Goal: Use online tool/utility: Use online tool/utility

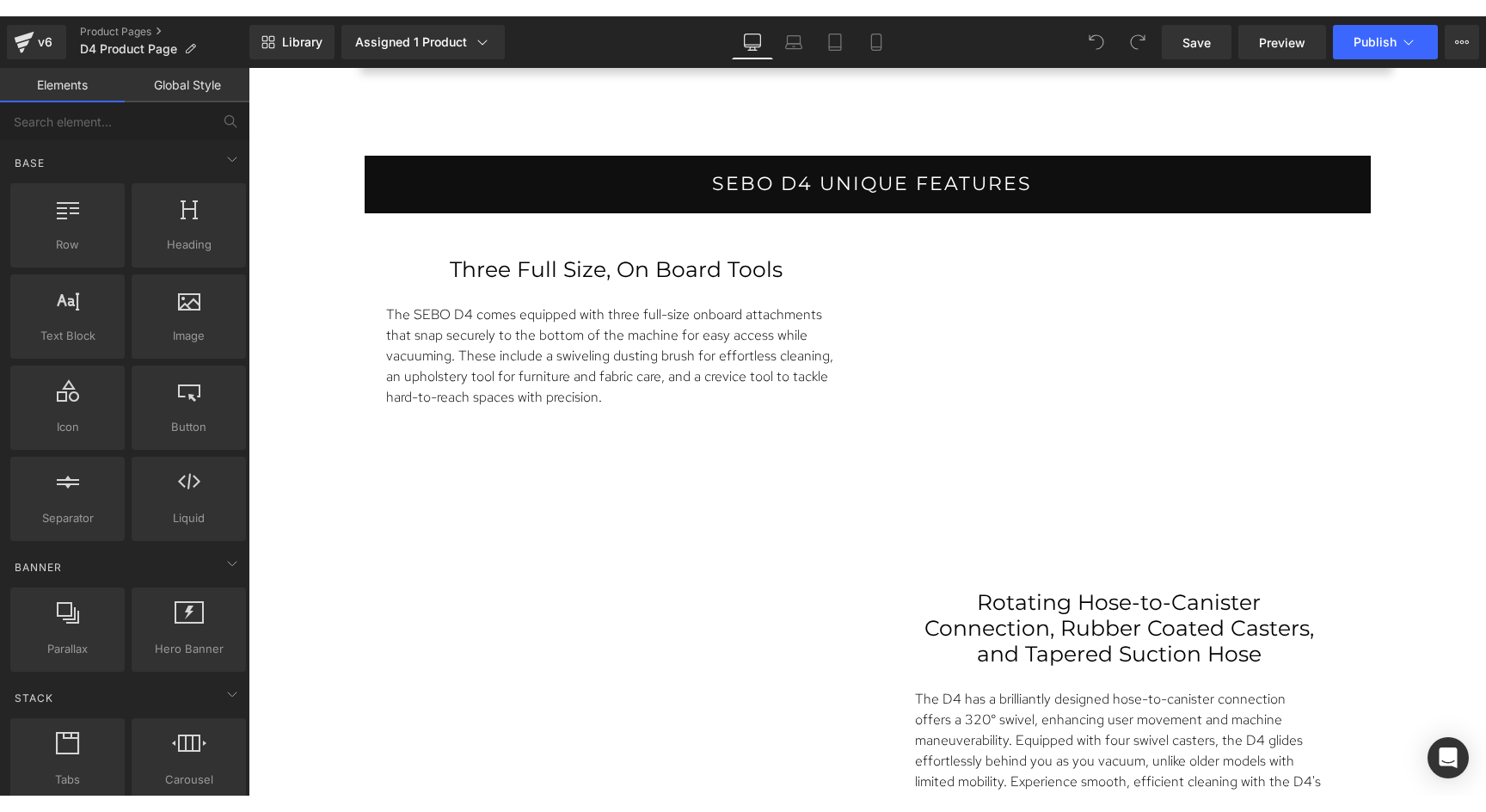
scroll to position [2080, 0]
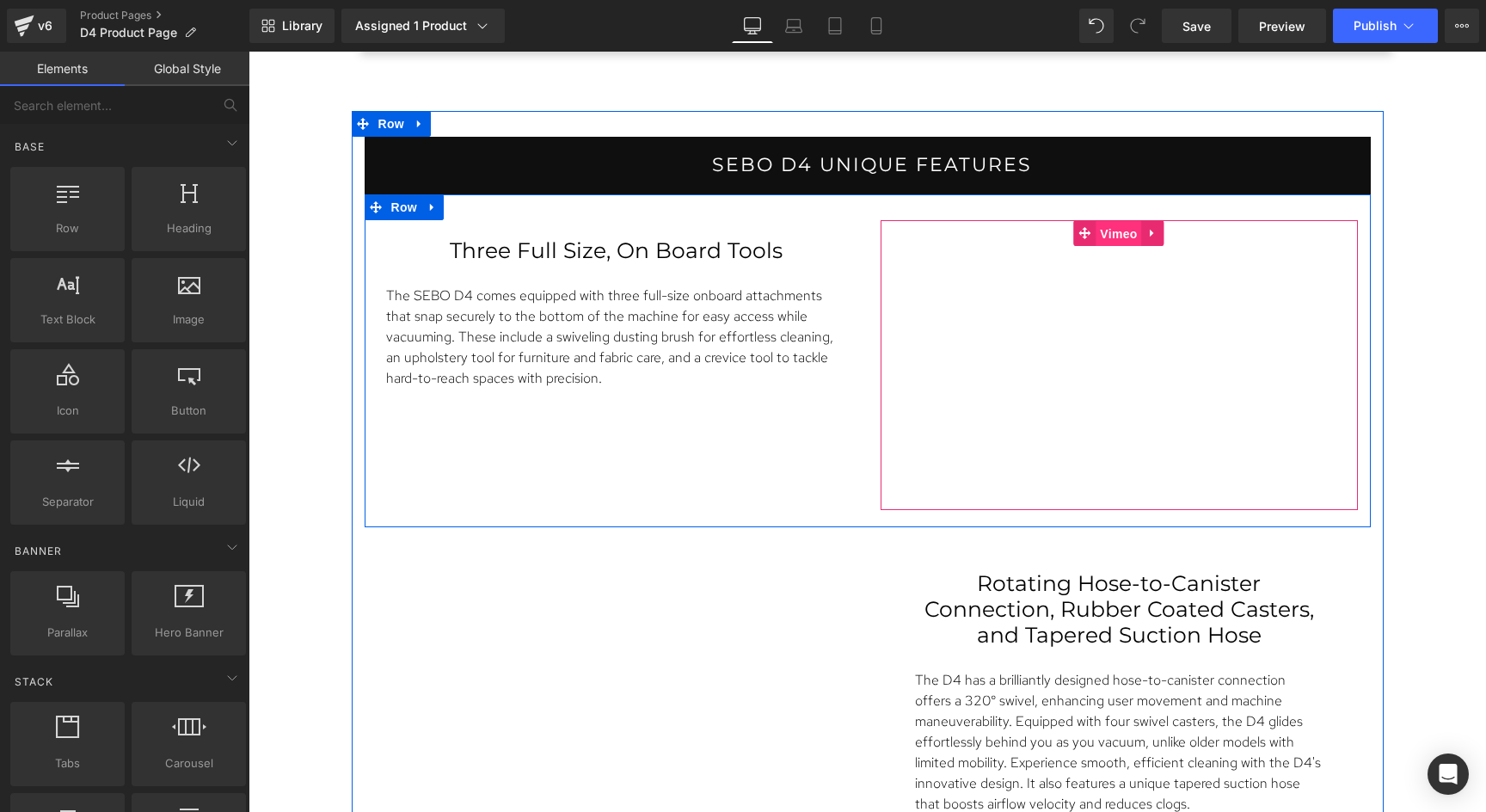
click at [1114, 233] on span "Vimeo" at bounding box center [1118, 233] width 45 height 26
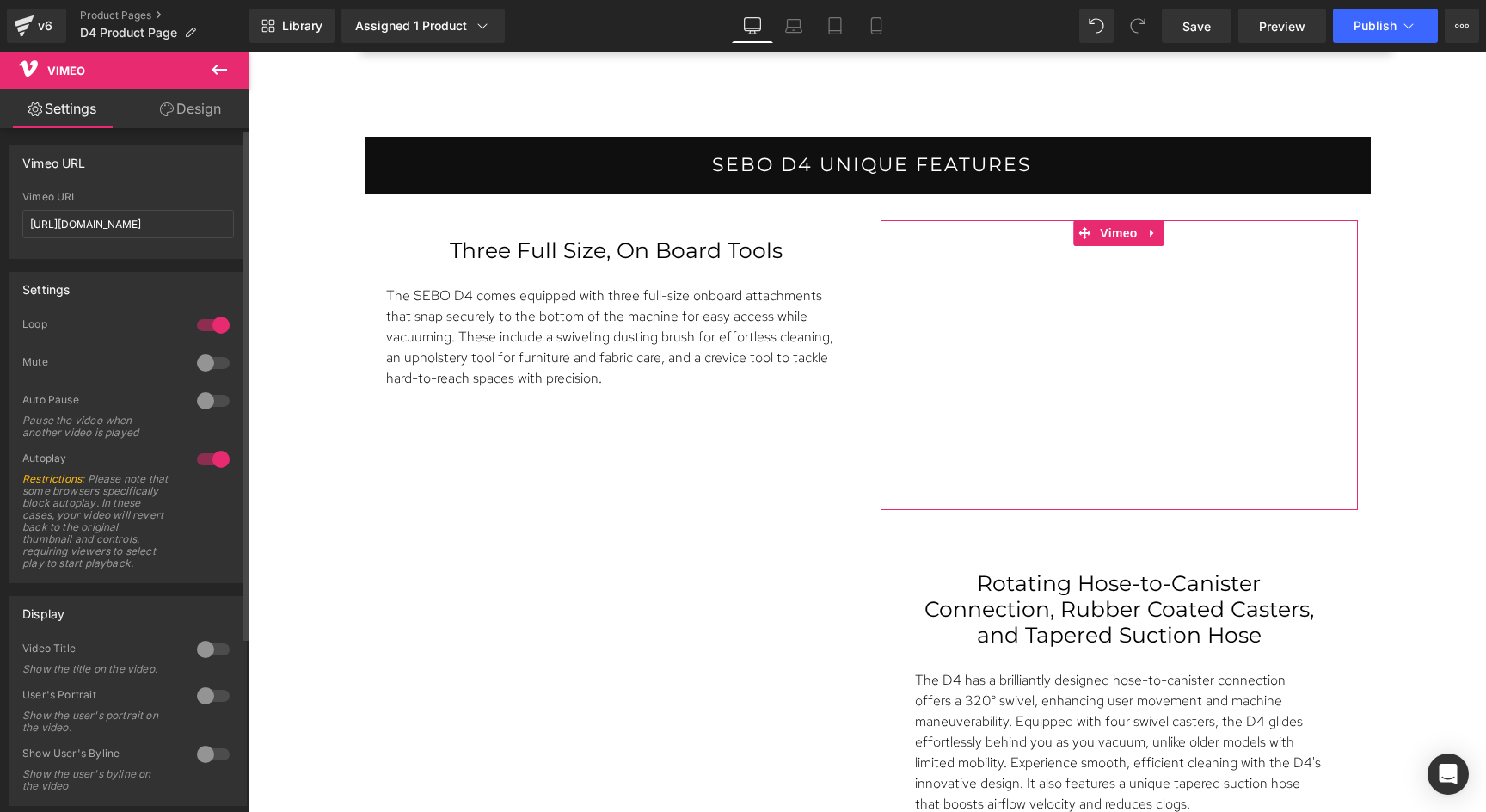
click at [199, 361] on div at bounding box center [213, 363] width 42 height 28
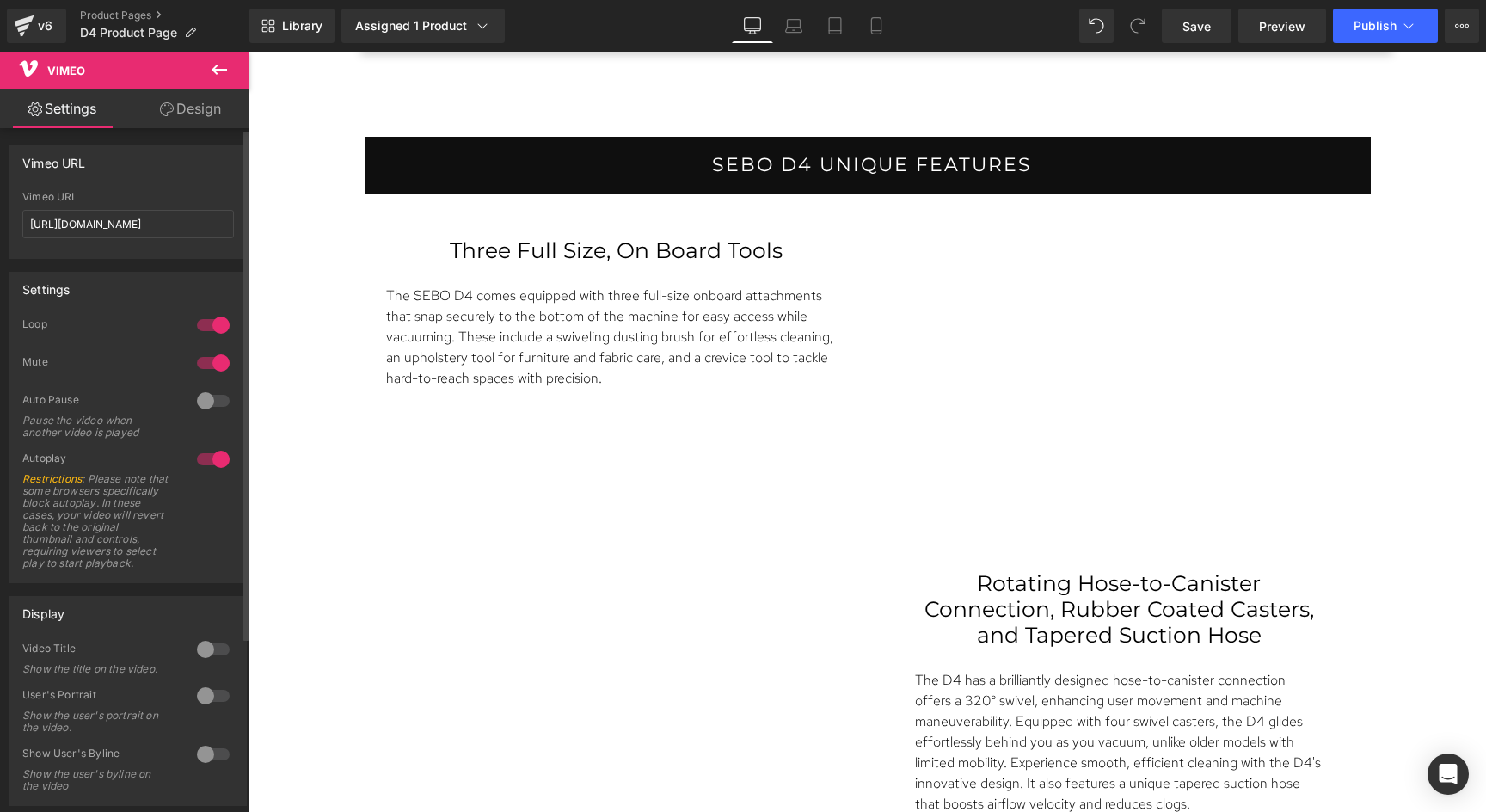
click at [205, 400] on div at bounding box center [213, 400] width 42 height 28
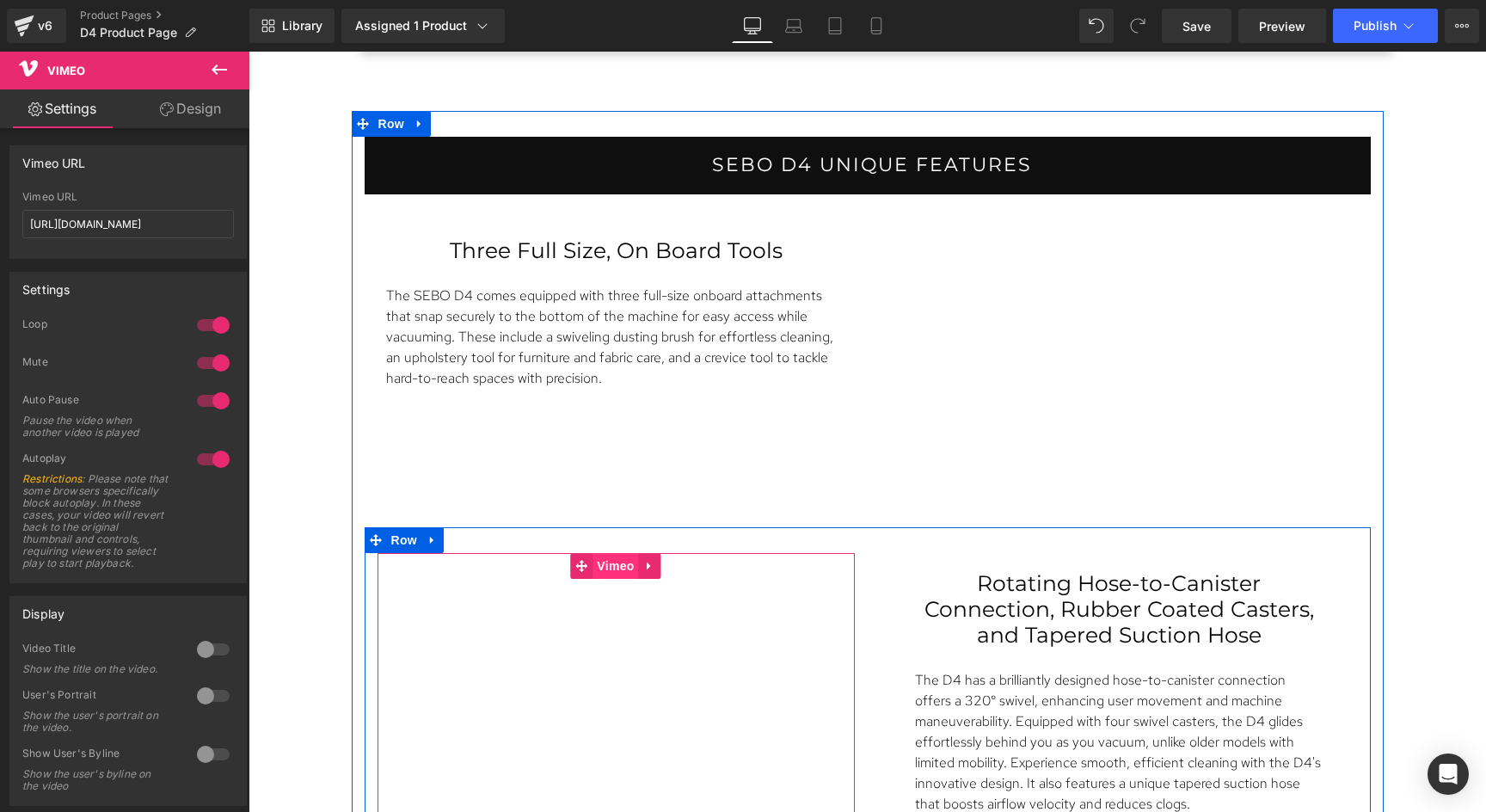
click at [605, 567] on span "Vimeo" at bounding box center [615, 566] width 45 height 26
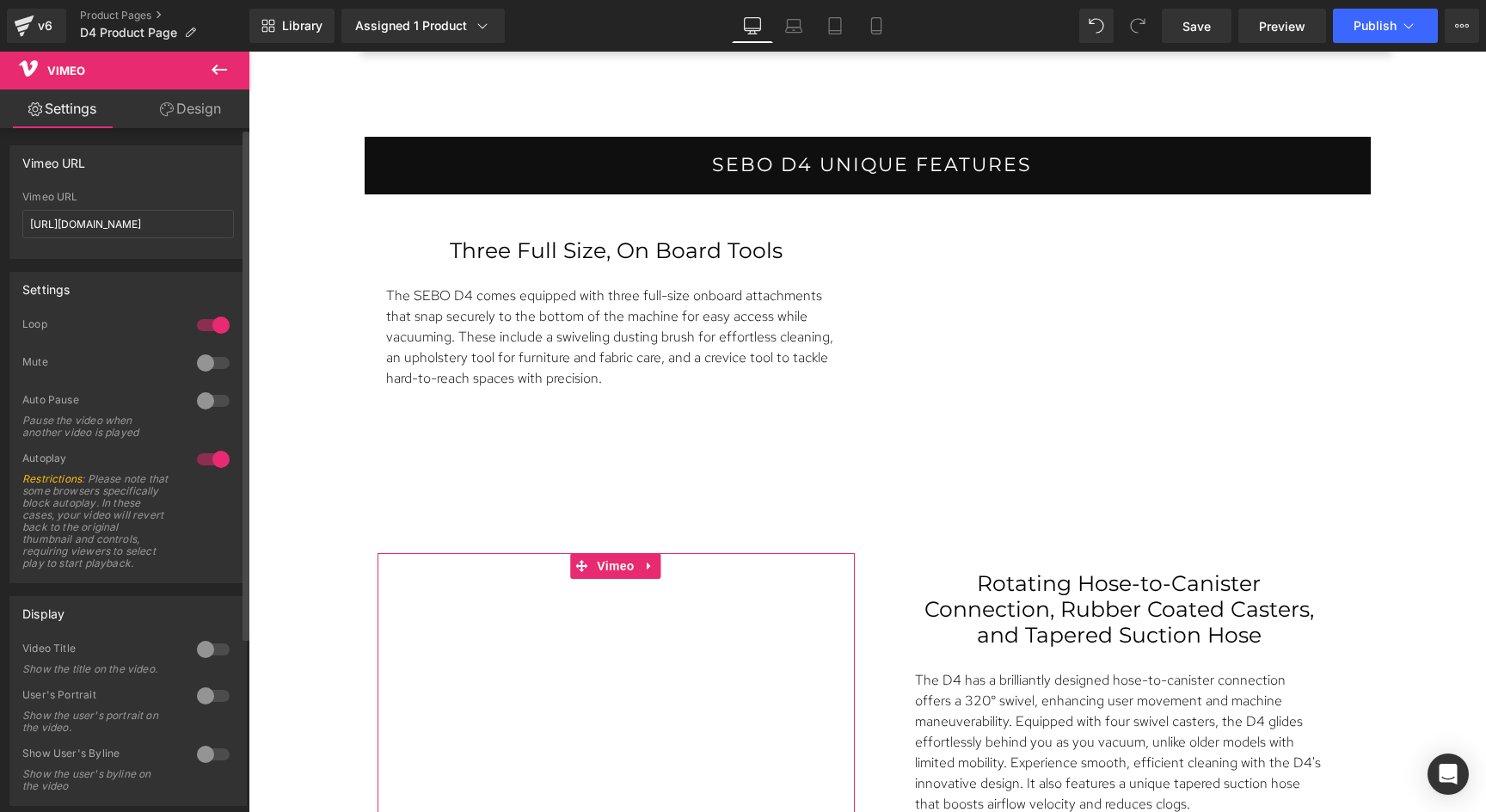
click at [211, 359] on div at bounding box center [213, 363] width 42 height 28
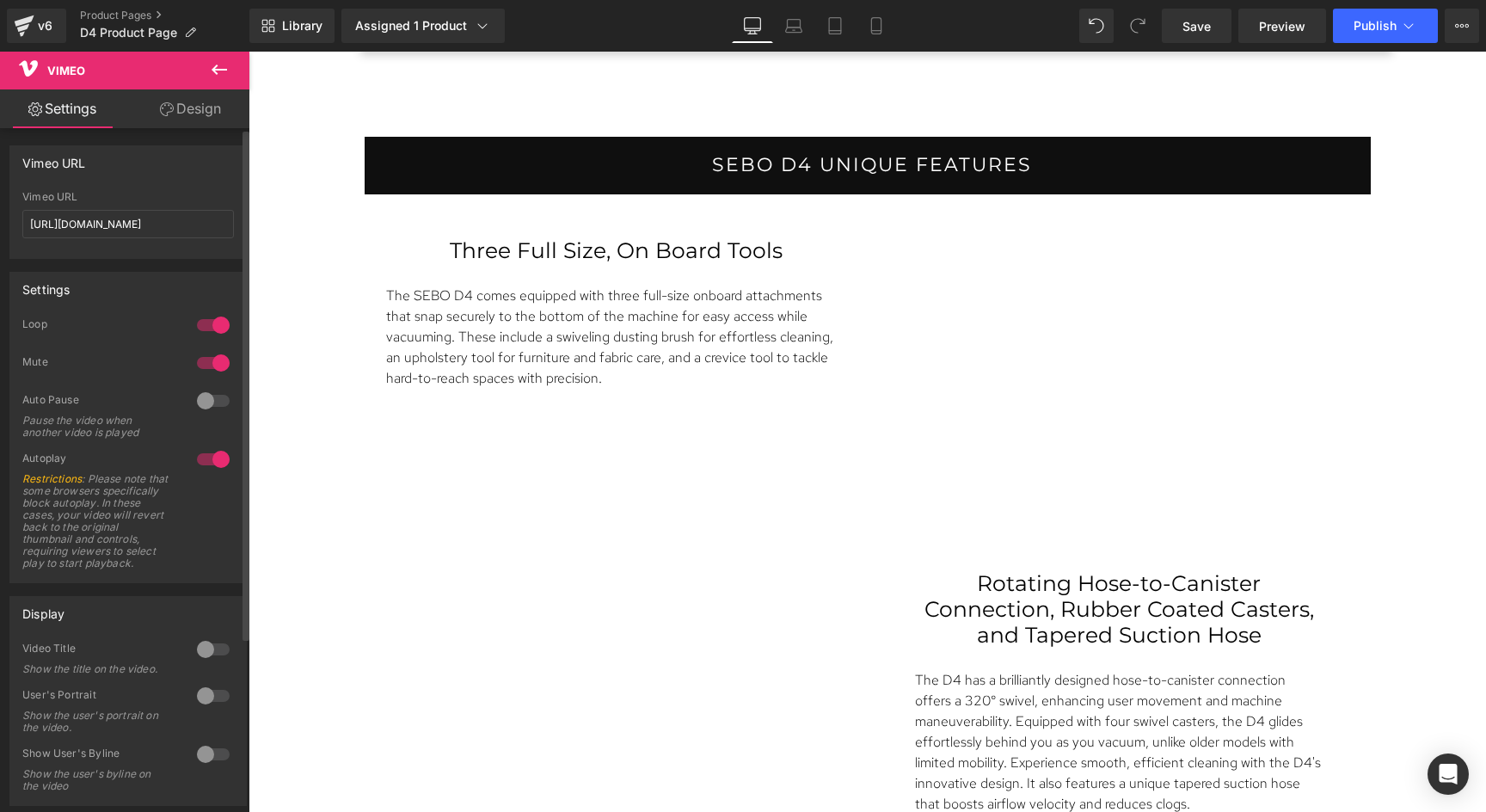
click at [208, 400] on div at bounding box center [213, 400] width 42 height 28
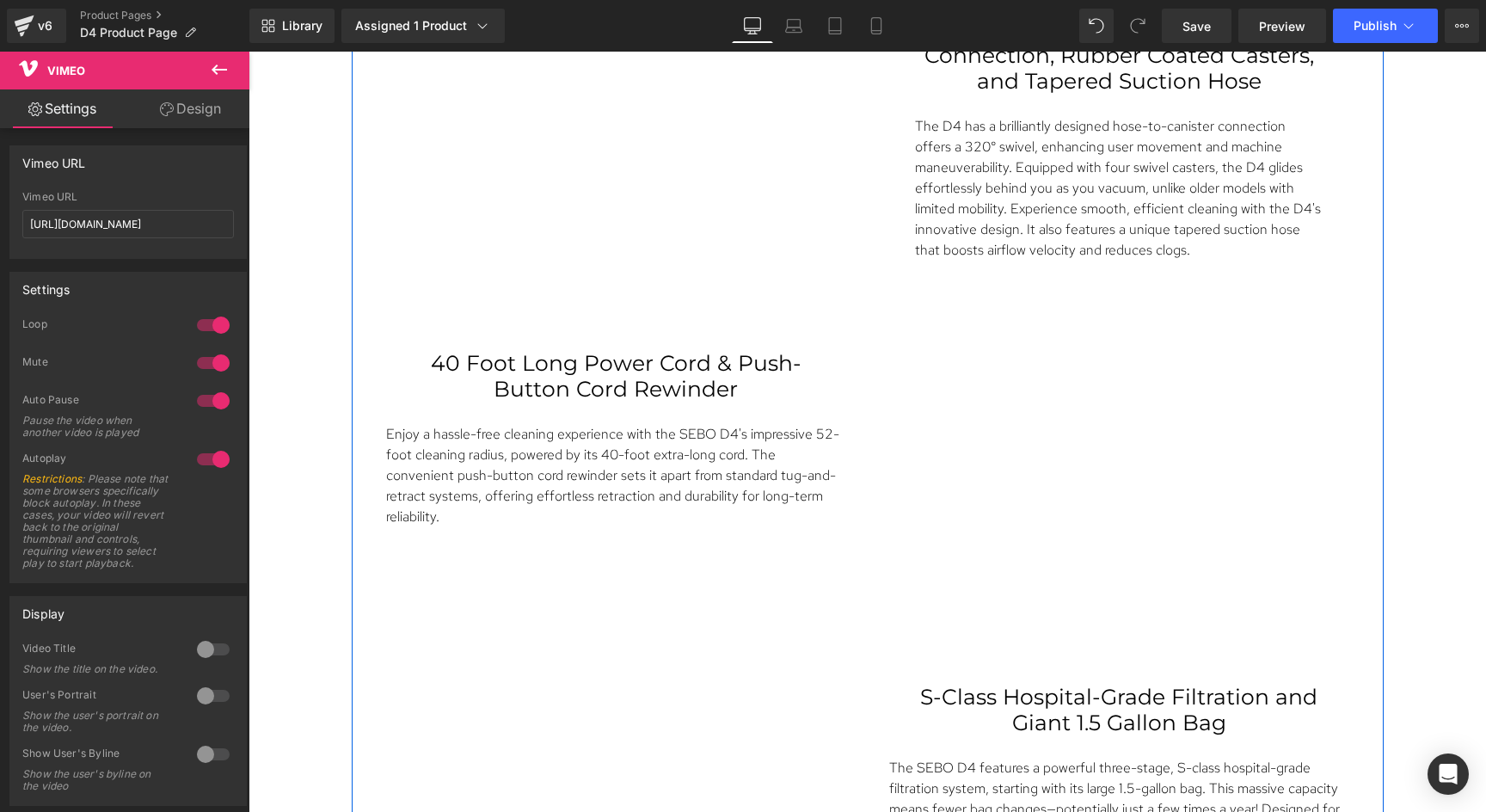
scroll to position [2638, 0]
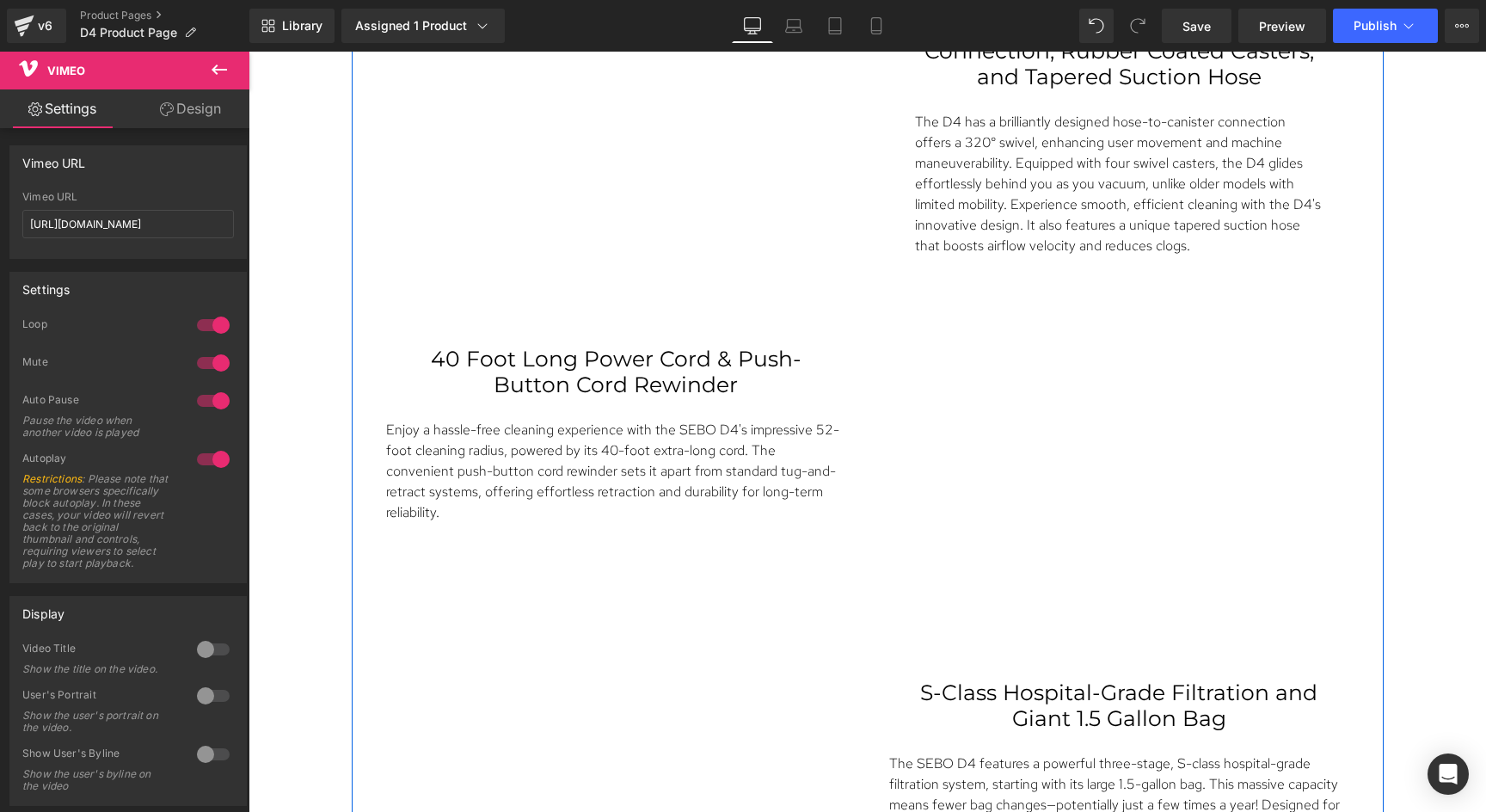
click at [824, 502] on div "40 Foot Long Power Cord & Push-Button Cord Rewinder Text Block Enjoy a hassle-f…" at bounding box center [868, 470] width 1006 height 334
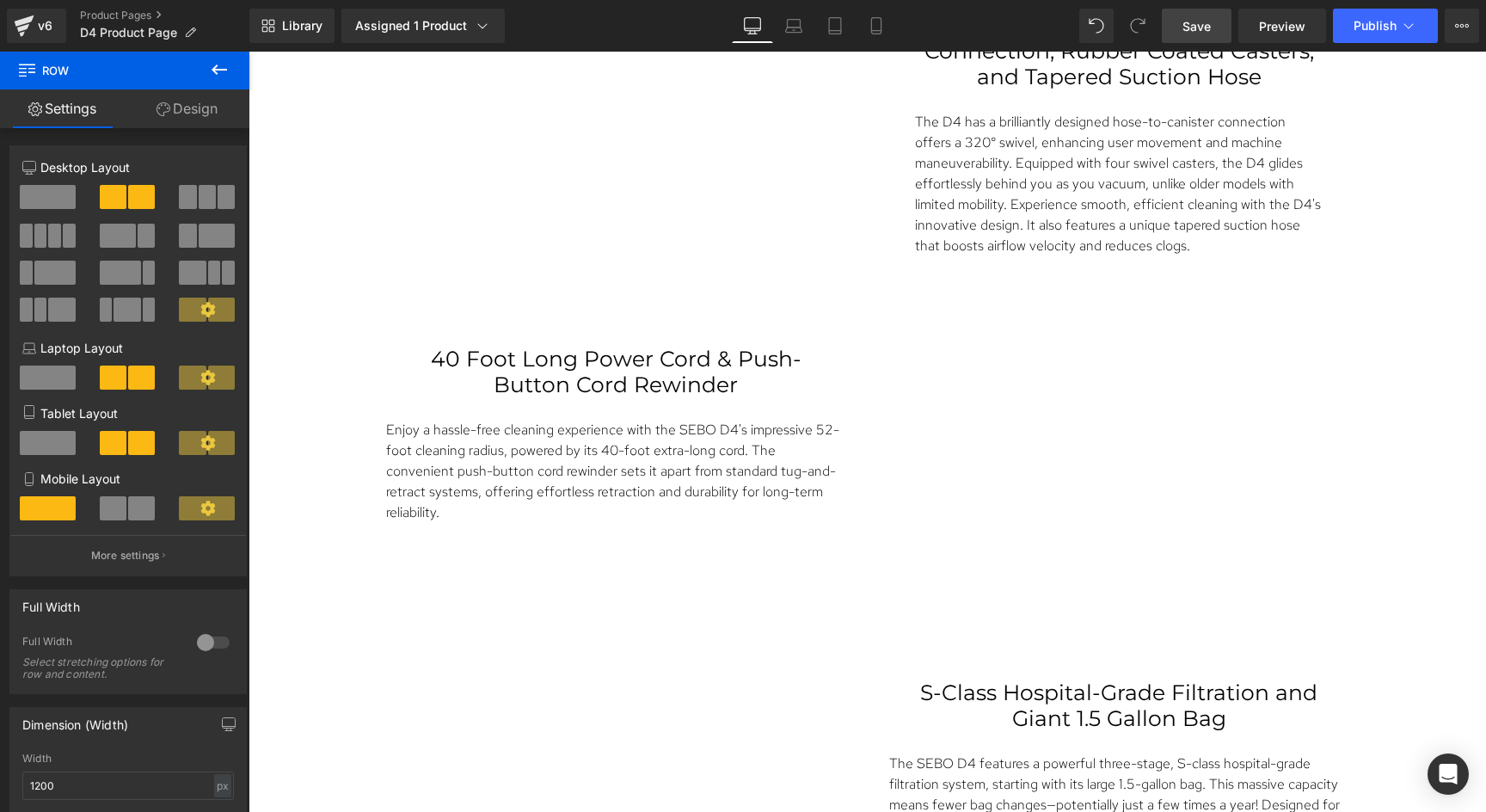
click at [1204, 31] on span "Save" at bounding box center [1196, 27] width 29 height 18
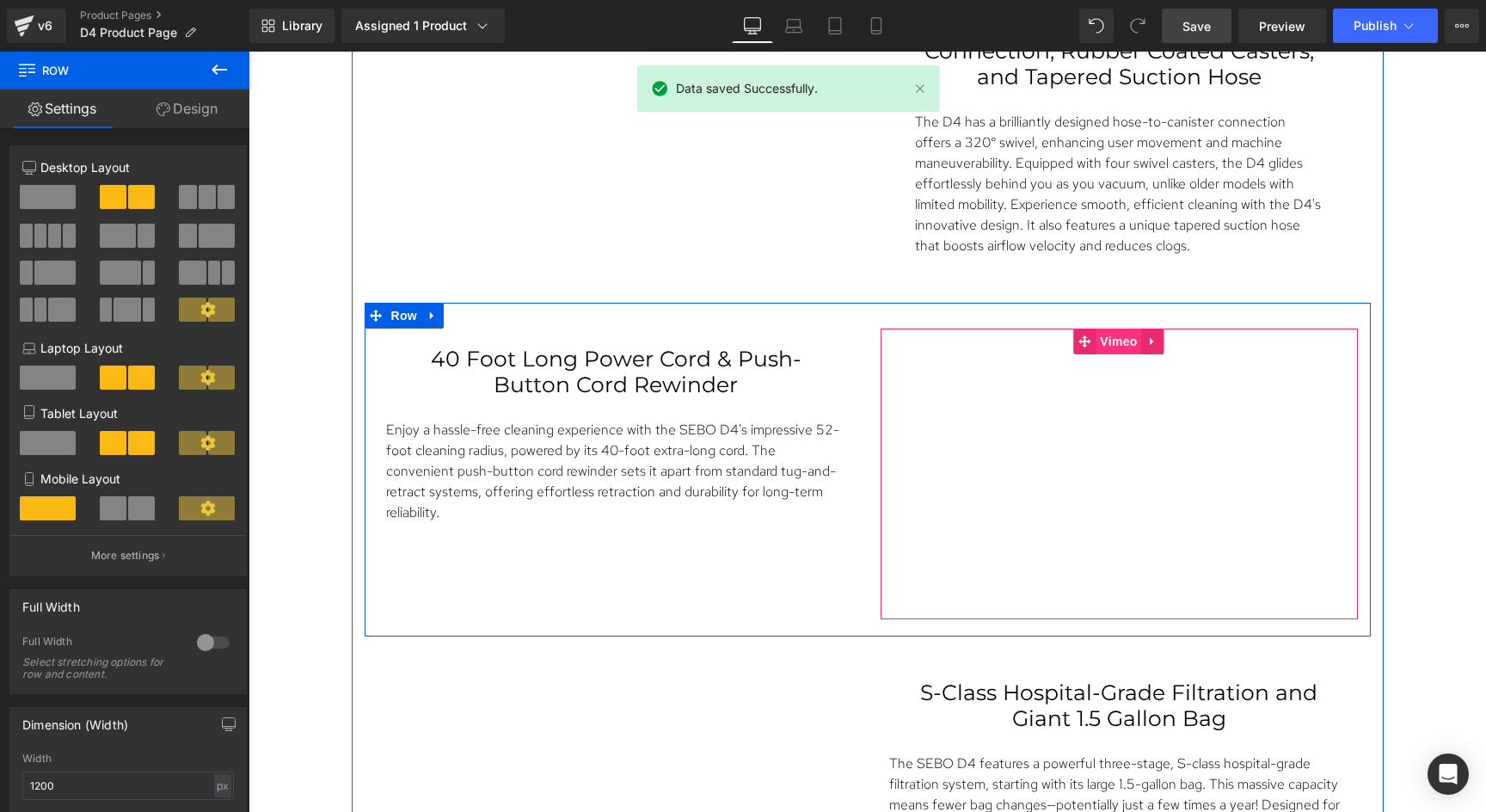
click at [1118, 348] on span "Vimeo" at bounding box center [1118, 341] width 45 height 26
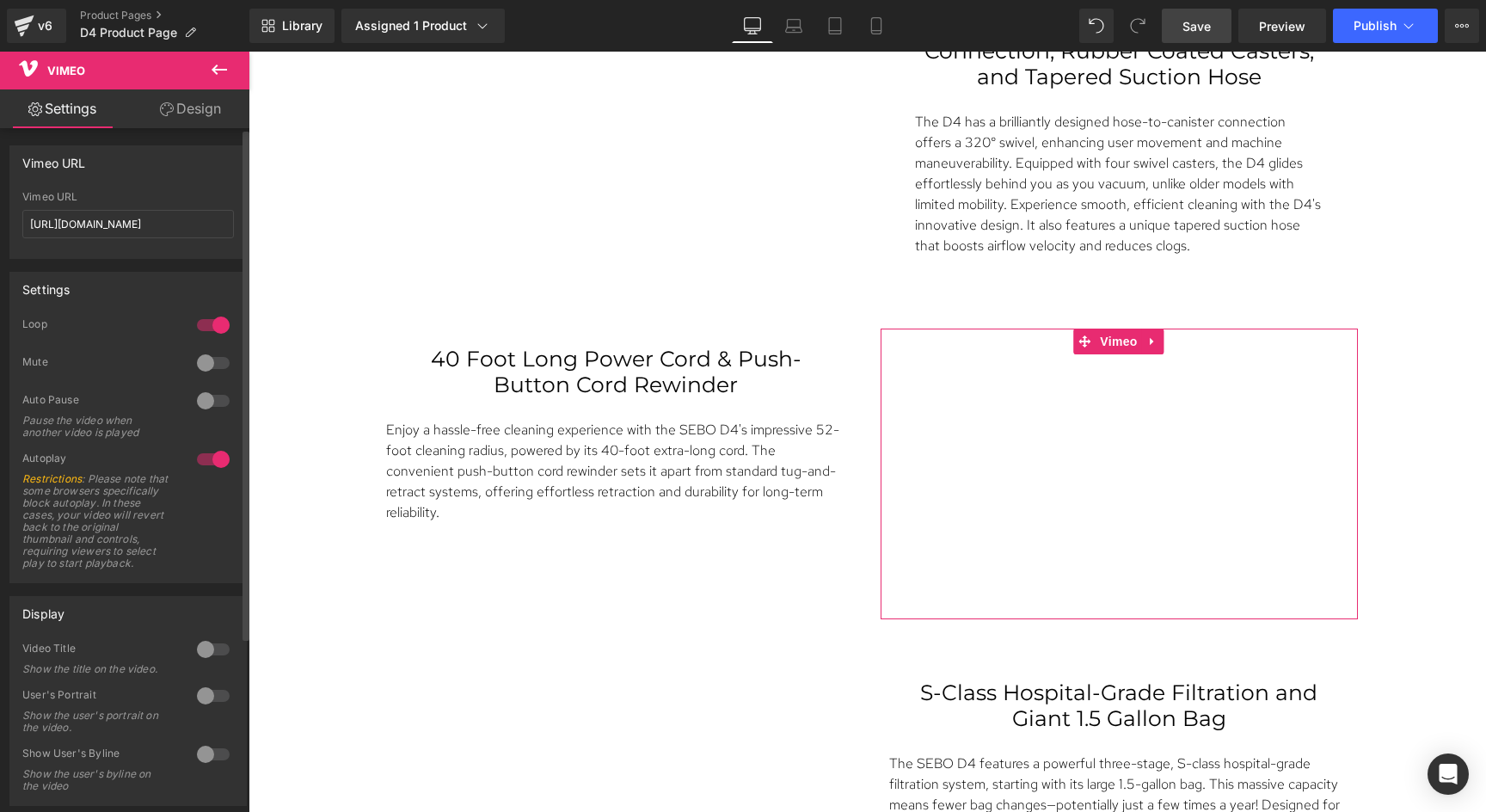
click at [208, 401] on div at bounding box center [213, 400] width 42 height 28
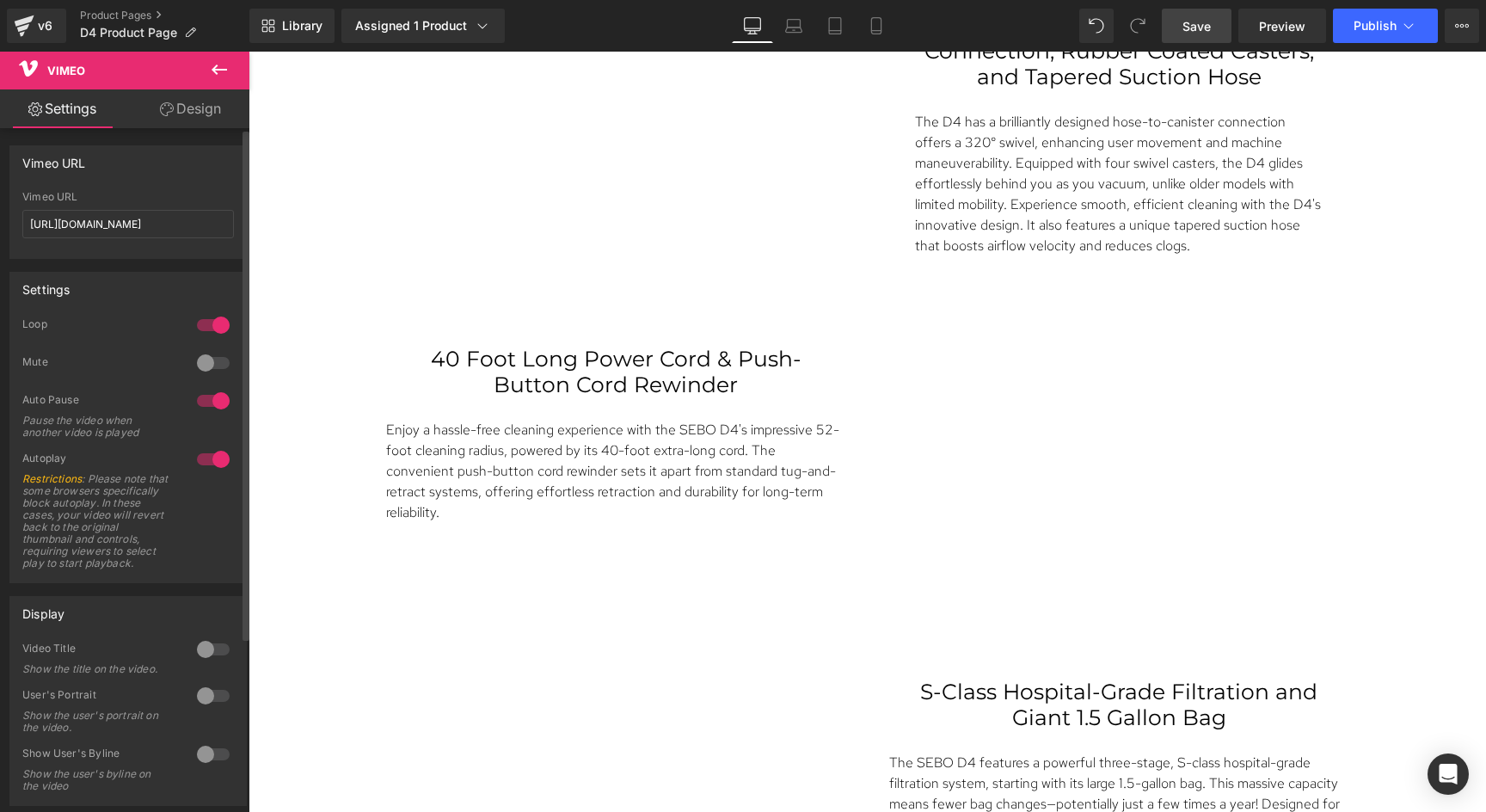
click at [206, 359] on div at bounding box center [213, 363] width 42 height 28
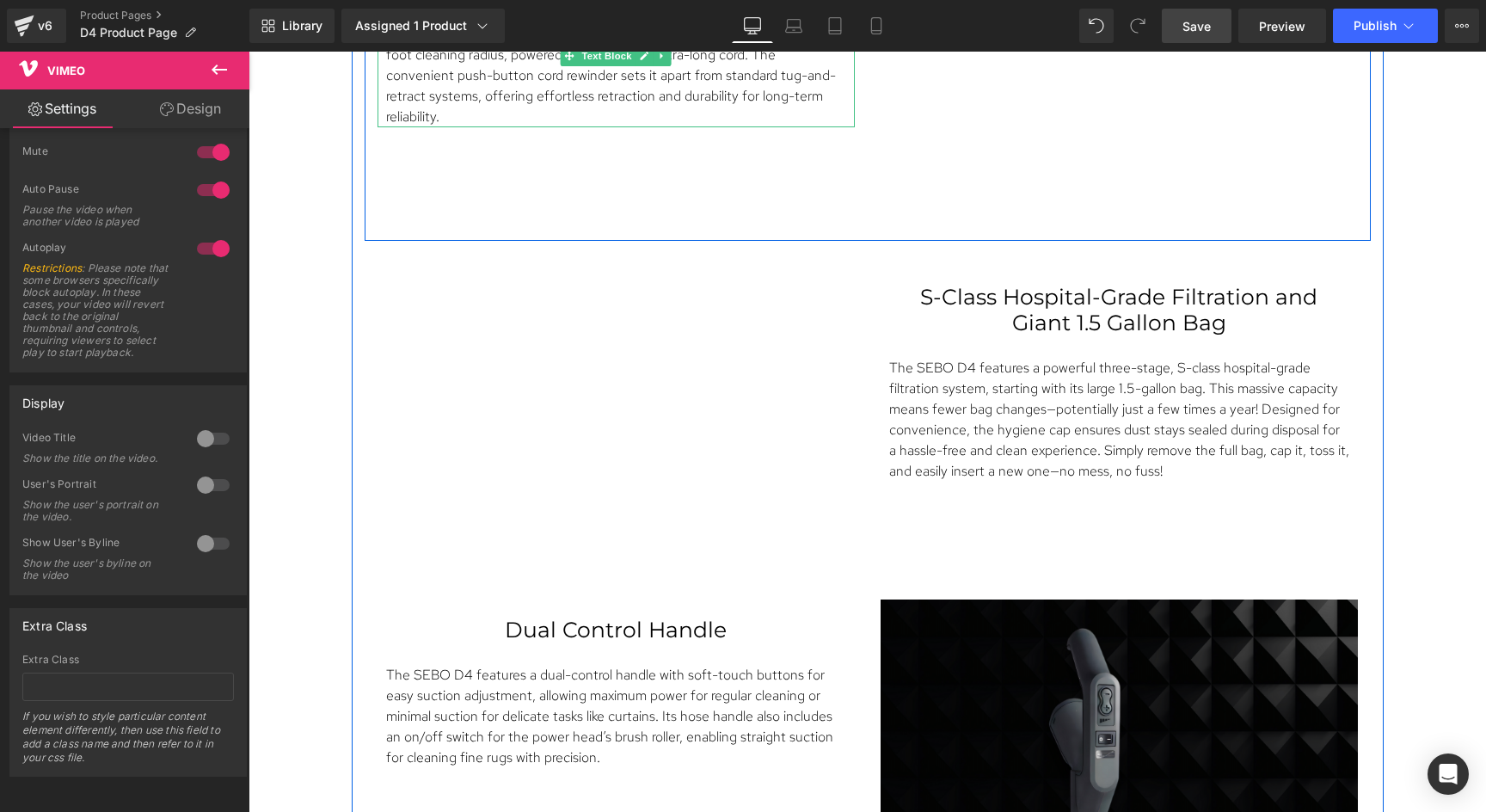
scroll to position [3052, 0]
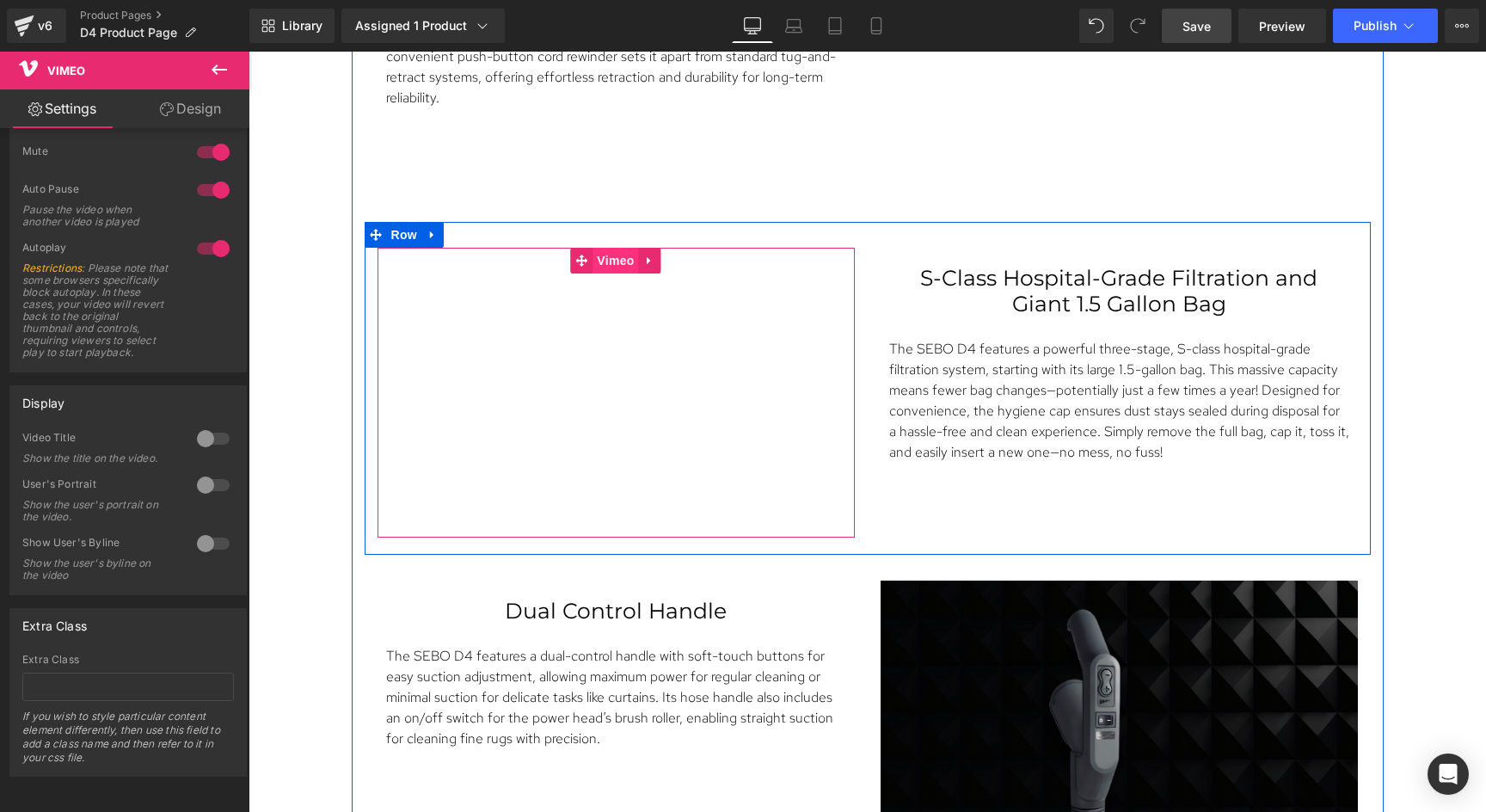
click at [605, 258] on span "Vimeo" at bounding box center [615, 260] width 45 height 26
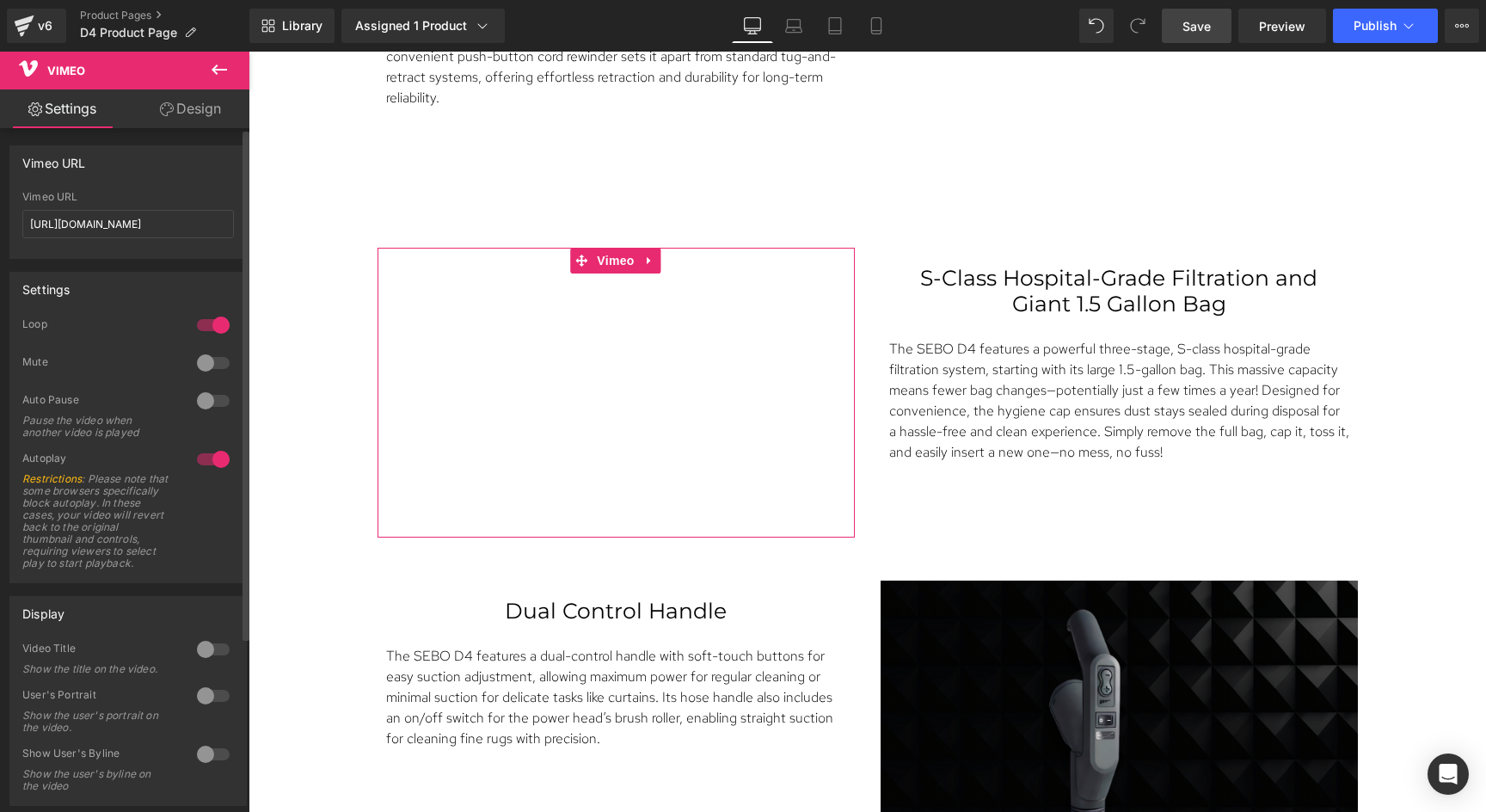
click at [208, 359] on div at bounding box center [213, 363] width 42 height 28
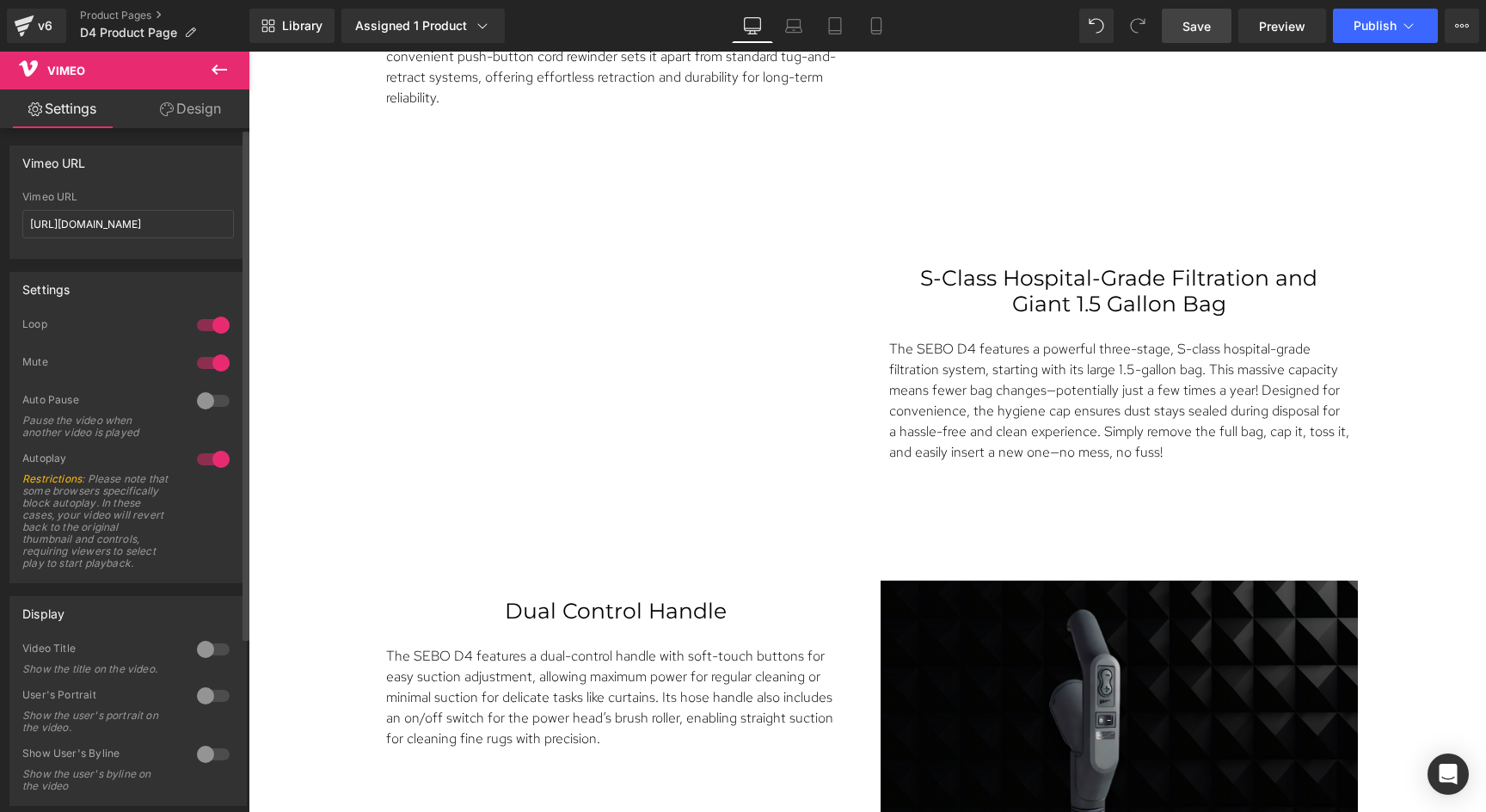
click at [203, 394] on div at bounding box center [213, 400] width 42 height 28
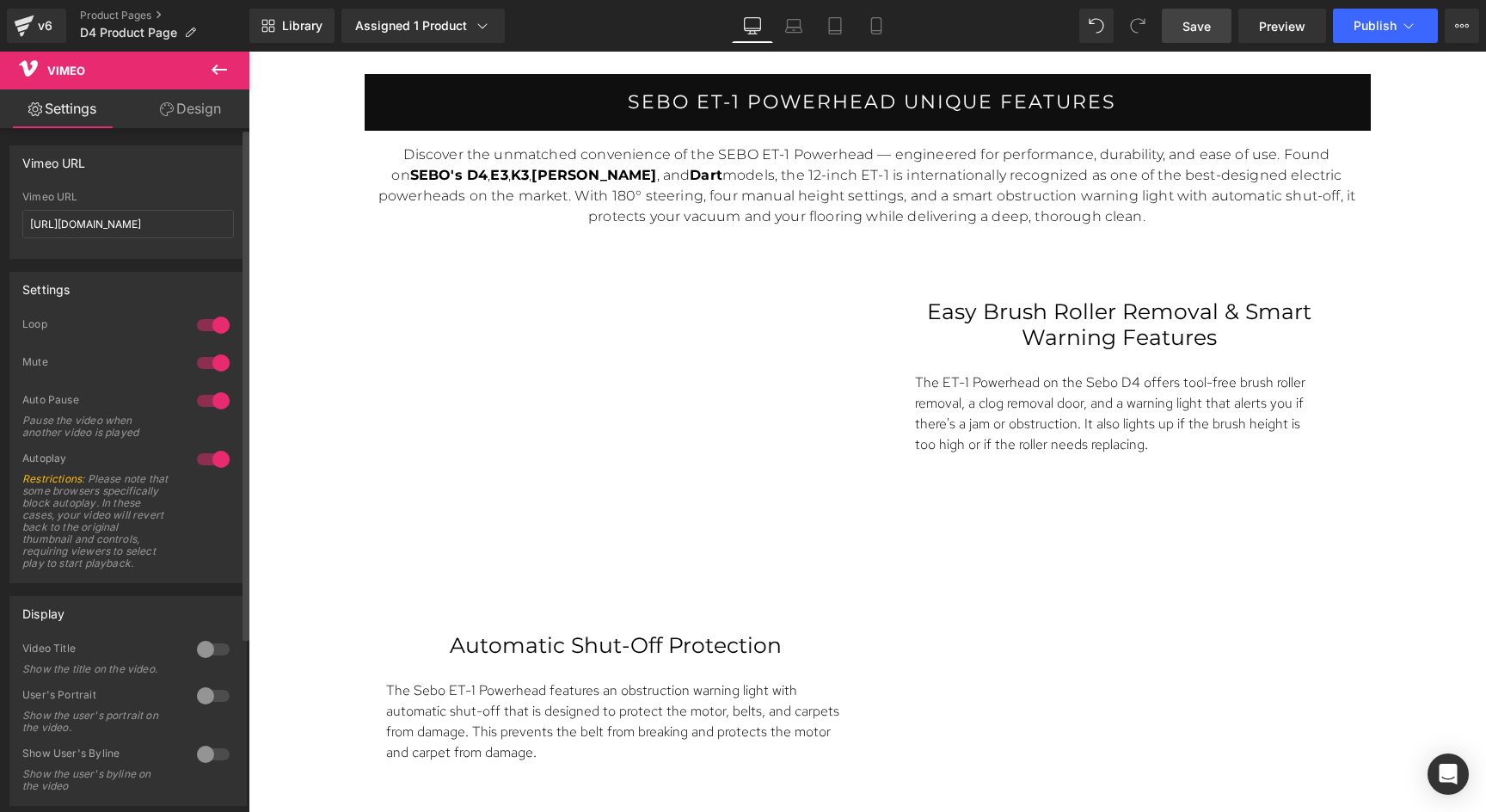
scroll to position [0, 0]
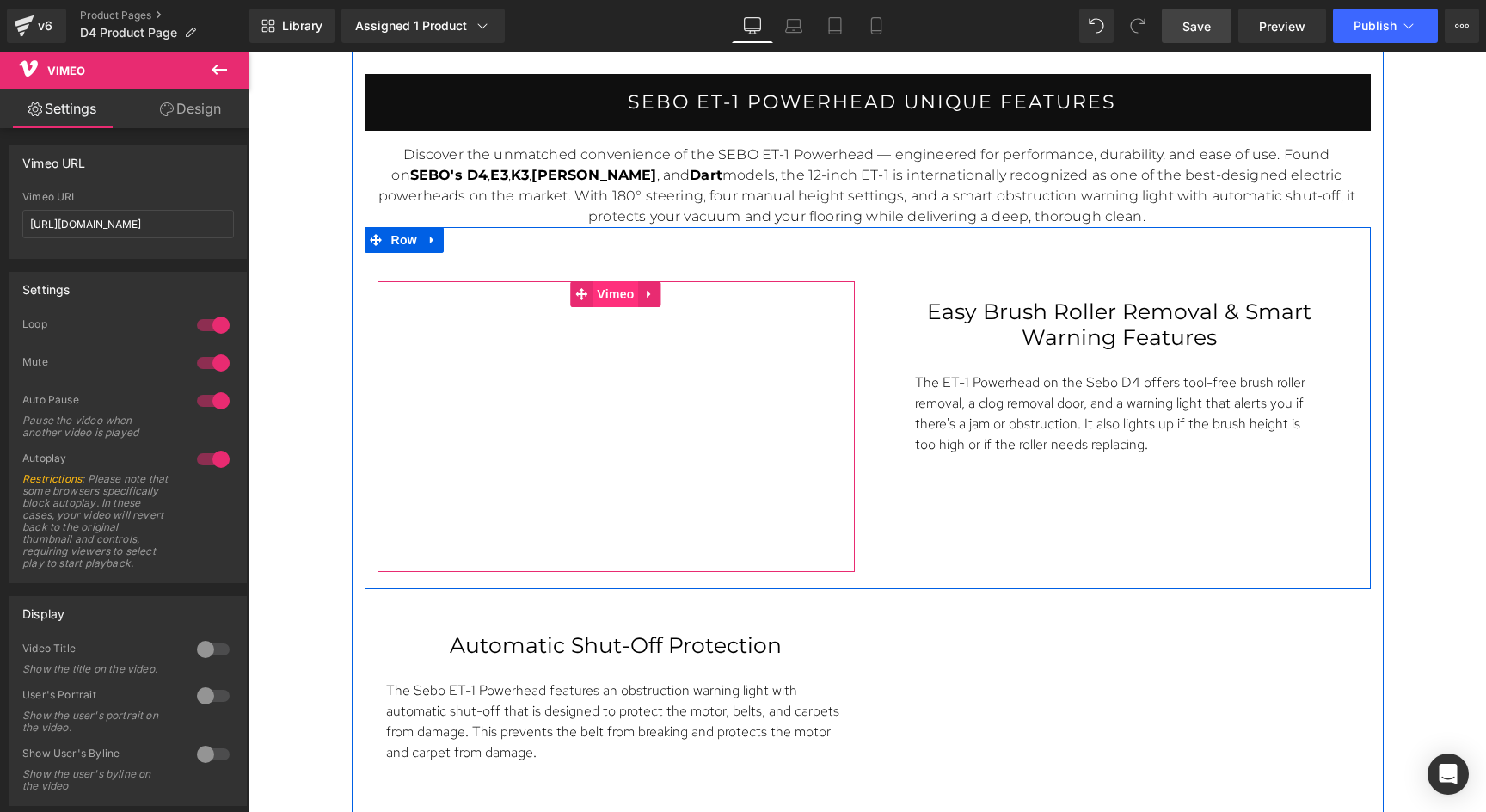
click at [602, 283] on span "Vimeo" at bounding box center [615, 294] width 45 height 26
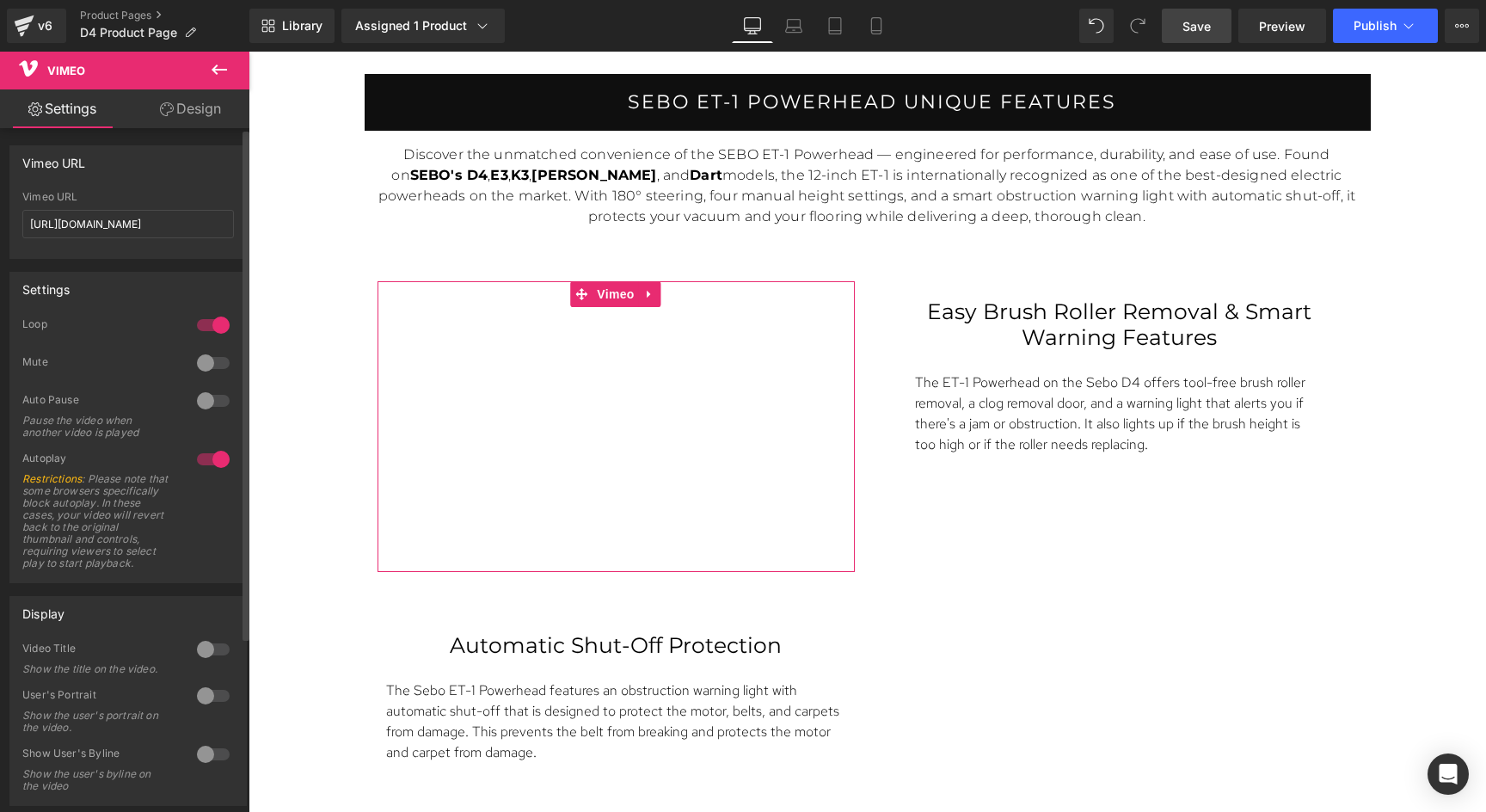
click at [205, 363] on div at bounding box center [213, 363] width 42 height 28
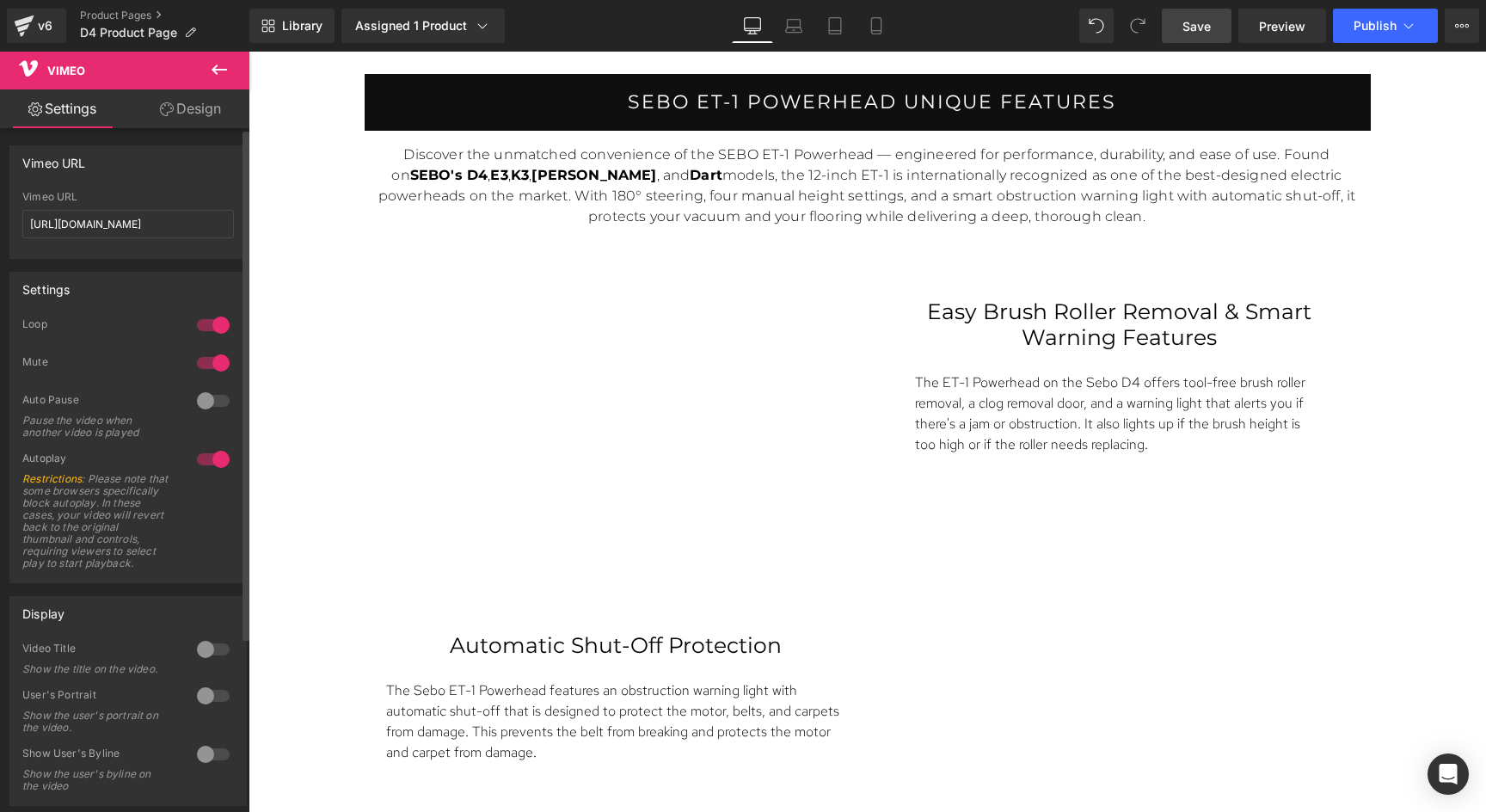
click at [208, 397] on div at bounding box center [213, 400] width 42 height 28
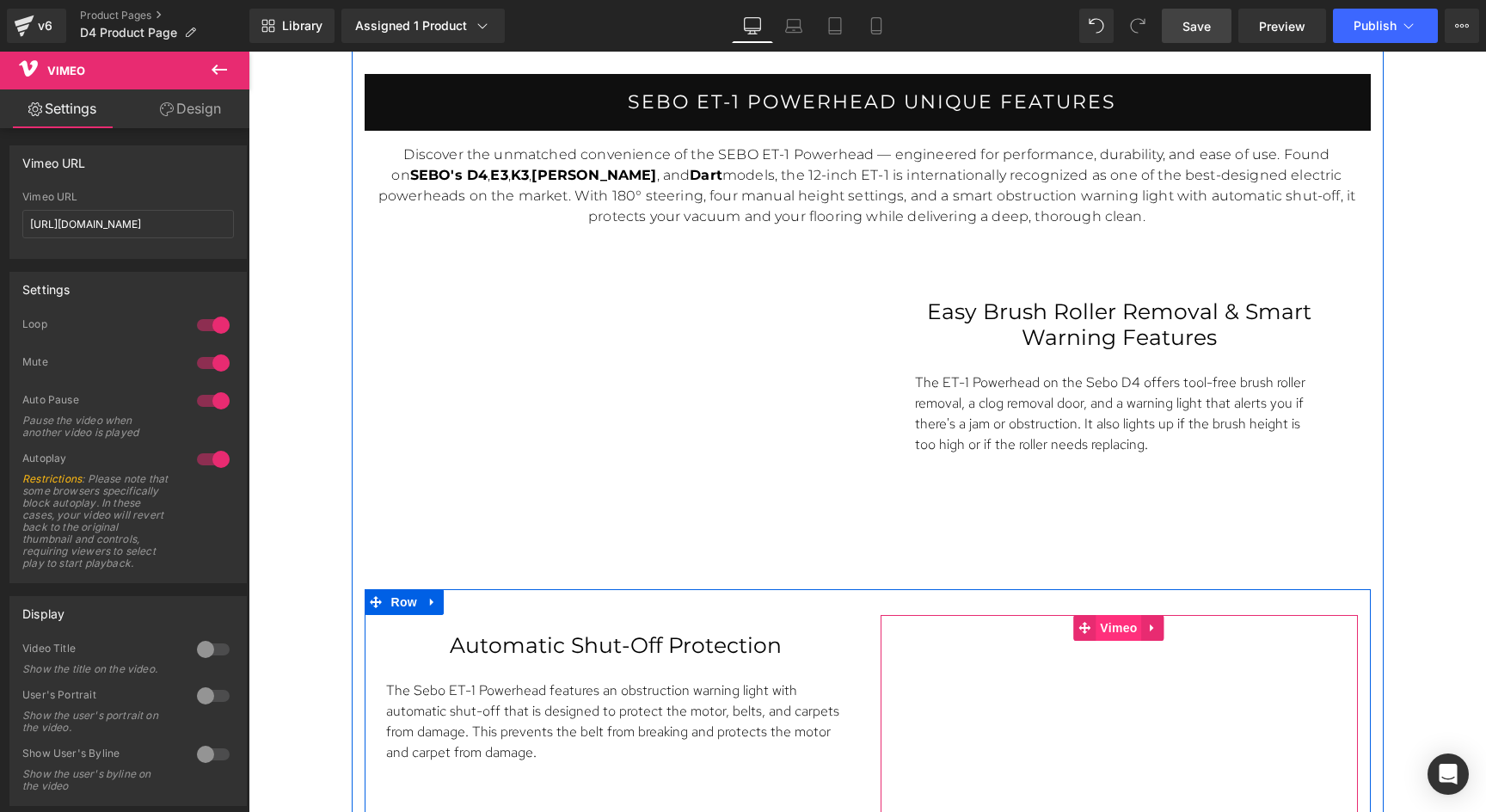
click at [1092, 628] on link "Vimeo" at bounding box center [1108, 627] width 68 height 26
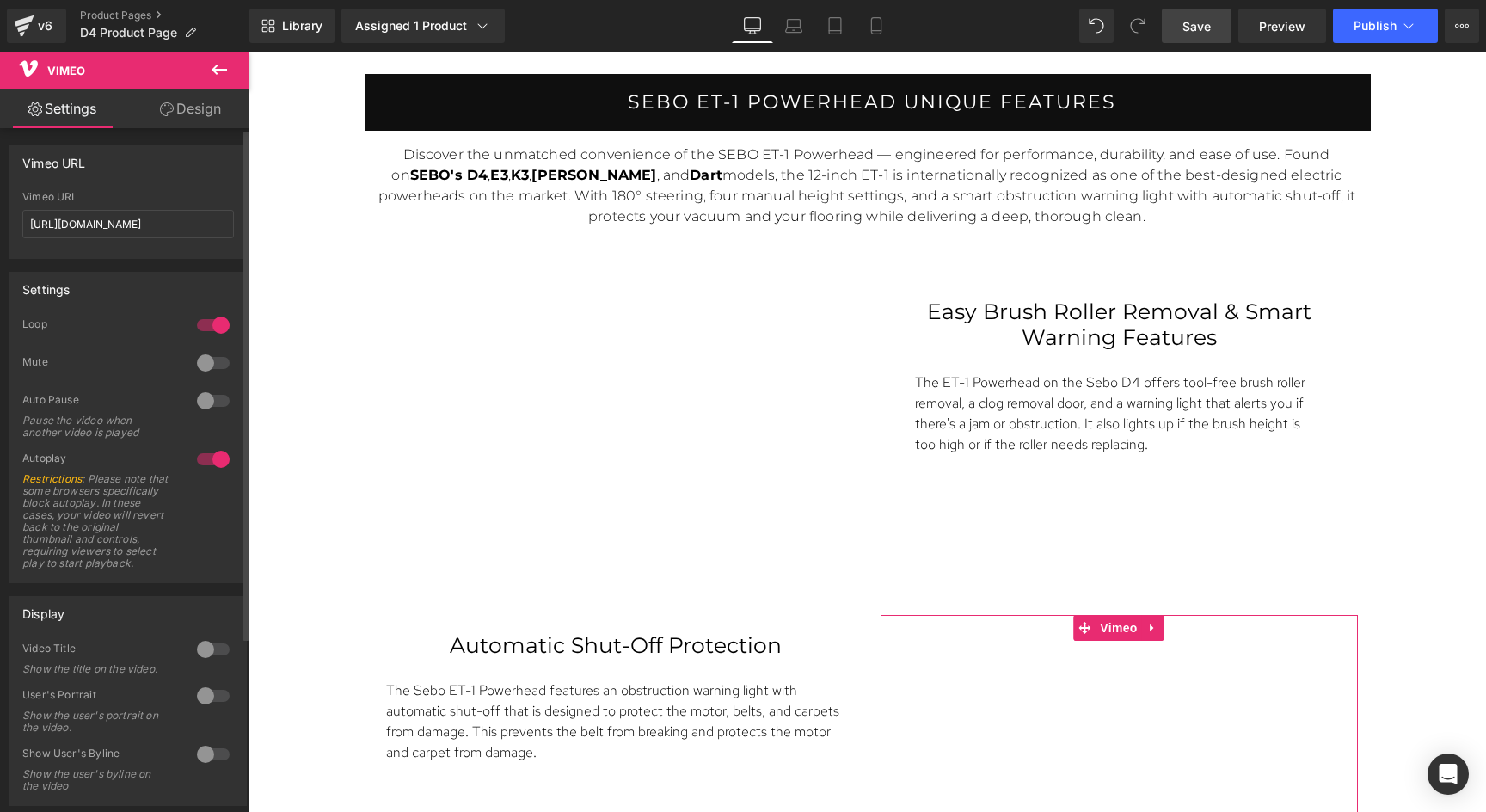
click at [203, 369] on div at bounding box center [213, 363] width 42 height 28
click at [210, 398] on div at bounding box center [213, 400] width 42 height 28
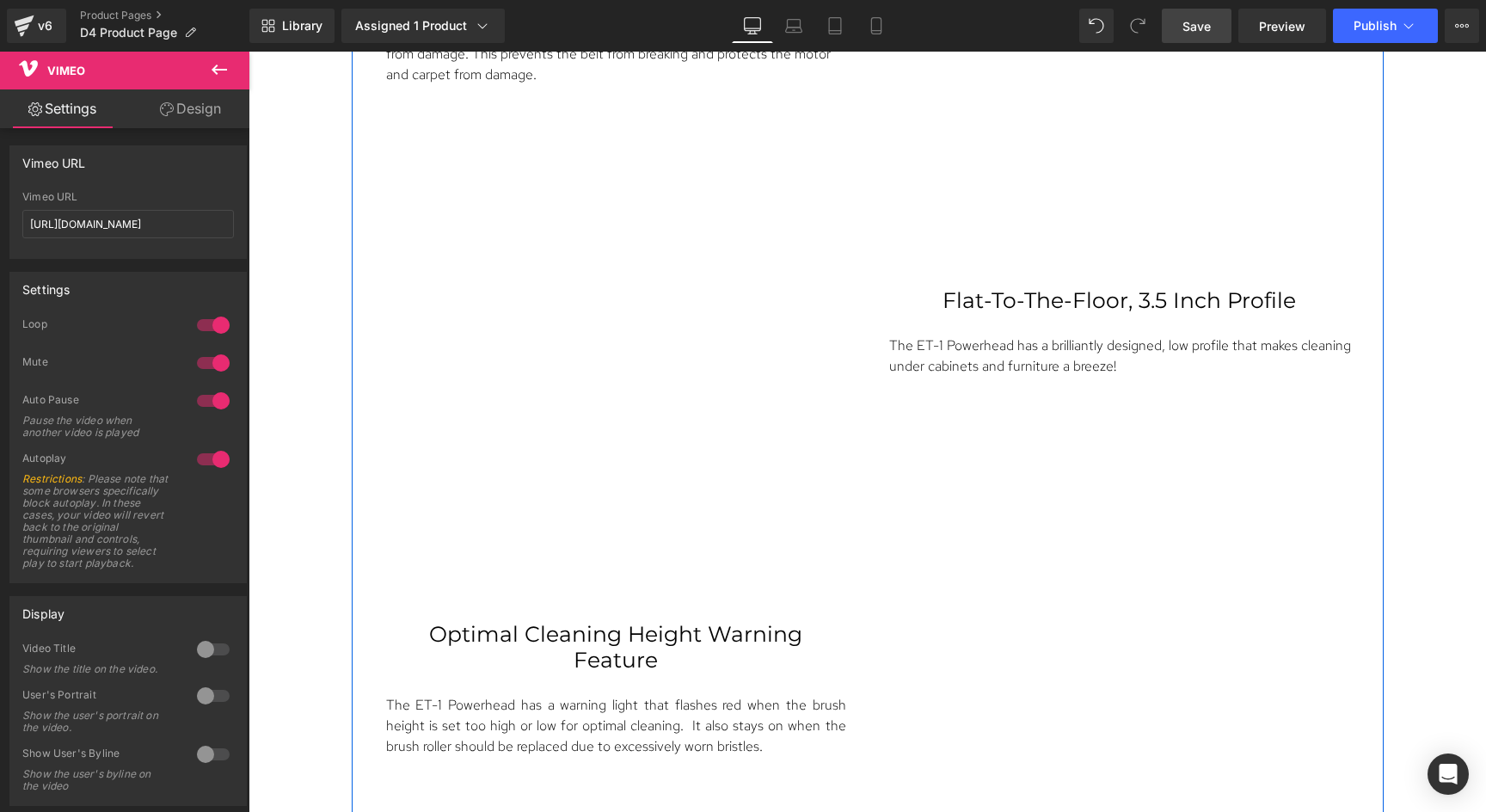
scroll to position [4655, 0]
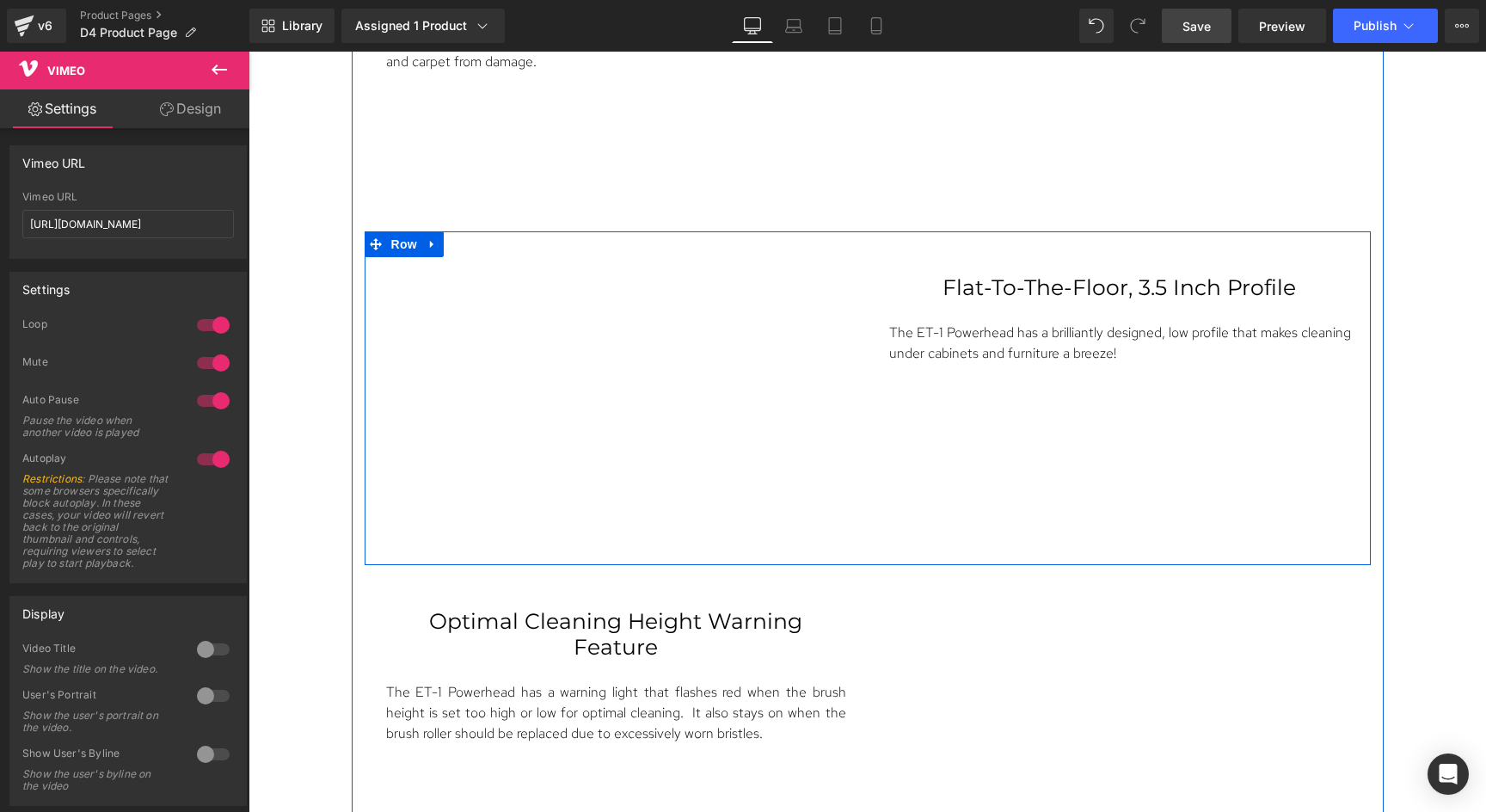
click at [574, 233] on div "Vimeo Flat-To-The-Floor, 3.5 Inch Profile Text Block The ET-1 Powerhead has a b…" at bounding box center [868, 399] width 1006 height 334
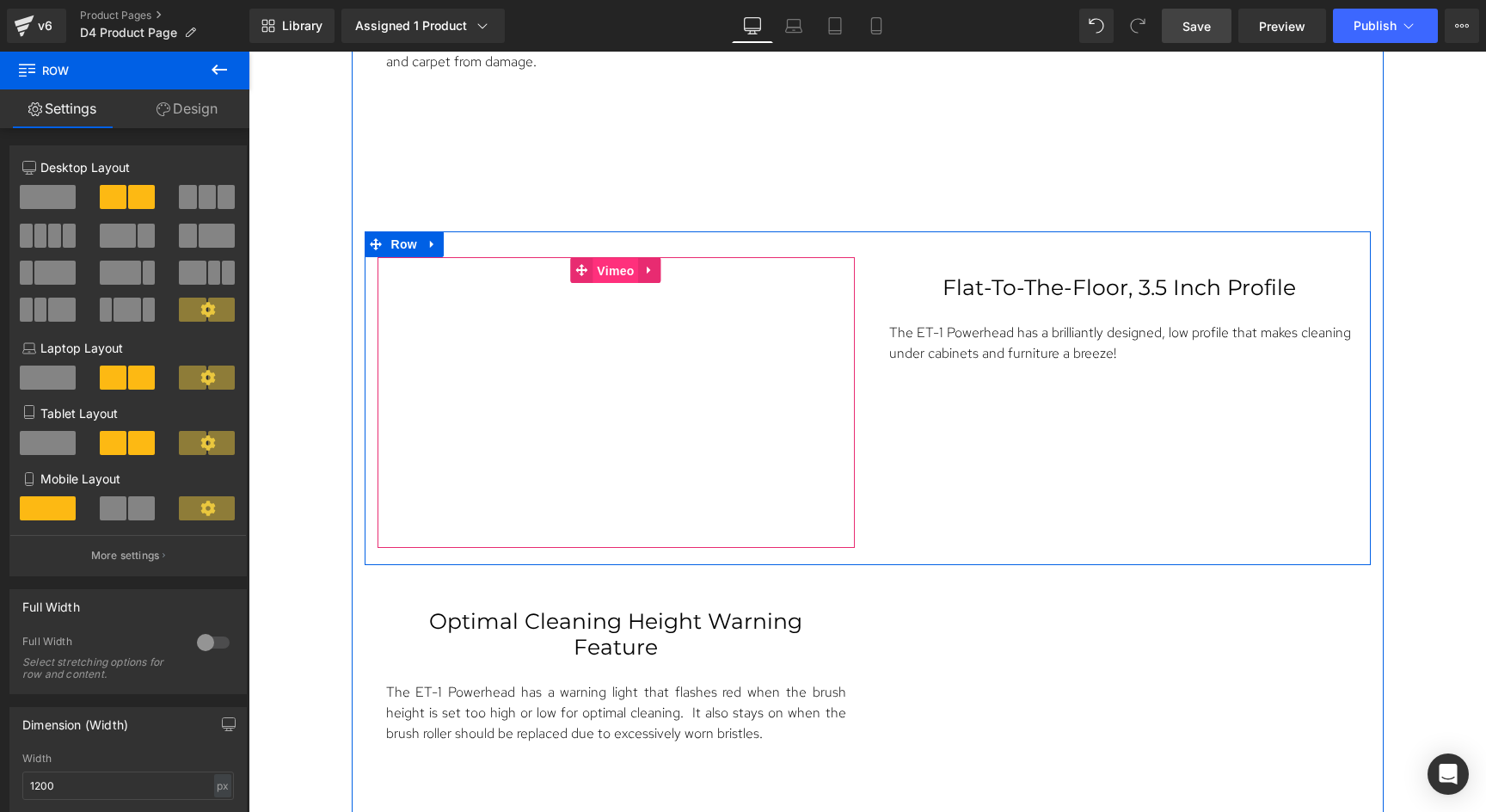
click at [604, 271] on span "Vimeo" at bounding box center [615, 271] width 45 height 26
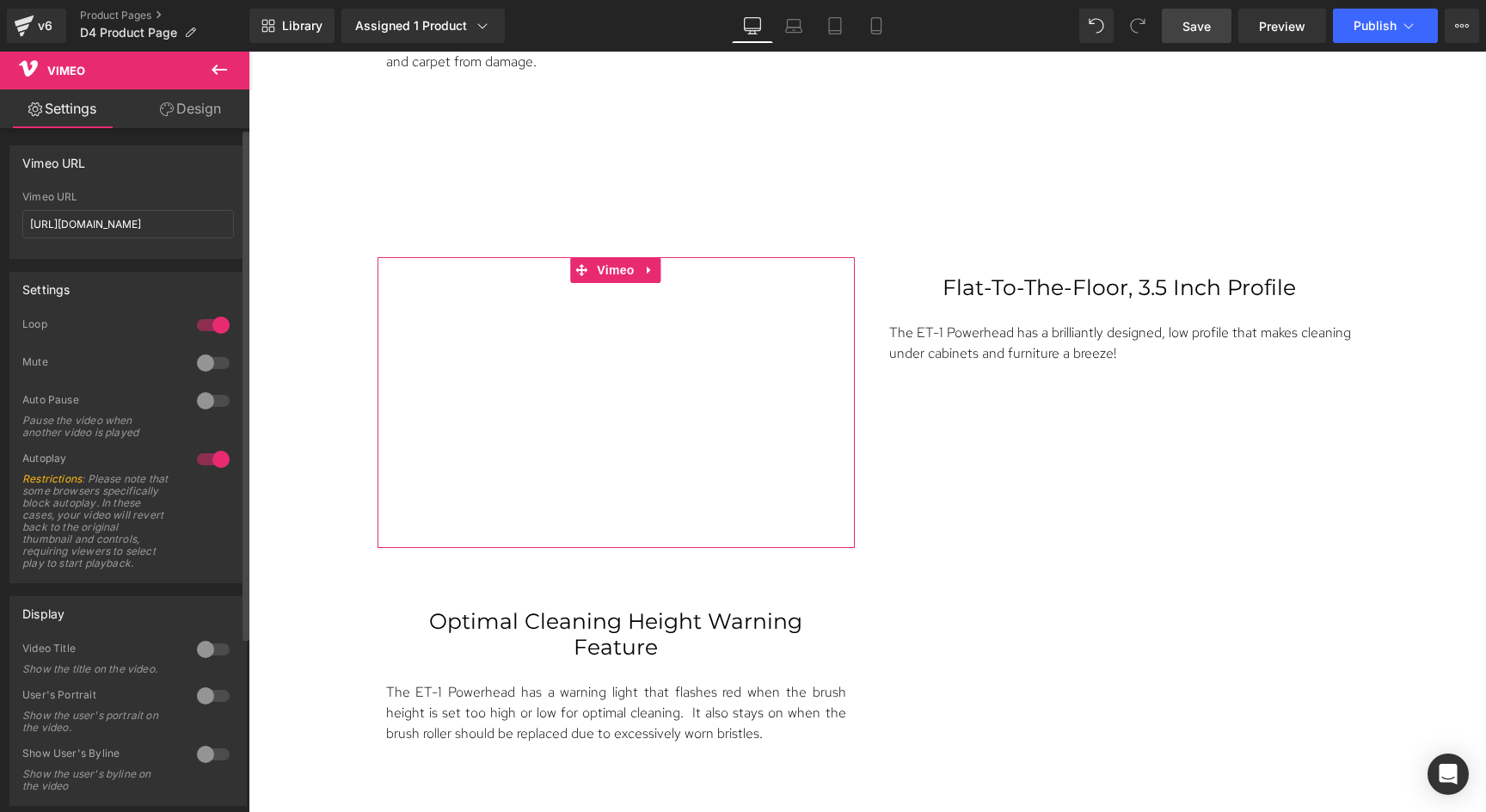
click at [207, 362] on div at bounding box center [213, 363] width 42 height 28
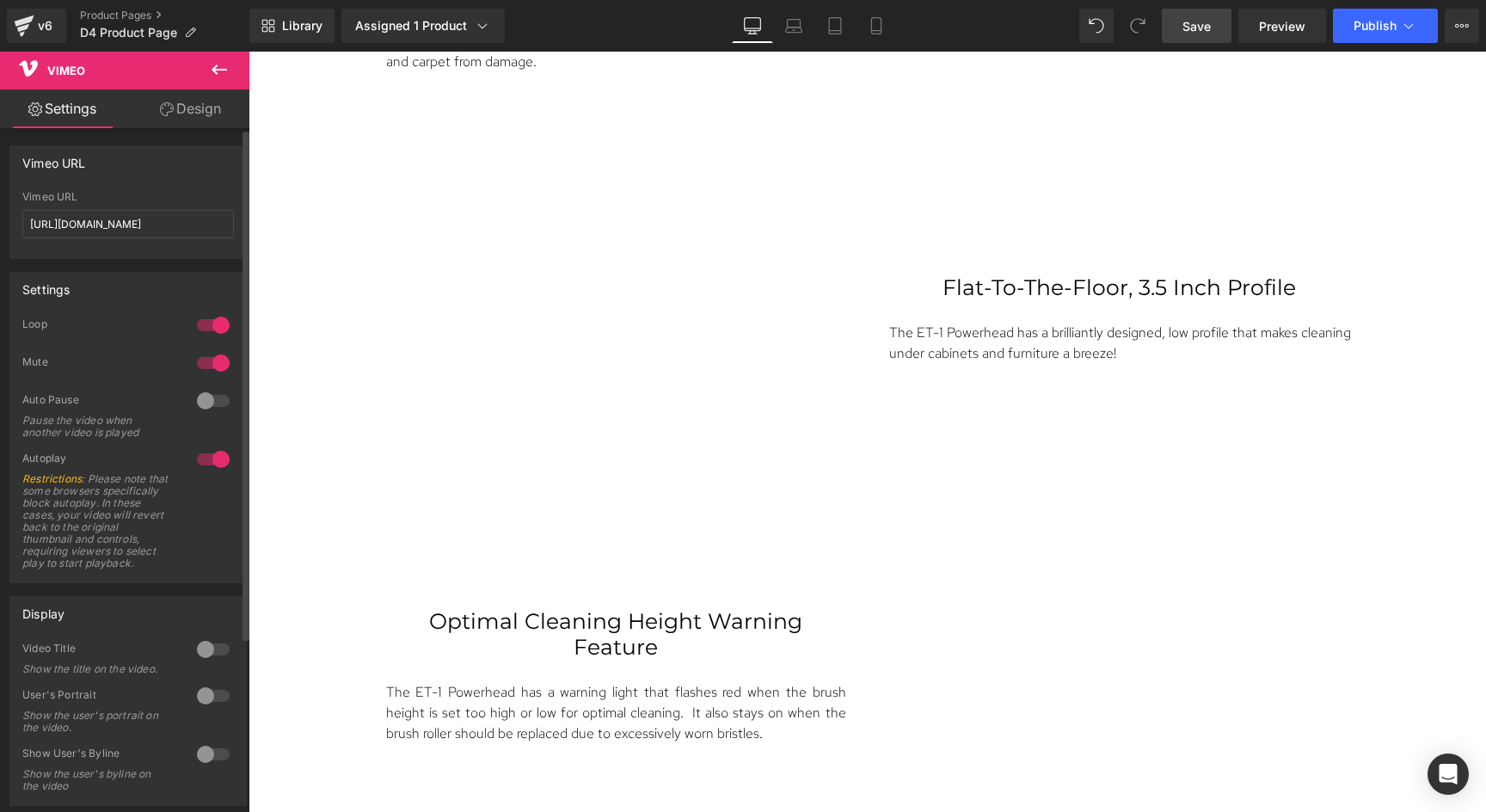
click at [208, 395] on div at bounding box center [213, 400] width 42 height 28
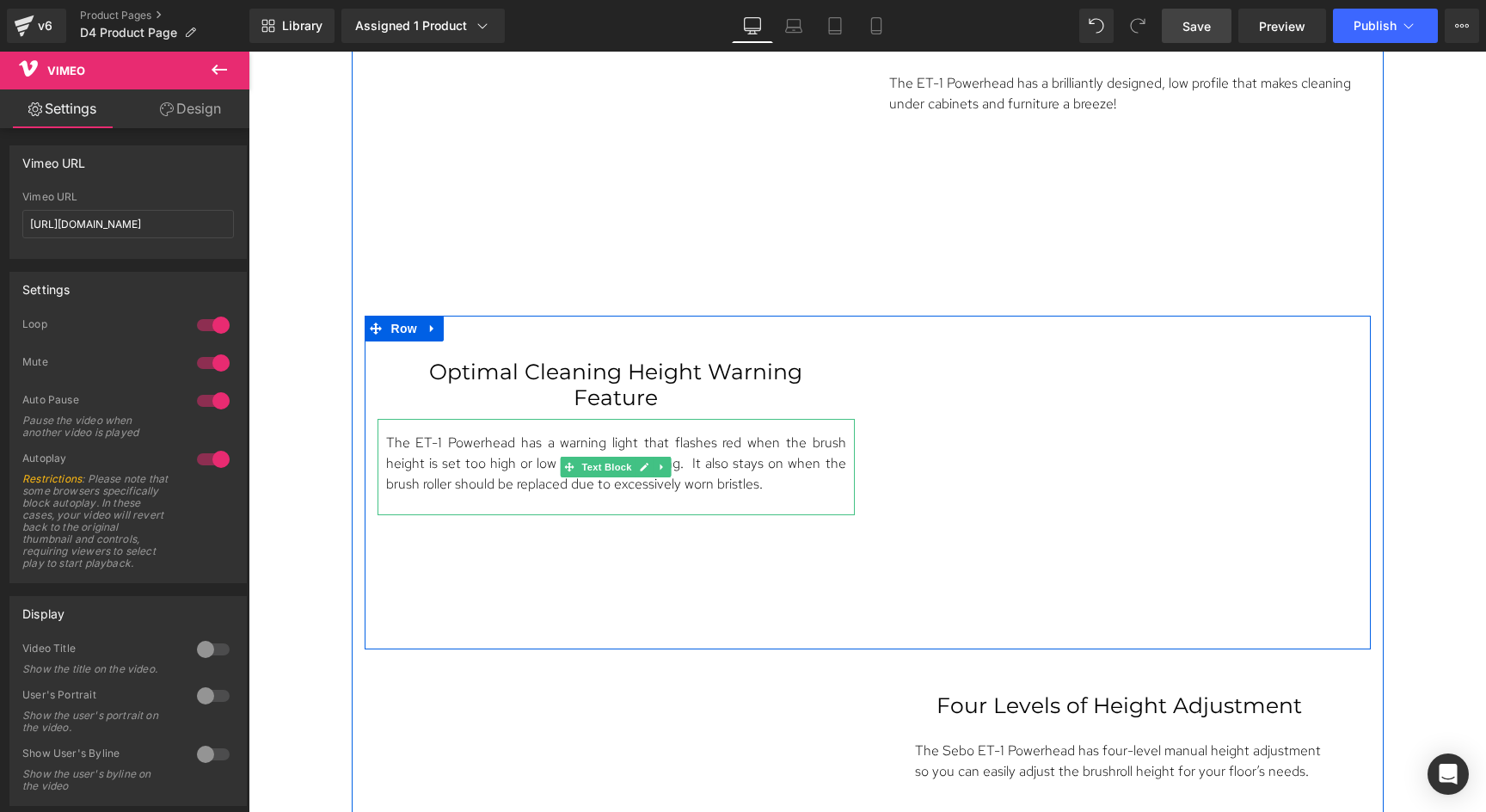
scroll to position [4911, 0]
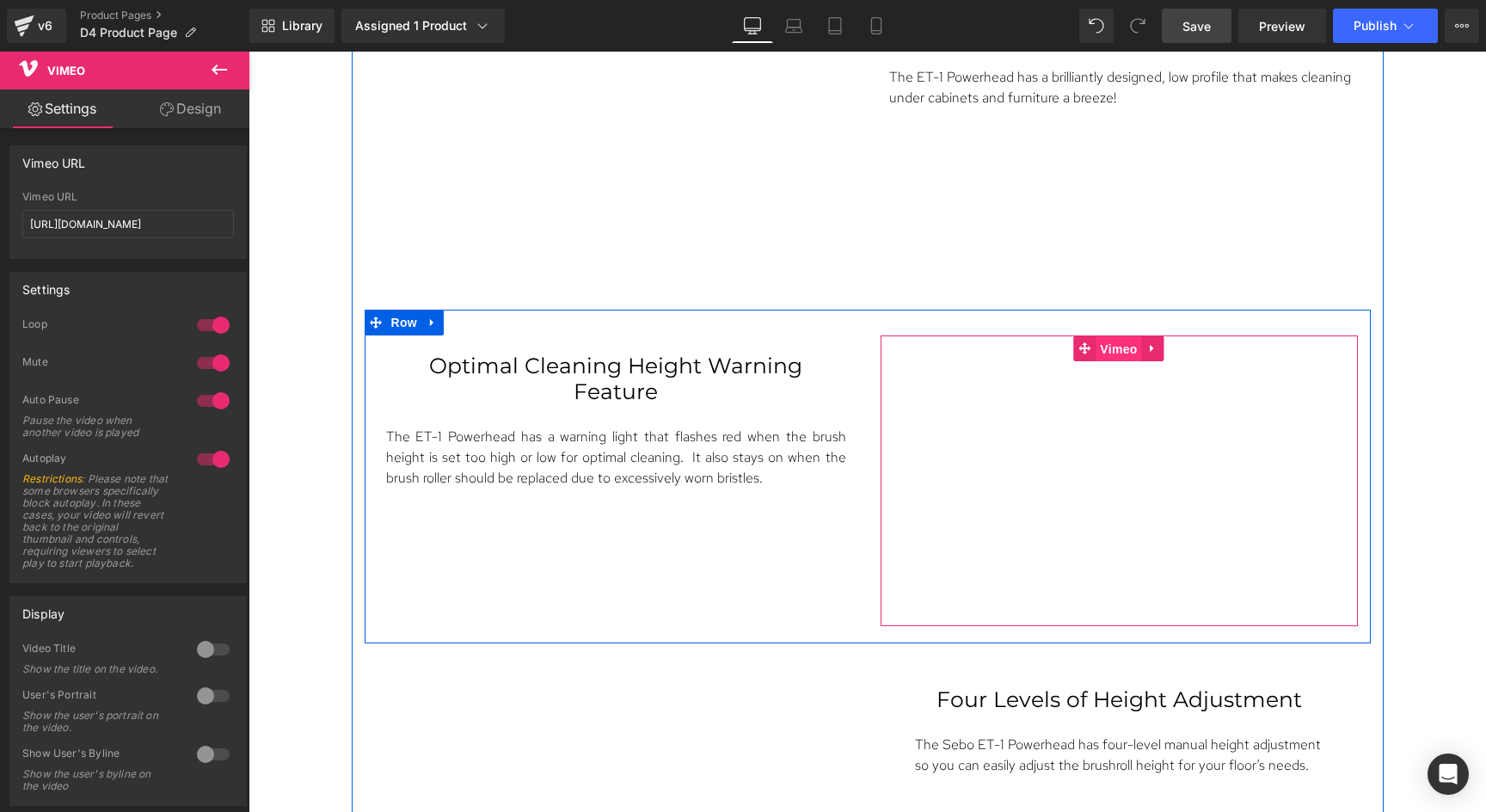
click at [1129, 336] on span "Vimeo" at bounding box center [1118, 349] width 45 height 26
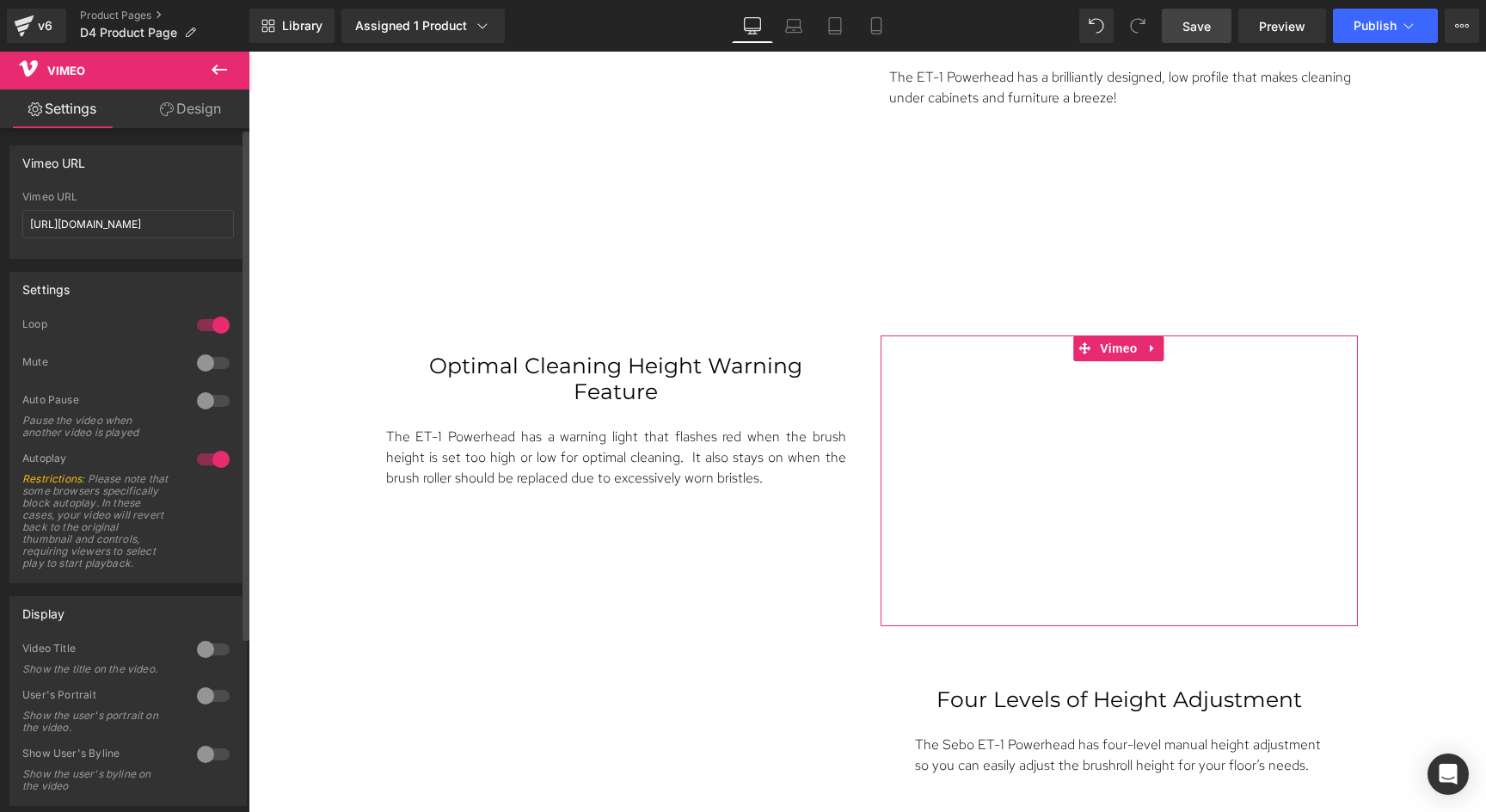
click at [208, 403] on div at bounding box center [213, 400] width 42 height 28
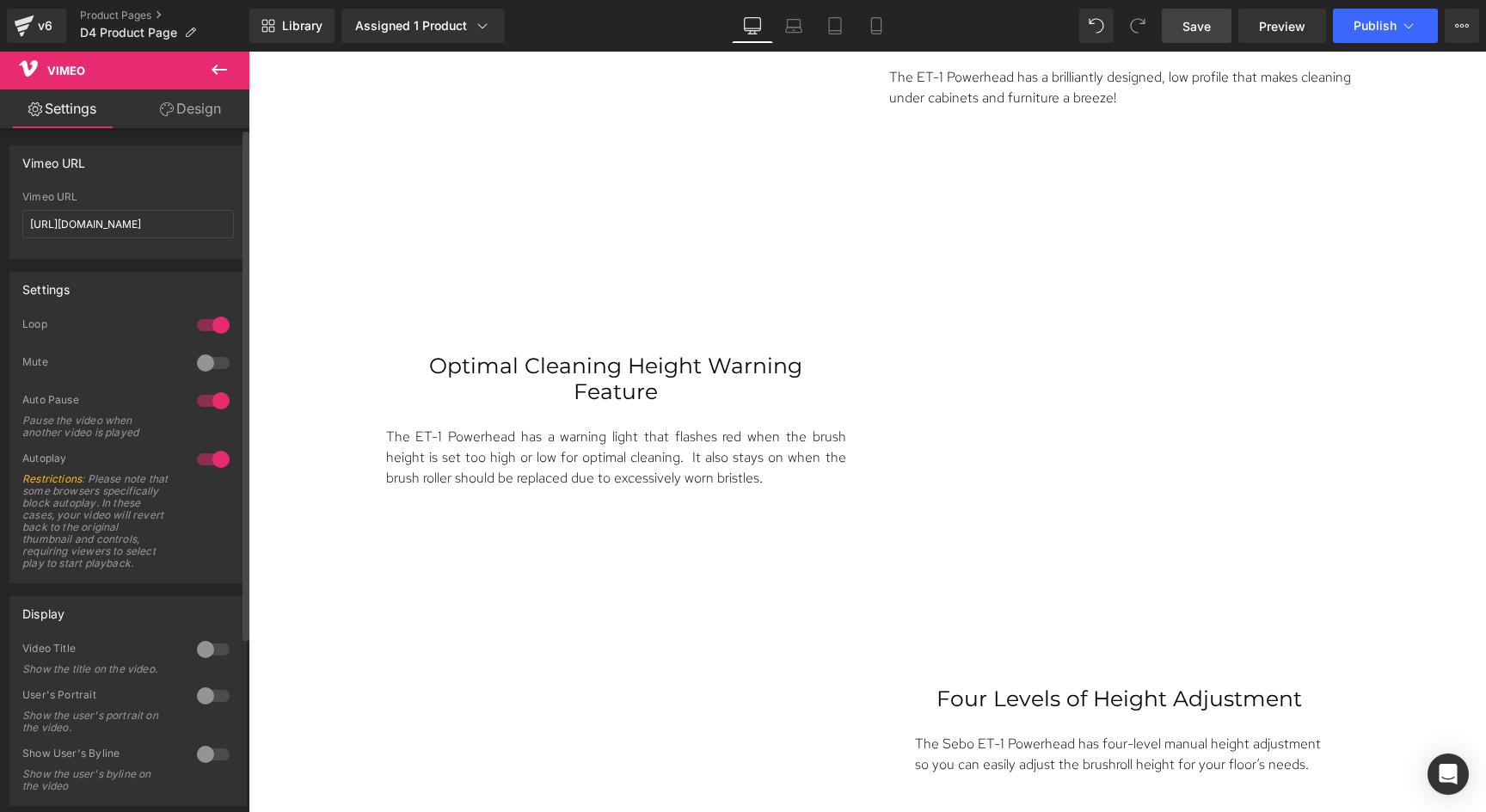
click at [201, 368] on div at bounding box center [213, 363] width 42 height 28
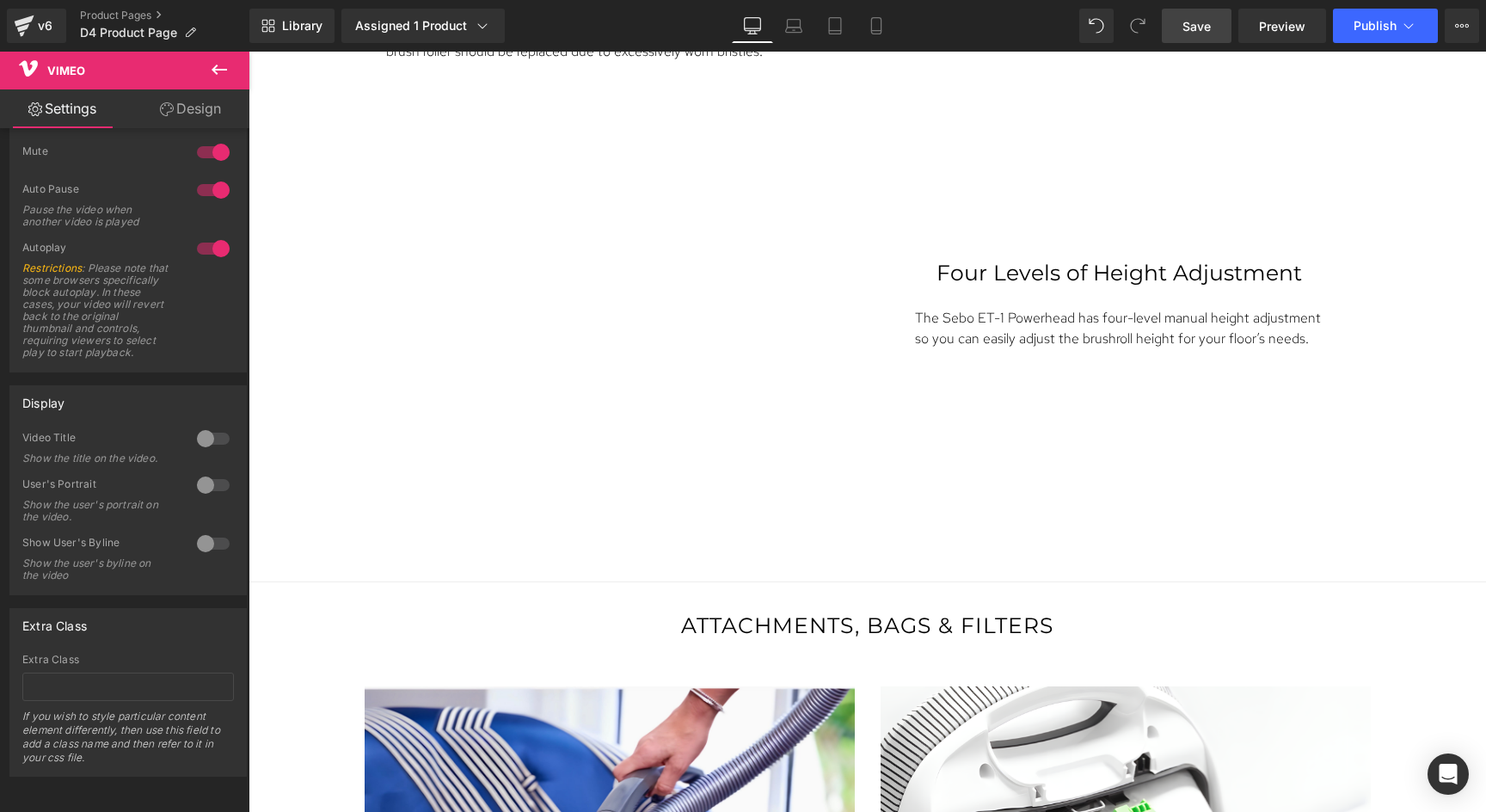
scroll to position [5350, 0]
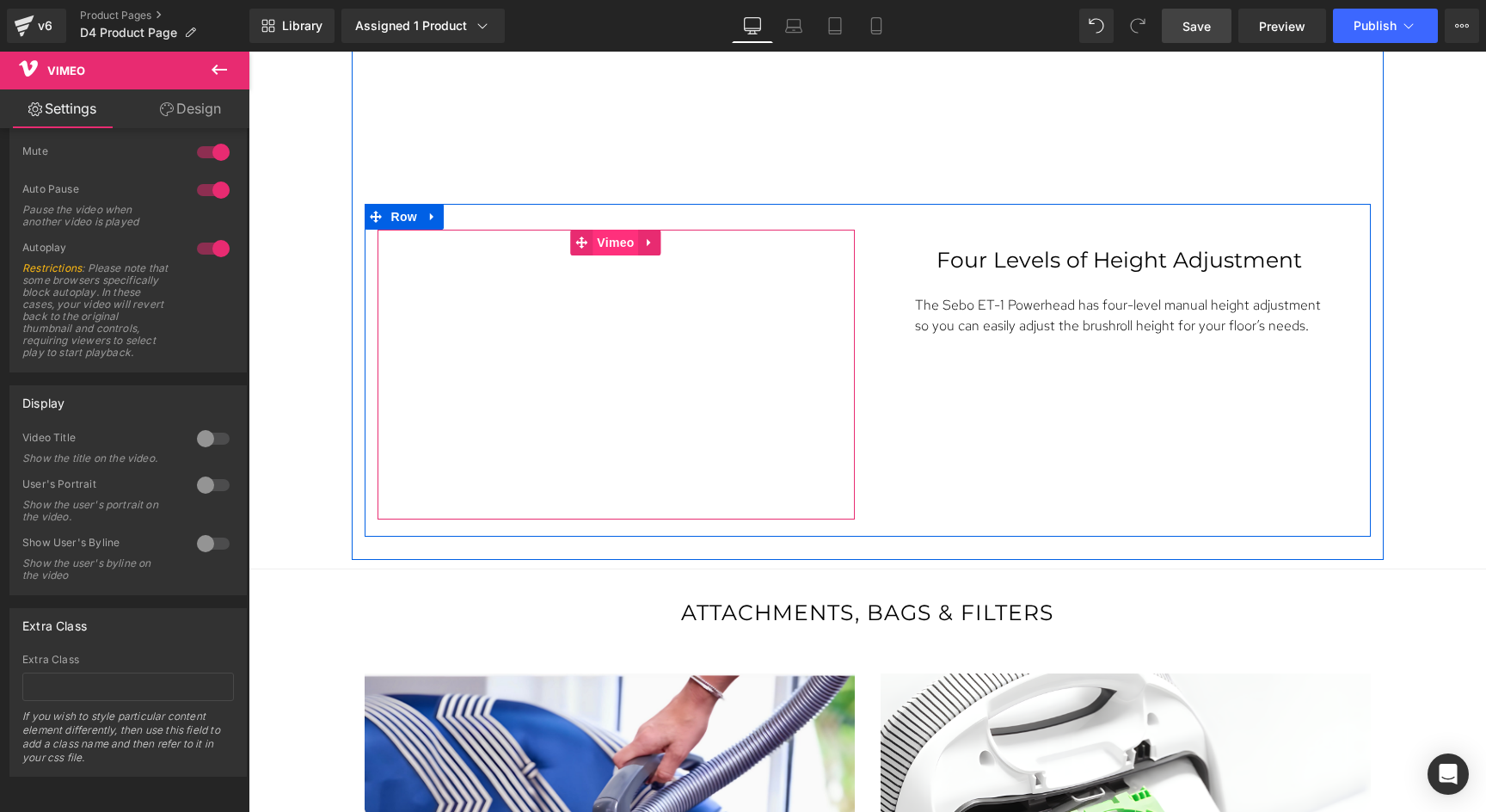
click at [613, 241] on span "Vimeo" at bounding box center [615, 243] width 45 height 26
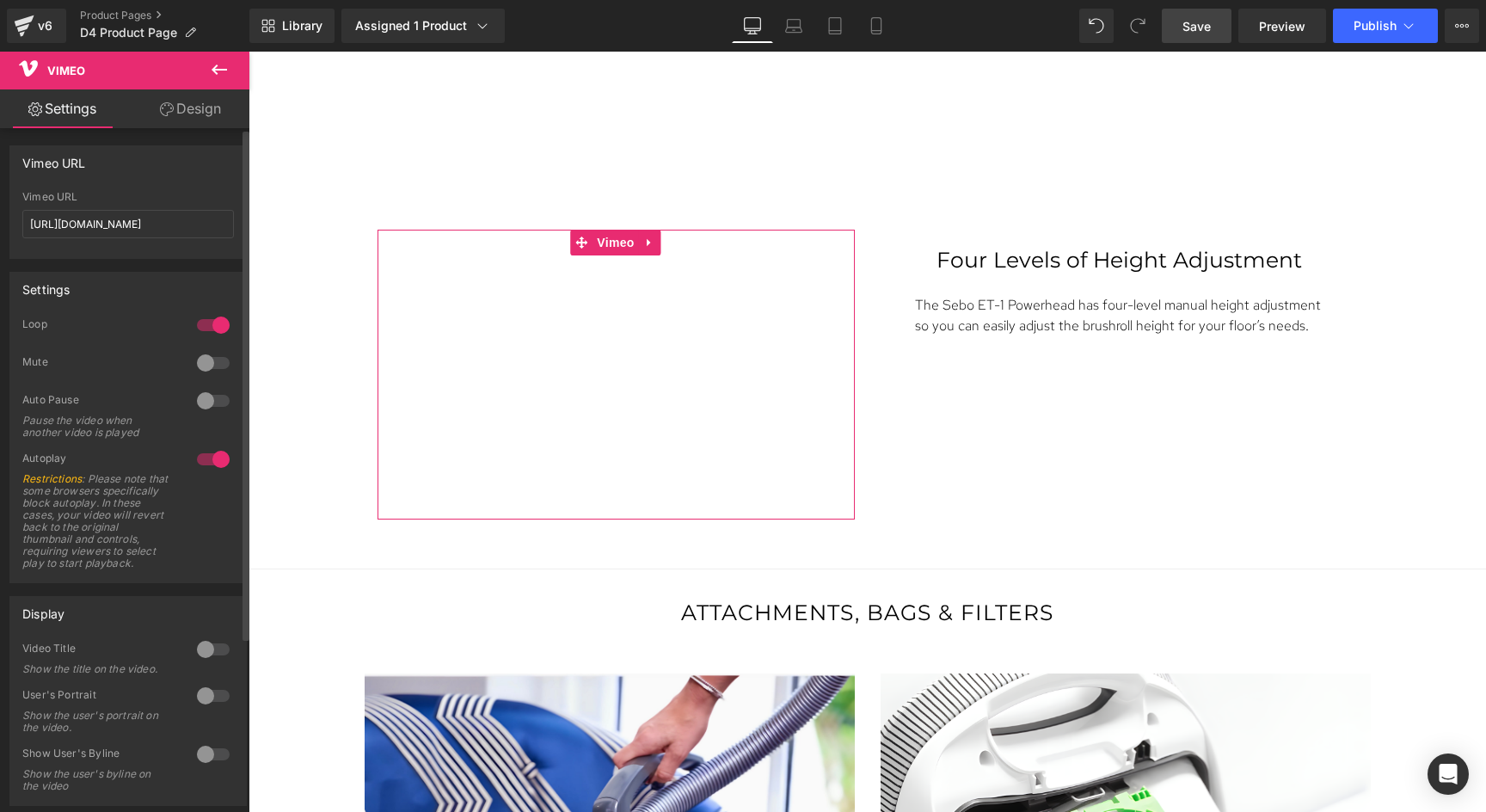
click at [197, 395] on div at bounding box center [213, 400] width 42 height 28
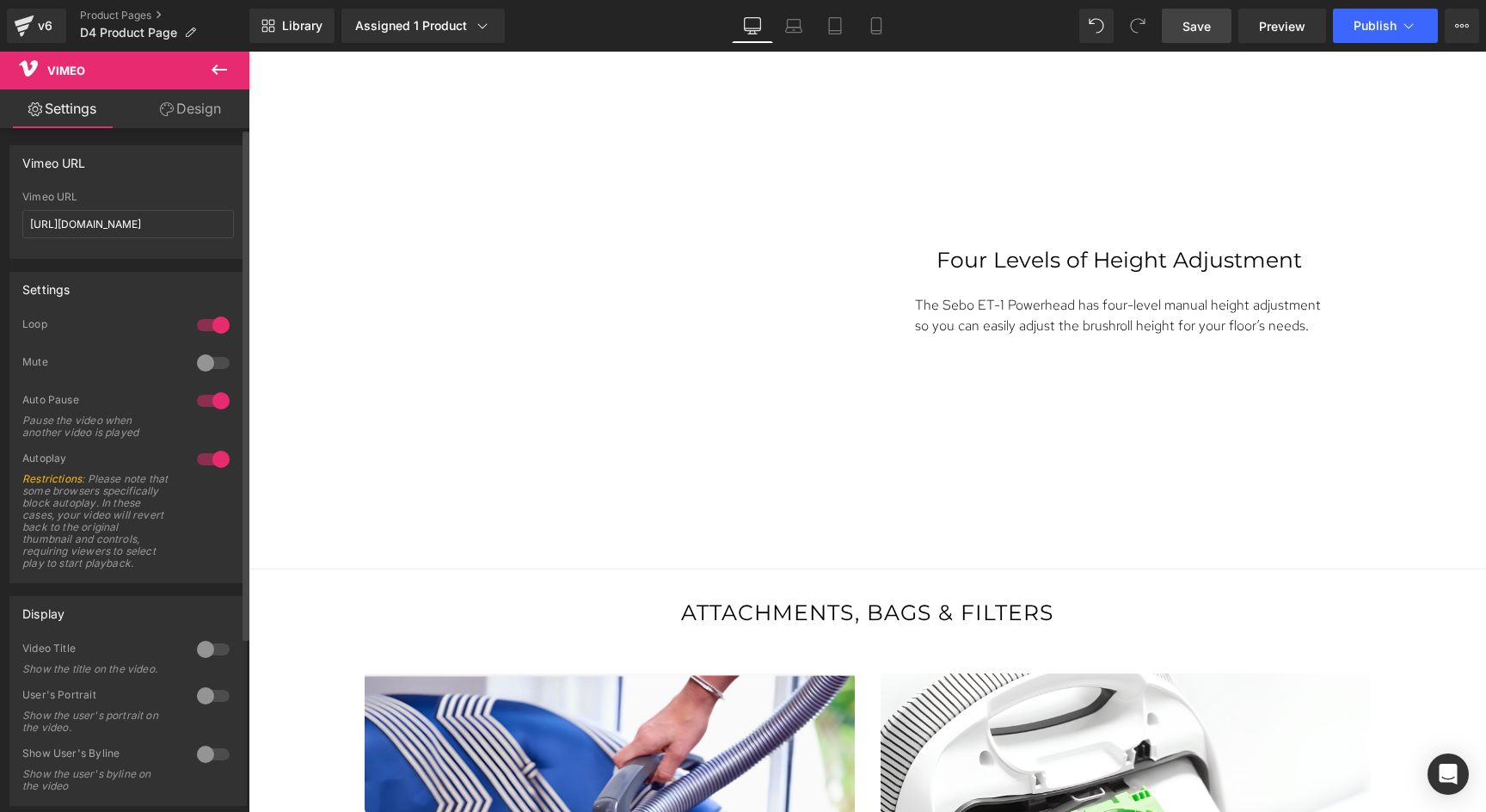
click at [196, 365] on div at bounding box center [213, 363] width 42 height 28
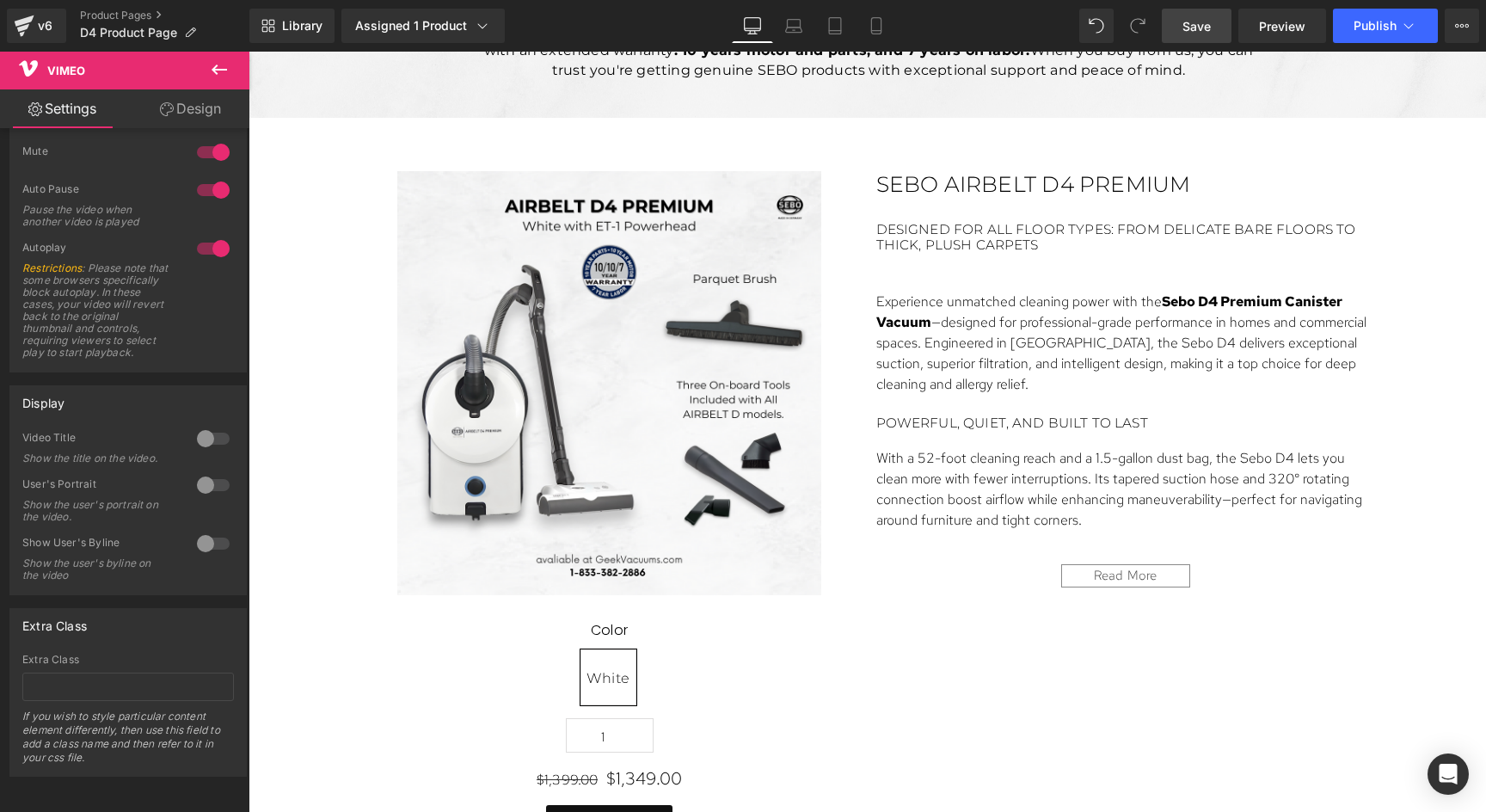
scroll to position [803, 0]
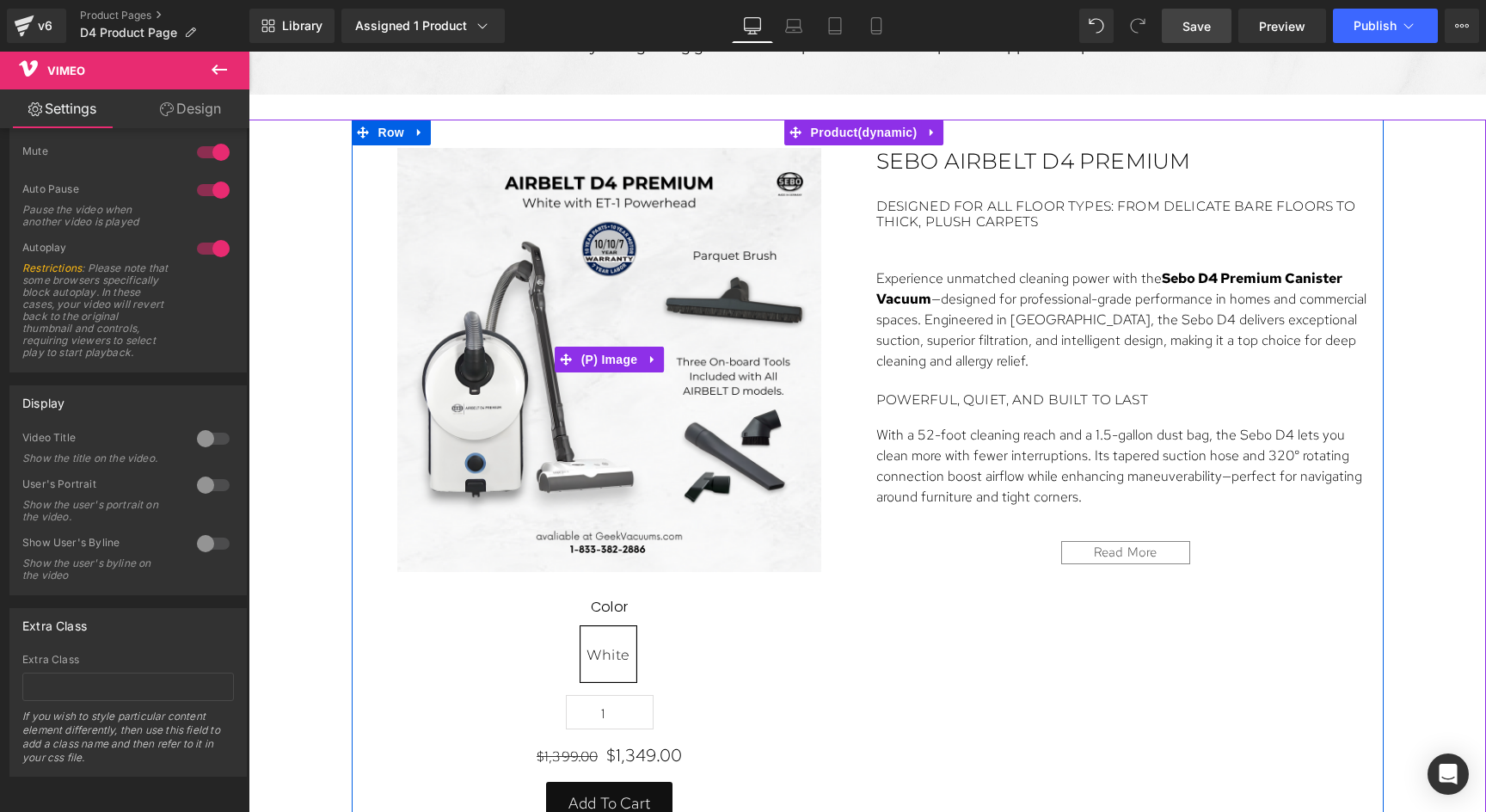
click at [838, 527] on div "Sale Off" at bounding box center [609, 359] width 498 height 424
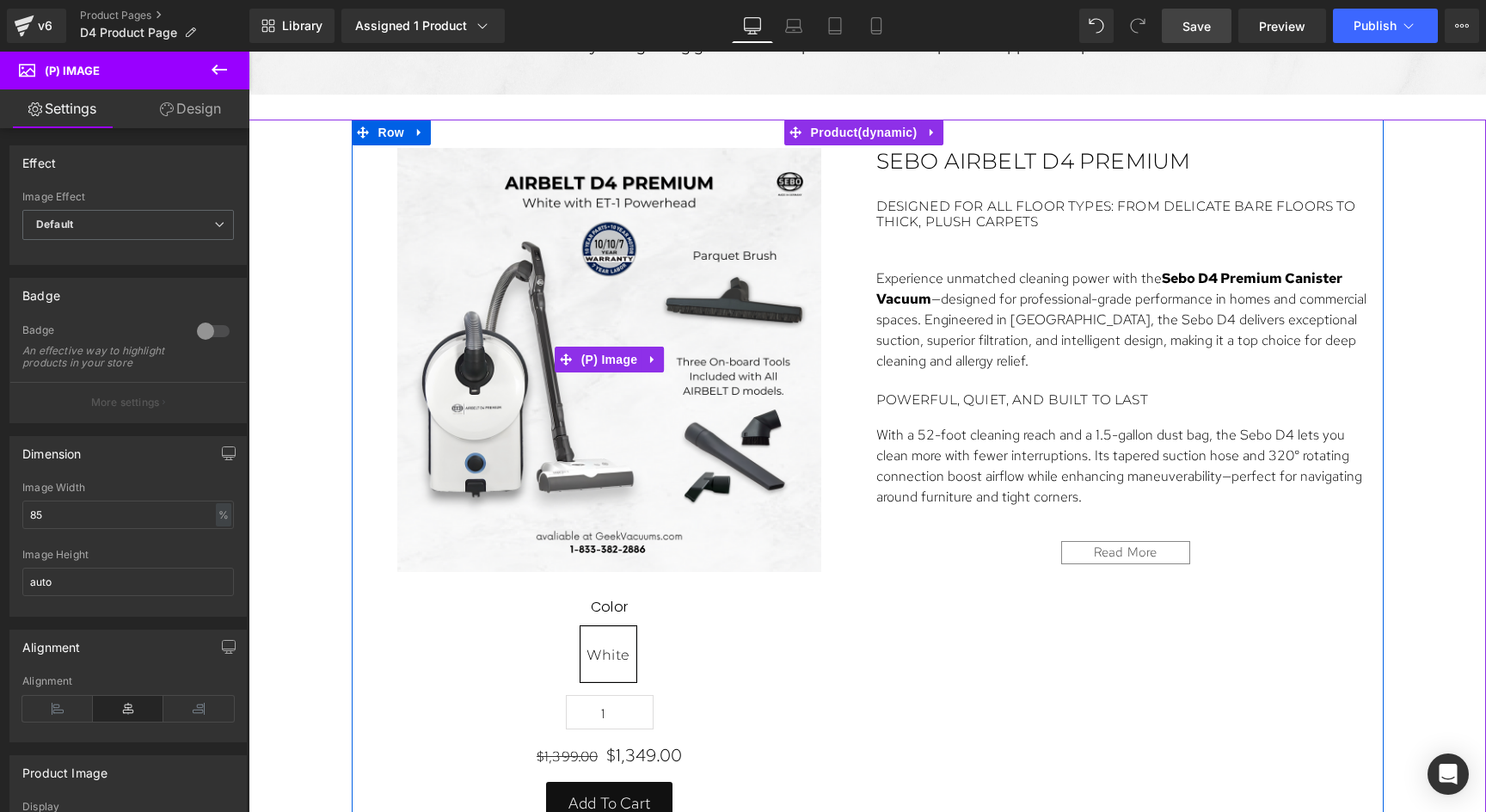
click at [683, 252] on img at bounding box center [608, 359] width 424 height 424
click at [615, 355] on span "(P) Image" at bounding box center [609, 360] width 66 height 26
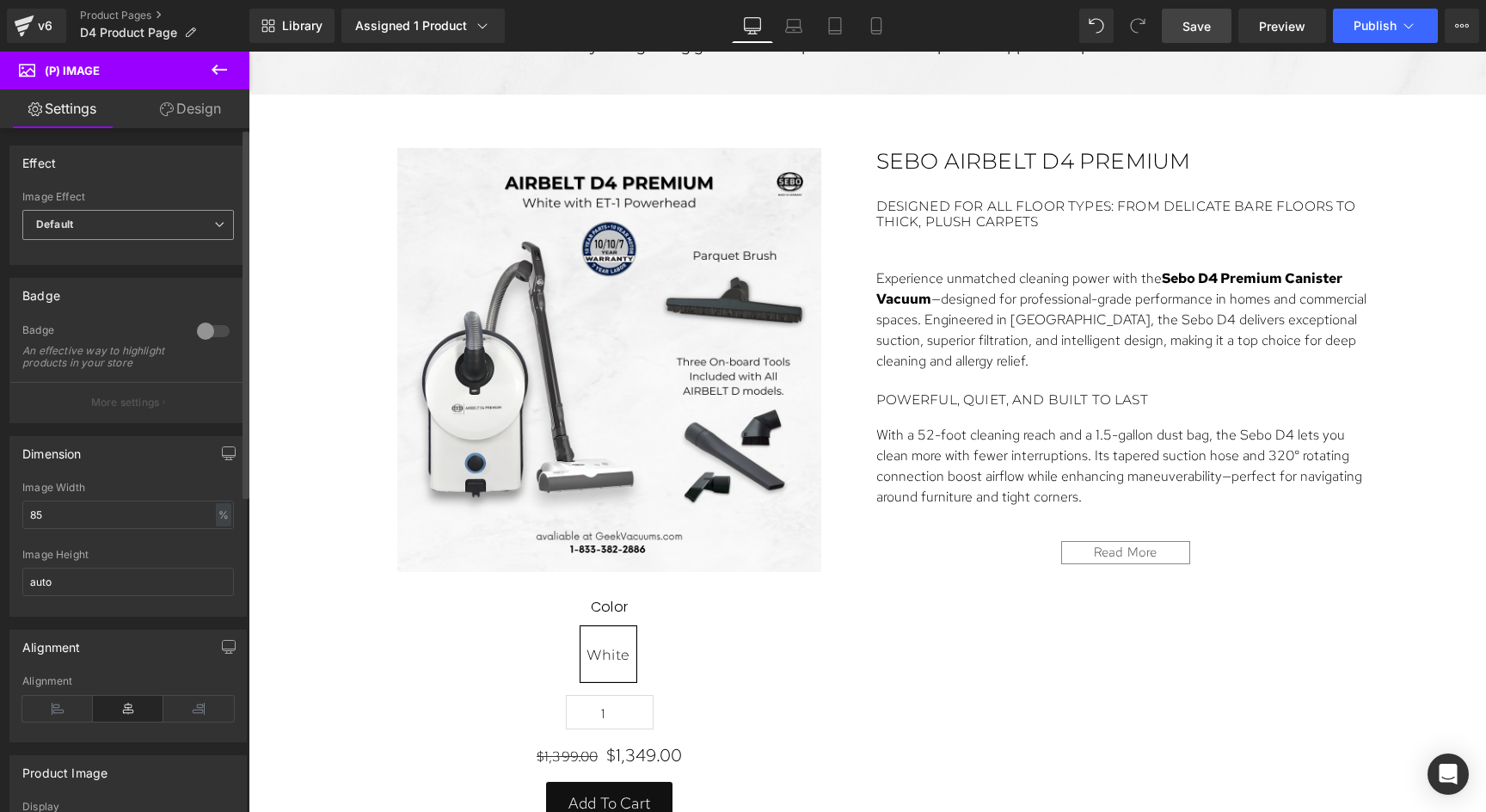
click at [187, 223] on span "Default" at bounding box center [127, 224] width 211 height 30
click at [195, 165] on div "Effect" at bounding box center [127, 161] width 235 height 32
click at [208, 329] on div at bounding box center [213, 331] width 42 height 28
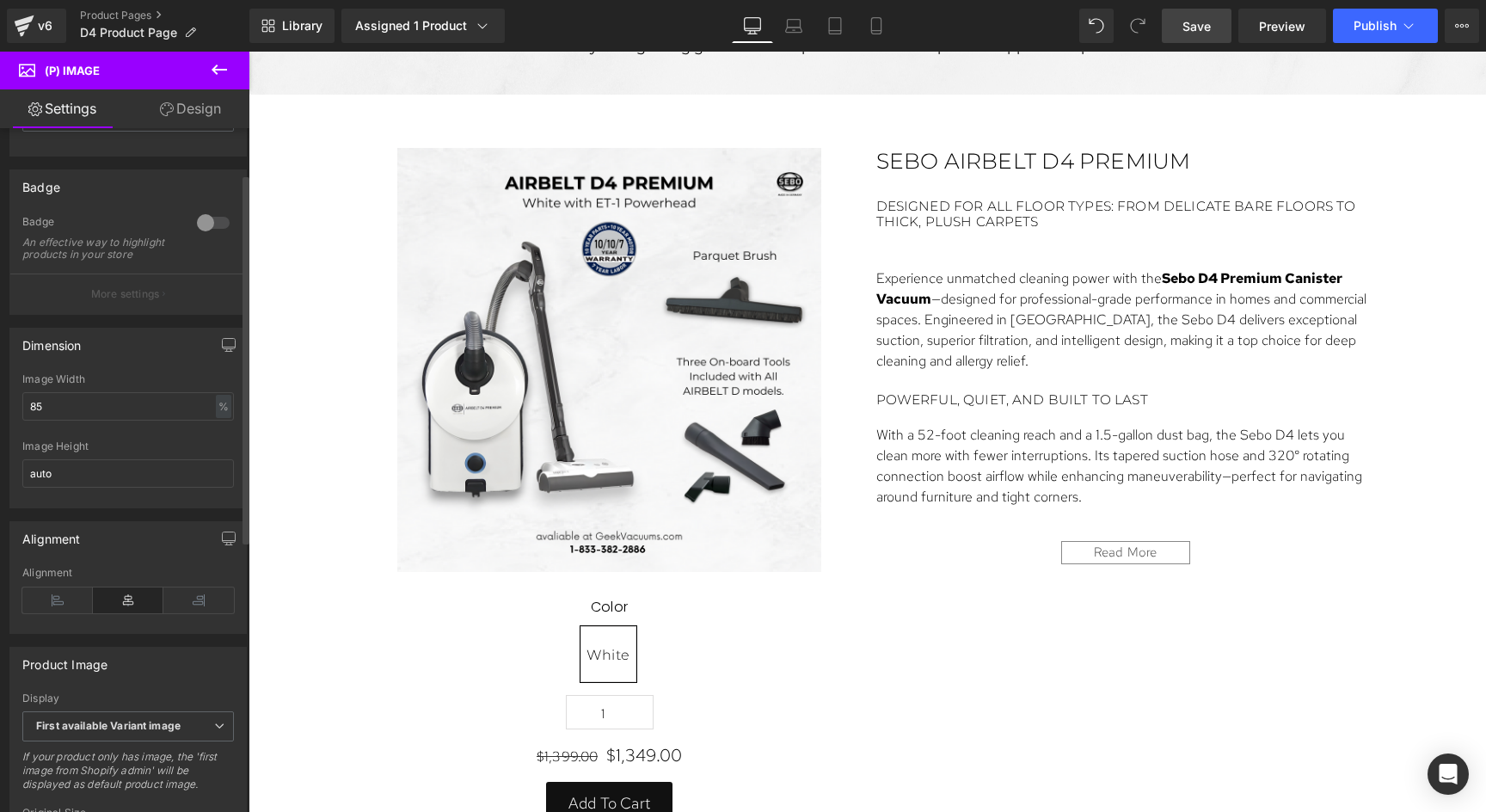
scroll to position [121, 0]
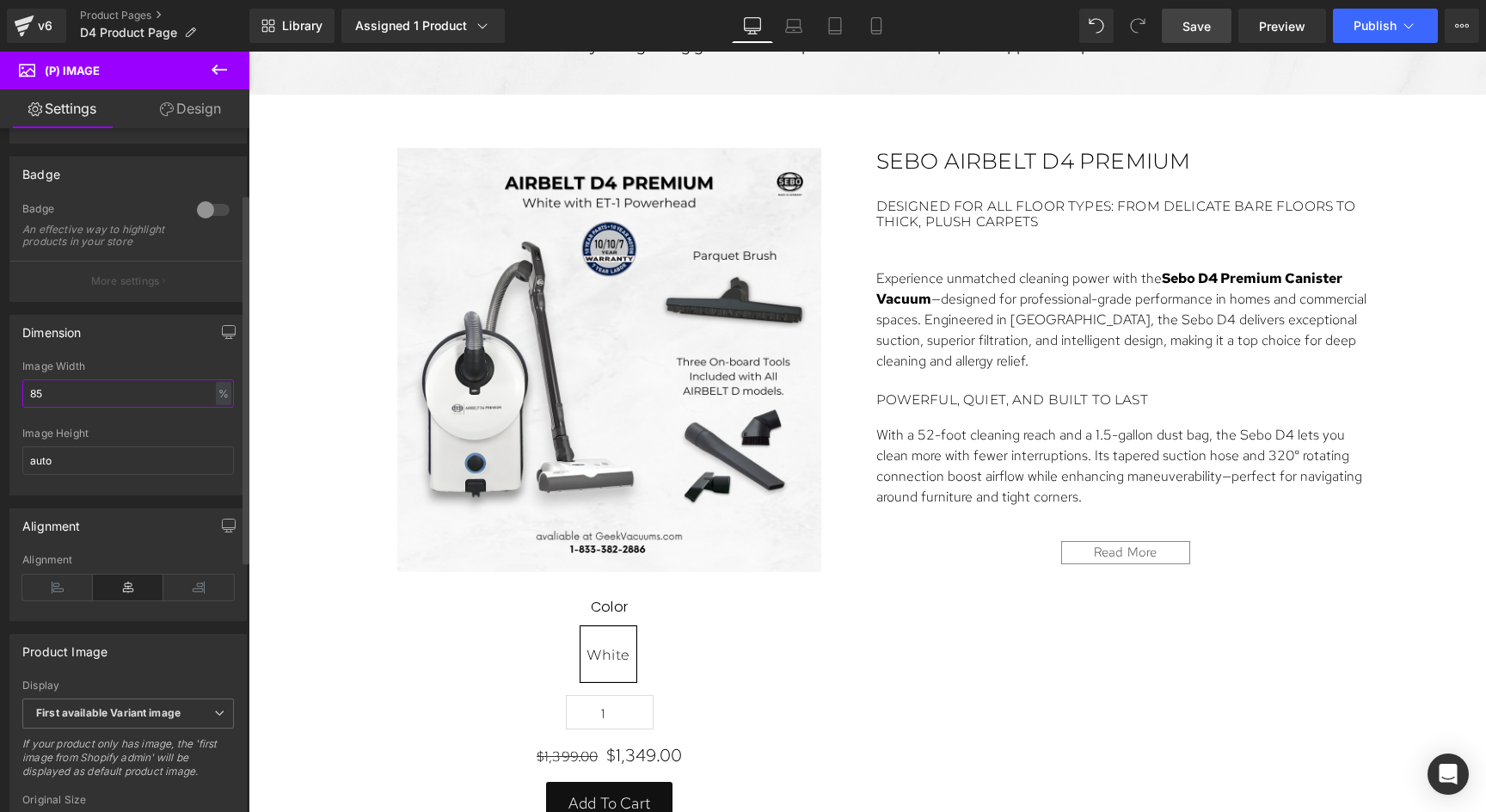
click at [126, 408] on input "85" at bounding box center [127, 393] width 211 height 29
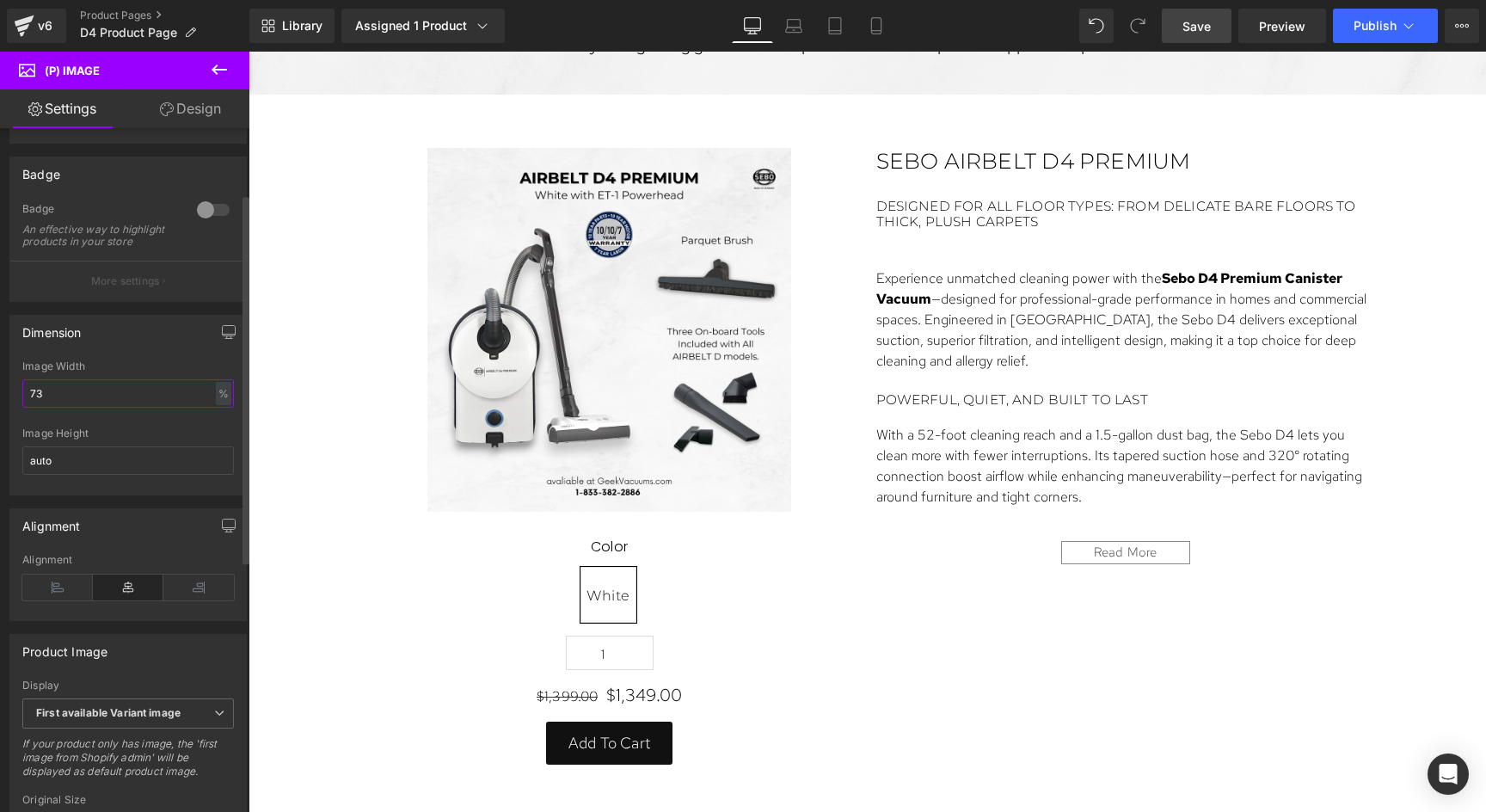
type input "72"
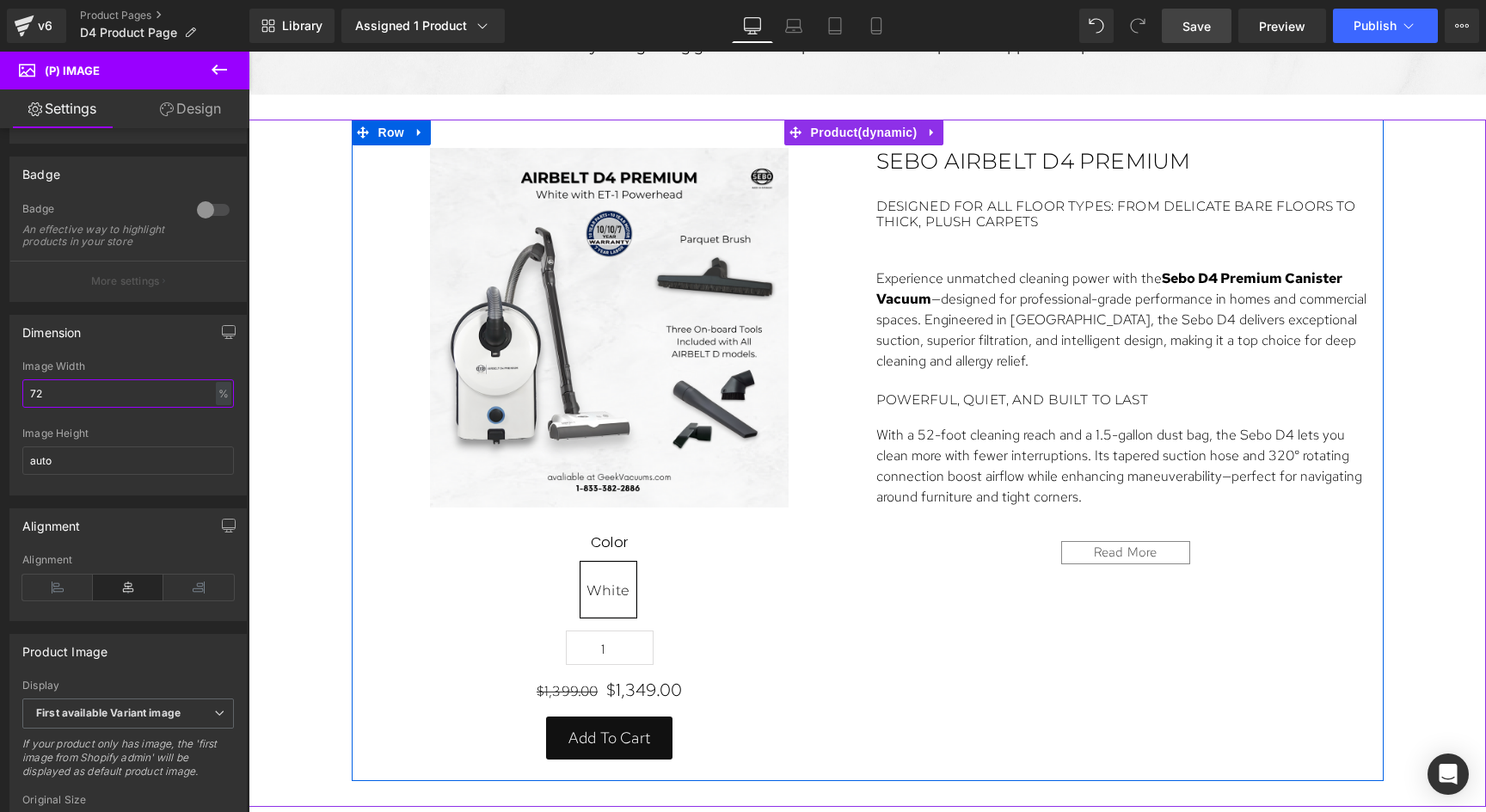
click at [1070, 668] on div "Sale Off (P) Image Color White (P) Swatches 1 (P) Quantity $1,399.00 $1,349.00 …" at bounding box center [868, 450] width 1032 height 662
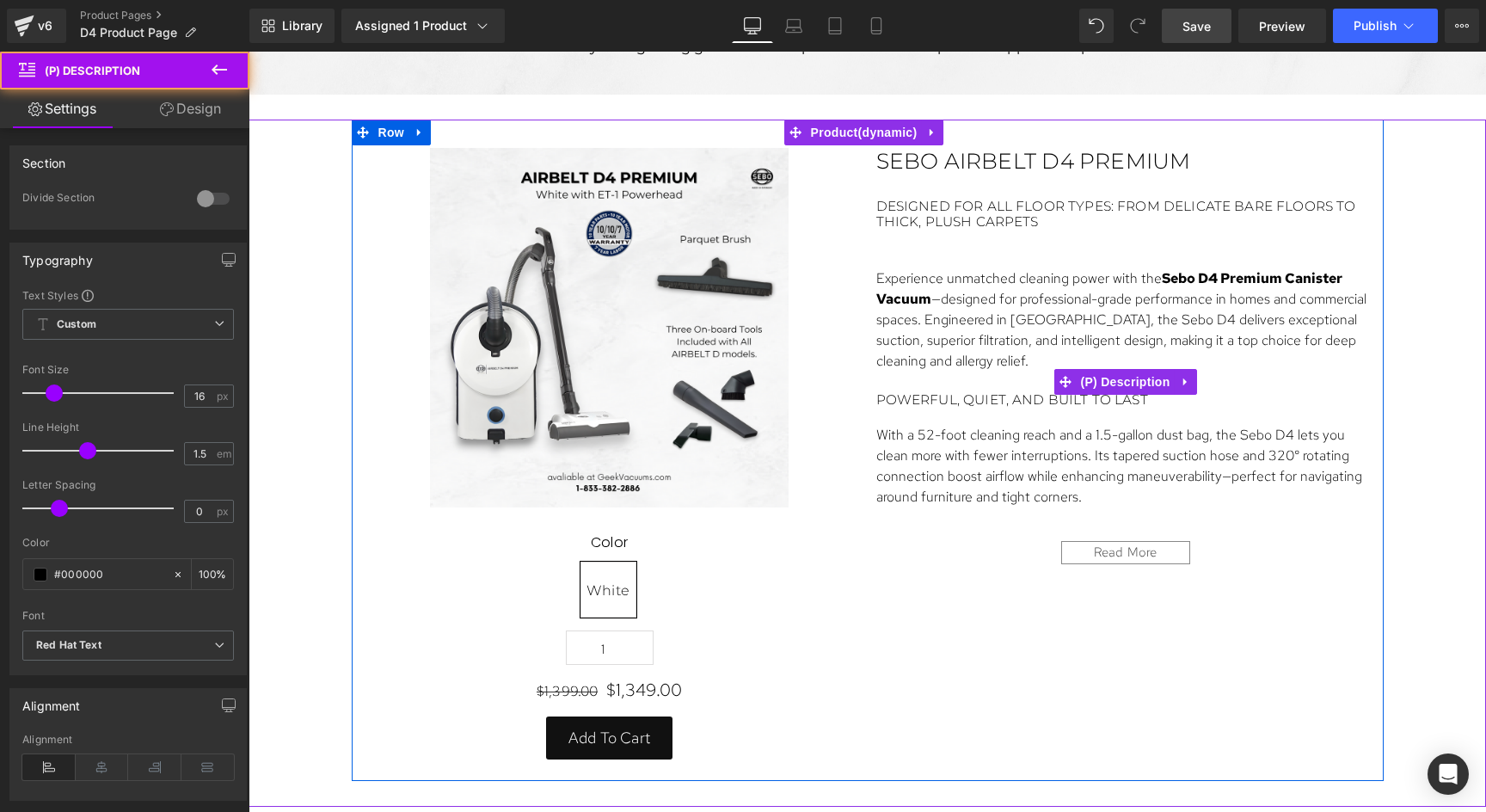
click at [1020, 485] on p "With a 52-foot cleaning reach and a 1.5-gallon dust bag, the Sebo D4 lets you c…" at bounding box center [1126, 465] width 498 height 82
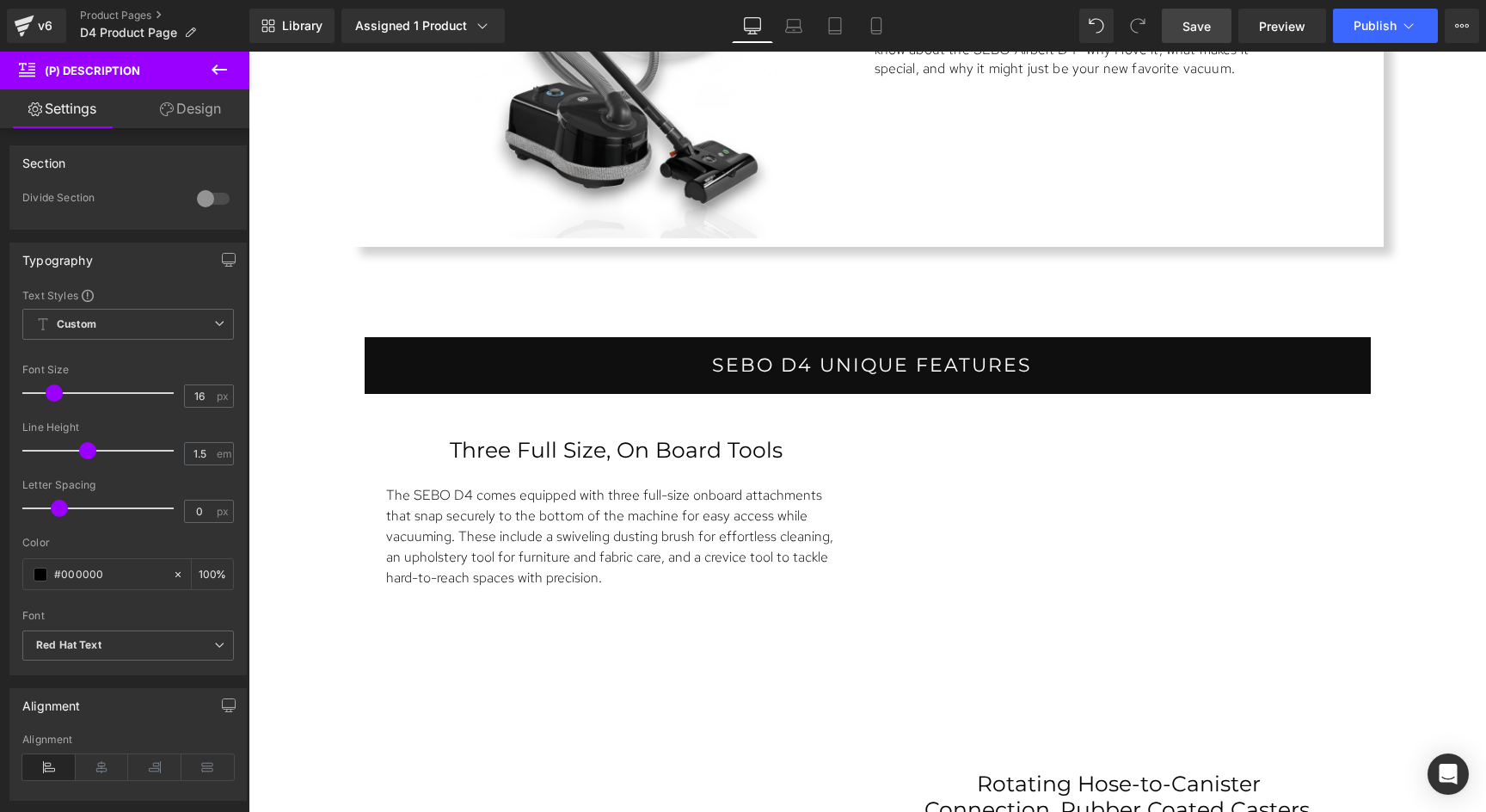
scroll to position [1822, 0]
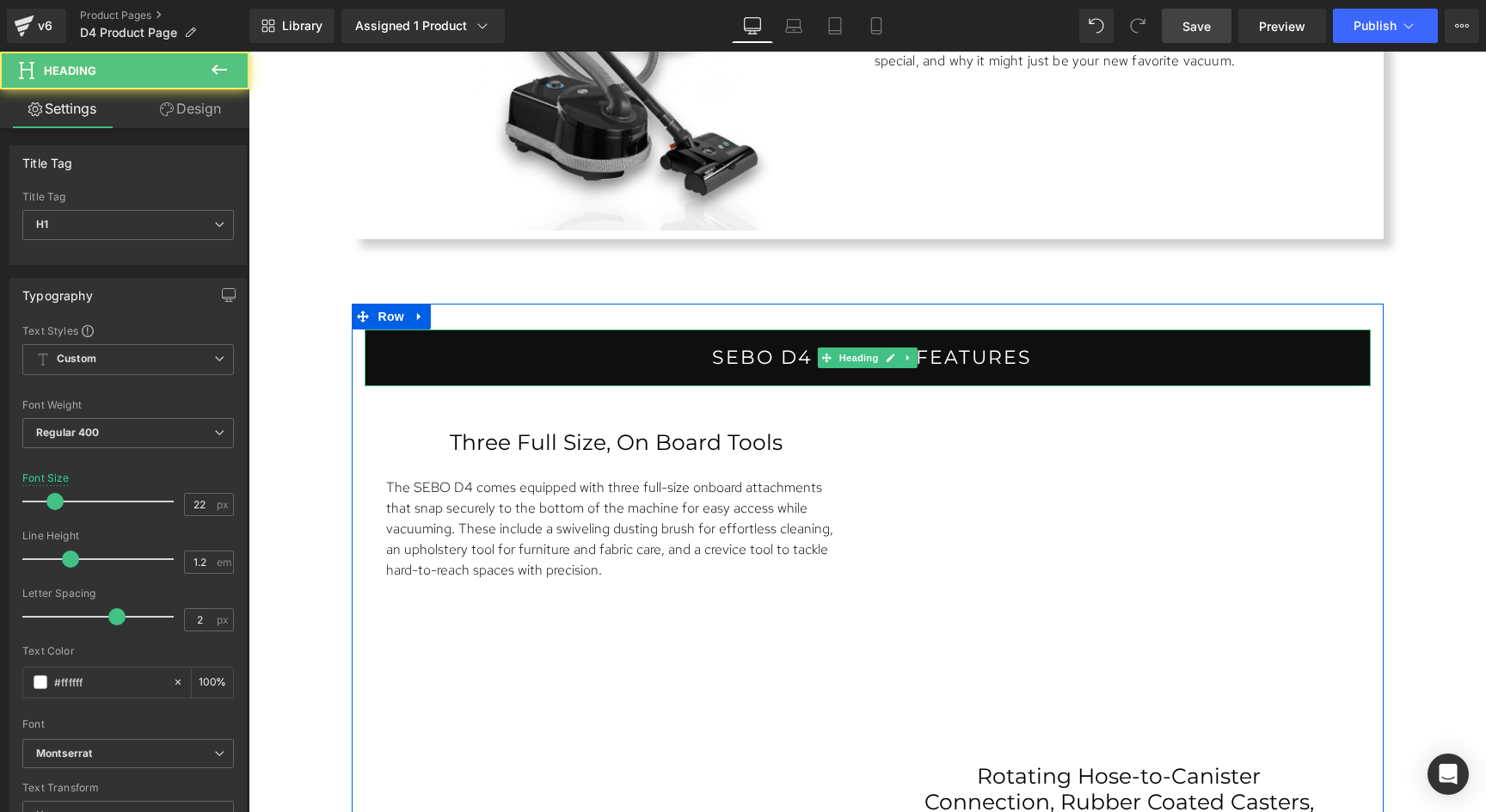
click at [1029, 362] on h1 "Sebo D4 Unique Features" at bounding box center [871, 358] width 998 height 22
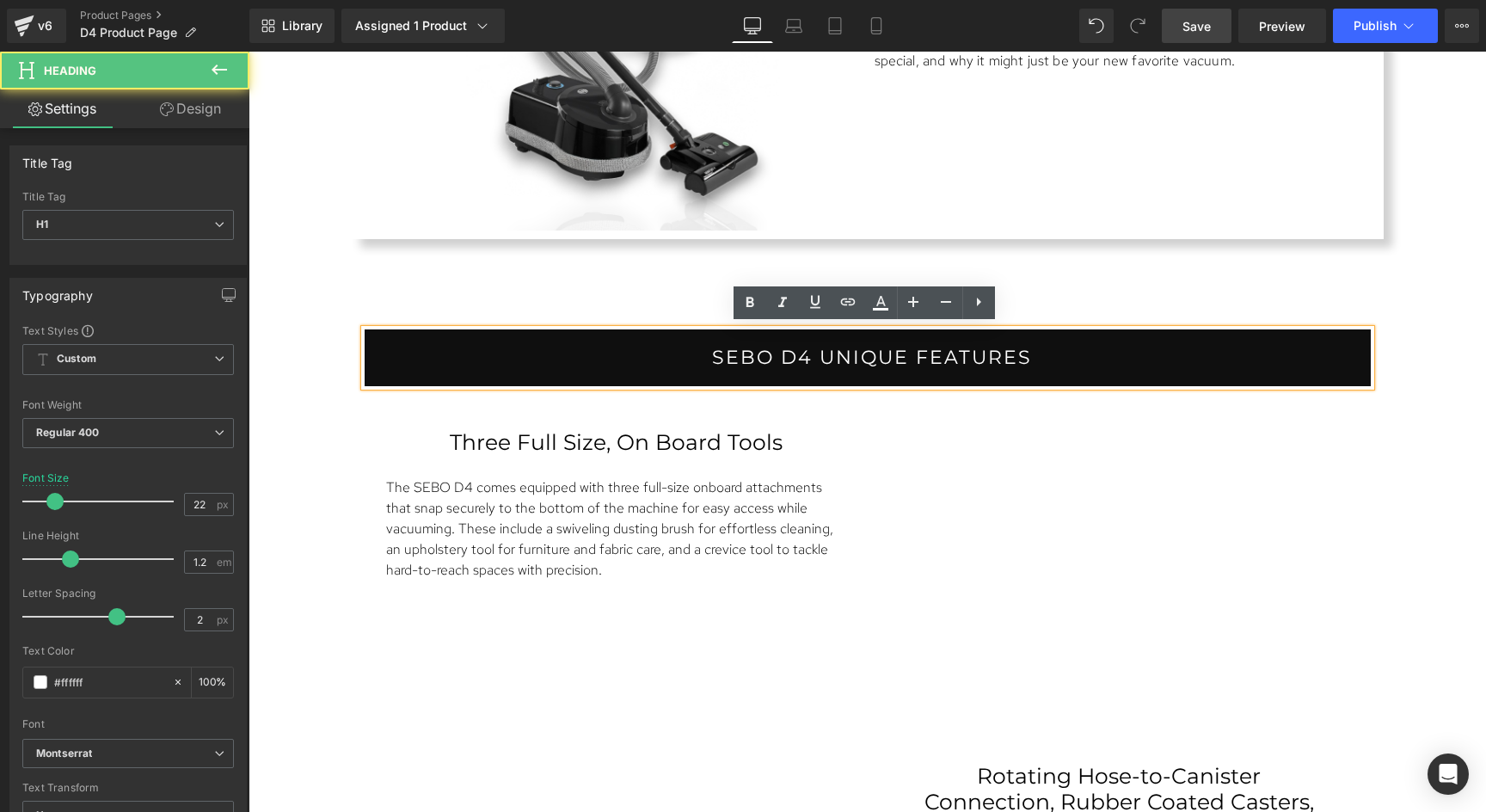
click at [1013, 355] on h1 "Sebo D4 Unique Features" at bounding box center [871, 358] width 998 height 22
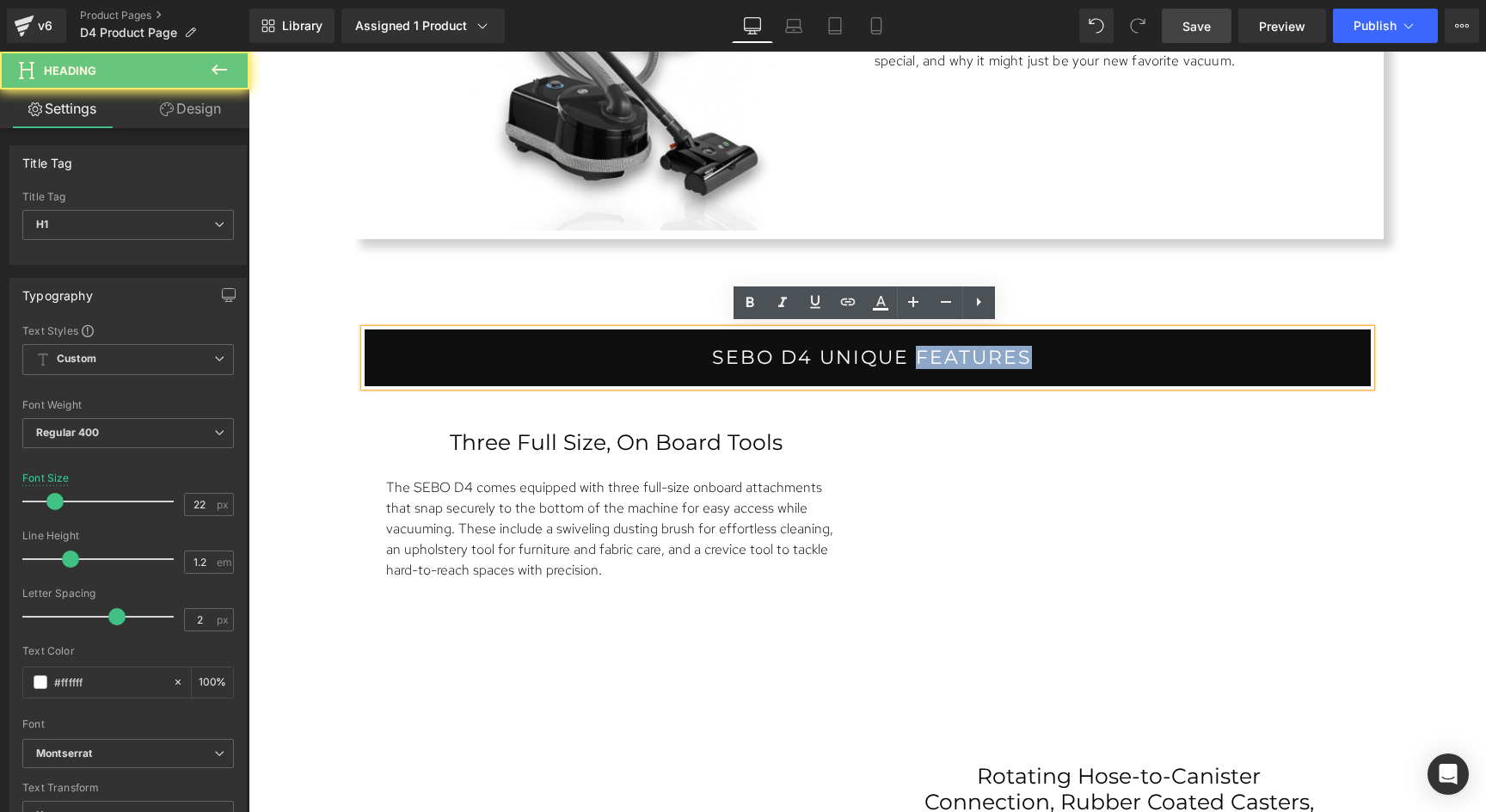
click at [1013, 355] on h1 "Sebo D4 Unique Features" at bounding box center [871, 358] width 998 height 22
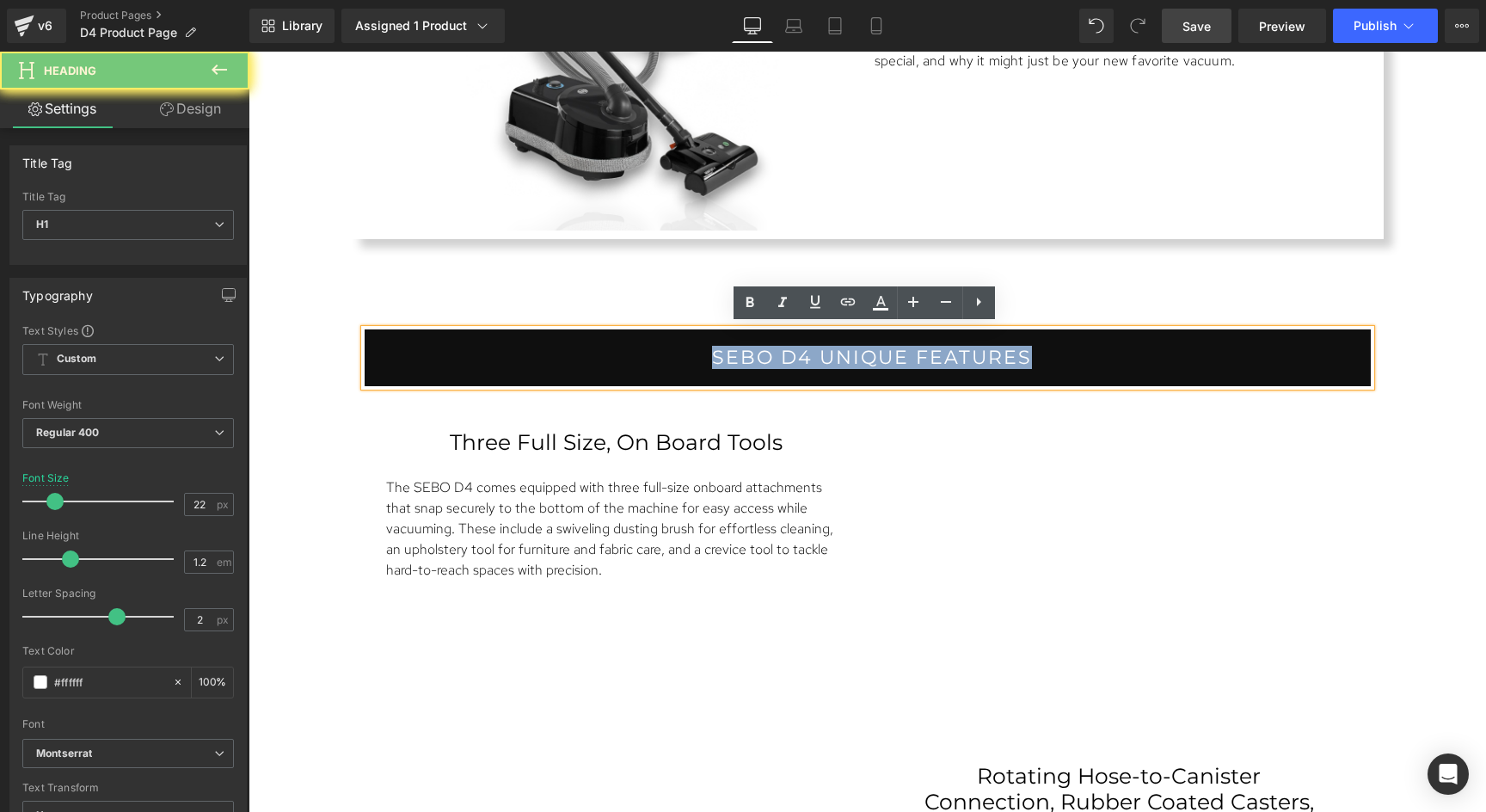
click at [1013, 355] on h1 "Sebo D4 Unique Features" at bounding box center [871, 358] width 998 height 22
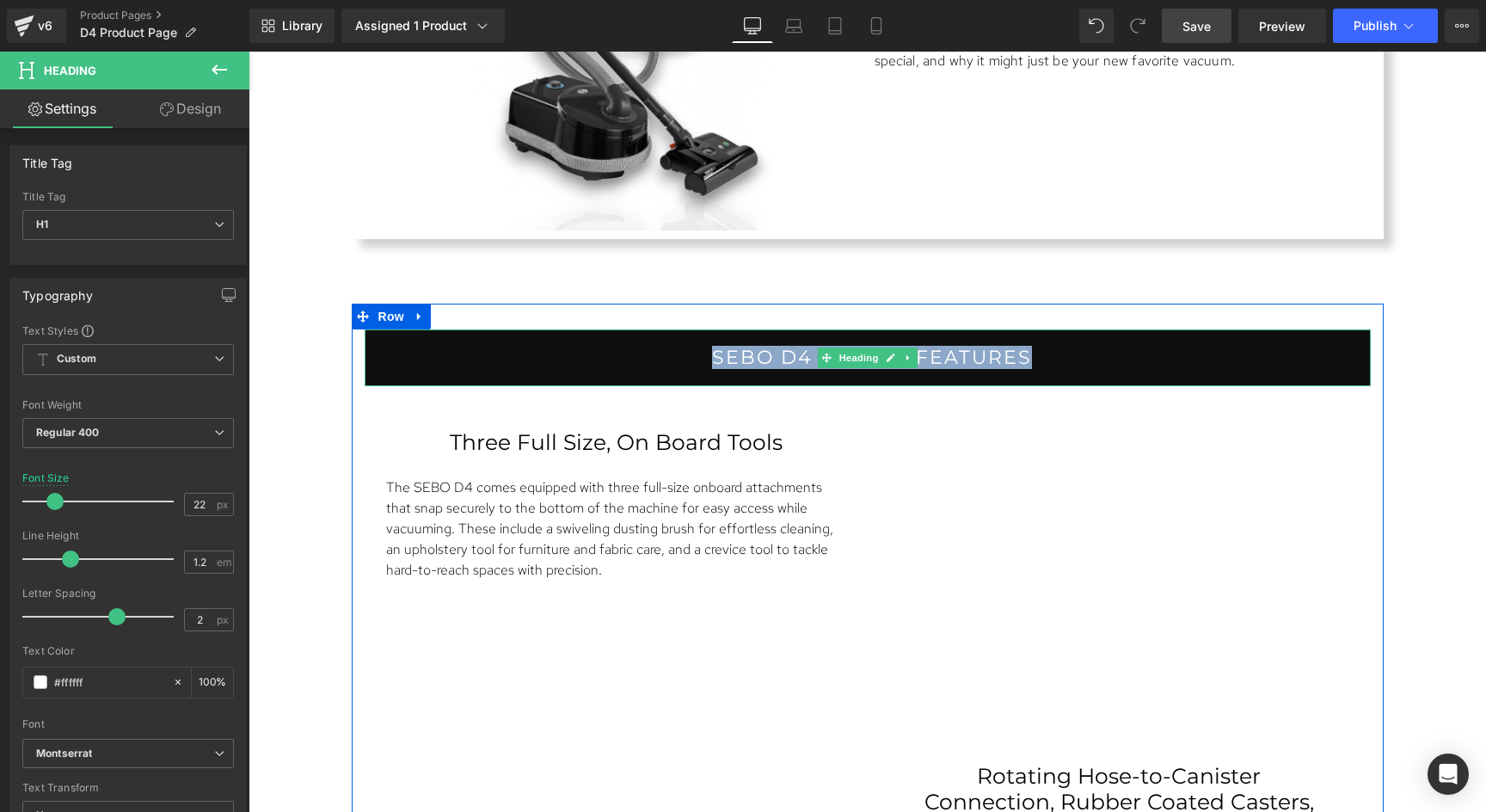
click at [1054, 361] on h1 "Sebo D4 Unique Features" at bounding box center [871, 358] width 998 height 22
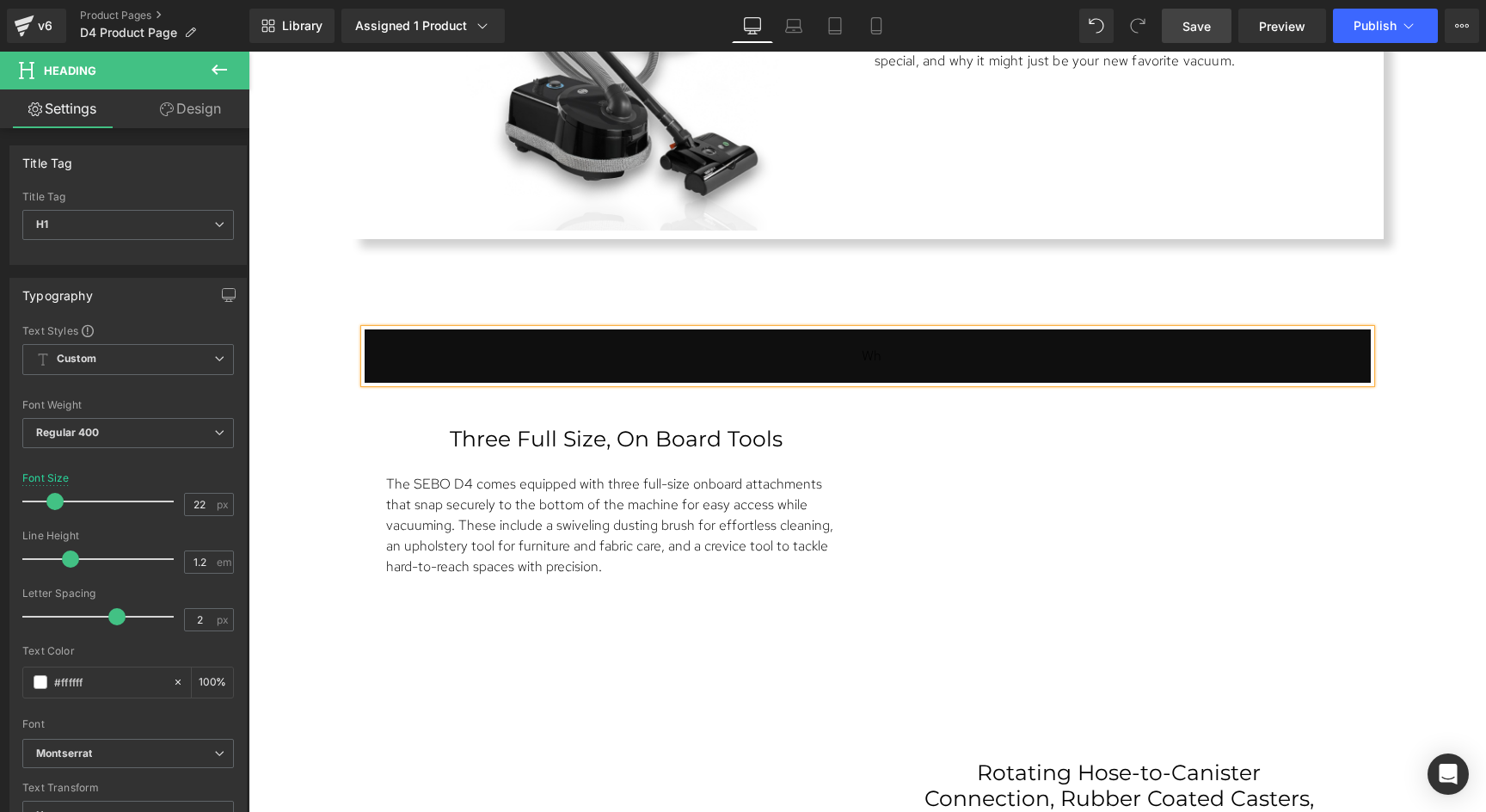
click at [927, 352] on div "Wh" at bounding box center [868, 356] width 1006 height 54
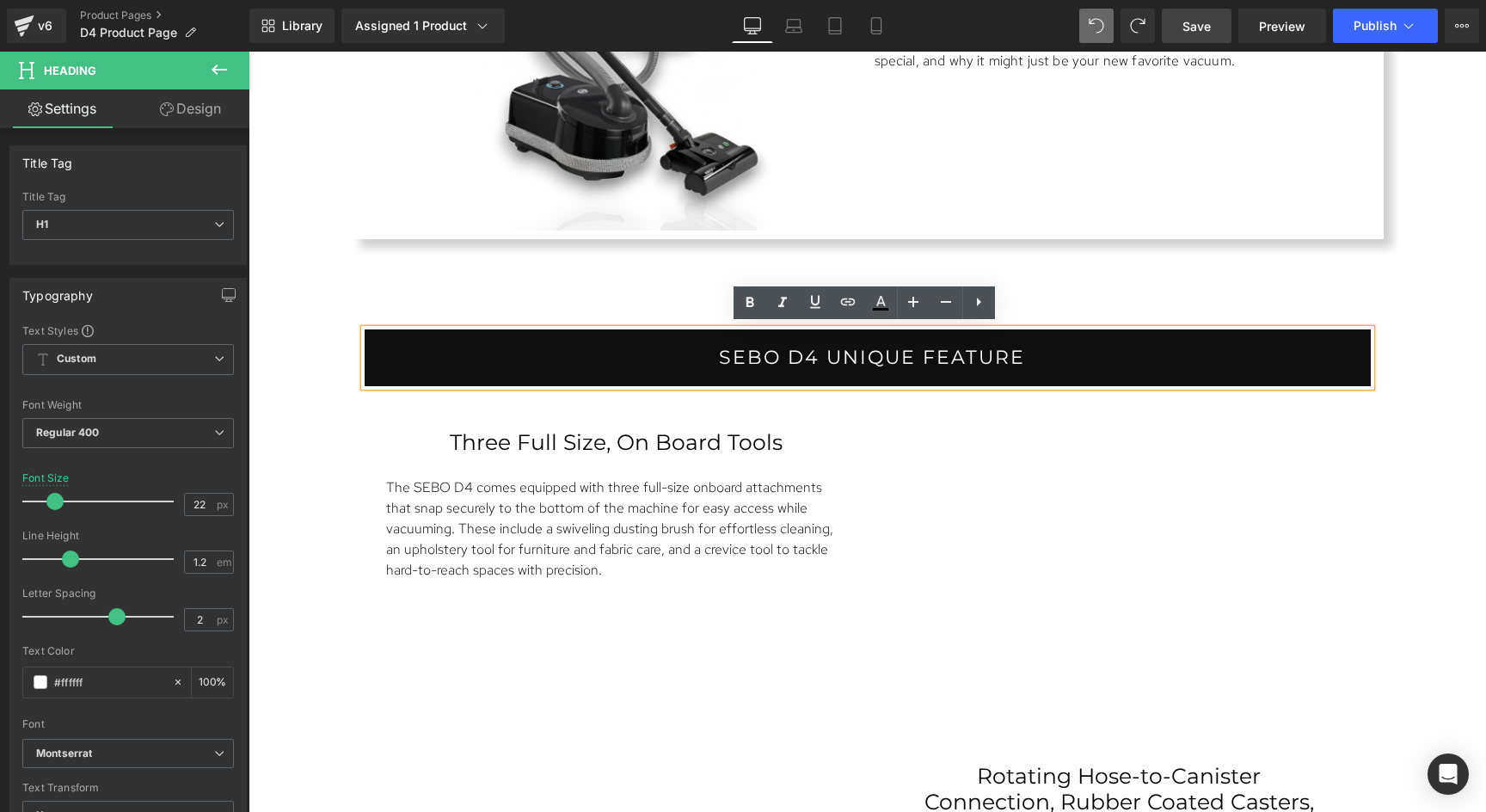
click at [1033, 347] on h1 "Sebo D4 Unique Feature" at bounding box center [871, 358] width 998 height 22
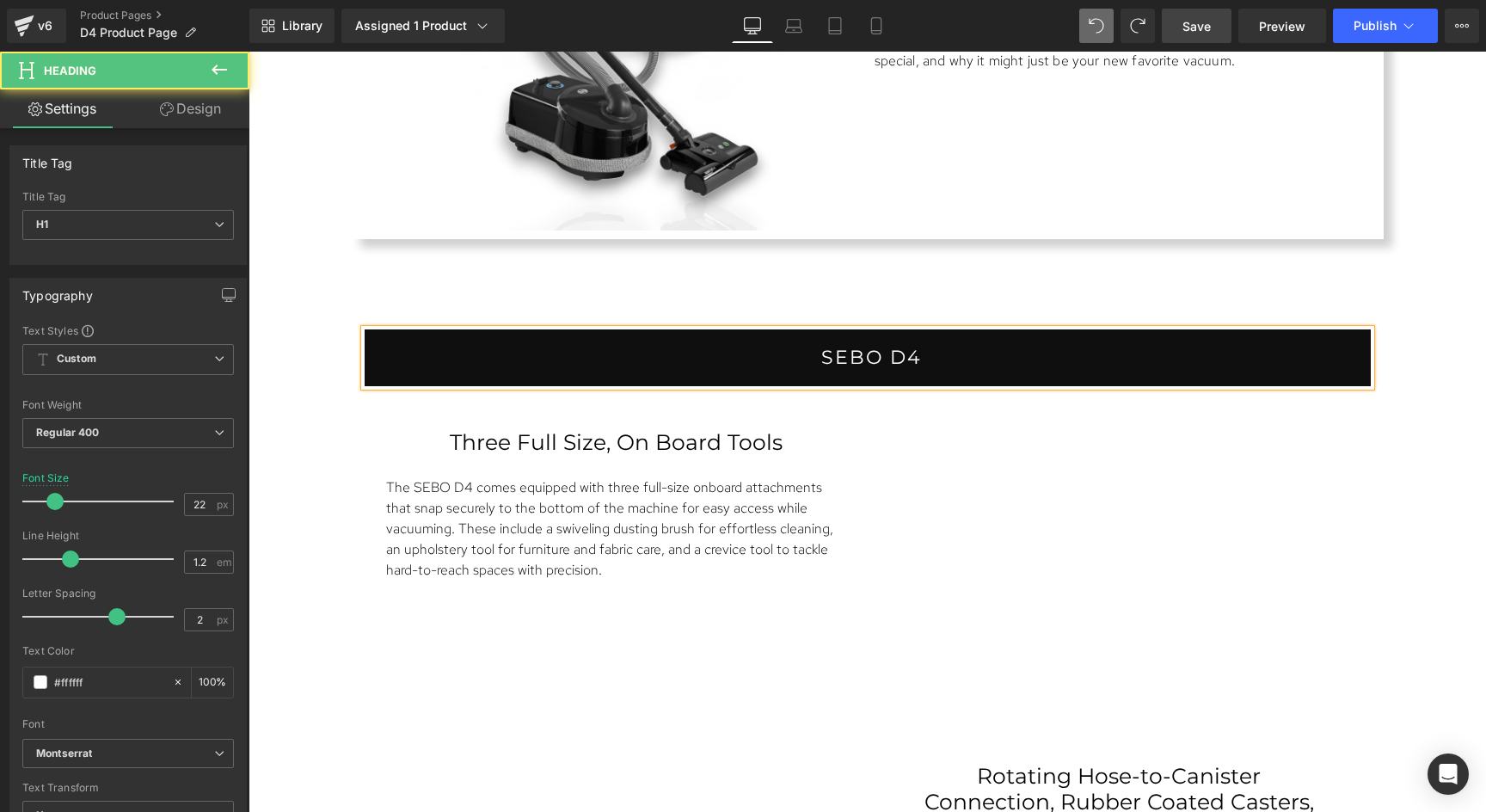
click at [816, 354] on h1 "Sebo D4" at bounding box center [871, 358] width 998 height 22
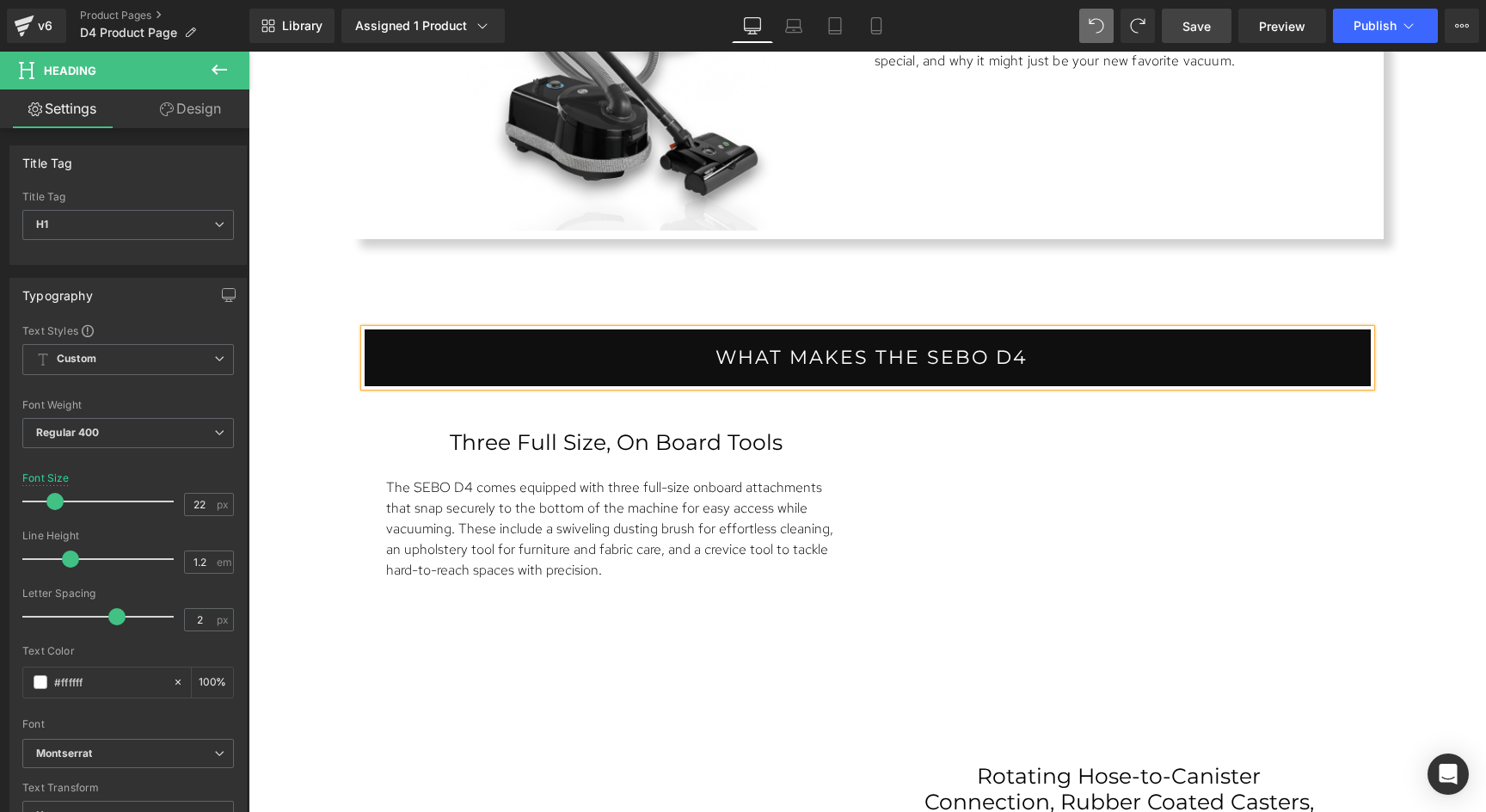
click at [1030, 355] on h1 "What makes the Sebo D4" at bounding box center [871, 358] width 998 height 22
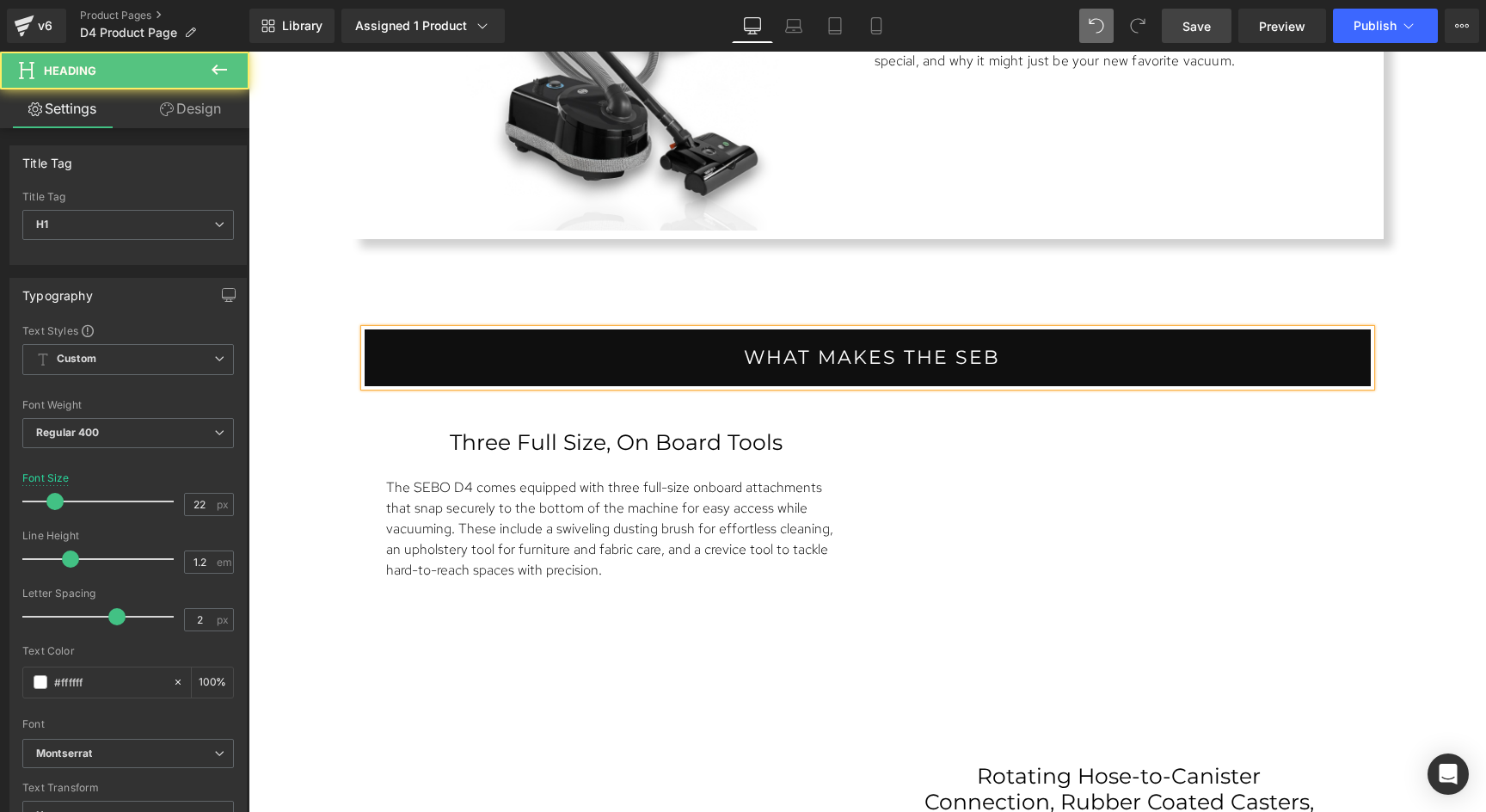
click at [815, 349] on h1 "What makes the Seb" at bounding box center [871, 358] width 998 height 22
click at [990, 347] on h1 "What makes the Seb" at bounding box center [871, 358] width 998 height 22
click at [594, 348] on h1 "What makes the Sebo D4 stand out?" at bounding box center [871, 358] width 998 height 22
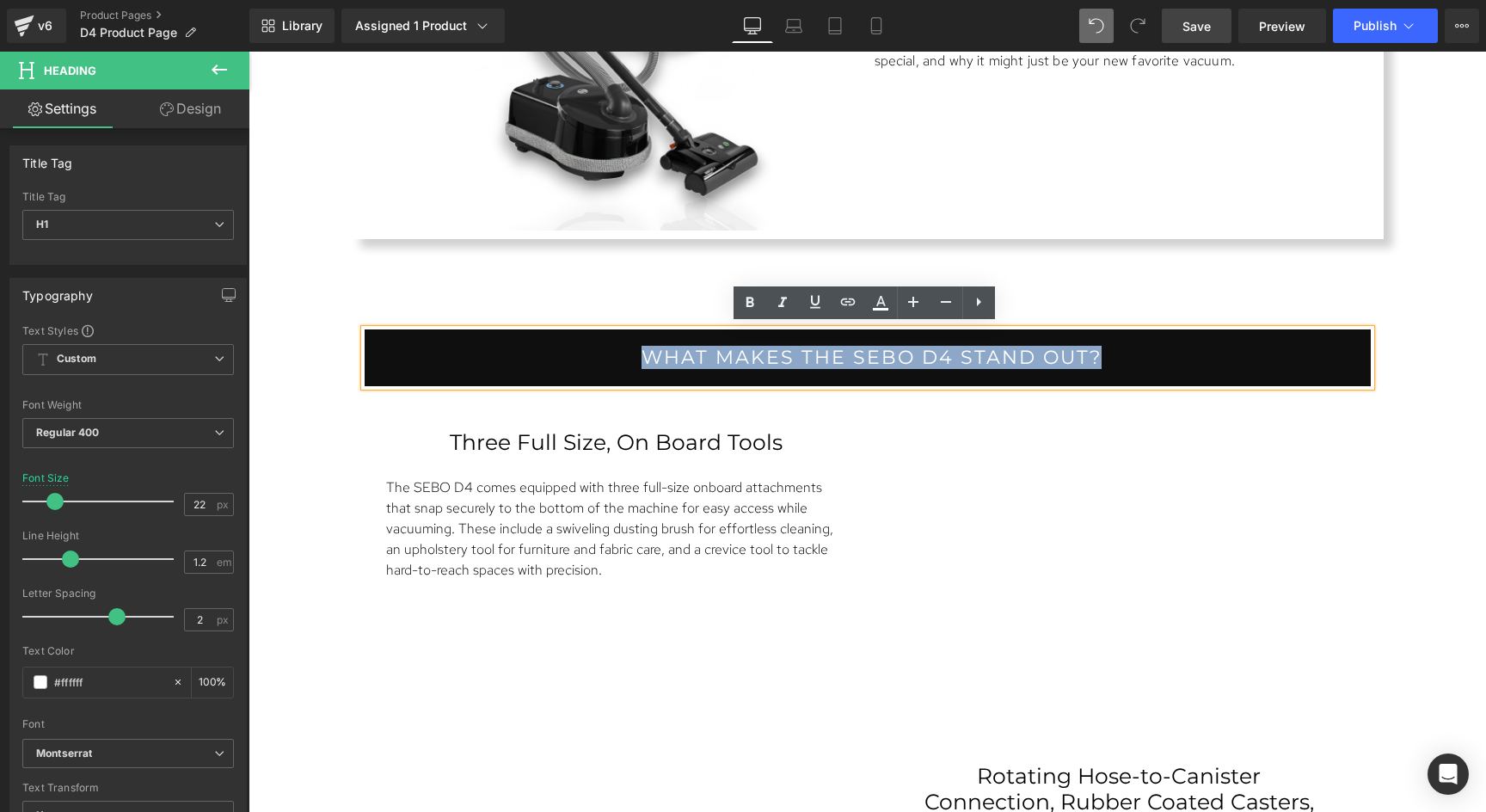
drag, startPoint x: 626, startPoint y: 352, endPoint x: 1093, endPoint y: 349, distance: 467.0
click at [1093, 349] on h1 "What makes the Sebo D4 stand out?" at bounding box center [871, 358] width 998 height 22
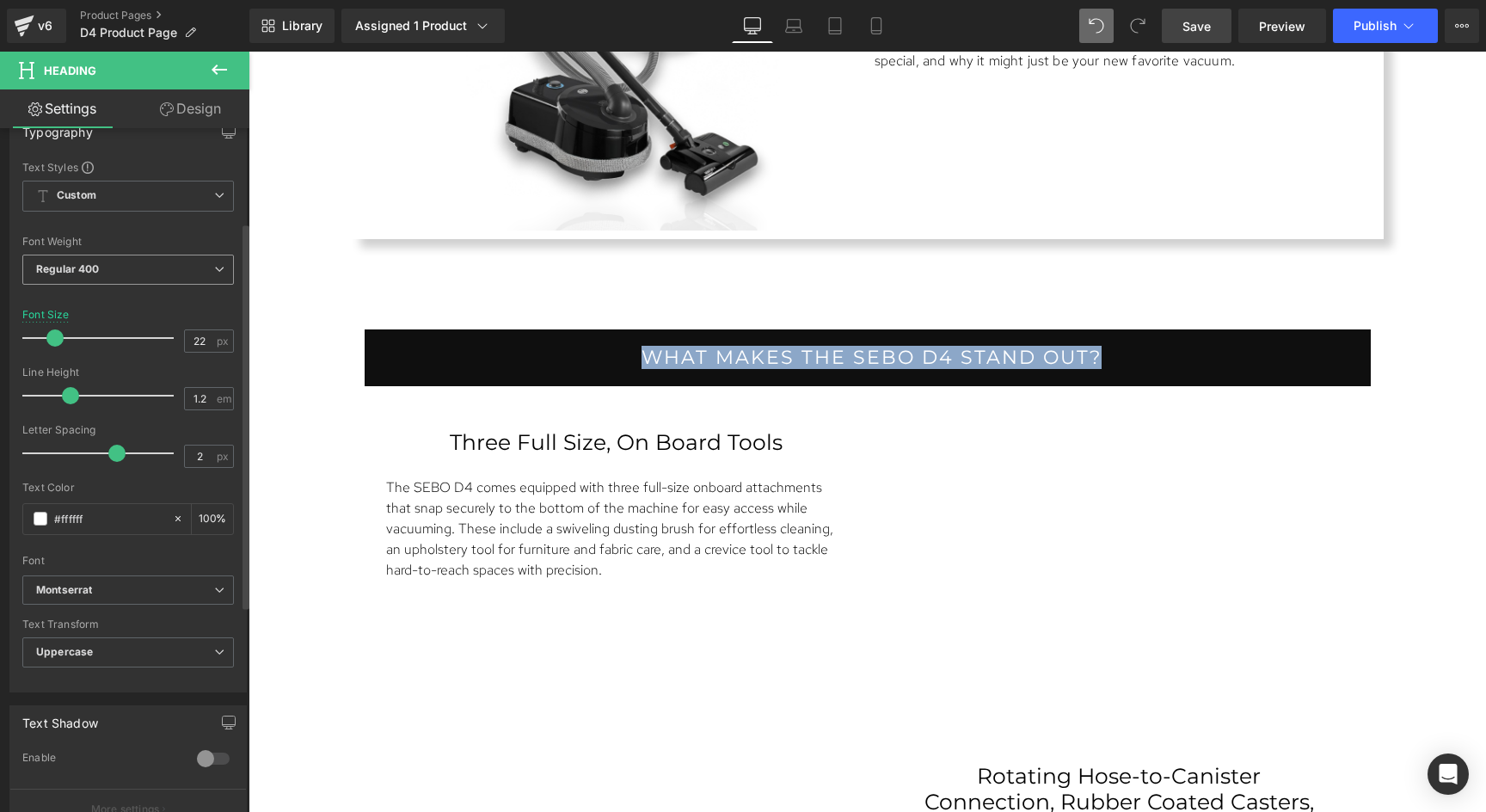
scroll to position [167, 0]
click at [90, 263] on b "Regular 400" at bounding box center [67, 265] width 64 height 13
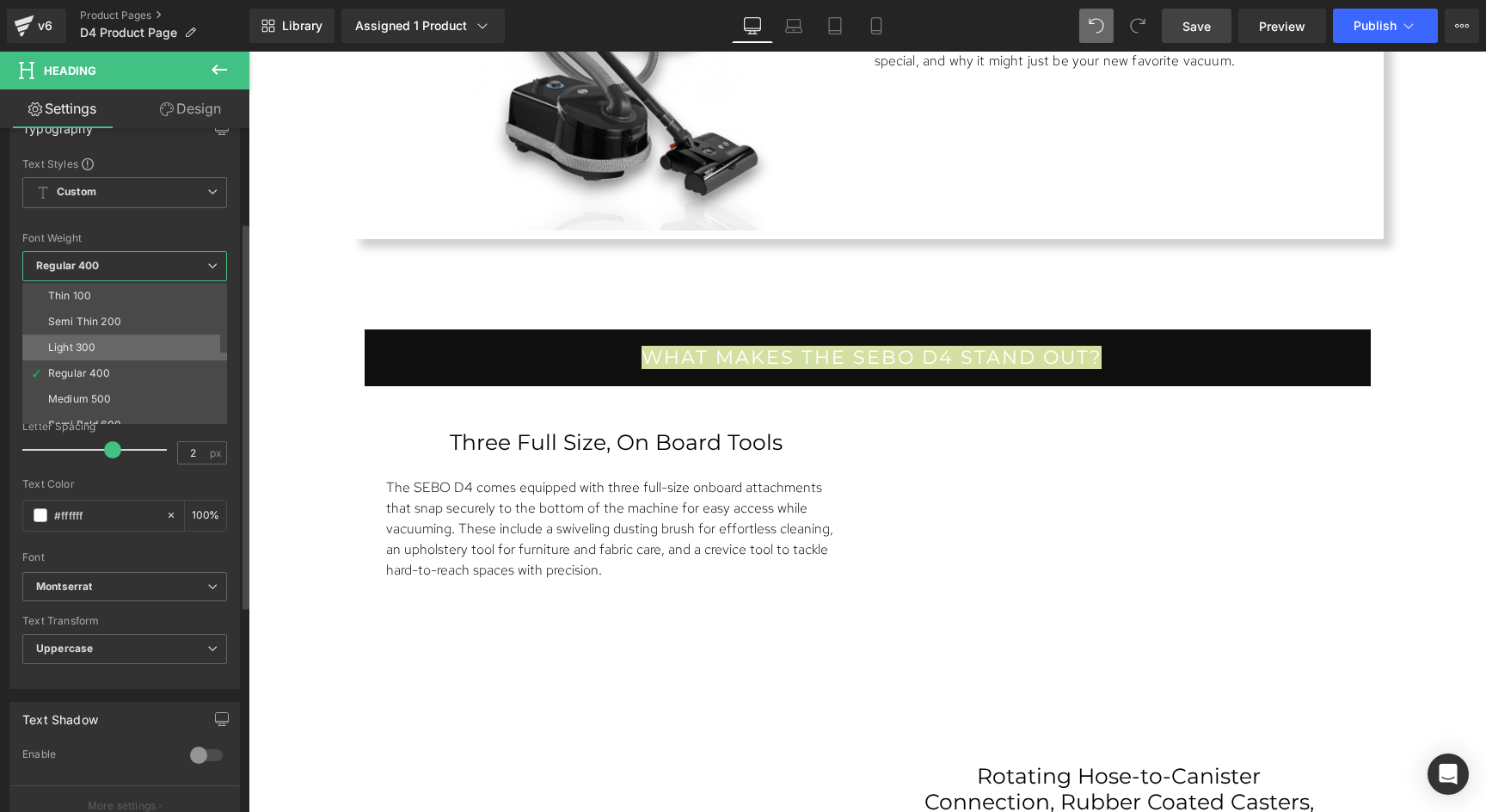
click at [61, 338] on li "Light 300" at bounding box center [128, 347] width 212 height 26
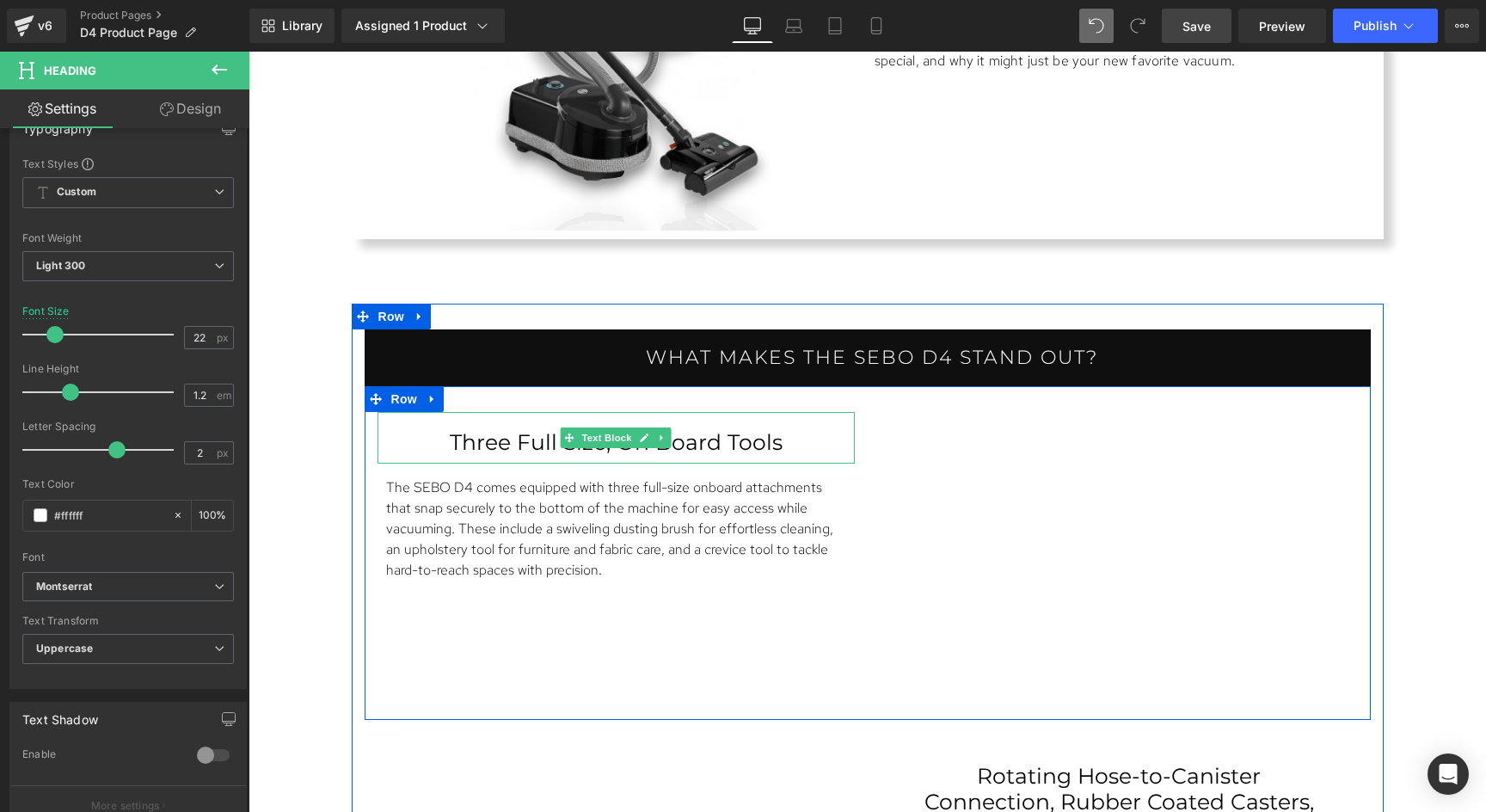
click at [533, 446] on p "Three Full Size, On Board Tools" at bounding box center [616, 442] width 409 height 26
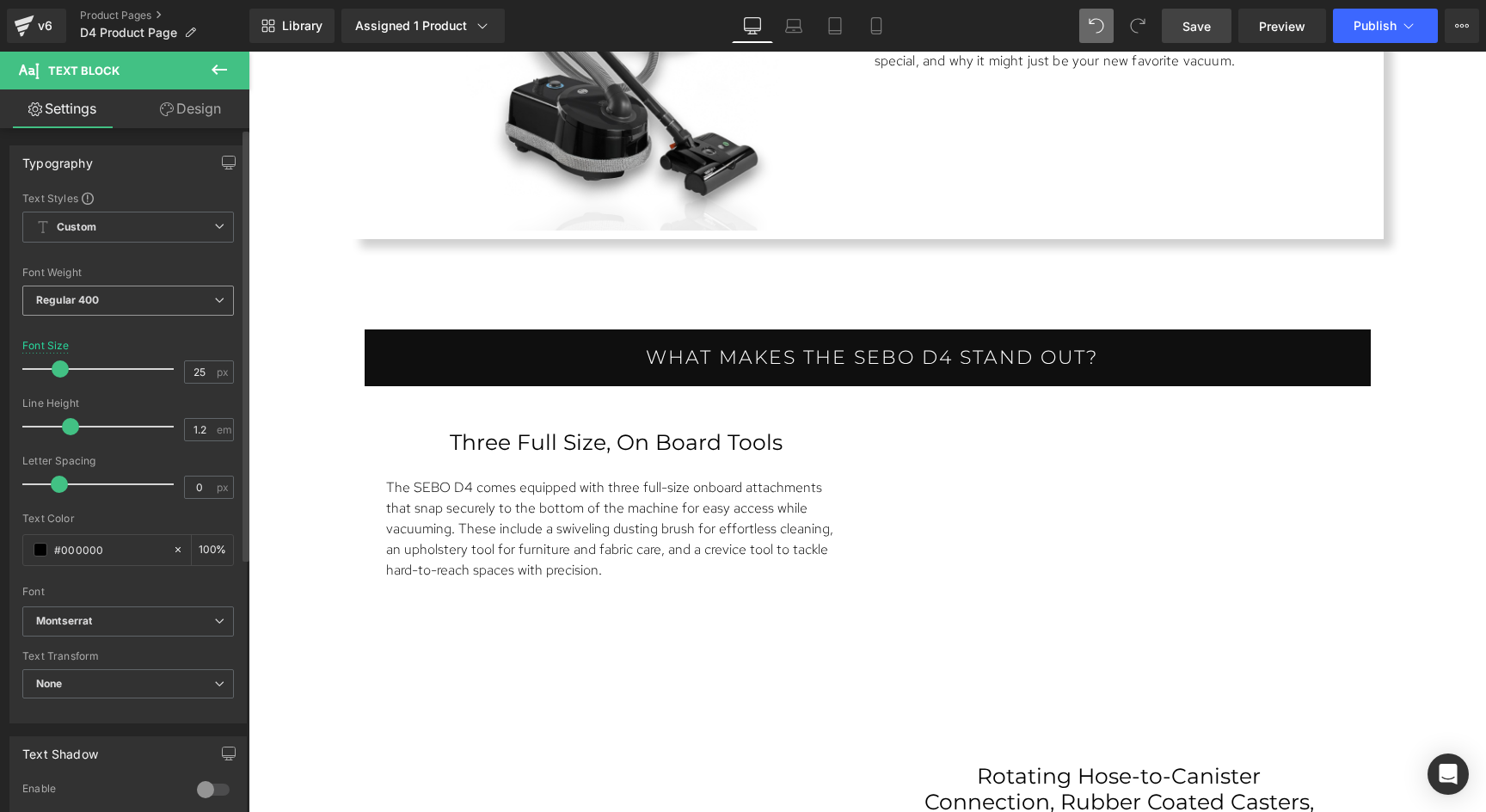
click at [150, 305] on span "Regular 400" at bounding box center [127, 300] width 211 height 30
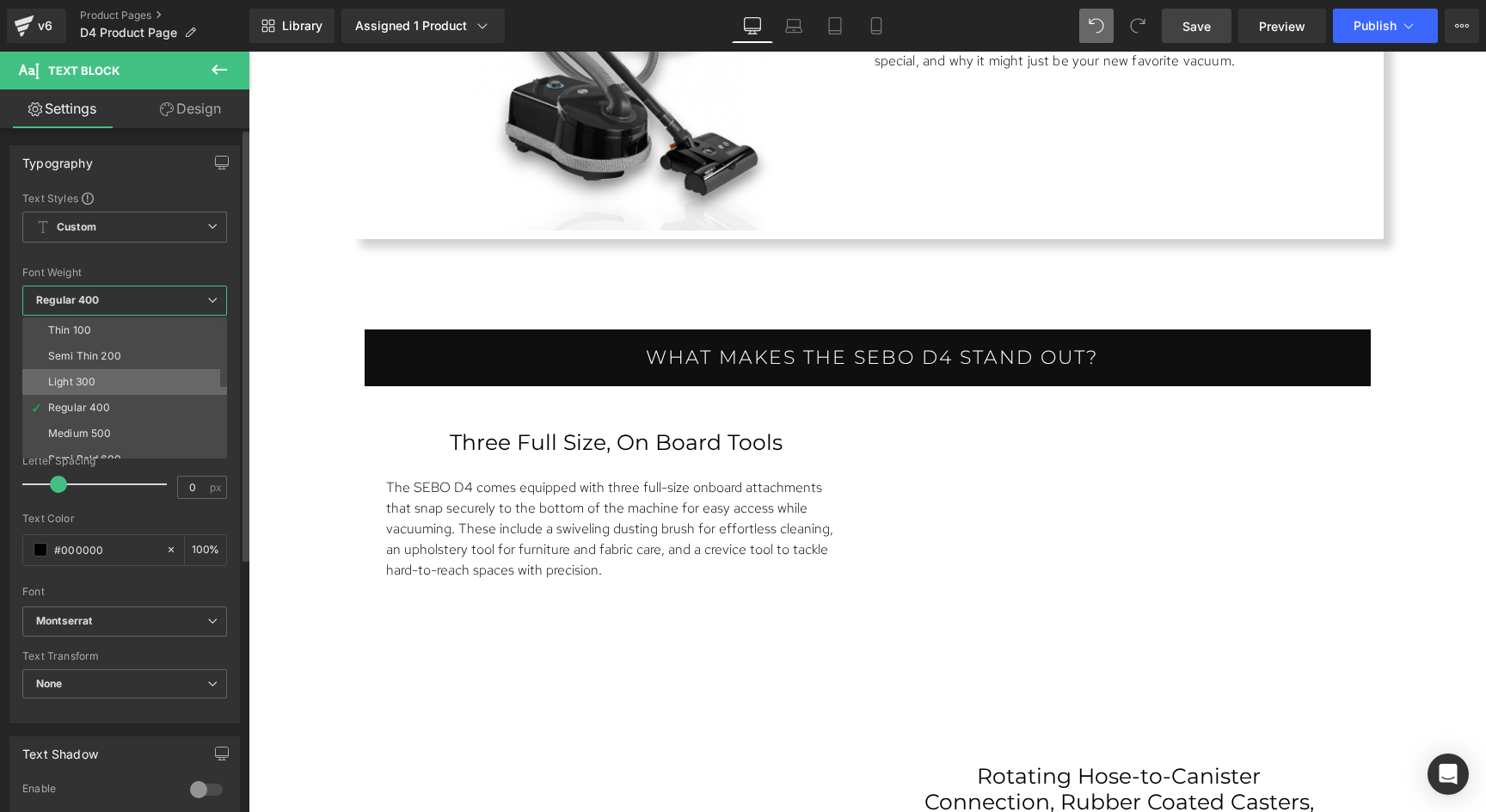
click at [120, 374] on li "Light 300" at bounding box center [128, 382] width 212 height 26
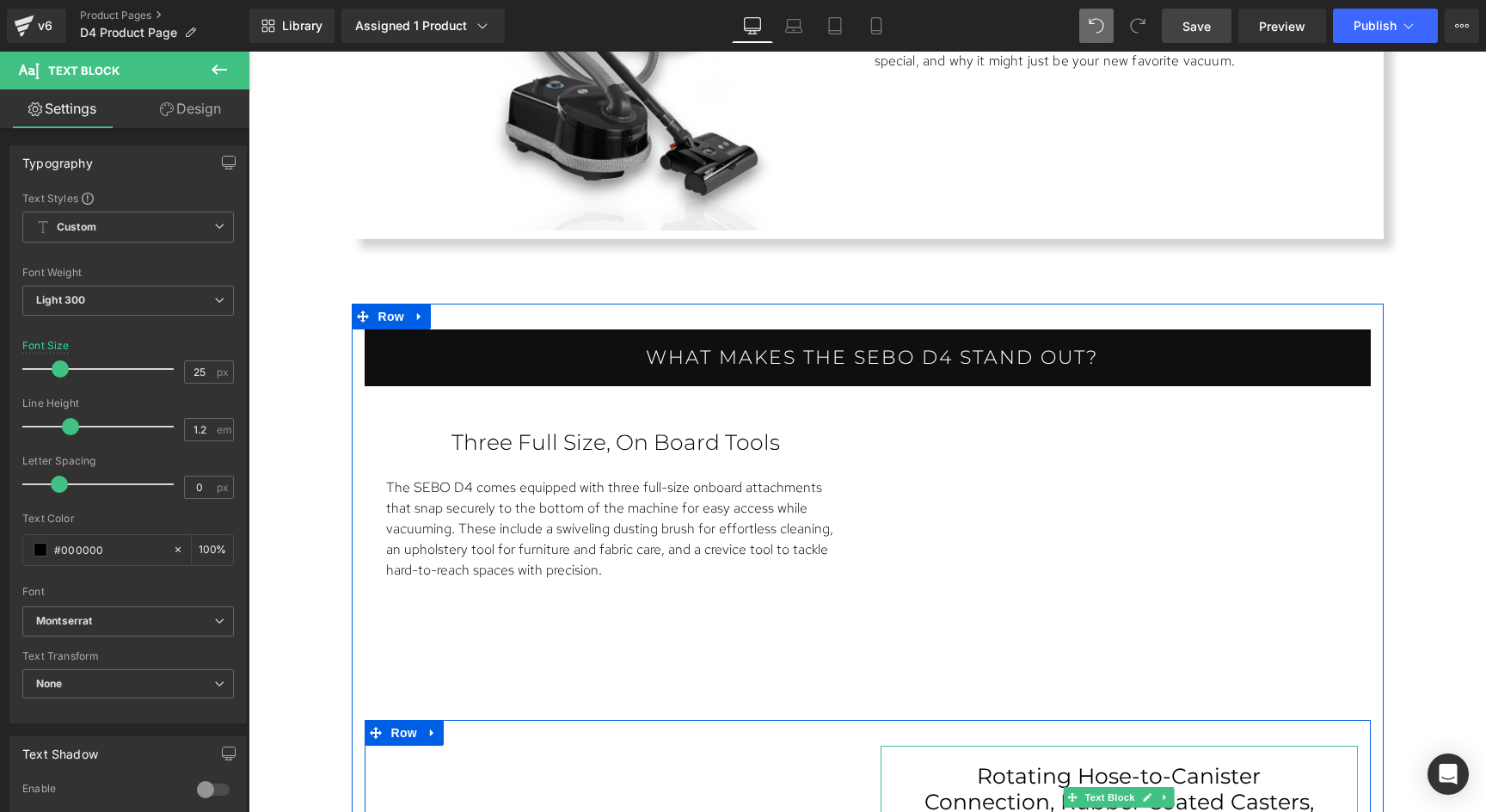
click at [986, 775] on p "Rotating Hose-to-Canister Connection, Rubber Coated Casters, and Tapered Suctio…" at bounding box center [1119, 802] width 409 height 78
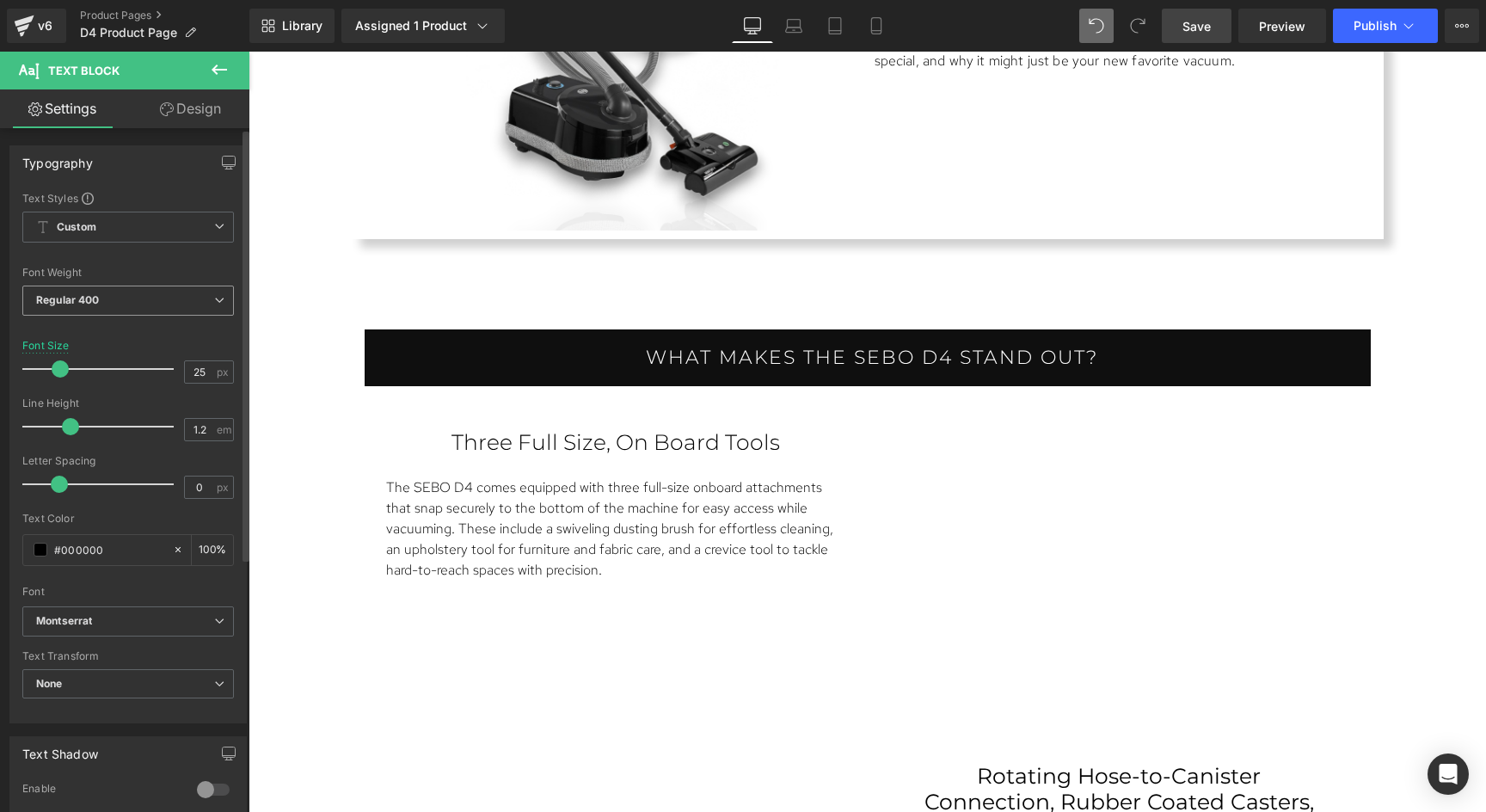
click at [103, 305] on span "Regular 400" at bounding box center [127, 300] width 211 height 30
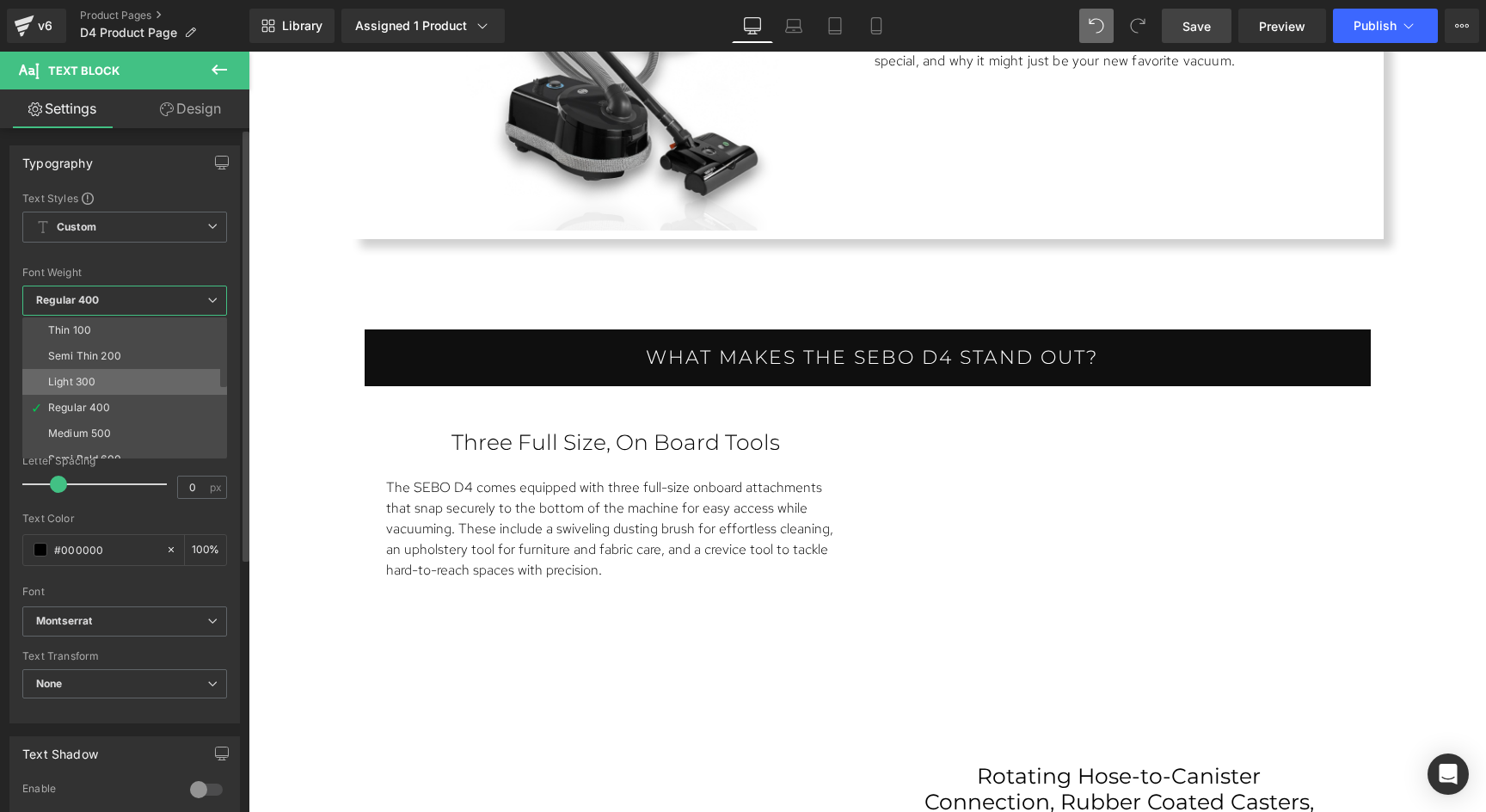
click at [82, 373] on li "Light 300" at bounding box center [128, 382] width 212 height 26
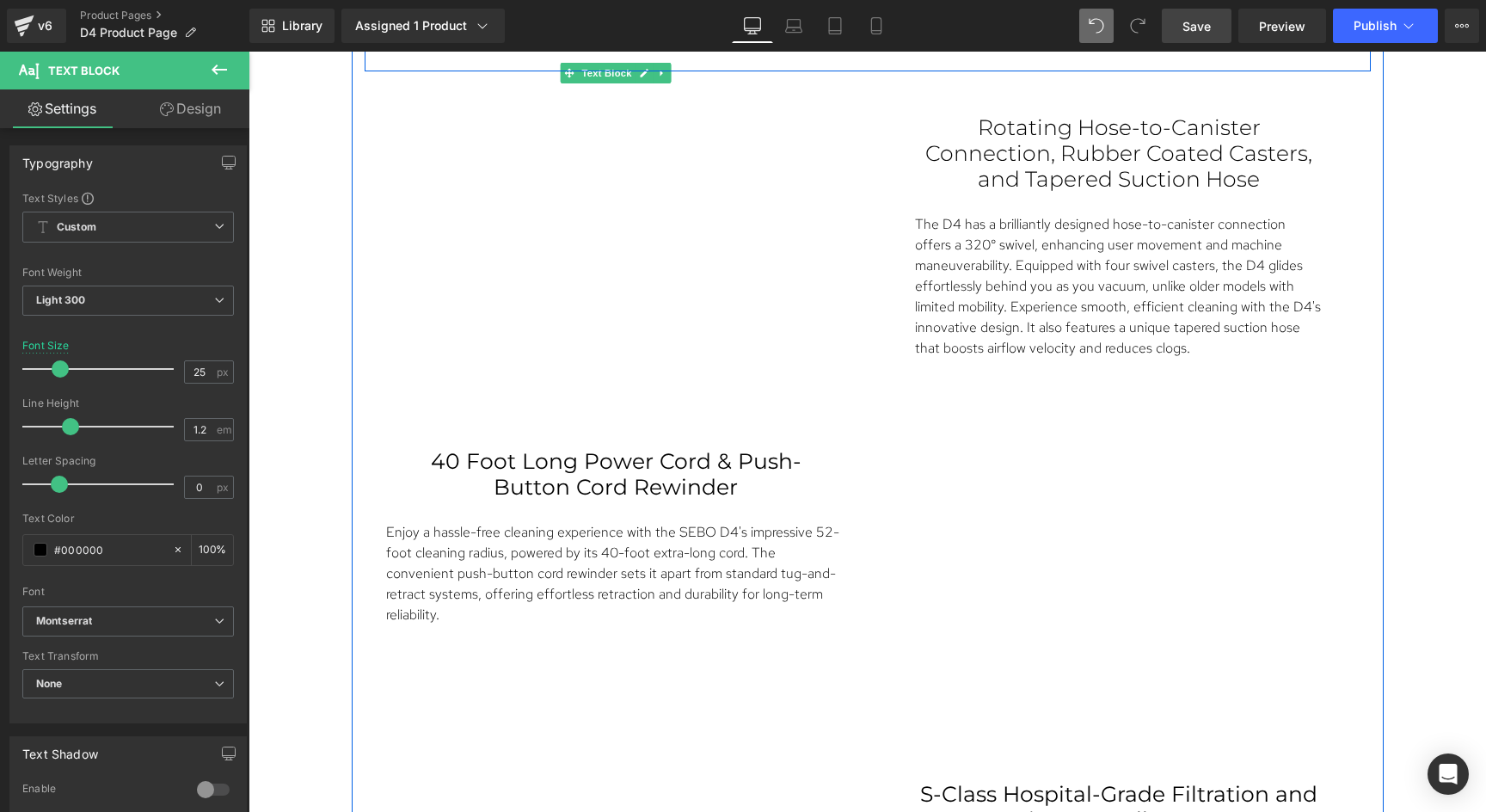
scroll to position [2497, 0]
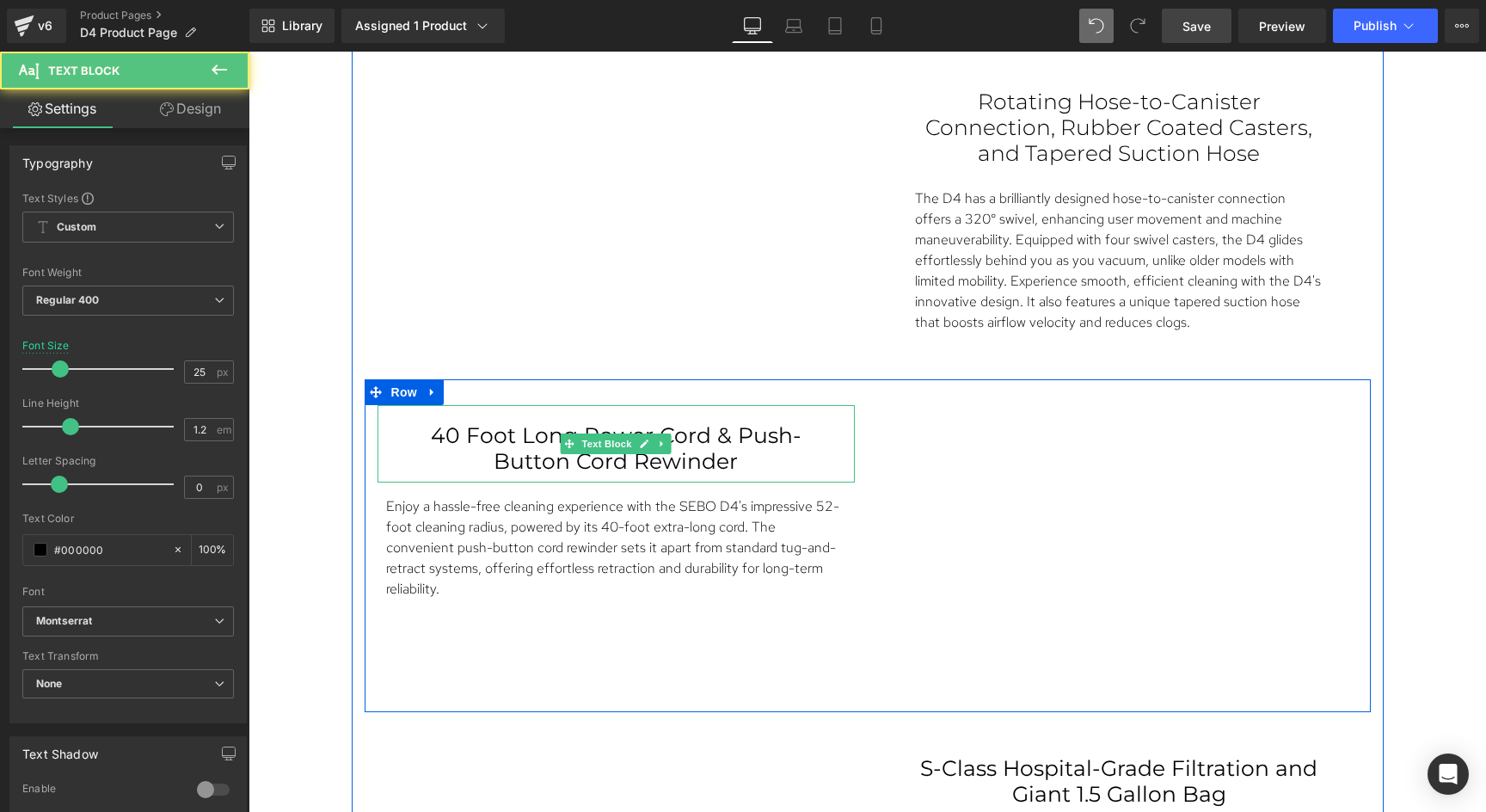
click at [701, 457] on p "40 Foot Long Power Cord & Push-Button Cord Rewinder" at bounding box center [616, 448] width 409 height 52
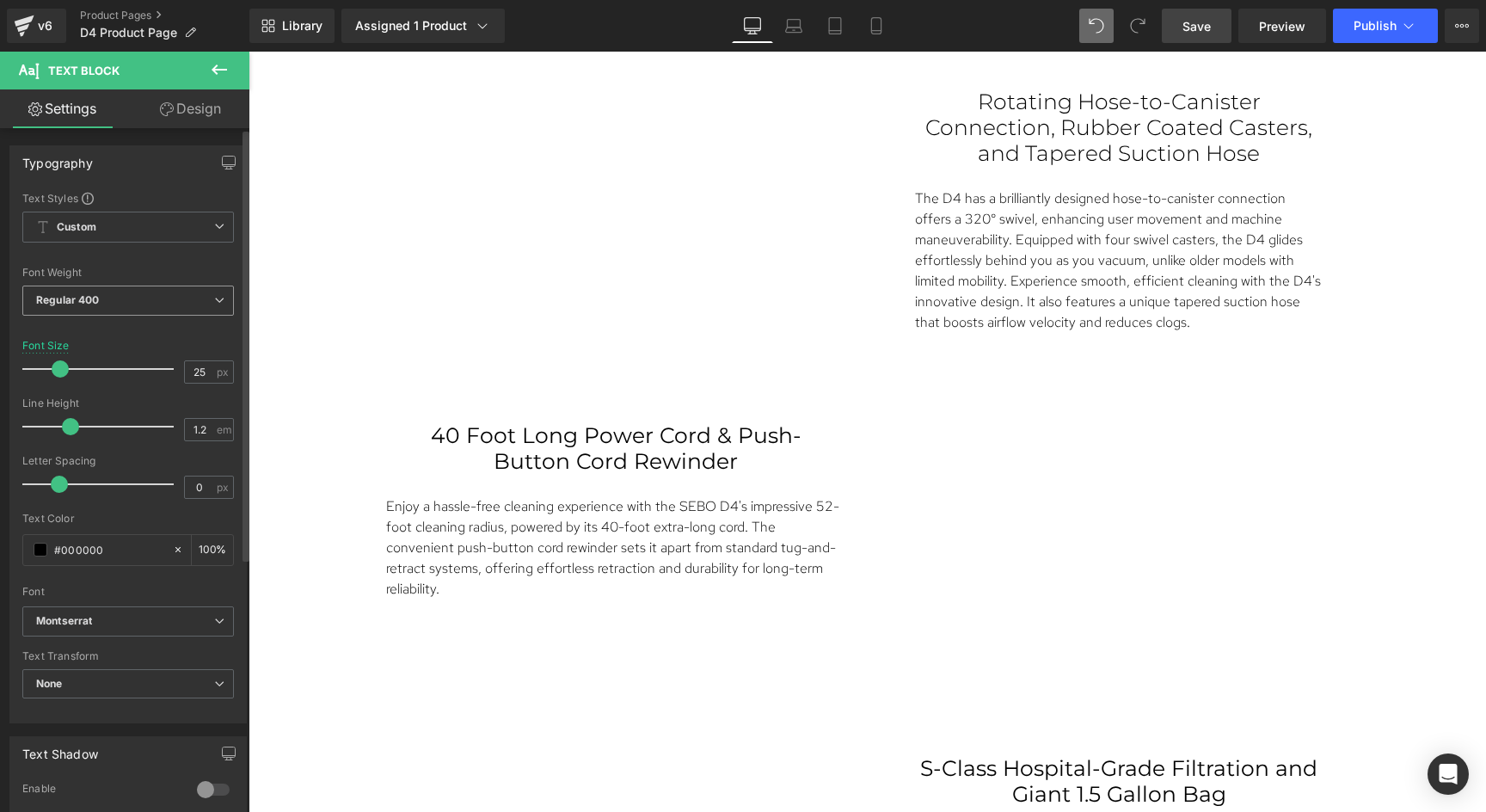
click at [141, 301] on span "Regular 400" at bounding box center [127, 300] width 211 height 30
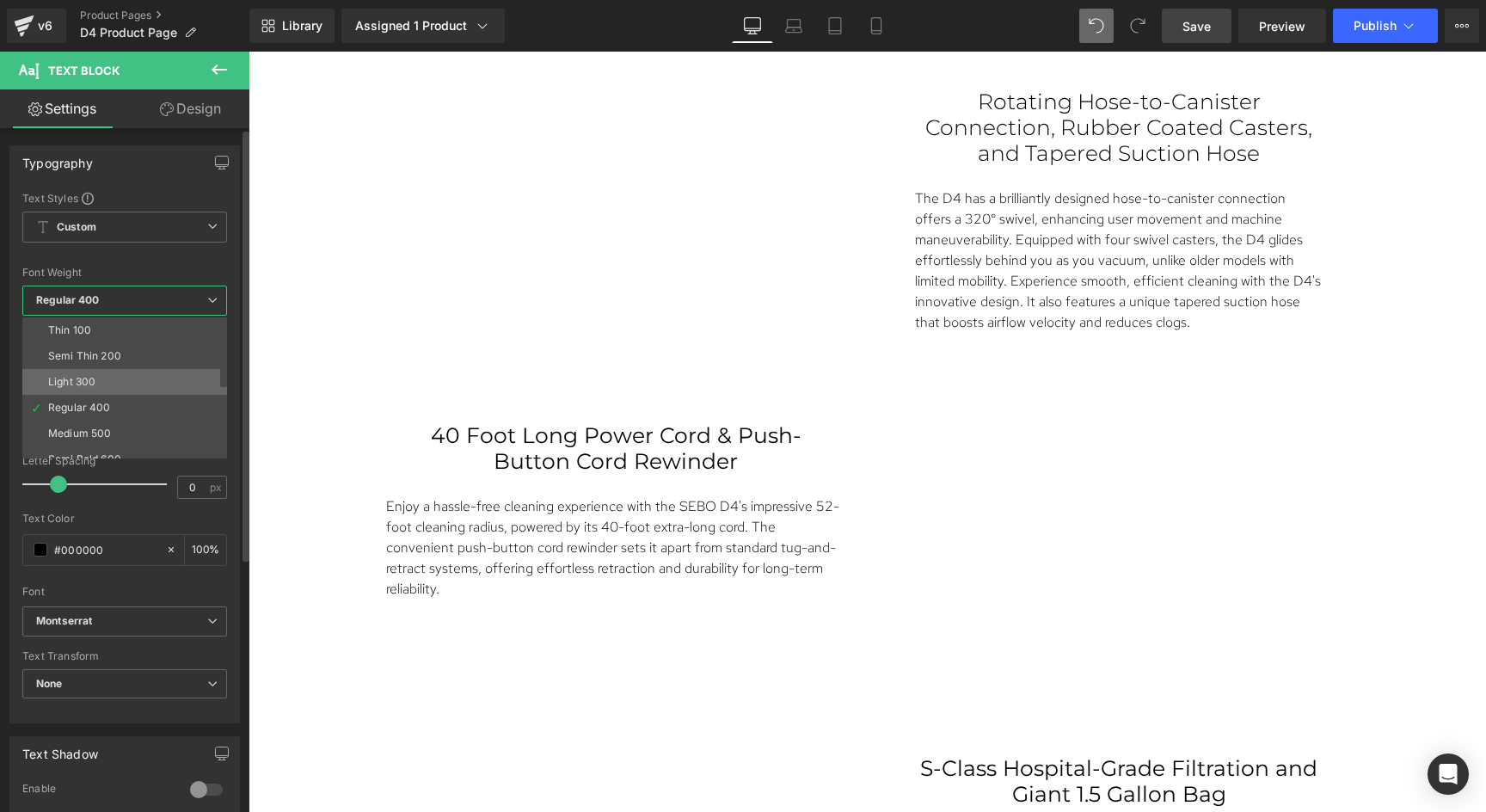
click at [93, 376] on div "Light 300" at bounding box center [71, 381] width 47 height 12
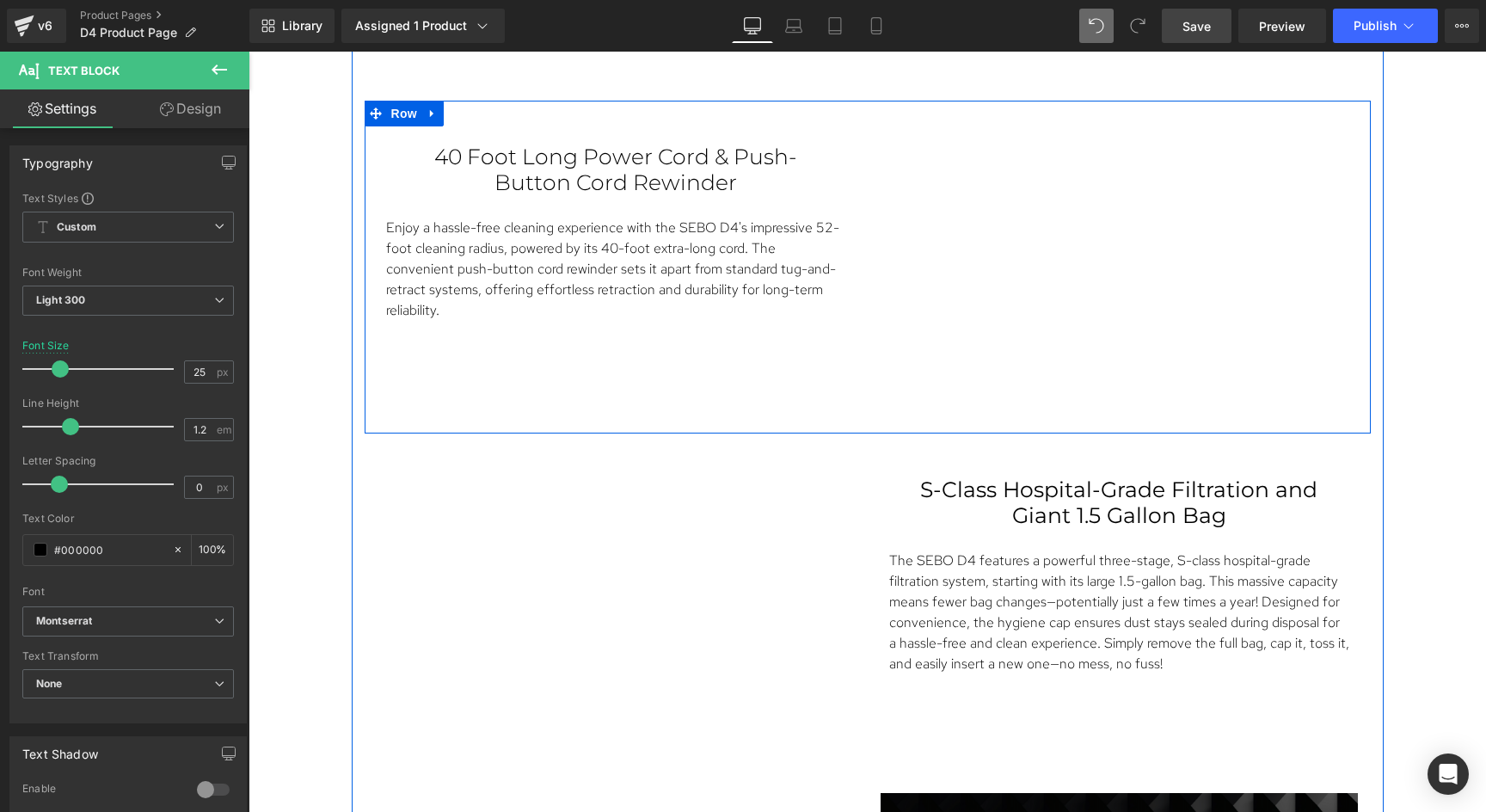
scroll to position [2817, 0]
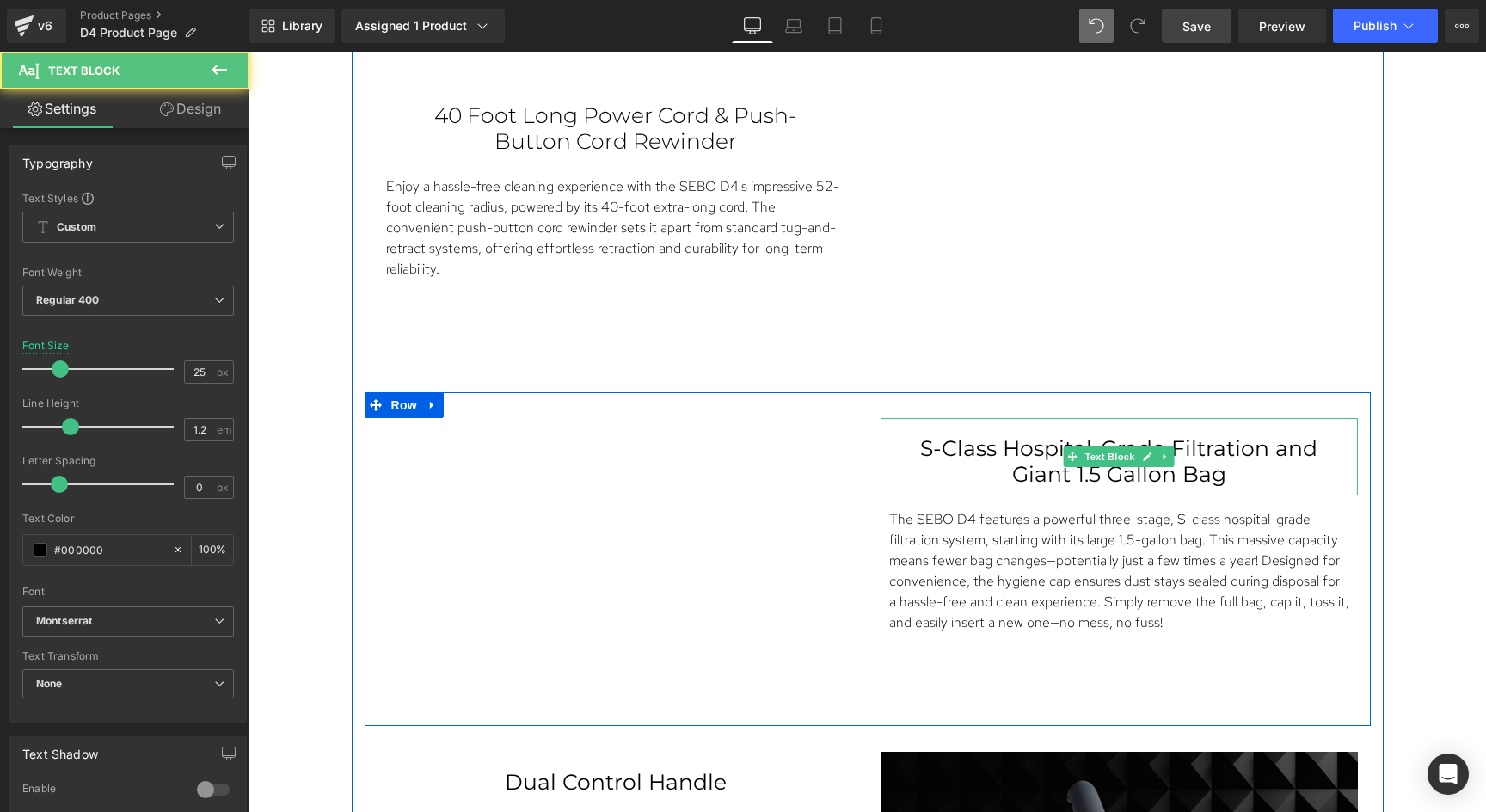
click at [1026, 448] on p "S-Class Hospital-Grade Filtration and Giant 1.5 Gallon Bag" at bounding box center [1119, 460] width 409 height 52
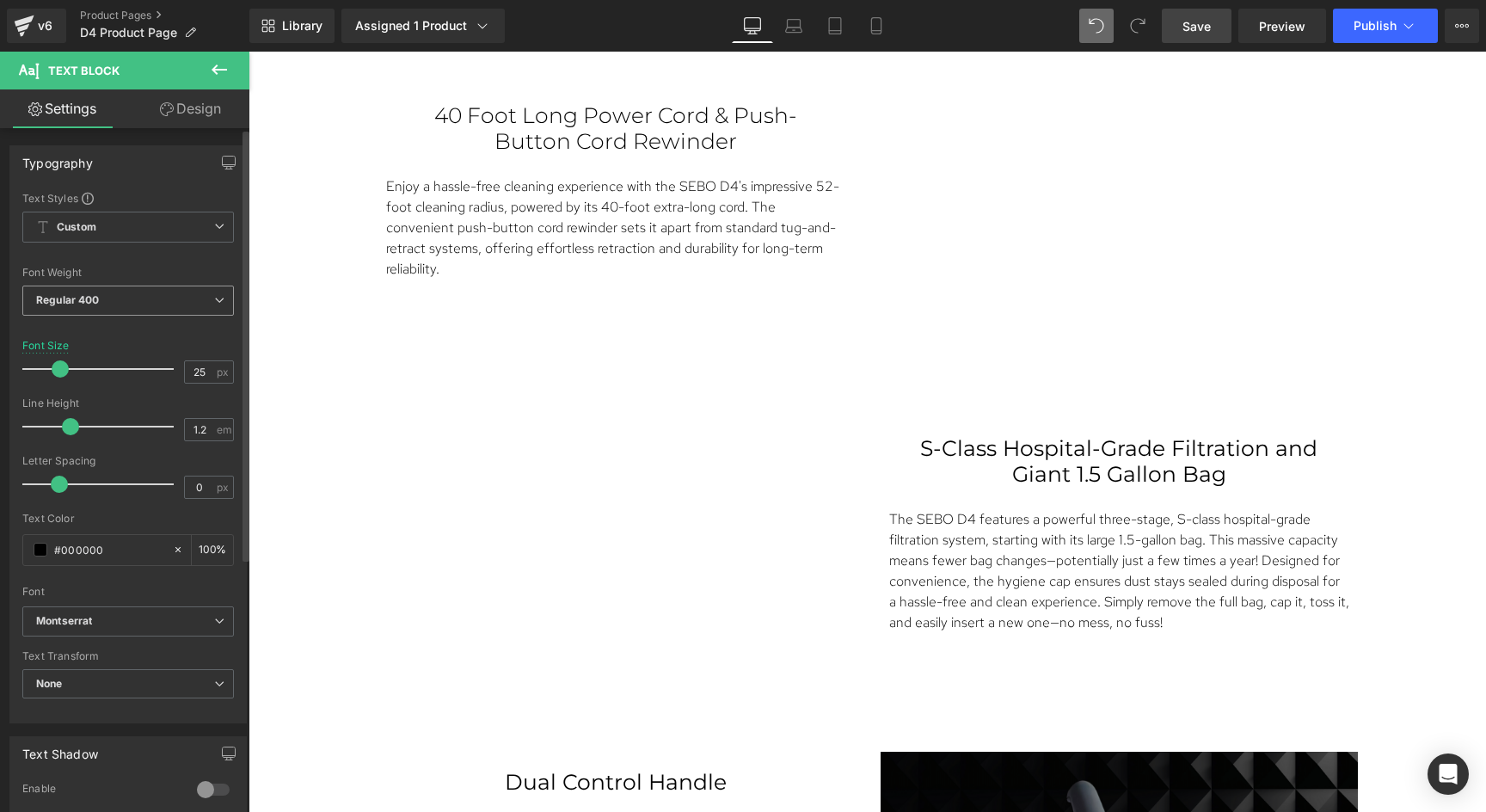
click at [109, 306] on span "Regular 400" at bounding box center [127, 300] width 211 height 30
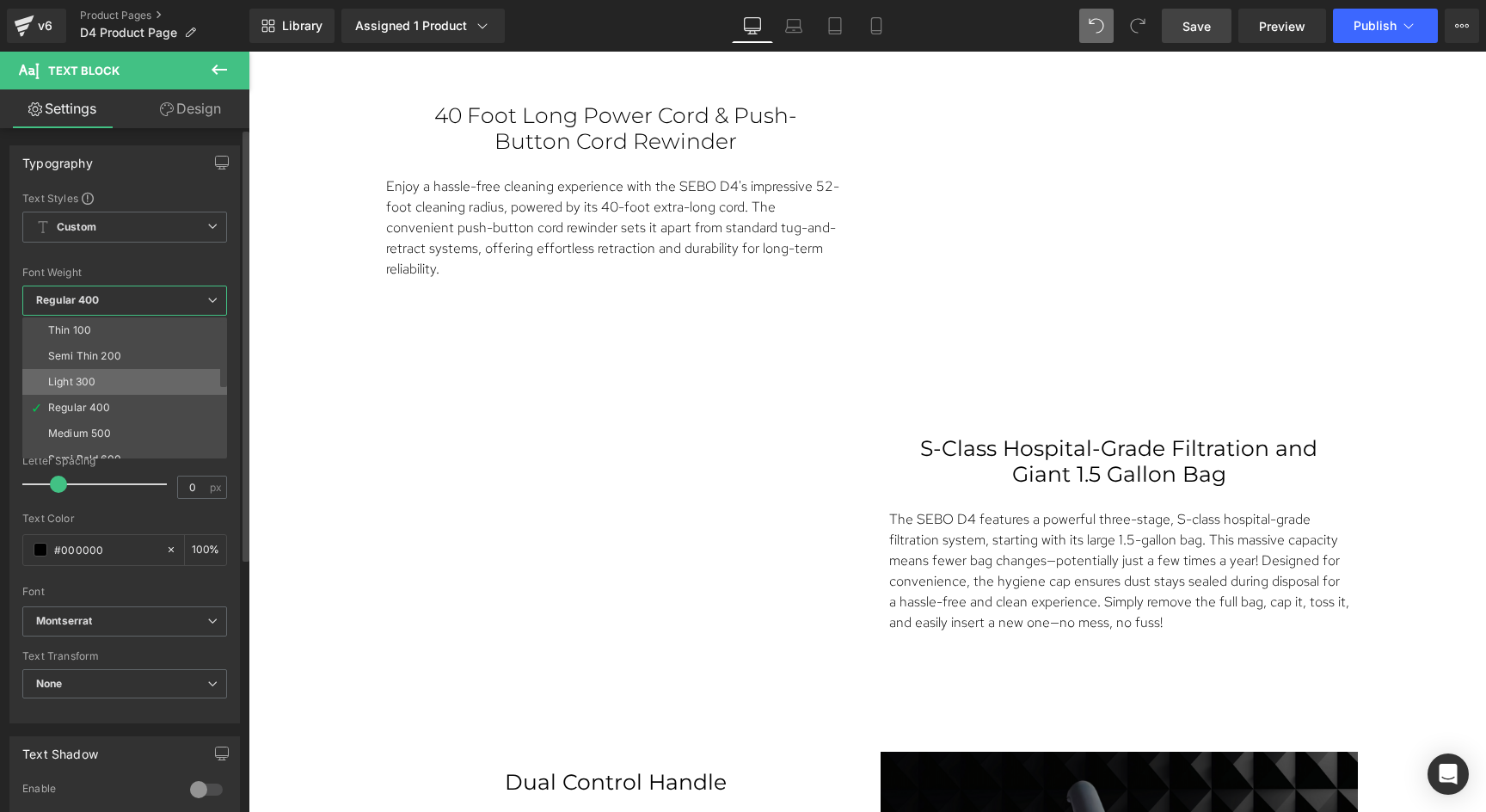
click at [90, 377] on div "Light 300" at bounding box center [71, 381] width 47 height 12
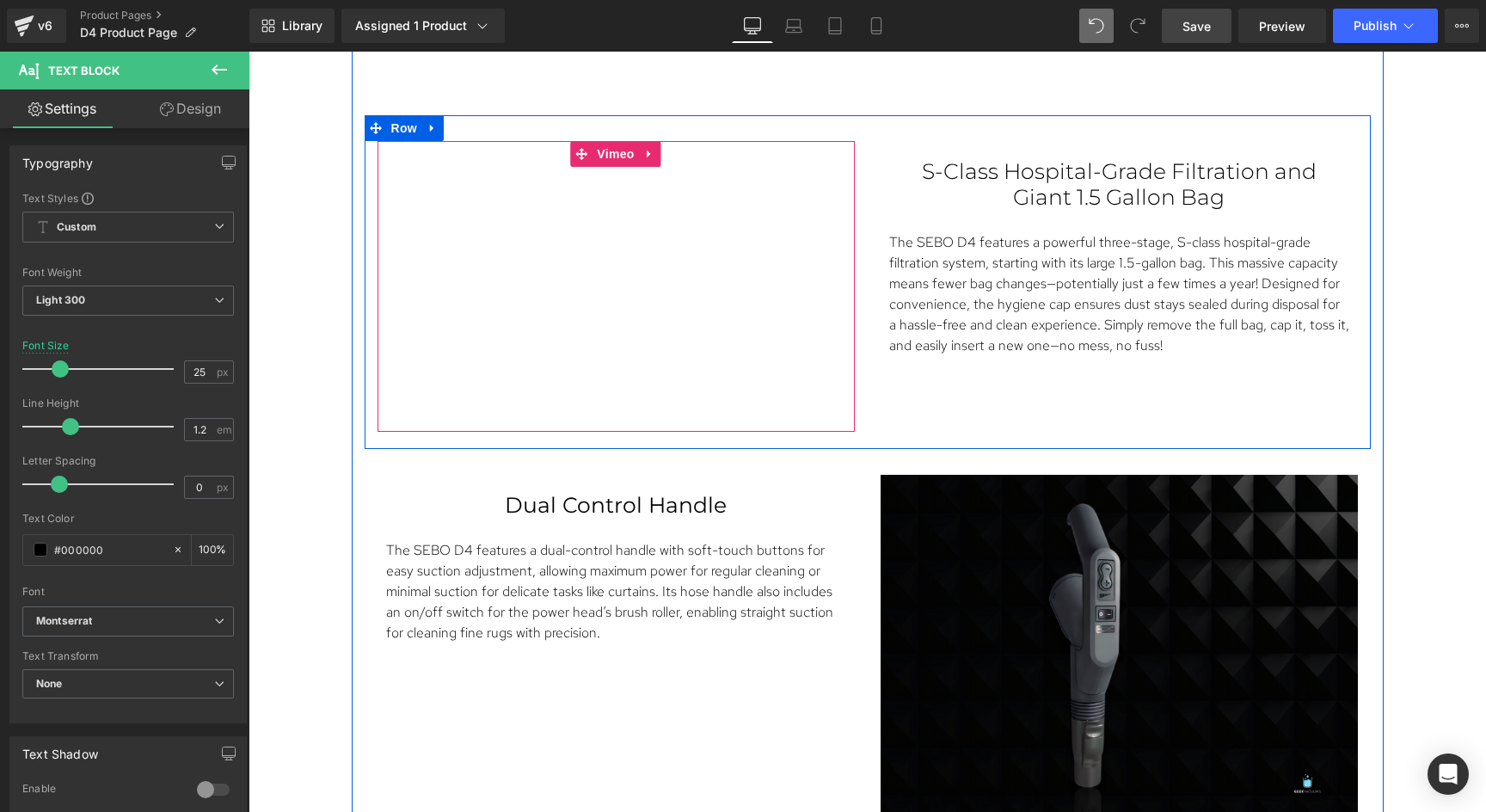
scroll to position [3124, 0]
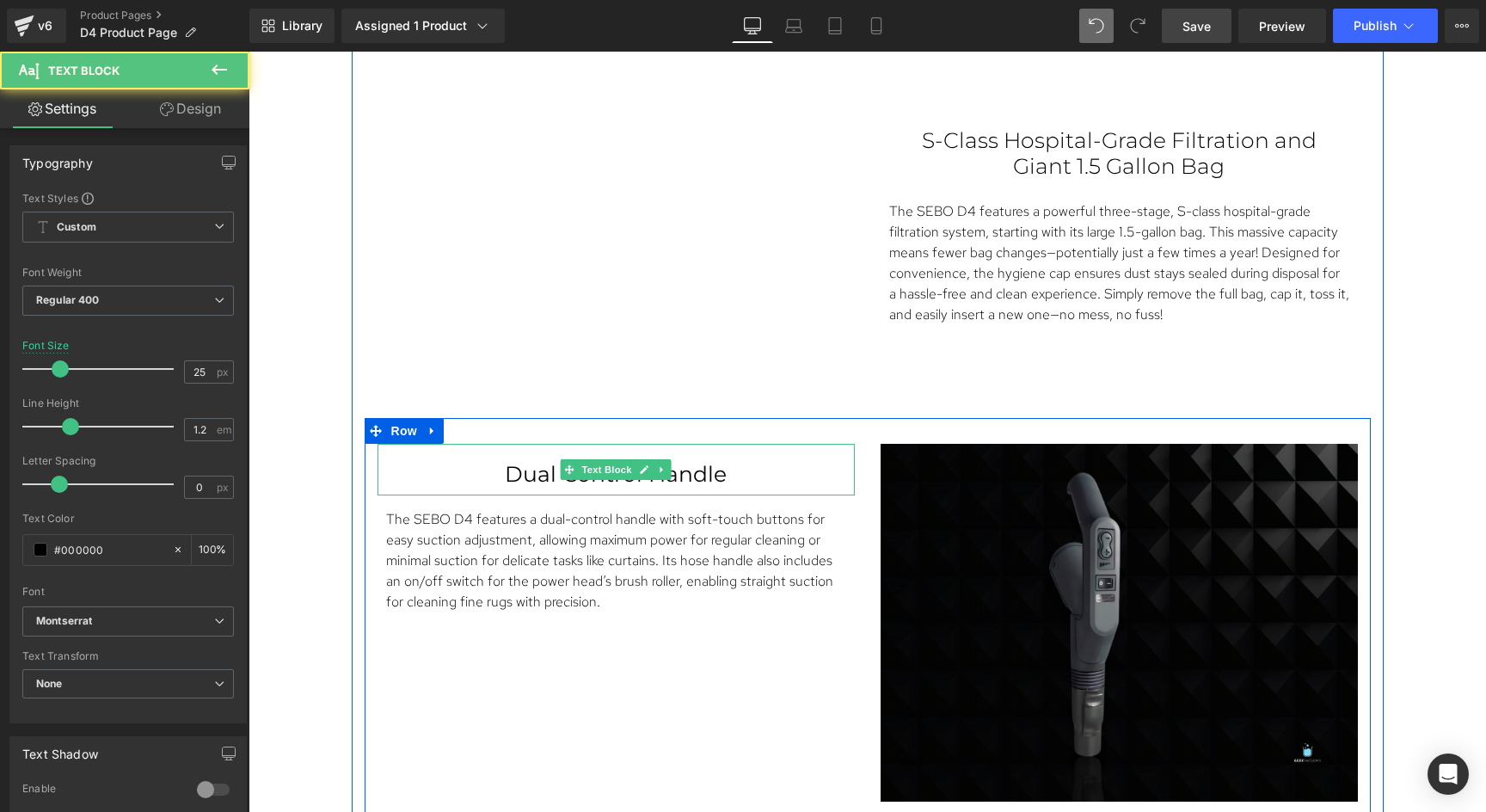
click at [646, 480] on p "Dual Control Handle" at bounding box center [616, 473] width 409 height 26
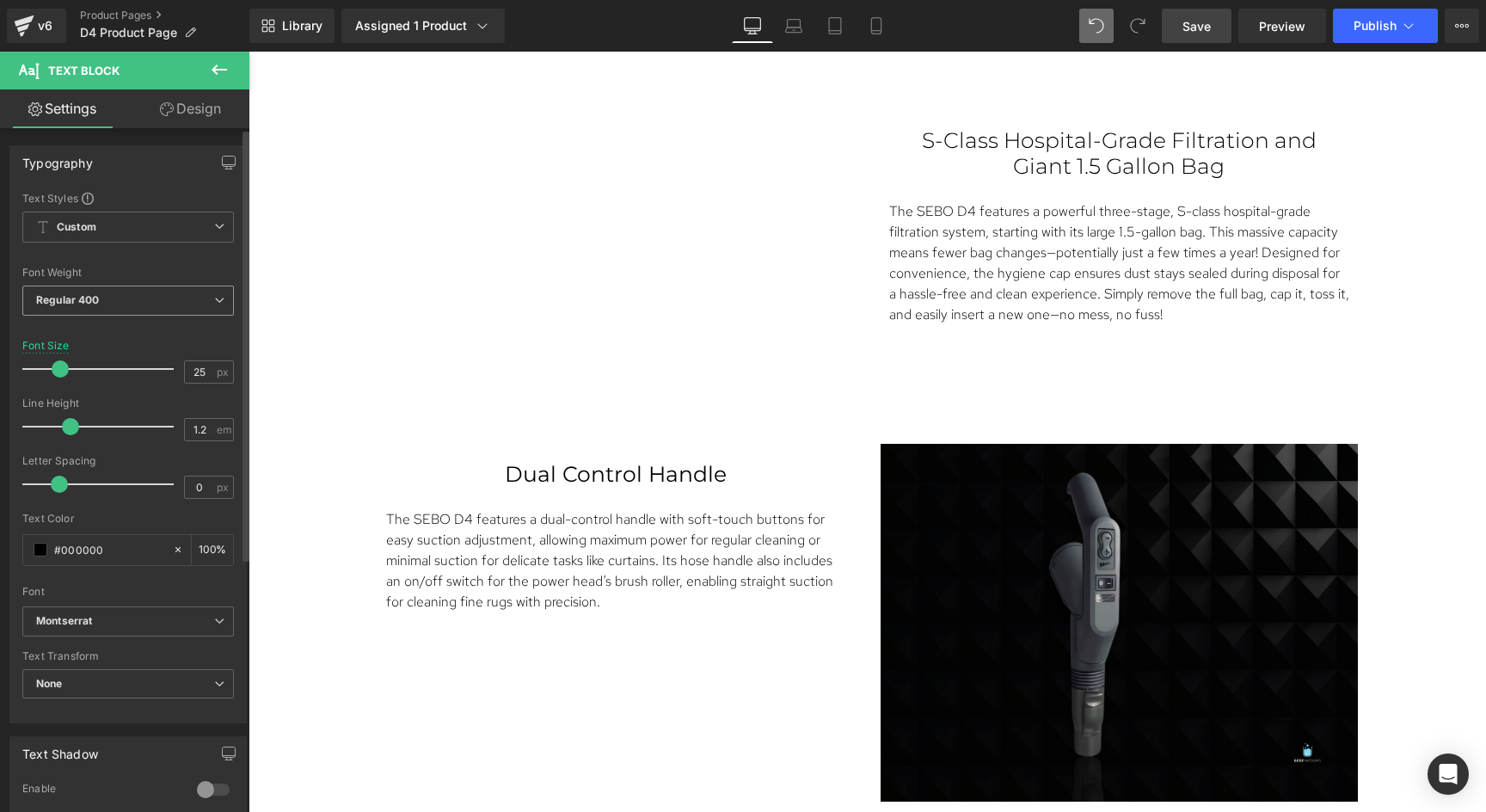
click at [110, 303] on span "Regular 400" at bounding box center [127, 300] width 211 height 30
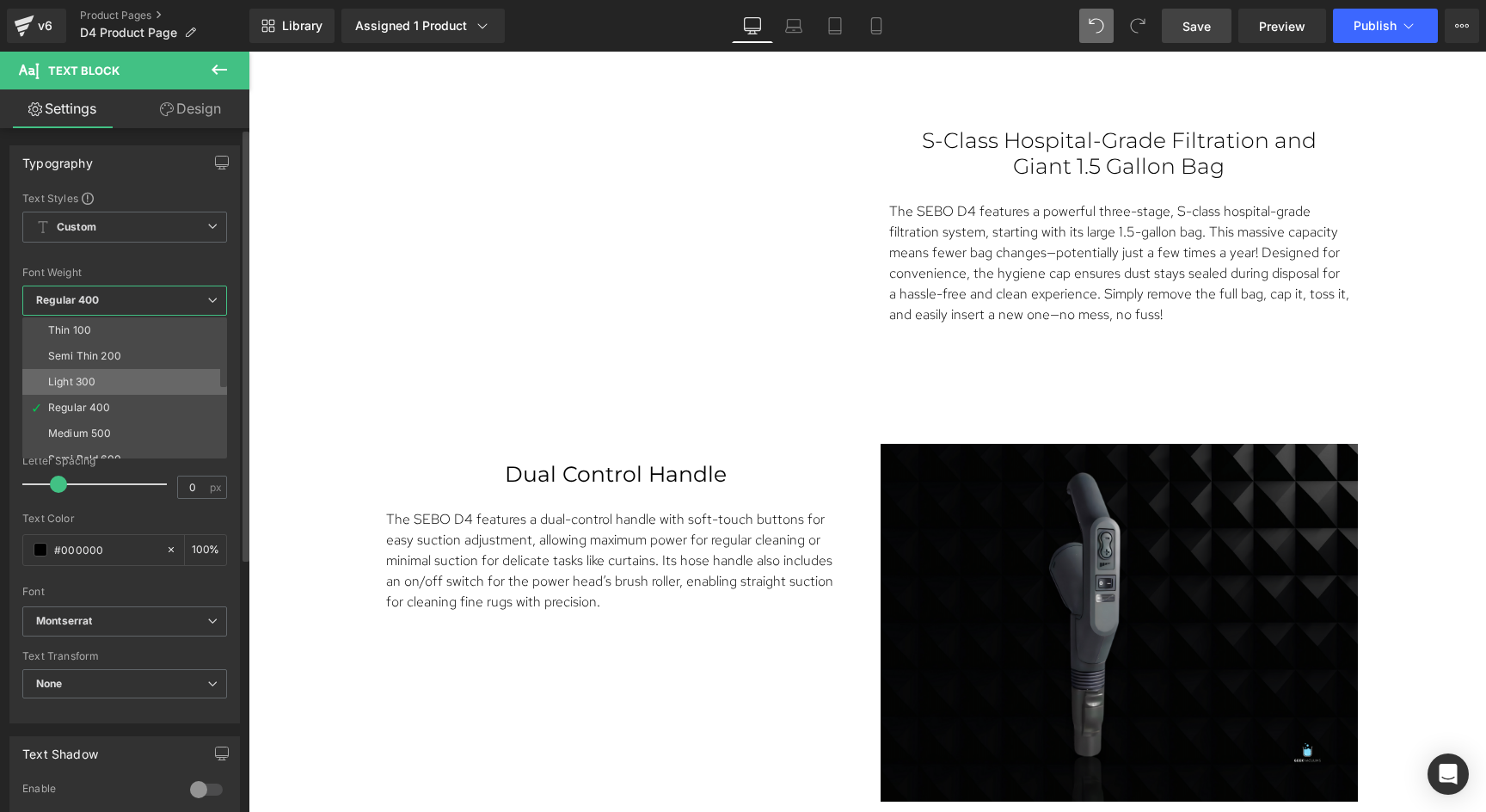
click at [87, 376] on div "Light 300" at bounding box center [71, 381] width 47 height 12
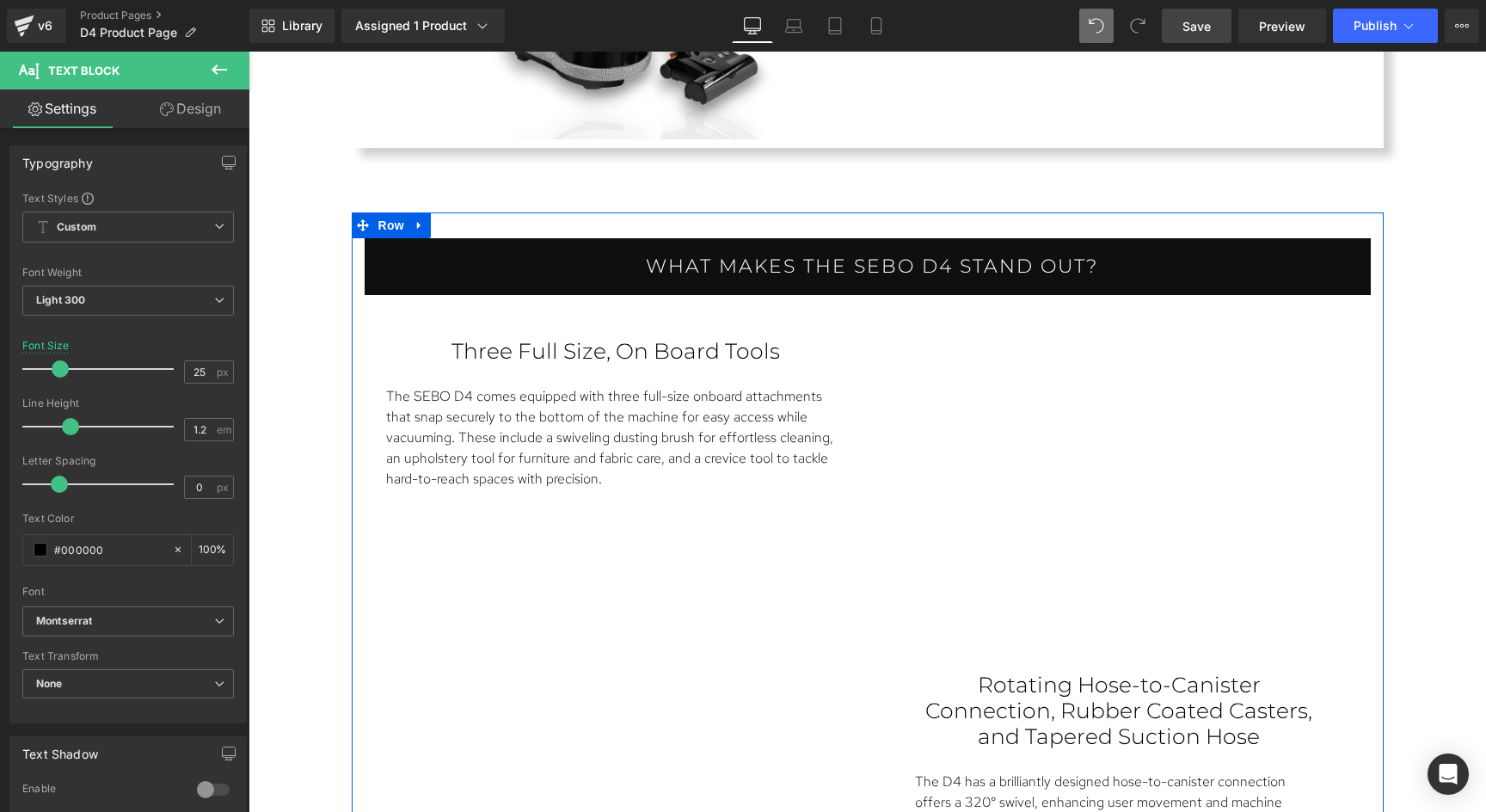
scroll to position [1885, 0]
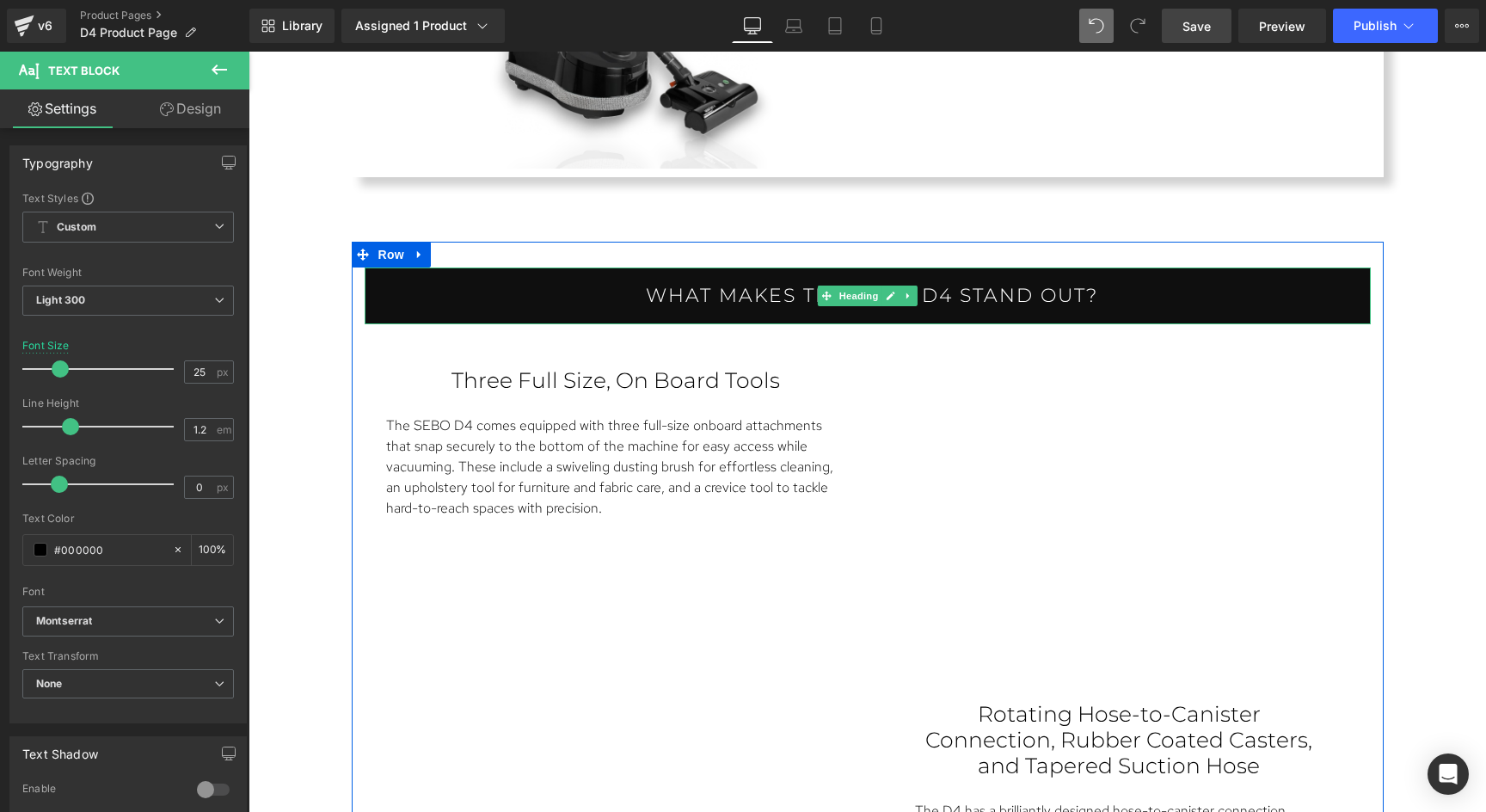
click at [788, 303] on h1 "What makes the Sebo D4 stand out?" at bounding box center [871, 295] width 998 height 22
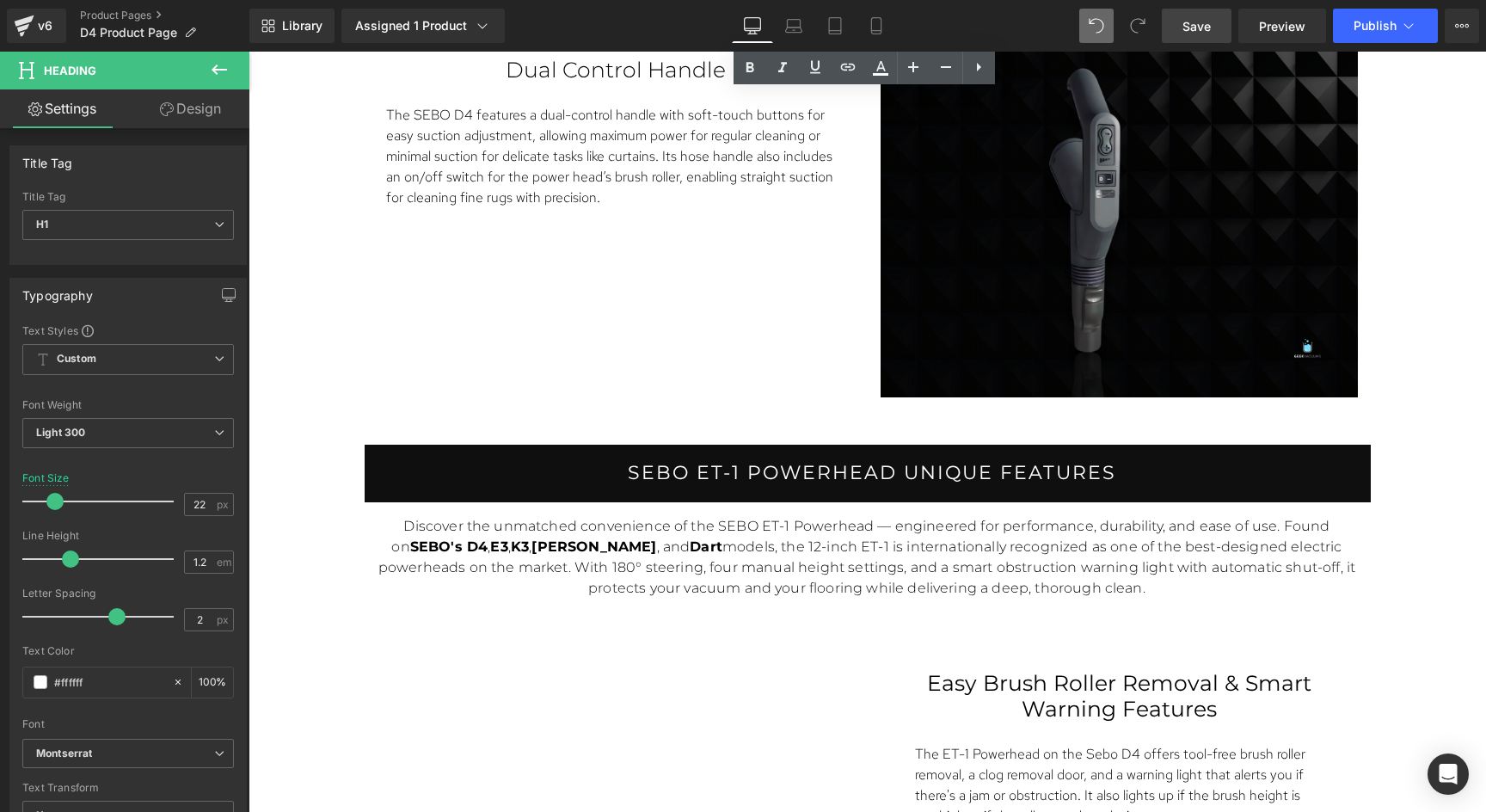
scroll to position [3552, 0]
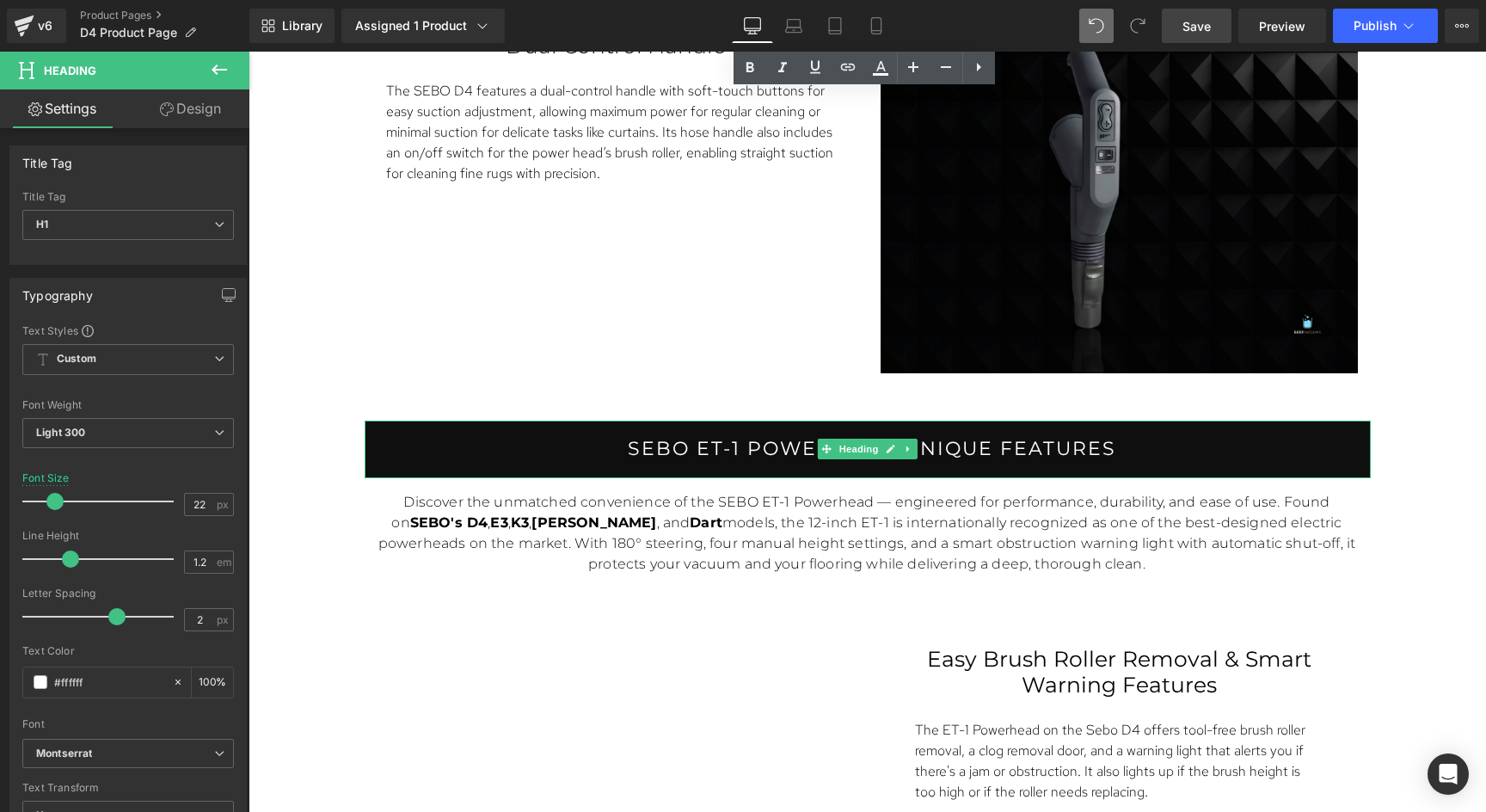
click at [792, 437] on h1 "Sebo ET-1 Powerhead Unique Features" at bounding box center [871, 448] width 998 height 22
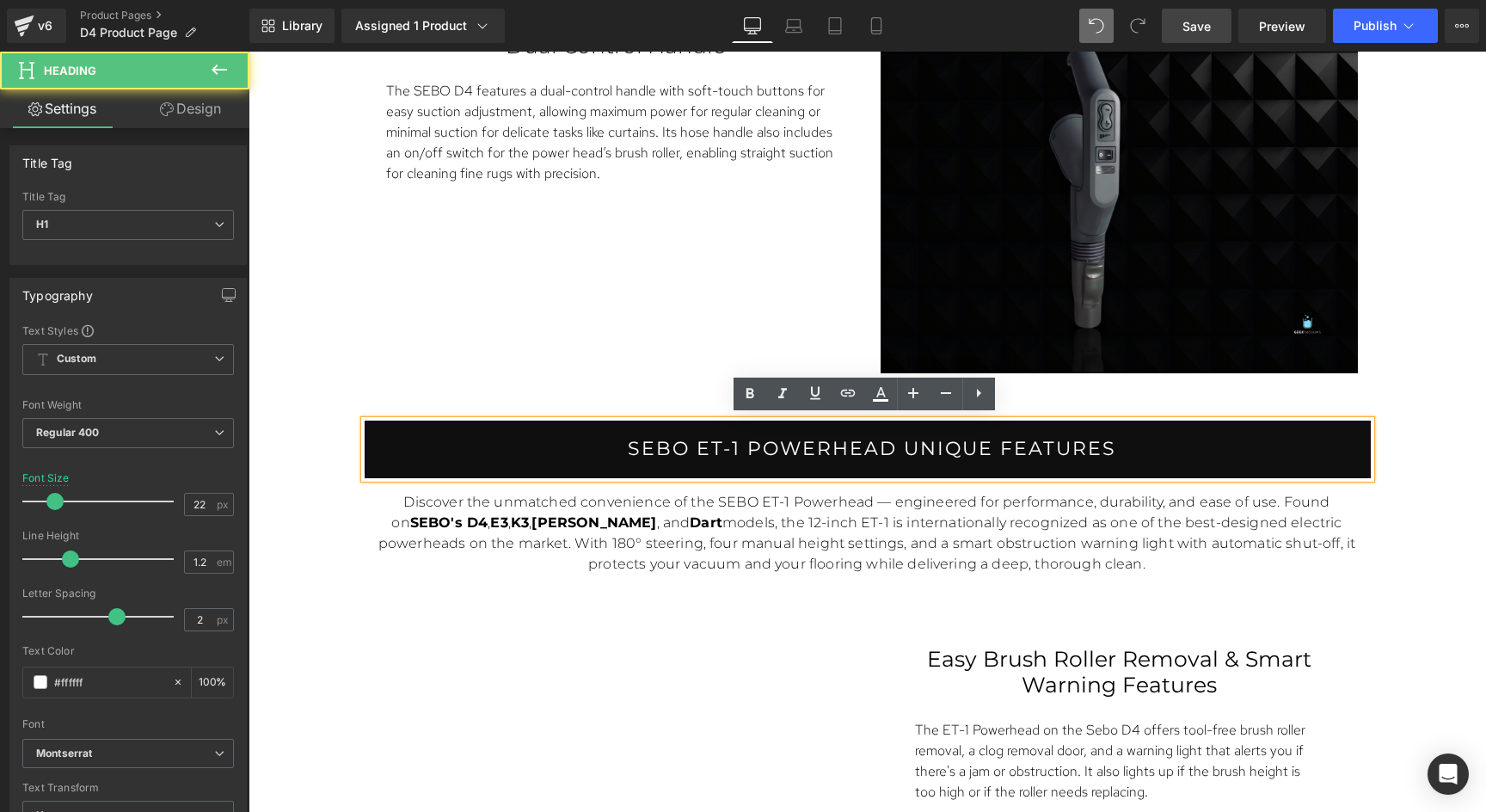
click at [785, 447] on h1 "Sebo ET-1 Powerhead Unique Features" at bounding box center [871, 448] width 998 height 22
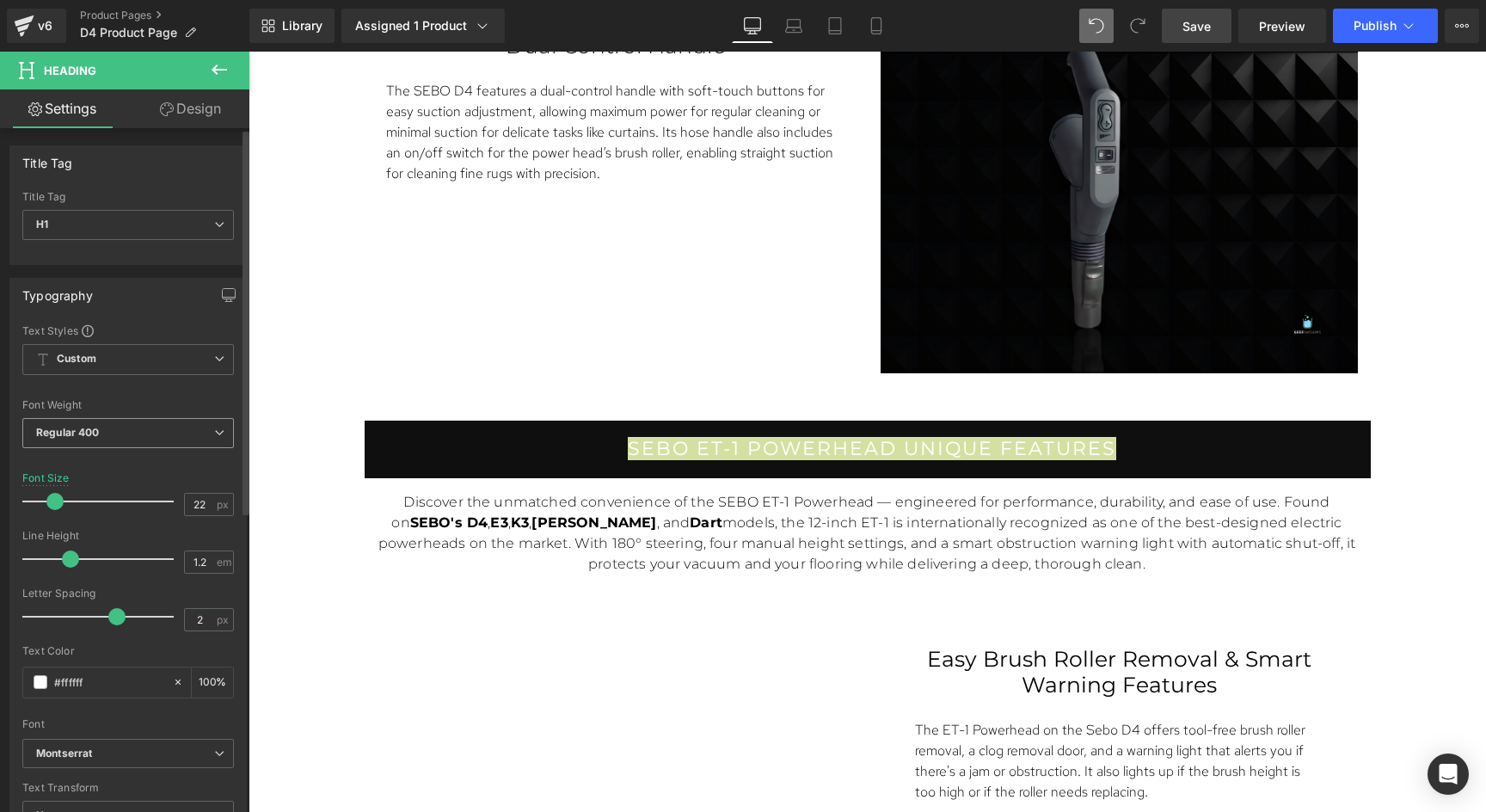
click at [113, 438] on span "Regular 400" at bounding box center [127, 433] width 211 height 30
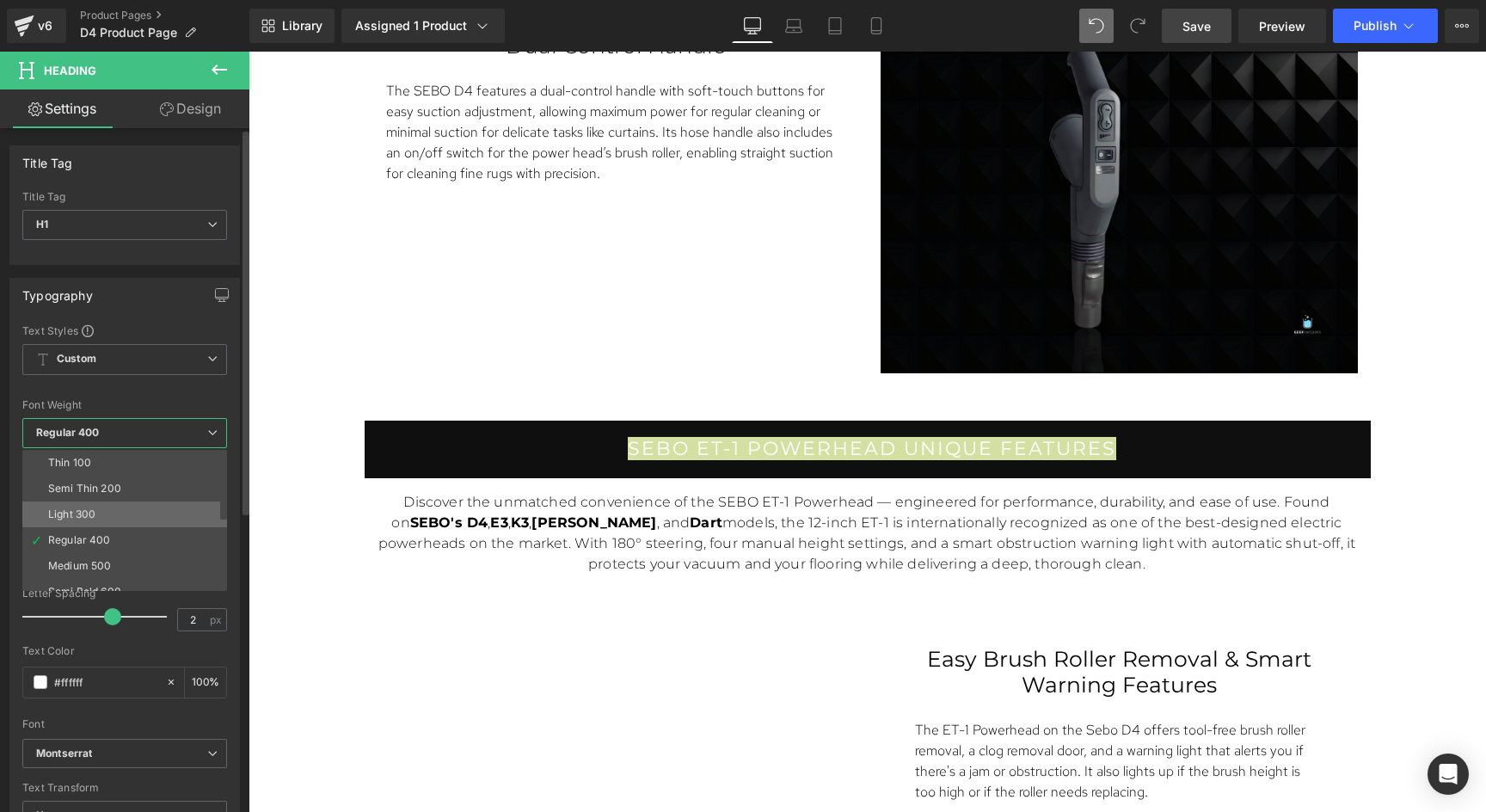
click at [92, 504] on li "Light 300" at bounding box center [128, 514] width 212 height 26
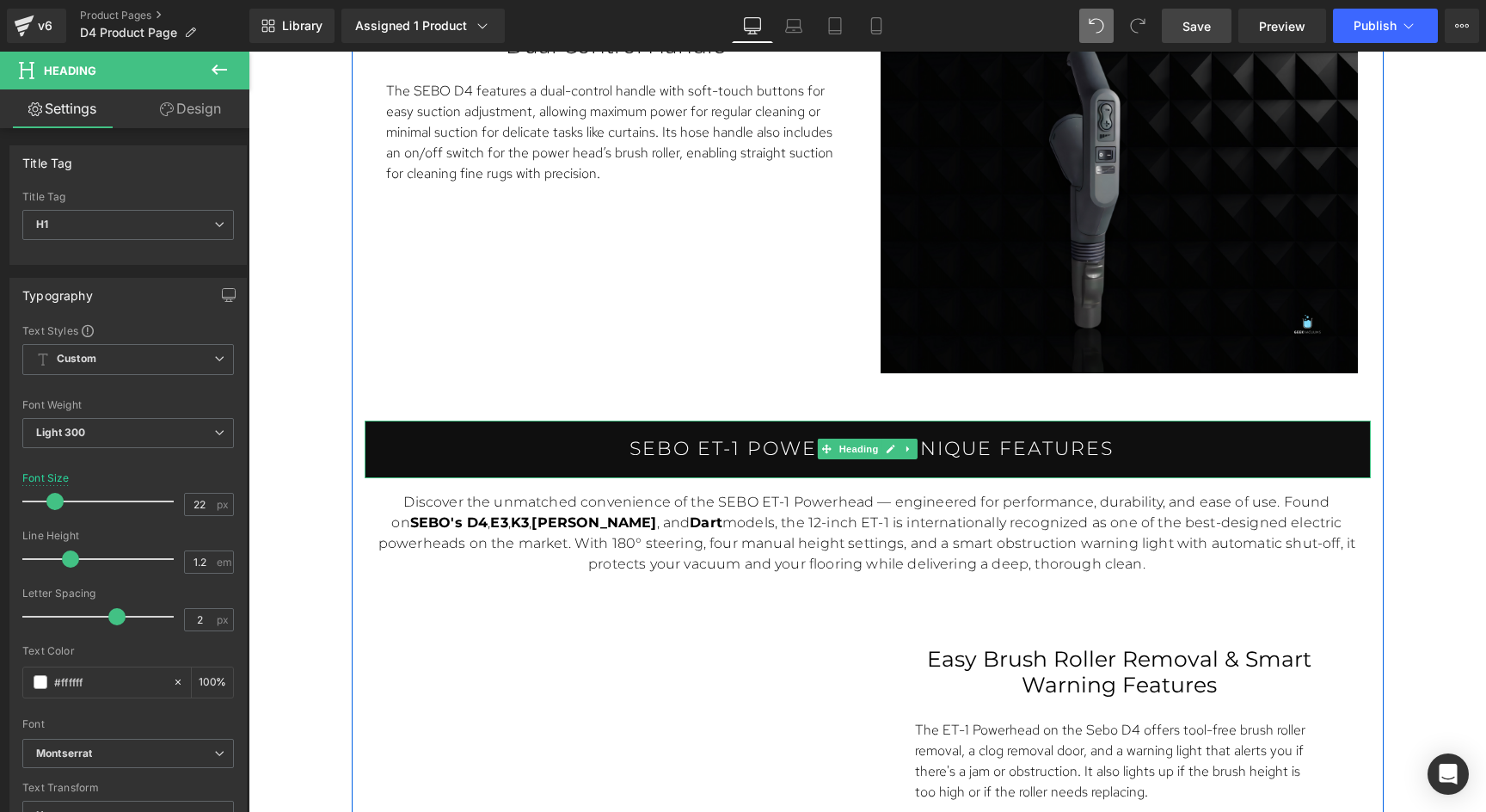
click at [1126, 448] on h1 "Sebo ET-1 Powerhead Unique Features" at bounding box center [871, 448] width 998 height 22
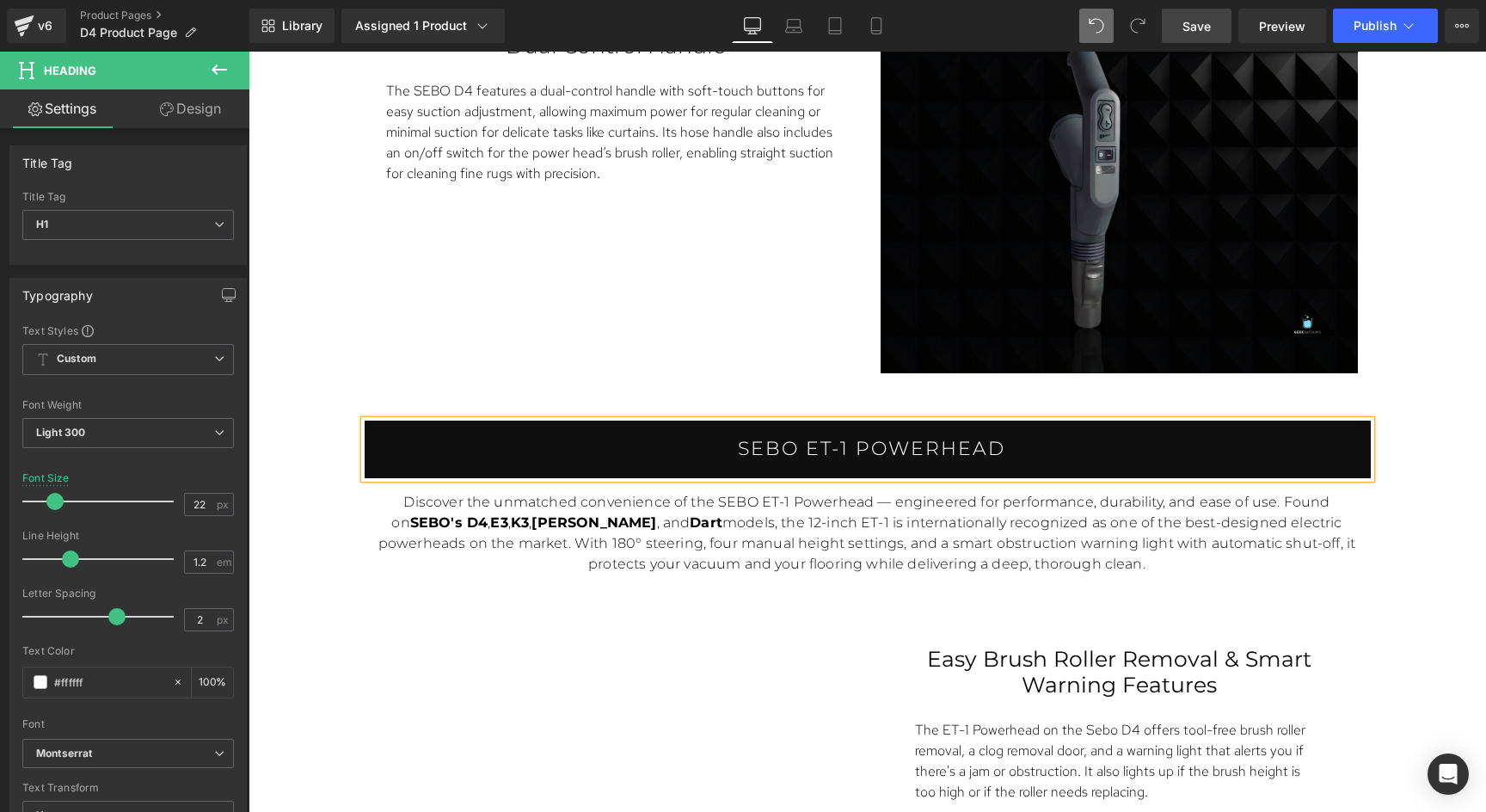
click at [731, 440] on h1 "Sebo ET-1 Powerhead" at bounding box center [871, 448] width 998 height 22
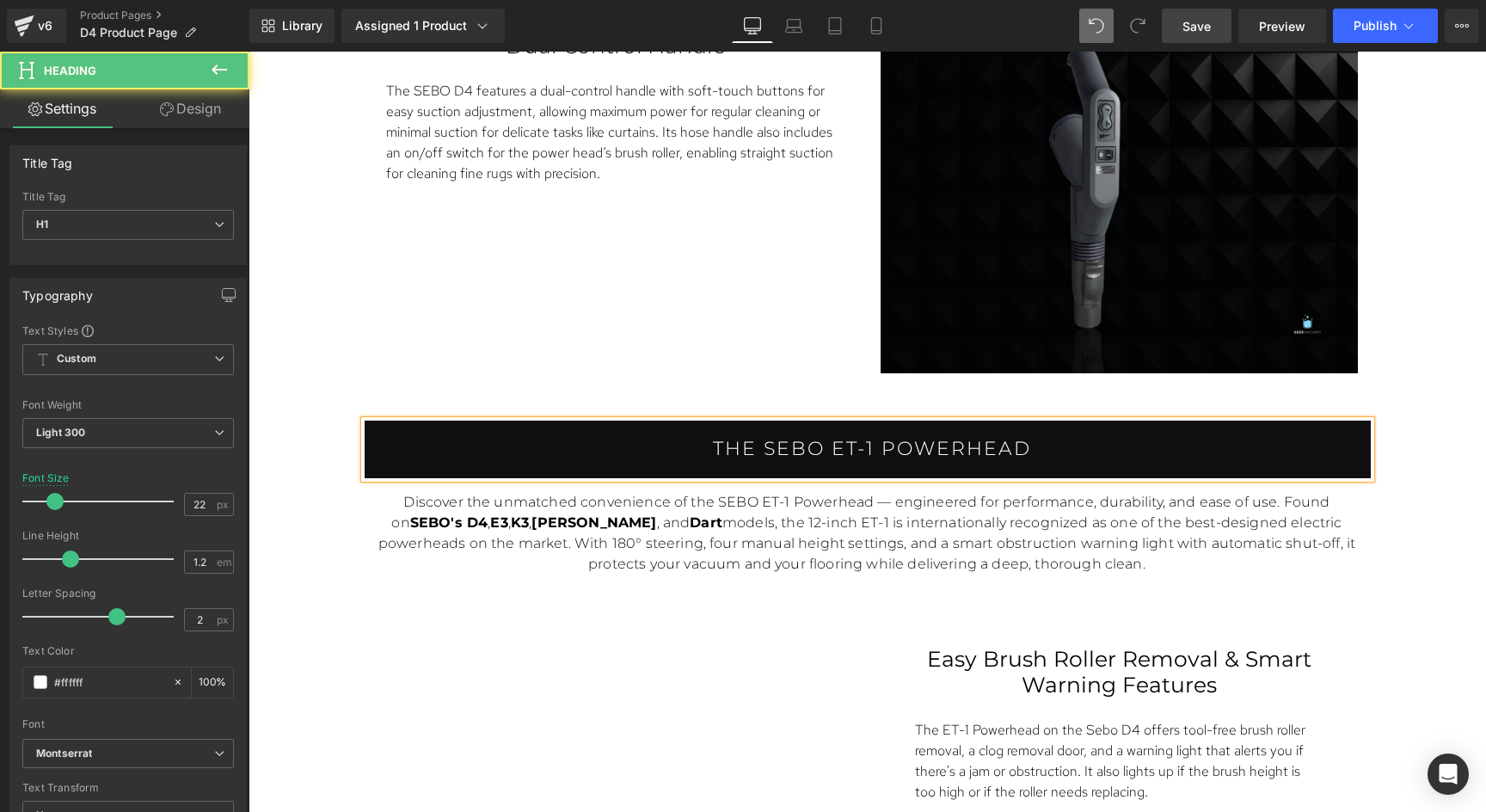
click at [1030, 440] on h1 "The Sebo ET-1 Powerhead" at bounding box center [871, 448] width 998 height 22
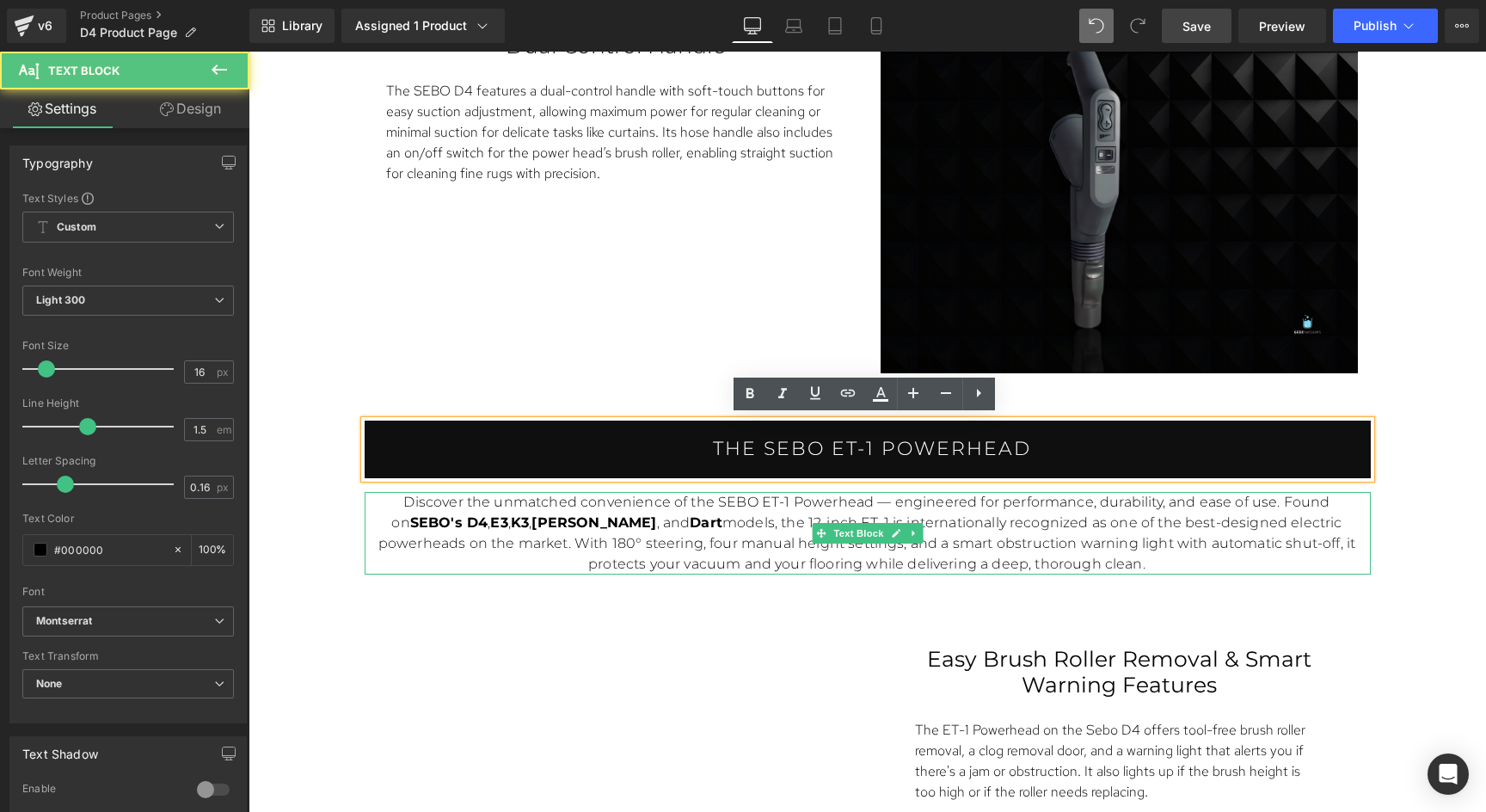
click at [393, 495] on p "Discover the unmatched convenience of the SEBO ET-1 Powerhead — engineered for …" at bounding box center [867, 532] width 981 height 82
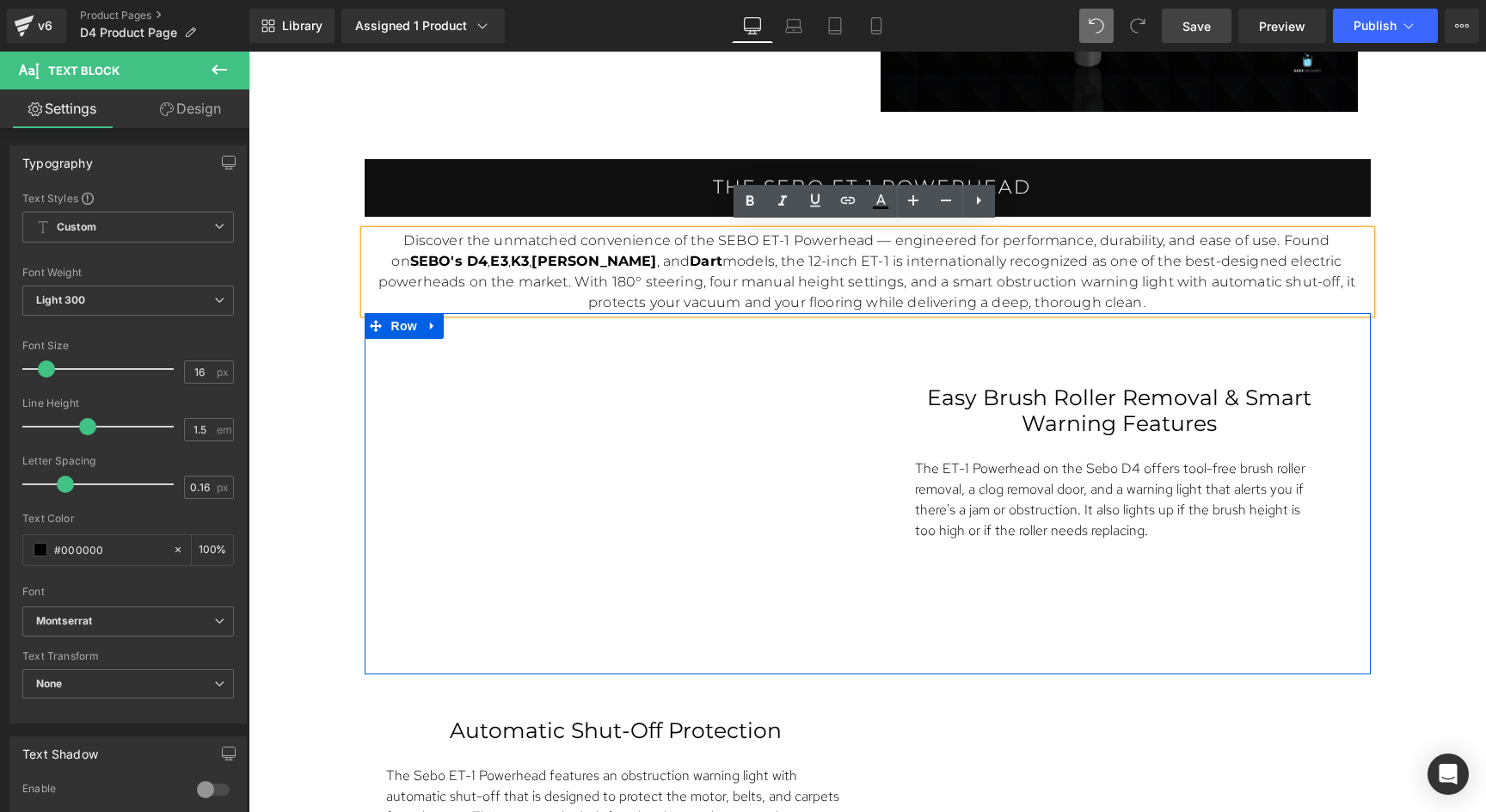
scroll to position [3815, 0]
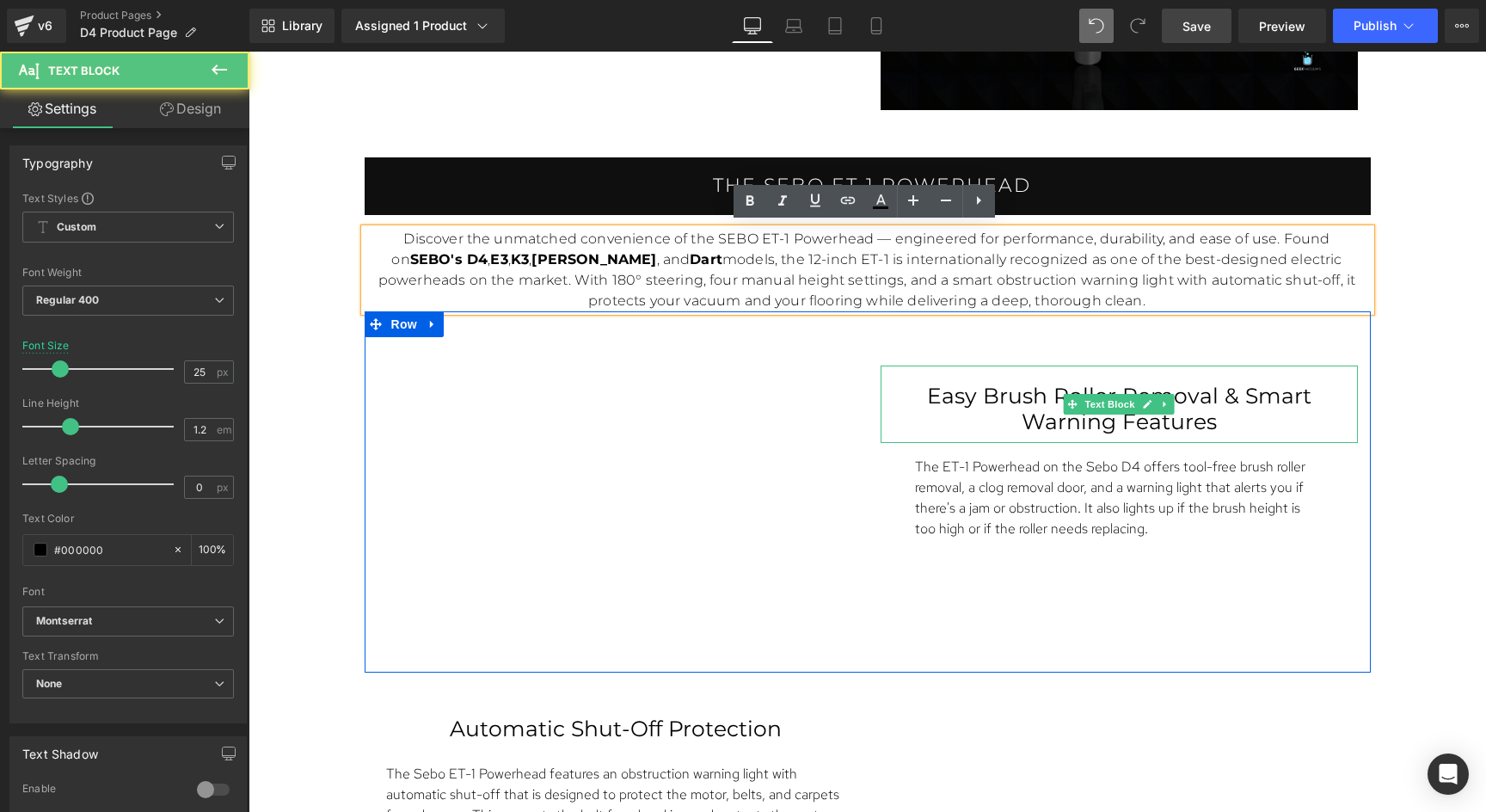
click at [1076, 376] on div "Easy Brush Roller Removal & Smart Warning Features" at bounding box center [1119, 404] width 477 height 78
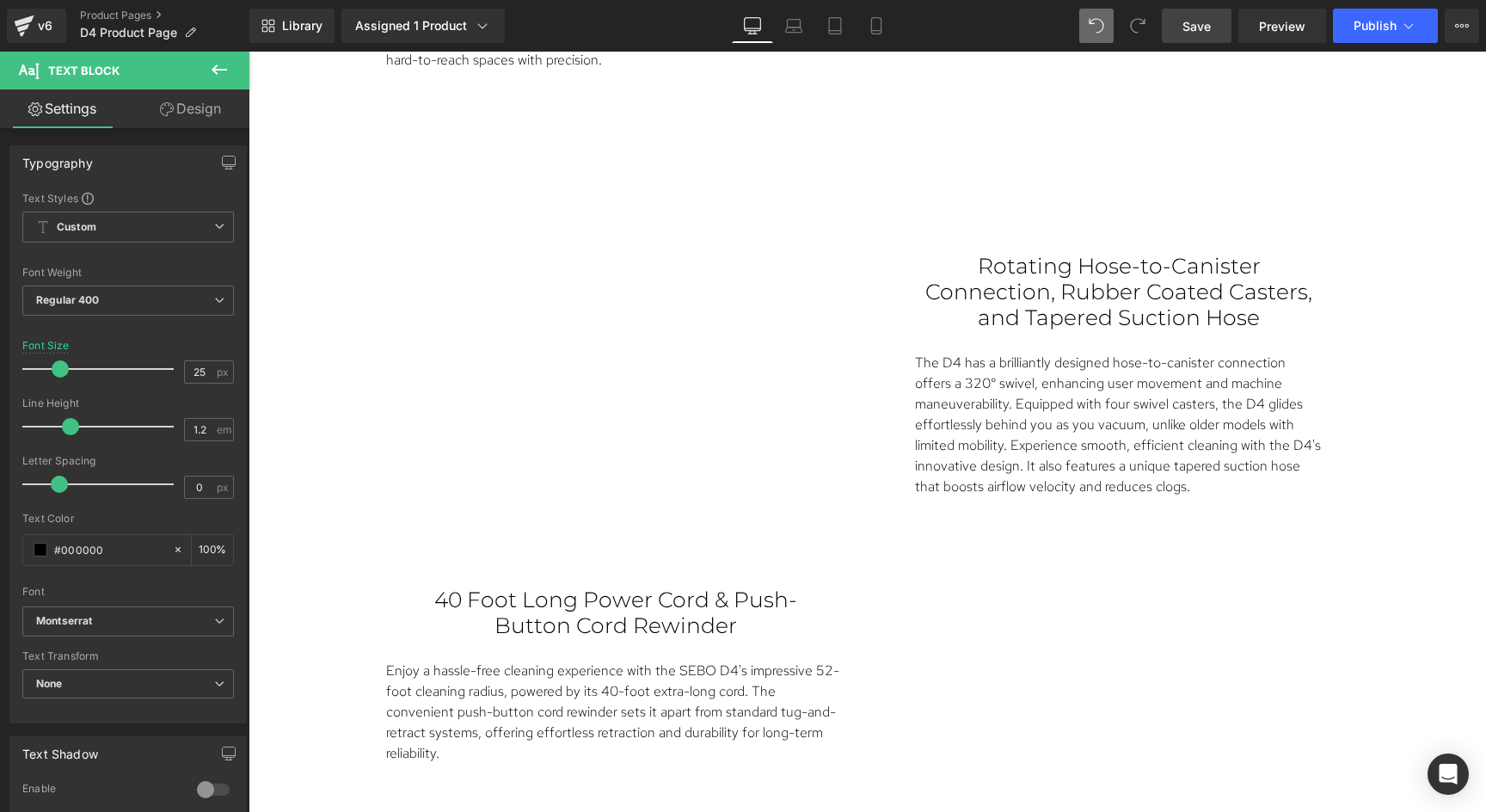
scroll to position [2314, 0]
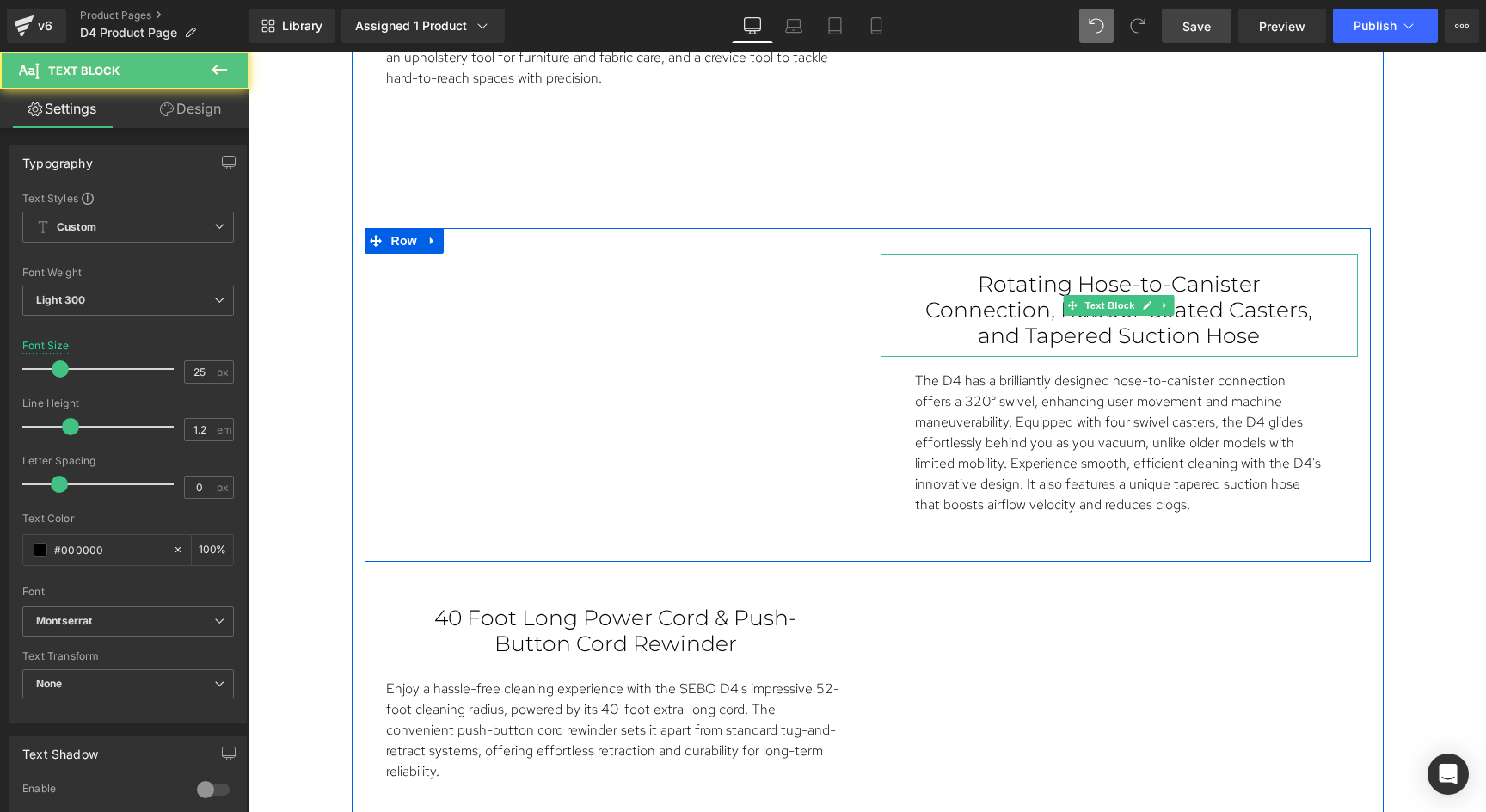
click at [1046, 289] on p "Rotating Hose-to-Canister Connection, Rubber Coated Casters, and Tapered Suctio…" at bounding box center [1119, 310] width 409 height 78
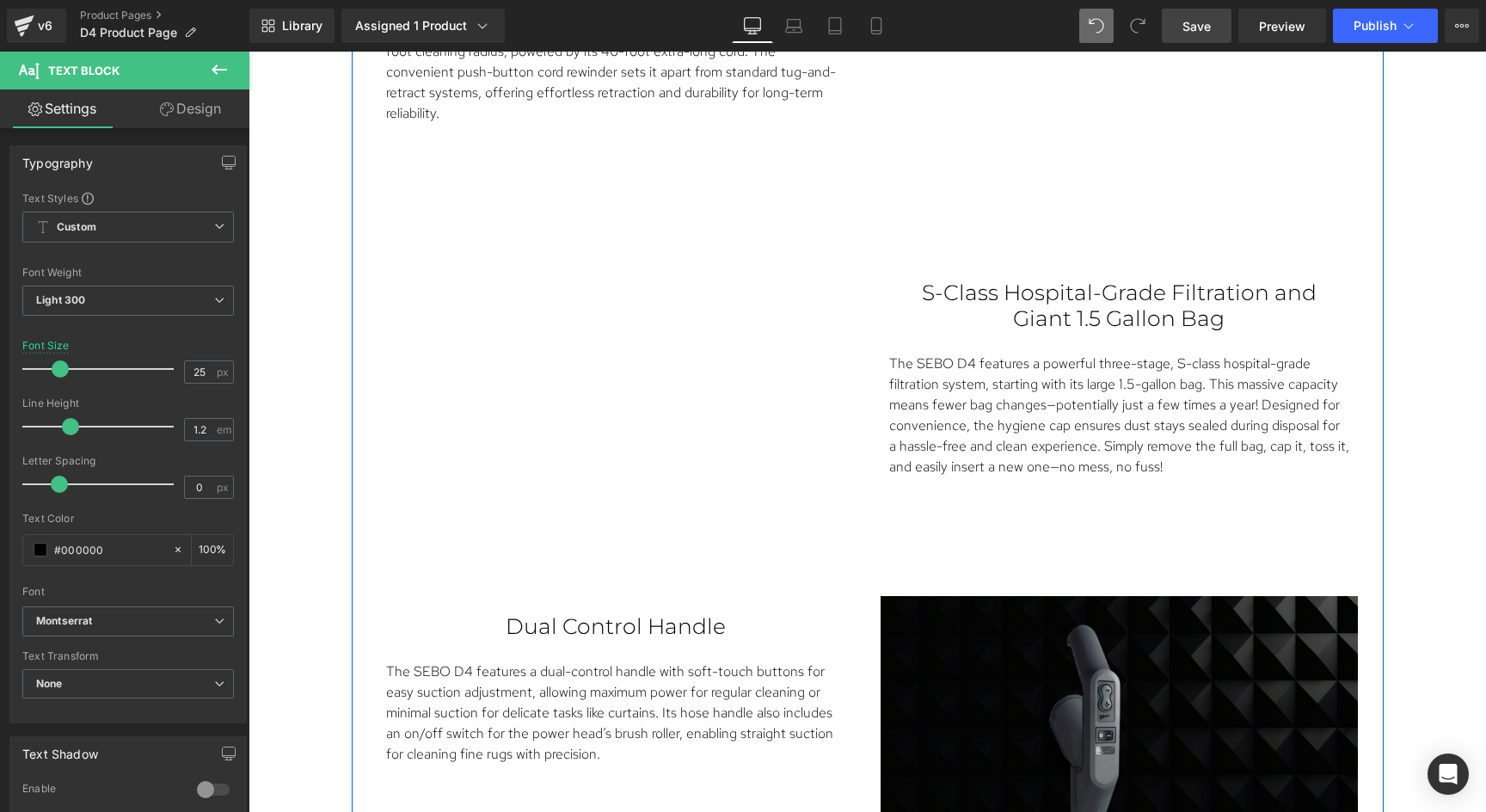
scroll to position [2975, 0]
click at [561, 626] on p "Dual Control Handle" at bounding box center [616, 624] width 409 height 26
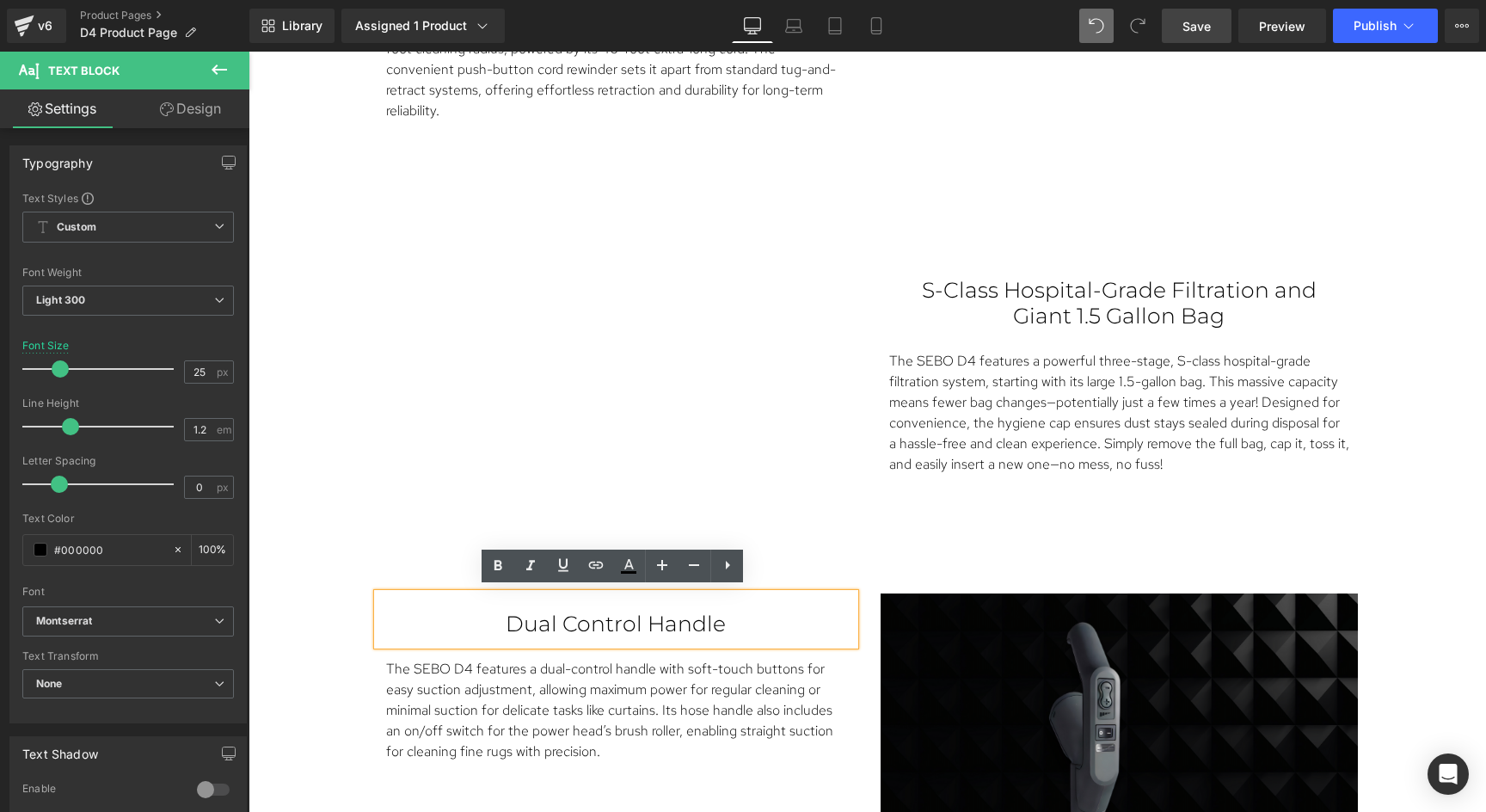
click at [561, 626] on p "Dual Control Handle" at bounding box center [616, 624] width 409 height 26
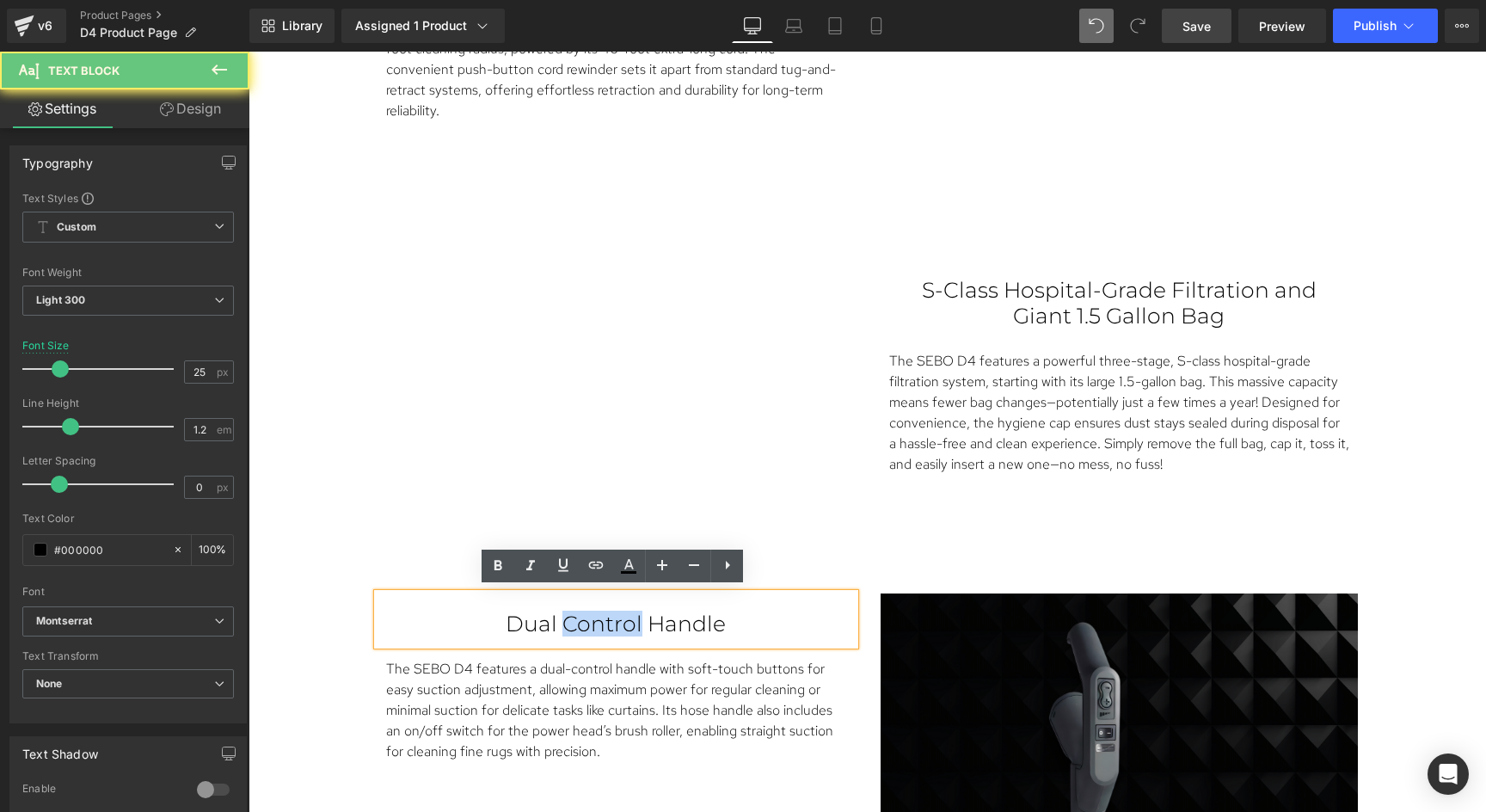
click at [561, 626] on p "Dual Control Handle" at bounding box center [616, 624] width 409 height 26
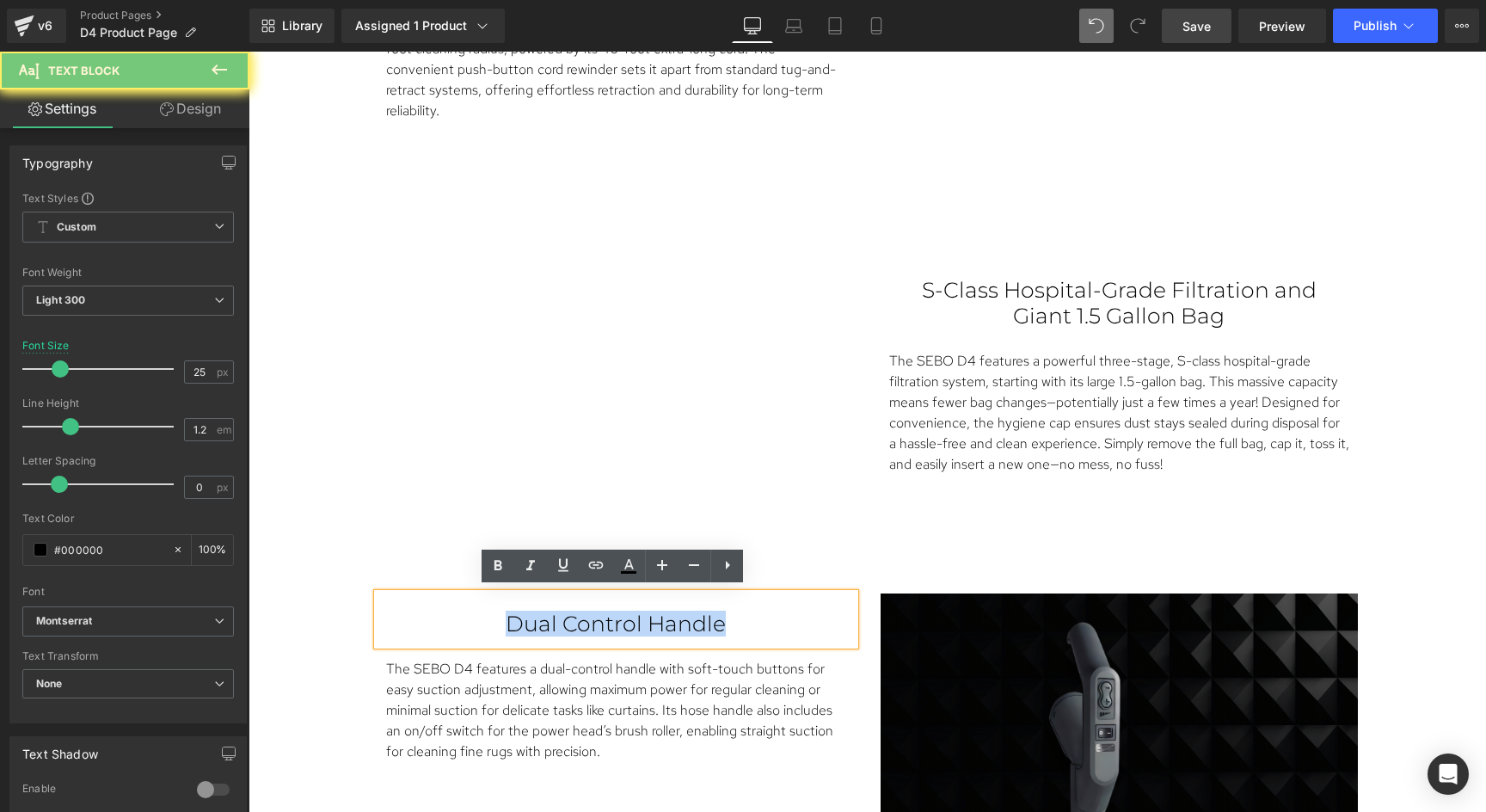
click at [561, 626] on p "Dual Control Handle" at bounding box center [616, 624] width 409 height 26
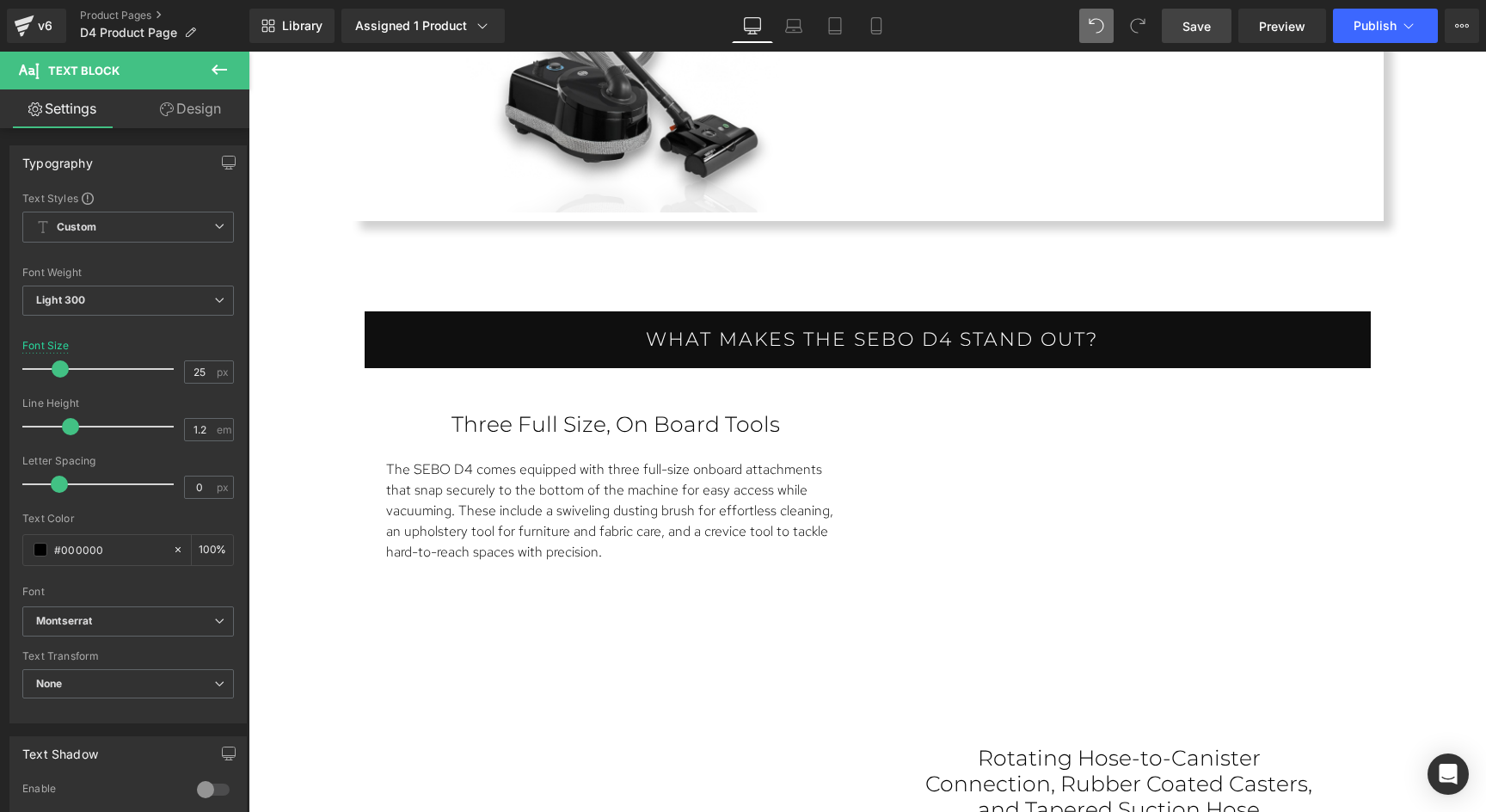
scroll to position [1842, 0]
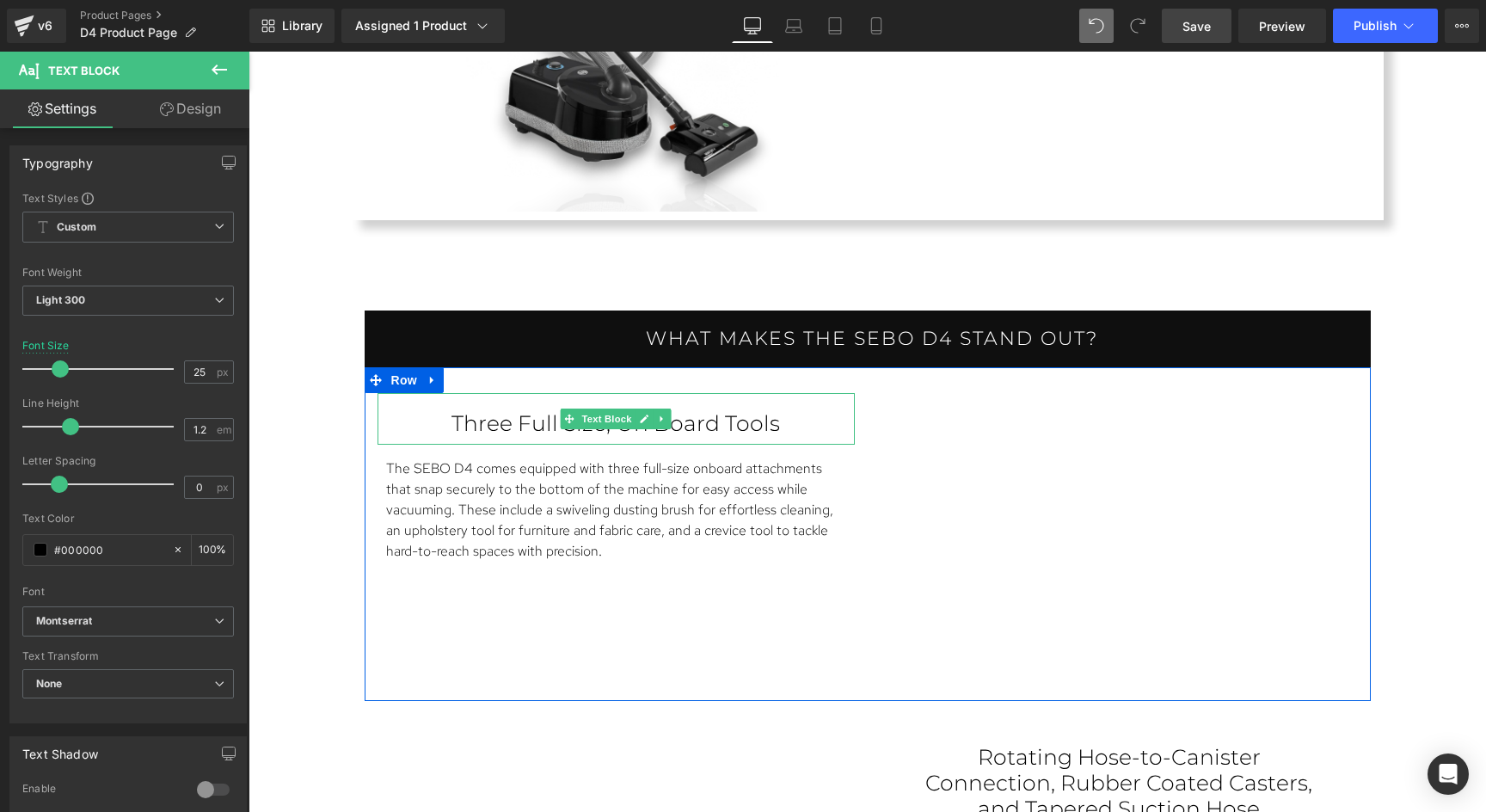
click at [713, 422] on p "Three Full Size, On Board Tools" at bounding box center [616, 423] width 409 height 26
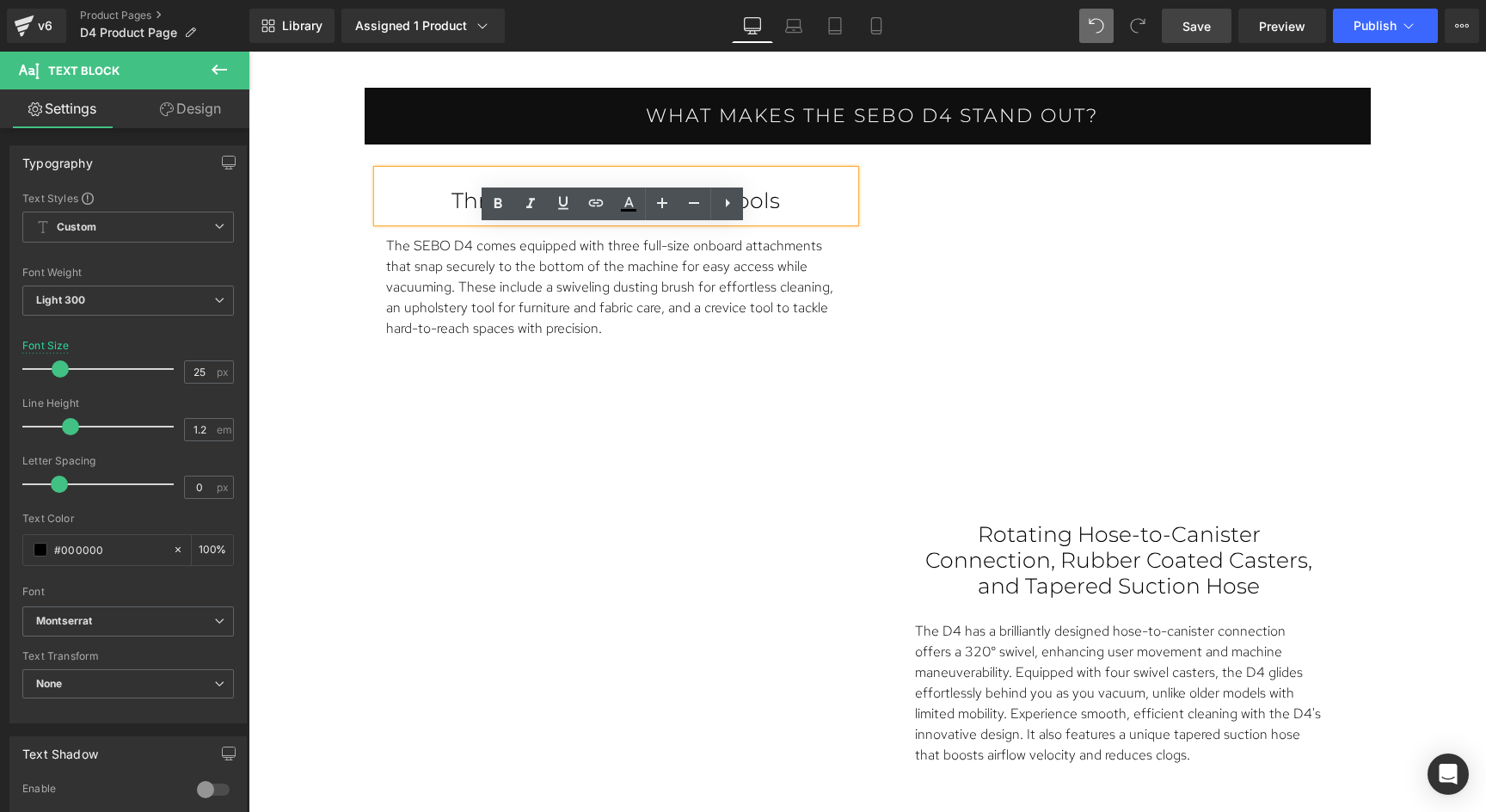
scroll to position [2099, 0]
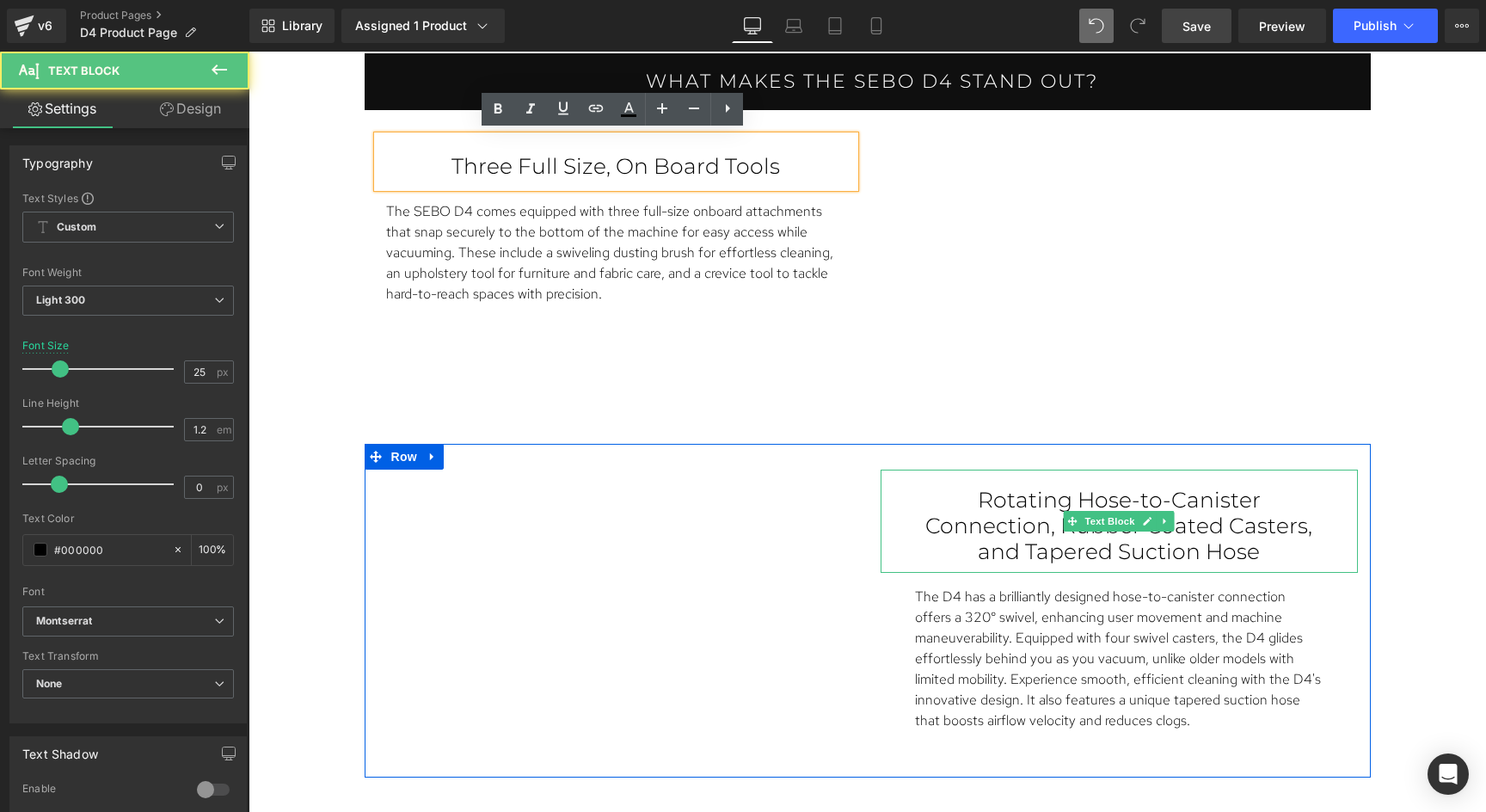
click at [989, 490] on p "Rotating Hose-to-Canister Connection, Rubber Coated Casters, and Tapered Suctio…" at bounding box center [1119, 525] width 409 height 78
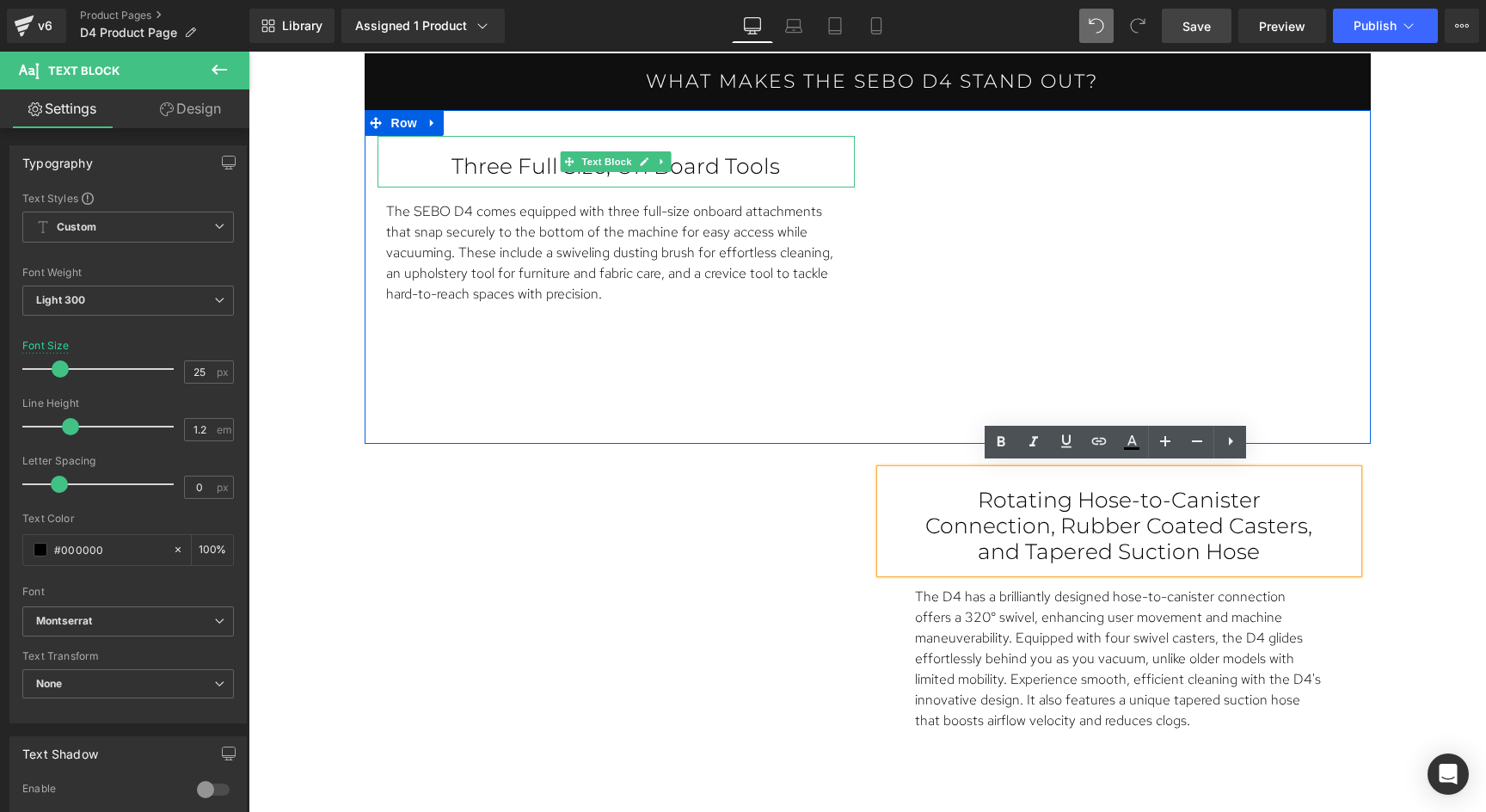
click at [523, 161] on p "Three Full Size, On Board Tools" at bounding box center [616, 166] width 409 height 26
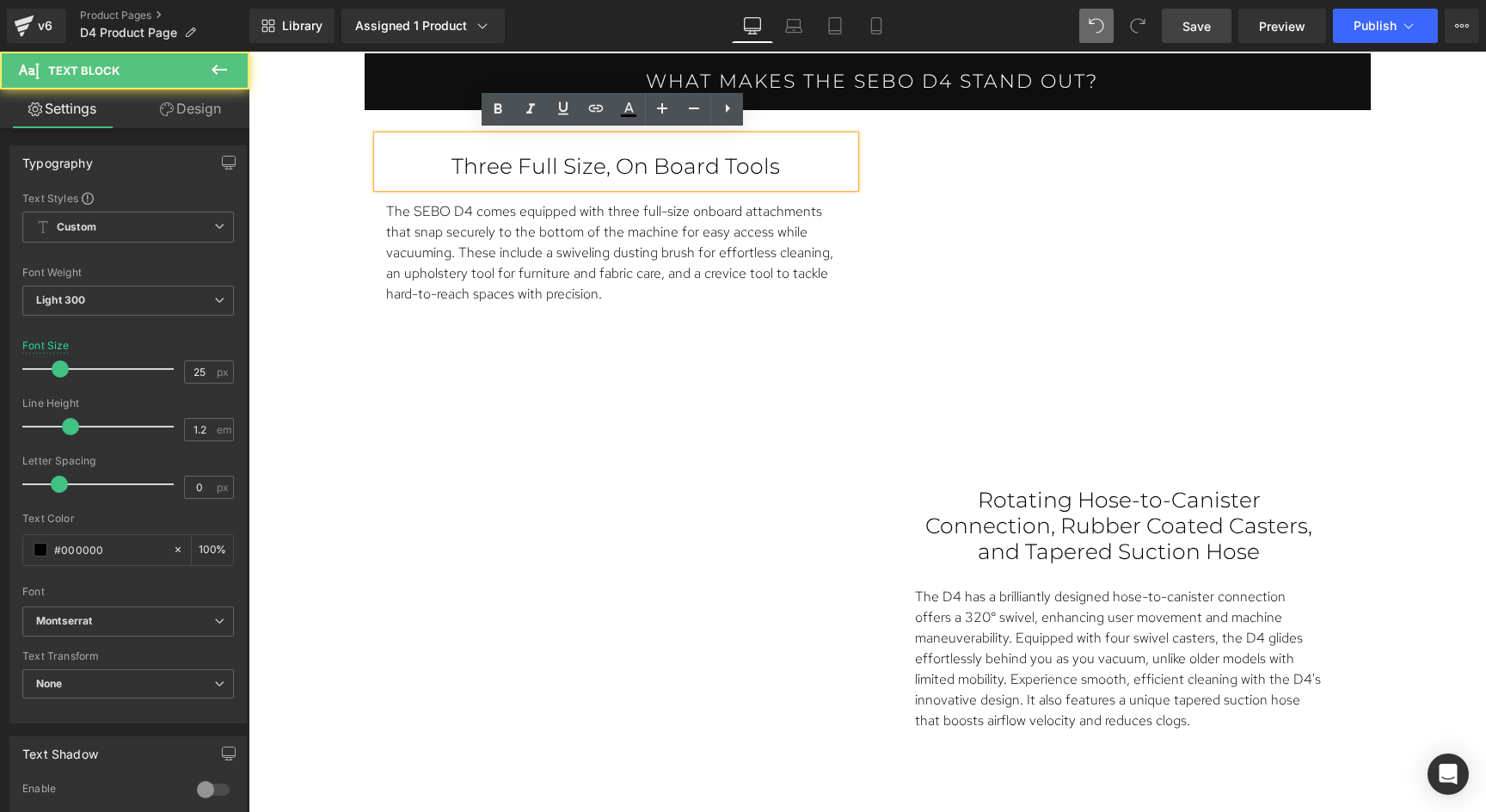
click at [523, 161] on p "Three Full Size, On Board Tools" at bounding box center [616, 166] width 409 height 26
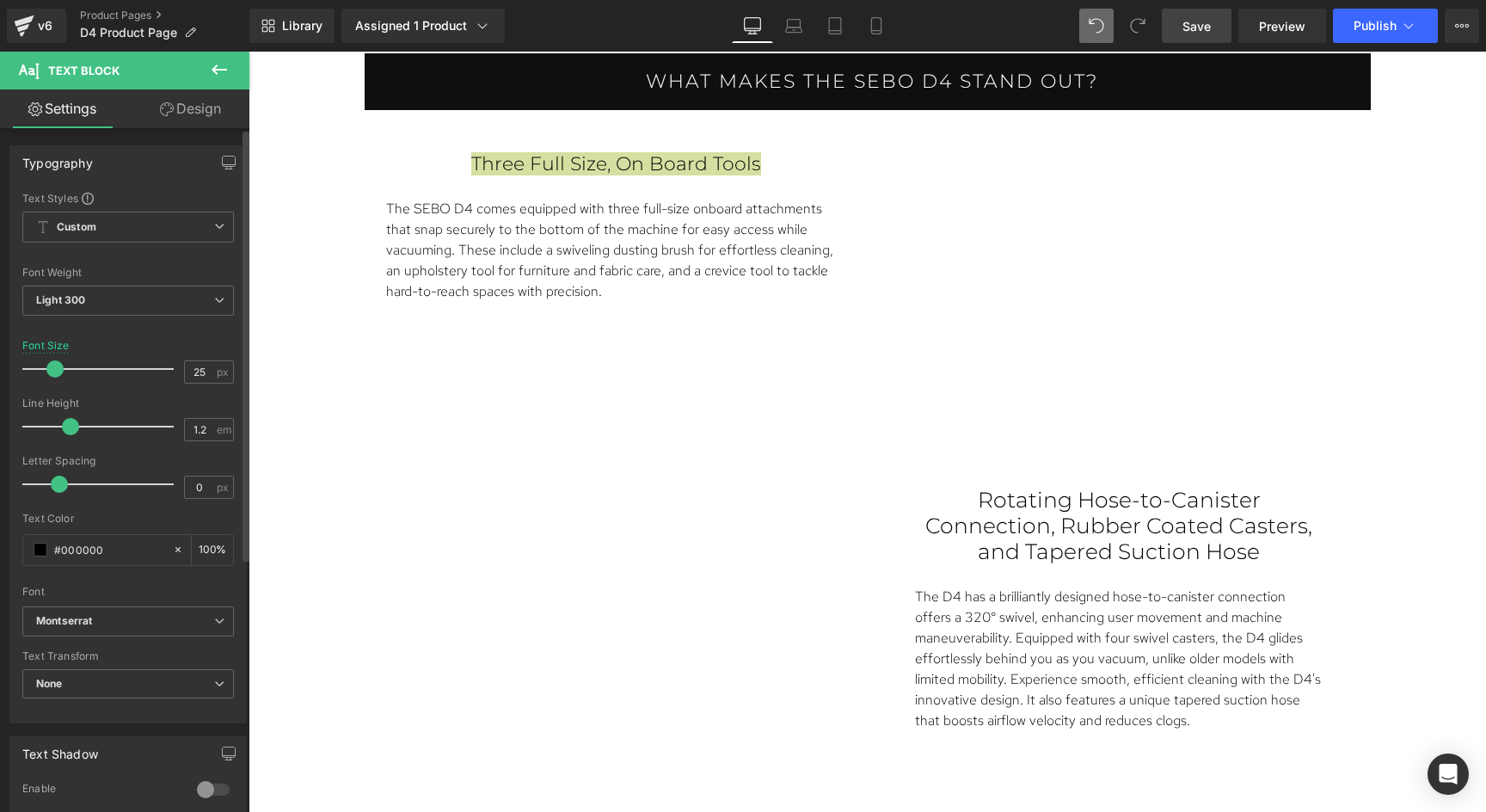
click at [53, 371] on span at bounding box center [54, 368] width 18 height 18
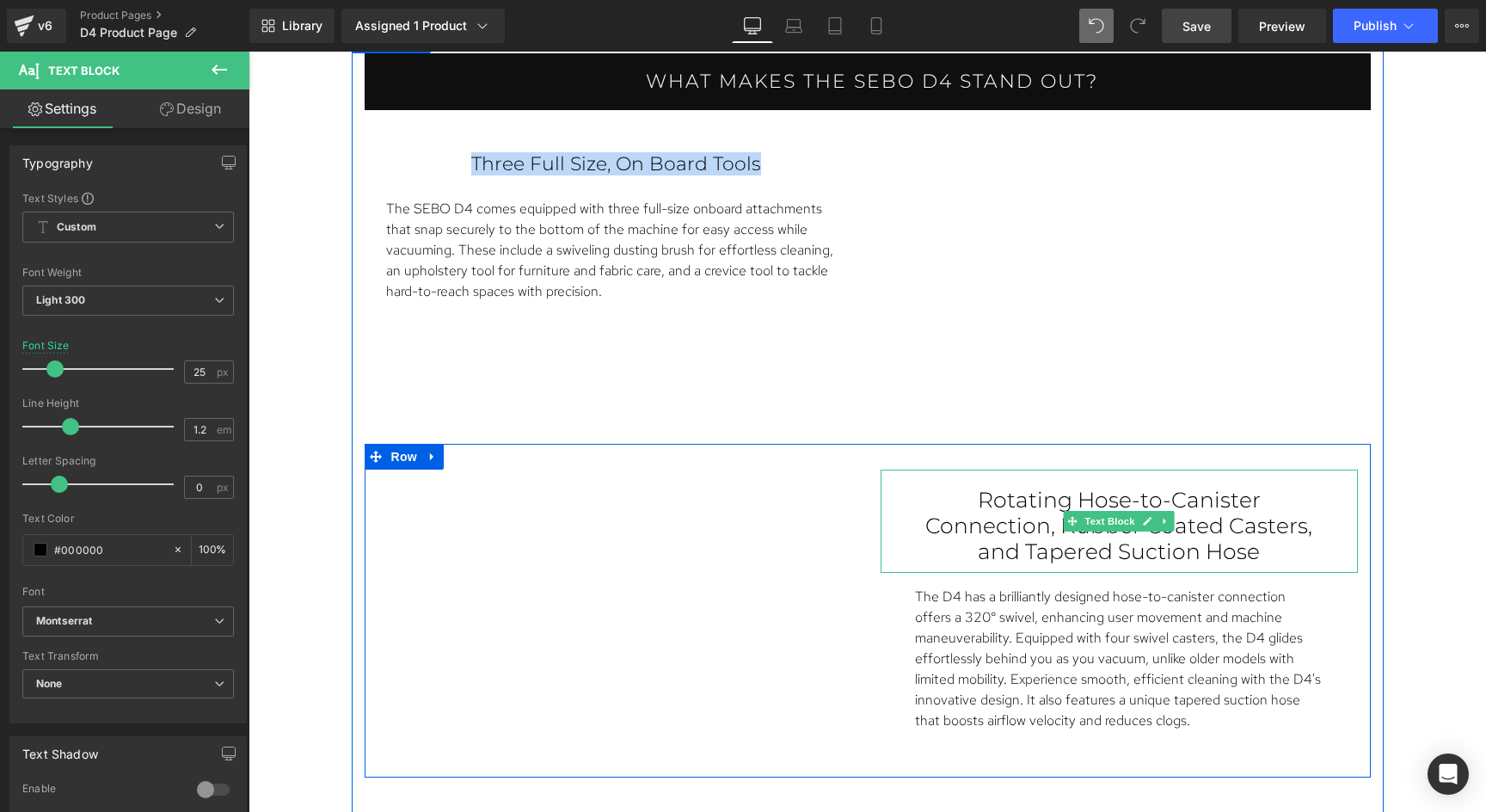
click at [969, 494] on p "Rotating Hose-to-Canister Connection, Rubber Coated Casters, and Tapered Suctio…" at bounding box center [1119, 525] width 409 height 78
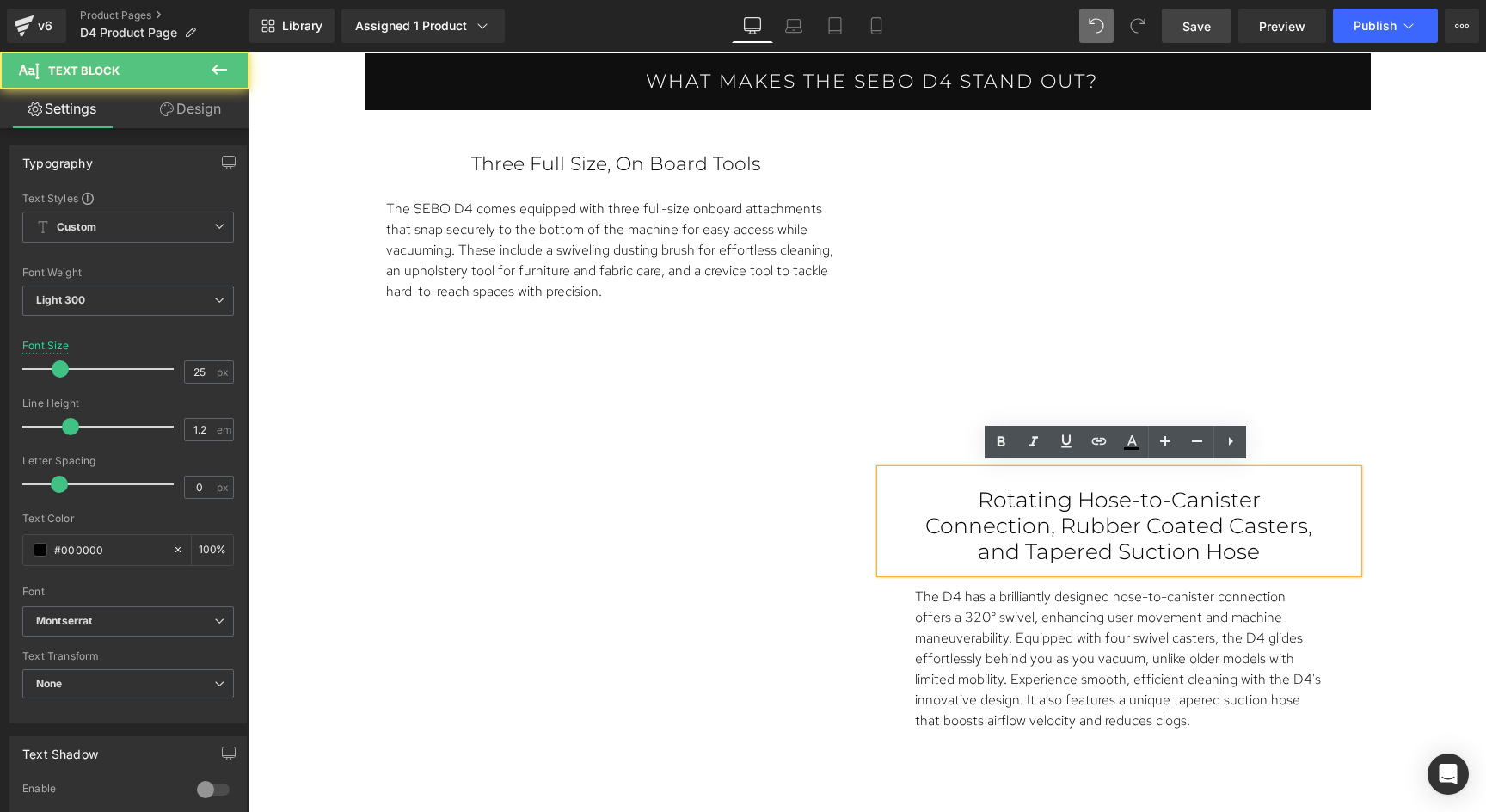
click at [969, 494] on p "Rotating Hose-to-Canister Connection, Rubber Coated Casters, and Tapered Suctio…" at bounding box center [1119, 525] width 409 height 78
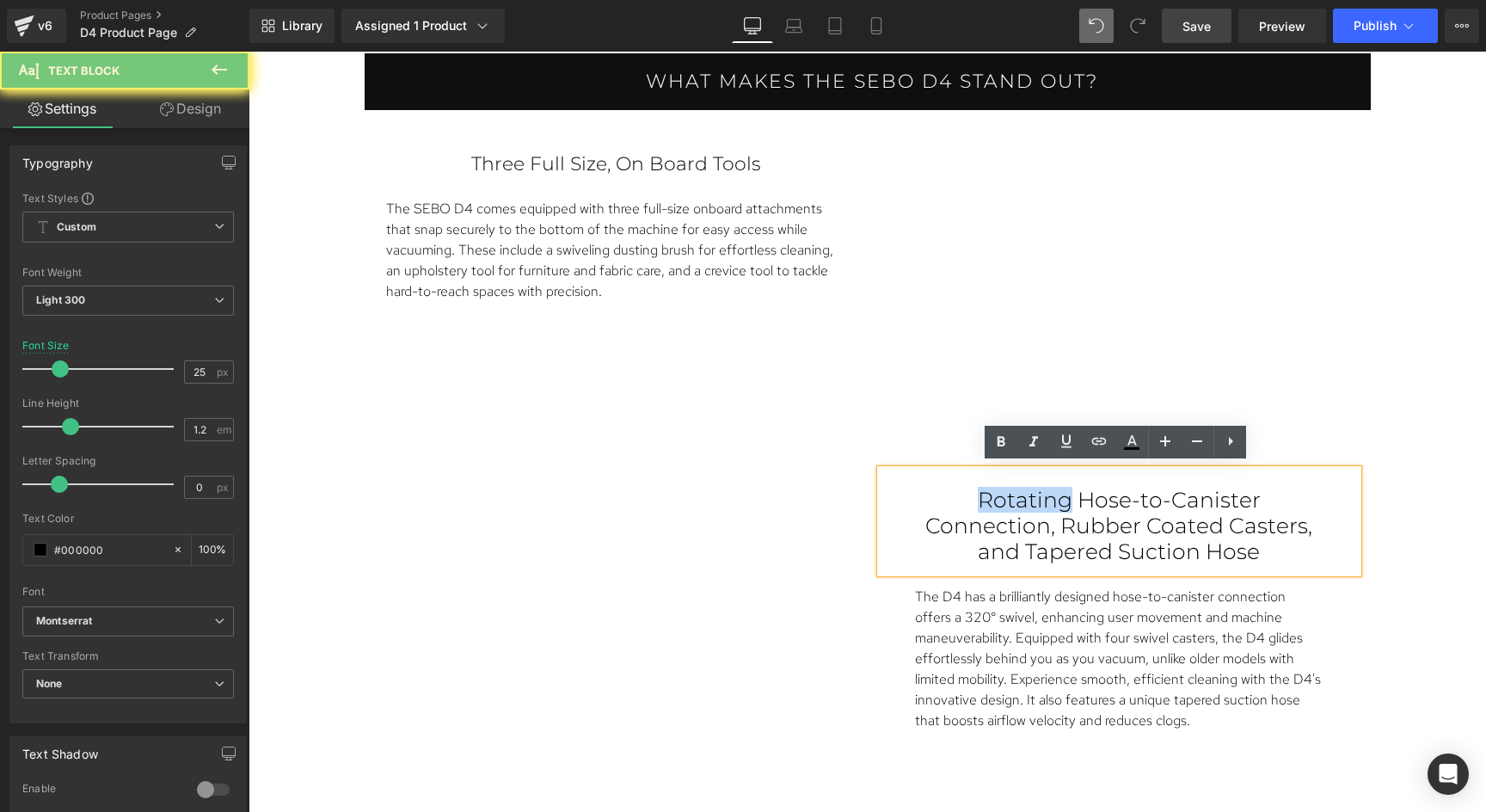
click at [969, 494] on p "Rotating Hose-to-Canister Connection, Rubber Coated Casters, and Tapered Suctio…" at bounding box center [1119, 525] width 409 height 78
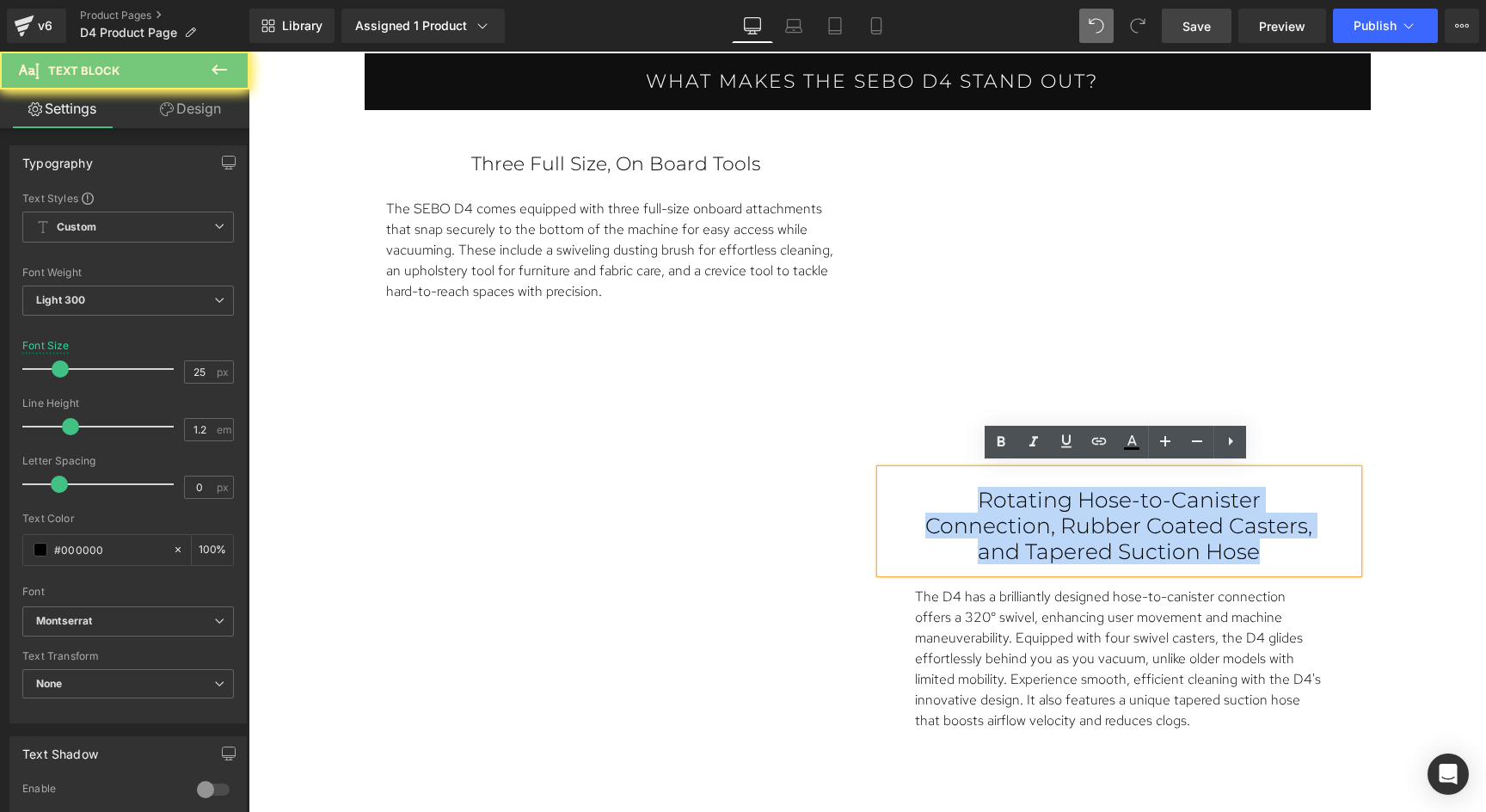
click at [969, 494] on p "Rotating Hose-to-Canister Connection, Rubber Coated Casters, and Tapered Suctio…" at bounding box center [1119, 525] width 409 height 78
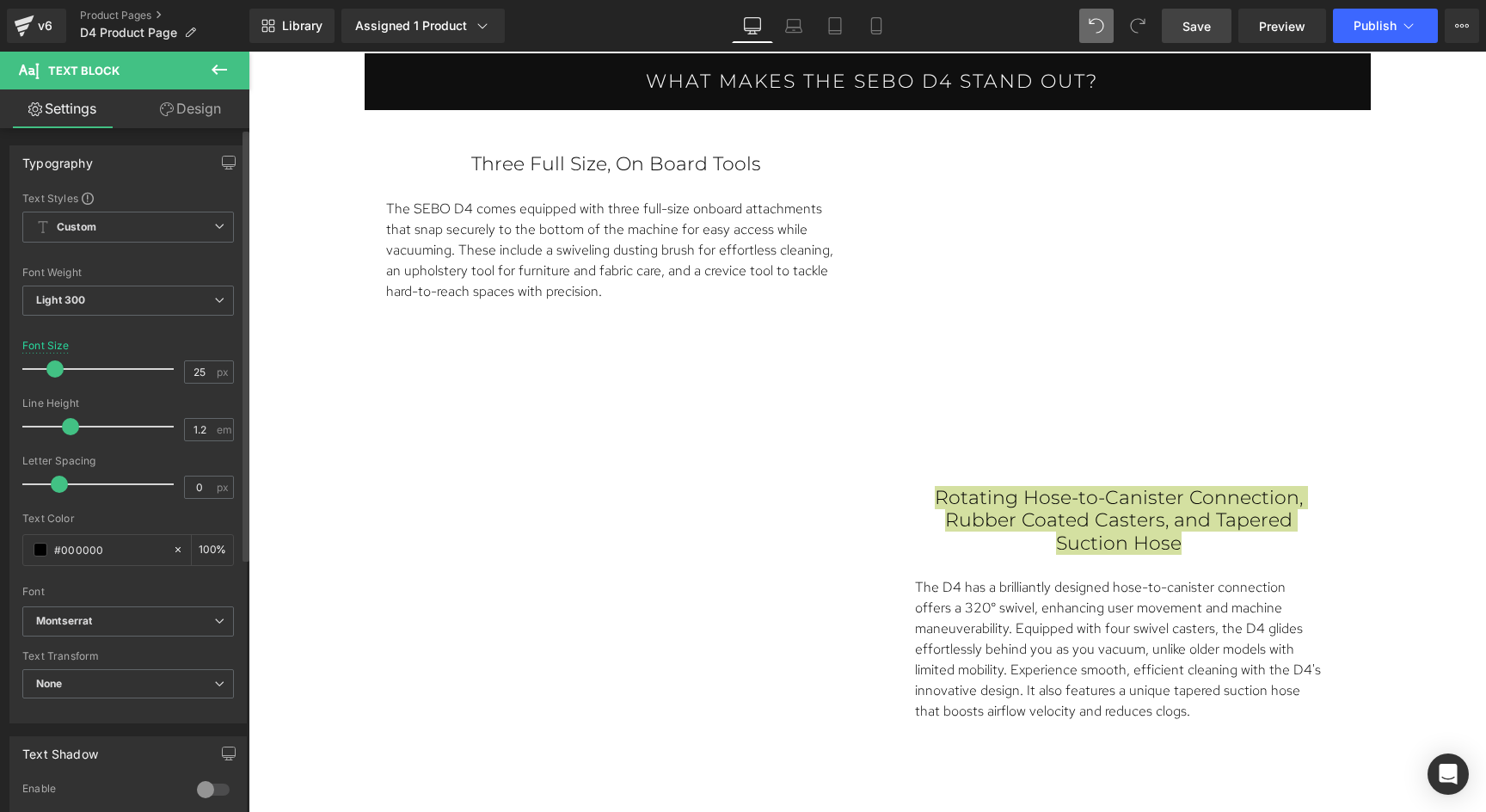
click at [55, 367] on span at bounding box center [54, 368] width 18 height 18
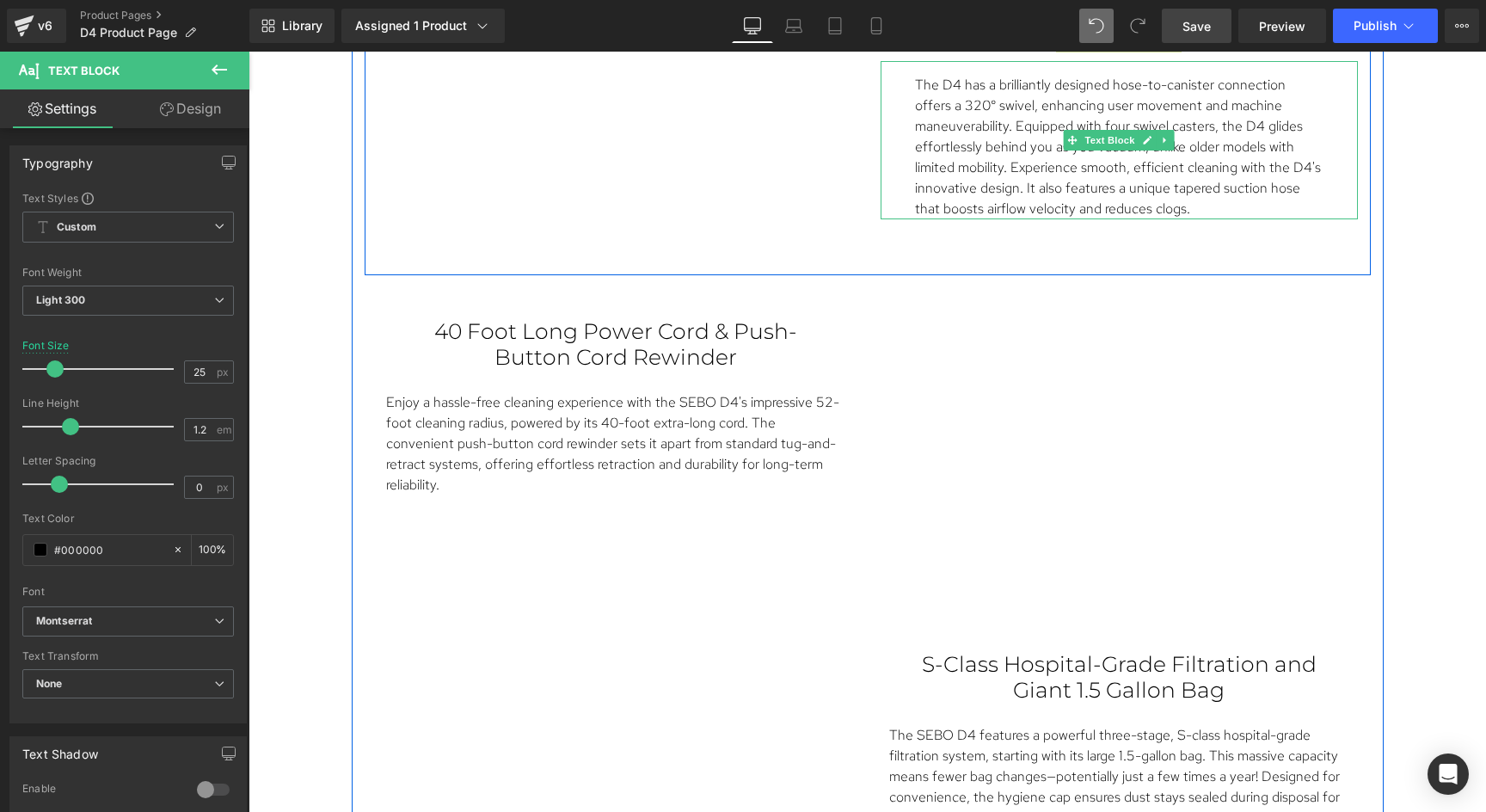
scroll to position [2652, 0]
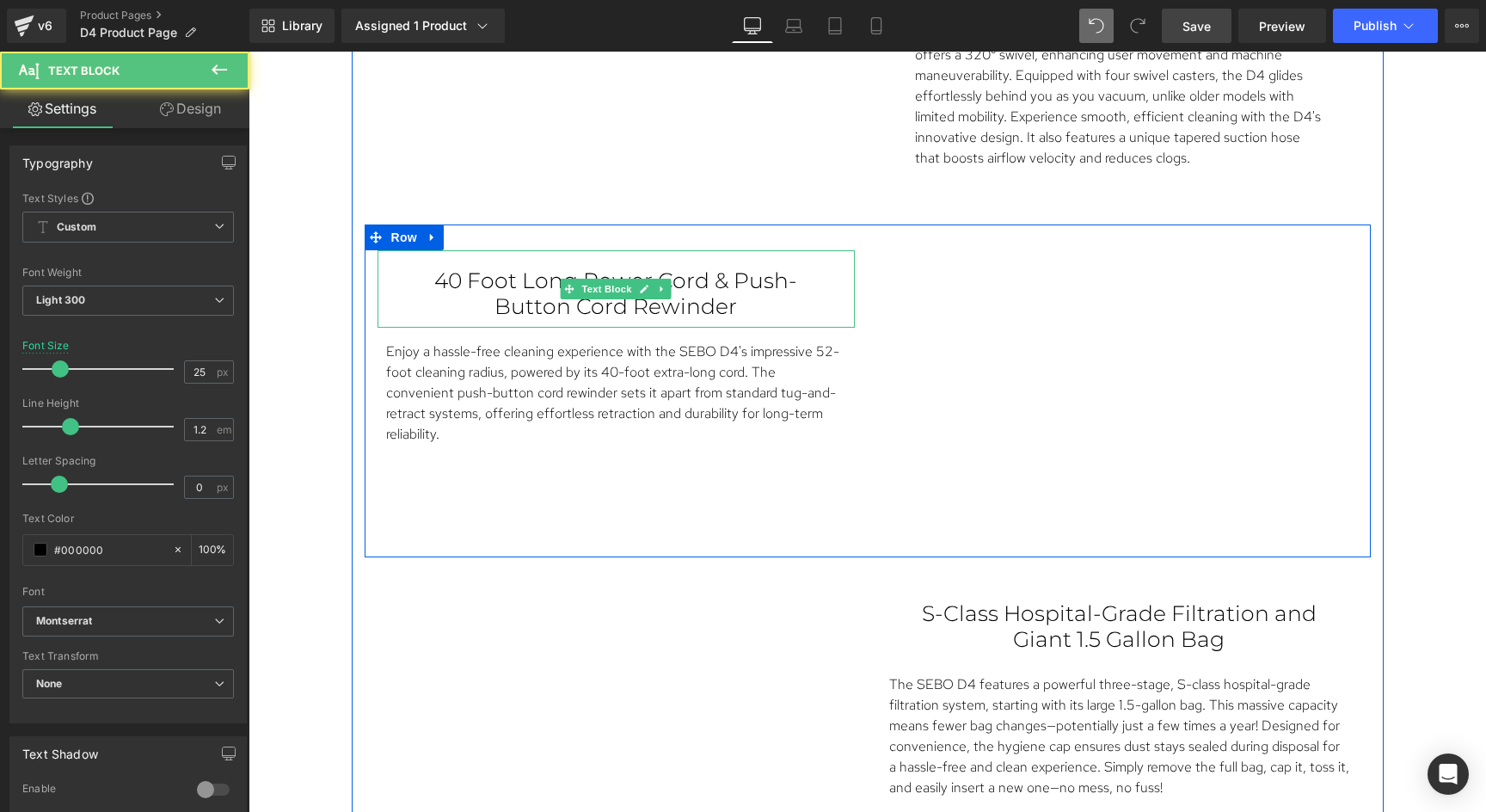
click at [700, 281] on p "40 Foot Long Power Cord & Push-Button Cord Rewinder" at bounding box center [616, 293] width 409 height 52
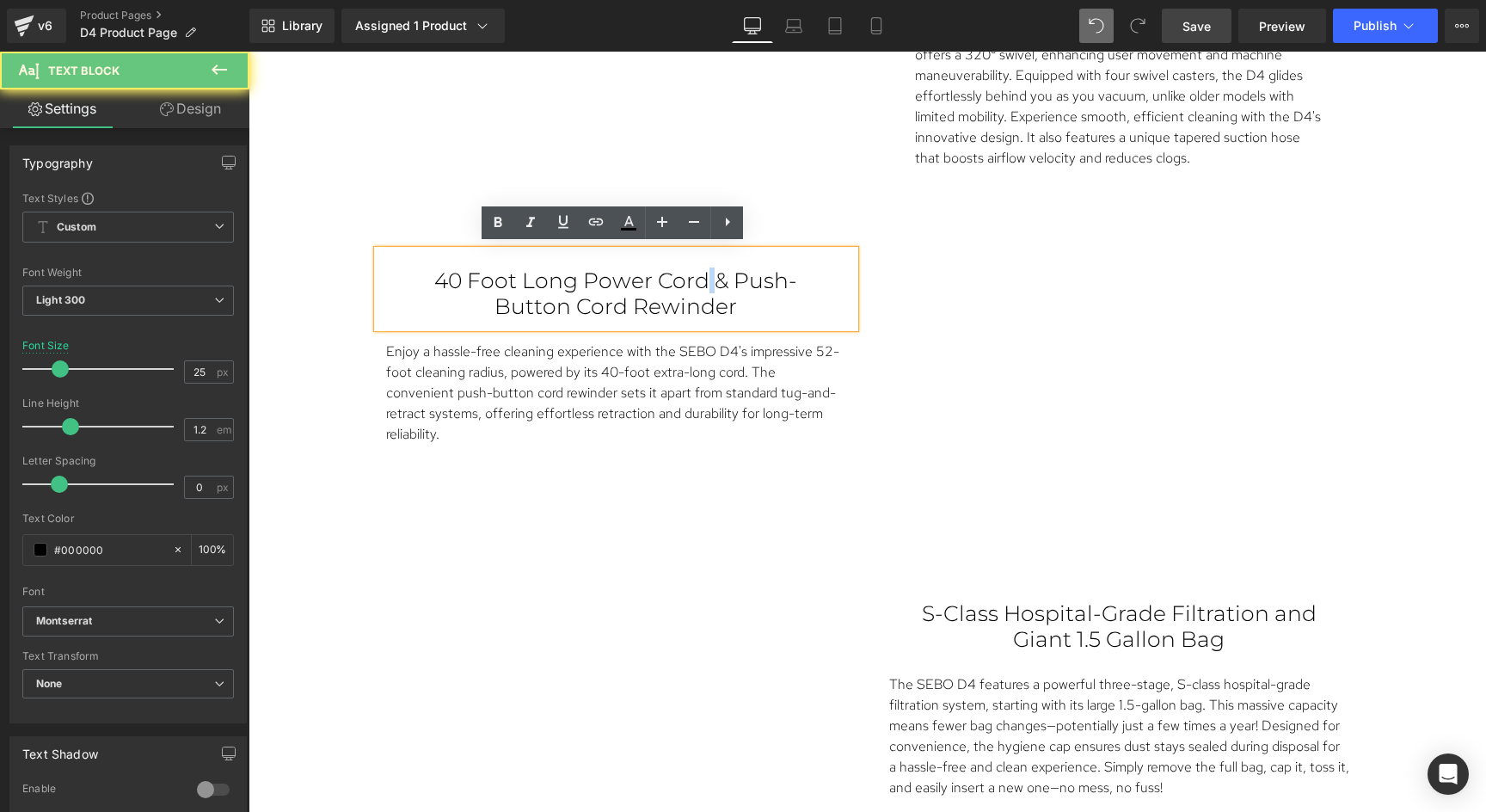
click at [700, 281] on p "40 Foot Long Power Cord & Push-Button Cord Rewinder" at bounding box center [616, 293] width 409 height 52
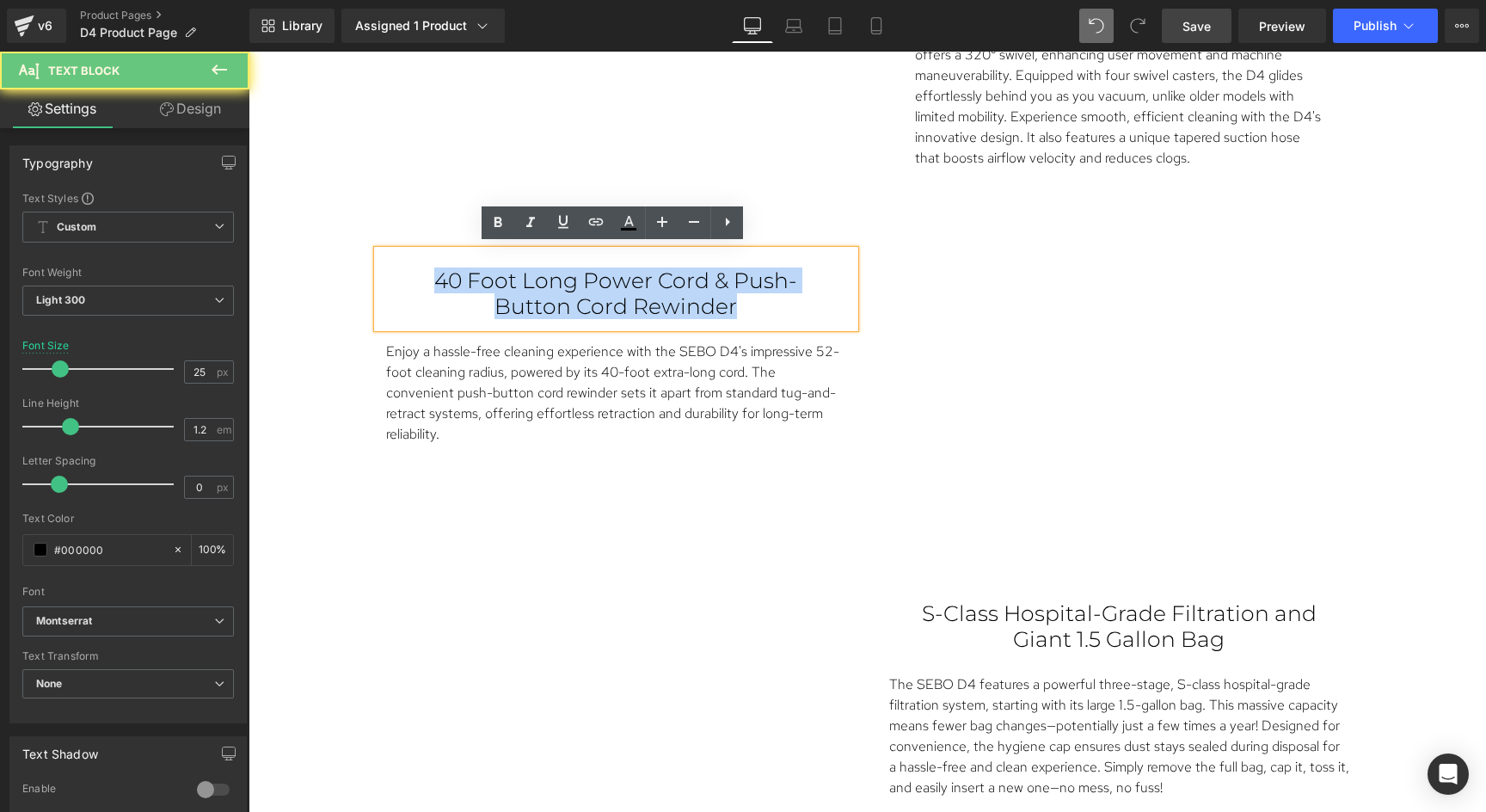
click at [700, 281] on p "40 Foot Long Power Cord & Push-Button Cord Rewinder" at bounding box center [616, 293] width 409 height 52
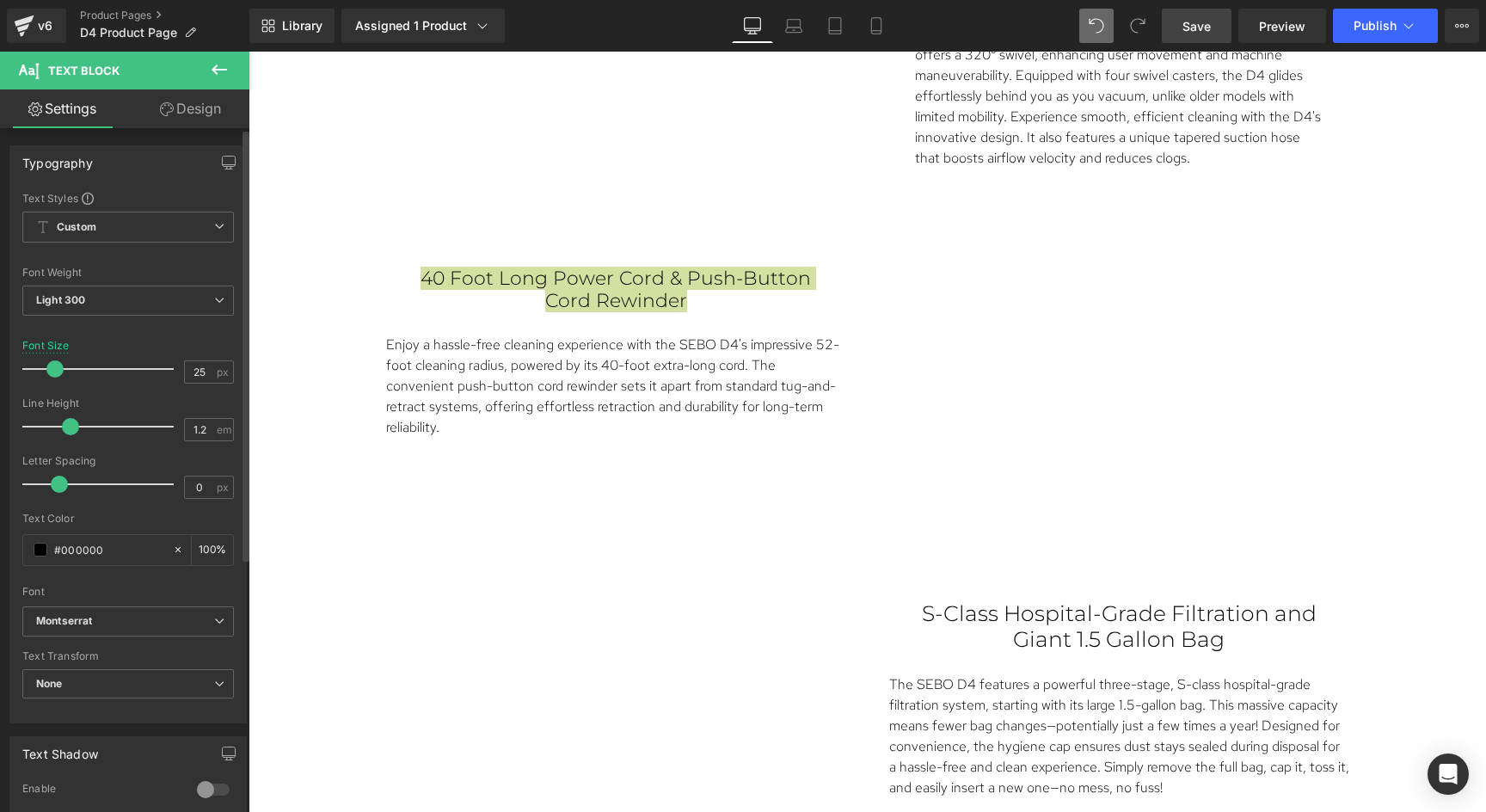
click at [54, 372] on span at bounding box center [54, 368] width 18 height 18
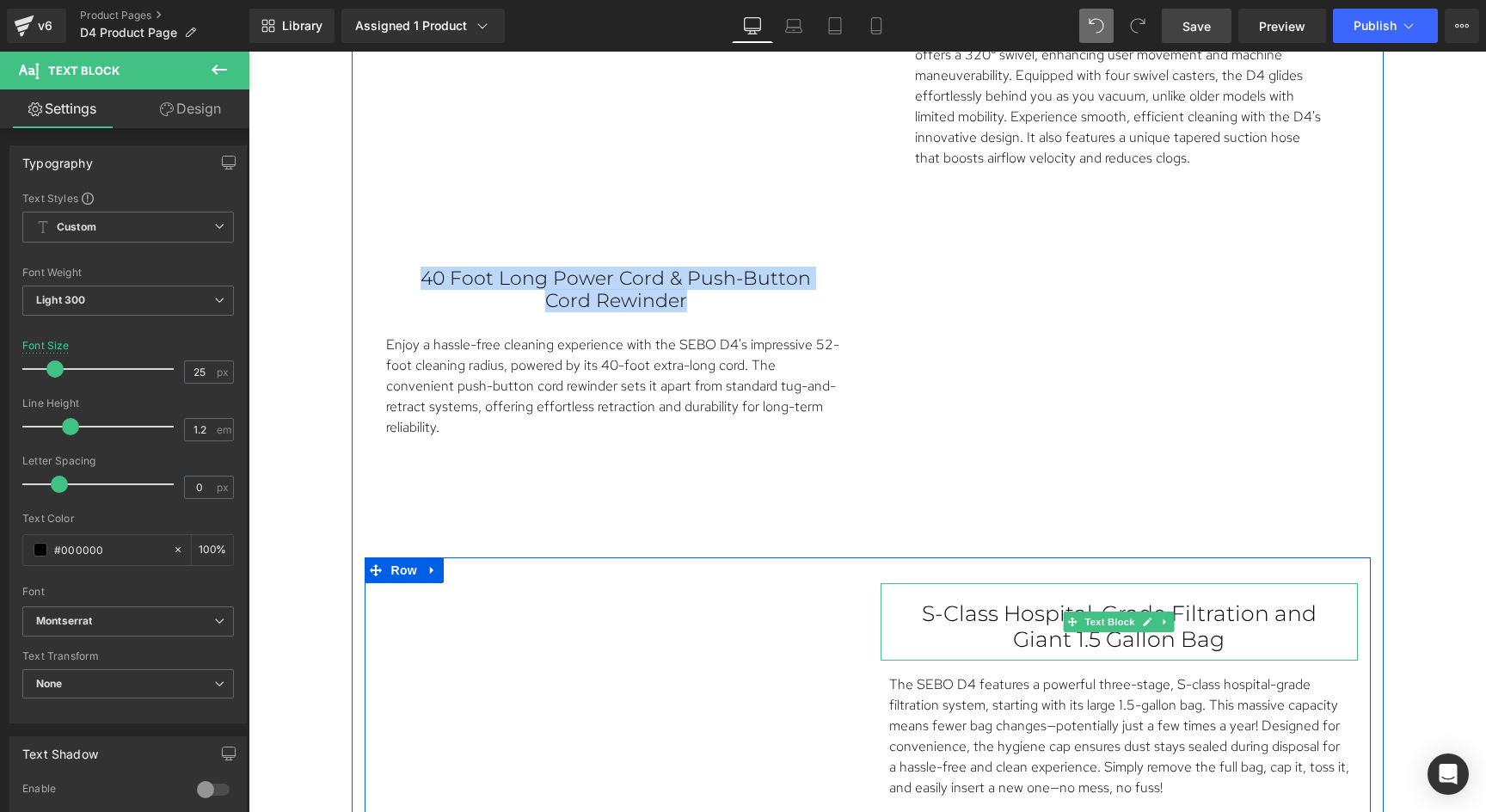
click at [956, 604] on p "S-Class Hospital-Grade Filtration and Giant 1.5 Gallon Bag" at bounding box center [1119, 626] width 409 height 52
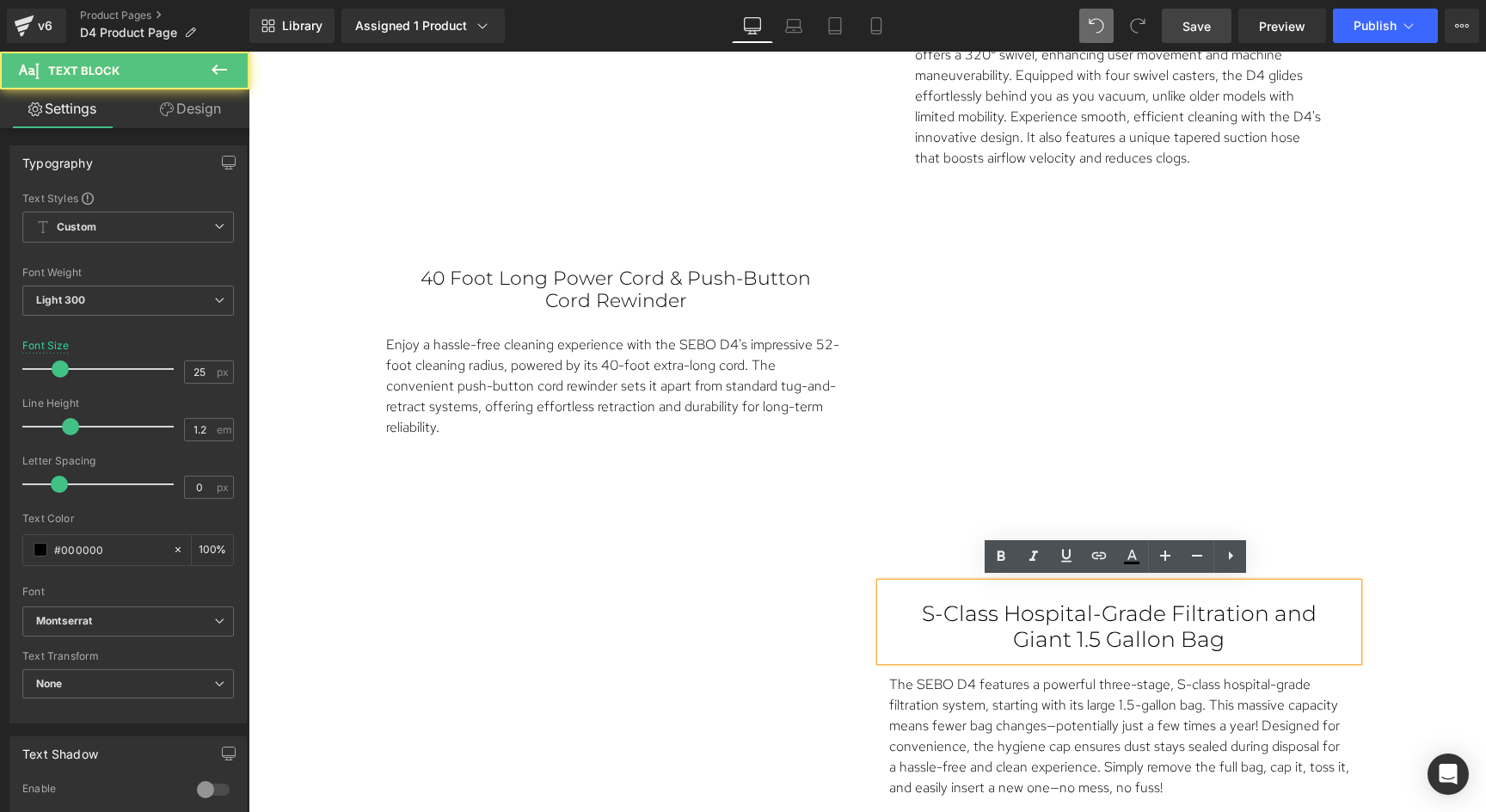
click at [956, 604] on p "S-Class Hospital-Grade Filtration and Giant 1.5 Gallon Bag" at bounding box center [1119, 626] width 409 height 52
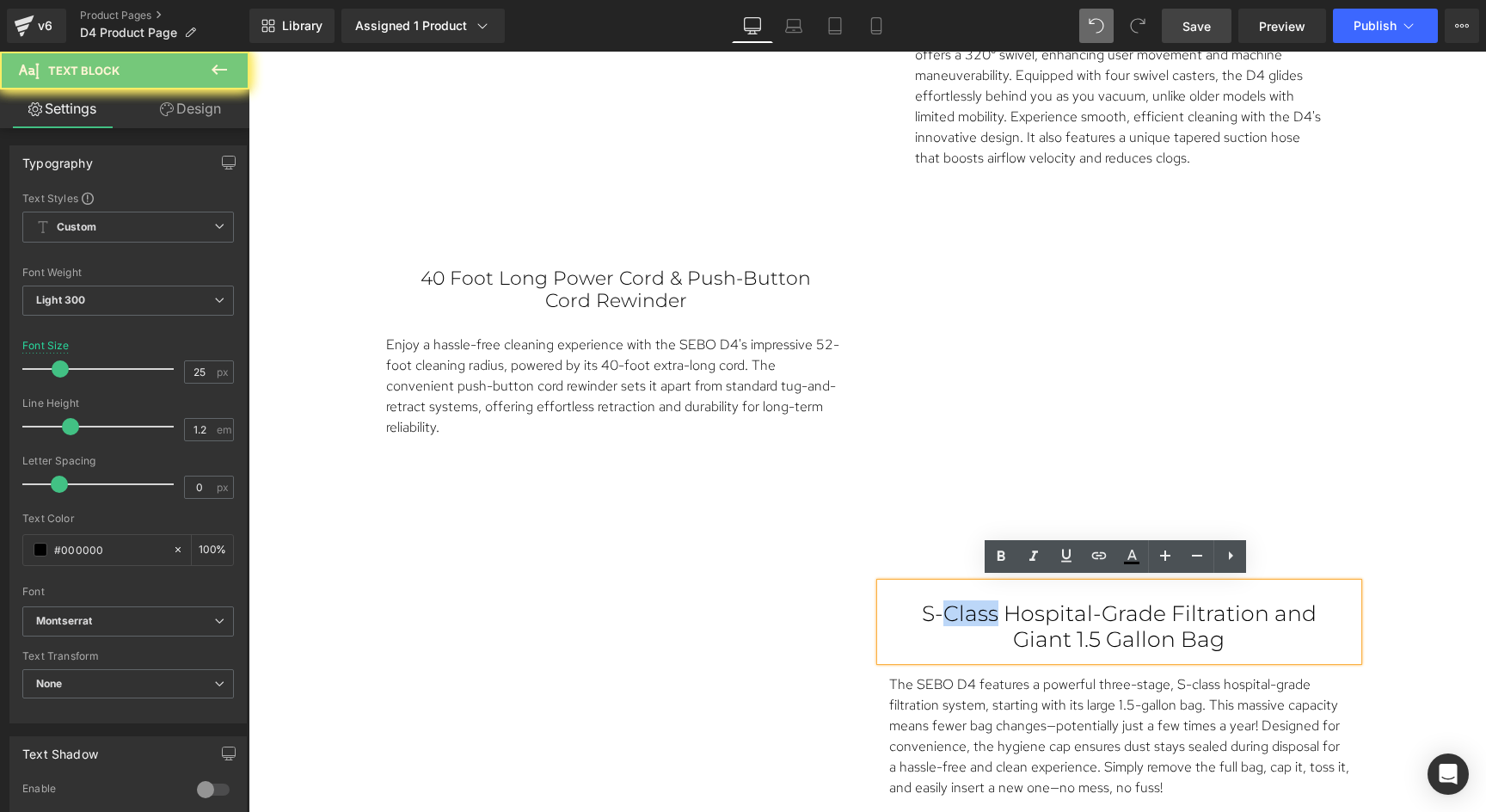
click at [956, 604] on p "S-Class Hospital-Grade Filtration and Giant 1.5 Gallon Bag" at bounding box center [1119, 626] width 409 height 52
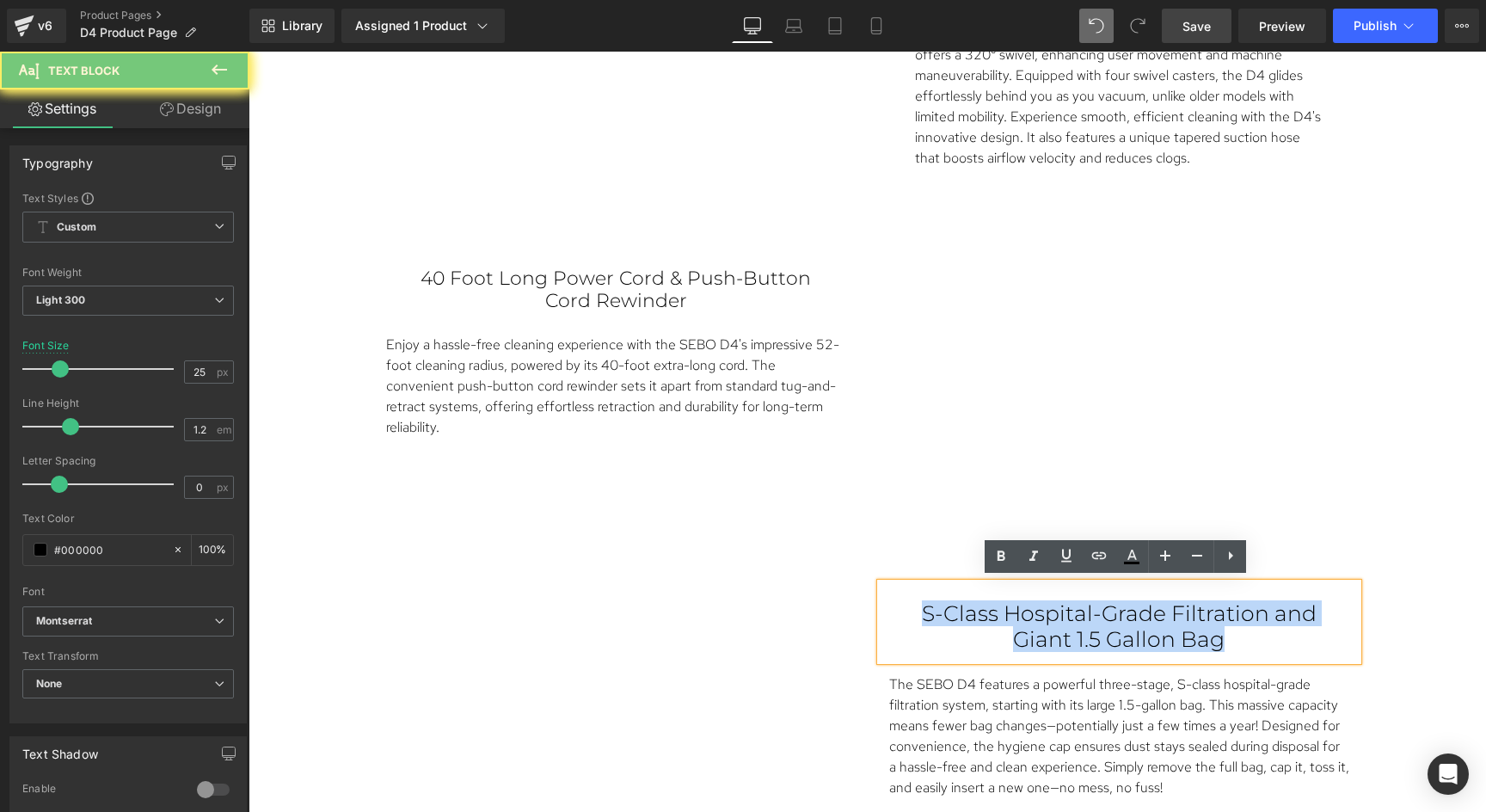
click at [956, 604] on p "S-Class Hospital-Grade Filtration and Giant 1.5 Gallon Bag" at bounding box center [1119, 626] width 409 height 52
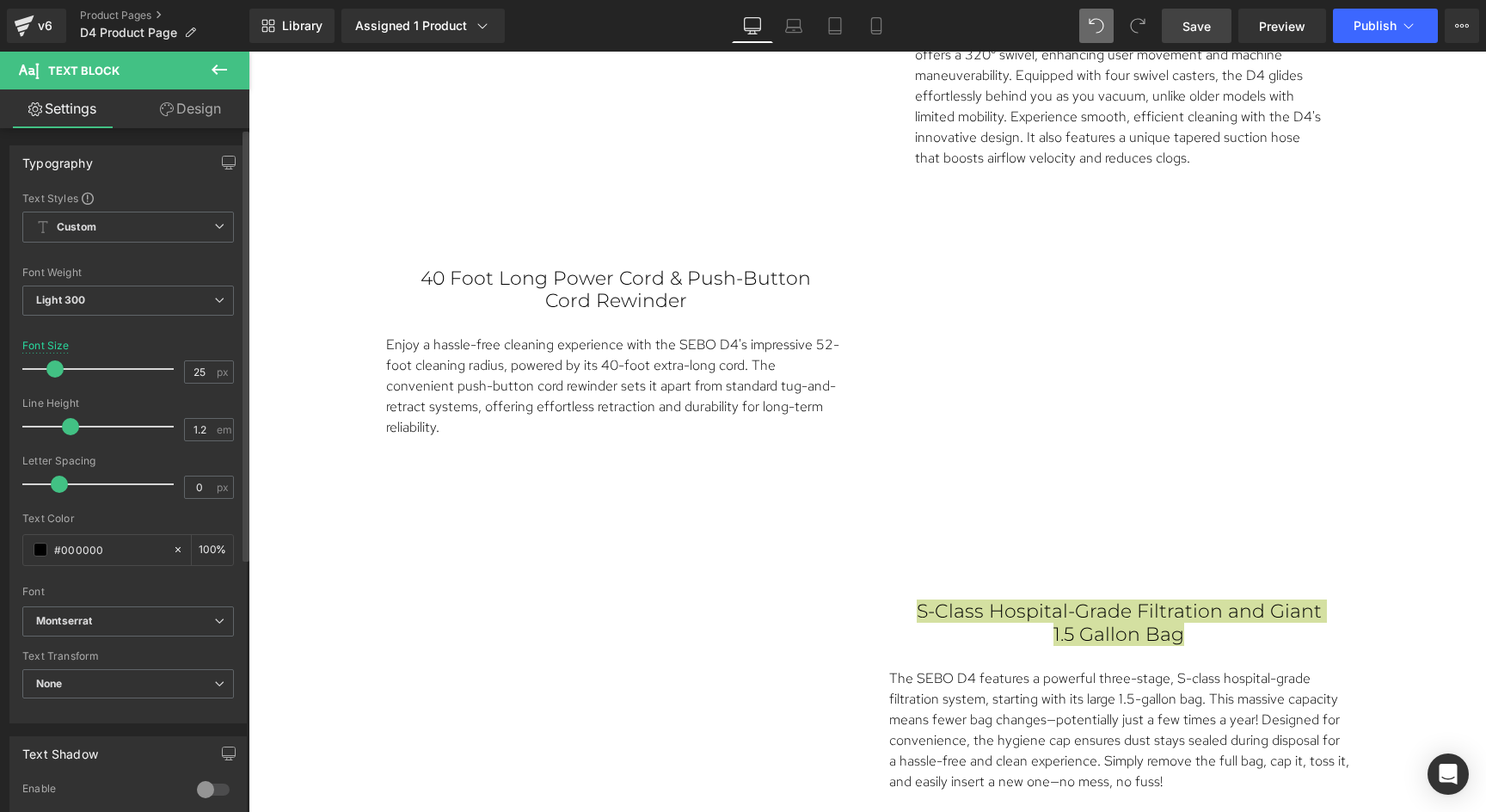
click at [54, 370] on span at bounding box center [54, 368] width 18 height 18
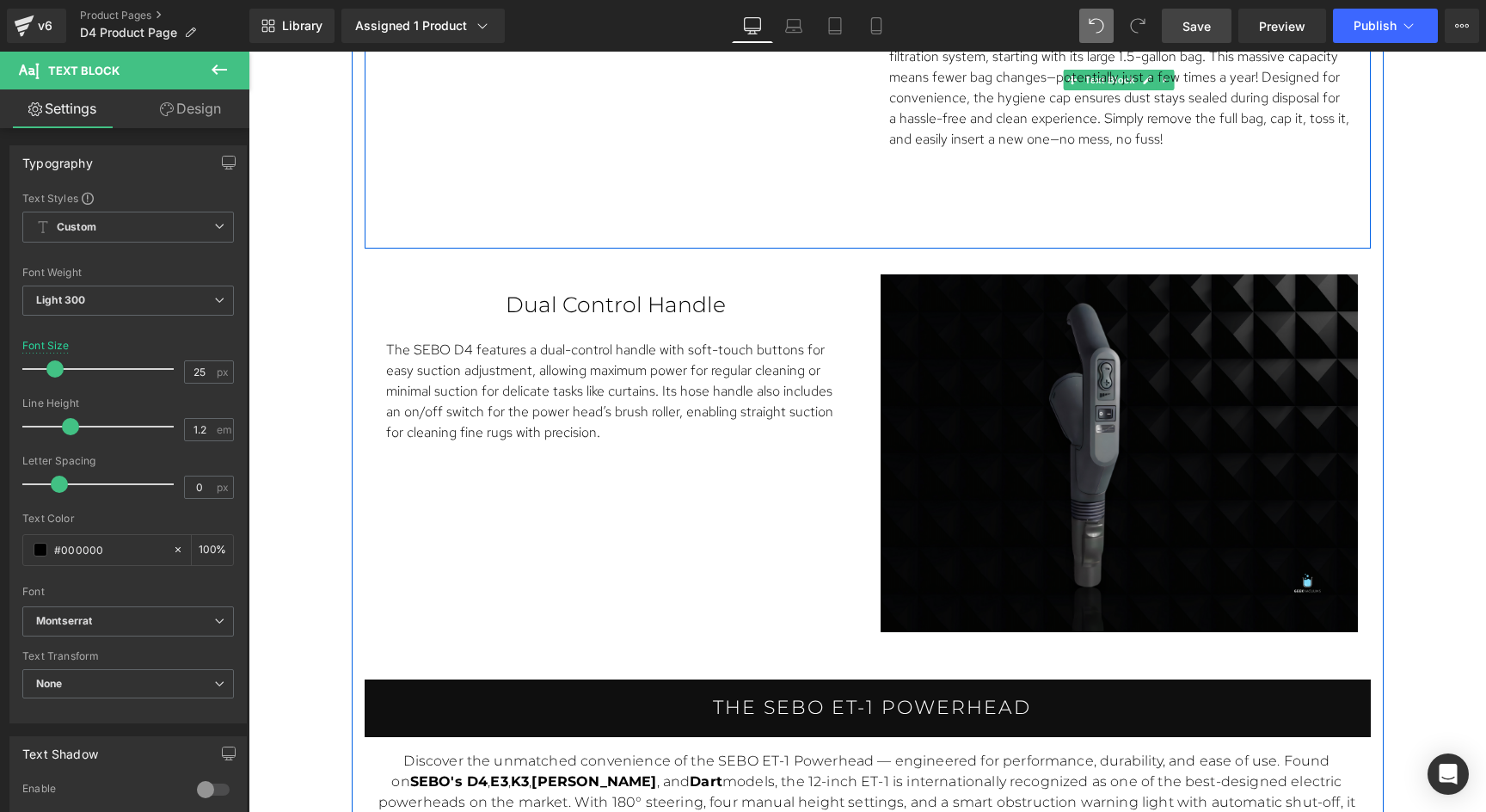
scroll to position [3309, 0]
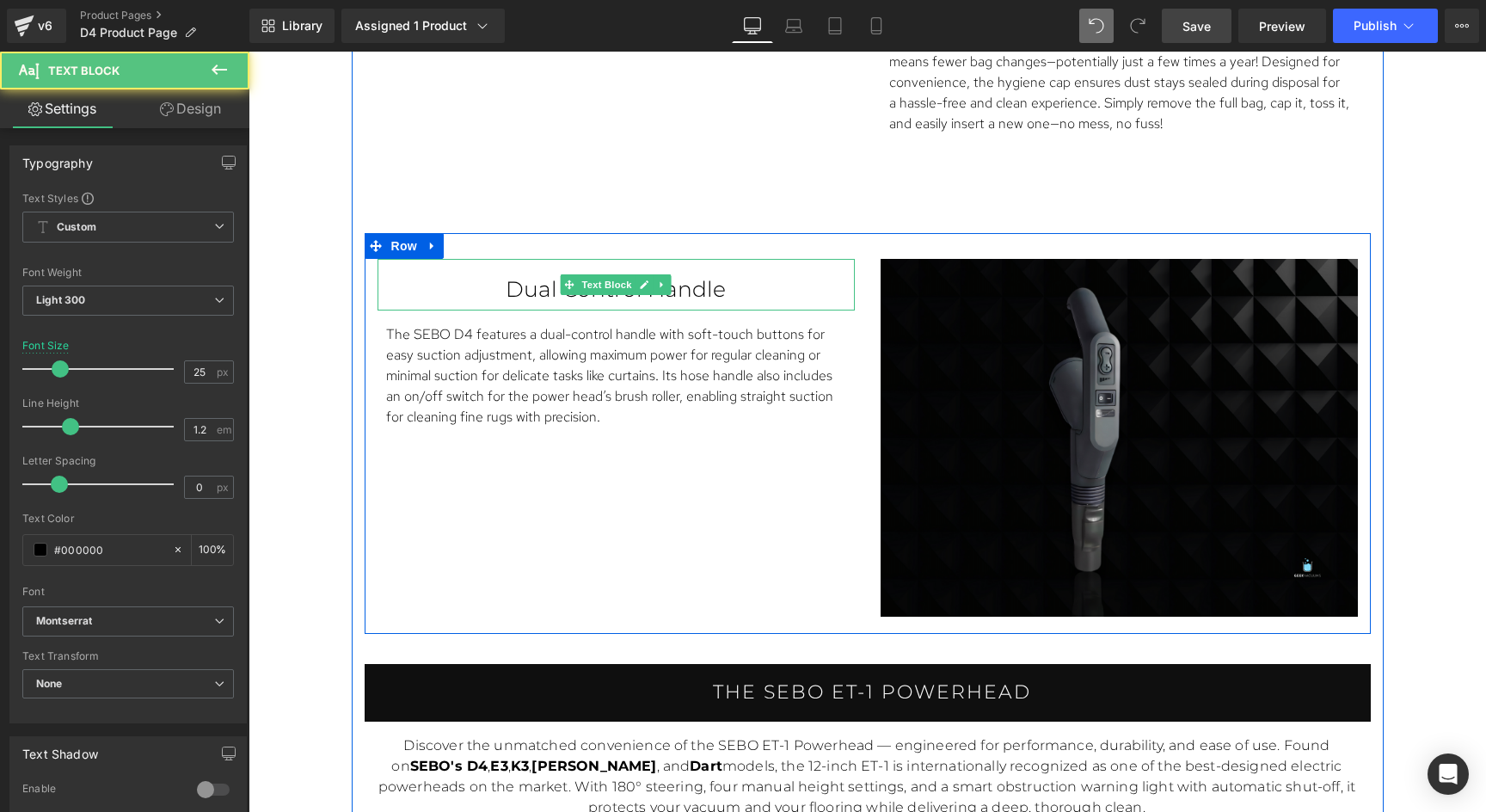
click at [702, 291] on p "Dual Control Handle" at bounding box center [616, 289] width 409 height 26
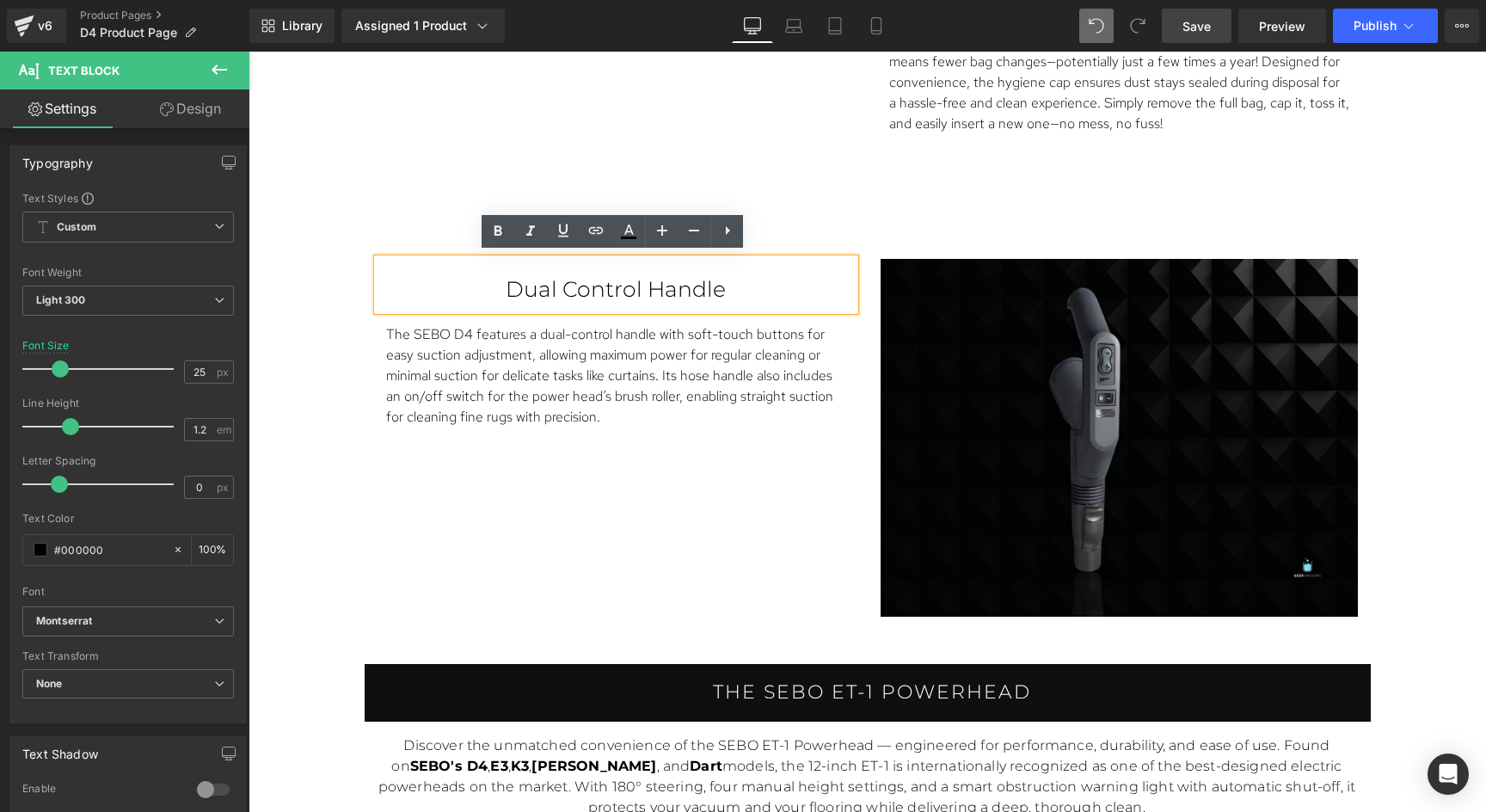
click at [702, 291] on p "Dual Control Handle" at bounding box center [616, 289] width 409 height 26
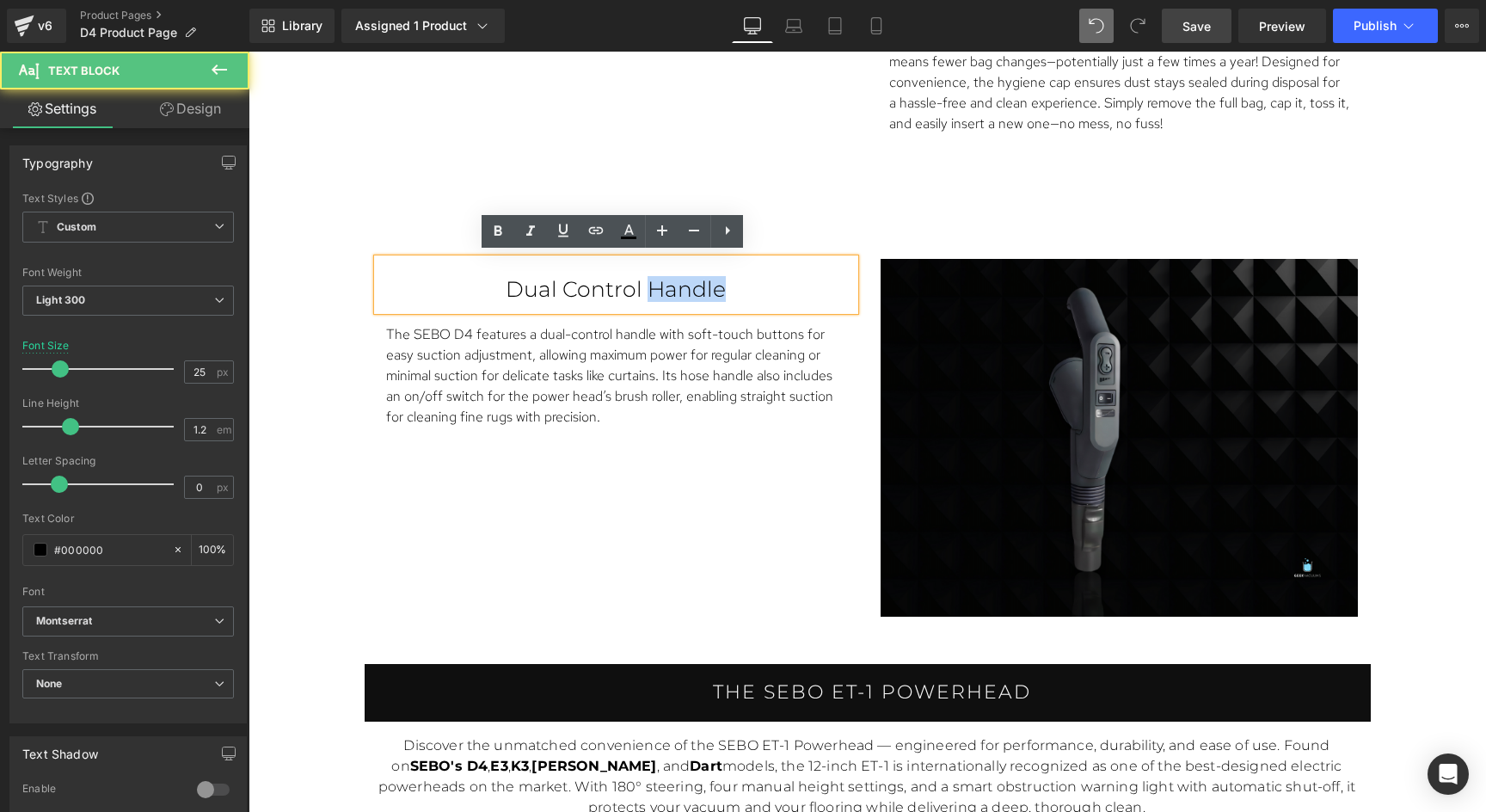
click at [702, 291] on p "Dual Control Handle" at bounding box center [616, 289] width 409 height 26
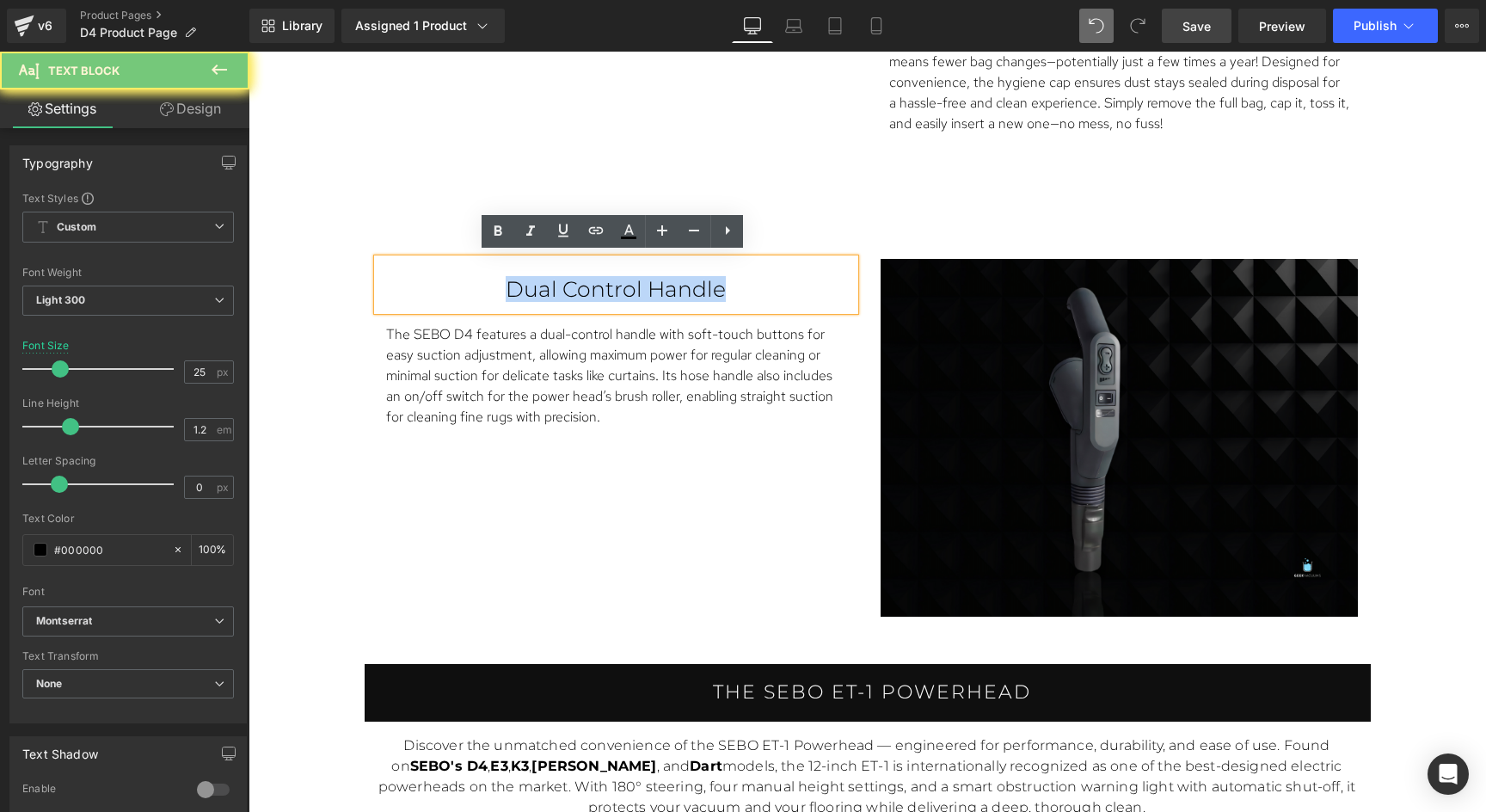
click at [702, 291] on p "Dual Control Handle" at bounding box center [616, 289] width 409 height 26
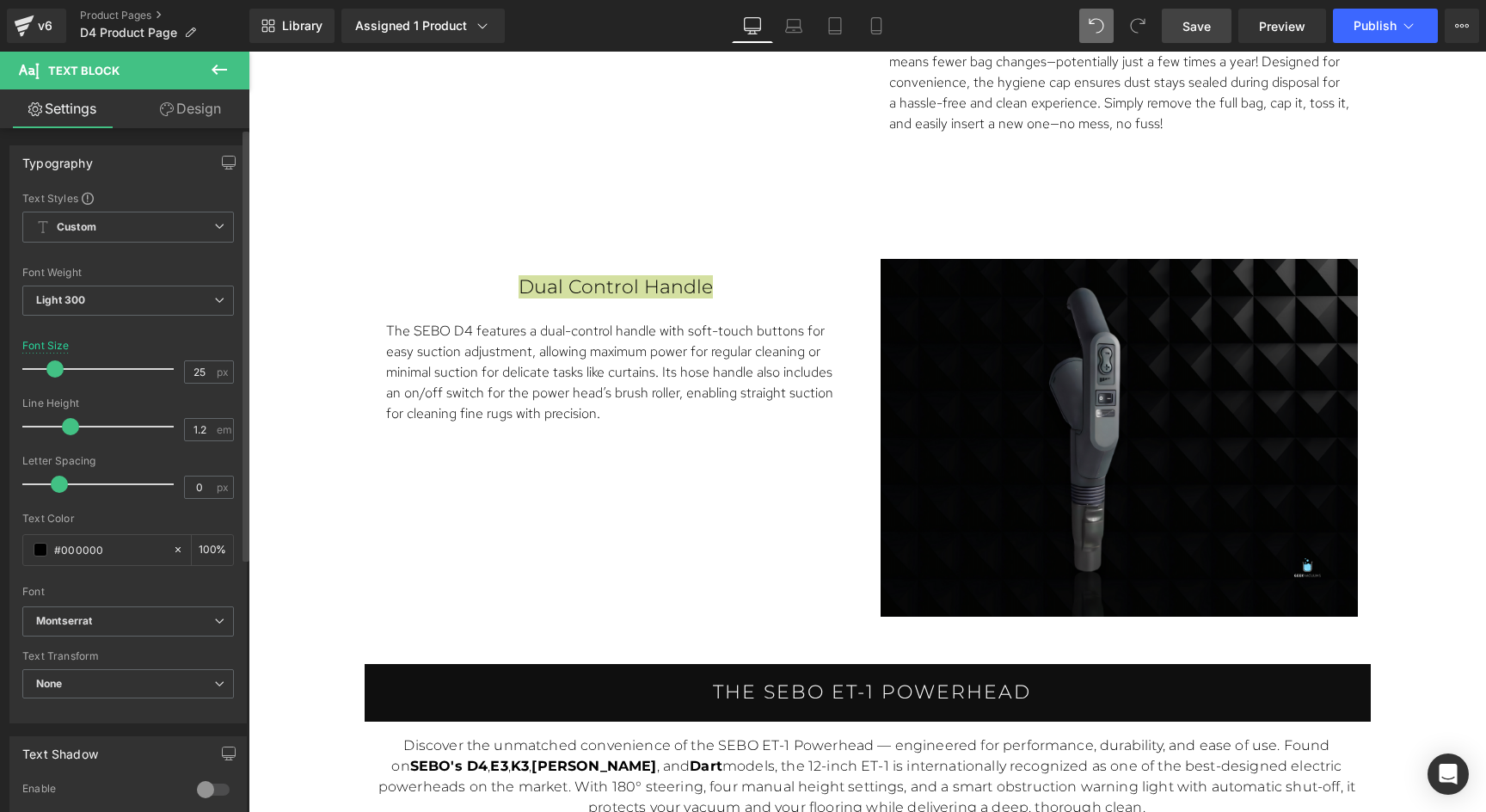
click at [51, 372] on span at bounding box center [54, 368] width 18 height 18
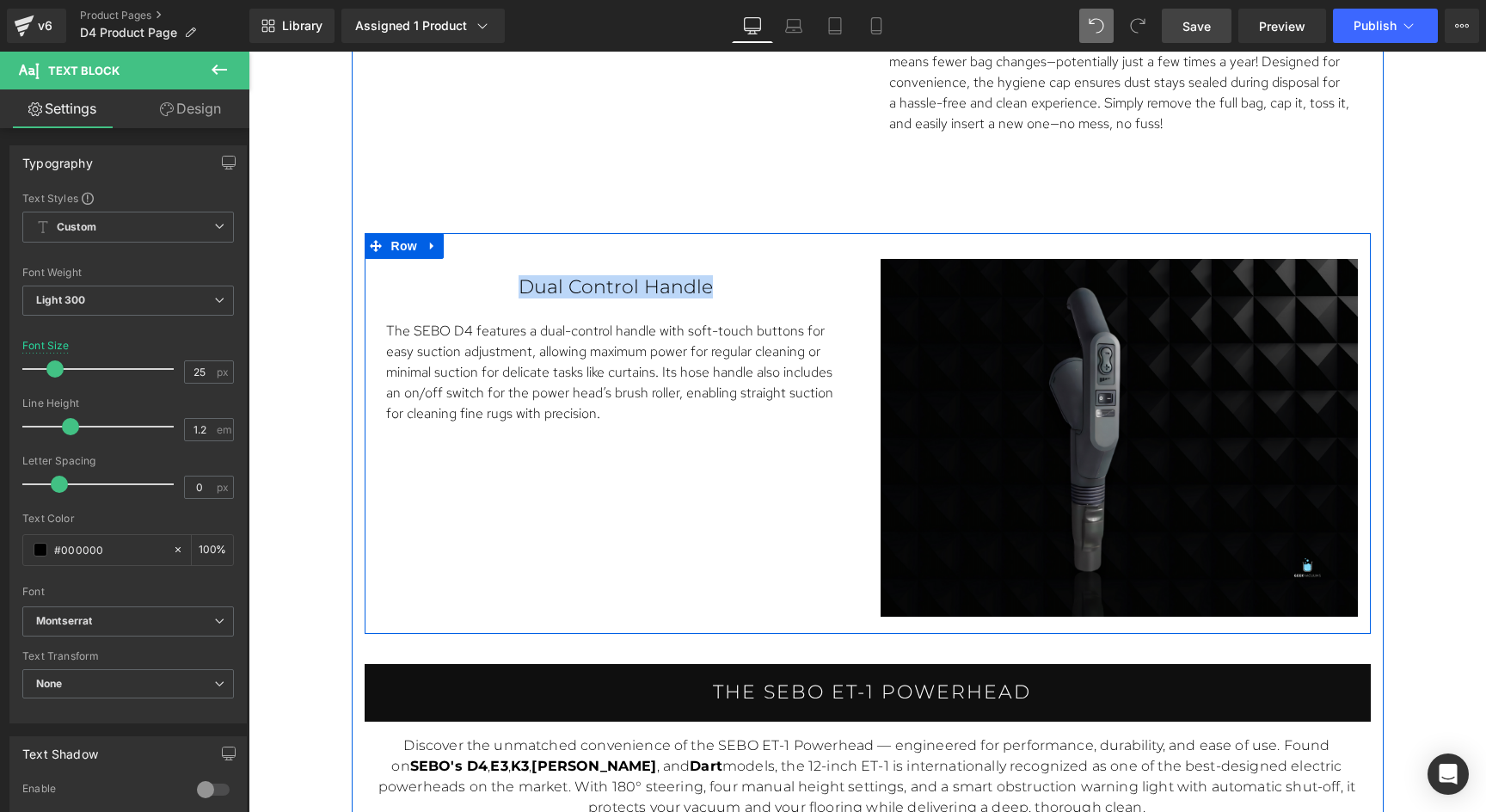
click at [666, 496] on div "Dual Control Handle Text Block The SEBO D4 features a dual-control handle with …" at bounding box center [868, 434] width 1006 height 400
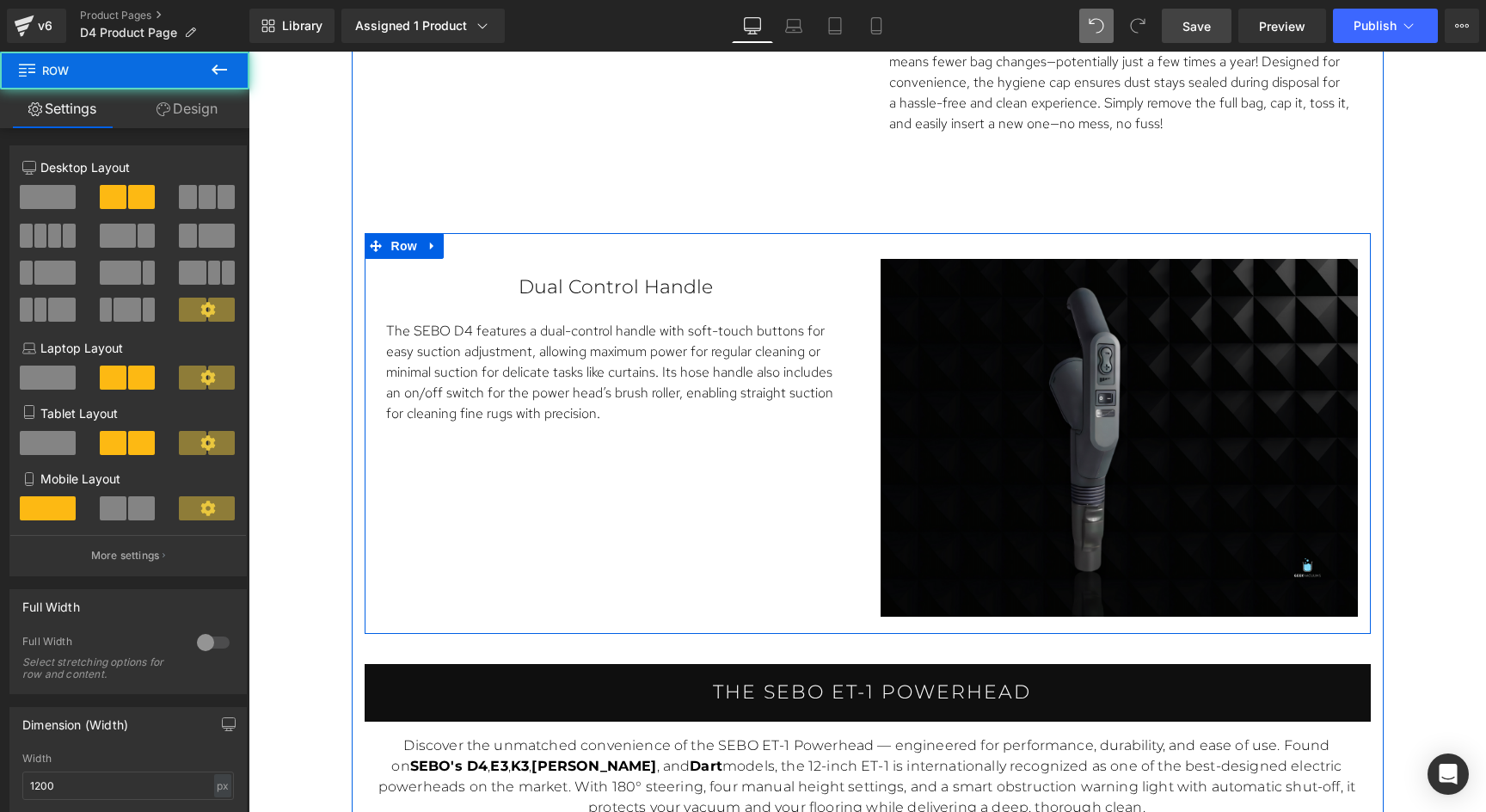
click at [666, 496] on div "Dual Control Handle Text Block The SEBO D4 features a dual-control handle with …" at bounding box center [868, 434] width 1006 height 400
click at [782, 620] on div "Dual Control Handle Text Block The SEBO D4 features a dual-control handle with …" at bounding box center [868, 434] width 1006 height 400
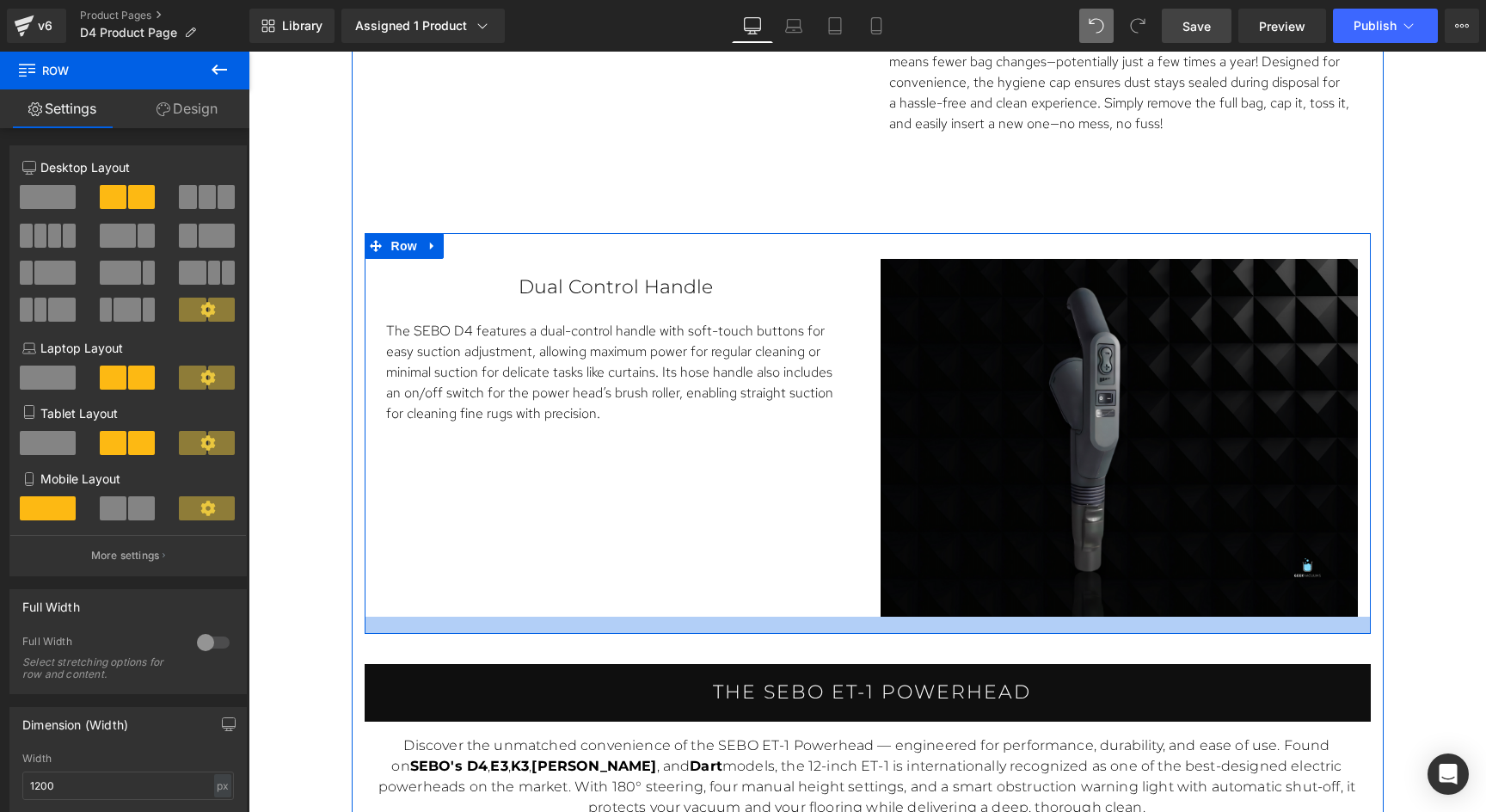
click at [840, 616] on div at bounding box center [868, 625] width 1006 height 18
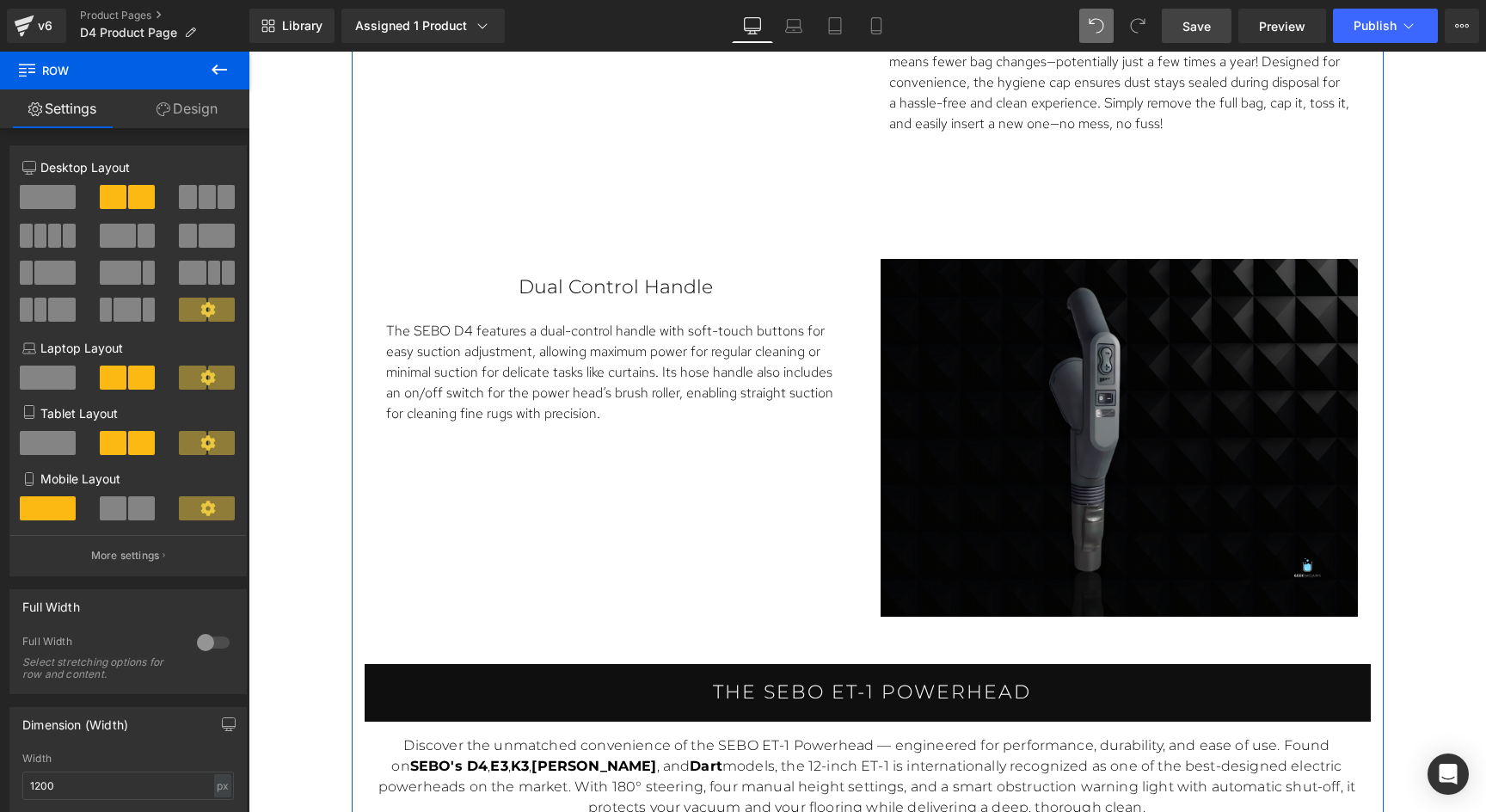
click at [850, 634] on div "What makes the Sebo D4 stand out? Heading Three Full Size, On Board Tools Text …" at bounding box center [868, 677] width 1032 height 3670
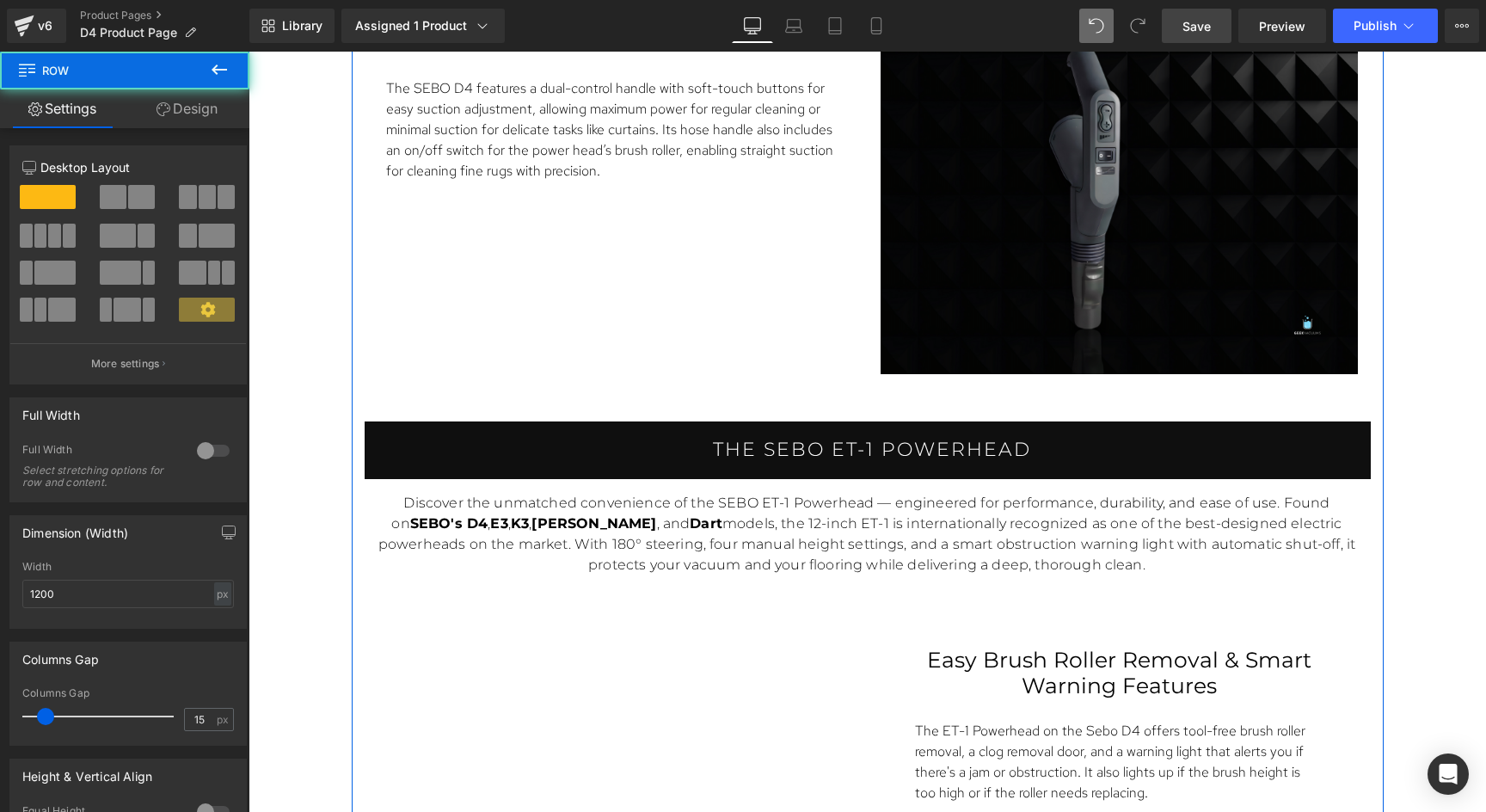
scroll to position [3575, 0]
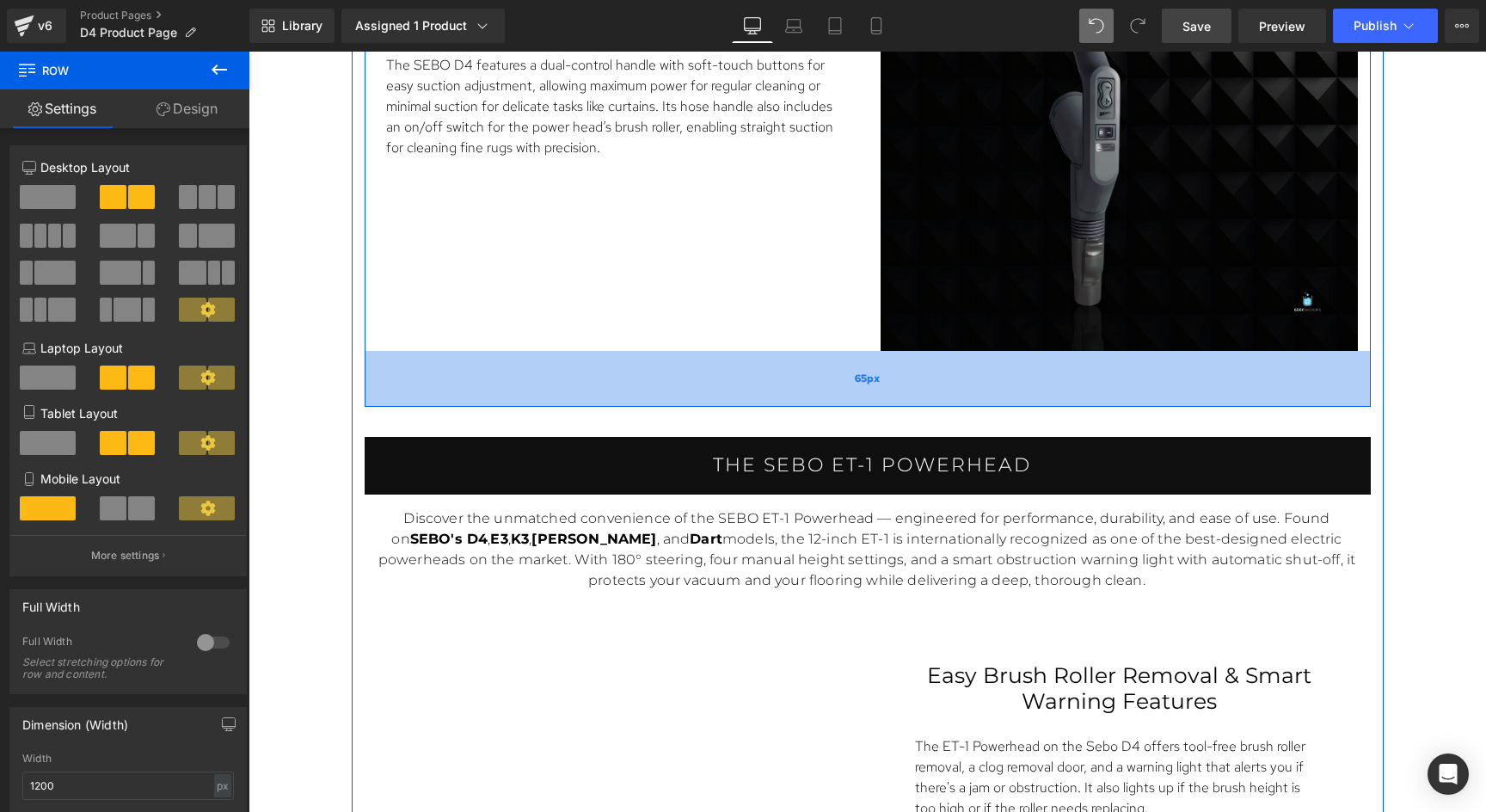
drag, startPoint x: 821, startPoint y: 356, endPoint x: 831, endPoint y: 395, distance: 40.3
click at [831, 395] on div "65px" at bounding box center [868, 378] width 1006 height 56
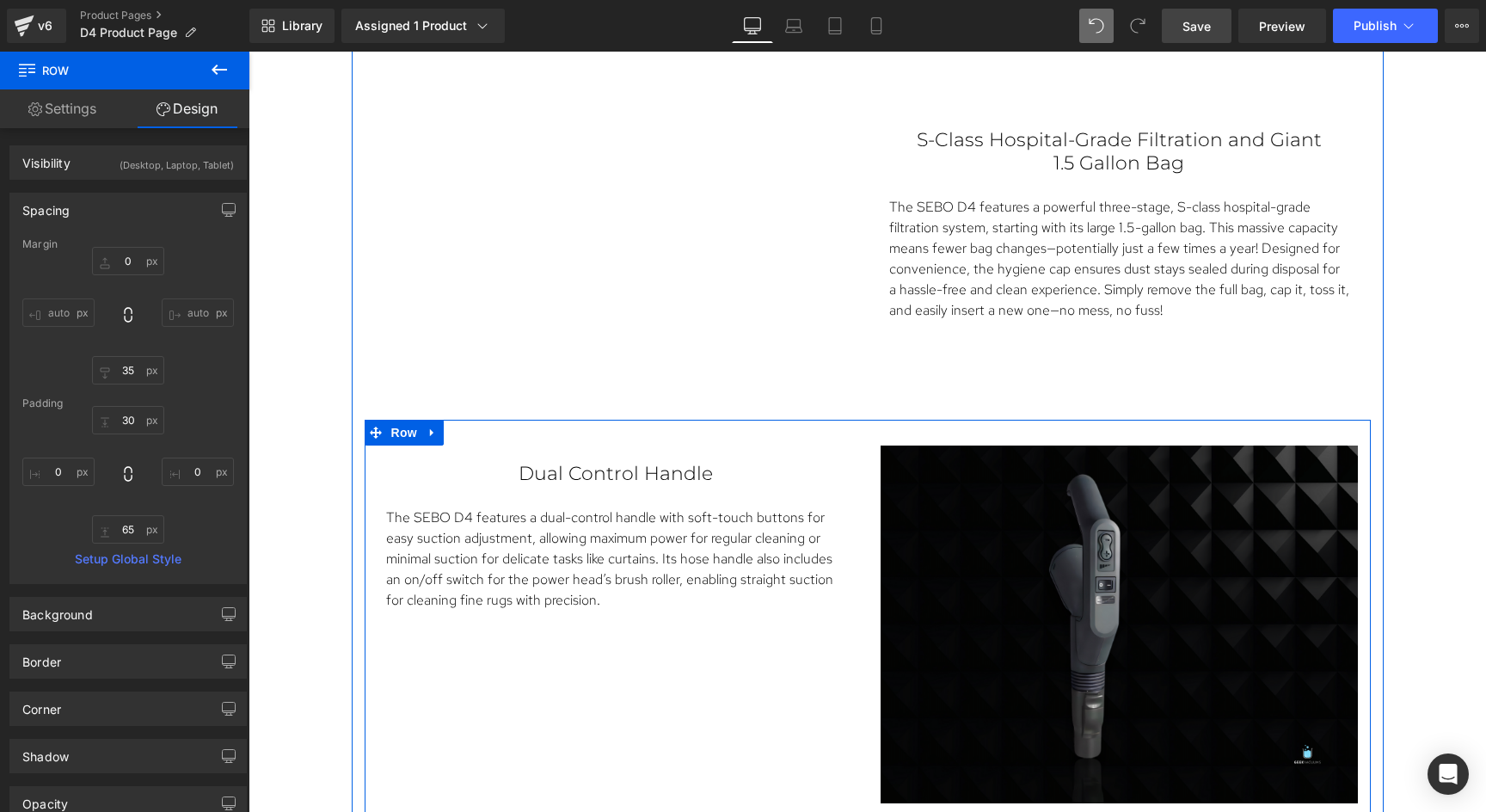
scroll to position [3106, 0]
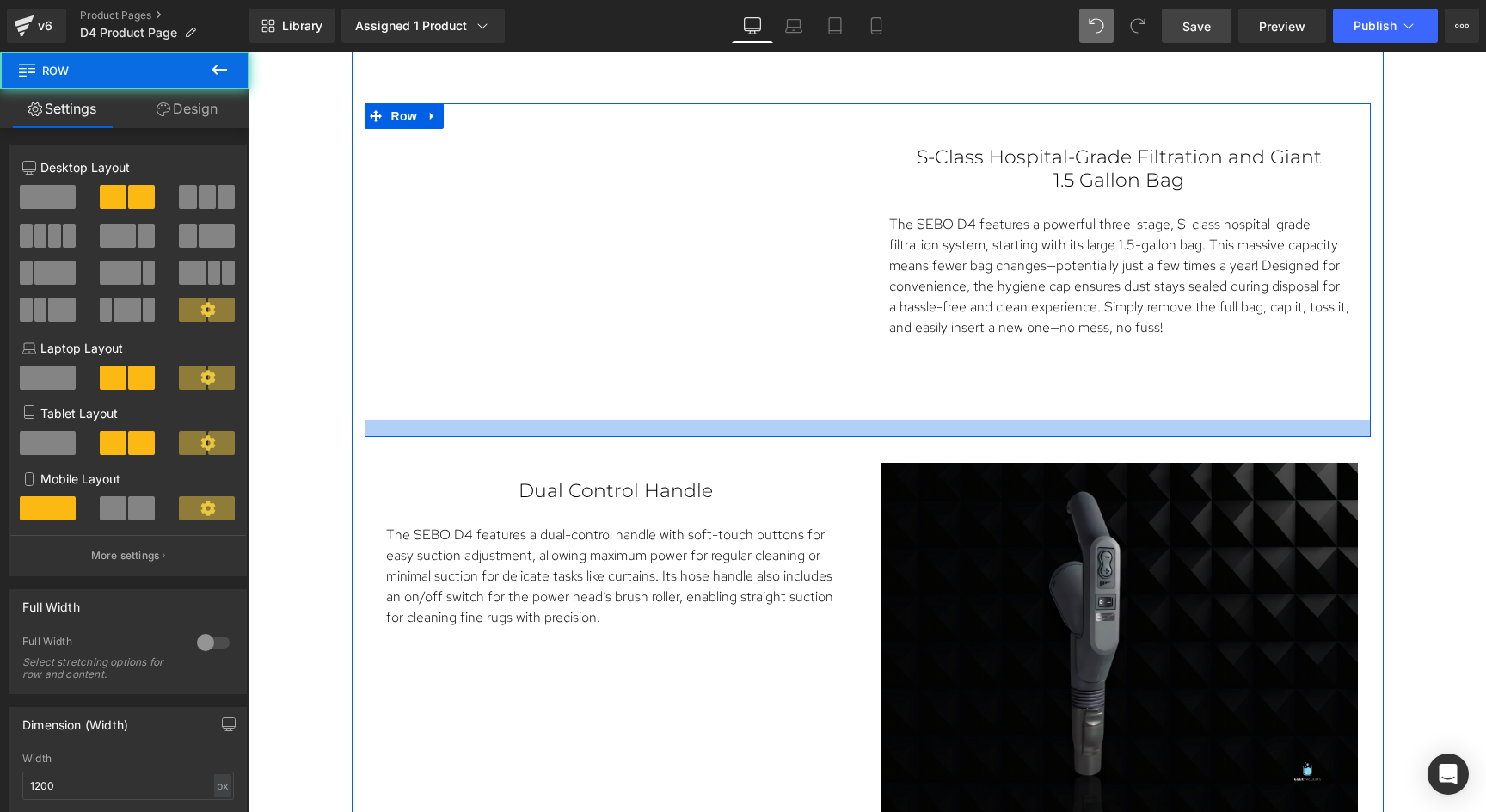
click at [835, 425] on div at bounding box center [868, 428] width 1006 height 18
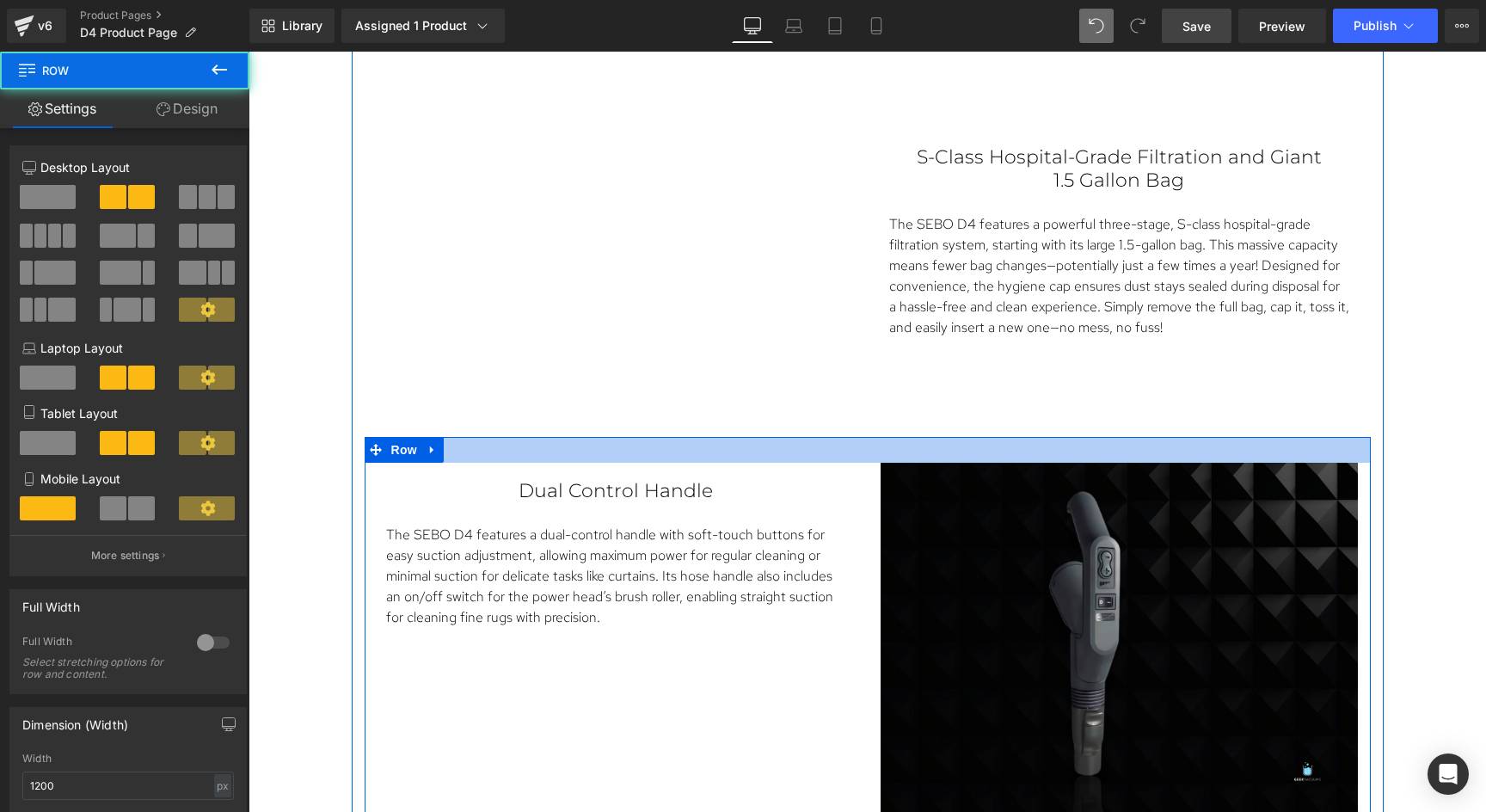
click at [834, 436] on div at bounding box center [868, 449] width 1006 height 26
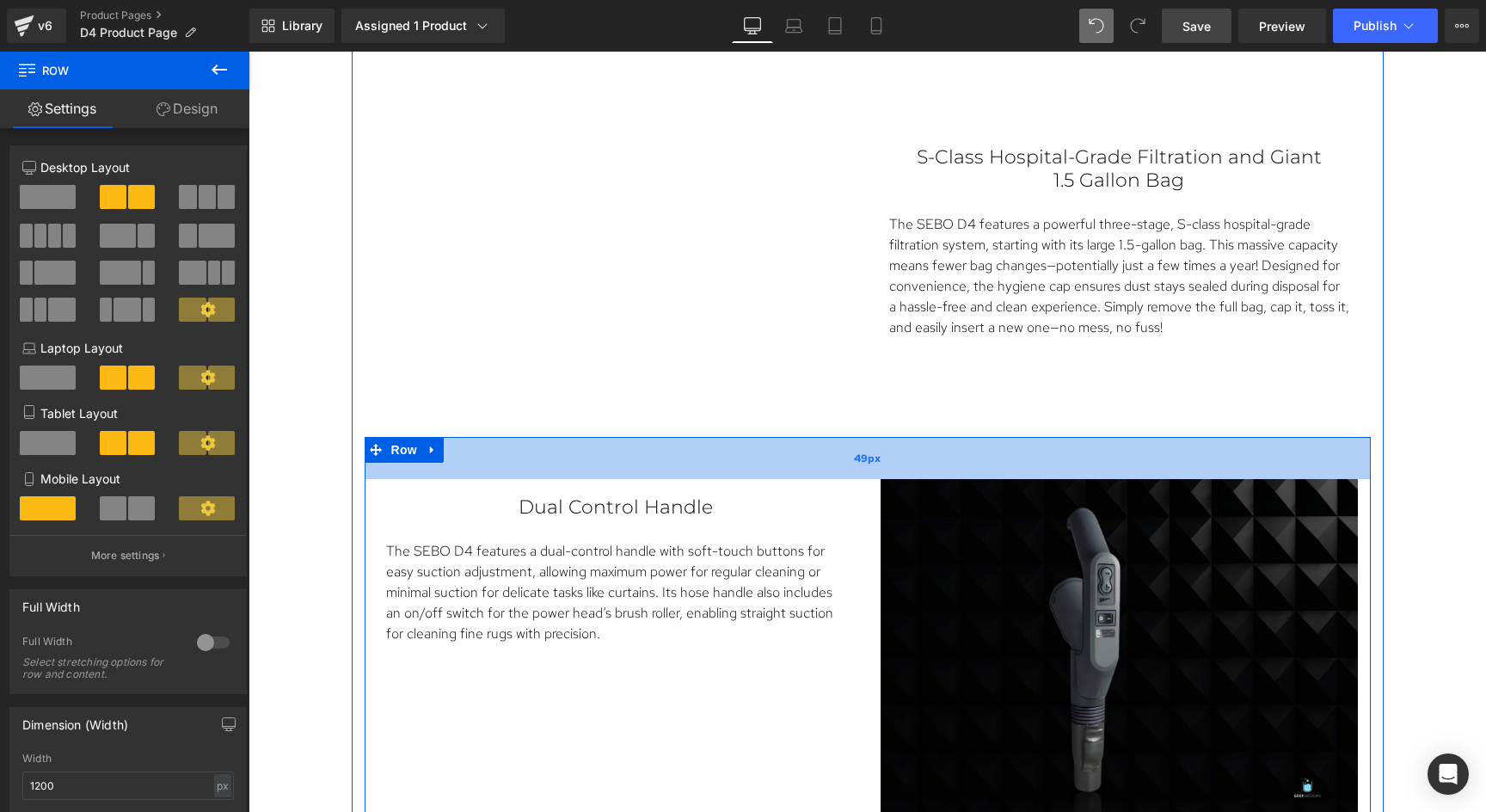
drag, startPoint x: 834, startPoint y: 436, endPoint x: 839, endPoint y: 452, distance: 16.8
click at [839, 452] on div "49px" at bounding box center [868, 458] width 1006 height 42
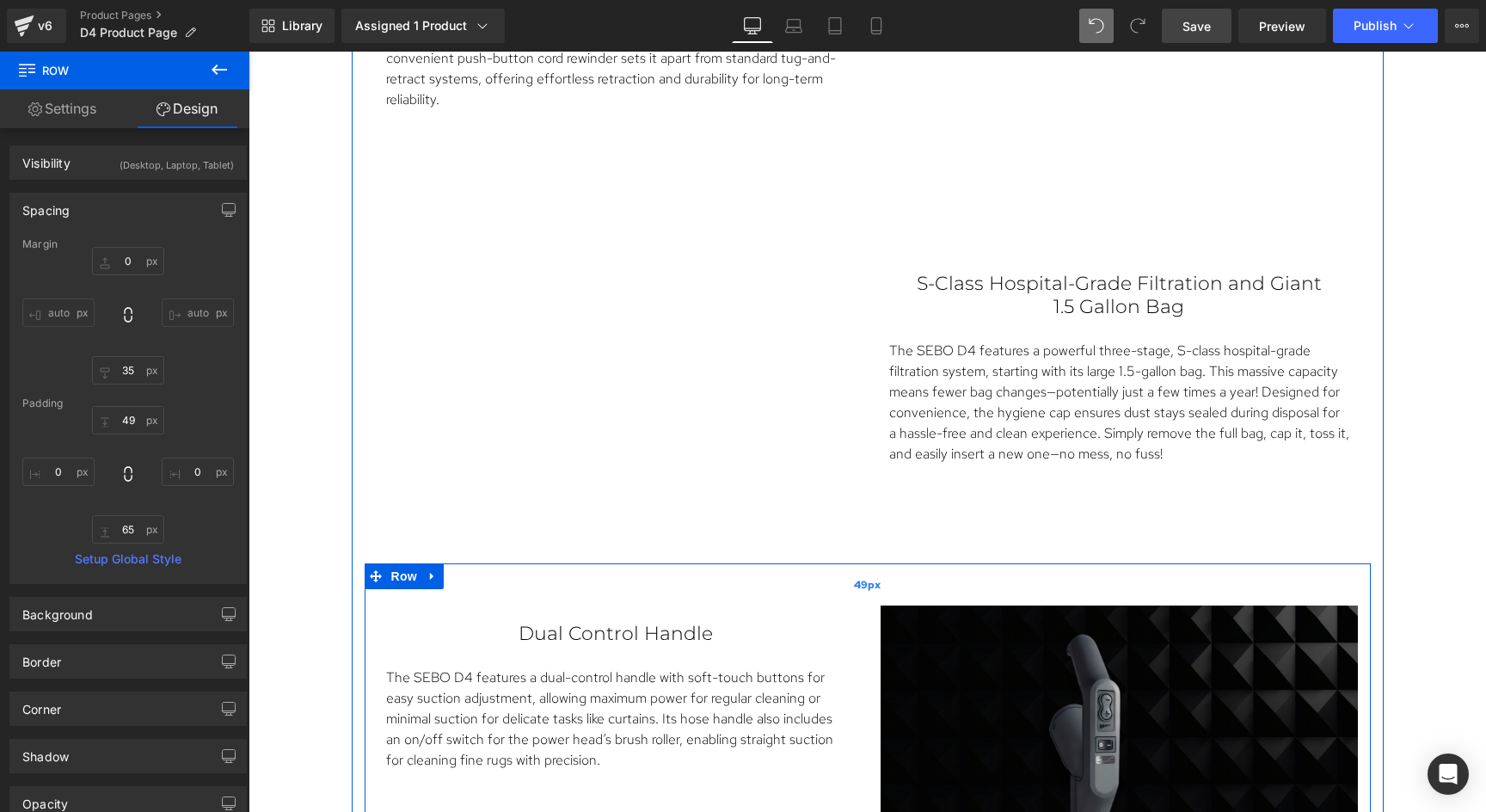
scroll to position [2920, 0]
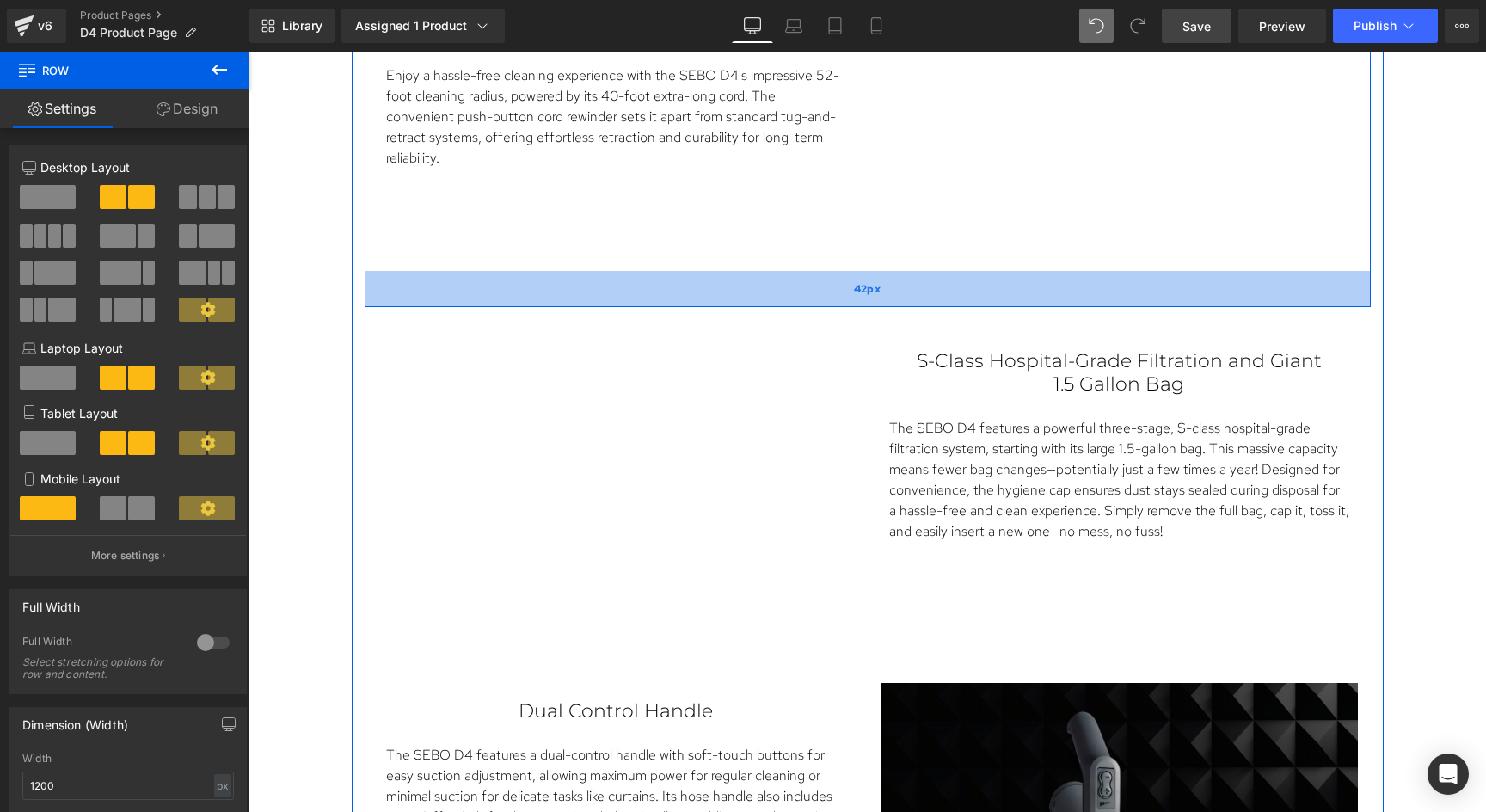
drag, startPoint x: 877, startPoint y: 281, endPoint x: 880, endPoint y: 299, distance: 18.2
click at [880, 299] on div "42px" at bounding box center [868, 289] width 1006 height 36
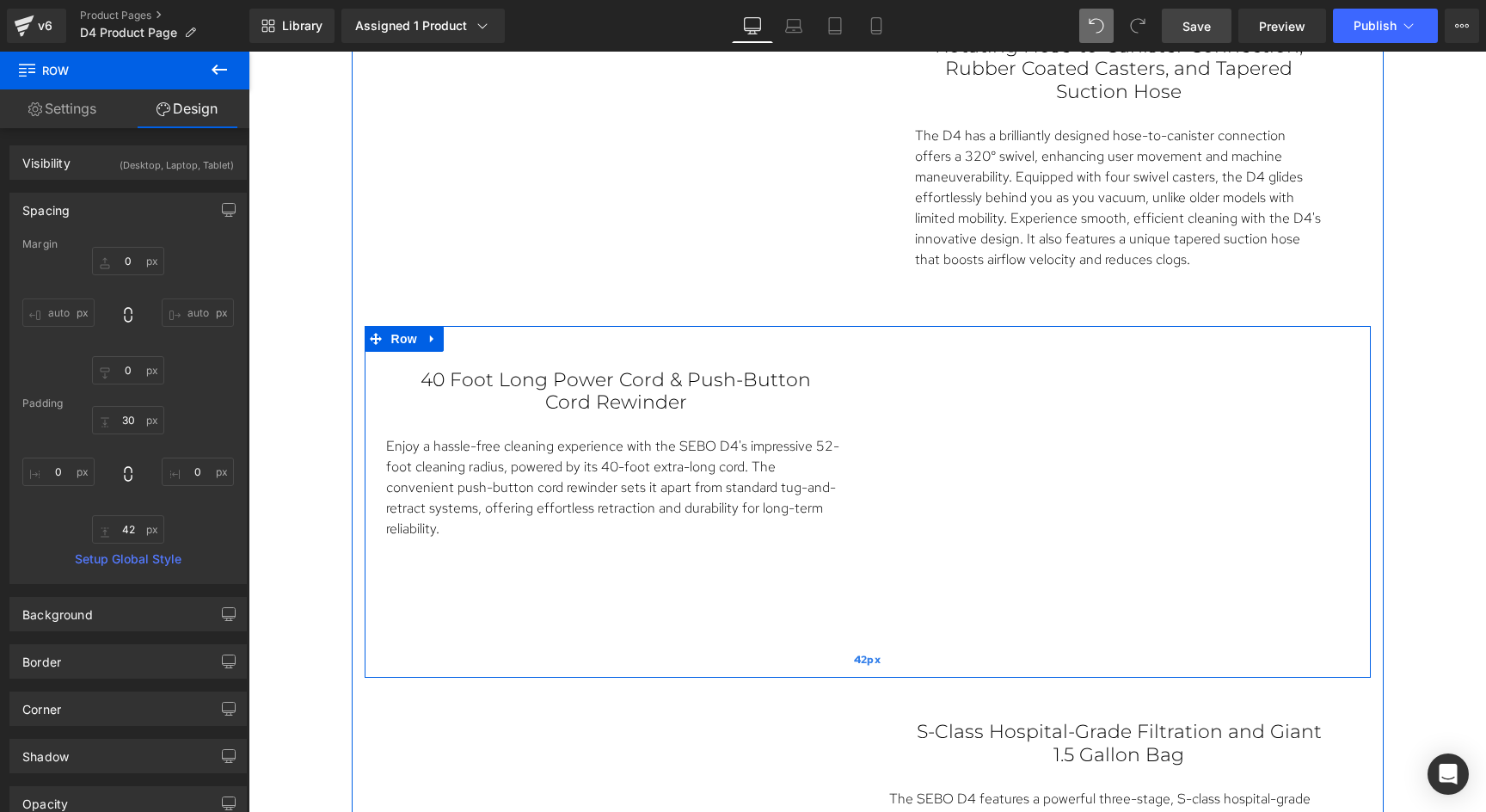
scroll to position [2548, 0]
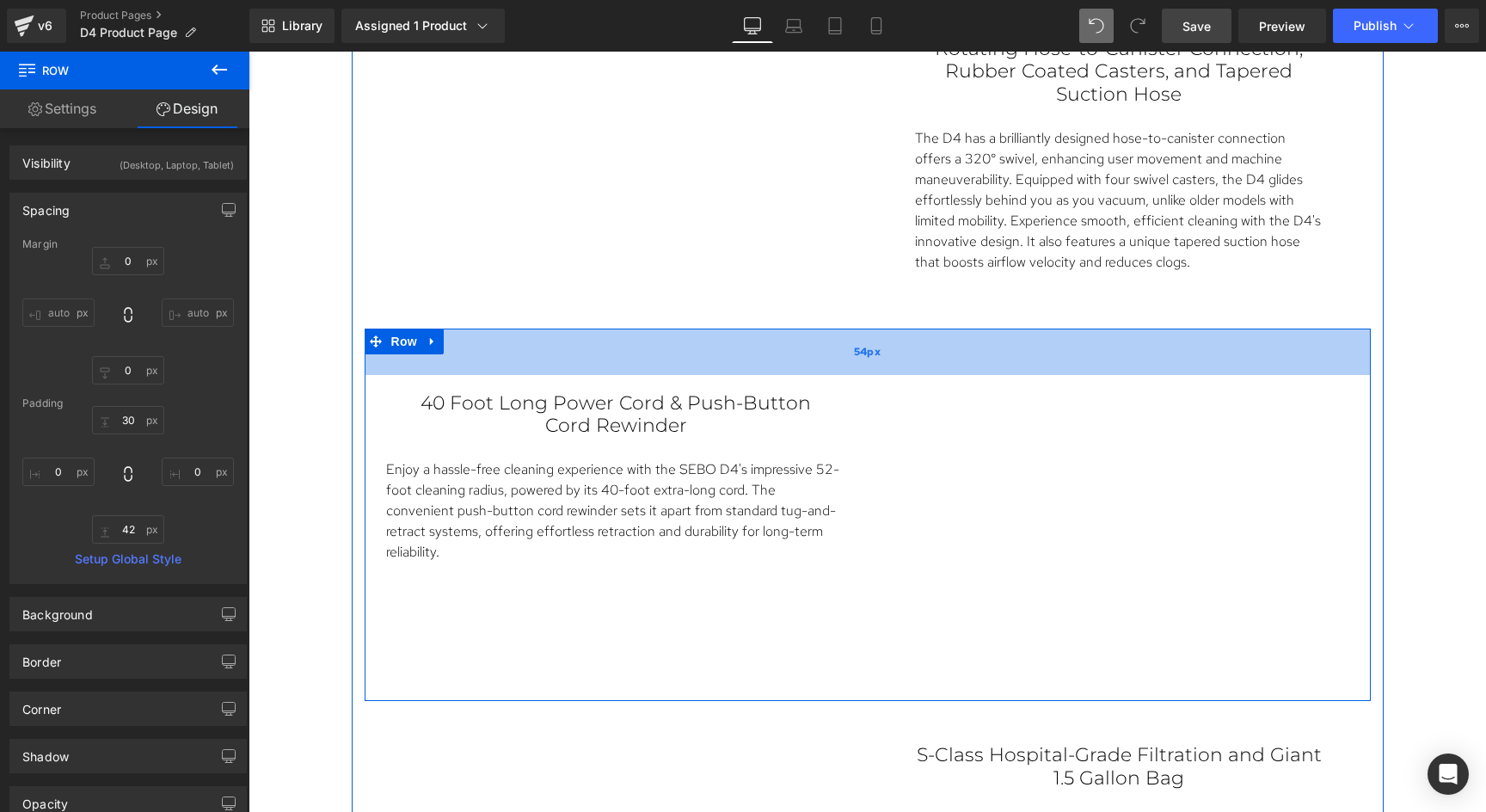
drag, startPoint x: 869, startPoint y: 328, endPoint x: 872, endPoint y: 349, distance: 21.2
click at [872, 349] on div "54px" at bounding box center [868, 352] width 1006 height 46
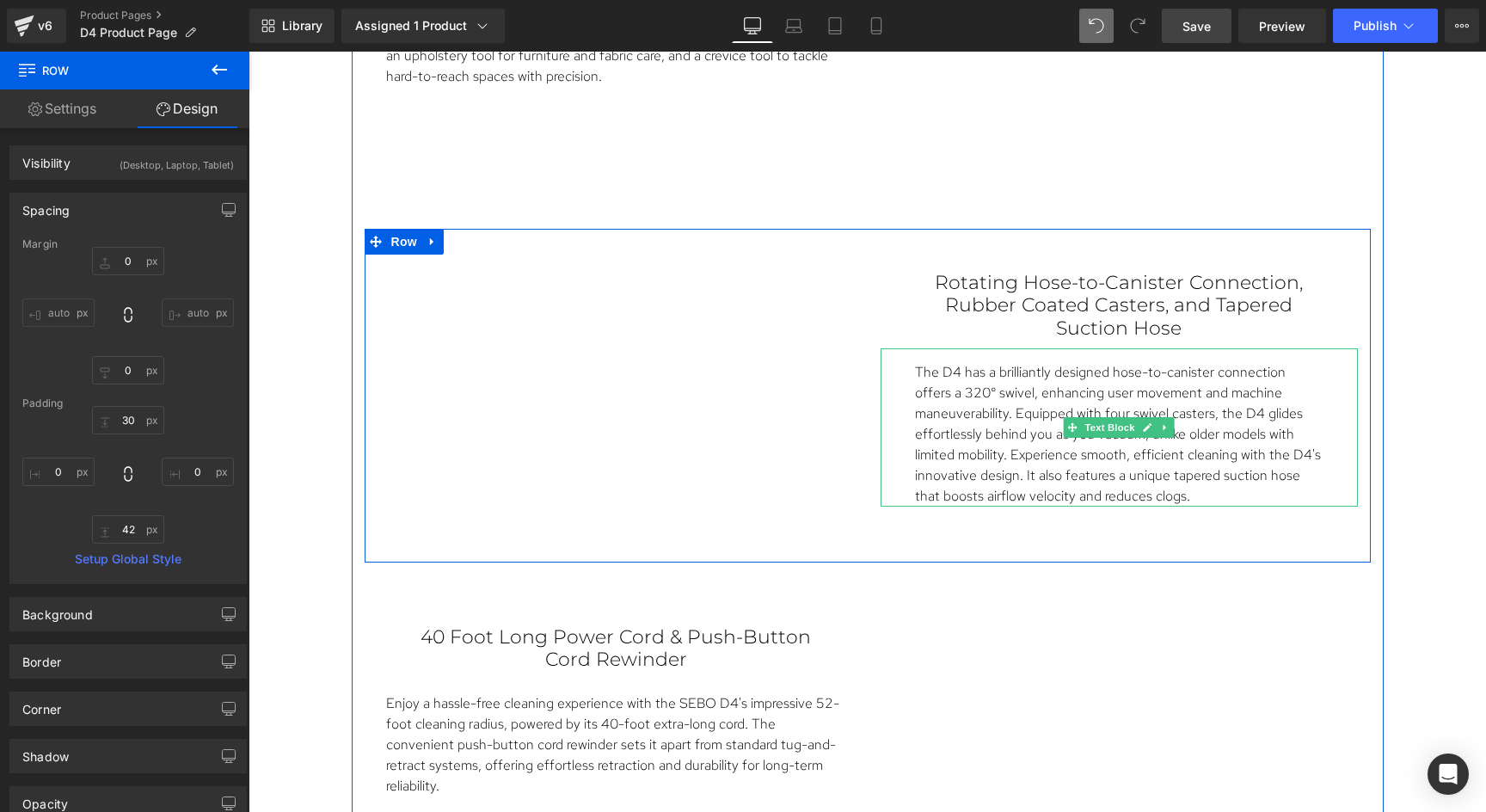
scroll to position [2299, 0]
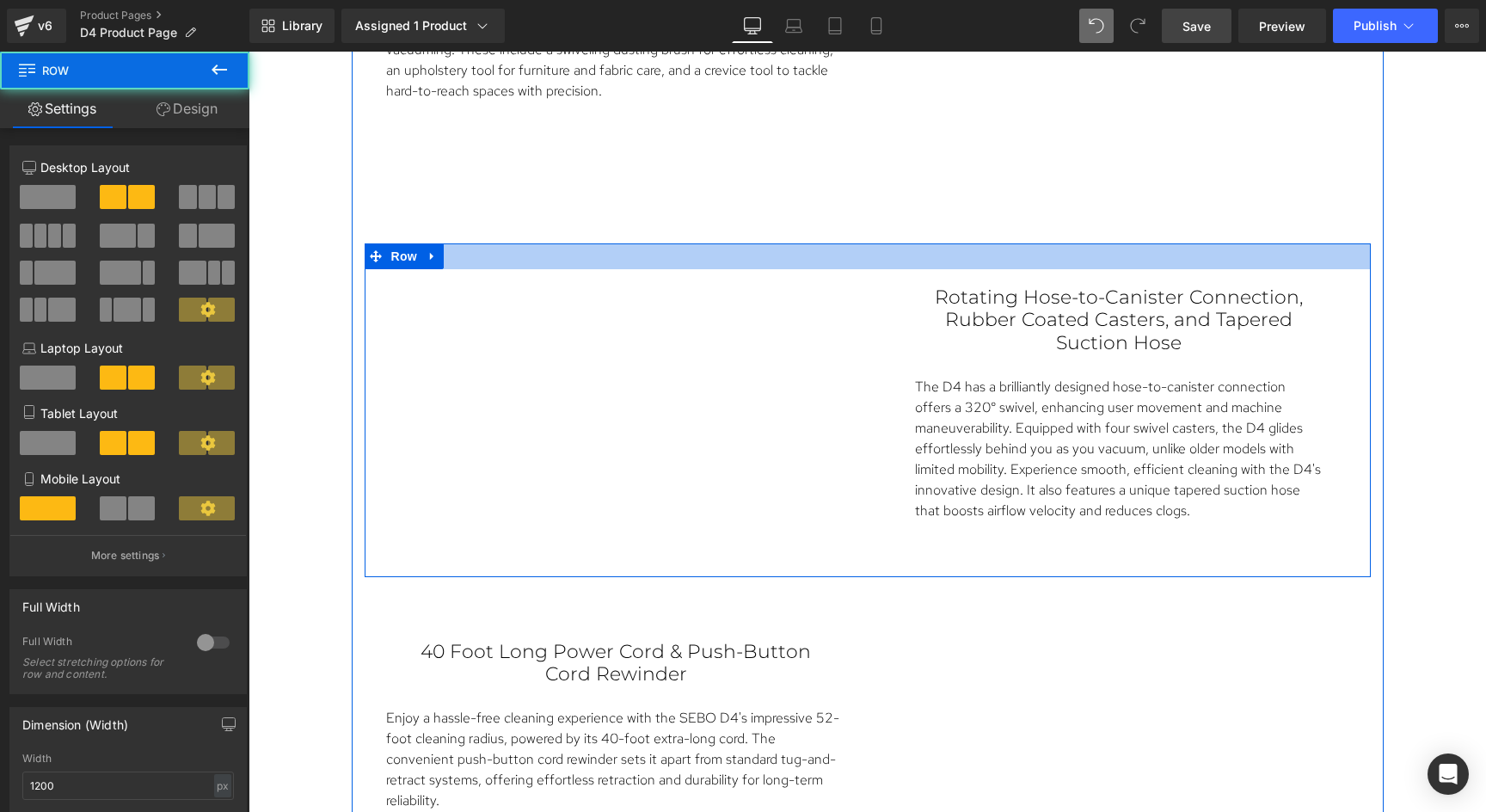
click at [860, 244] on div at bounding box center [868, 257] width 1006 height 26
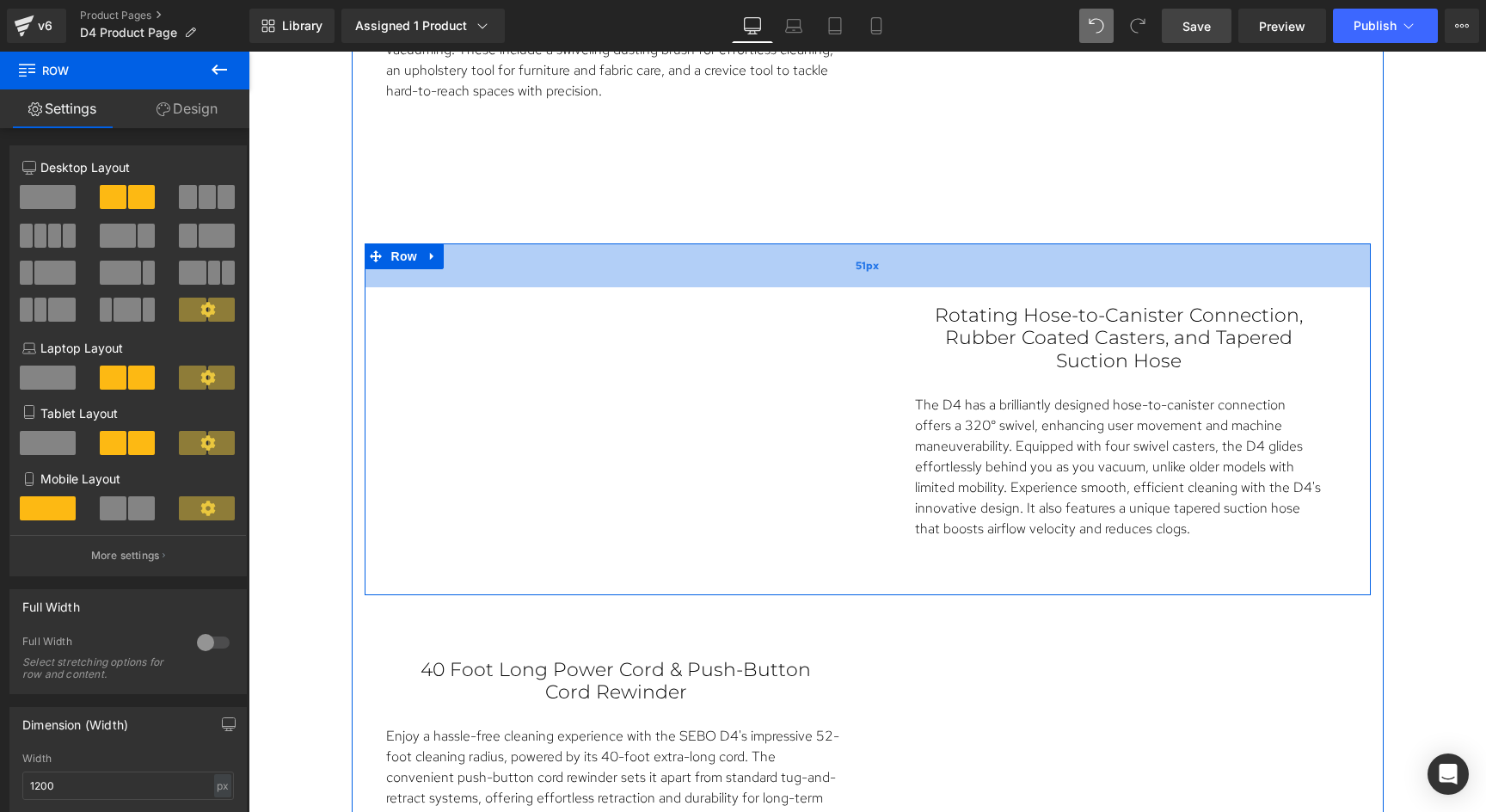
drag, startPoint x: 860, startPoint y: 240, endPoint x: 863, endPoint y: 258, distance: 18.2
click at [863, 258] on div "51px" at bounding box center [868, 266] width 1006 height 44
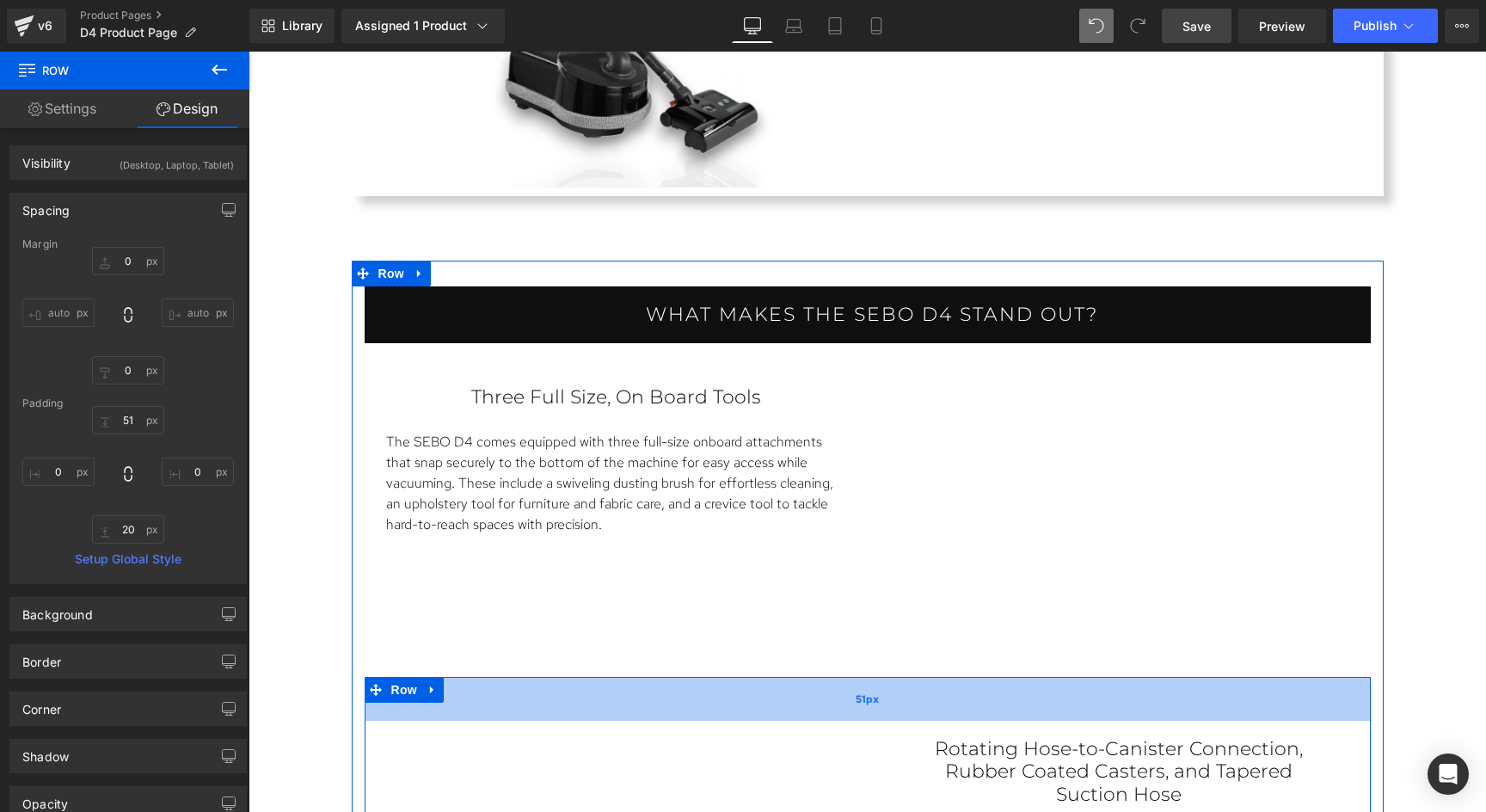
scroll to position [1865, 0]
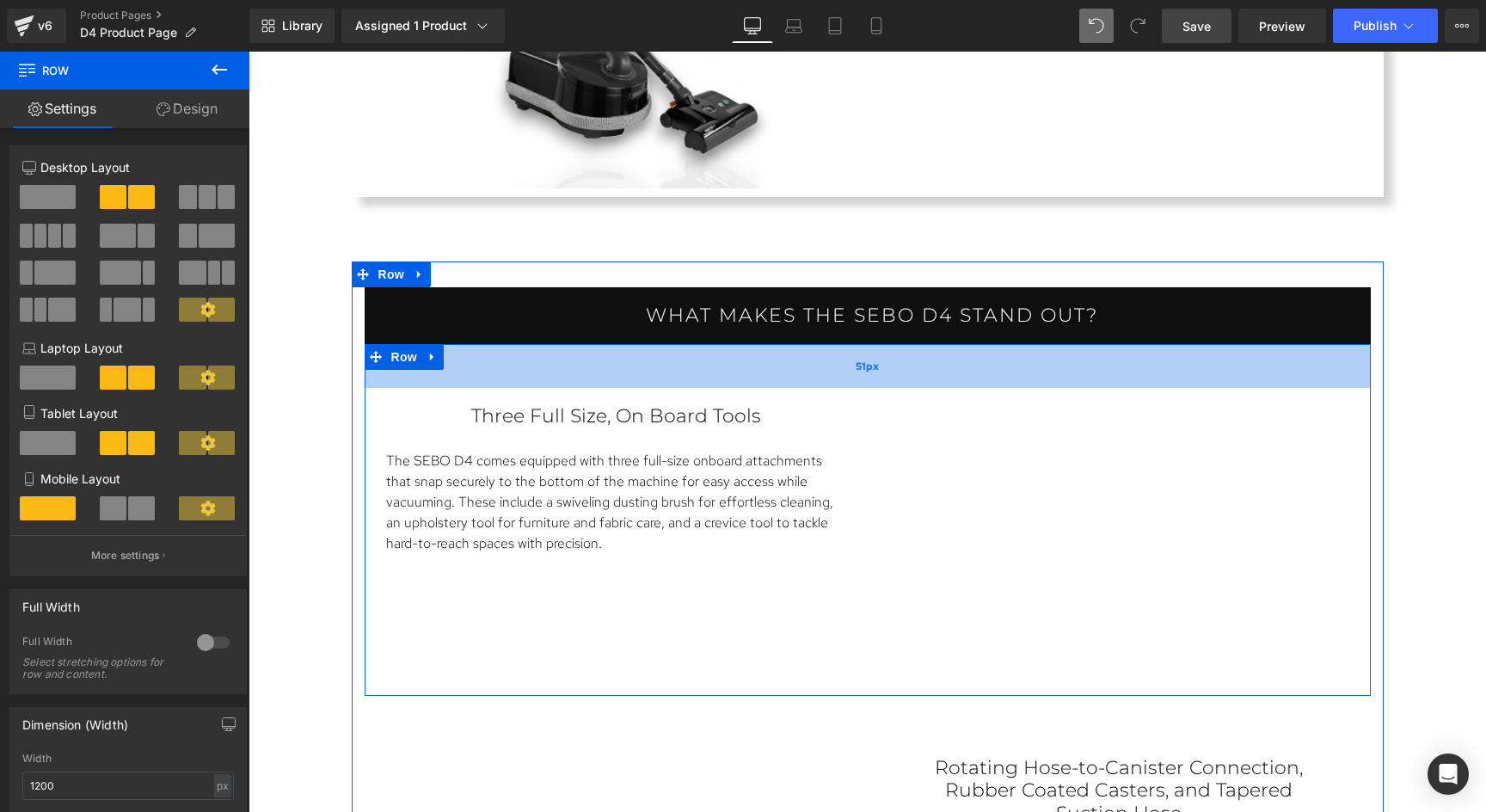
drag, startPoint x: 882, startPoint y: 354, endPoint x: 886, endPoint y: 372, distance: 18.4
click at [886, 372] on div "51px" at bounding box center [868, 366] width 1006 height 44
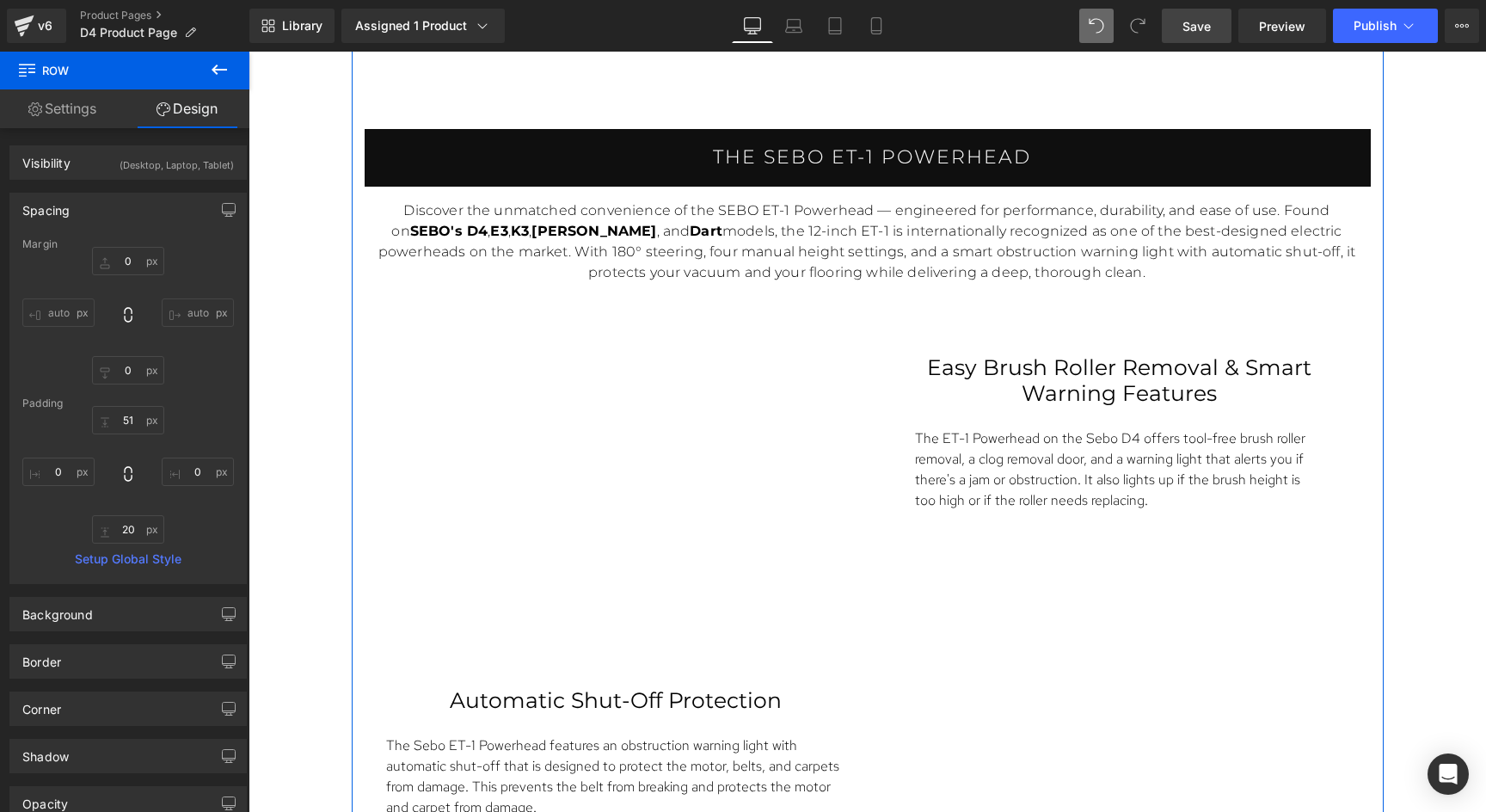
scroll to position [3983, 0]
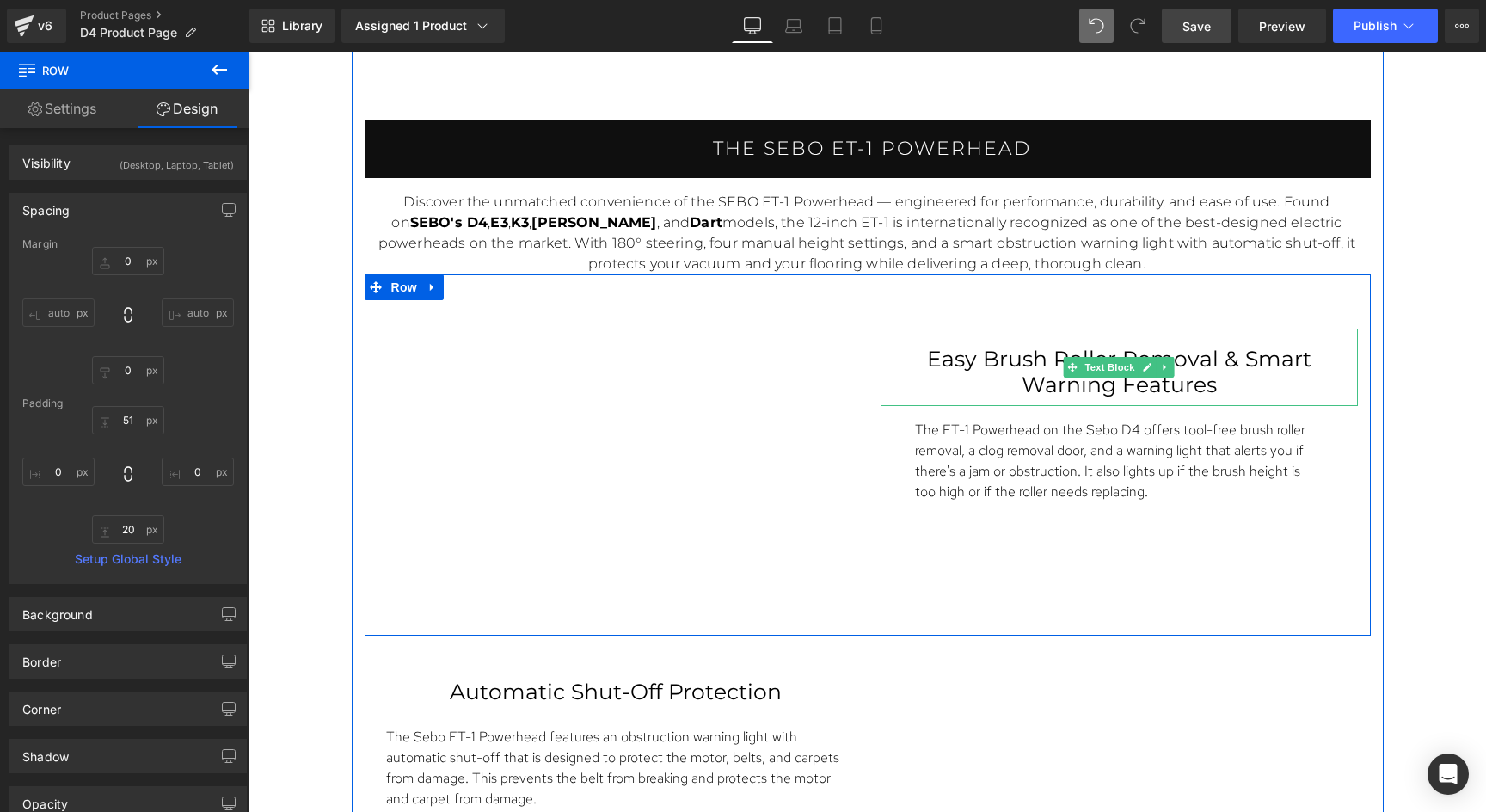
click at [988, 359] on p "Easy Brush Roller Removal & Smart Warning Features" at bounding box center [1119, 372] width 409 height 52
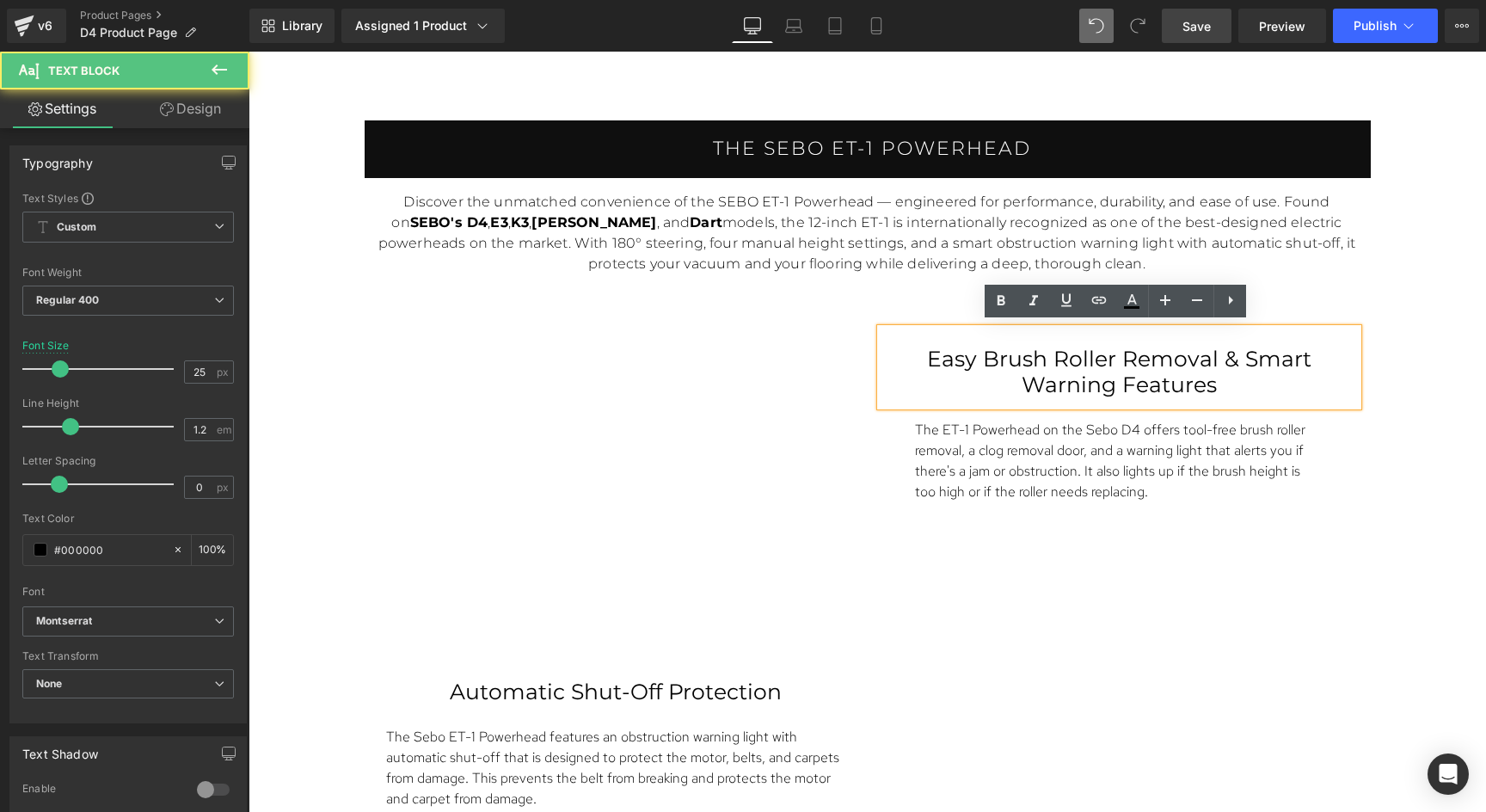
click at [988, 359] on p "Easy Brush Roller Removal & Smart Warning Features" at bounding box center [1119, 372] width 409 height 52
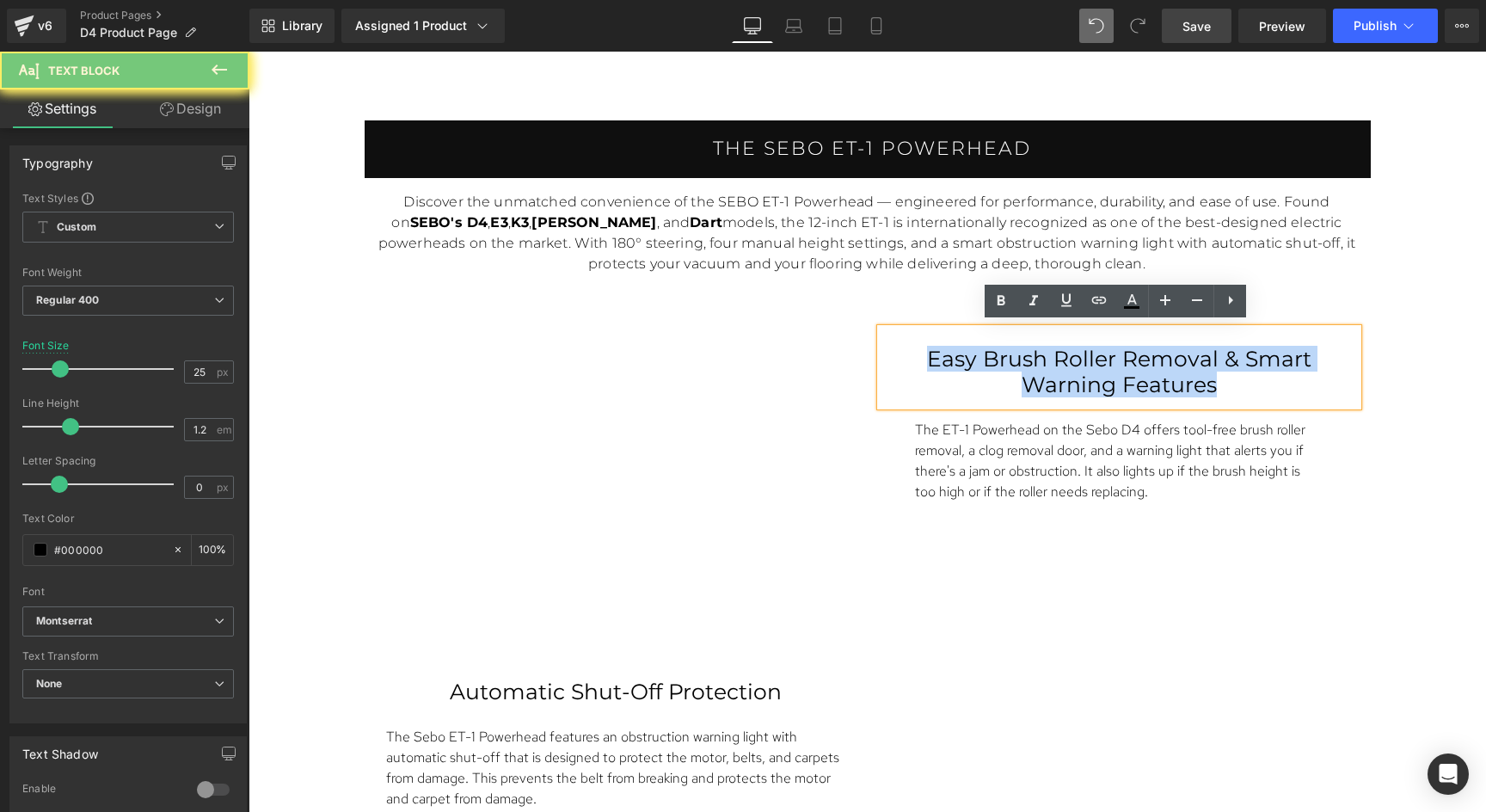
click at [988, 359] on p "Easy Brush Roller Removal & Smart Warning Features" at bounding box center [1119, 372] width 409 height 52
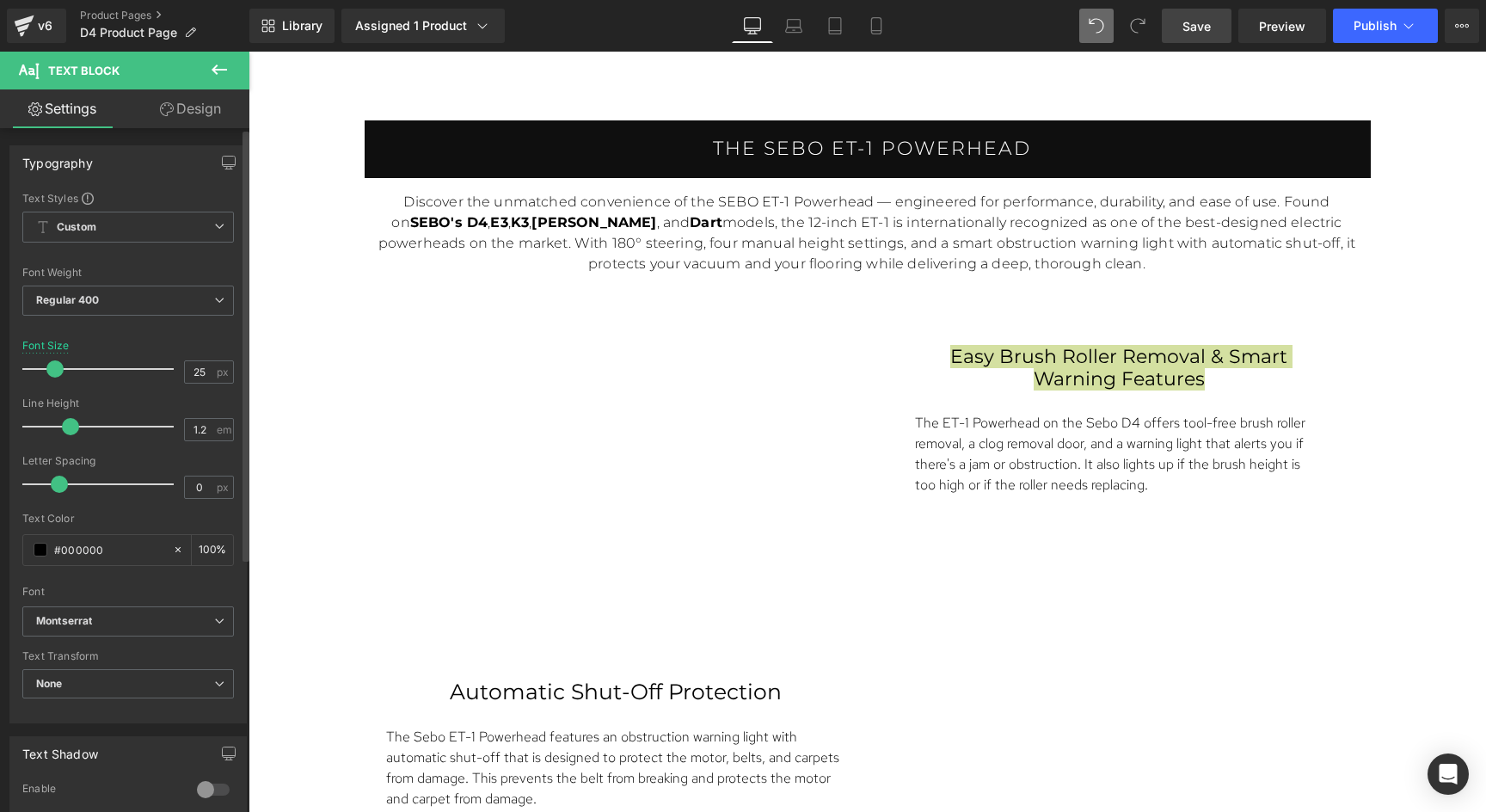
click at [57, 372] on span at bounding box center [54, 368] width 18 height 18
click at [109, 309] on span "Regular 400" at bounding box center [127, 300] width 211 height 30
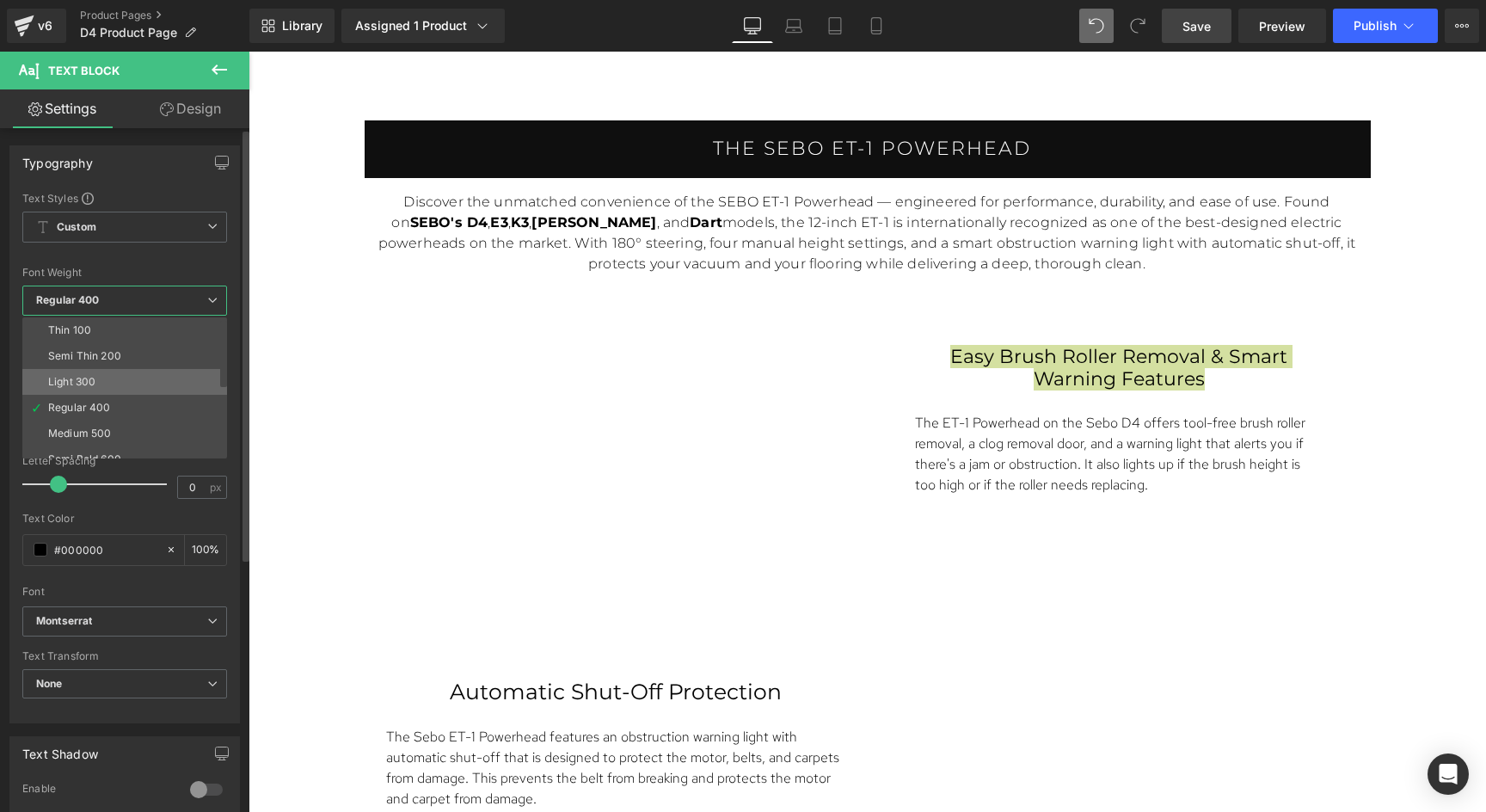
click at [85, 376] on div "Light 300" at bounding box center [71, 381] width 47 height 12
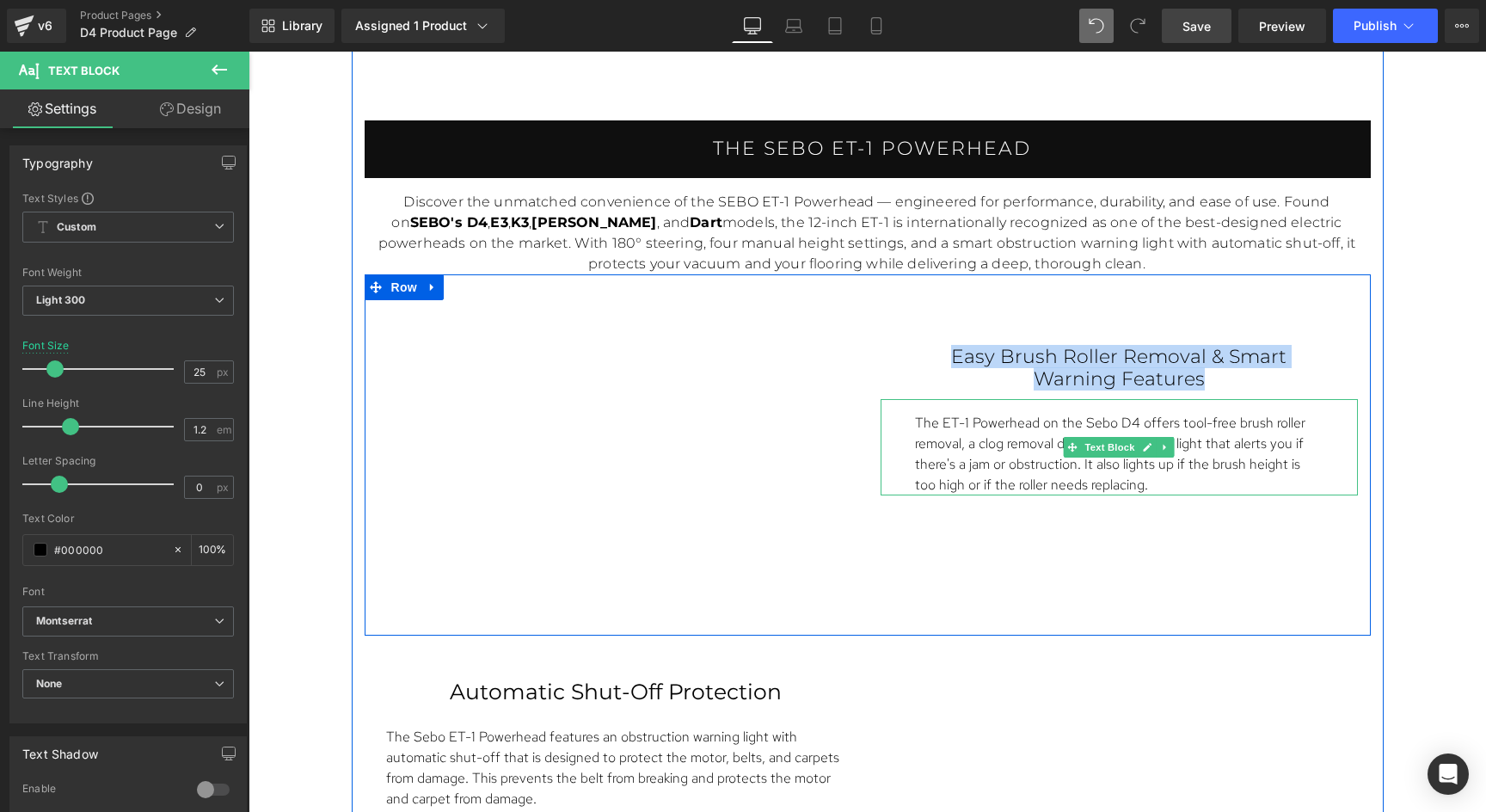
click at [1109, 460] on p "The ET-1 Powerhead on the Sebo D4 offers tool-free brush roller removal, a clog…" at bounding box center [1119, 453] width 409 height 82
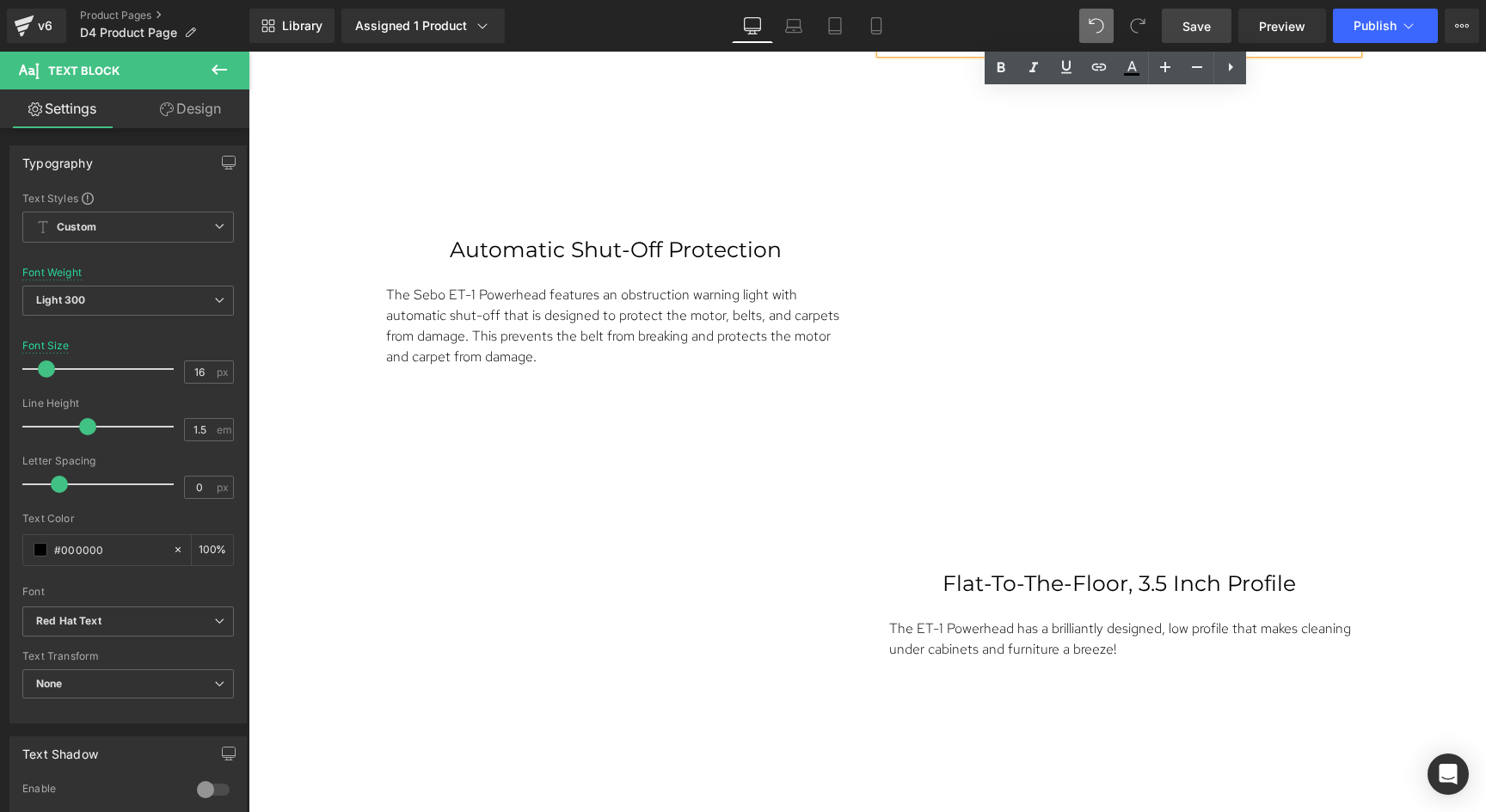
scroll to position [4427, 0]
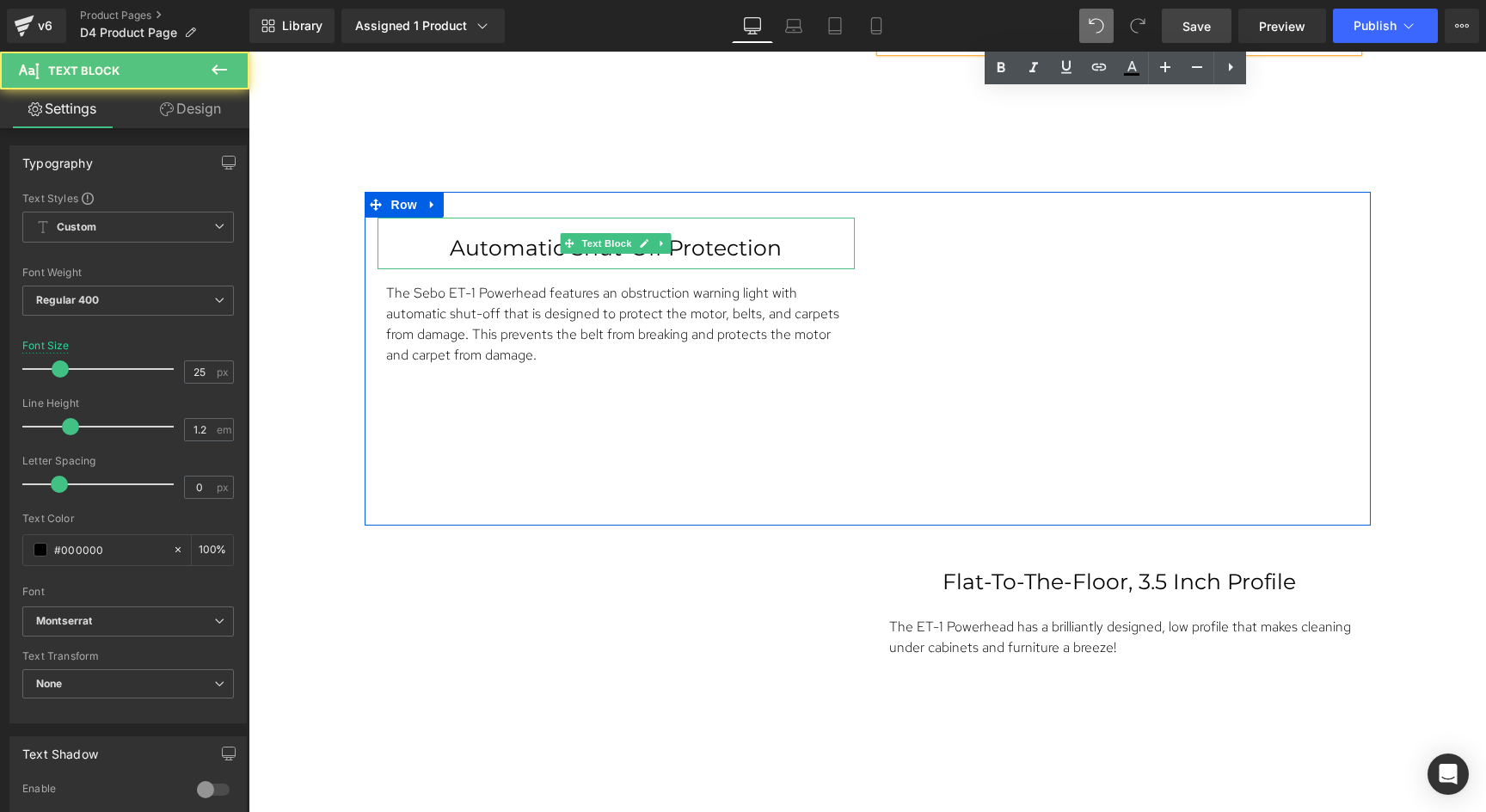
click at [724, 240] on p "Automatic Shut-Off Protection" at bounding box center [616, 247] width 409 height 26
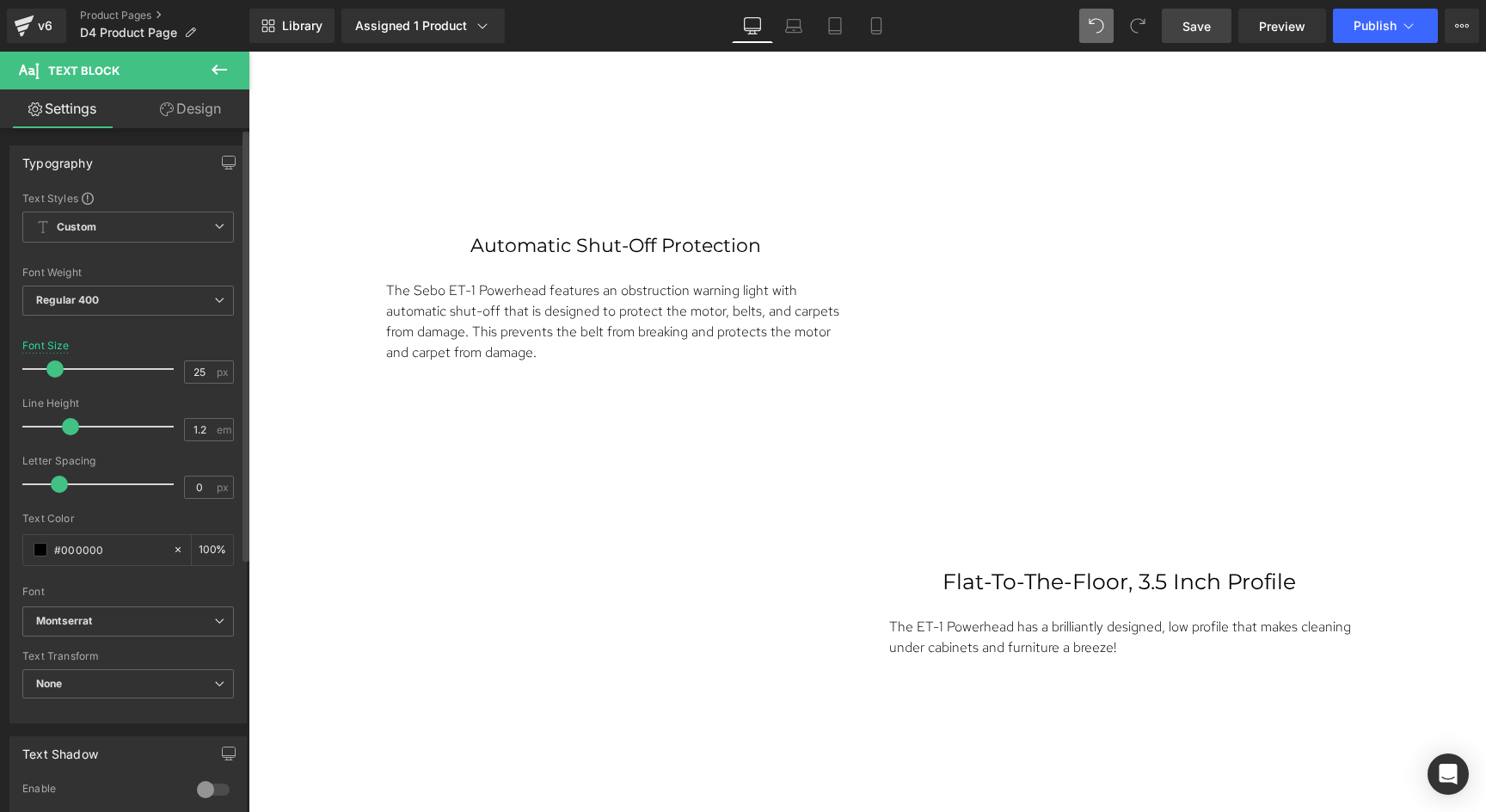
click at [53, 366] on span at bounding box center [54, 368] width 18 height 18
click at [93, 299] on b "Regular 400" at bounding box center [67, 300] width 64 height 13
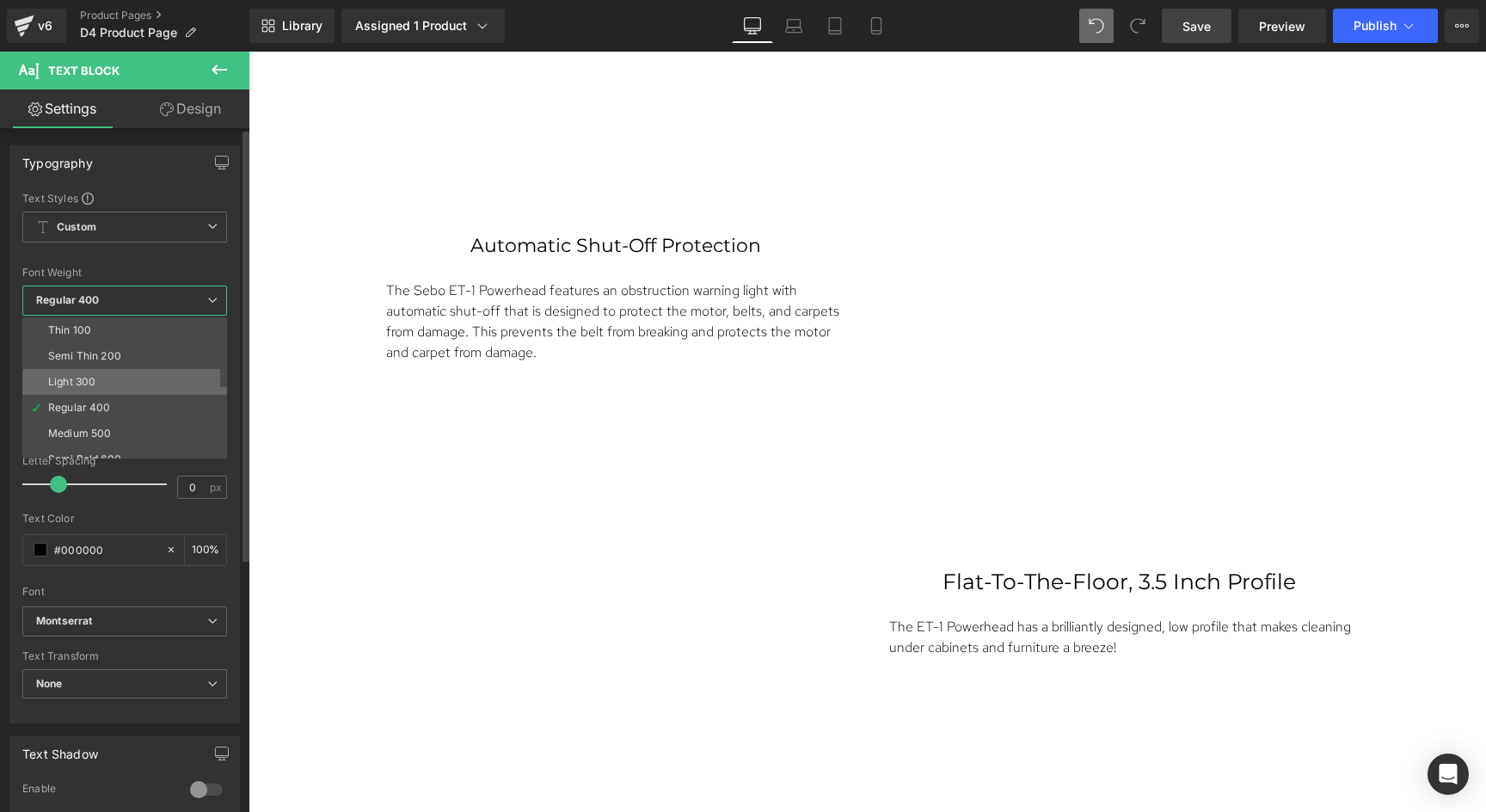
click at [93, 376] on div "Light 300" at bounding box center [71, 381] width 47 height 12
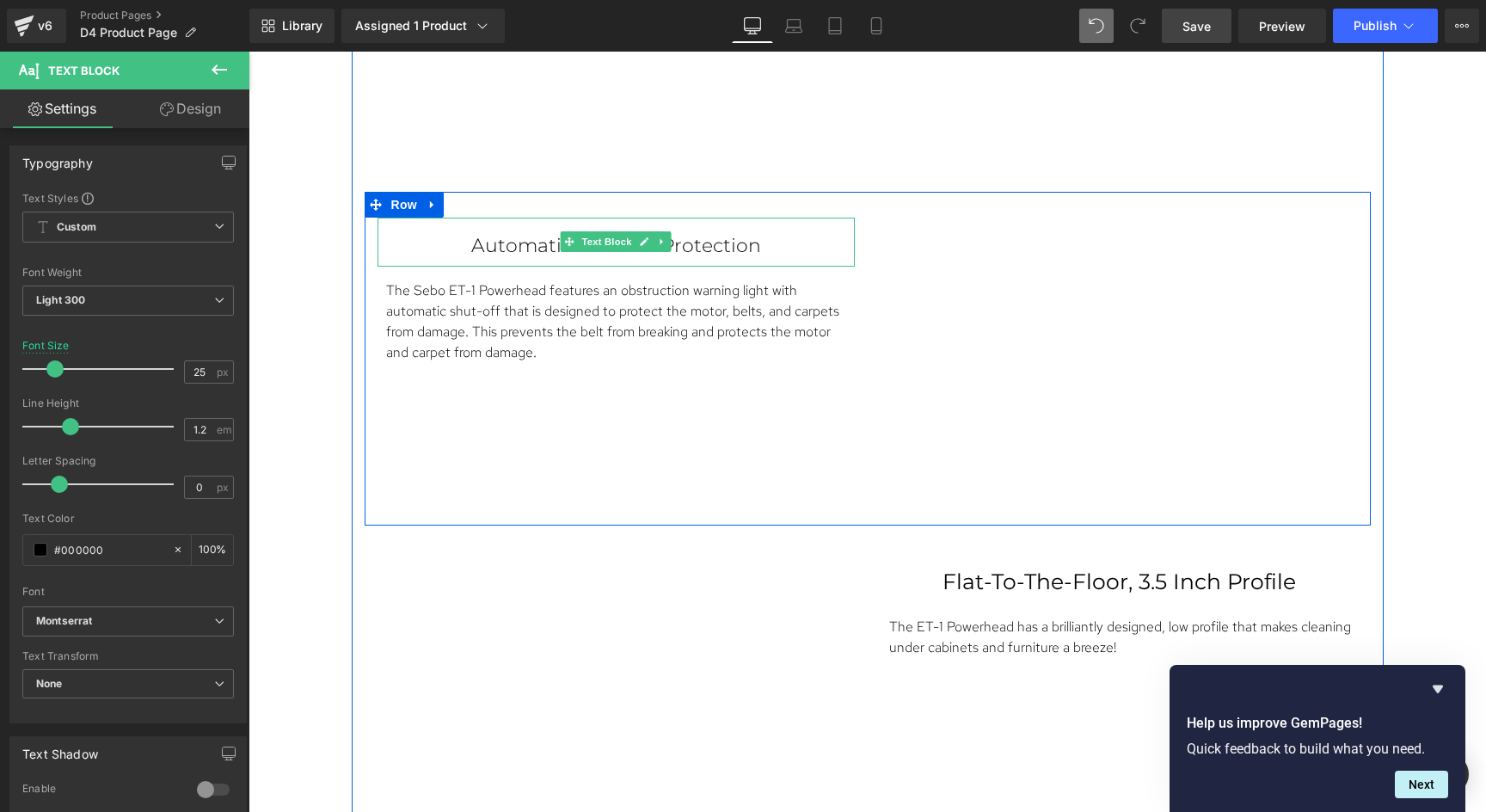
click at [649, 256] on div "Automatic Shut-Off Protection" at bounding box center [616, 242] width 477 height 48
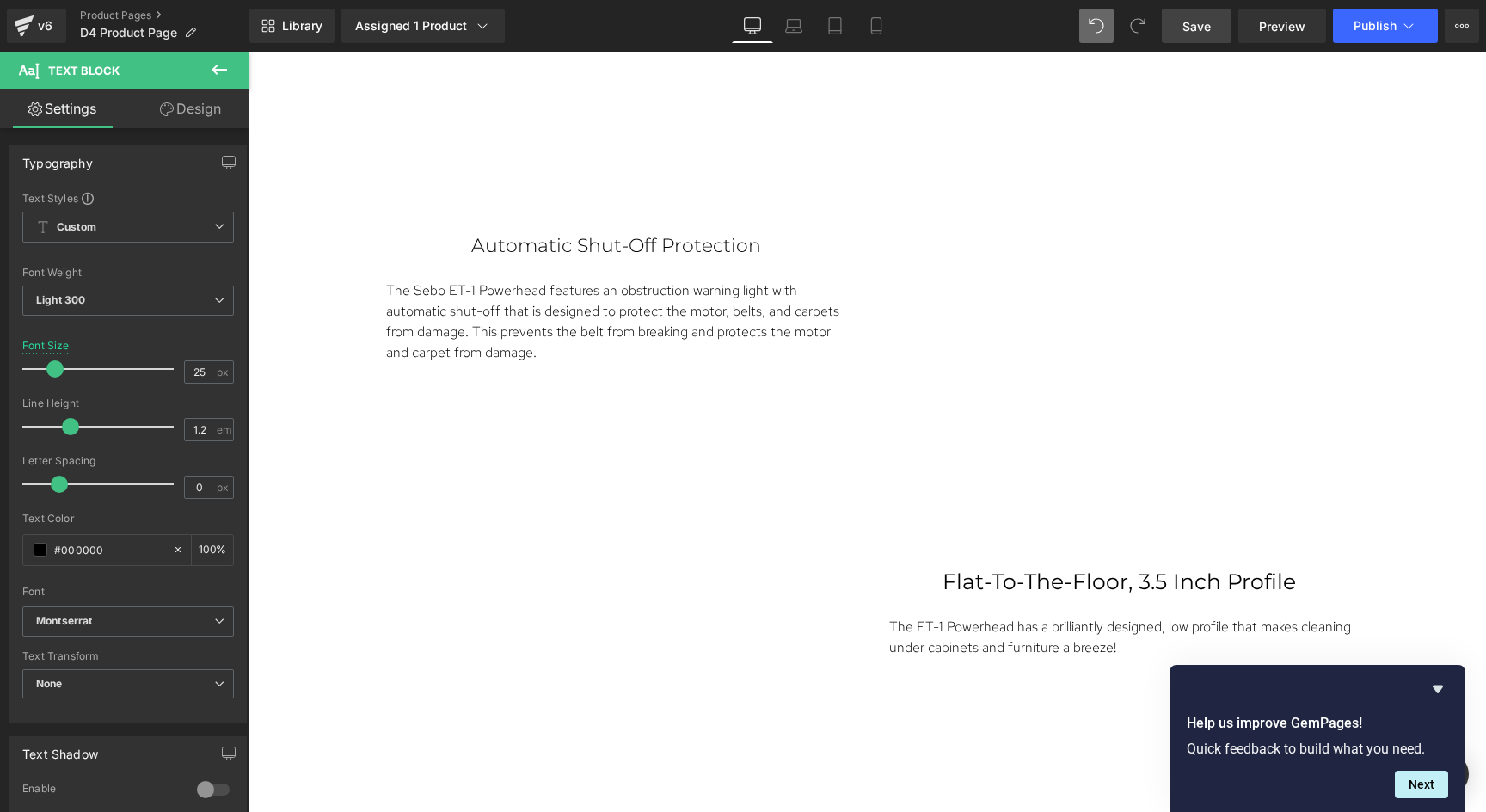
click at [191, 107] on link "Design" at bounding box center [190, 109] width 125 height 39
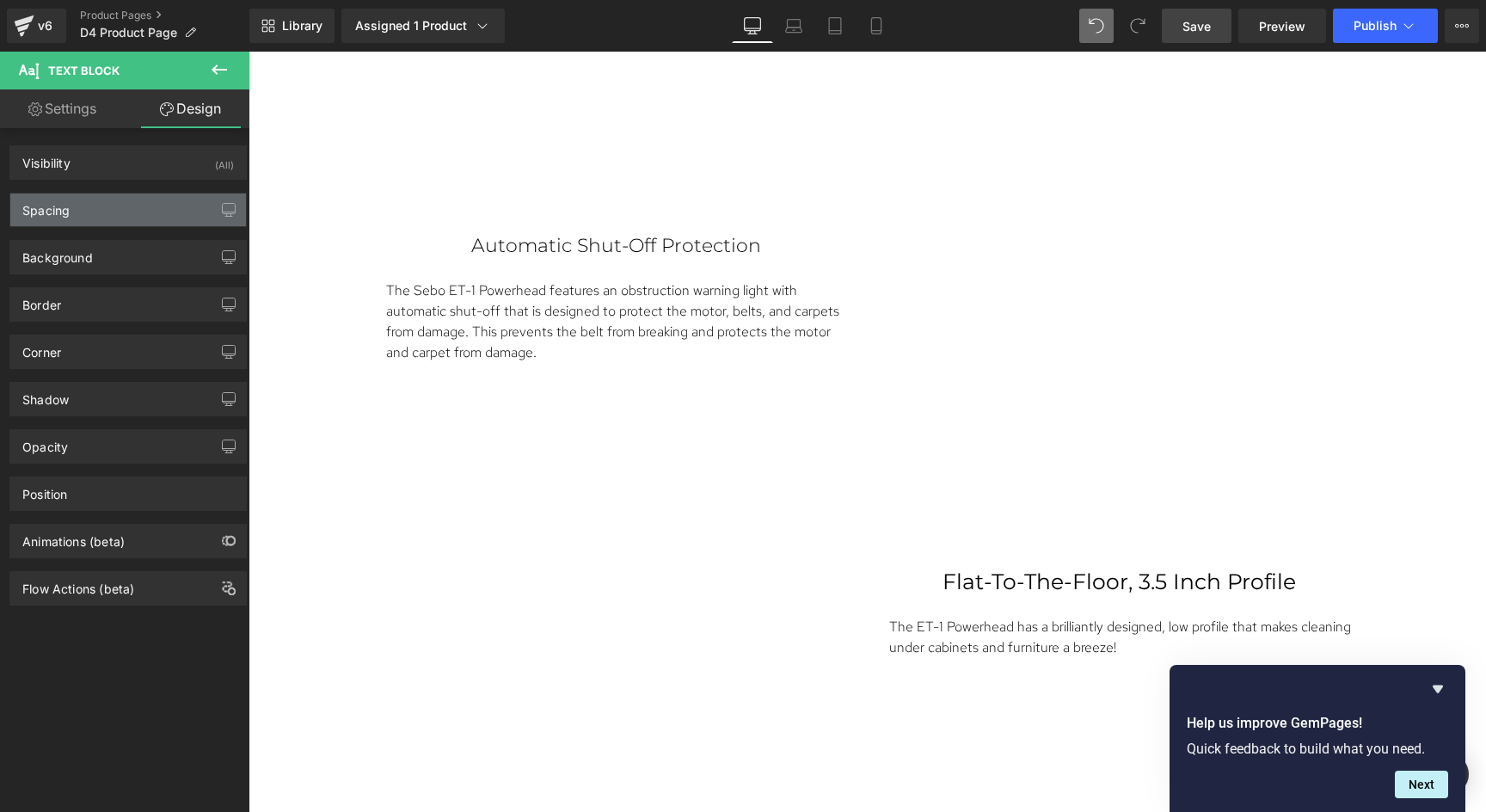
click at [92, 208] on div "Spacing" at bounding box center [127, 209] width 235 height 32
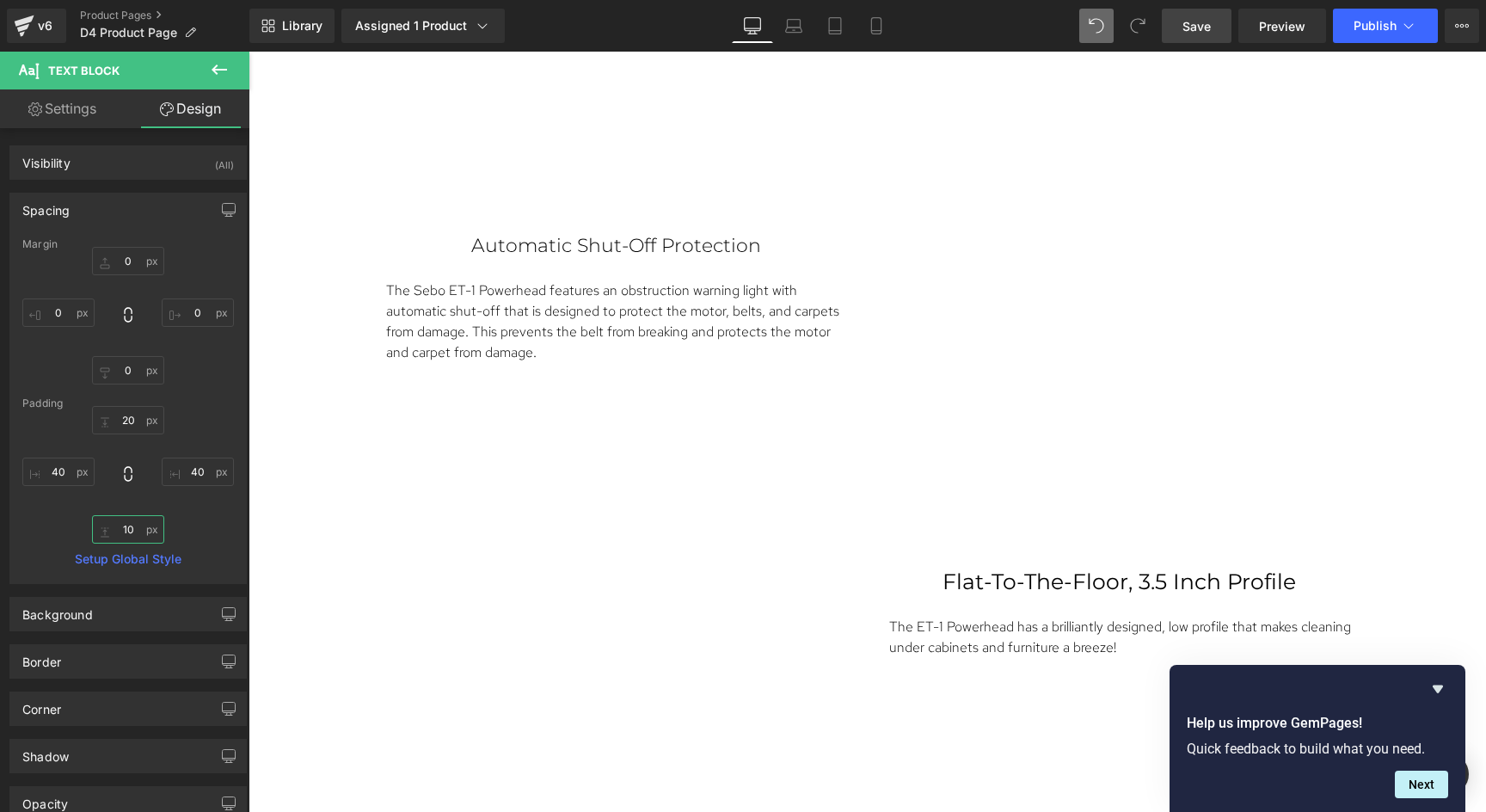
click at [129, 533] on input "10" at bounding box center [128, 529] width 72 height 29
type input "0"
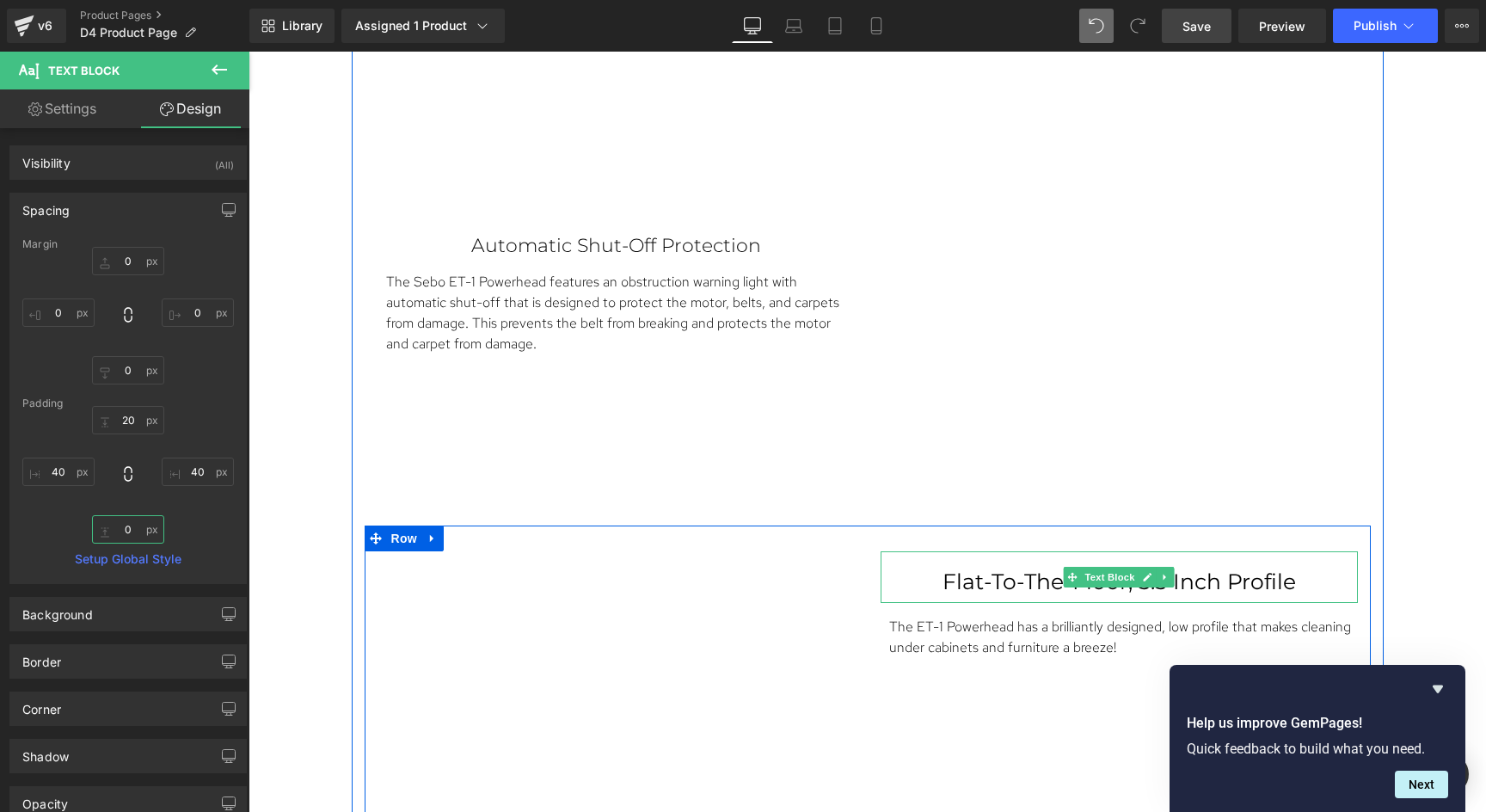
click at [1044, 574] on p "Flat-To-The-Floor, 3.5 Inch Profile" at bounding box center [1119, 581] width 409 height 26
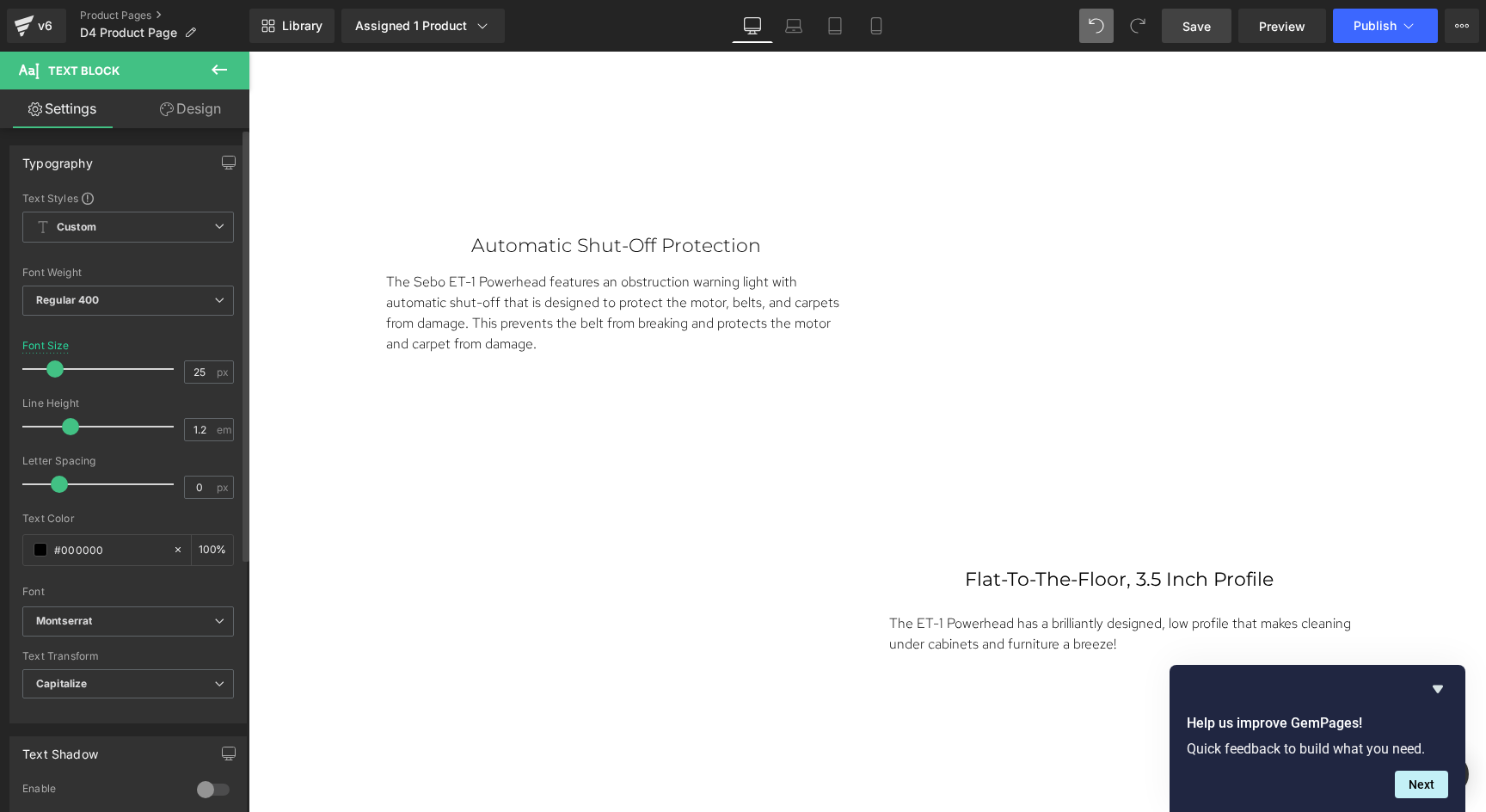
click at [51, 374] on span at bounding box center [54, 368] width 18 height 18
click at [167, 297] on span "Regular 400" at bounding box center [127, 300] width 211 height 30
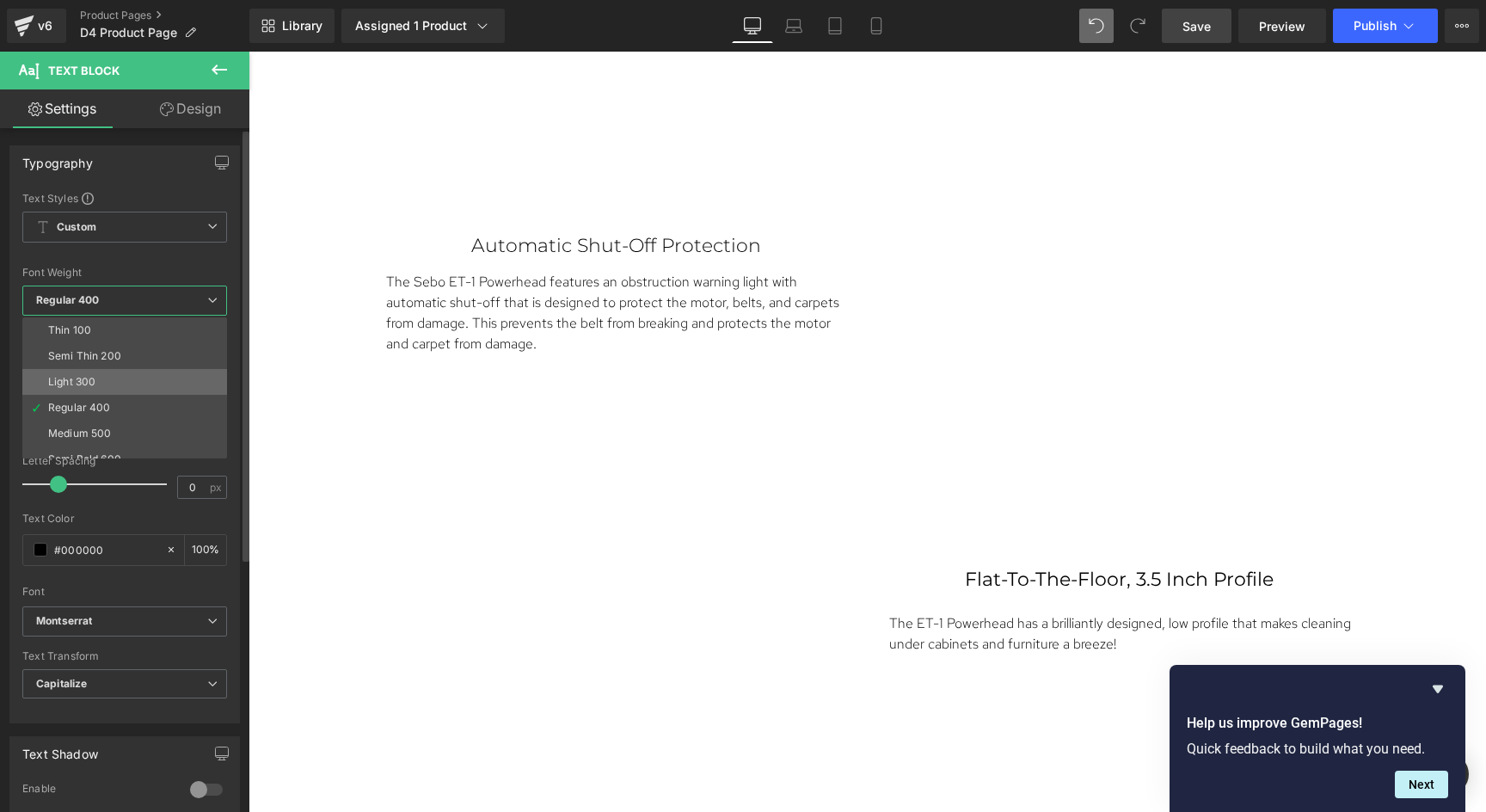
click at [116, 374] on li "Light 300" at bounding box center [128, 382] width 212 height 26
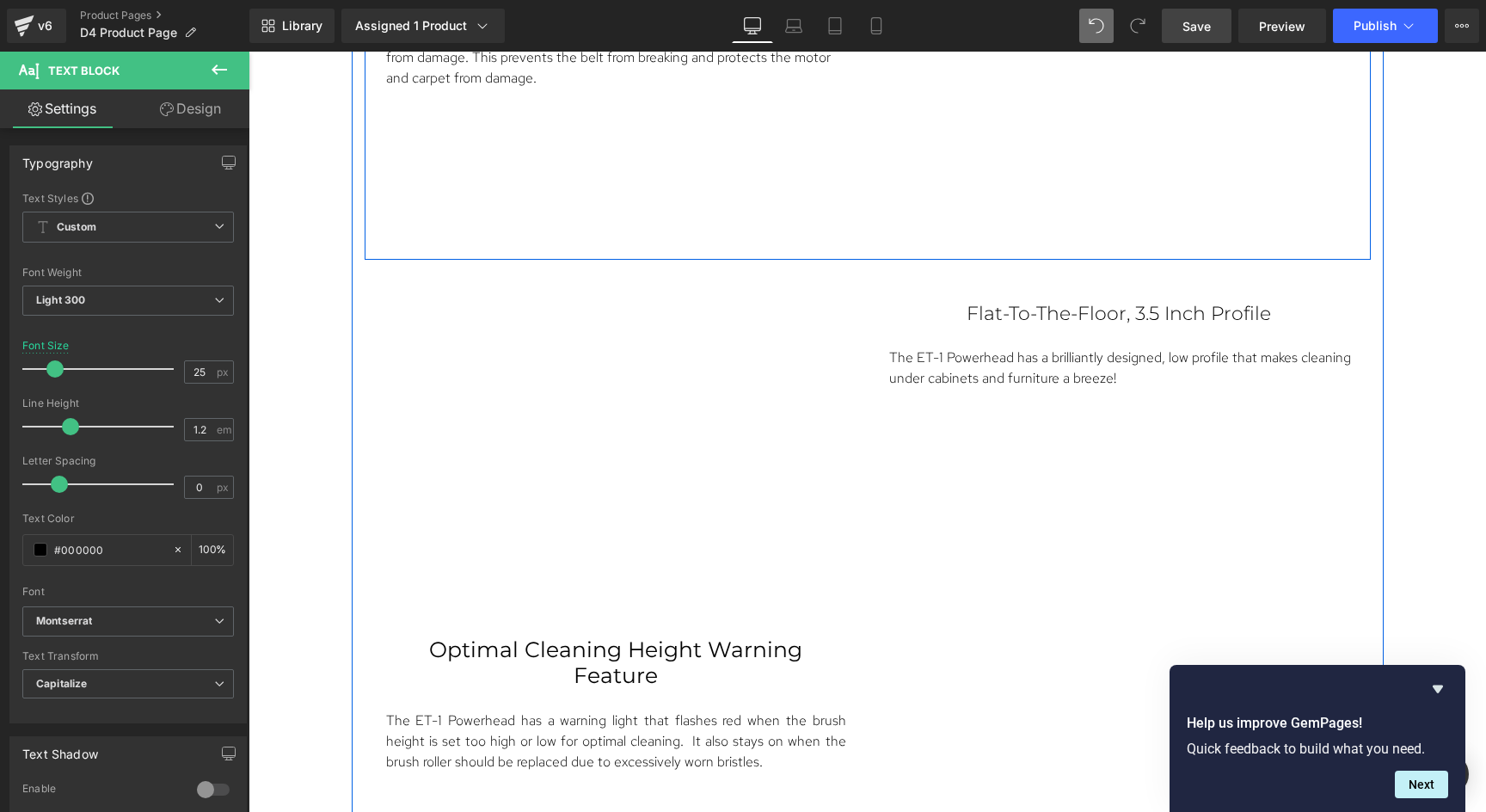
scroll to position [4705, 0]
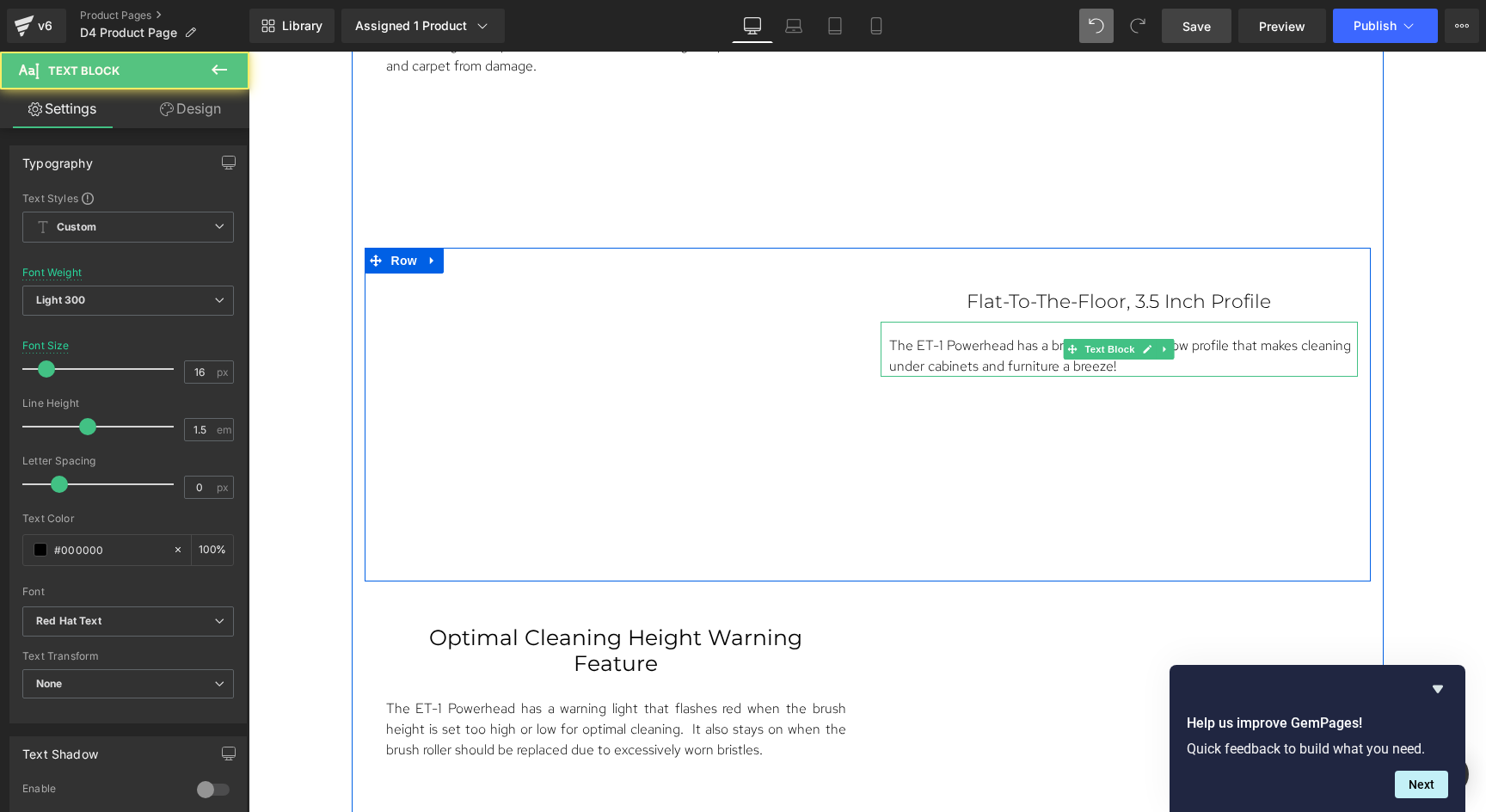
click at [1180, 335] on p "The ET-1 Powerhead has a brilliantly designed, low profile that makes cleaning …" at bounding box center [1120, 355] width 464 height 42
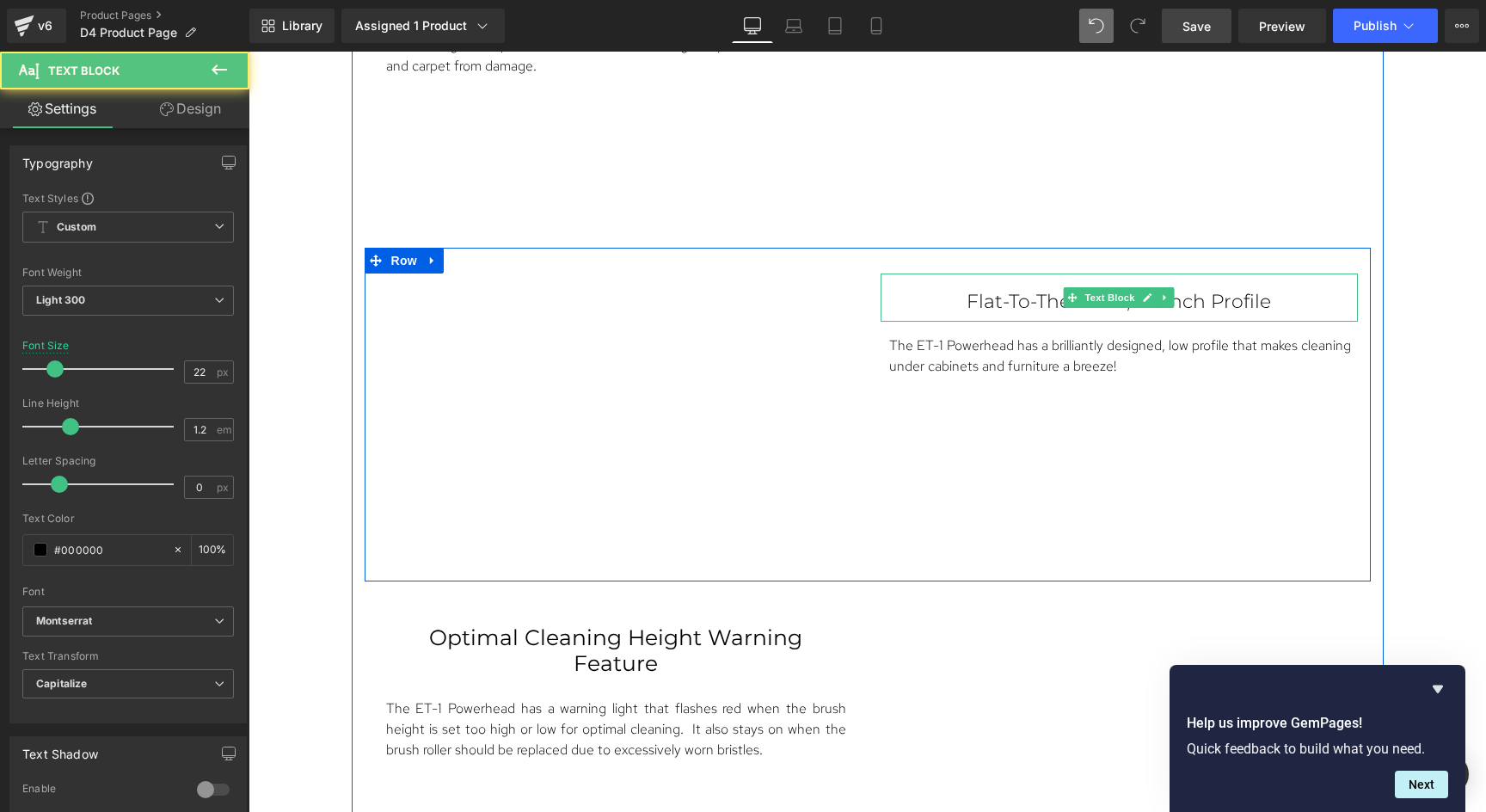
click at [1020, 291] on p "Flat-To-The-Floor, 3.5 Inch Profile" at bounding box center [1119, 302] width 409 height 22
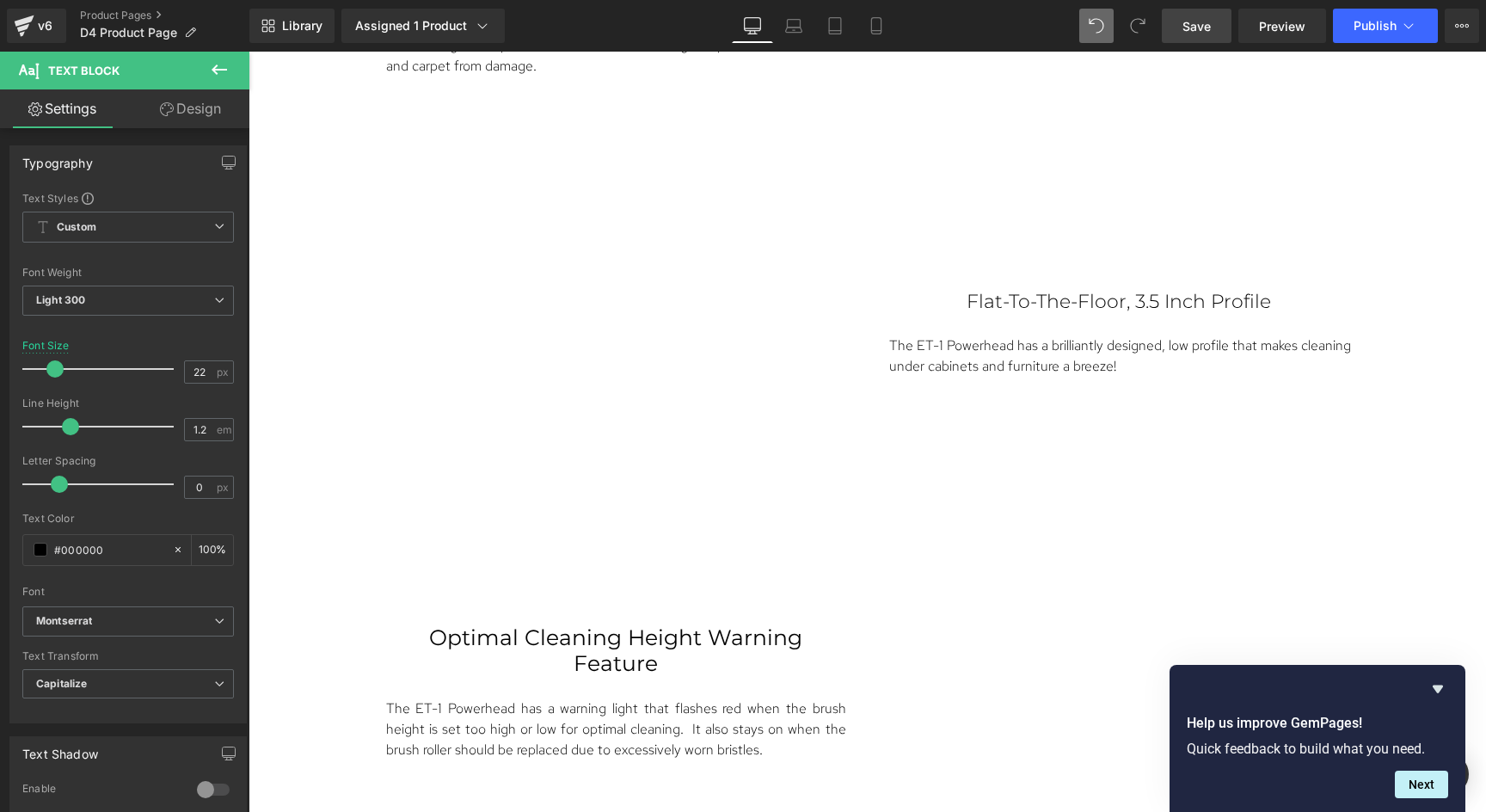
click at [186, 114] on link "Design" at bounding box center [190, 109] width 125 height 39
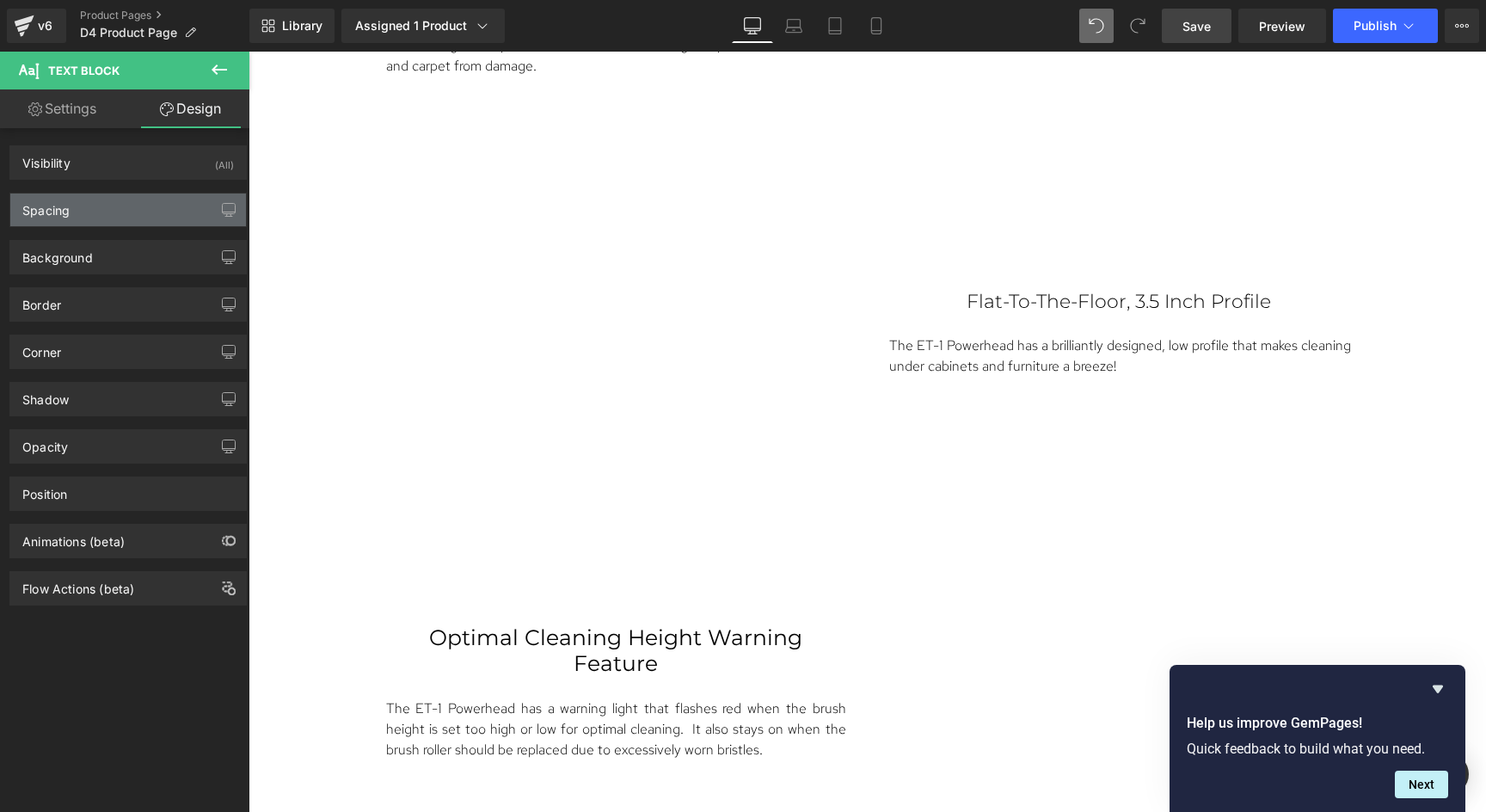
click at [112, 213] on div "Spacing" at bounding box center [127, 209] width 235 height 32
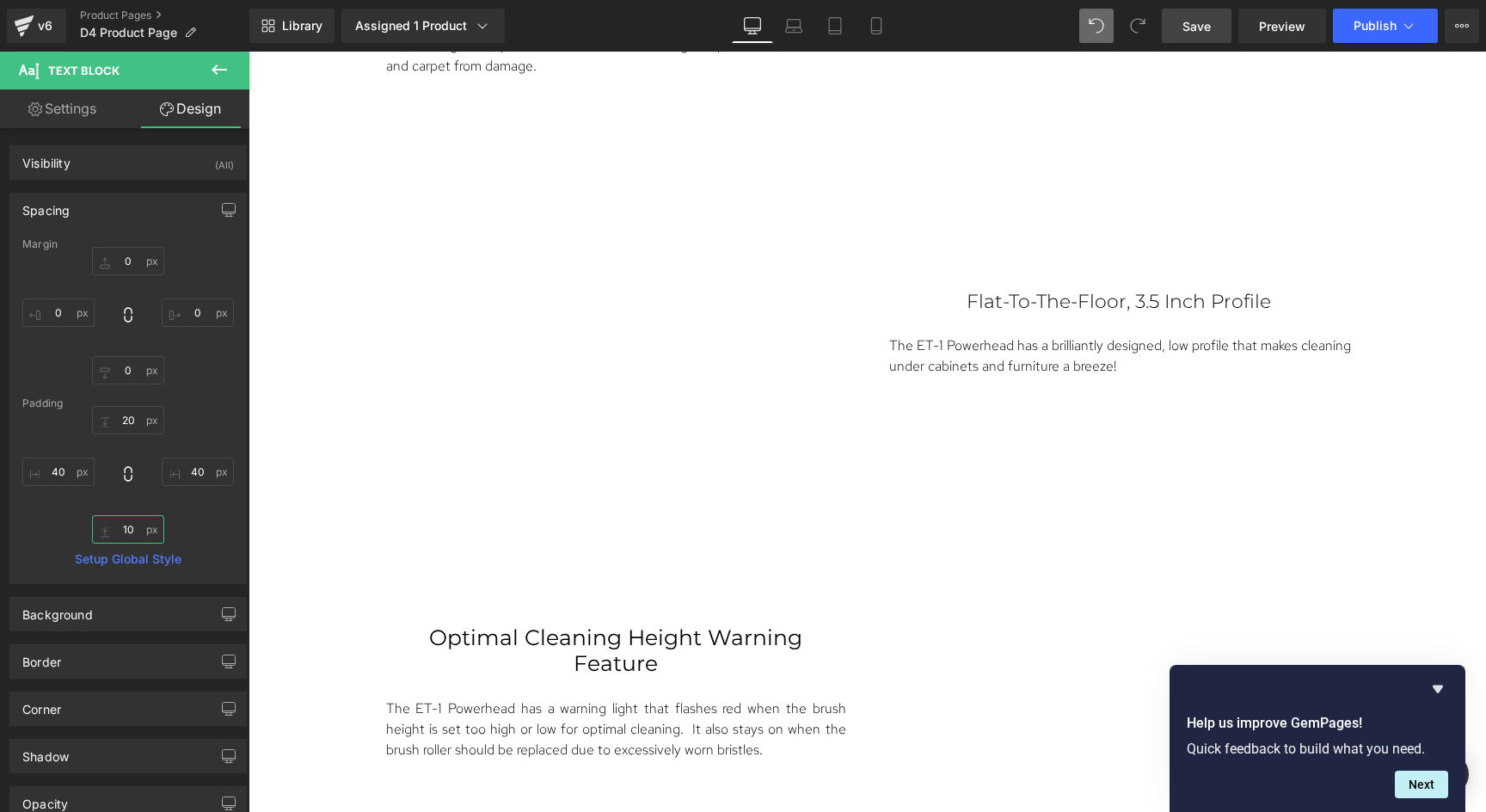
click at [132, 532] on input "text" at bounding box center [128, 529] width 72 height 29
type input "0"
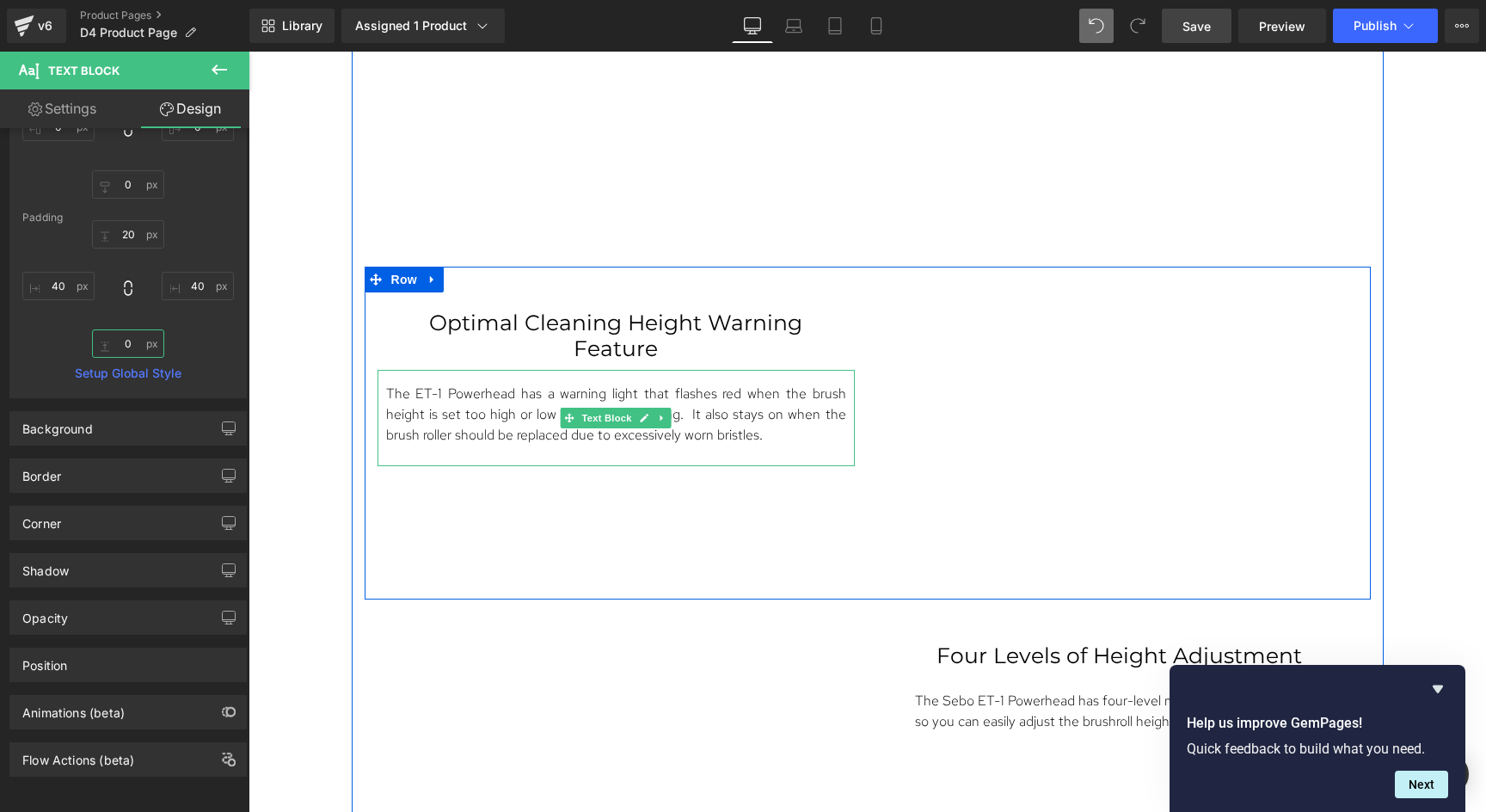
scroll to position [5024, 0]
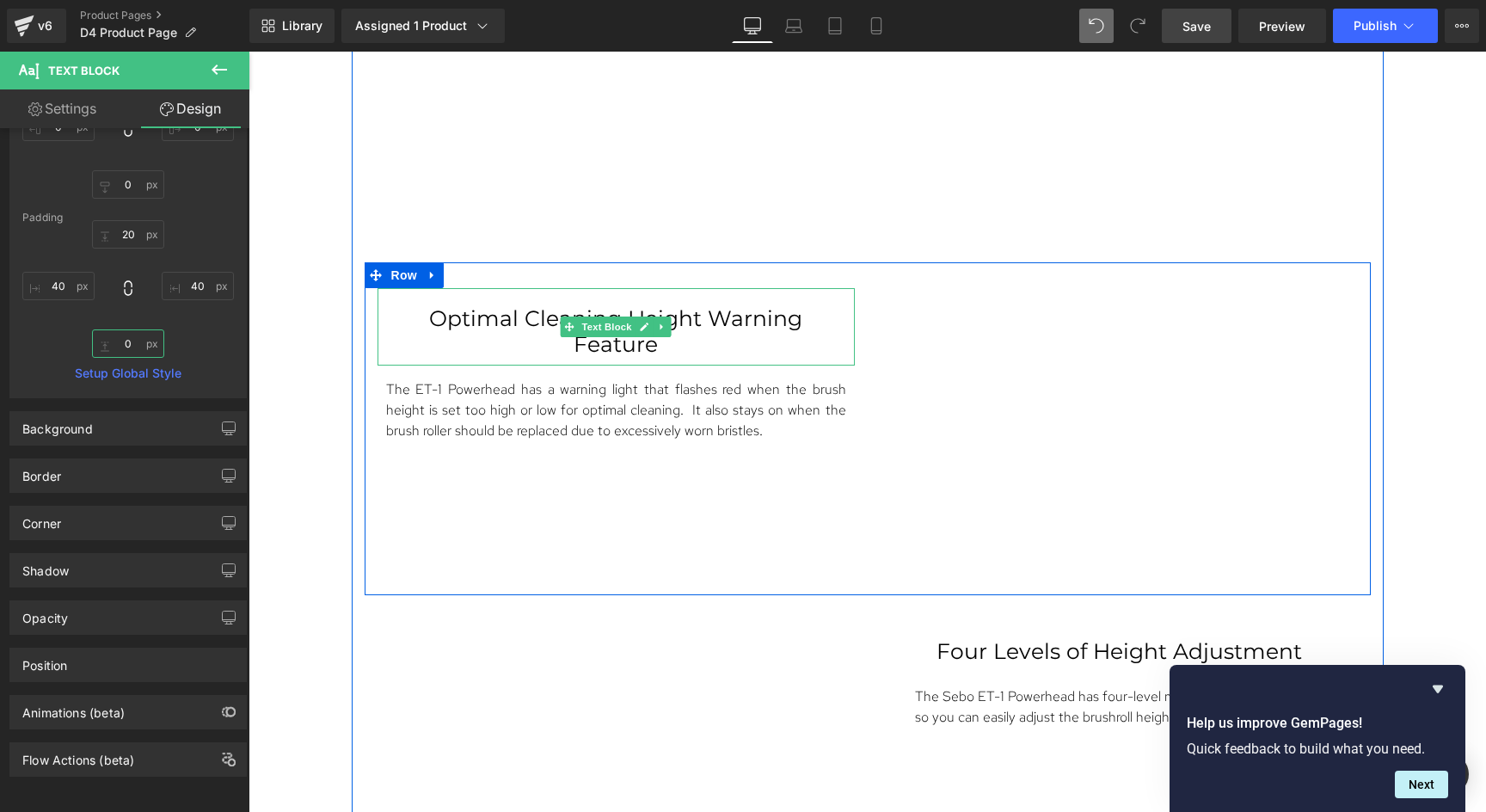
click at [490, 340] on p "Optimal Cleaning Height Warning Feature" at bounding box center [616, 331] width 409 height 52
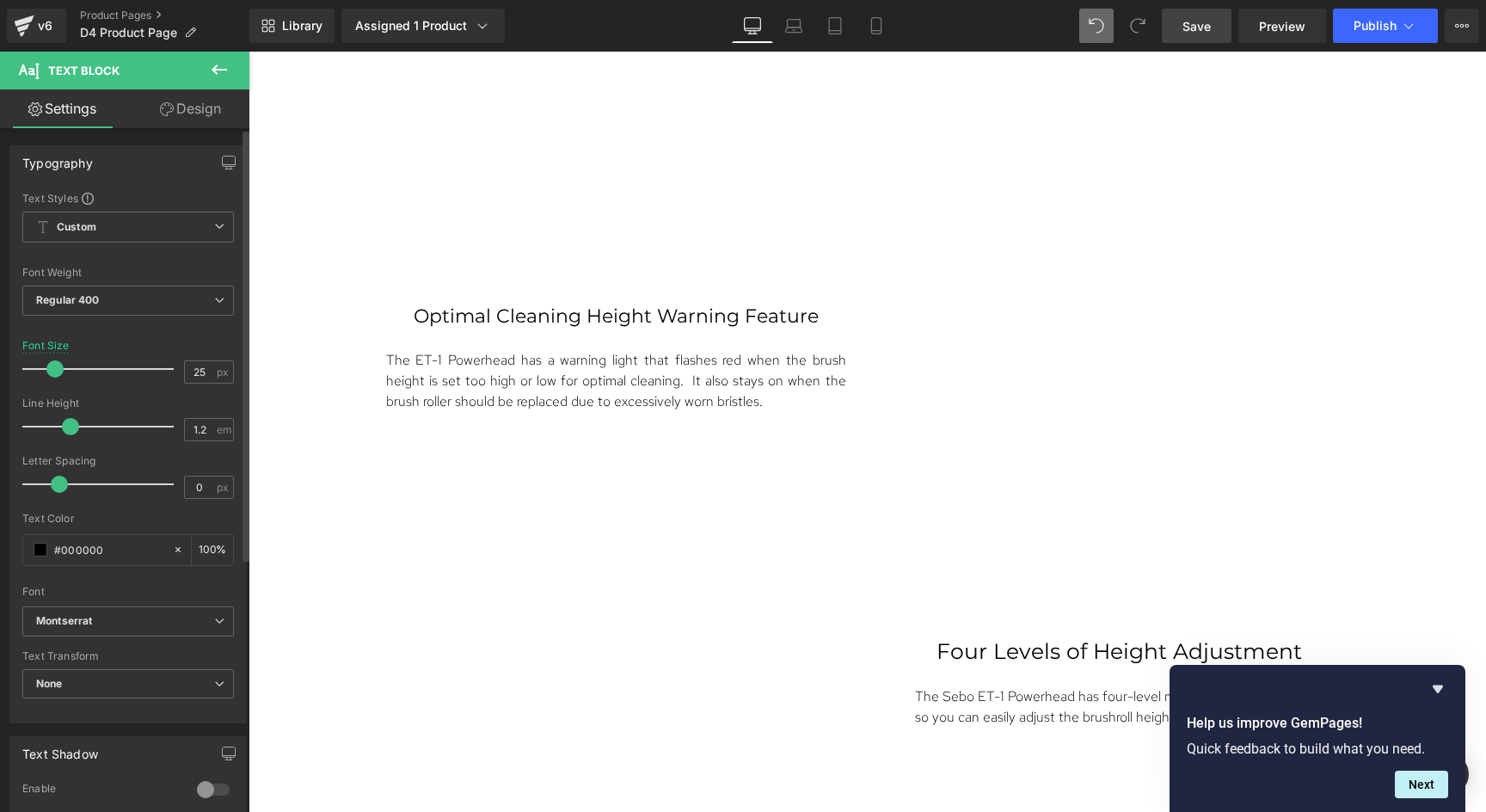
click at [56, 371] on span at bounding box center [54, 368] width 18 height 18
click at [87, 304] on b "Regular 400" at bounding box center [67, 300] width 64 height 13
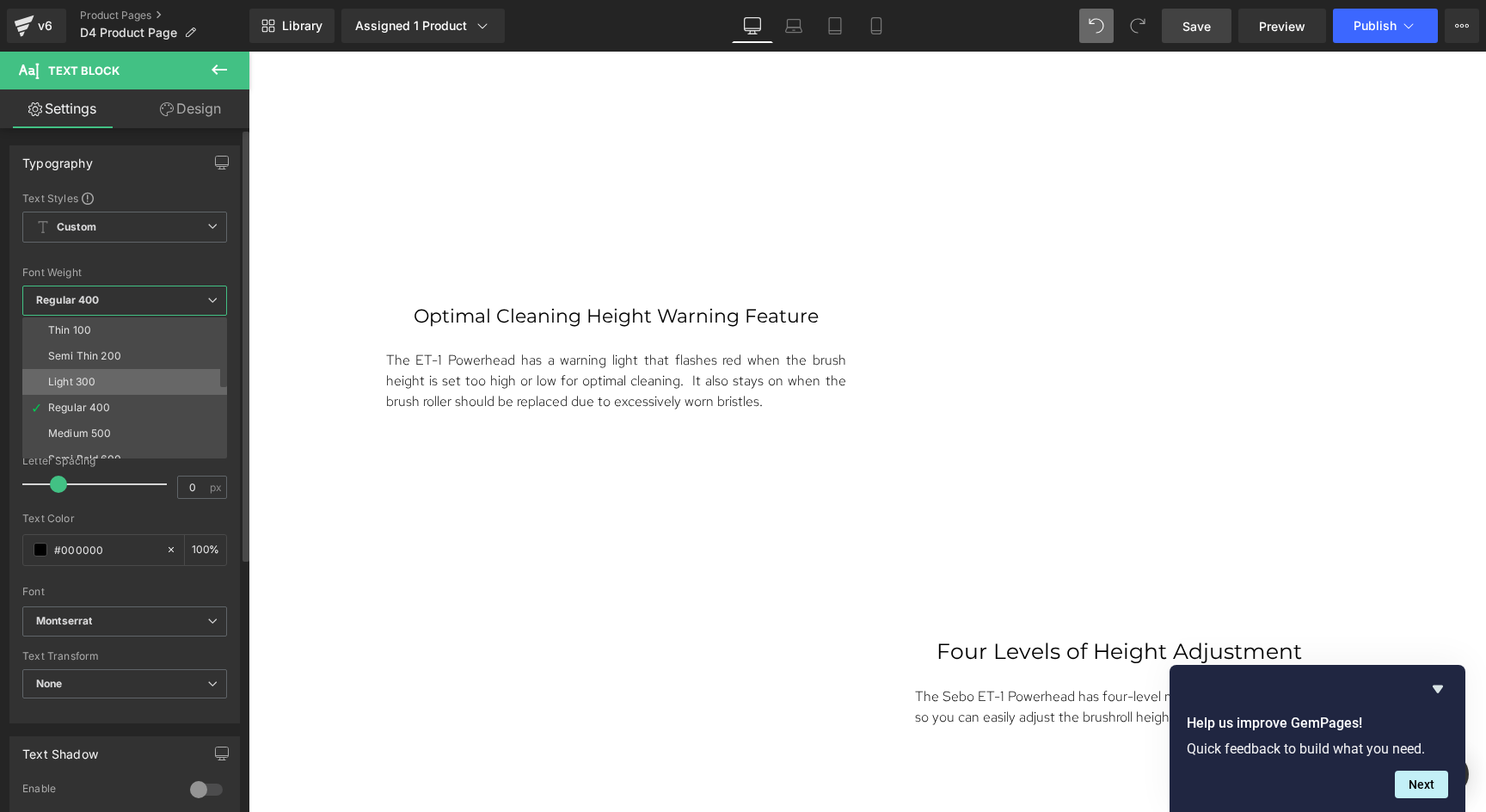
click at [76, 379] on div "Light 300" at bounding box center [71, 381] width 47 height 12
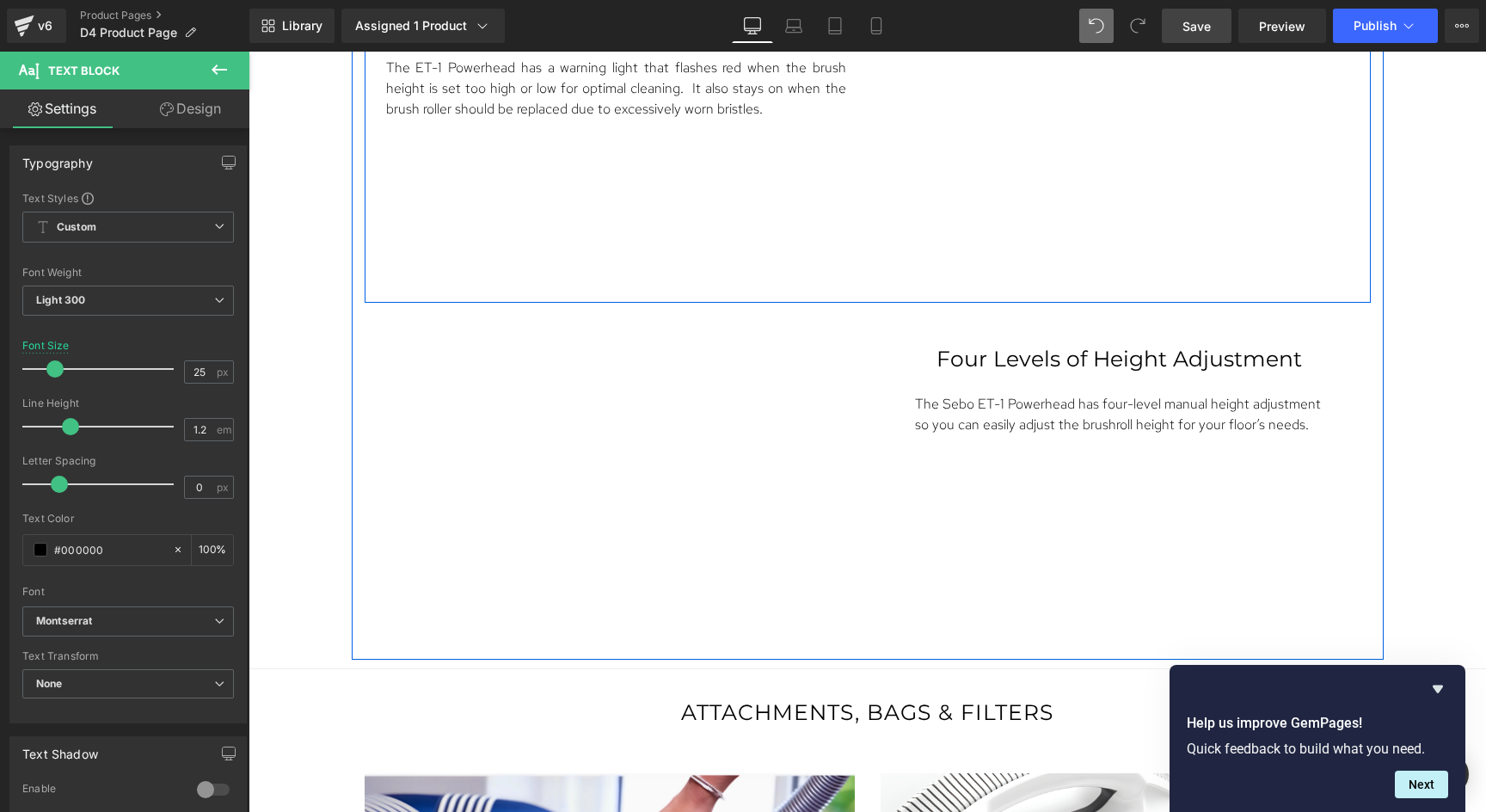
scroll to position [5331, 0]
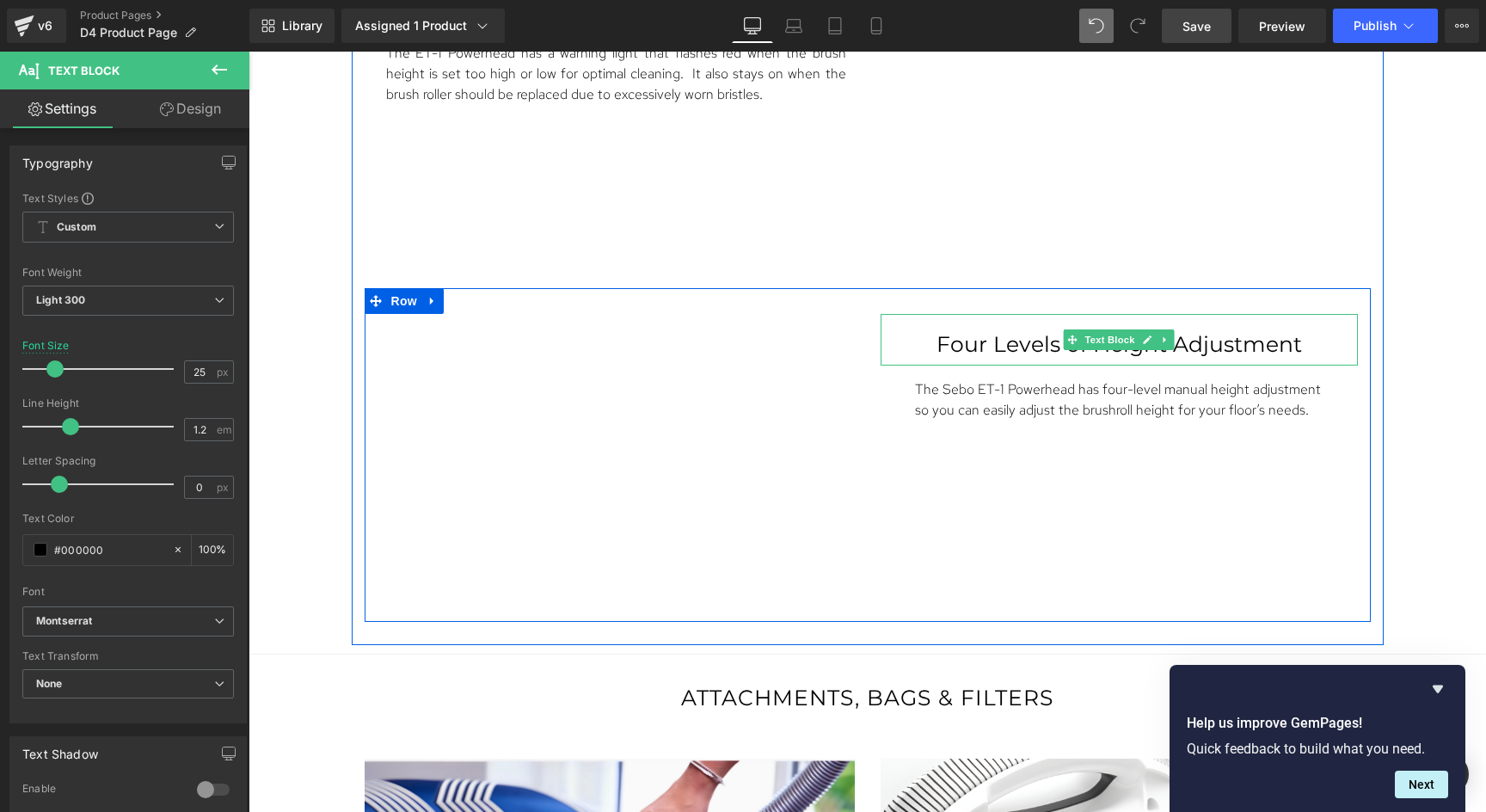
click at [1217, 343] on p "Four Levels of Height Adjustment" at bounding box center [1119, 344] width 409 height 26
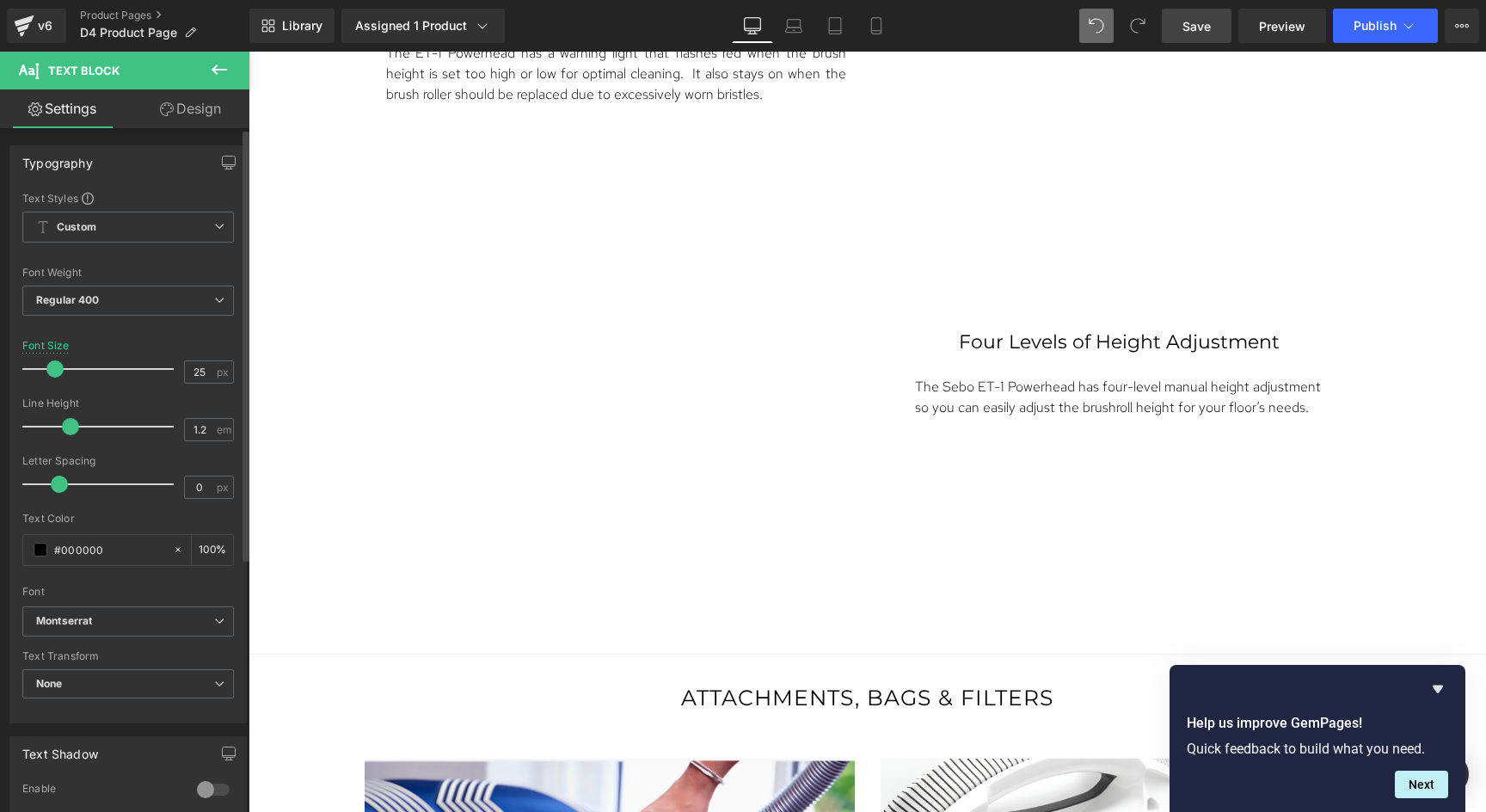
click at [54, 368] on span at bounding box center [54, 368] width 18 height 18
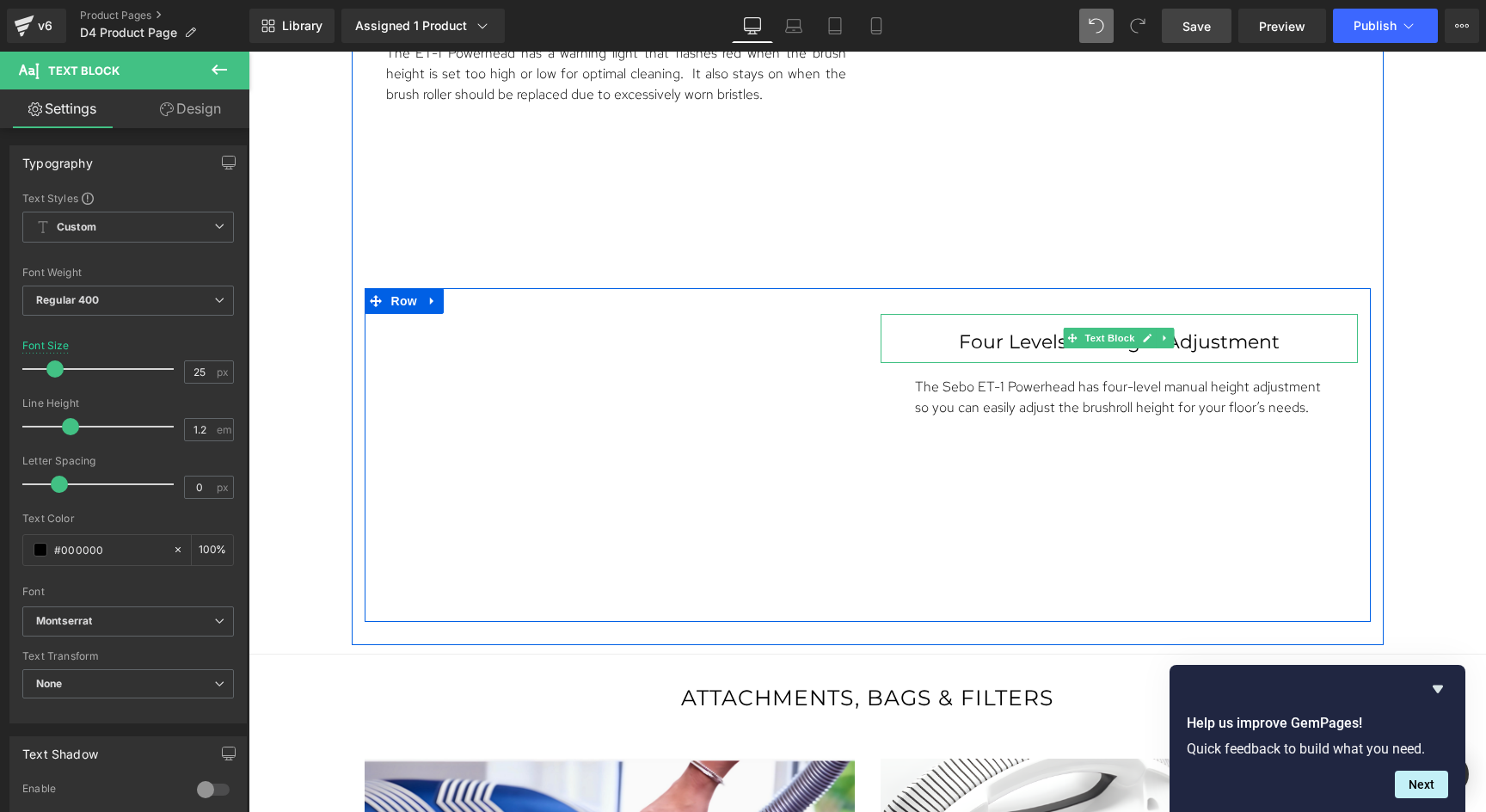
click at [1076, 350] on div "Four Levels of Height Adjustment" at bounding box center [1119, 338] width 477 height 48
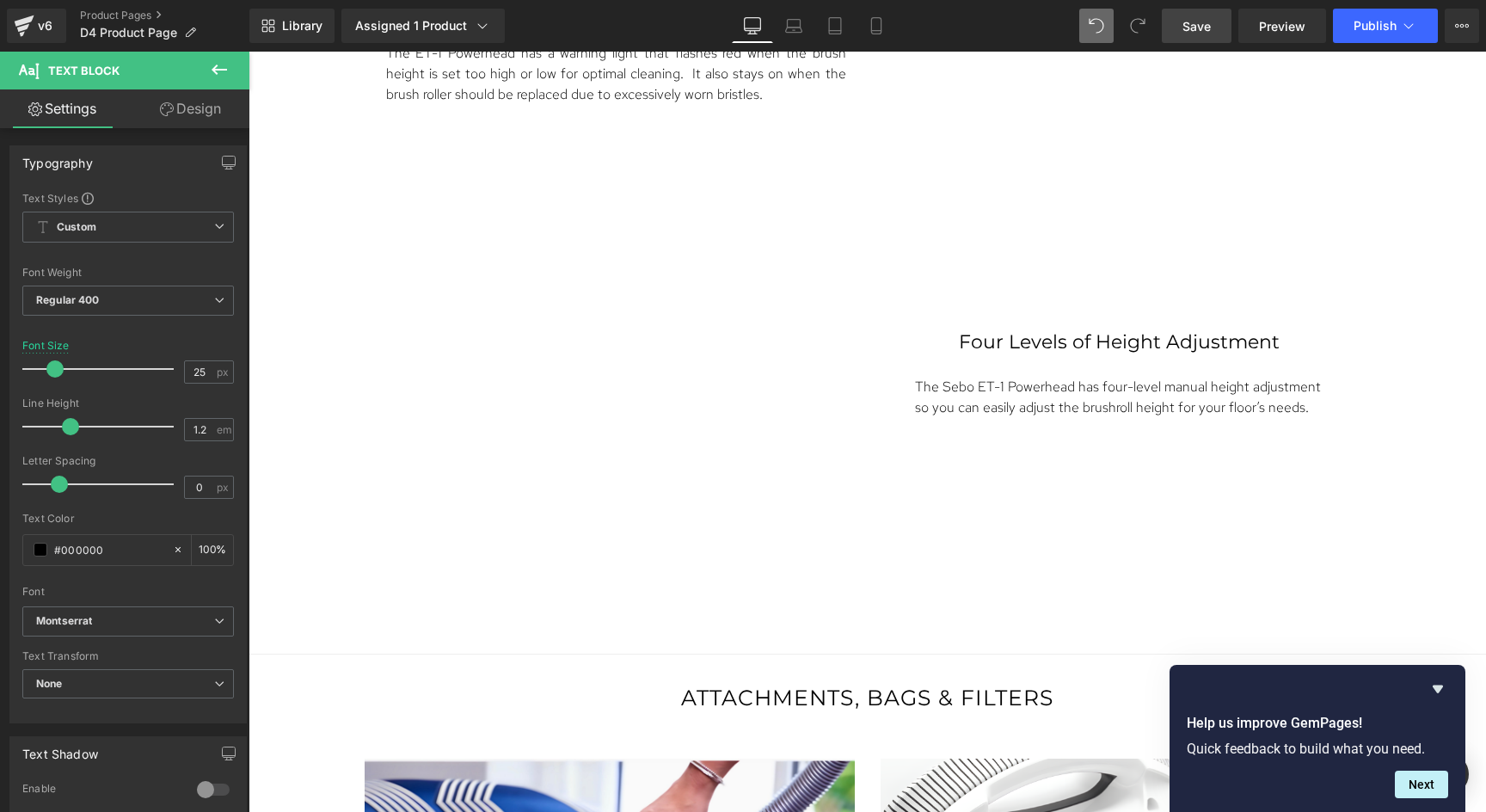
click at [186, 107] on link "Design" at bounding box center [190, 109] width 125 height 39
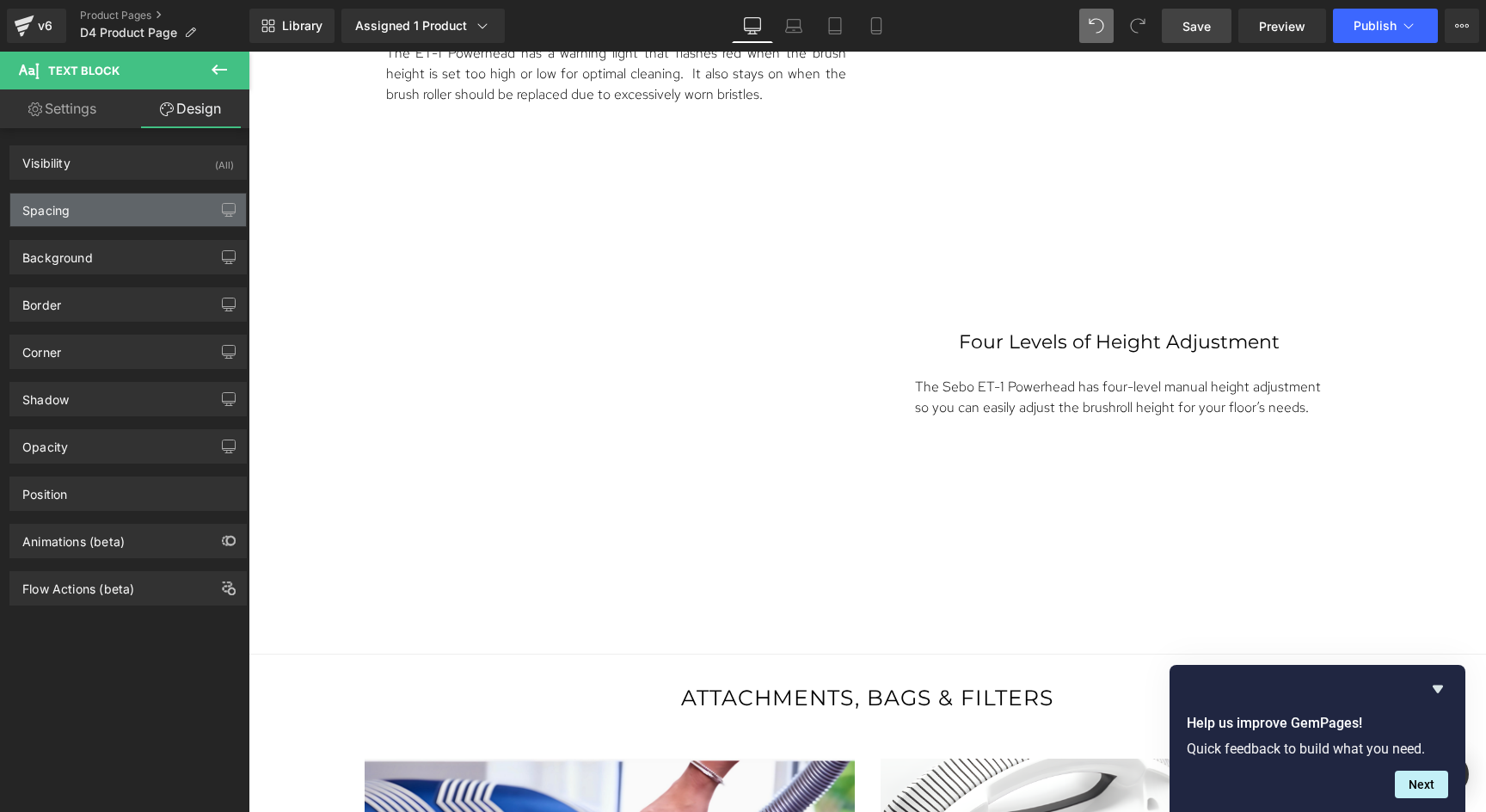
click at [79, 223] on div "Spacing" at bounding box center [127, 209] width 235 height 32
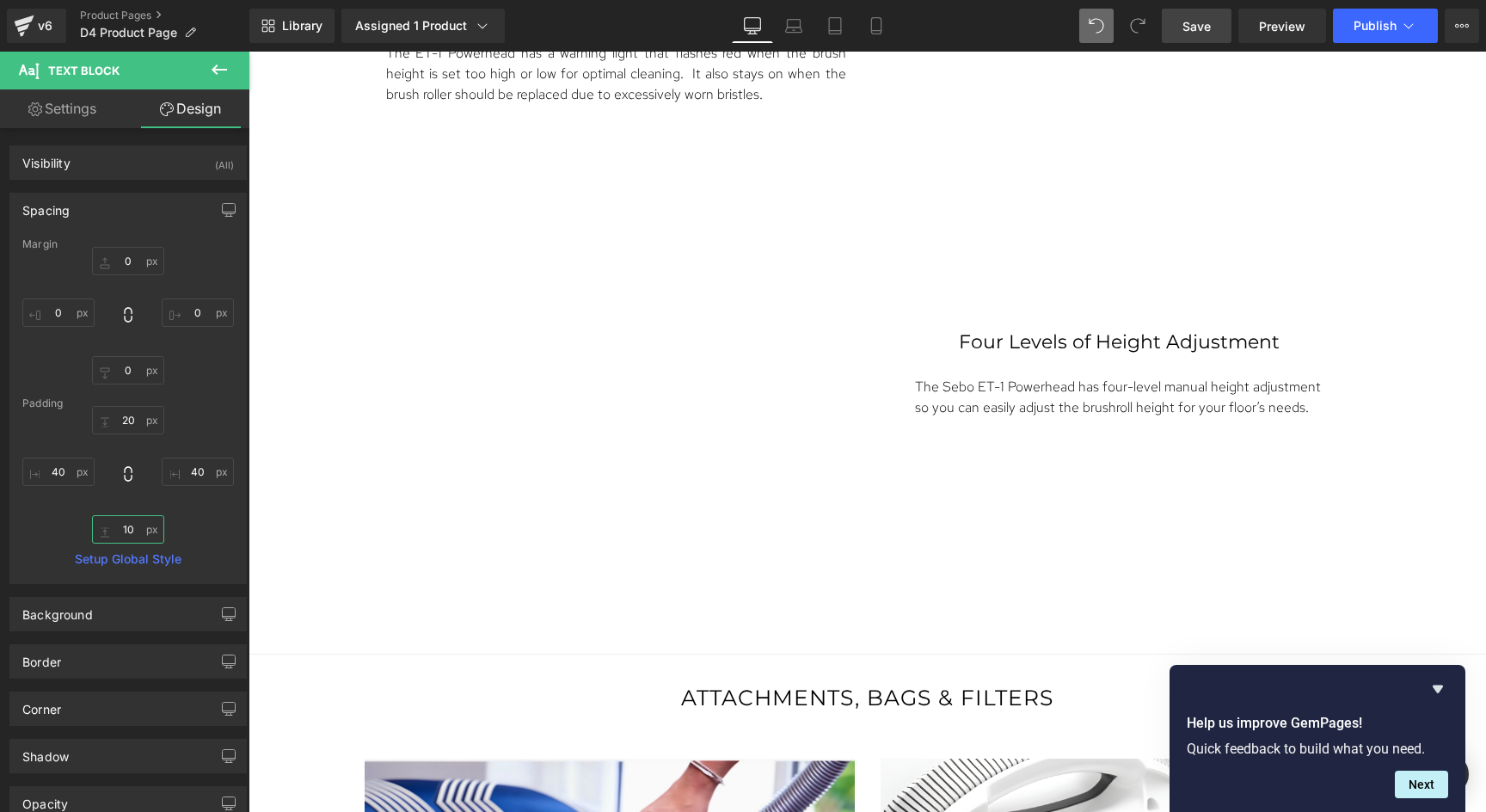
click at [130, 536] on input "10" at bounding box center [128, 529] width 72 height 29
type input "0"
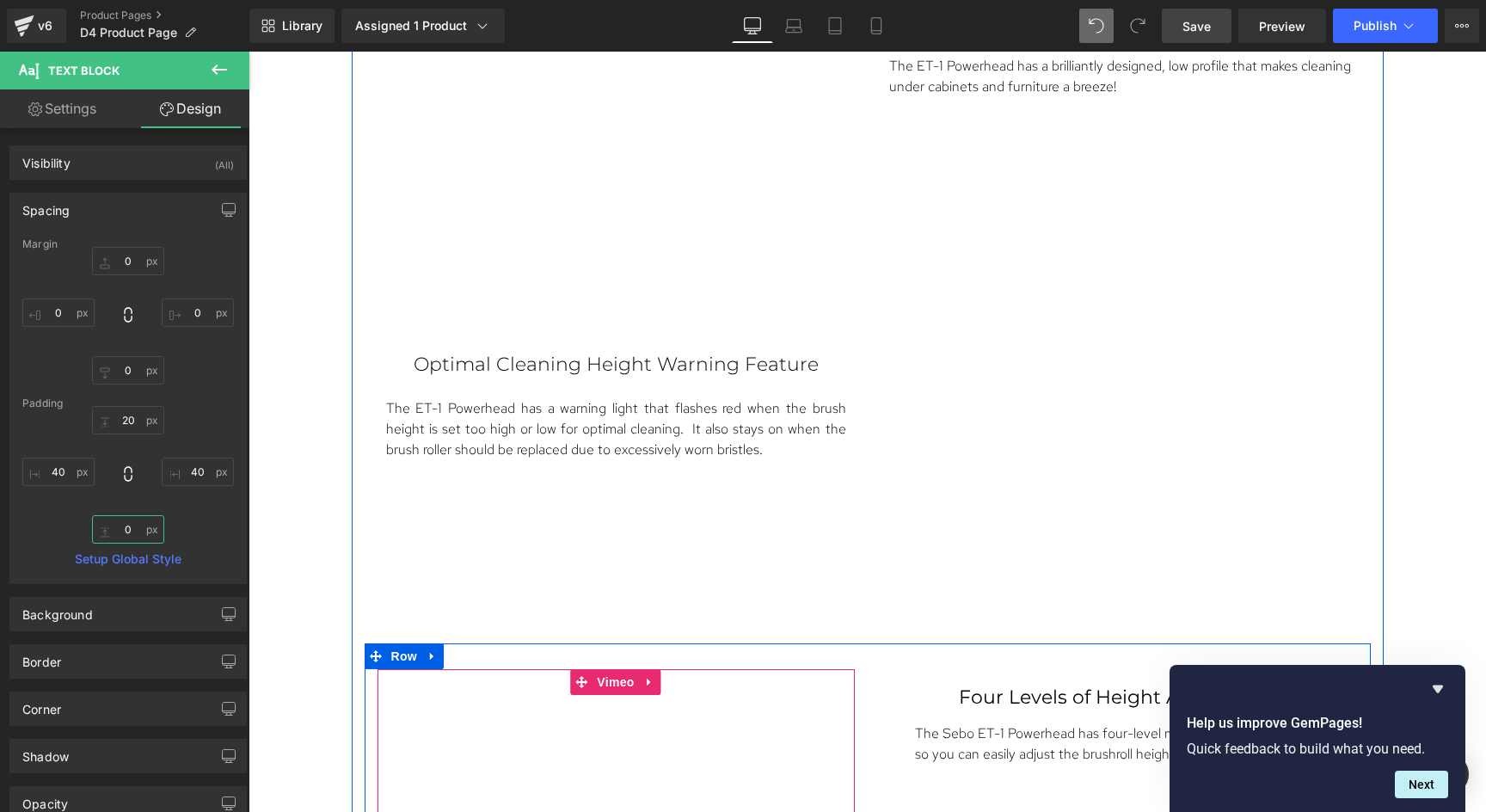
scroll to position [4971, 0]
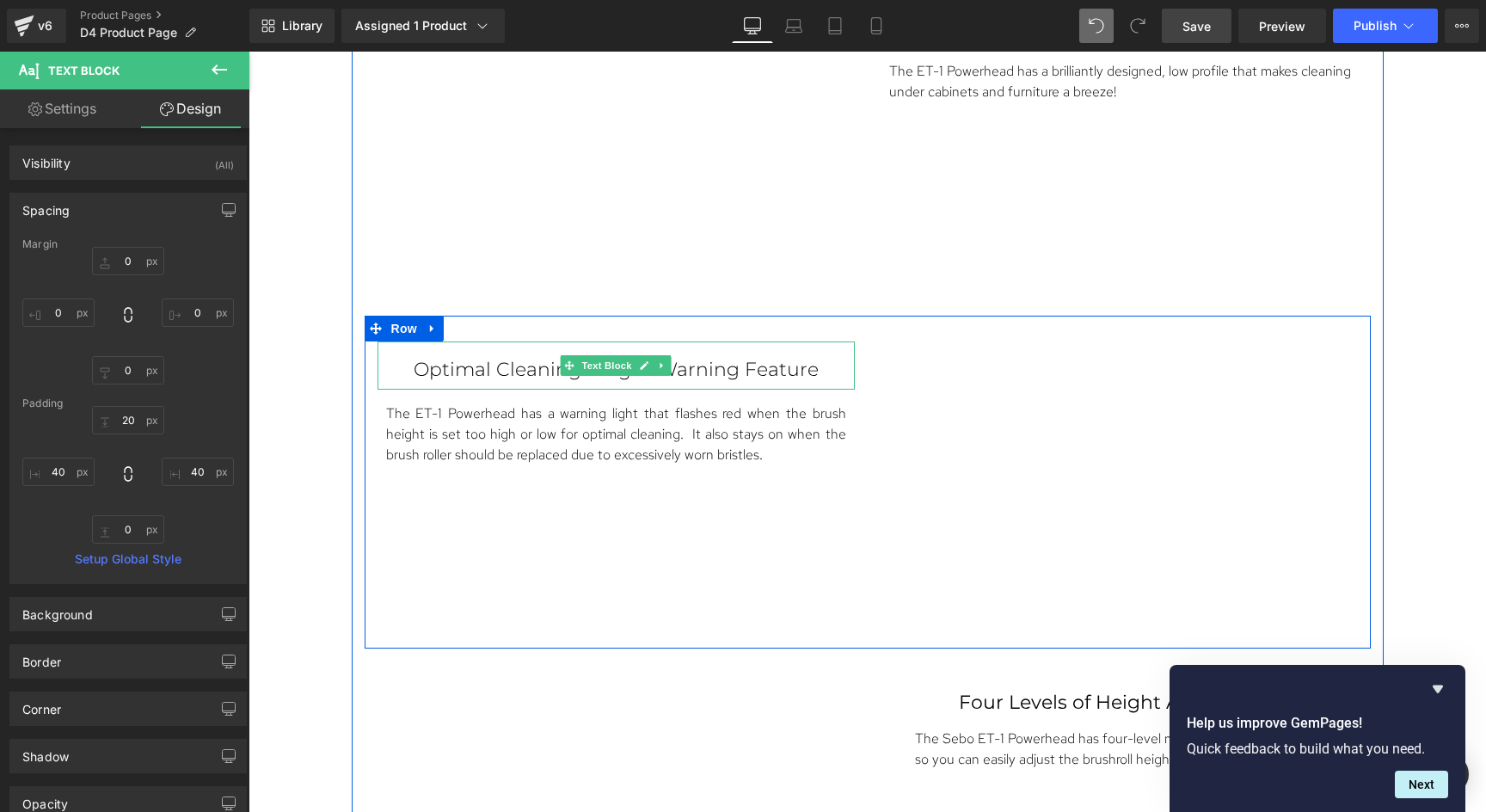
click at [719, 372] on p "Optimal Cleaning Height Warning Feature" at bounding box center [616, 370] width 409 height 22
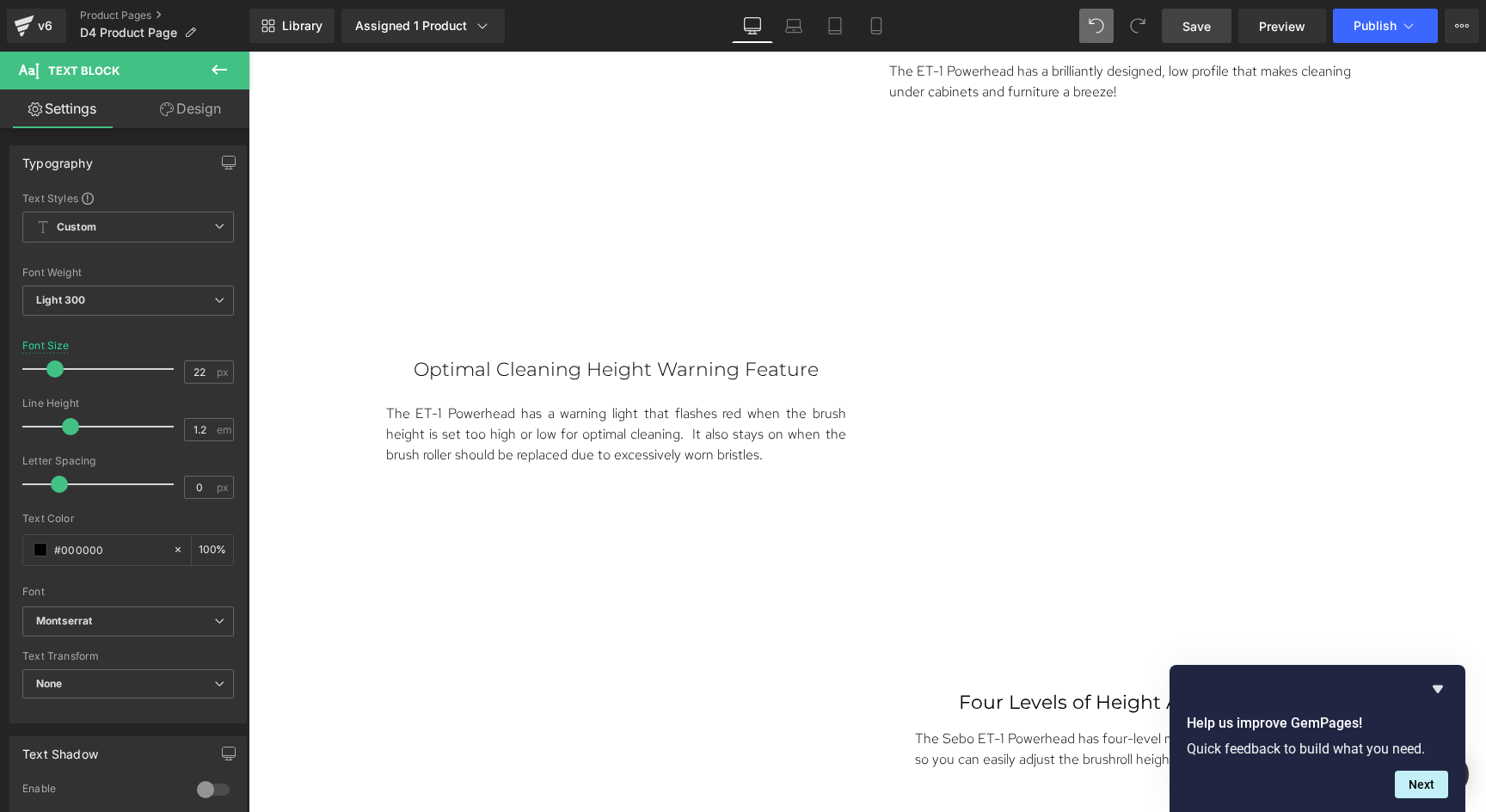
click at [196, 111] on link "Design" at bounding box center [190, 109] width 125 height 39
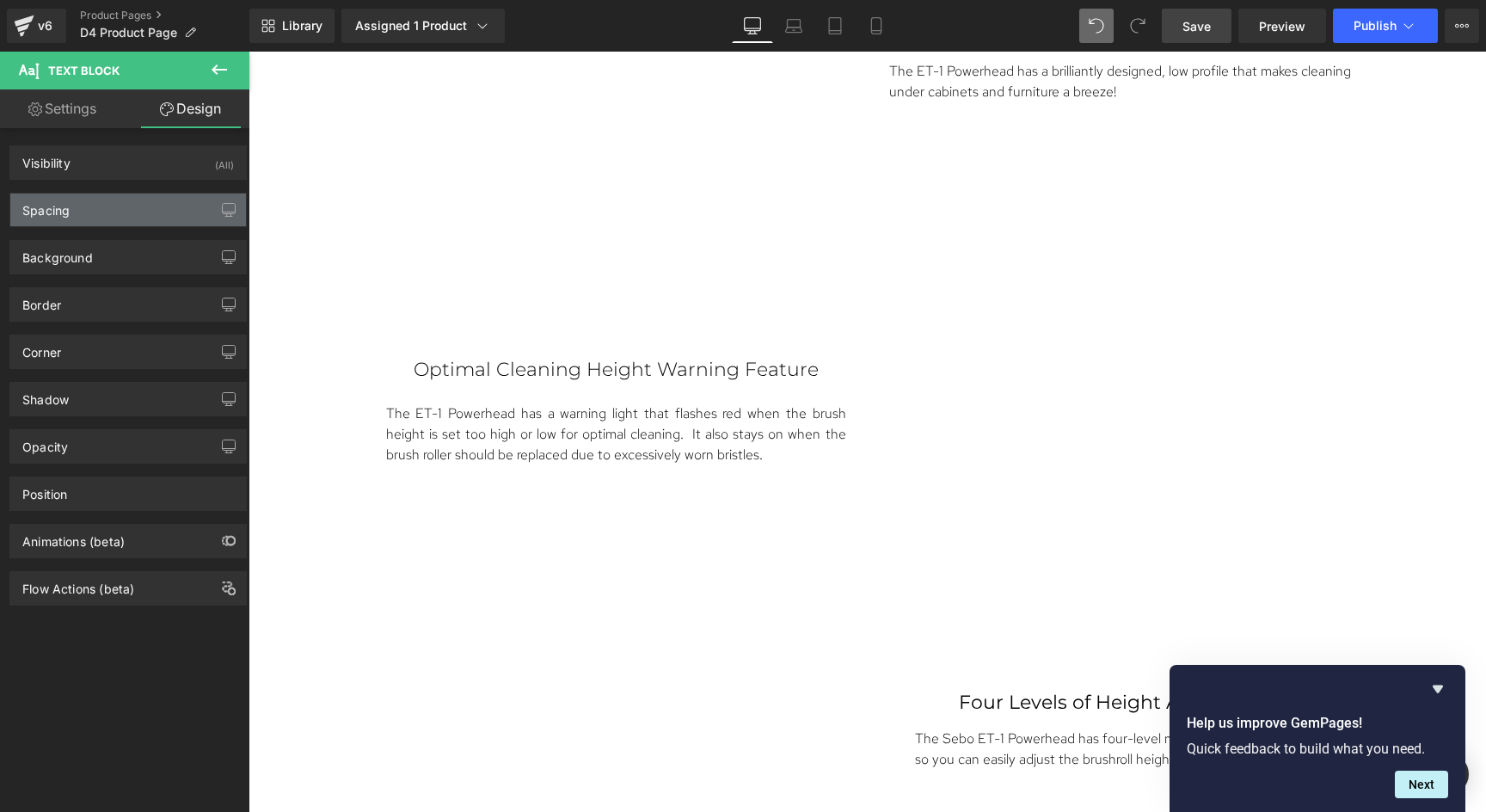
click at [94, 217] on div "Spacing" at bounding box center [127, 209] width 235 height 32
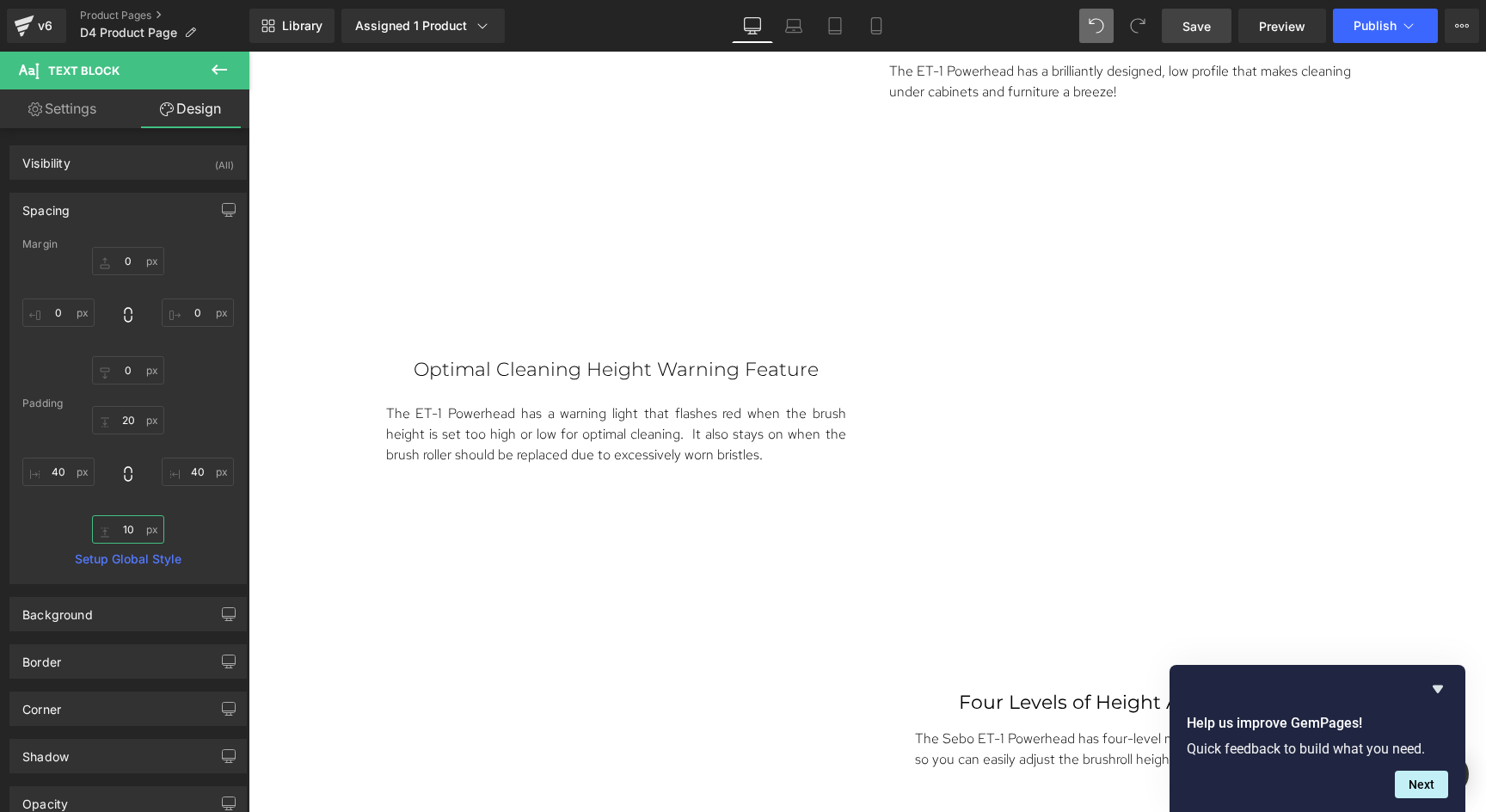
click at [126, 528] on input "10" at bounding box center [128, 529] width 72 height 29
type input "0"
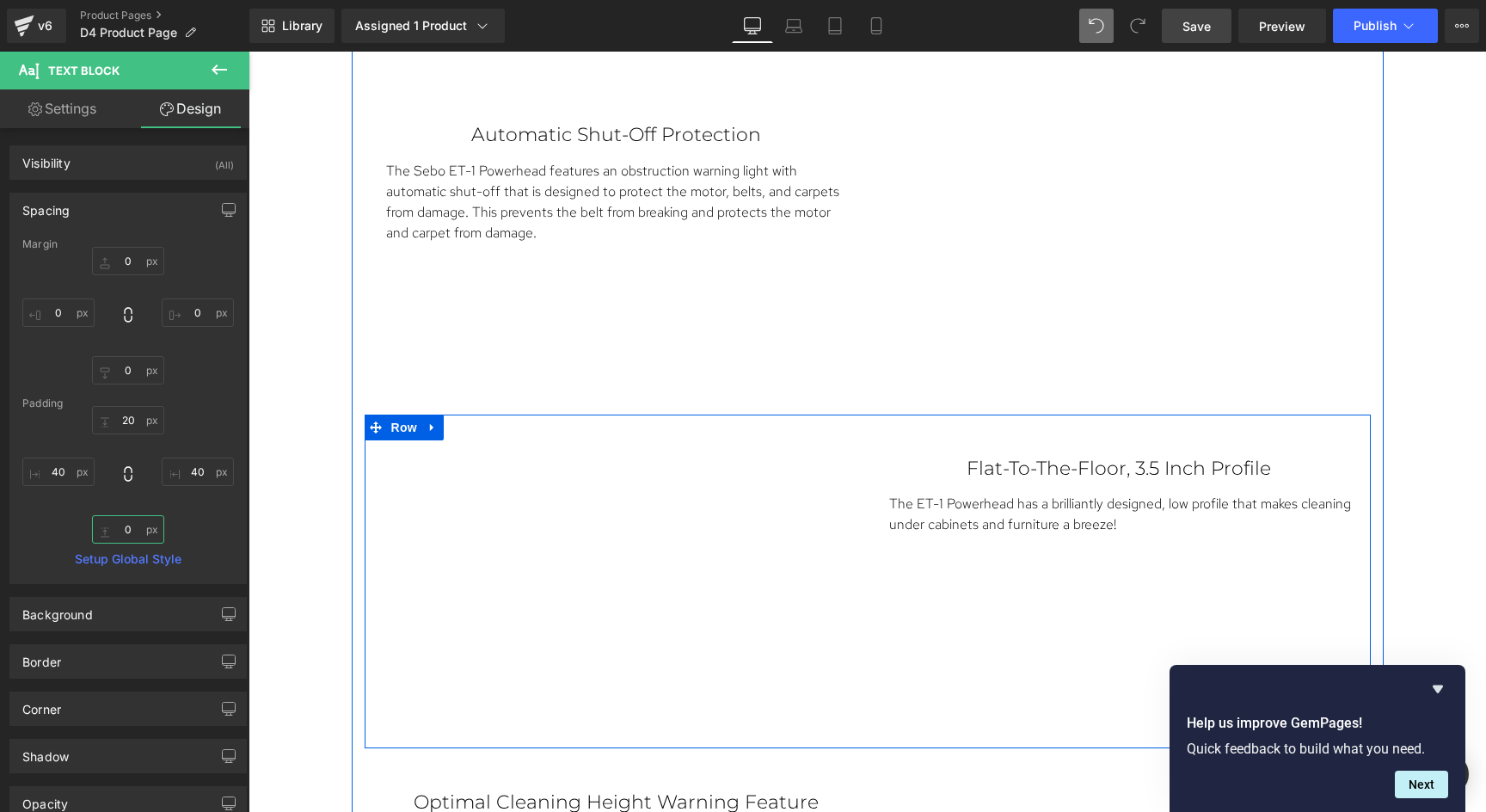
scroll to position [4596, 0]
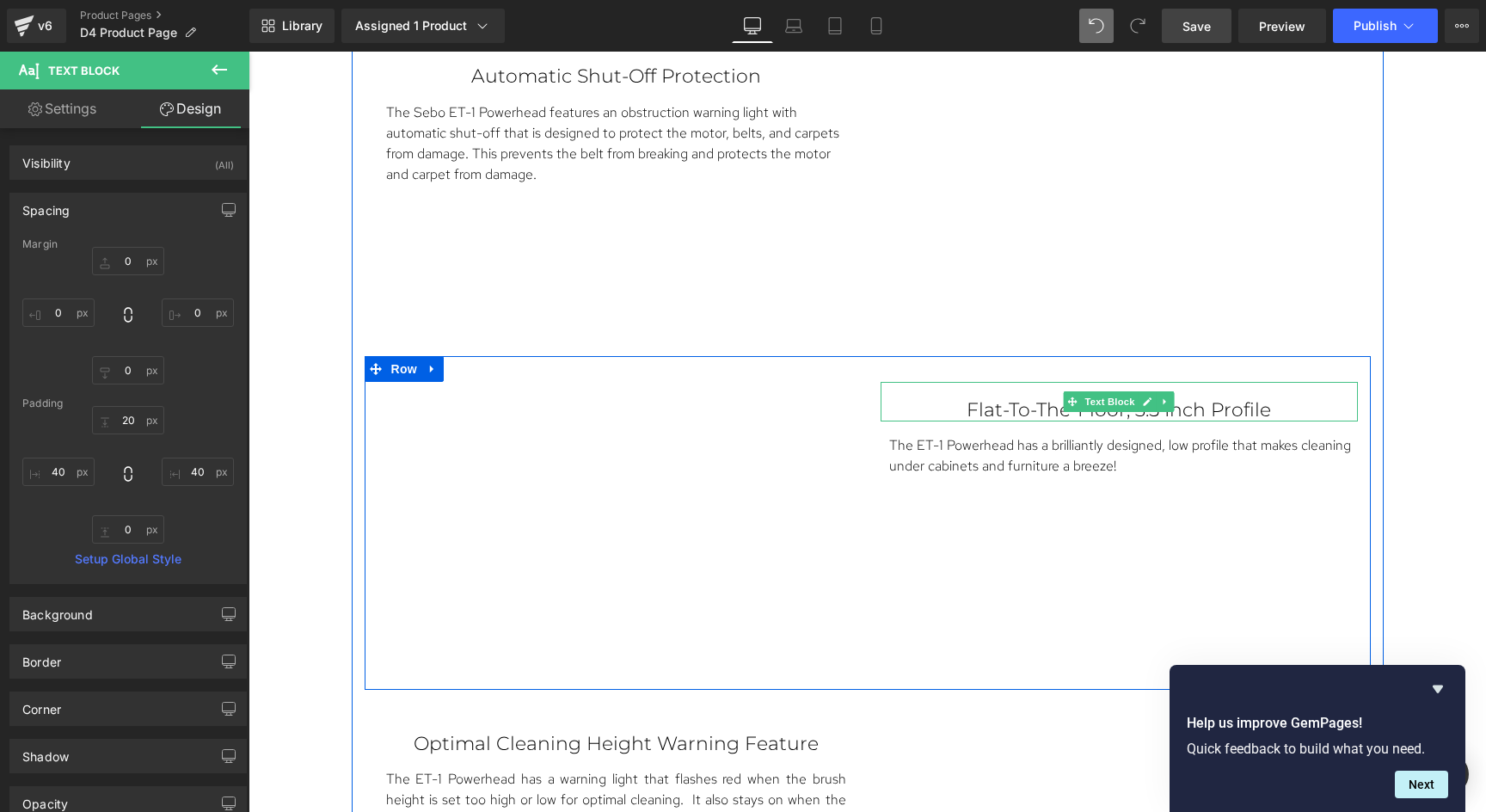
click at [1173, 402] on p "Flat-To-The-Floor, 3.5 Inch Profile" at bounding box center [1119, 410] width 409 height 22
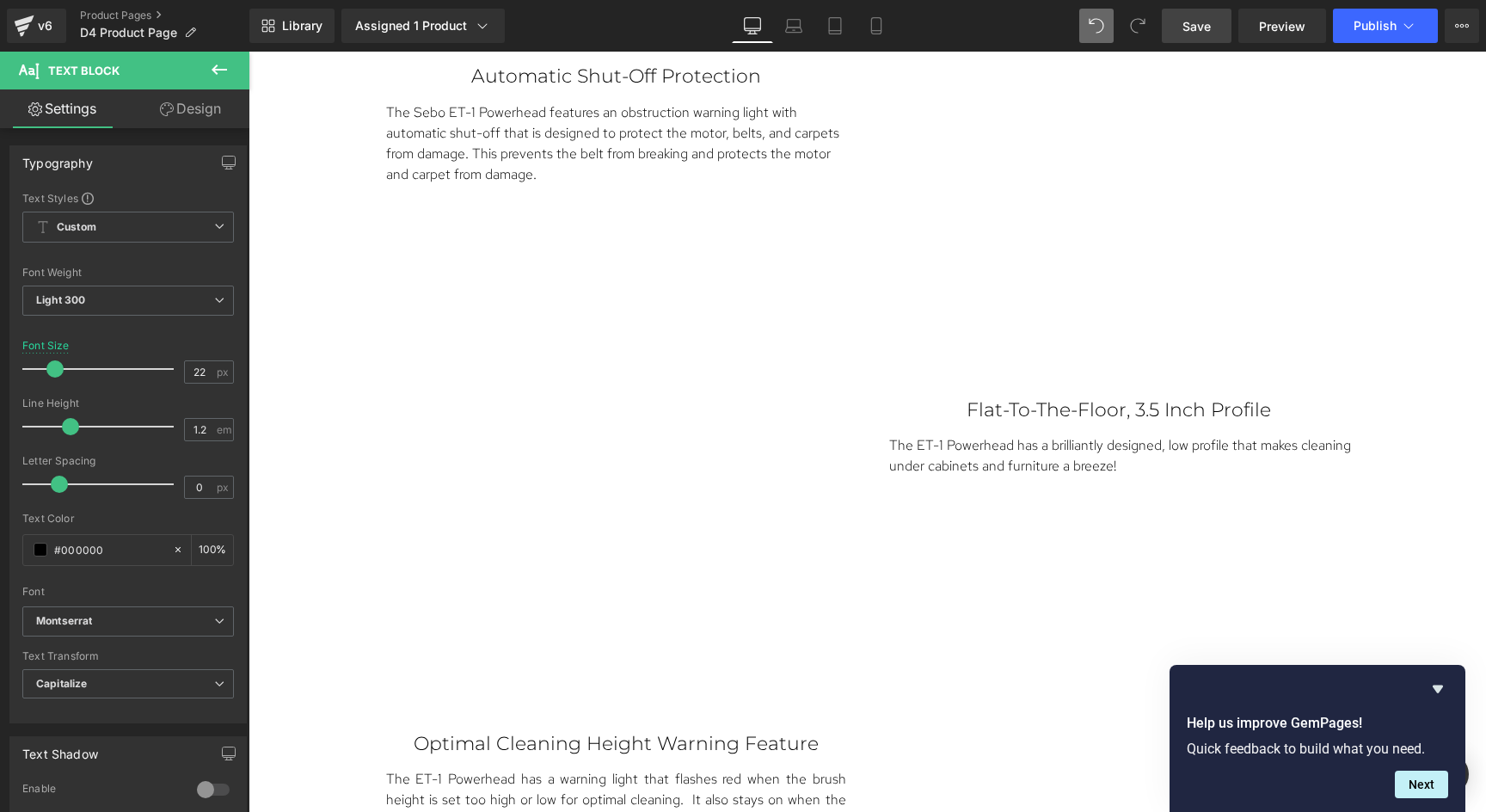
click at [198, 104] on link "Design" at bounding box center [190, 109] width 125 height 39
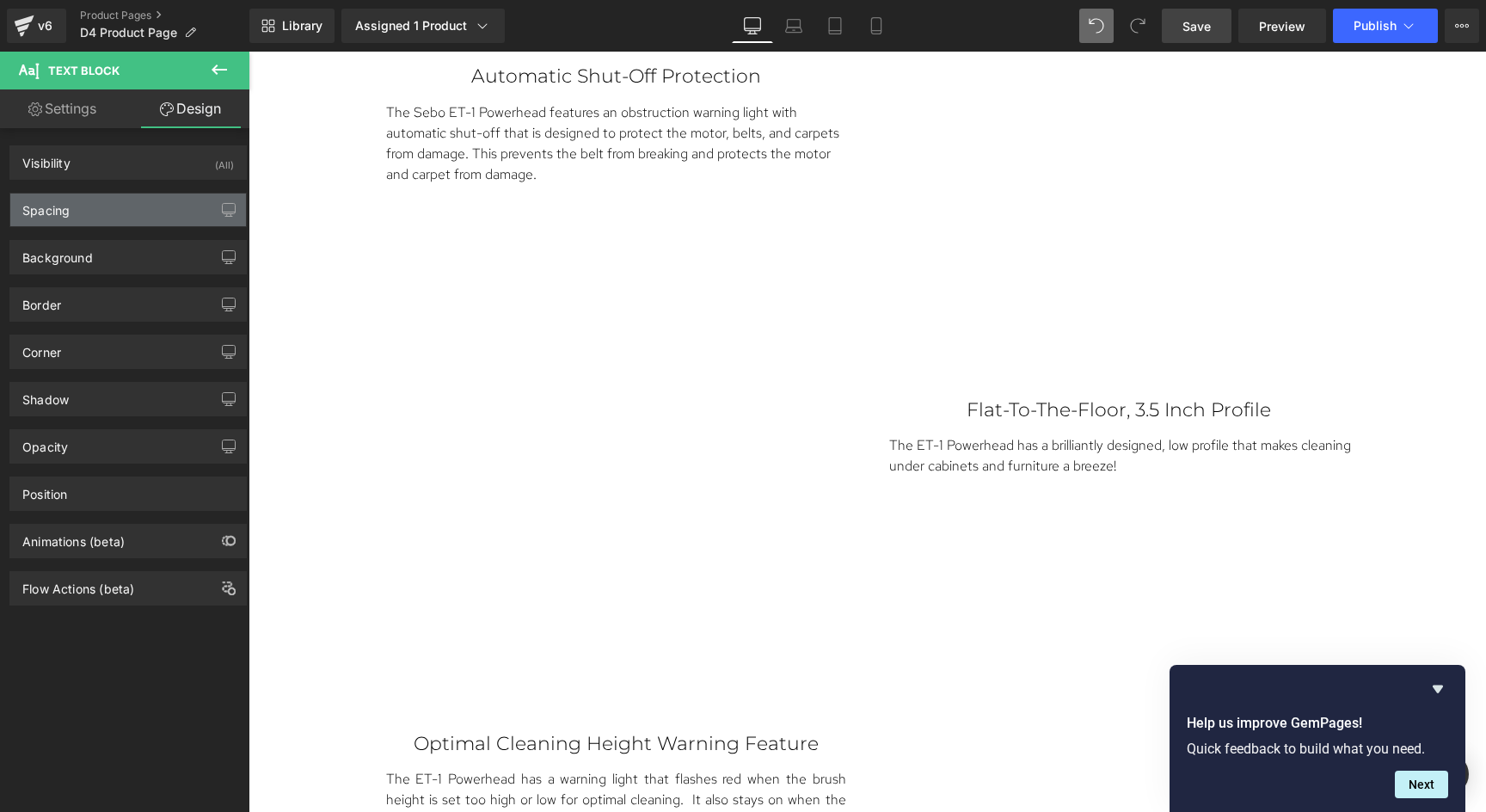
click at [101, 209] on div "Spacing" at bounding box center [127, 209] width 235 height 32
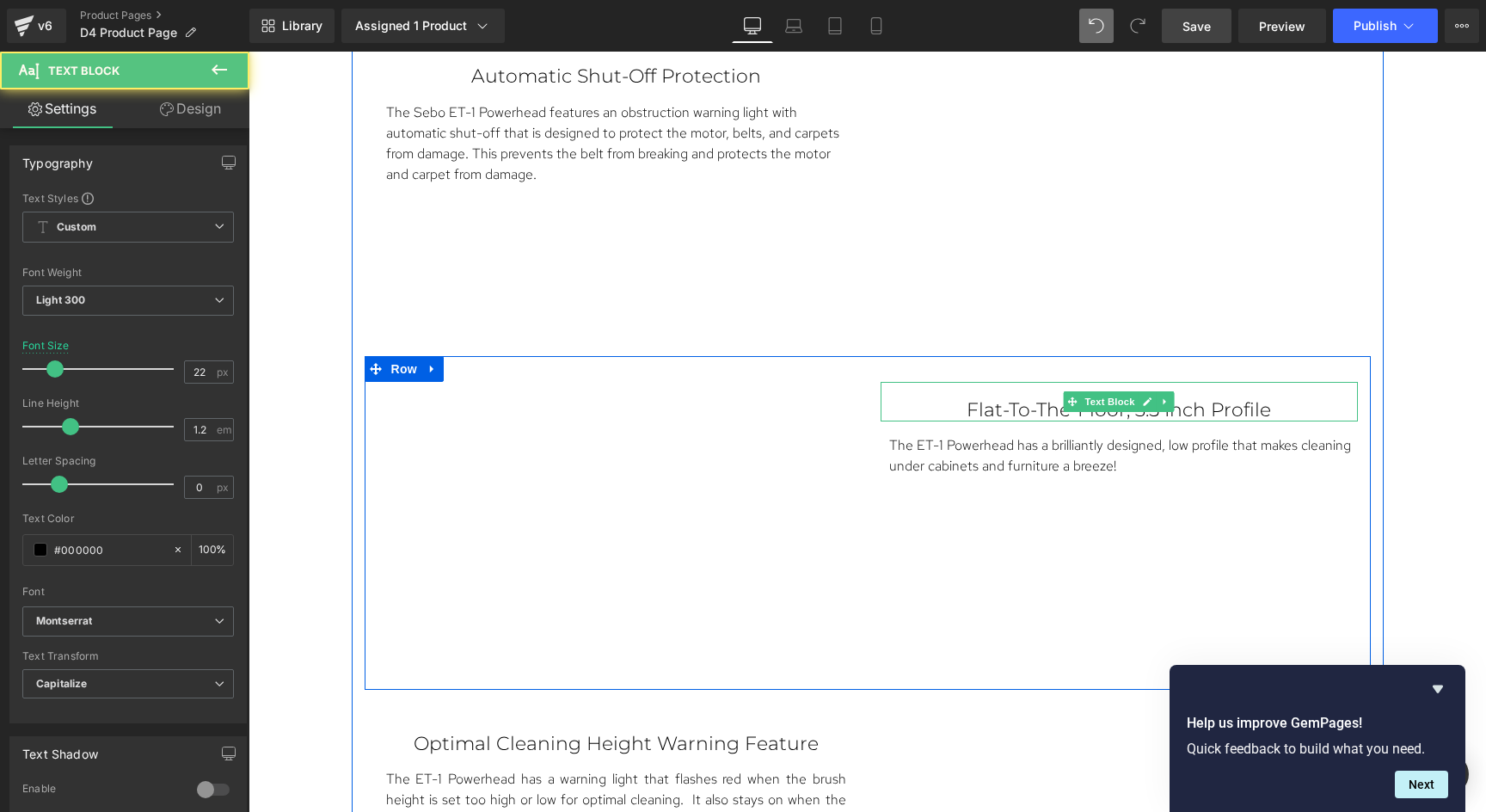
click at [1179, 399] on p "Flat-To-The-Floor, 3.5 Inch Profile" at bounding box center [1119, 410] width 409 height 22
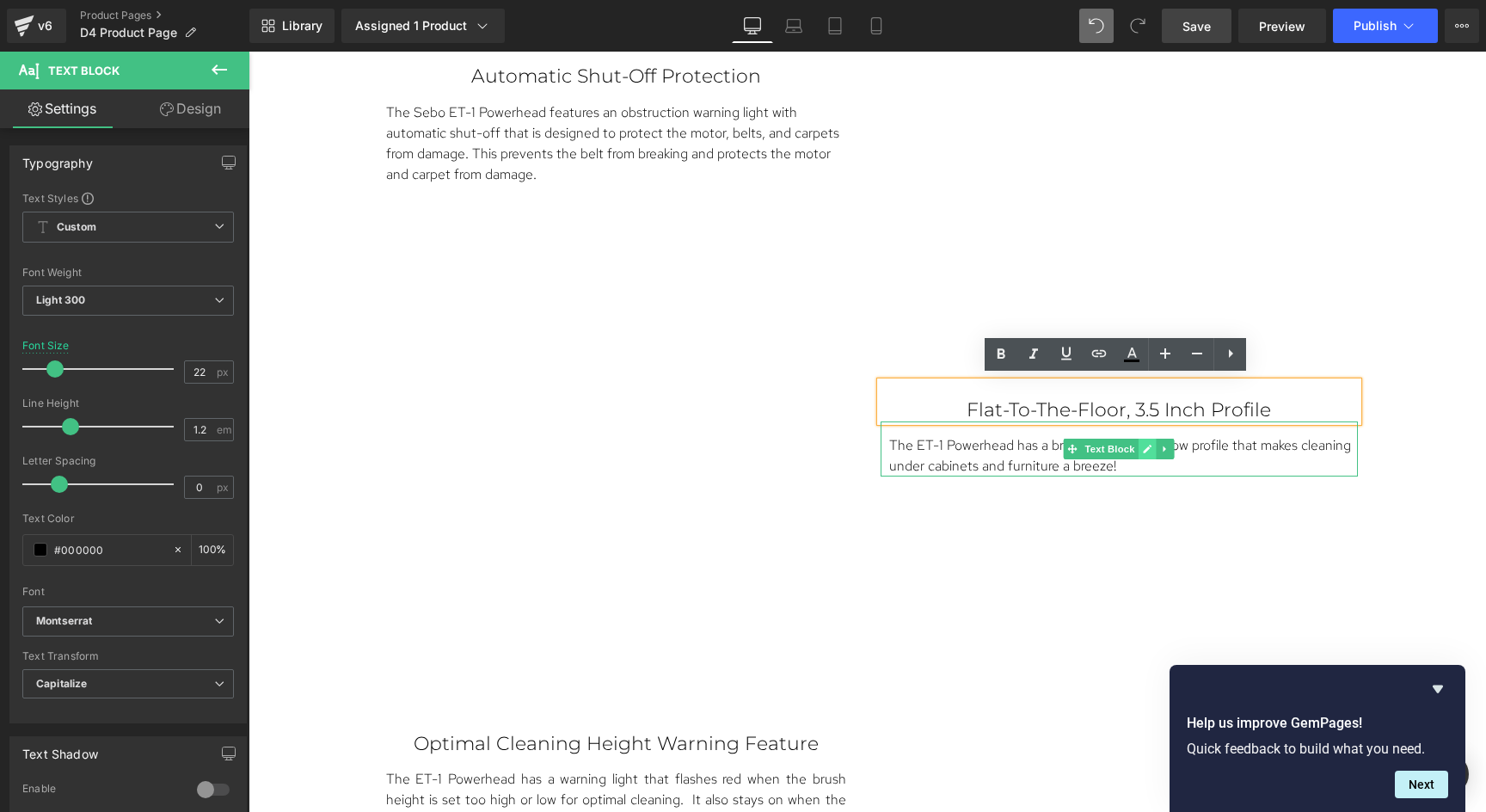
click at [1139, 438] on link at bounding box center [1148, 448] width 18 height 20
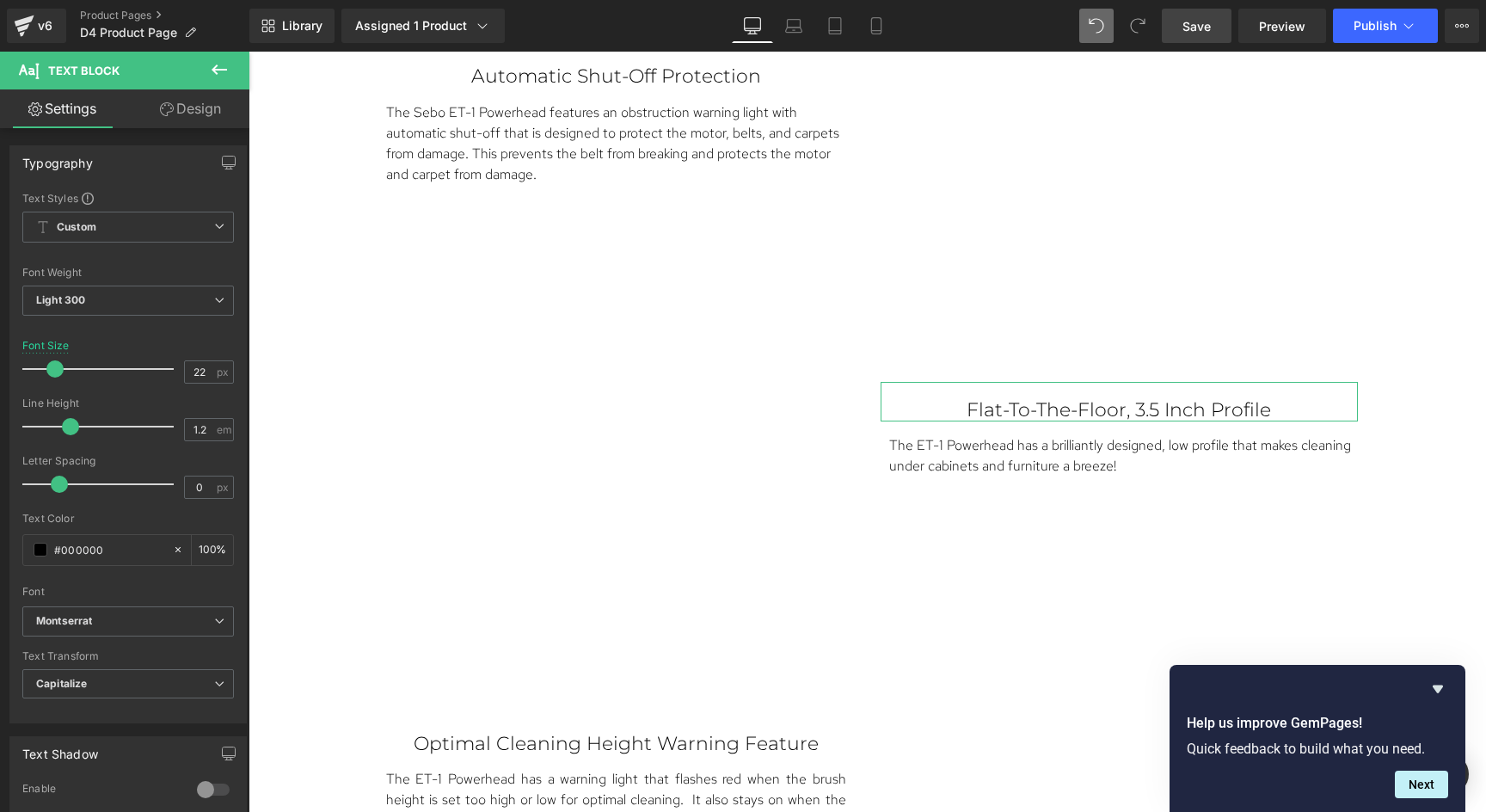
click at [202, 104] on link "Design" at bounding box center [190, 109] width 125 height 39
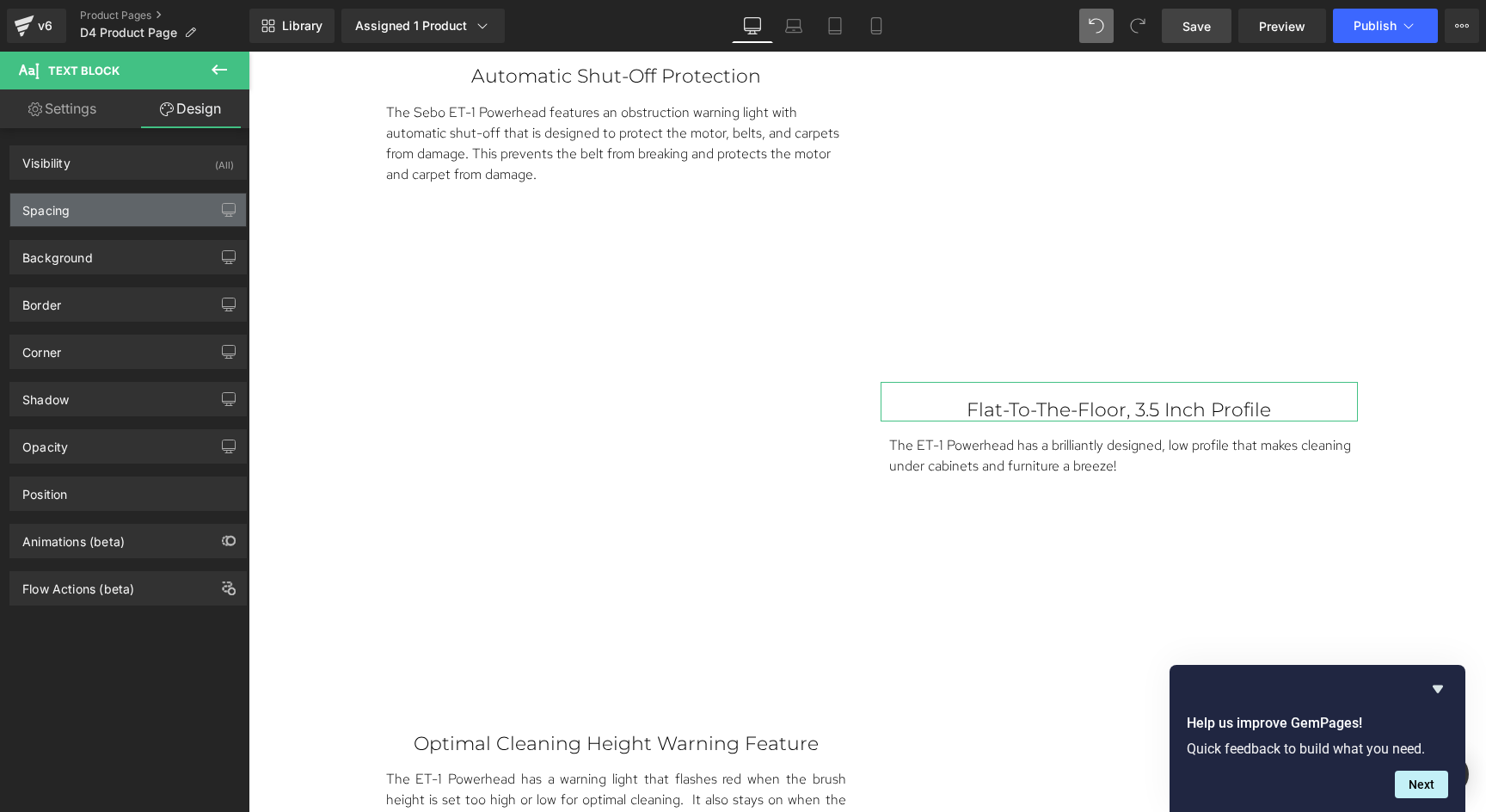
click at [132, 219] on div "Spacing" at bounding box center [127, 209] width 235 height 32
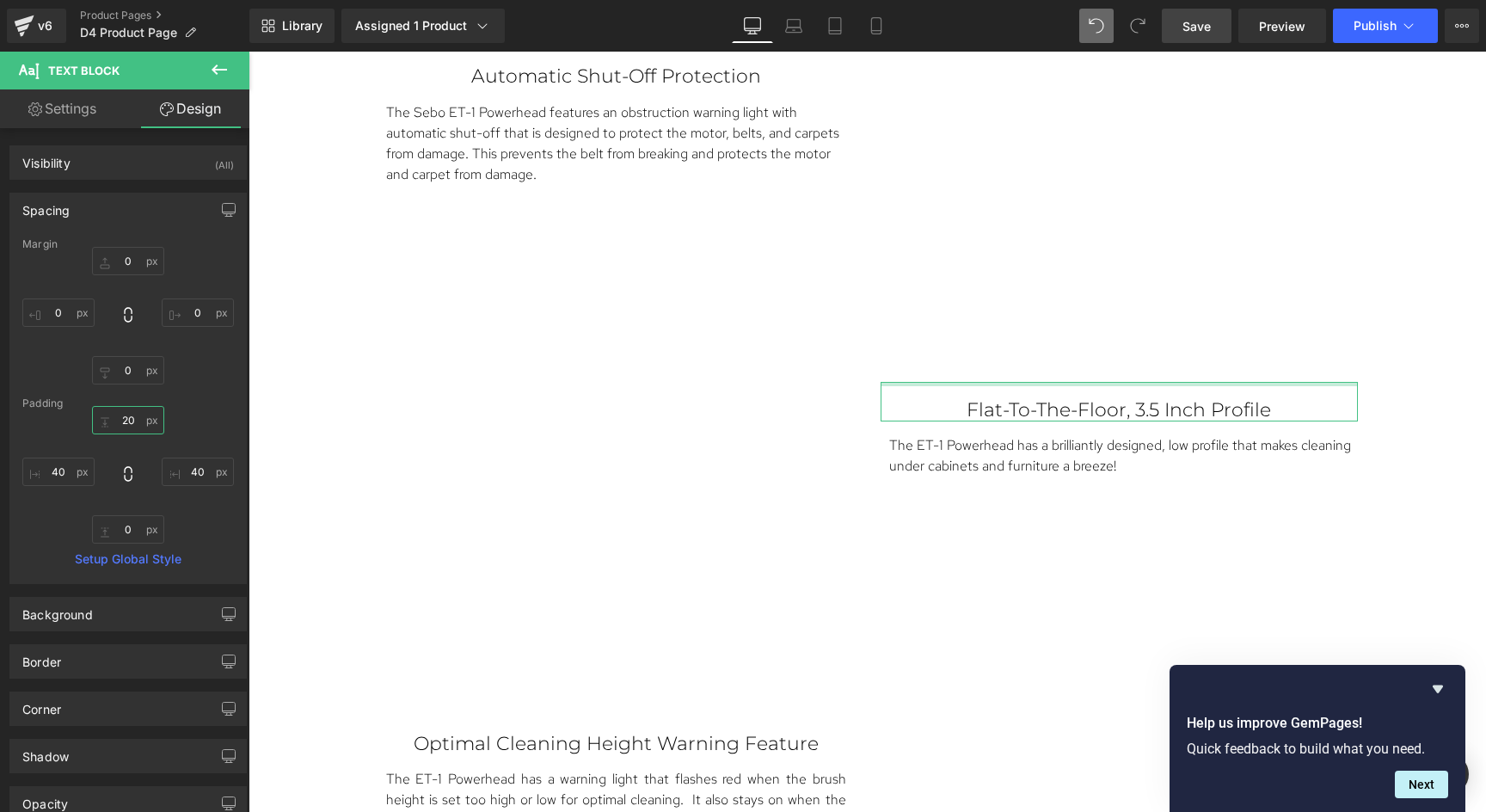
click at [134, 416] on input "20" at bounding box center [128, 420] width 72 height 29
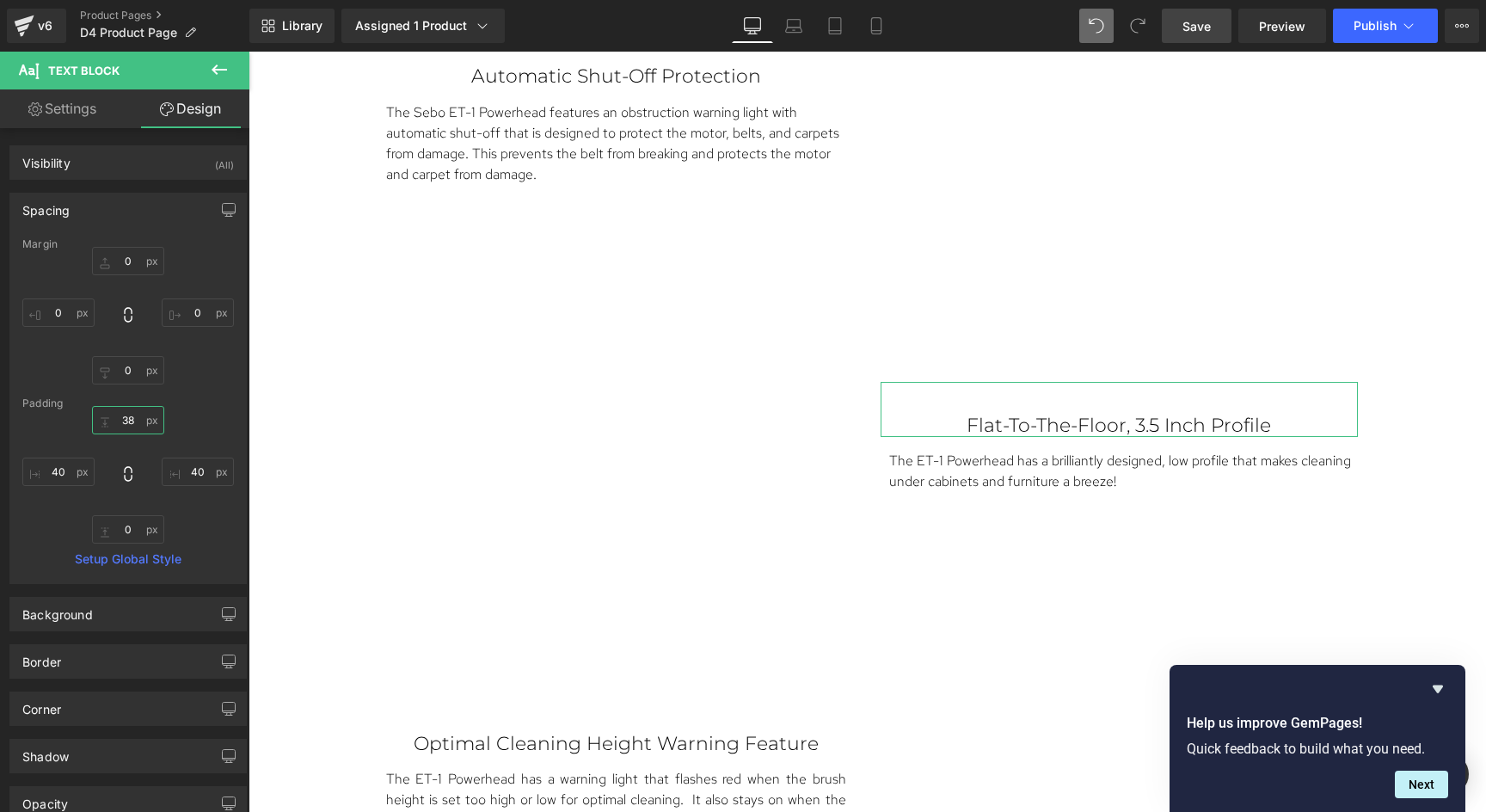
type input "39"
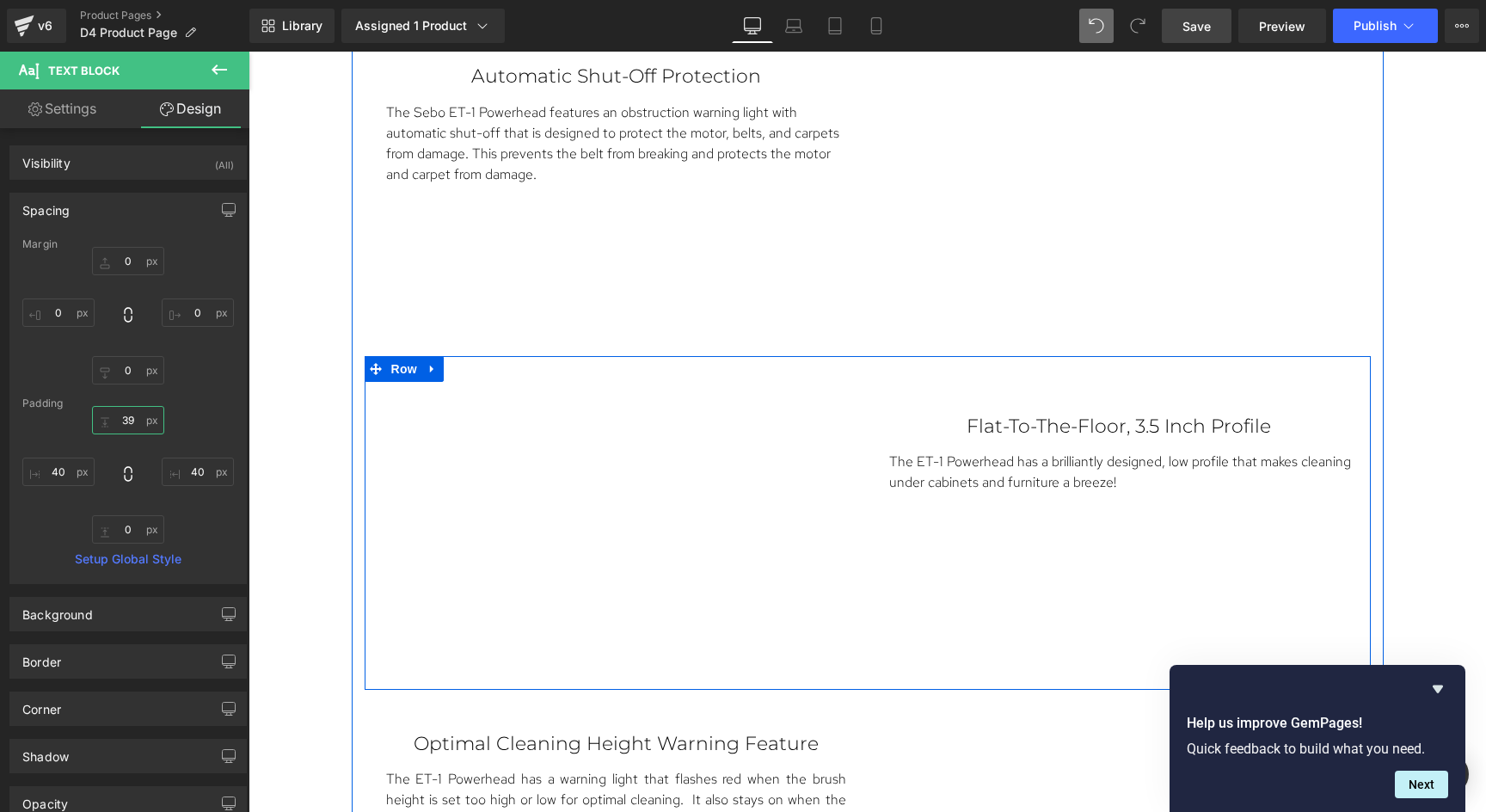
click at [977, 547] on div "Vimeo Flat-To-The-Floor, 3.5 Inch Profile Text Block 39px The ET-1 Powerhead ha…" at bounding box center [868, 523] width 1006 height 334
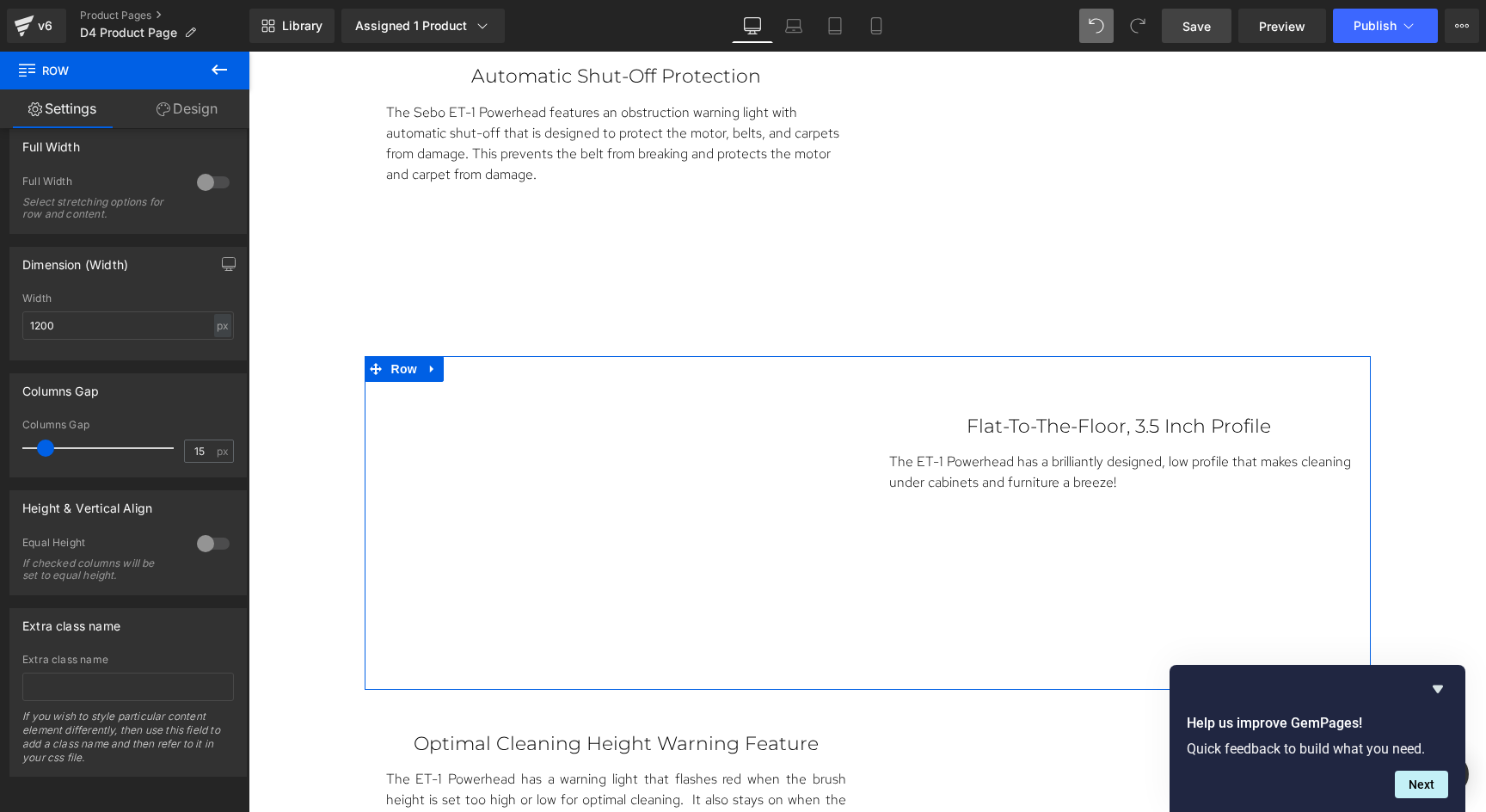
scroll to position [472, 0]
click at [208, 533] on div at bounding box center [213, 543] width 42 height 28
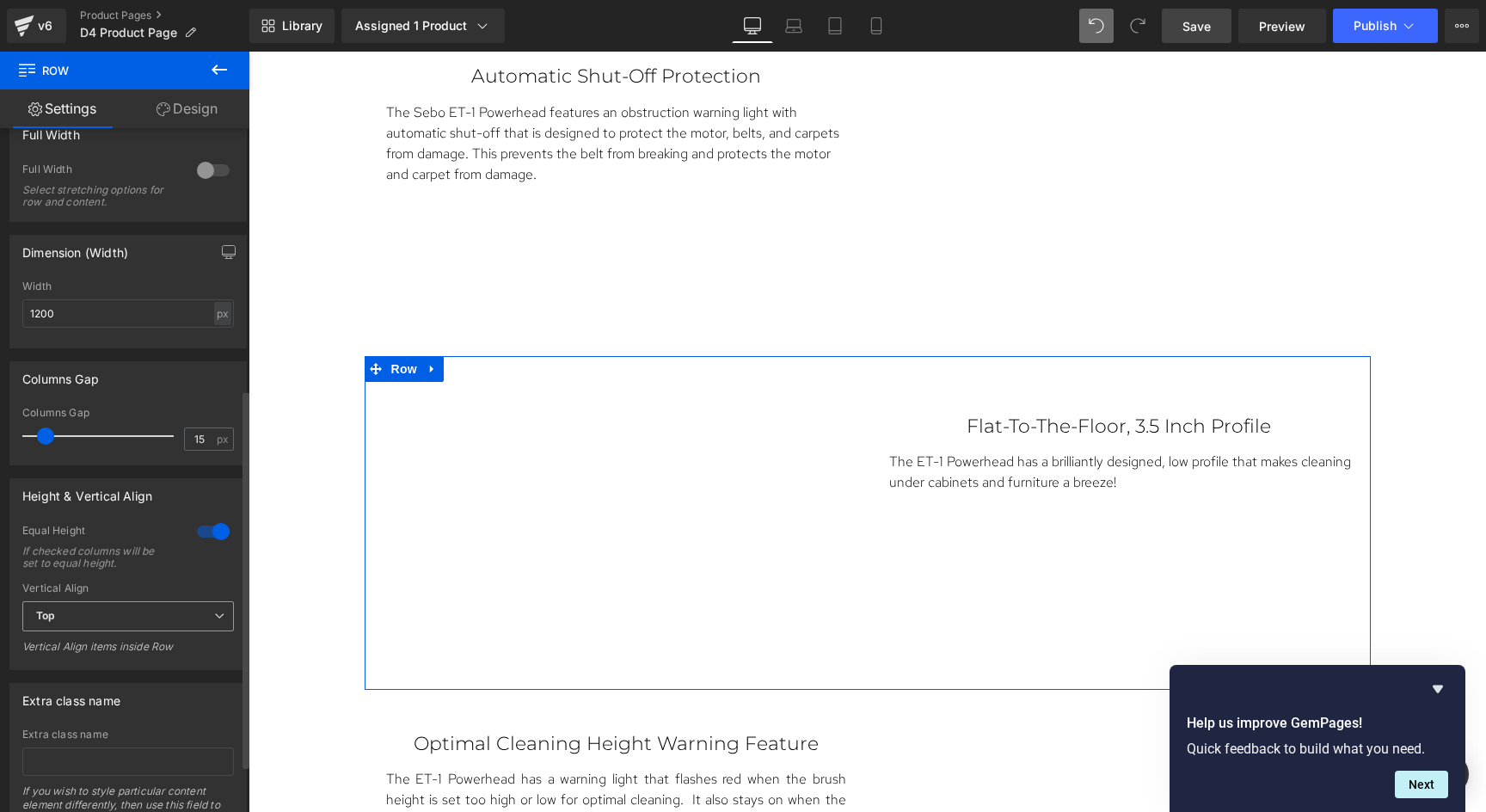
click at [178, 609] on span "Top" at bounding box center [127, 615] width 211 height 30
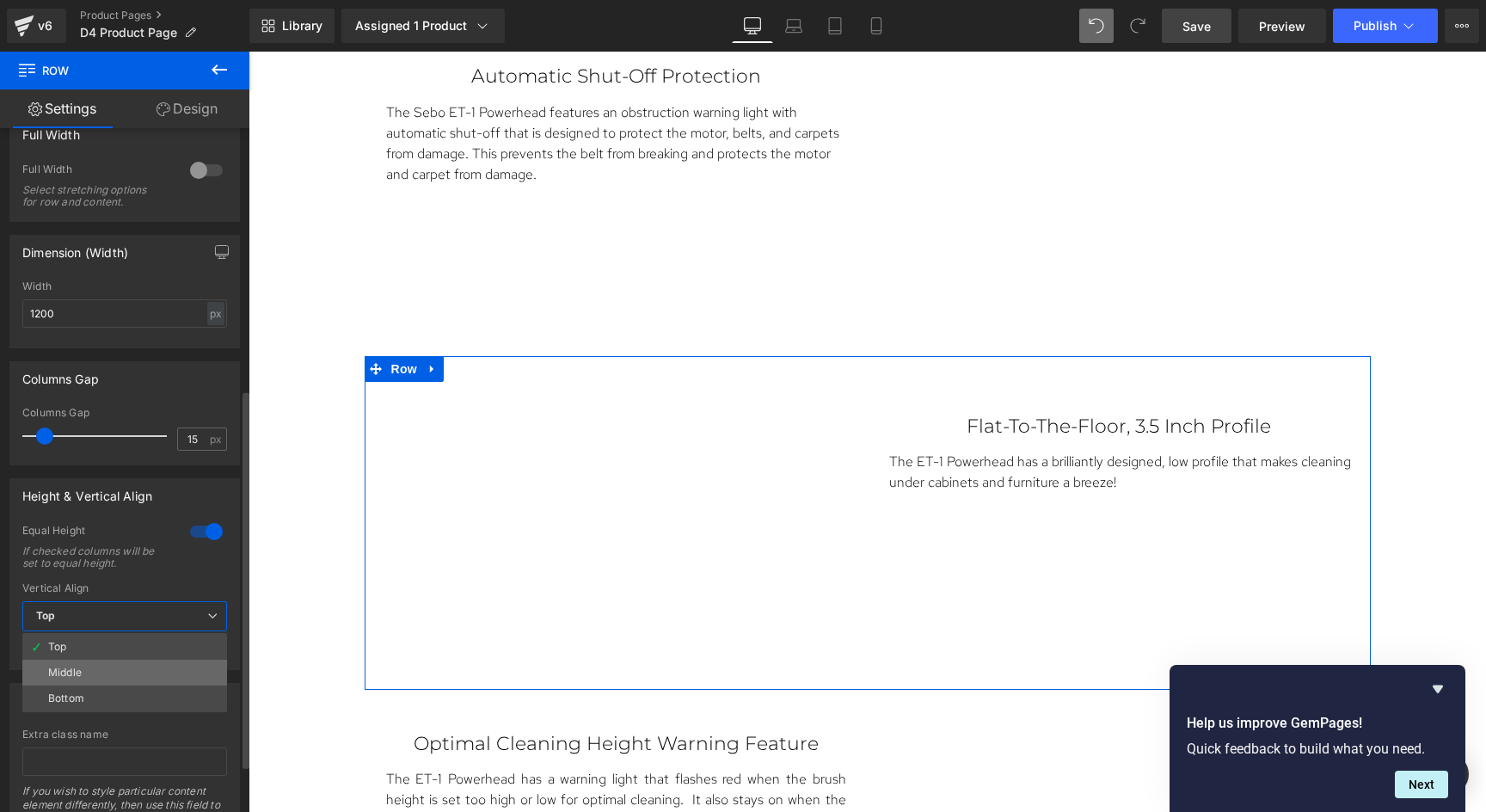
click at [110, 677] on li "Middle" at bounding box center [125, 673] width 205 height 26
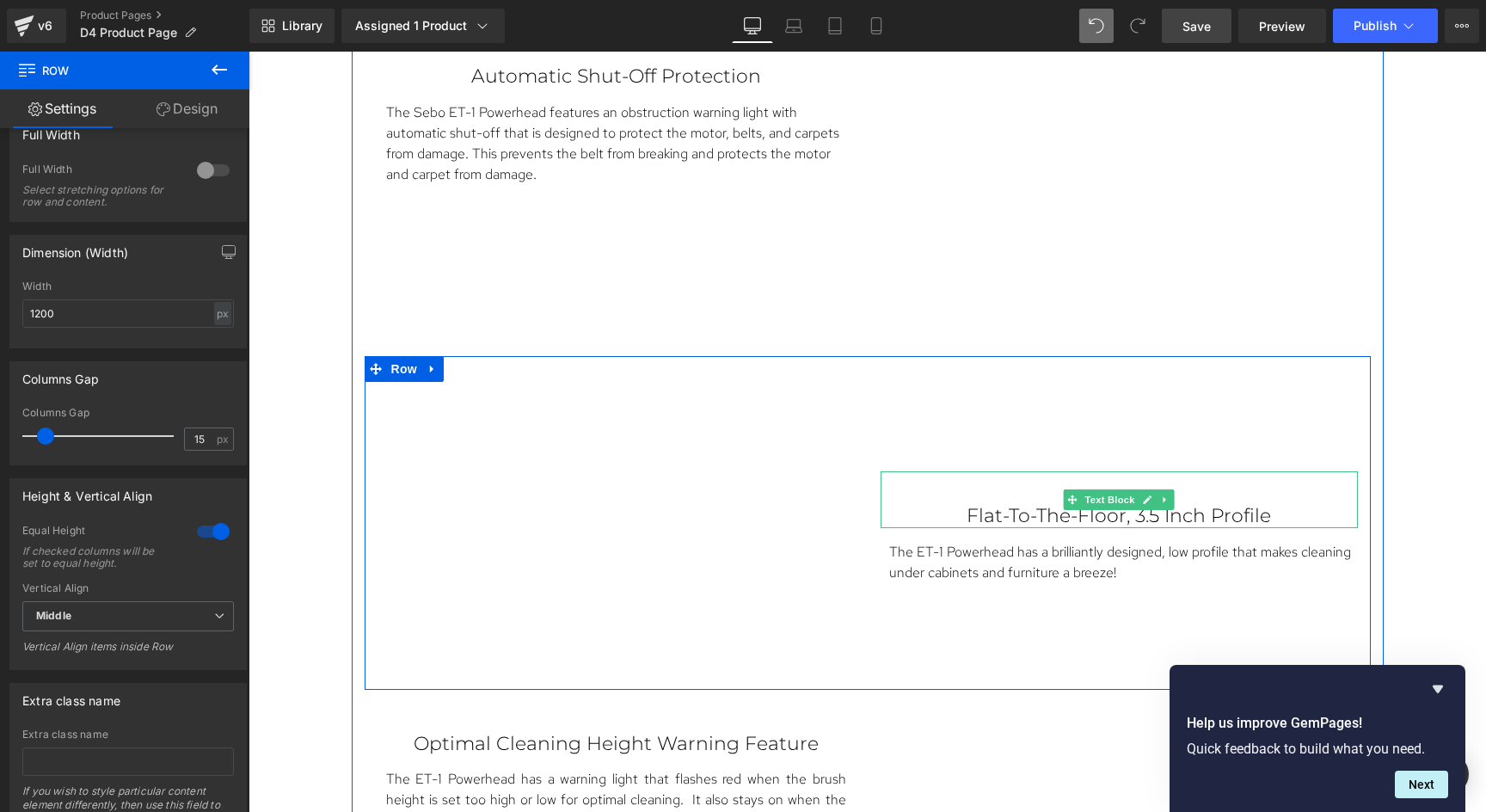
click at [977, 505] on p "Flat-To-The-Floor, 3.5 Inch Profile" at bounding box center [1119, 516] width 409 height 22
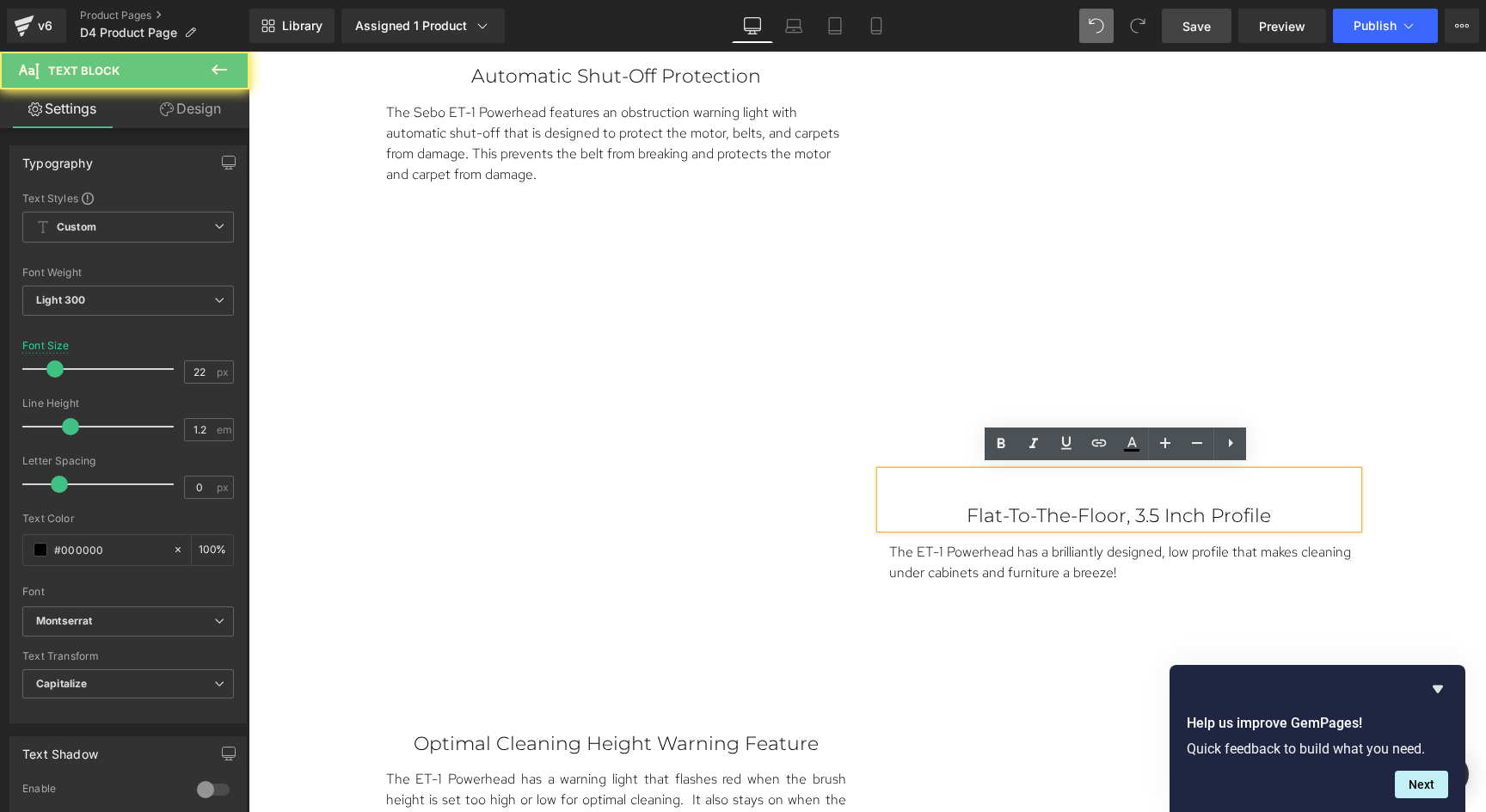
click at [970, 479] on div "Flat-To-The-Floor, 3.5 Inch Profile" at bounding box center [1119, 499] width 477 height 56
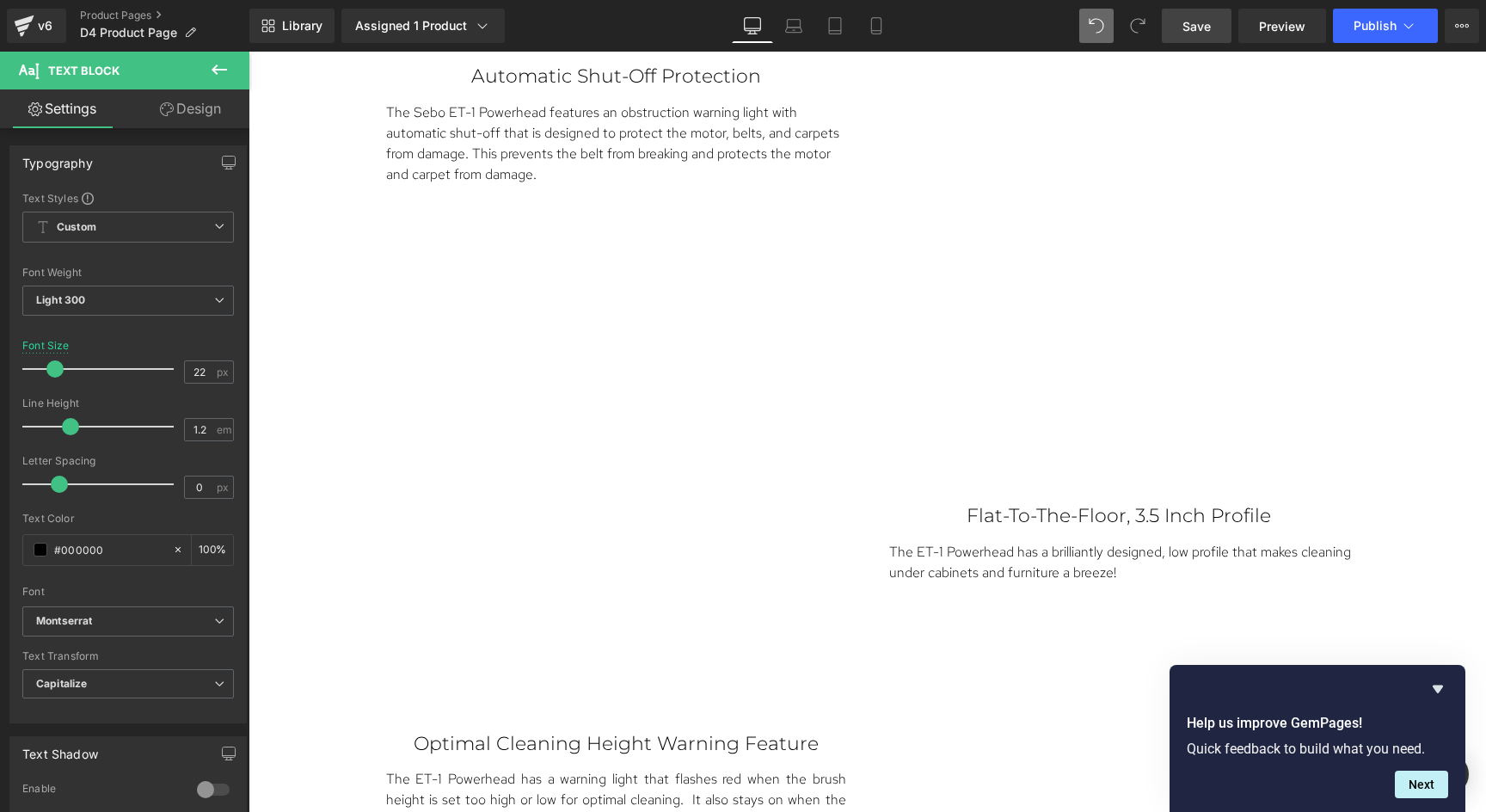
click at [192, 111] on link "Design" at bounding box center [190, 109] width 125 height 39
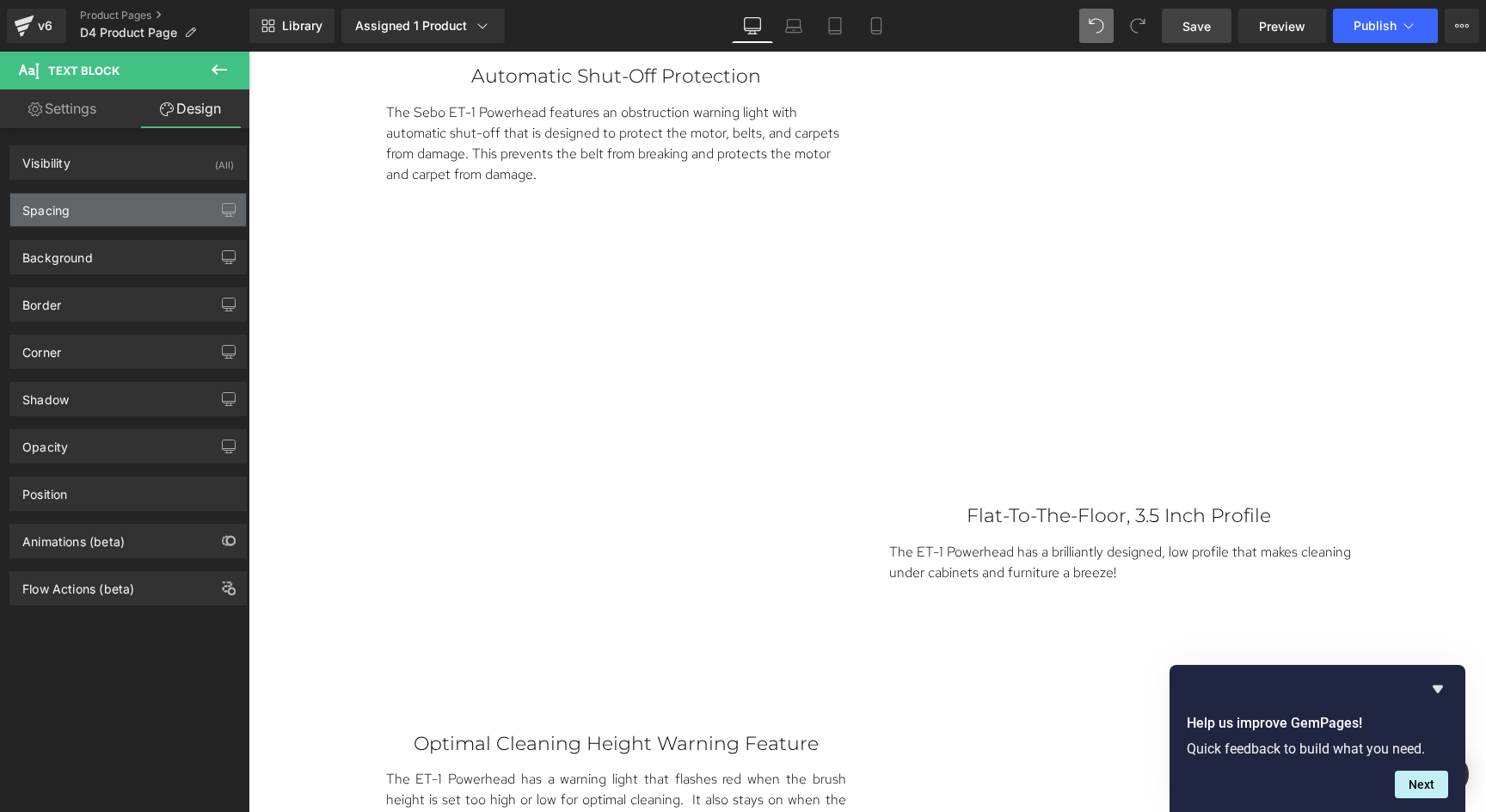
click at [125, 206] on div "Spacing" at bounding box center [127, 209] width 235 height 32
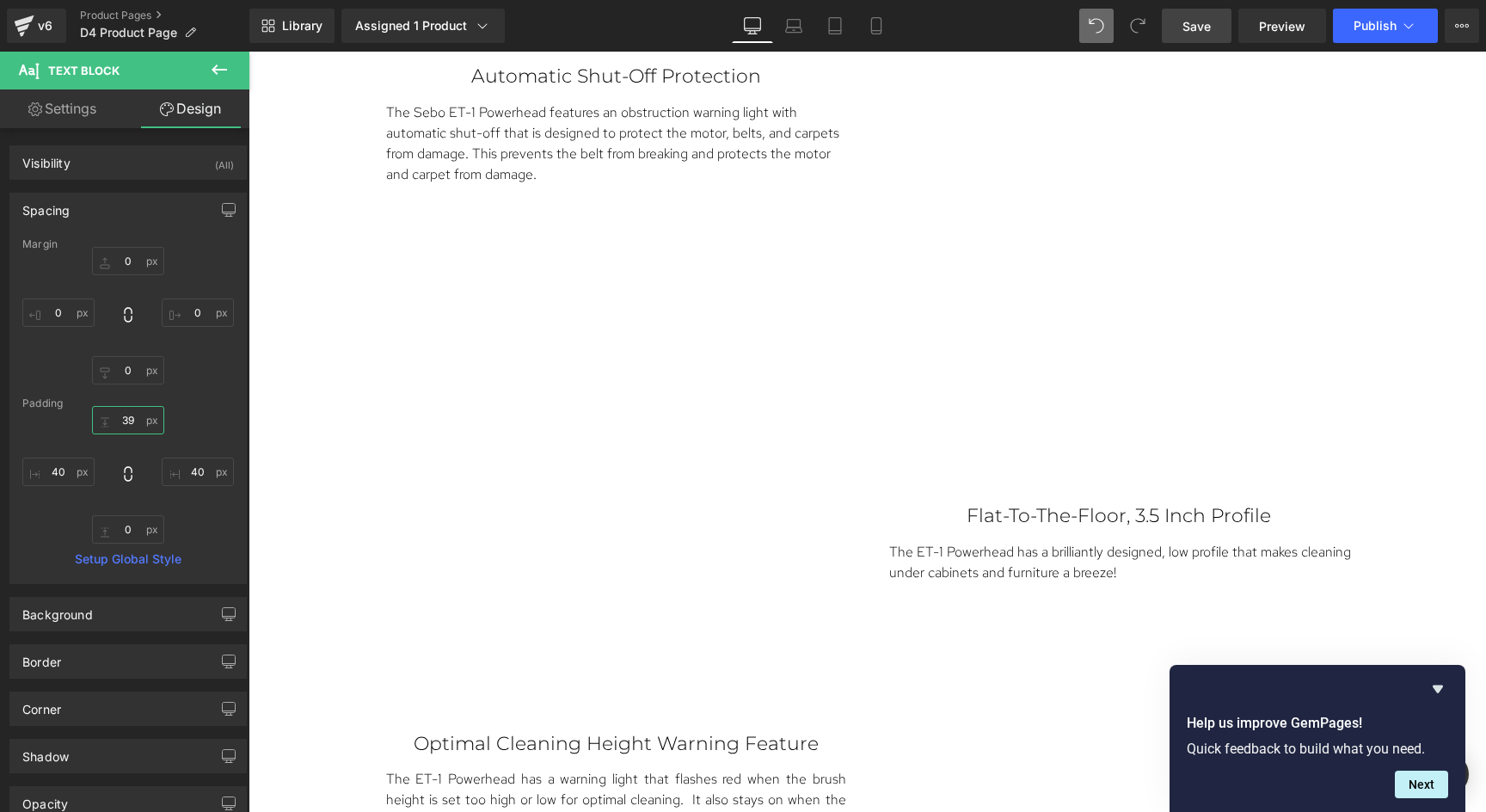
click at [126, 419] on input "39" at bounding box center [128, 420] width 72 height 29
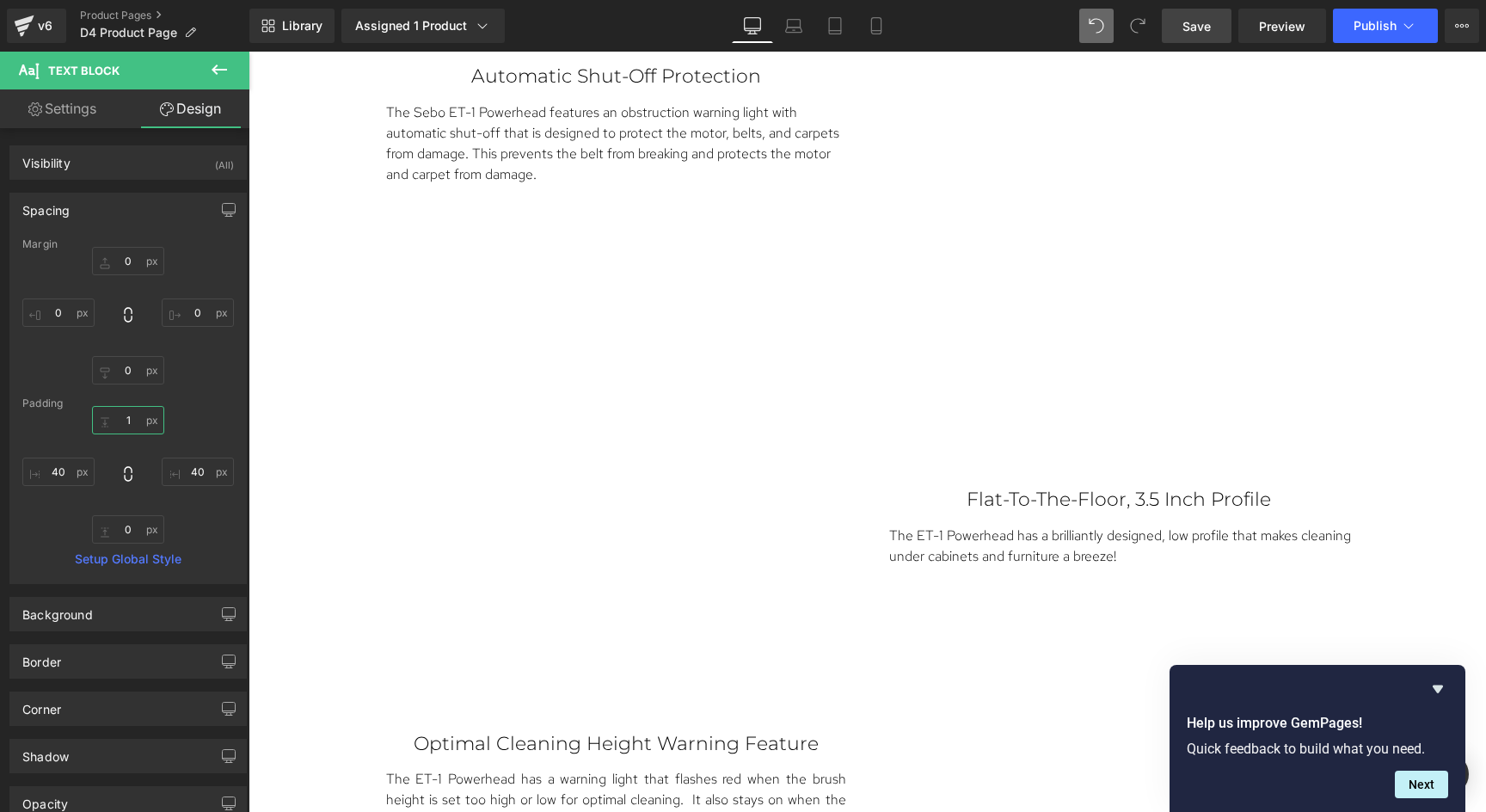
type input "0"
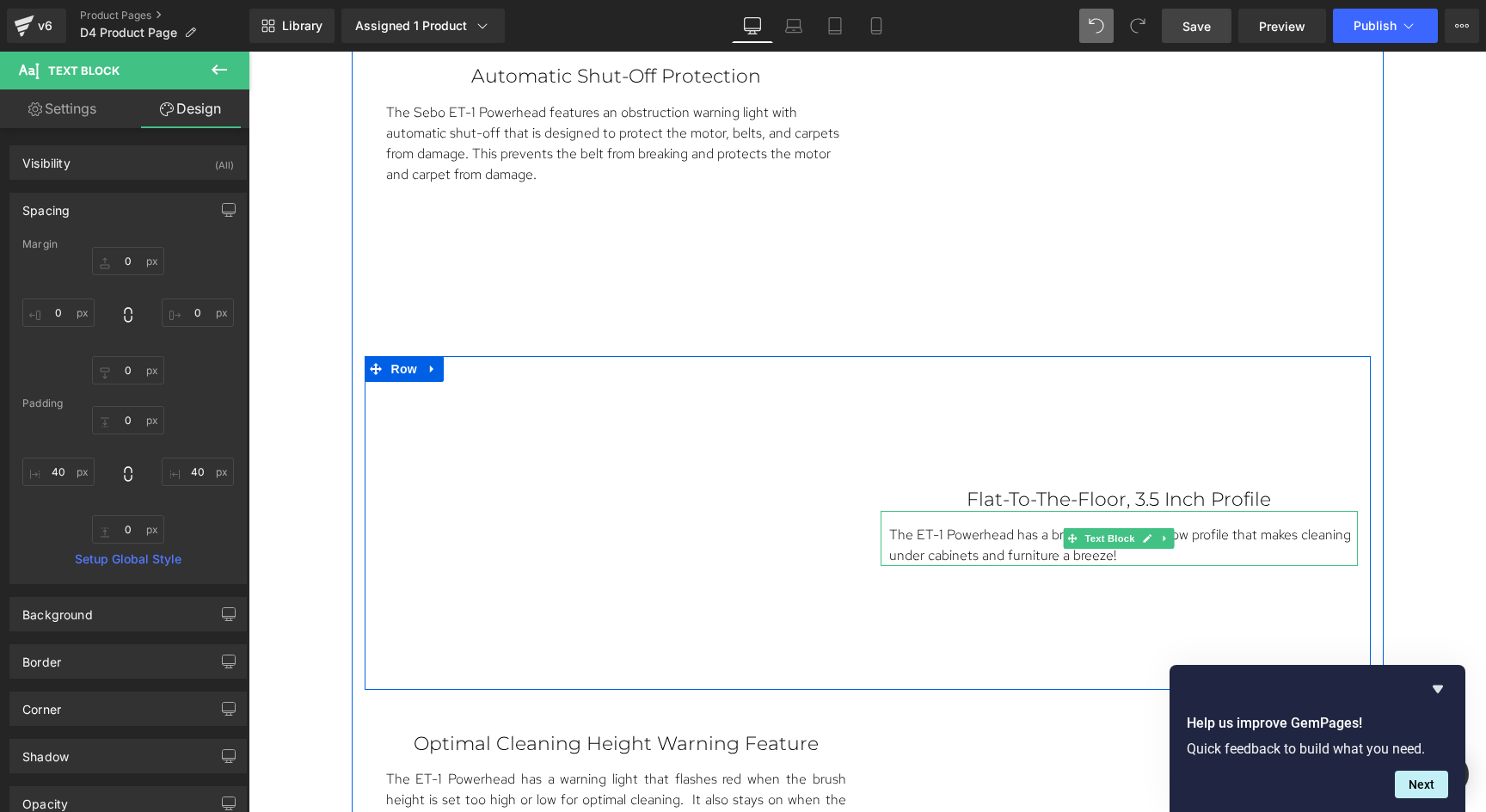
click at [1040, 546] on p "The ET-1 Powerhead has a brilliantly designed, low profile that makes cleaning …" at bounding box center [1120, 544] width 464 height 42
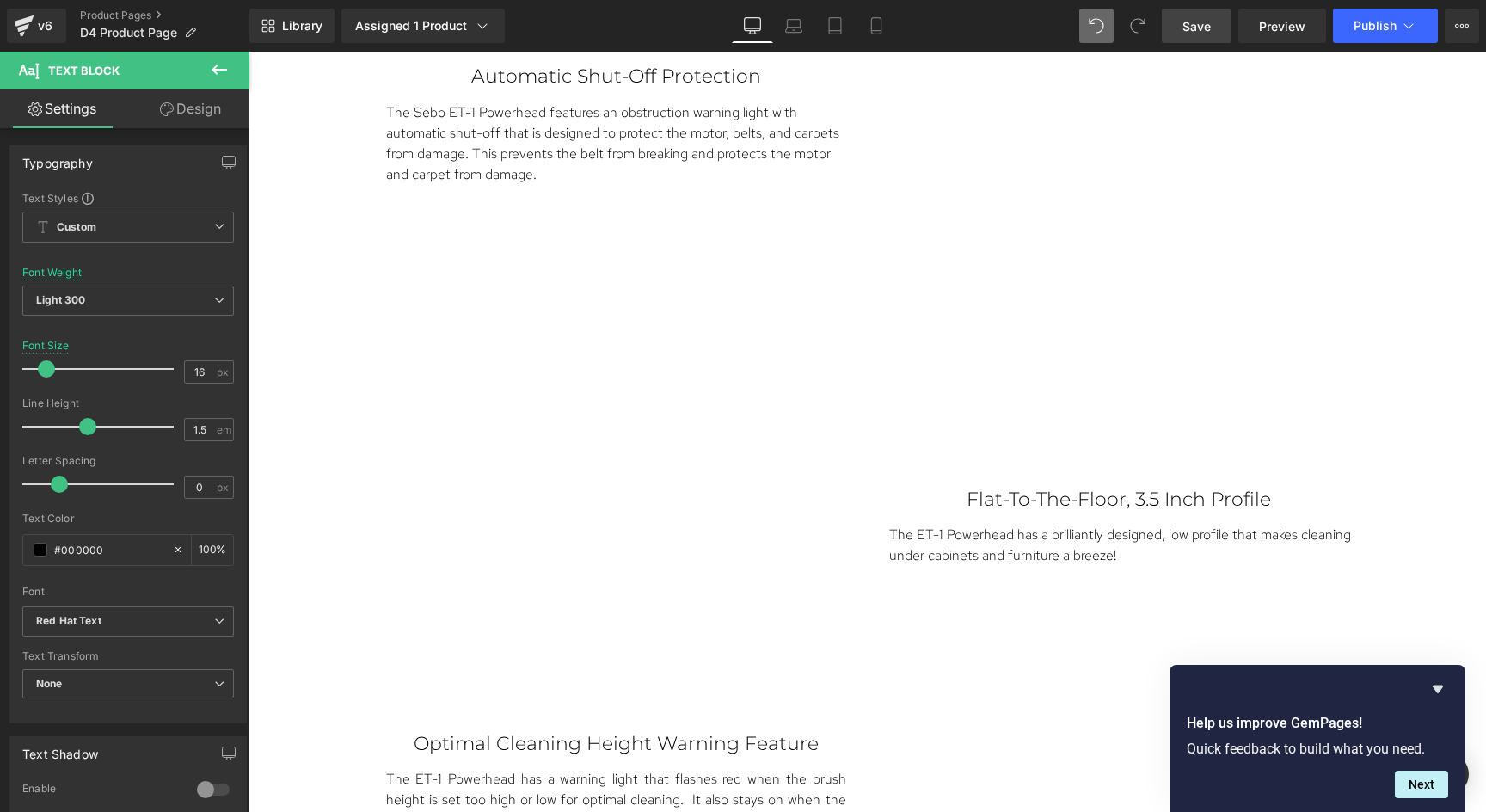
click at [208, 113] on link "Design" at bounding box center [190, 109] width 125 height 39
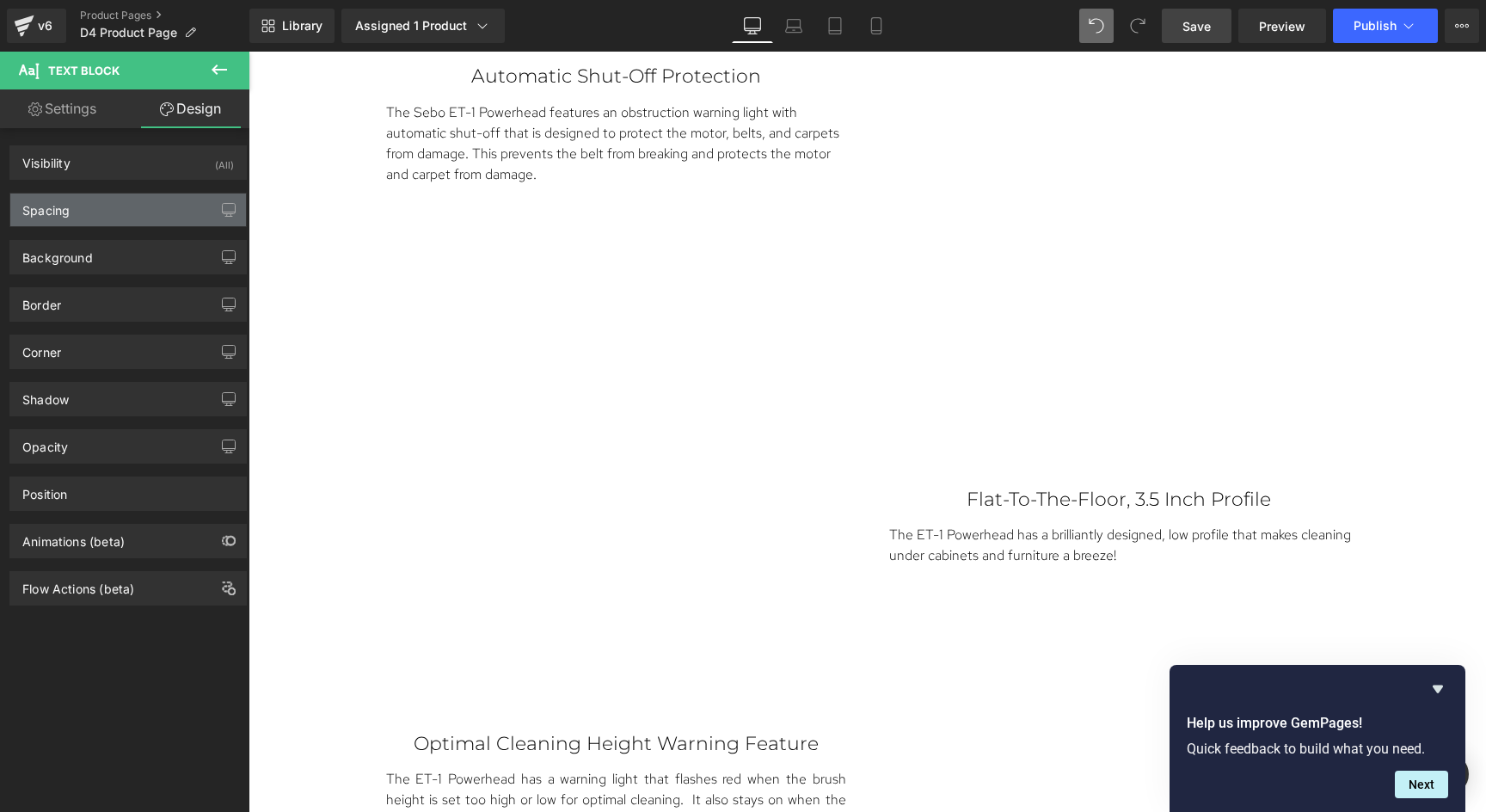
click at [79, 209] on div "Spacing" at bounding box center [127, 209] width 235 height 32
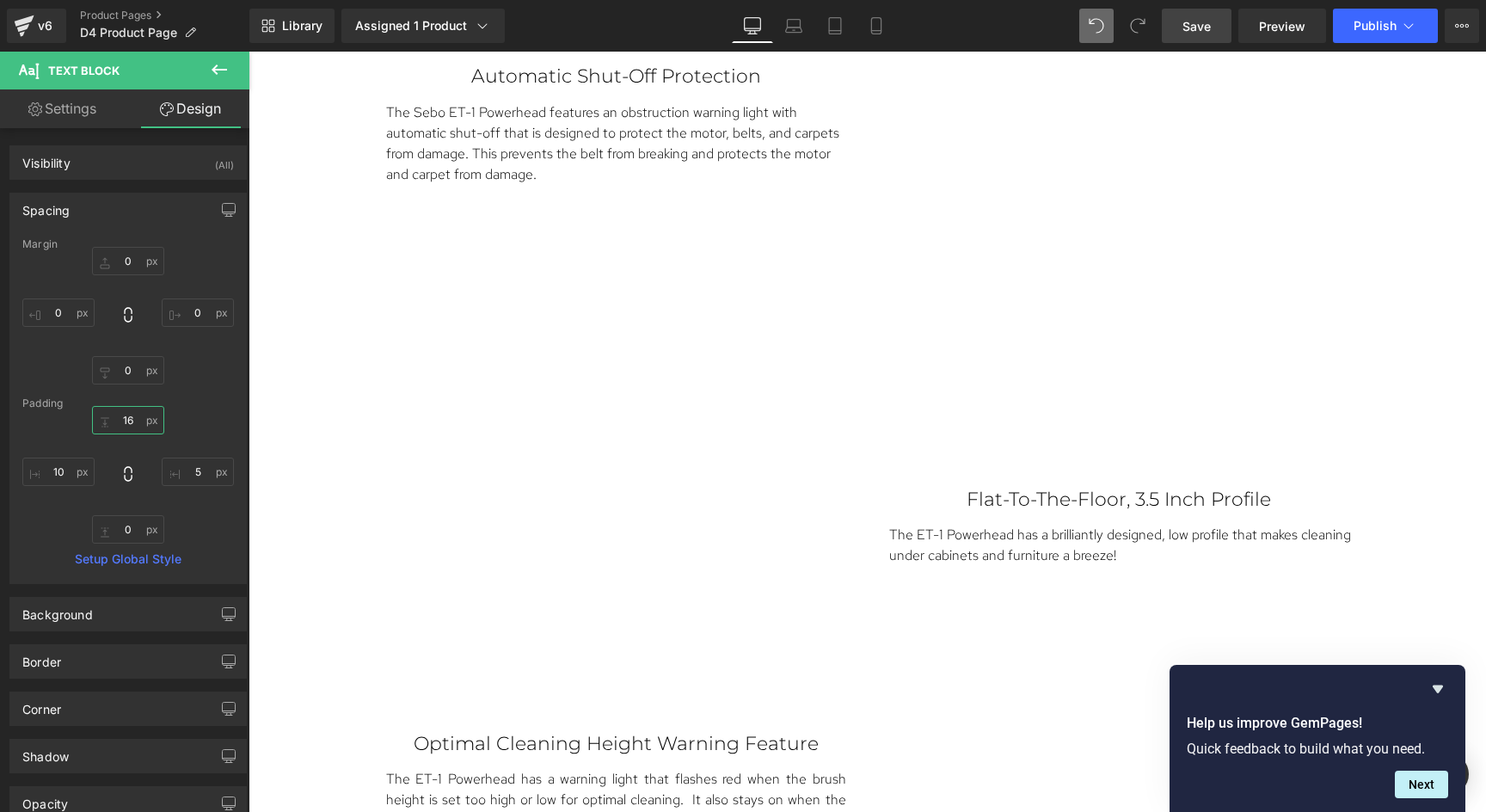
click at [136, 425] on input "16" at bounding box center [128, 420] width 72 height 29
type input "5"
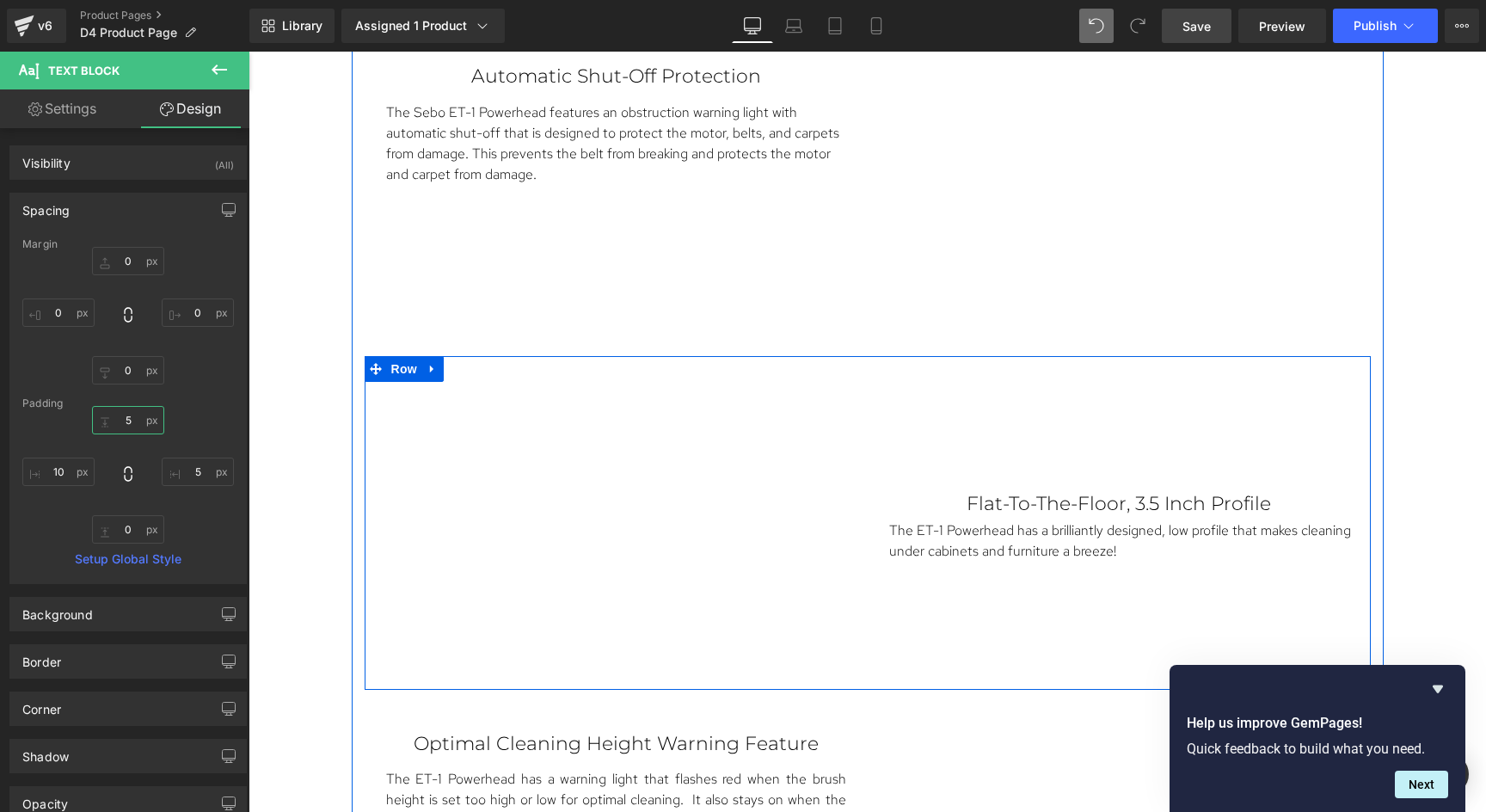
click at [1170, 479] on div "Flat-To-The-Floor, 3.5 Inch Profile Text Block The ET-1 Powerhead has a brillia…" at bounding box center [1119, 527] width 503 height 291
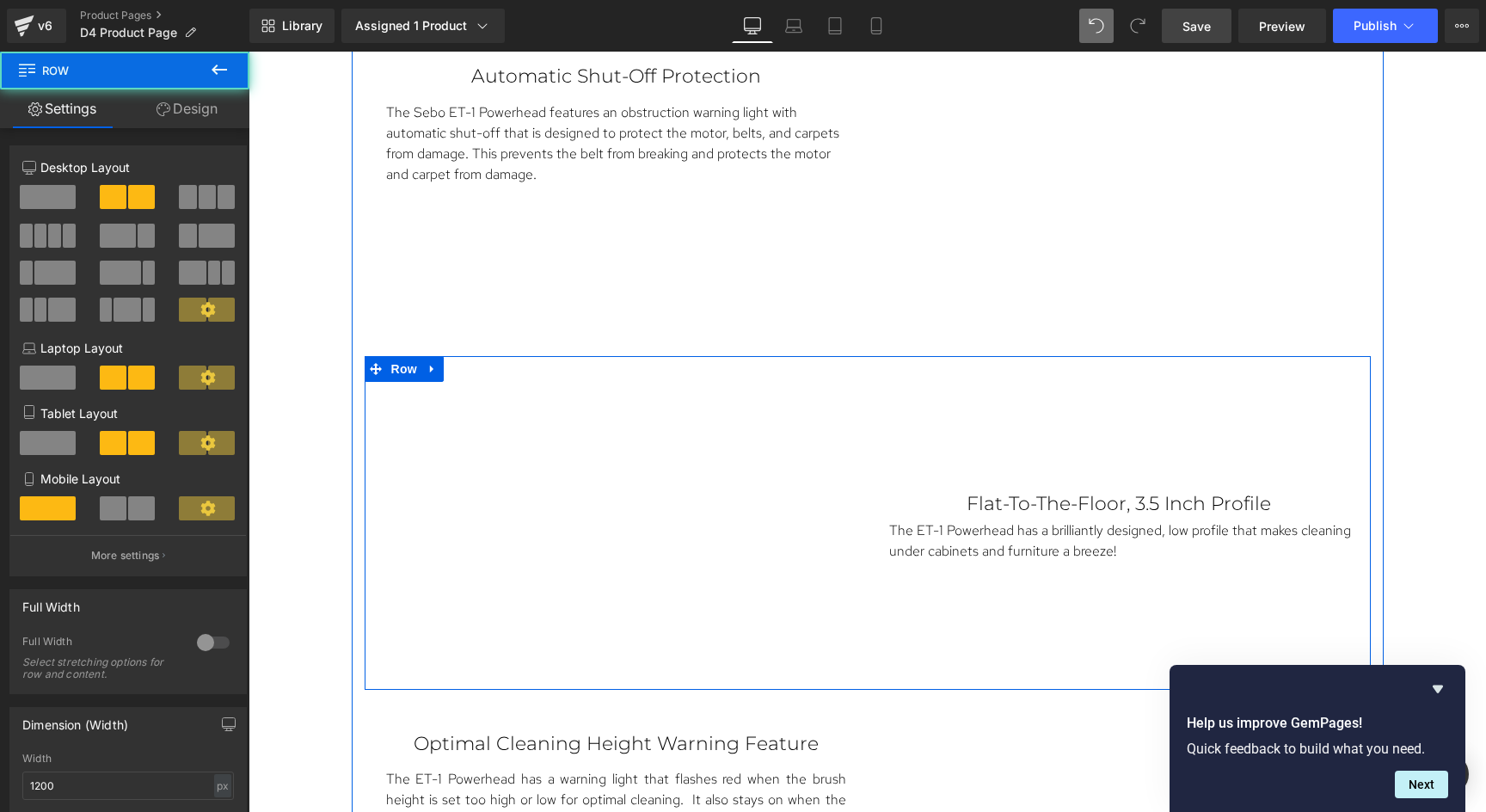
click at [1111, 516] on div "The ET-1 Powerhead has a brilliantly designed, low profile that makes cleaning …" at bounding box center [1119, 538] width 477 height 45
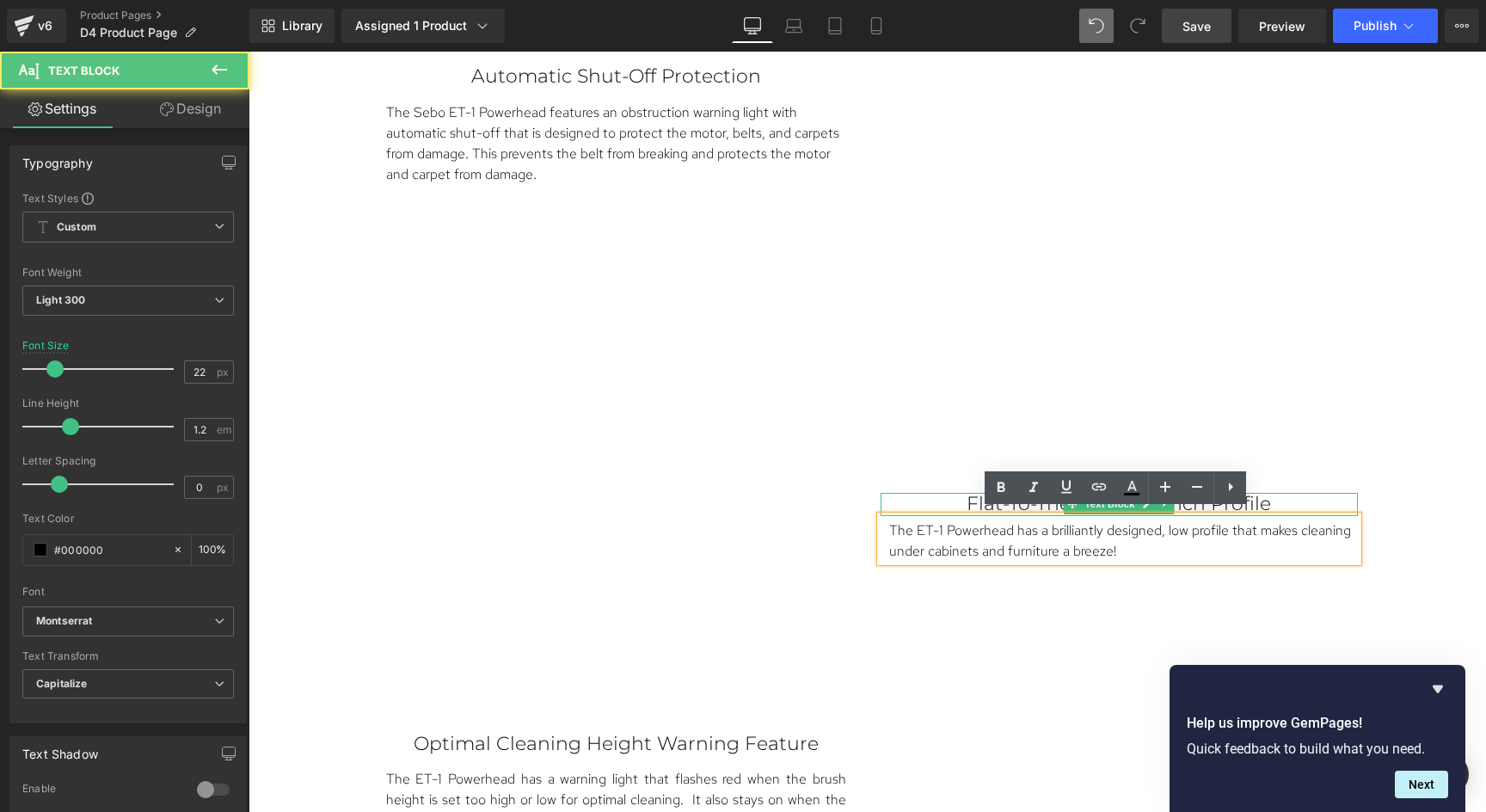
click at [966, 498] on p "Flat-To-The-Floor, 3.5 Inch Profile" at bounding box center [1119, 504] width 409 height 22
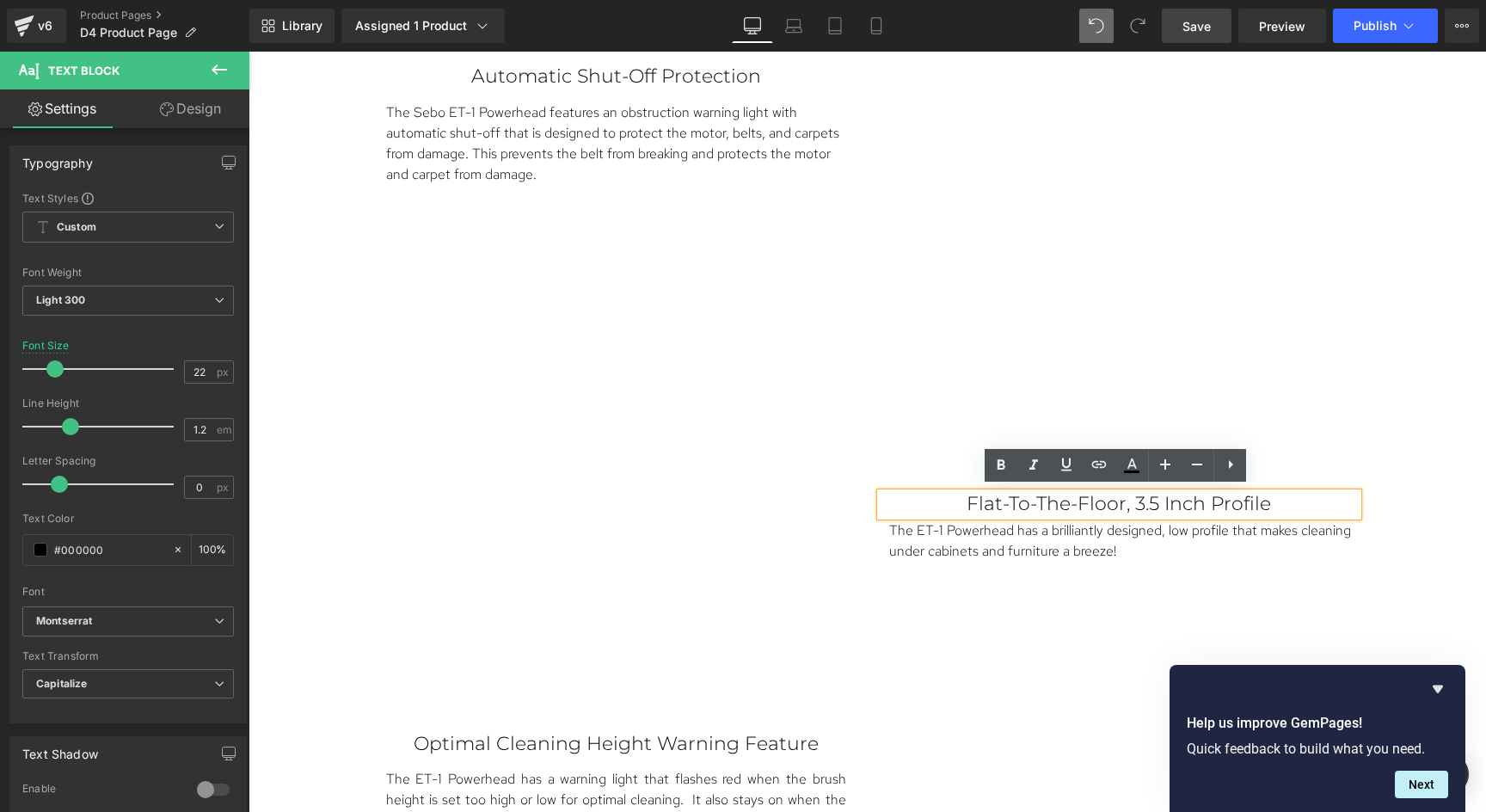
click at [966, 498] on p "Flat-To-The-Floor, 3.5 Inch Profile" at bounding box center [1119, 504] width 409 height 22
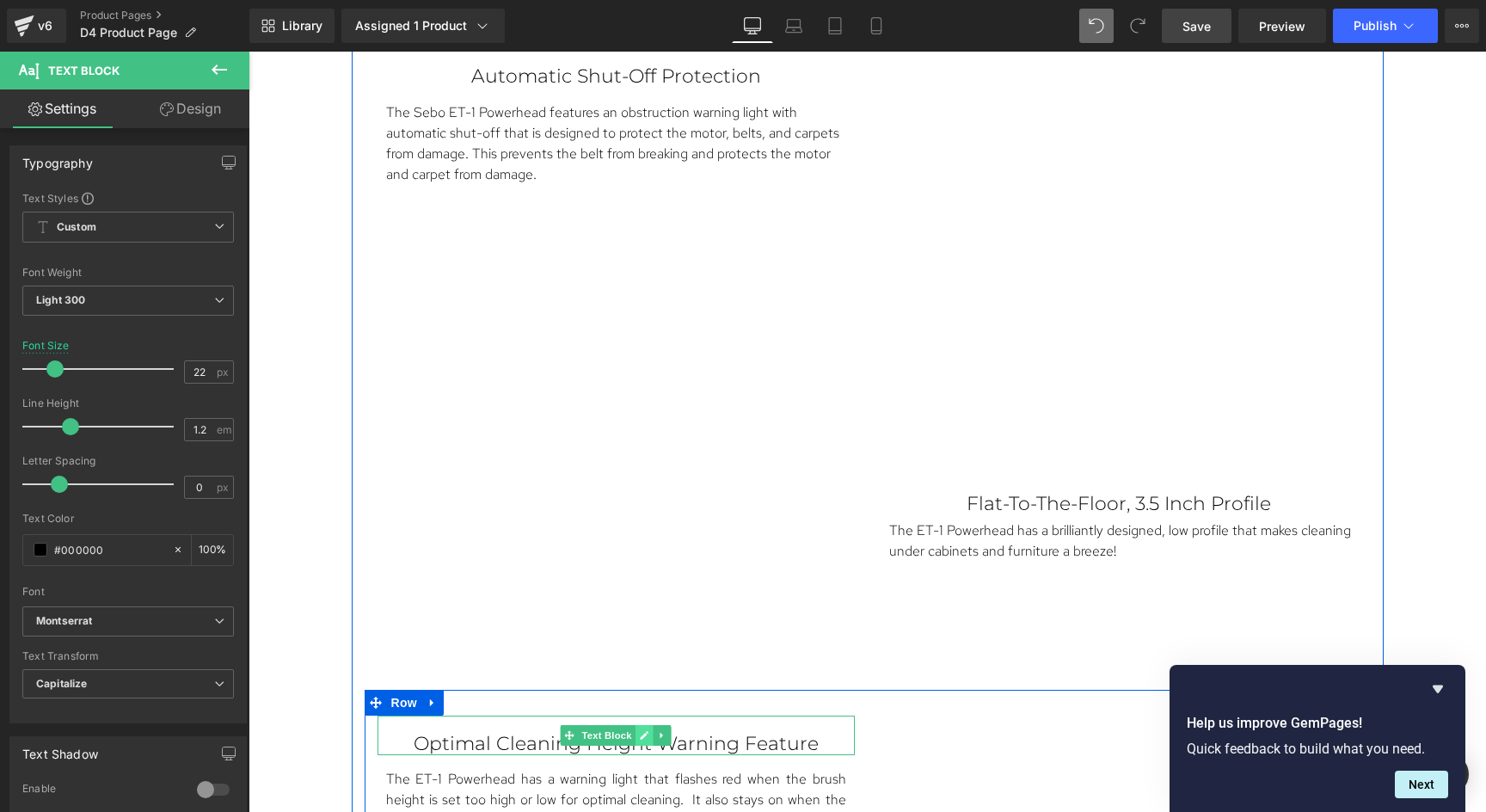
click at [643, 732] on icon at bounding box center [644, 734] width 9 height 10
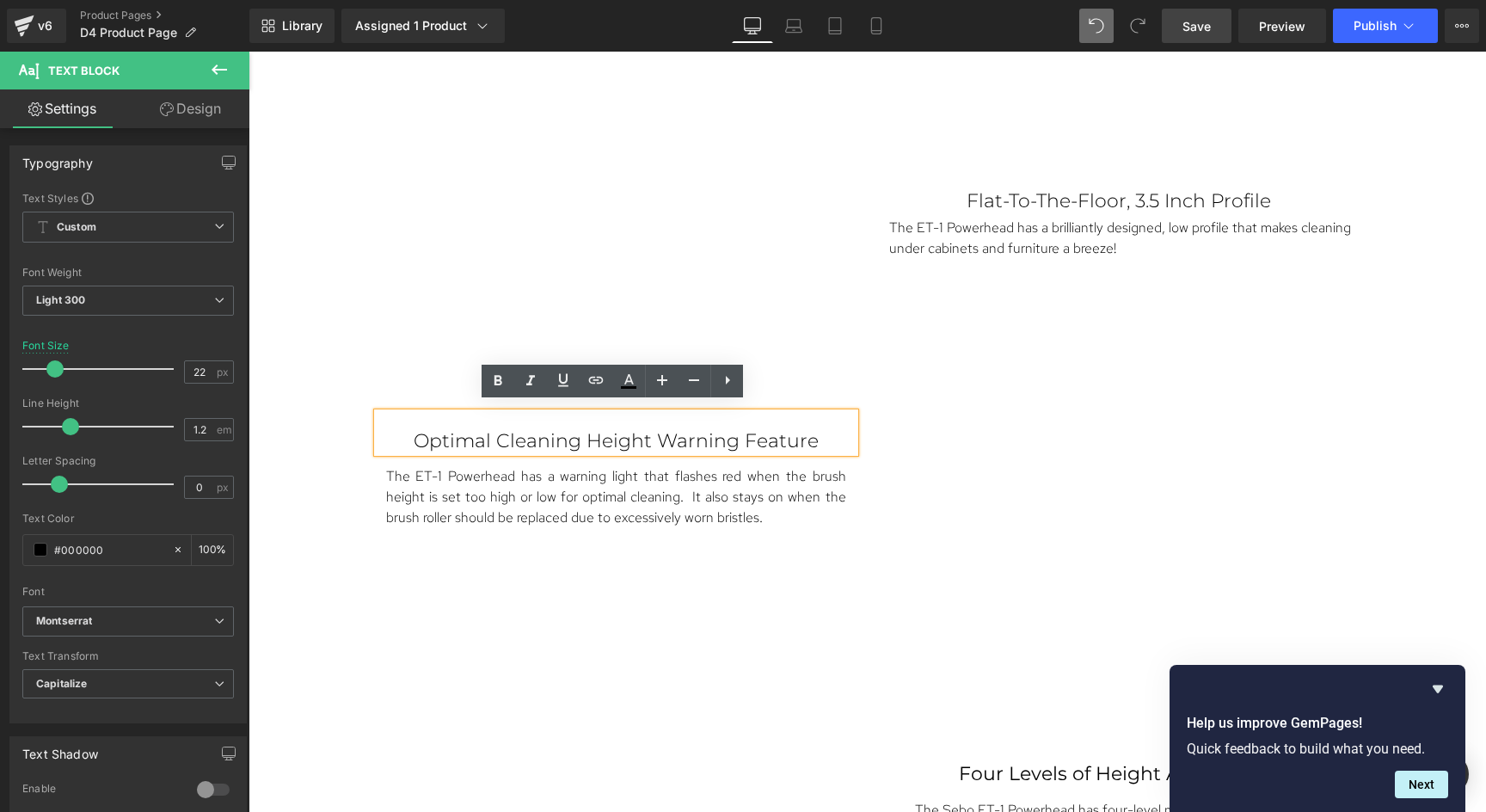
scroll to position [4905, 0]
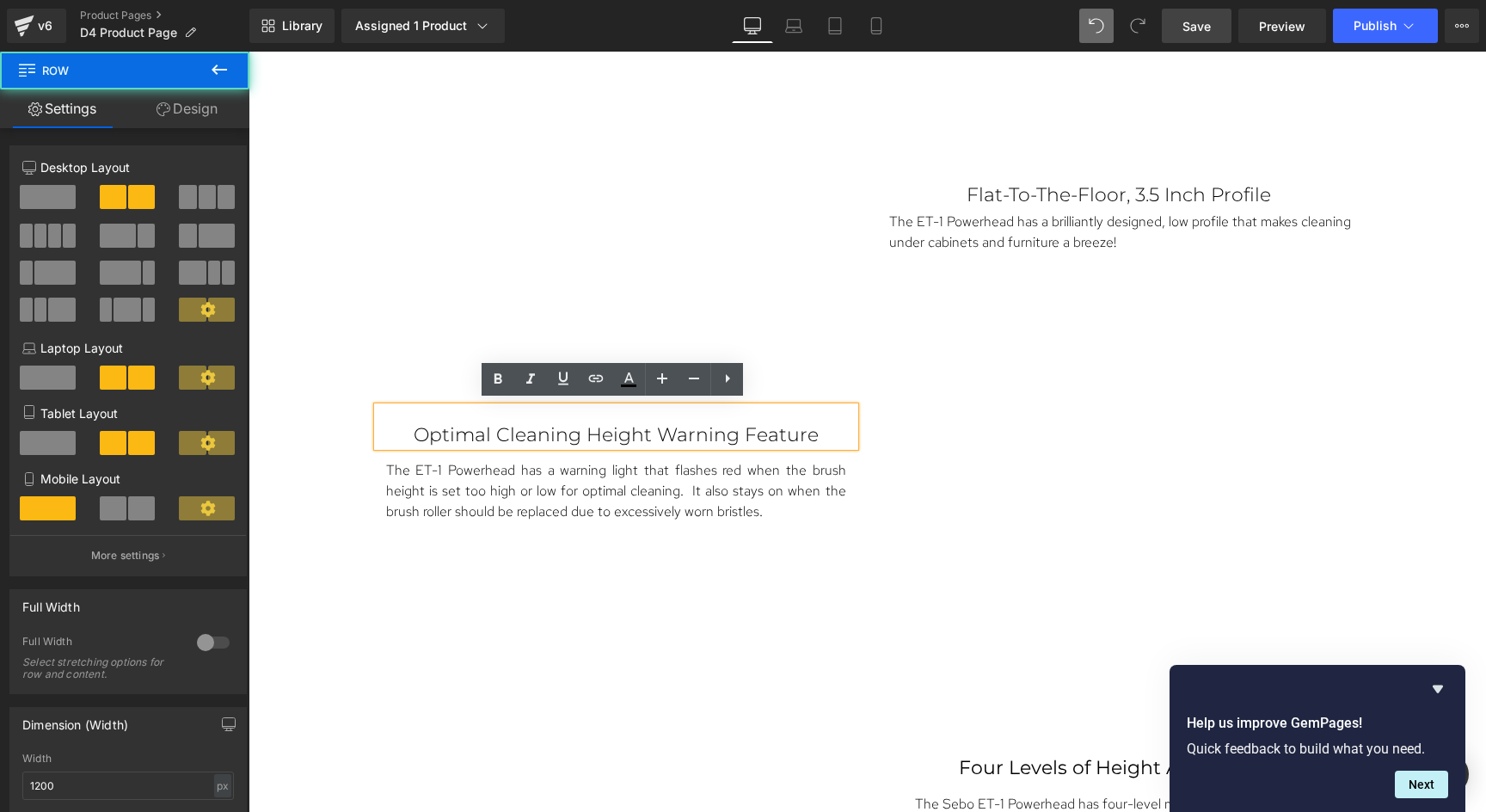
click at [868, 661] on div "Vimeo" at bounding box center [1119, 552] width 503 height 291
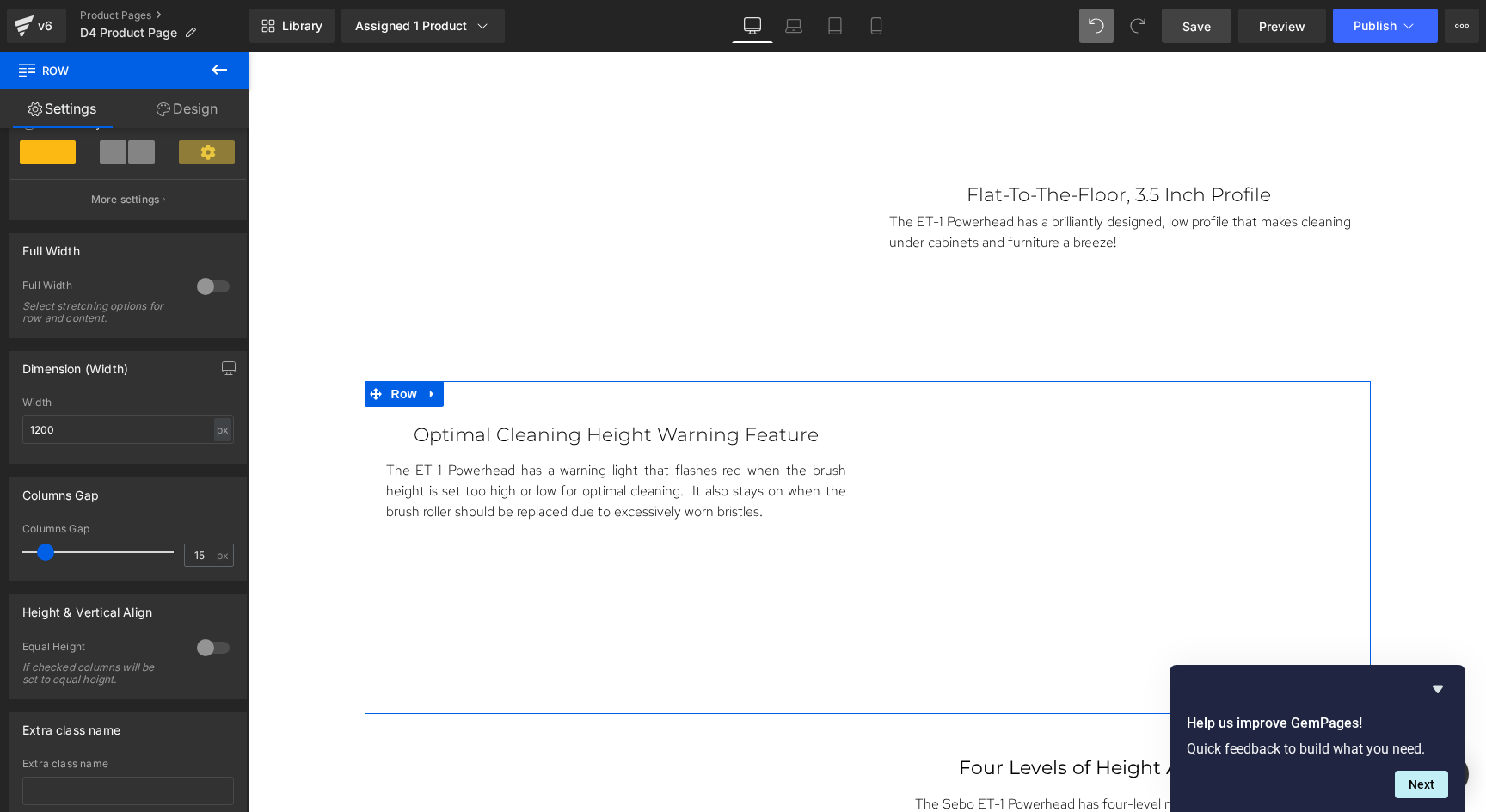
scroll to position [359, 0]
click at [198, 645] on div at bounding box center [213, 645] width 42 height 28
click at [198, 730] on span "Top" at bounding box center [127, 729] width 211 height 30
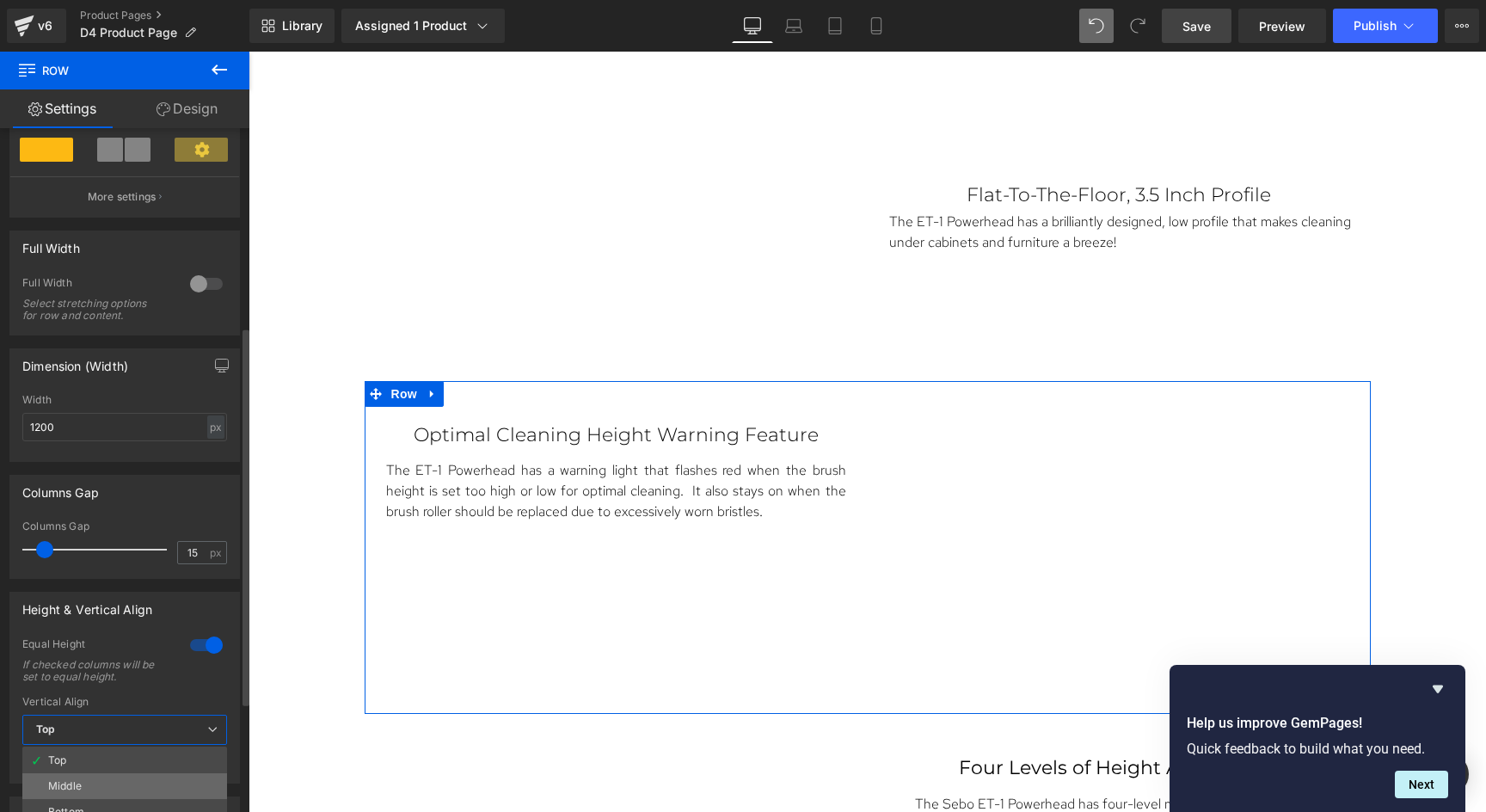
click at [110, 775] on li "Middle" at bounding box center [125, 786] width 205 height 26
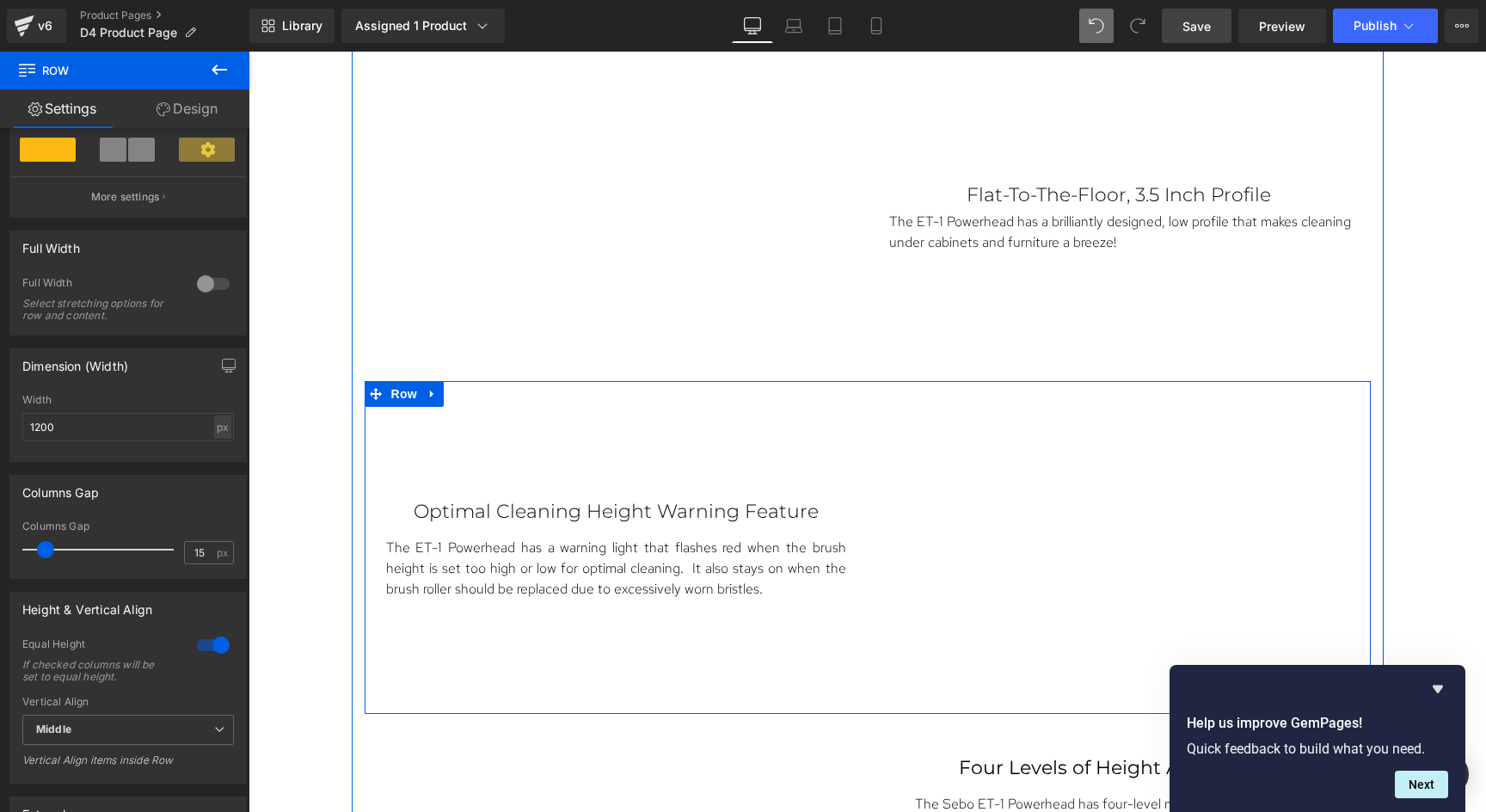
click at [248, 52] on div at bounding box center [248, 52] width 0 height 0
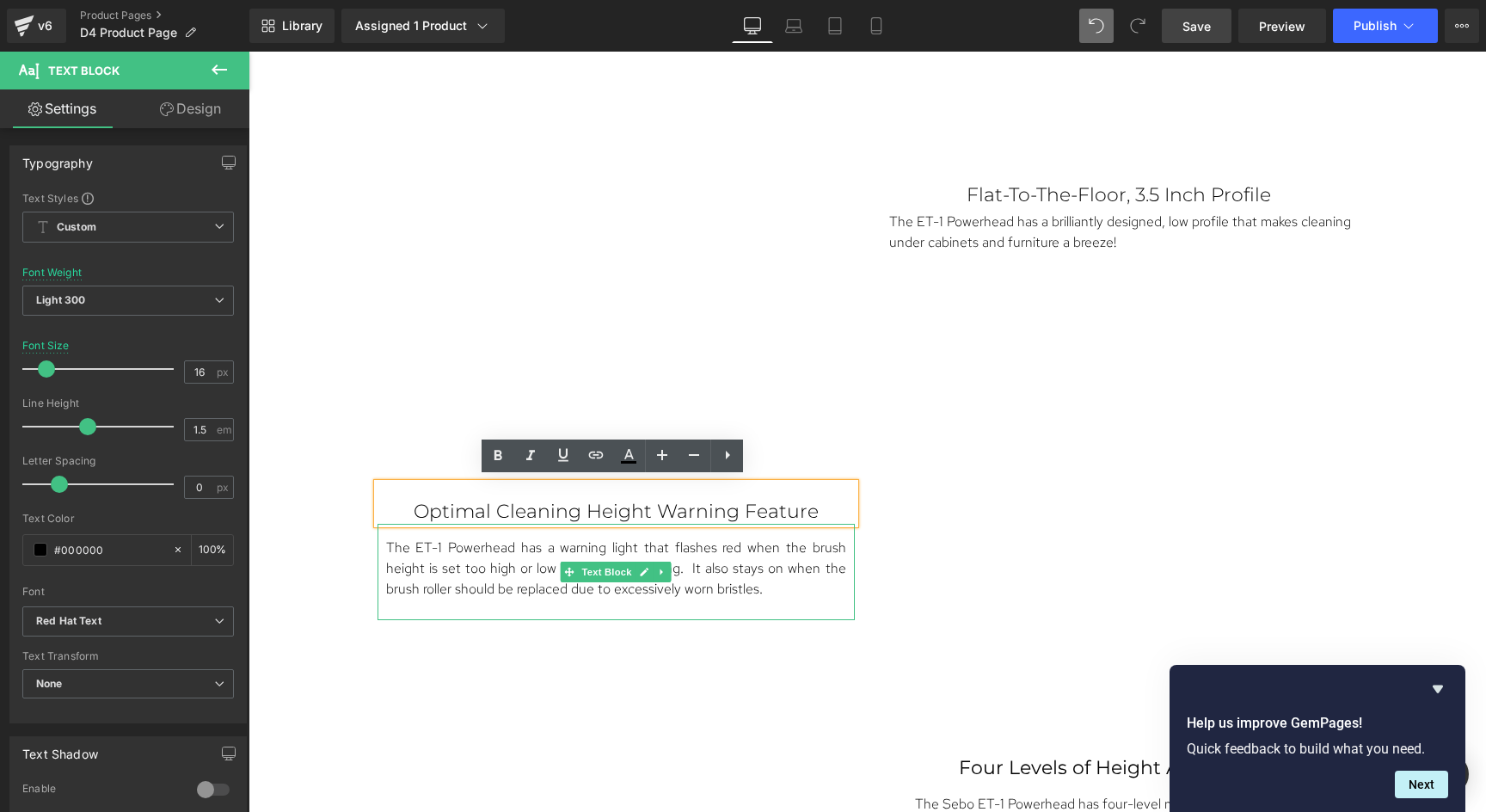
click at [683, 529] on div "The ET-1 Powerhead has a warning light that flashes red when the brush height i…" at bounding box center [616, 571] width 477 height 96
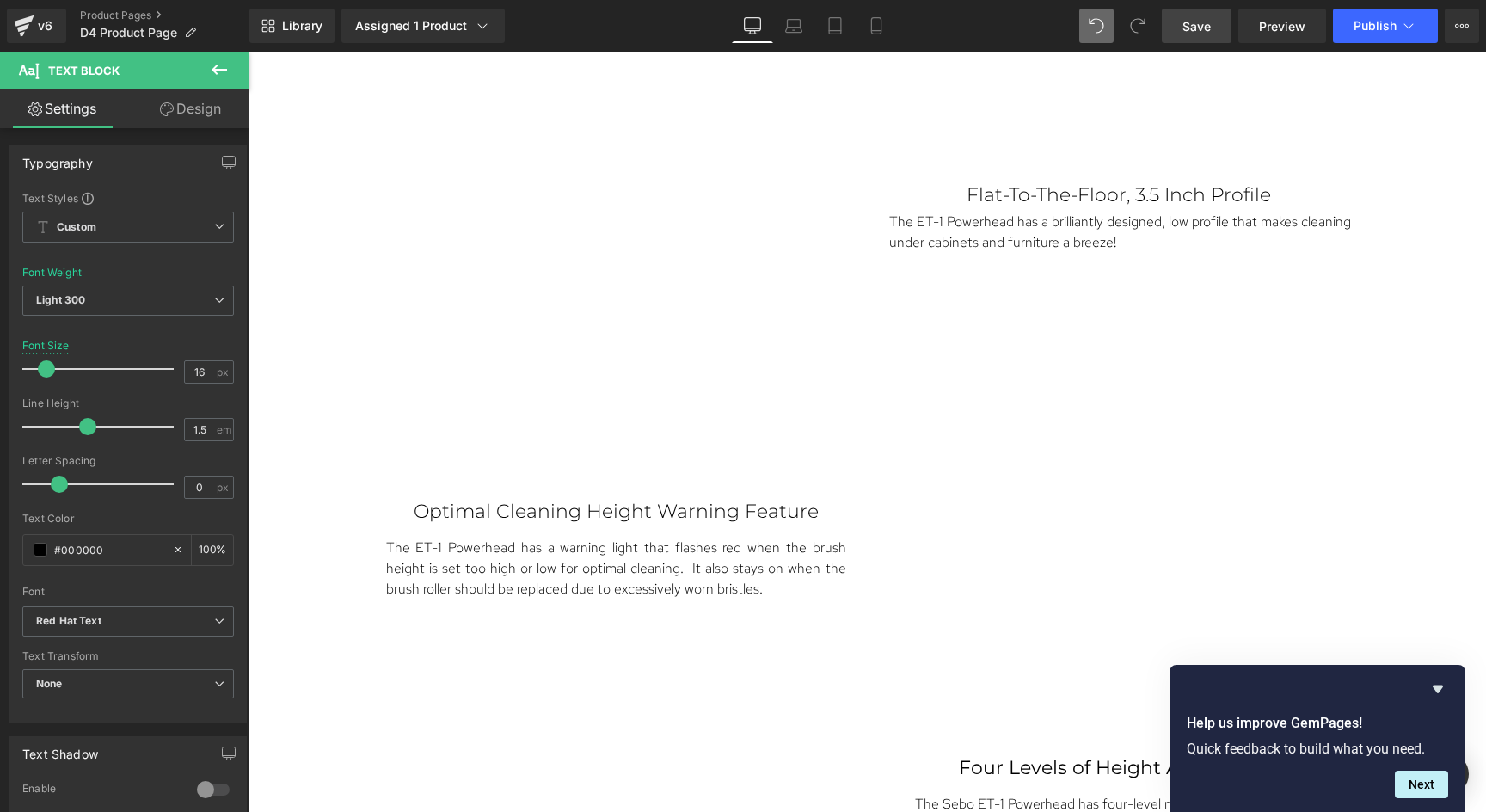
click at [191, 107] on link "Design" at bounding box center [190, 109] width 125 height 39
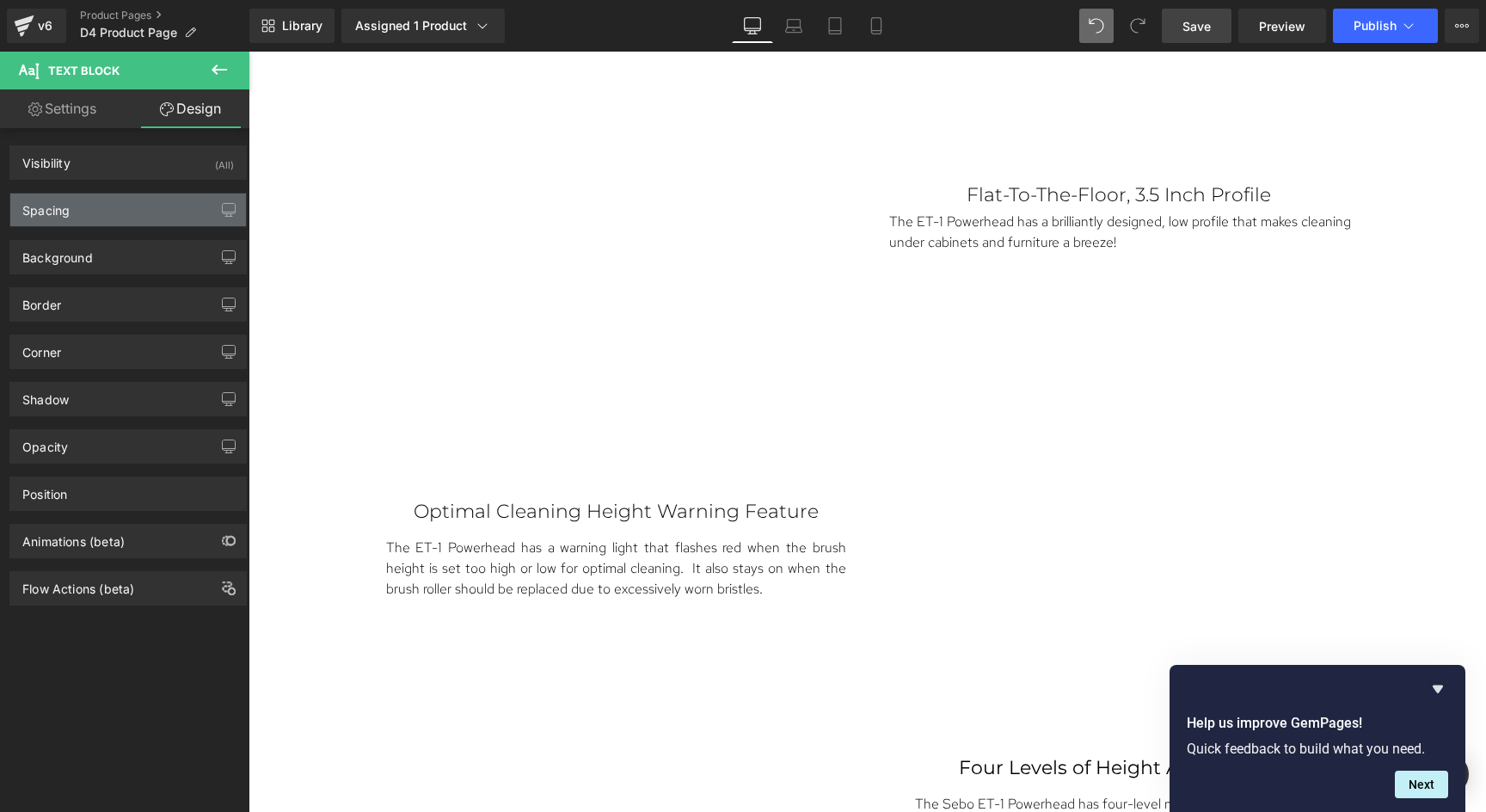
click at [97, 202] on div "Spacing" at bounding box center [127, 209] width 235 height 32
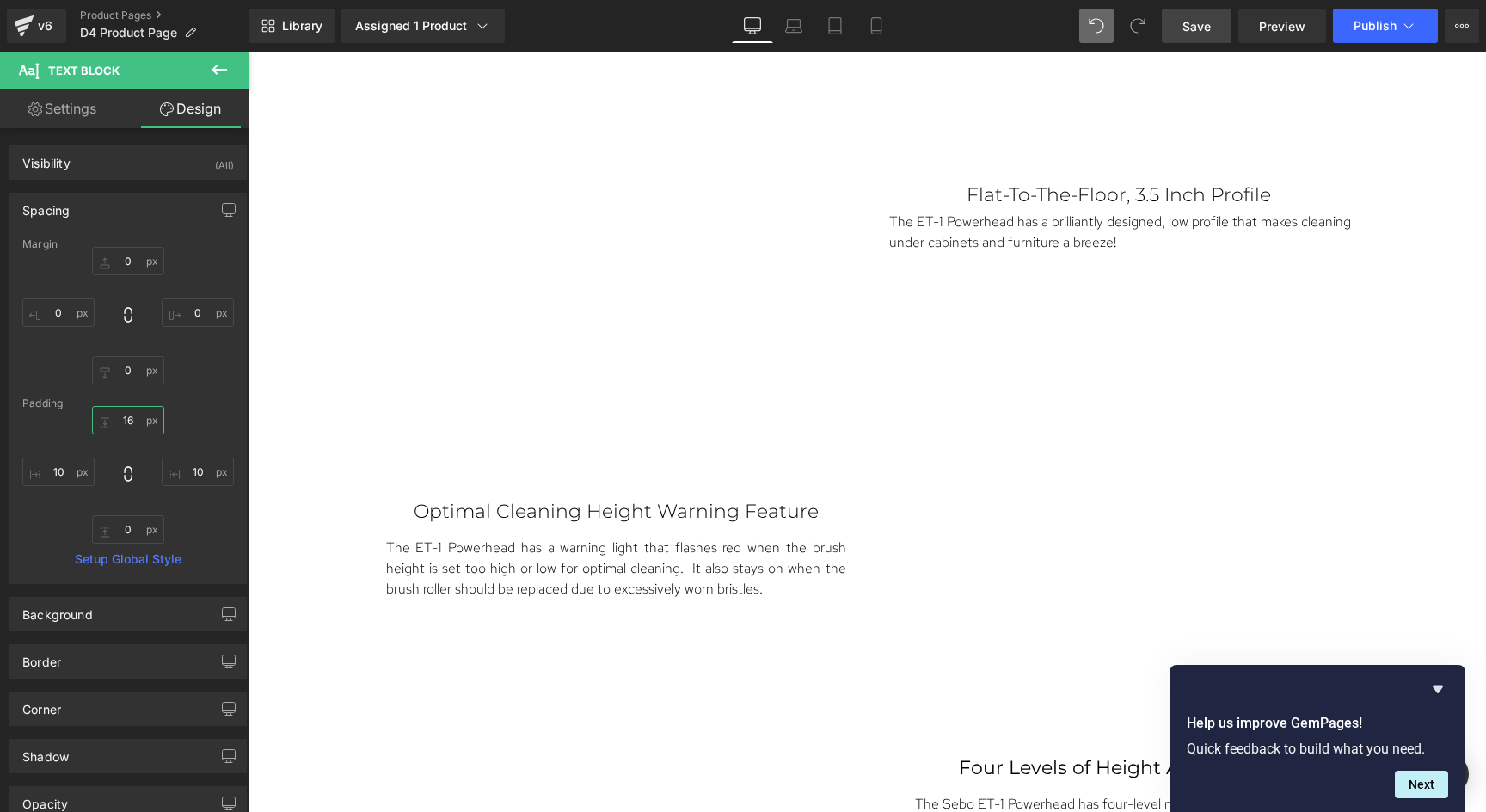
click at [132, 417] on input "16" at bounding box center [128, 420] width 72 height 29
type input "7"
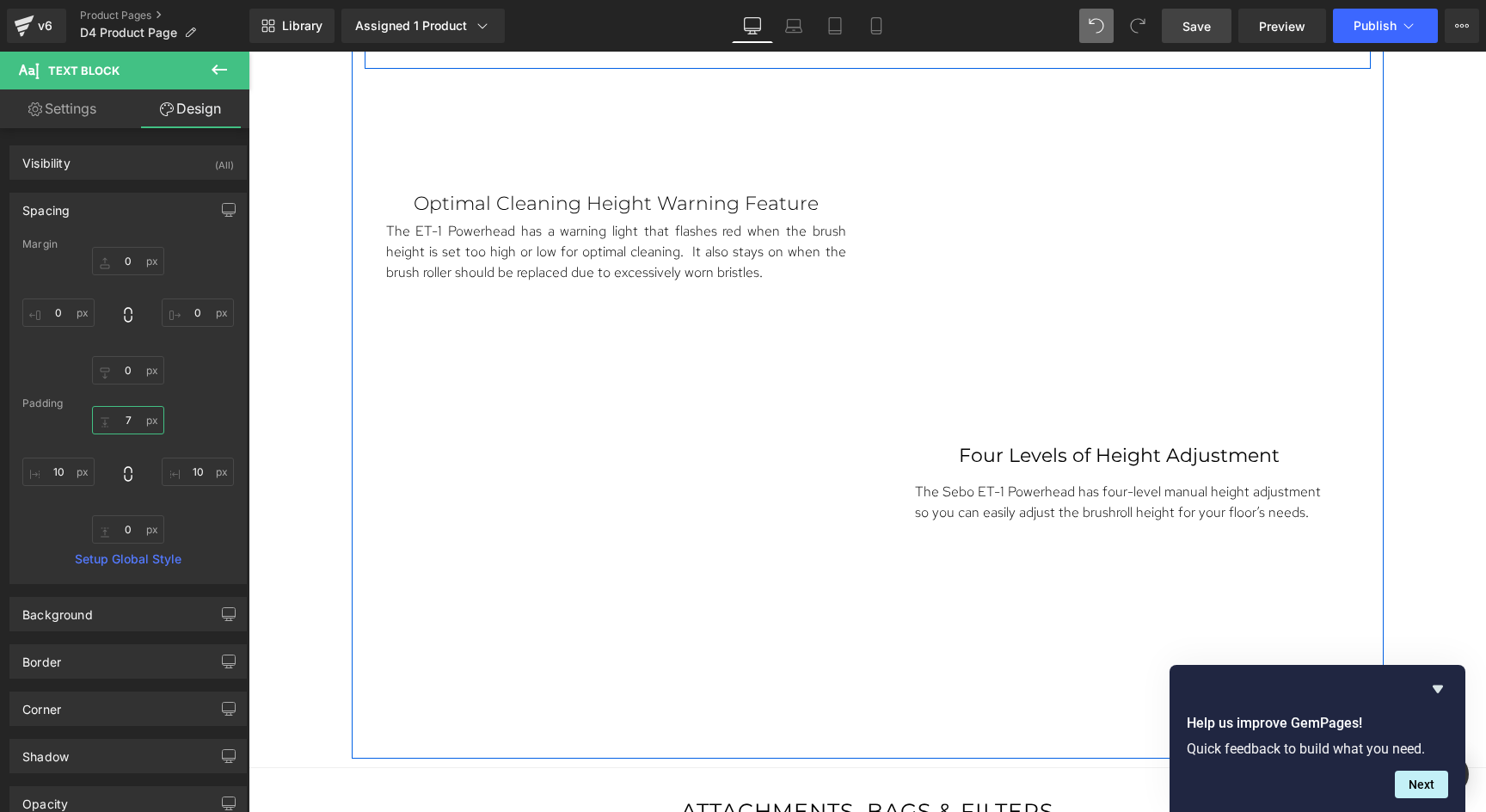
scroll to position [5230, 0]
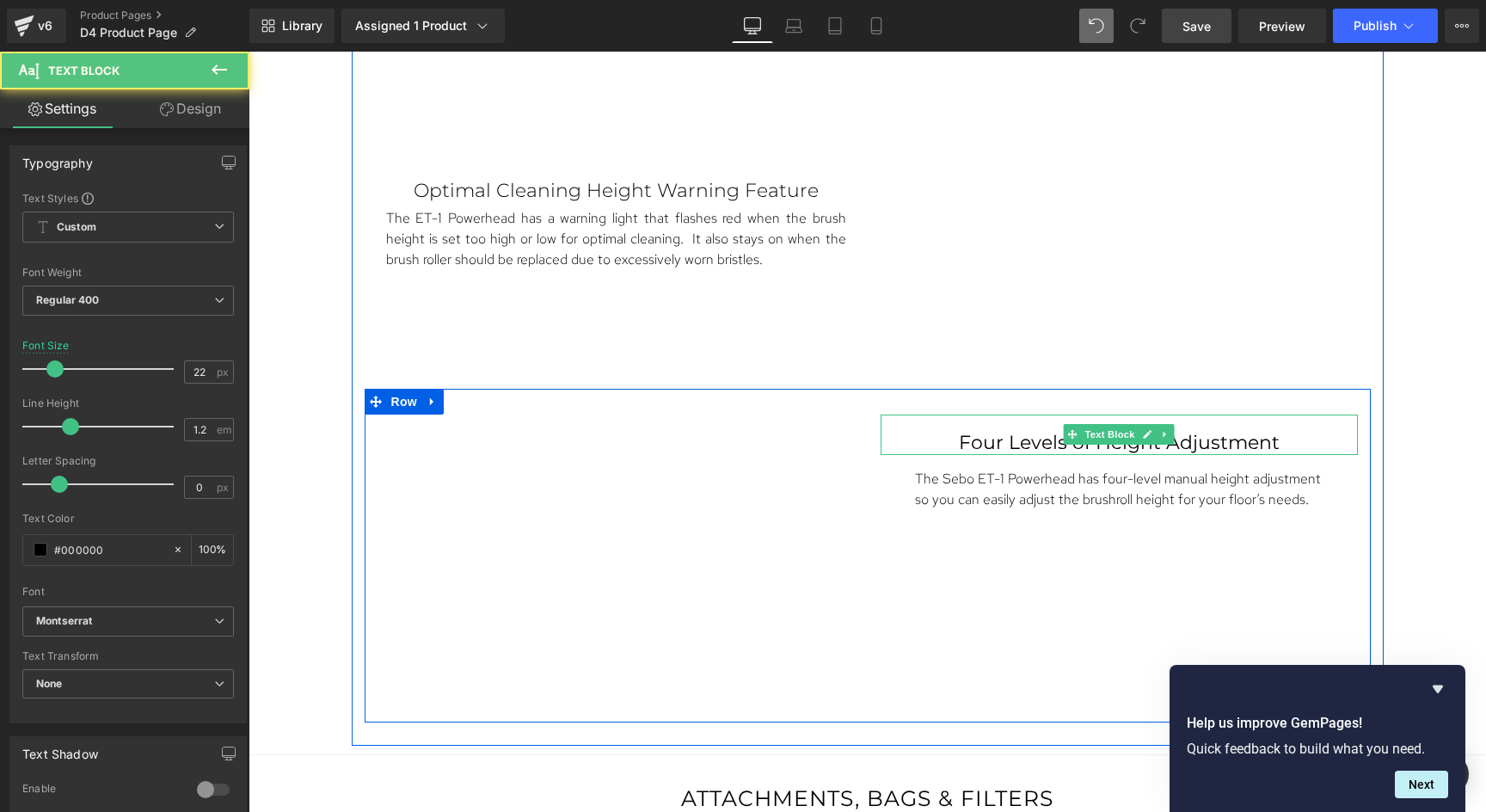
click at [1045, 436] on p "Four Levels of Height Adjustment" at bounding box center [1119, 443] width 409 height 22
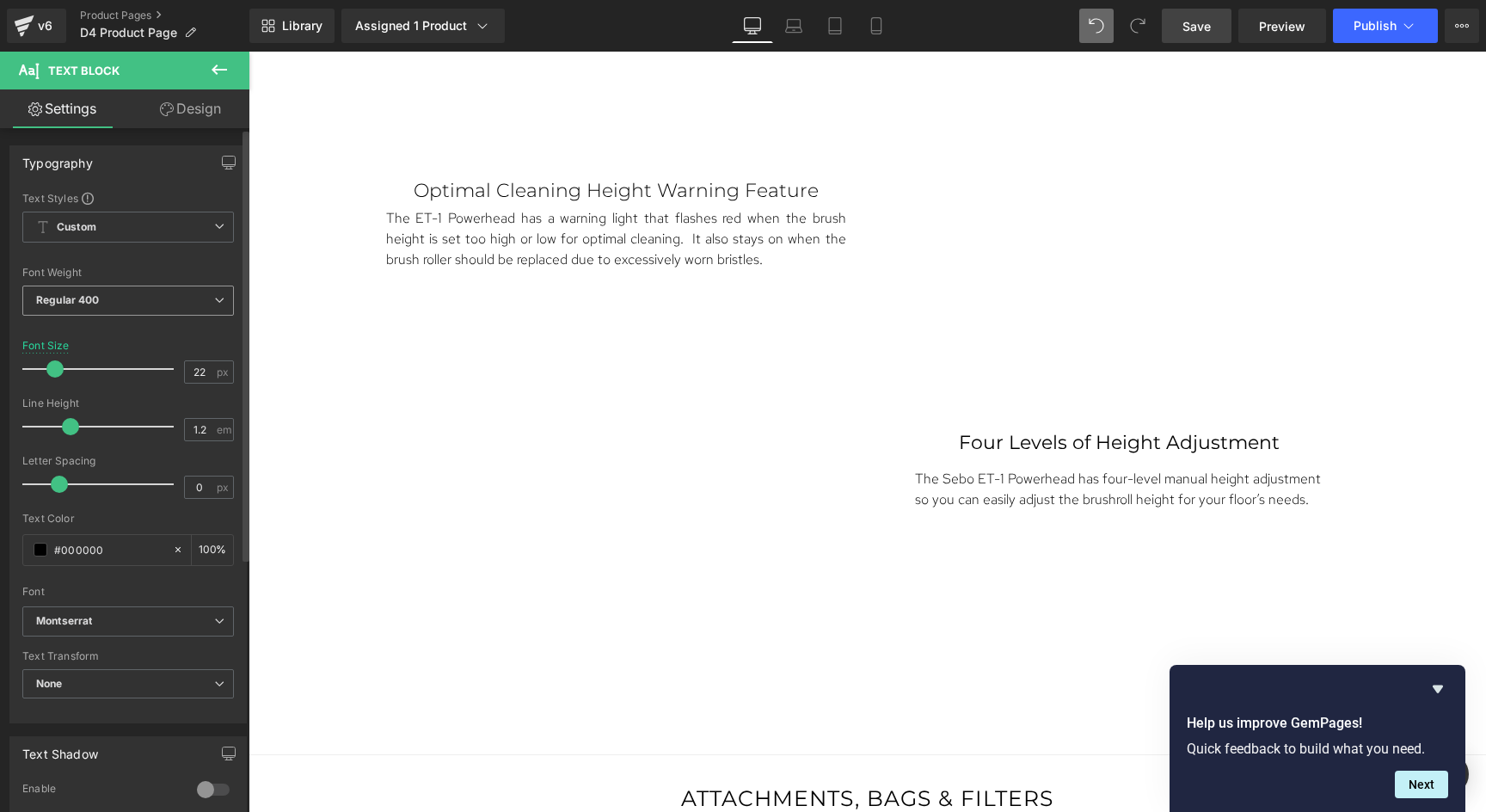
click at [132, 293] on span "Regular 400" at bounding box center [127, 300] width 211 height 30
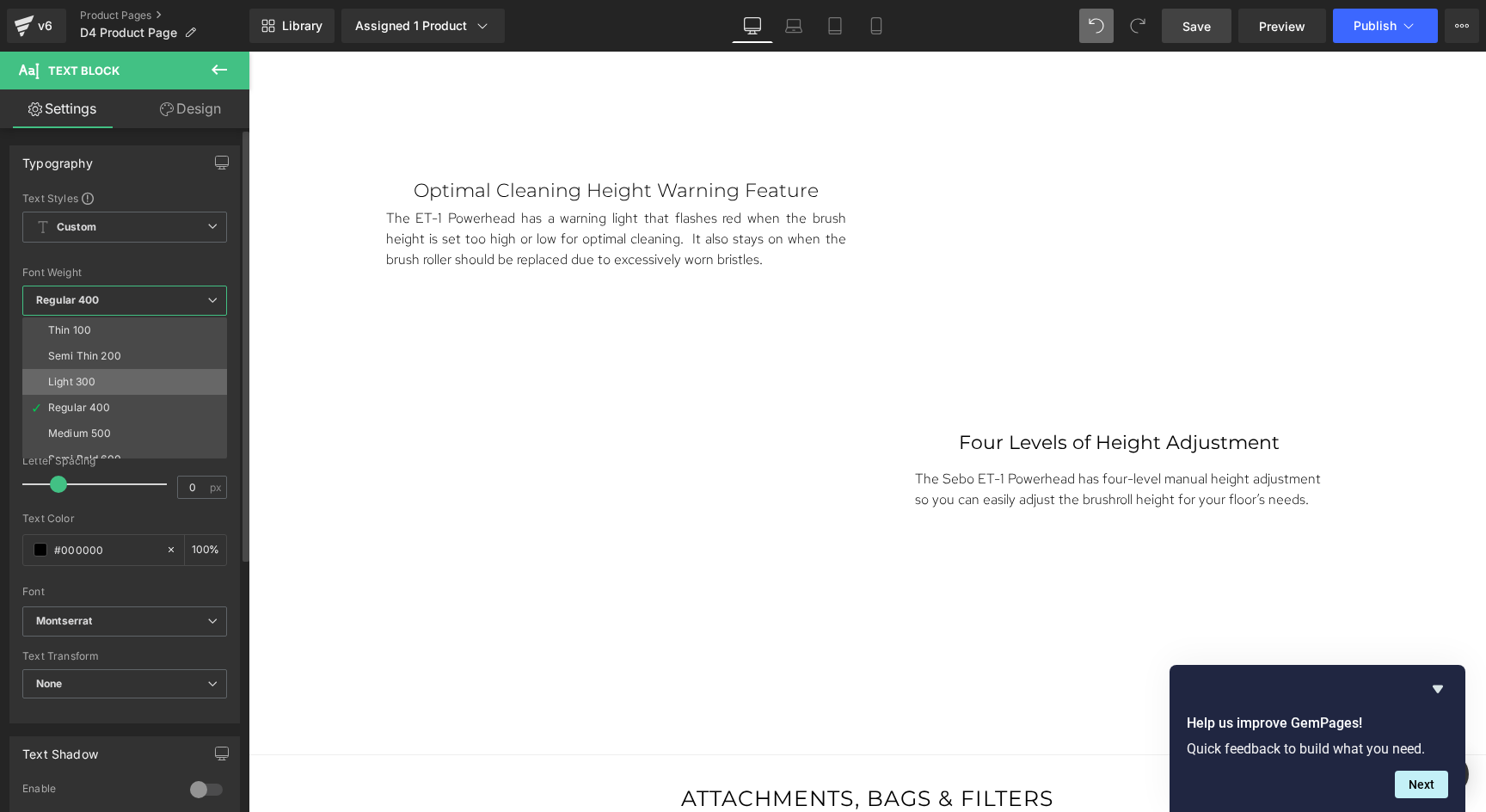
click at [85, 372] on li "Light 300" at bounding box center [128, 382] width 212 height 26
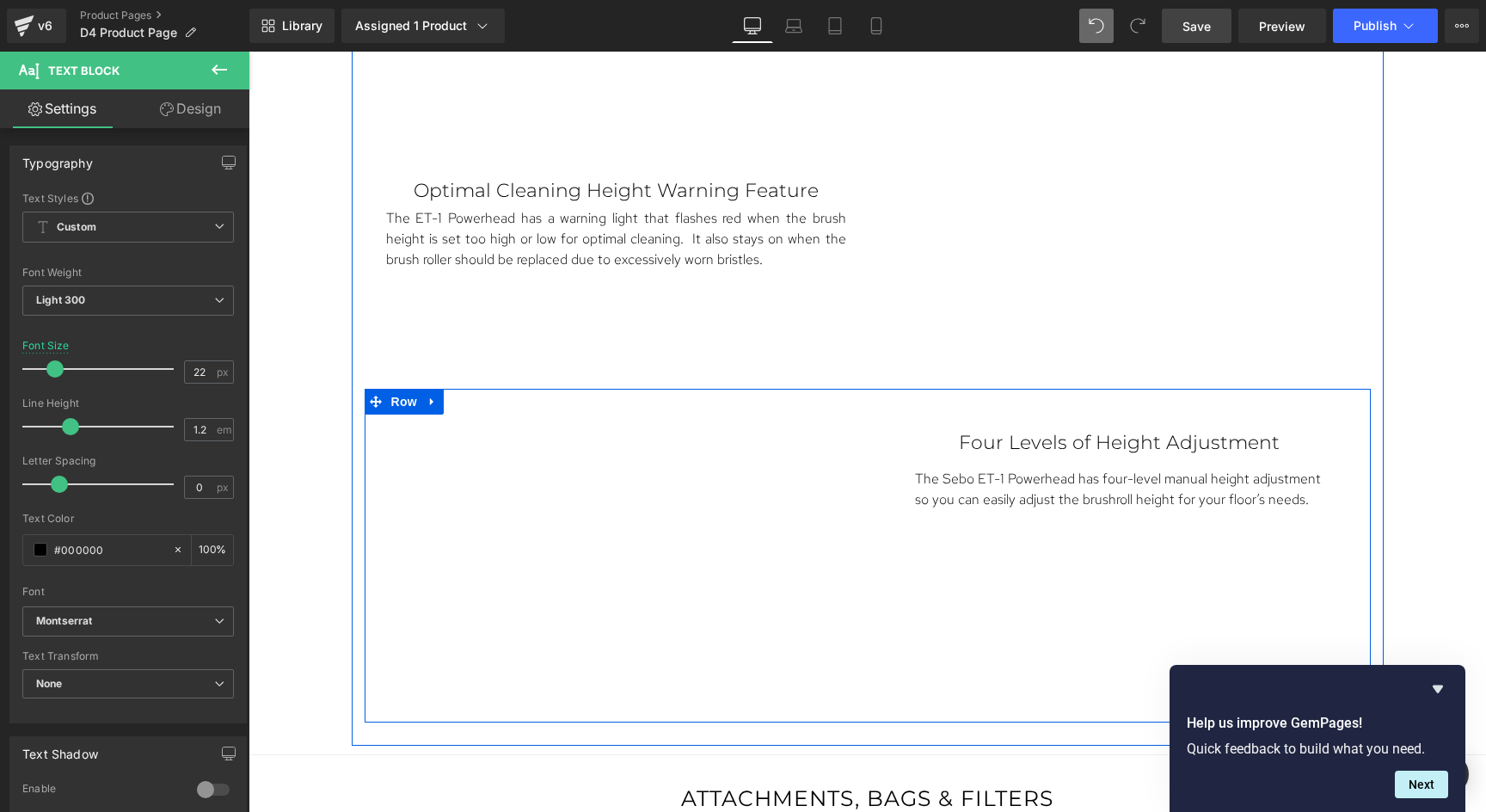
click at [1016, 712] on div "Vimeo Four Levels of Height Adjustment Text Block The Sebo ET-1 Powerhead has f…" at bounding box center [868, 555] width 1006 height 334
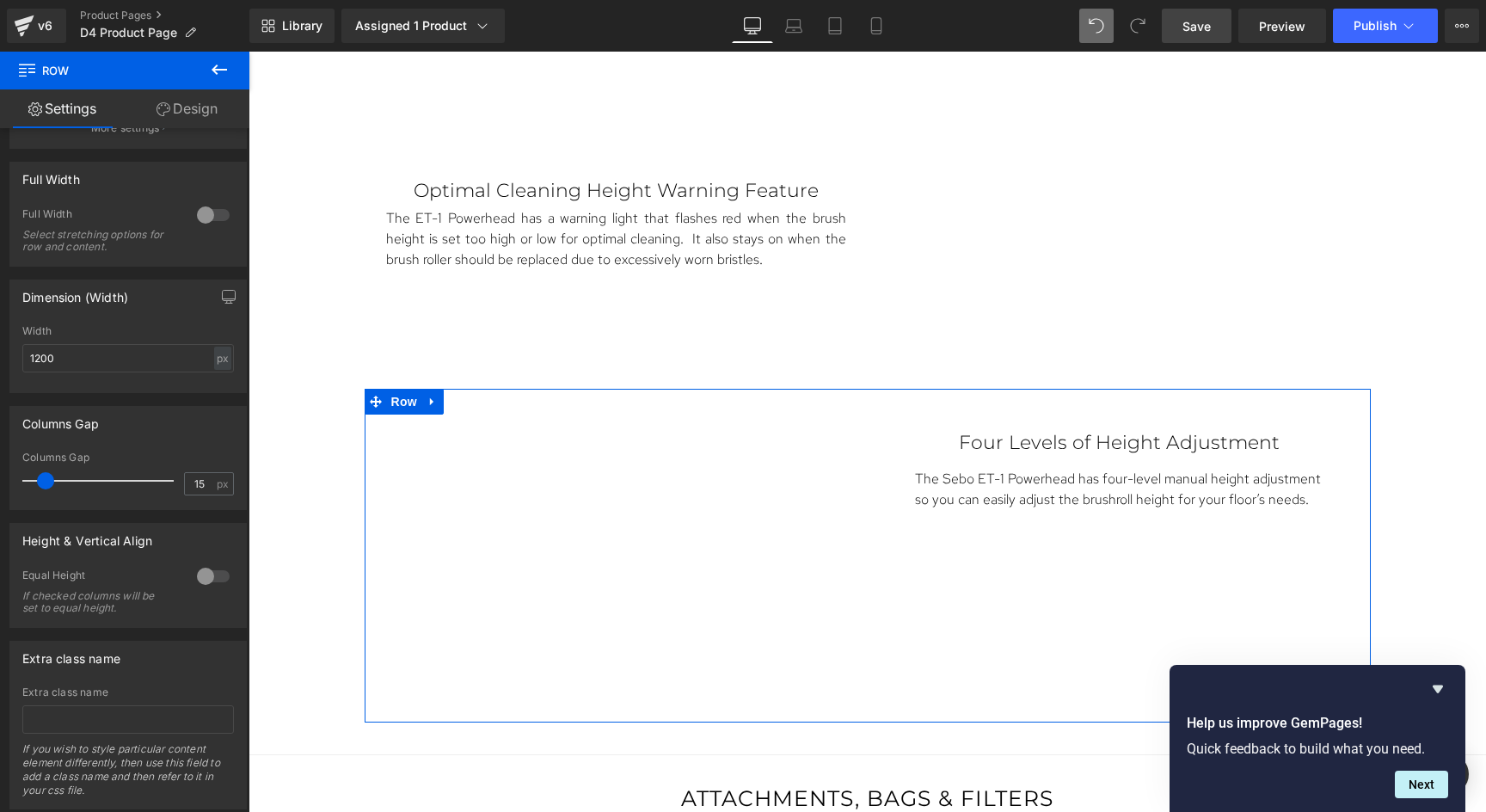
scroll to position [428, 0]
click at [208, 566] on div at bounding box center [213, 575] width 42 height 28
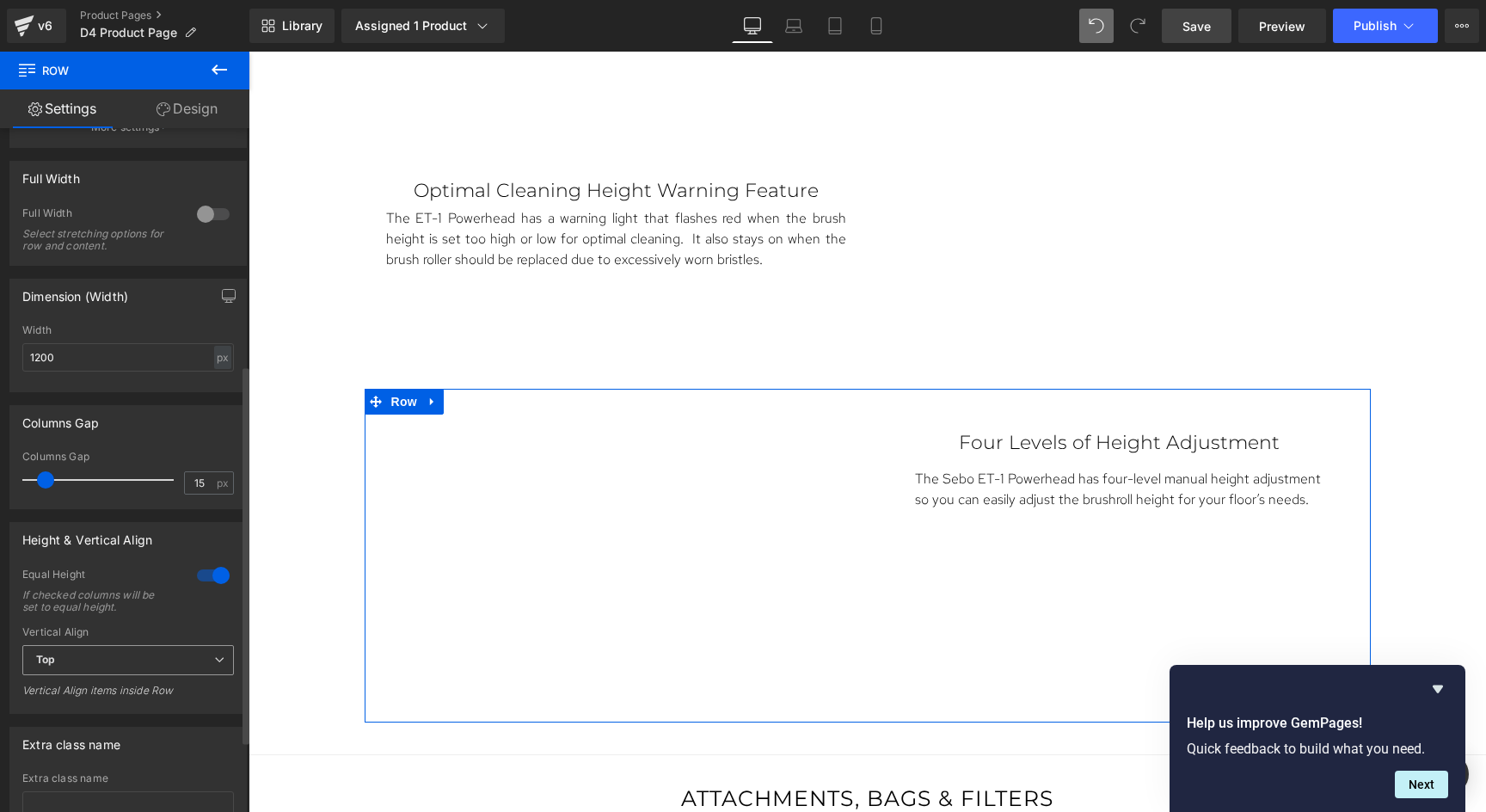
click at [145, 658] on span "Top" at bounding box center [127, 660] width 211 height 30
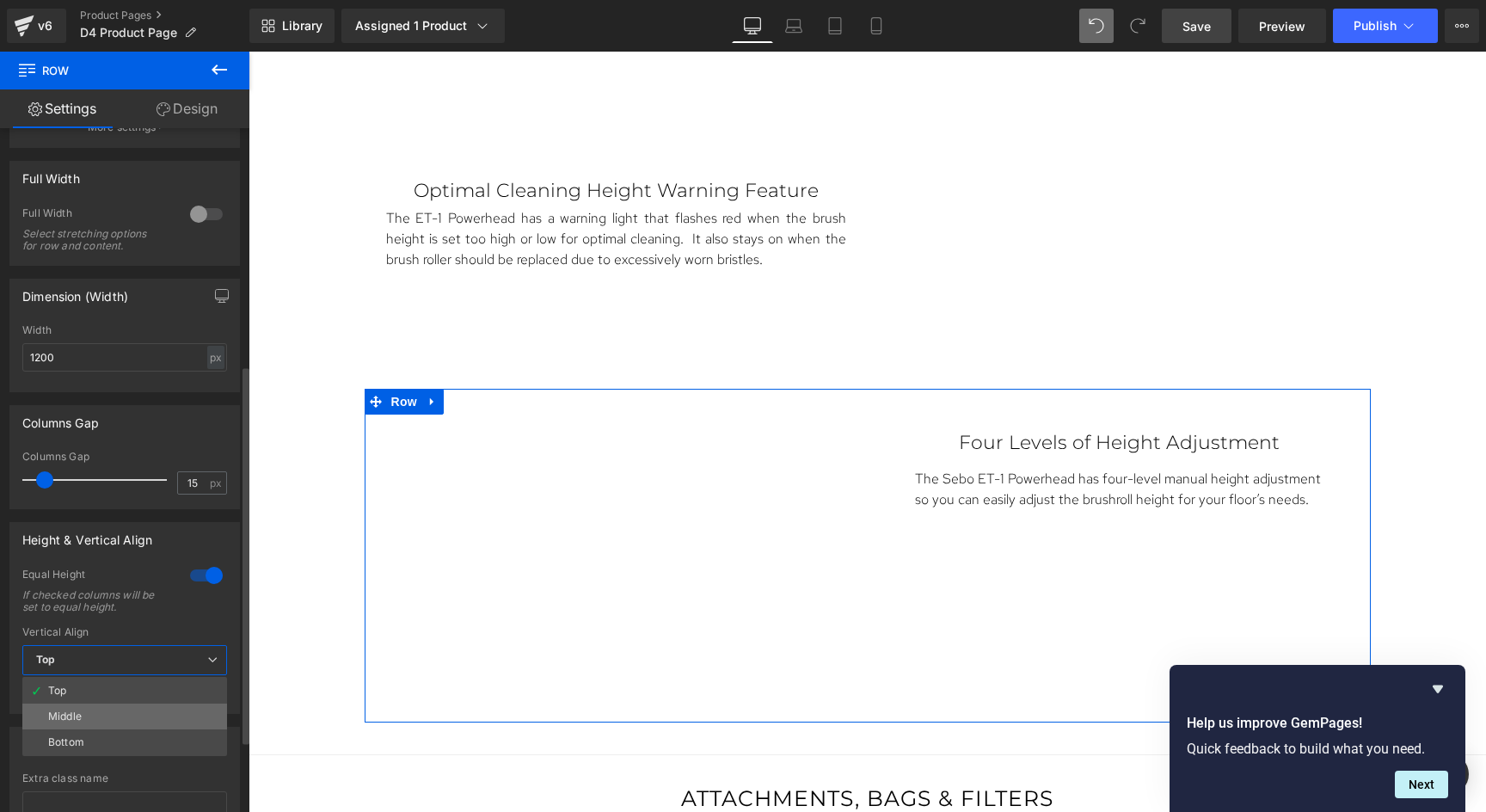
click at [115, 712] on li "Middle" at bounding box center [125, 716] width 205 height 26
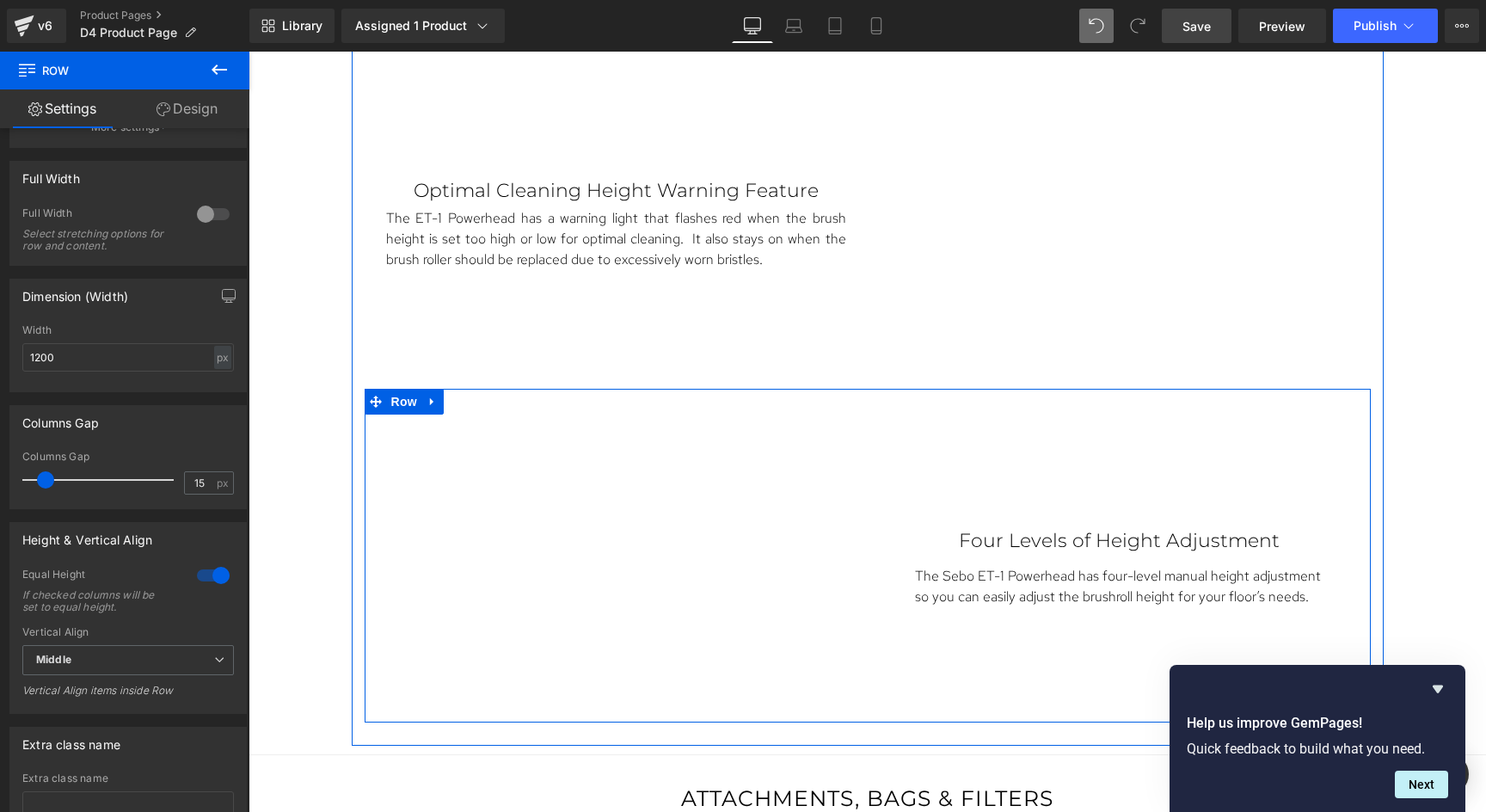
click at [1165, 497] on div "Four Levels of Height Adjustment Text Block The Sebo ET-1 Powerhead has four-le…" at bounding box center [1119, 559] width 503 height 291
click at [1163, 531] on icon at bounding box center [1164, 532] width 3 height 6
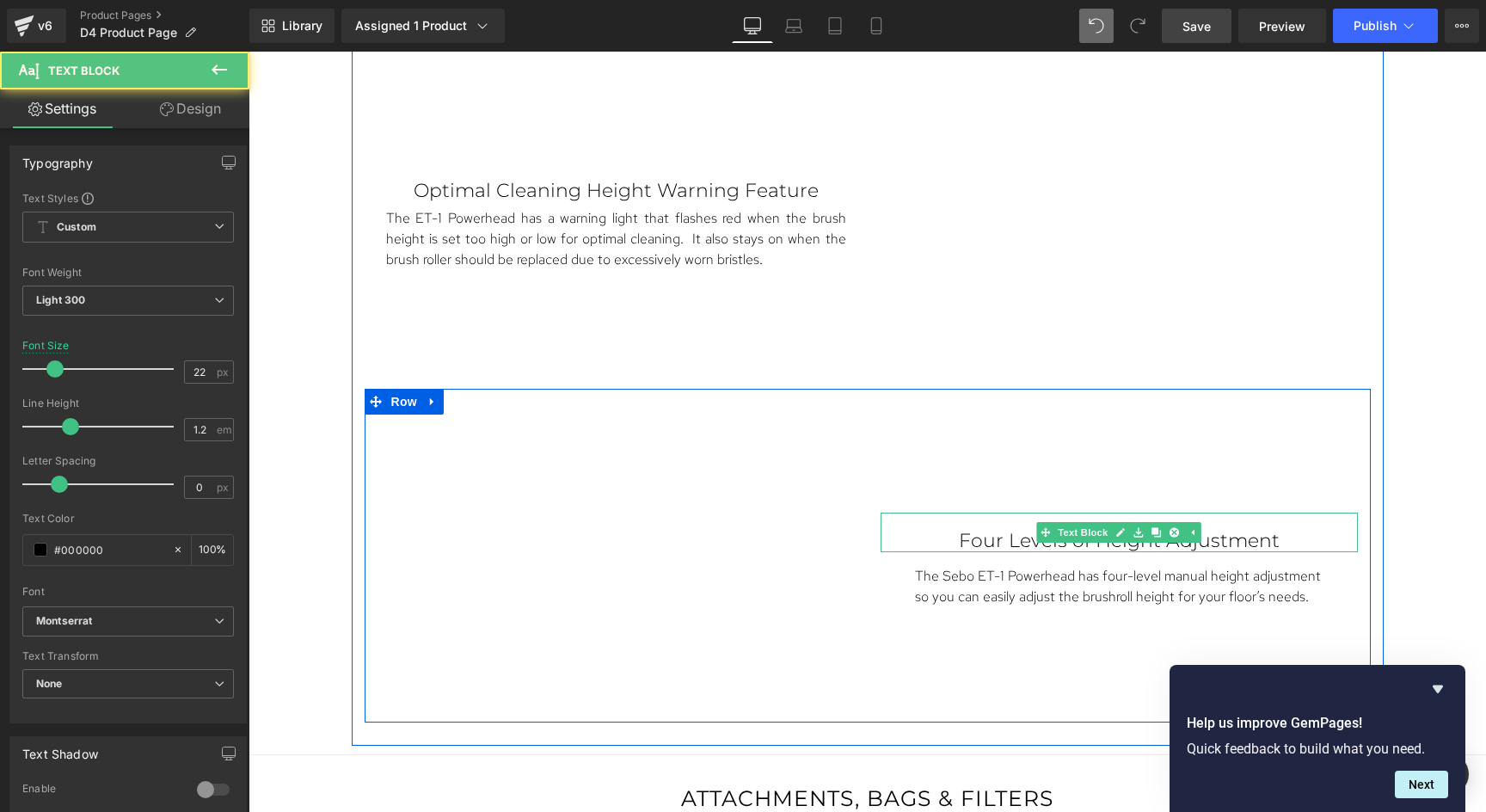
click at [959, 542] on p "Four Levels of Height Adjustment" at bounding box center [1119, 541] width 409 height 22
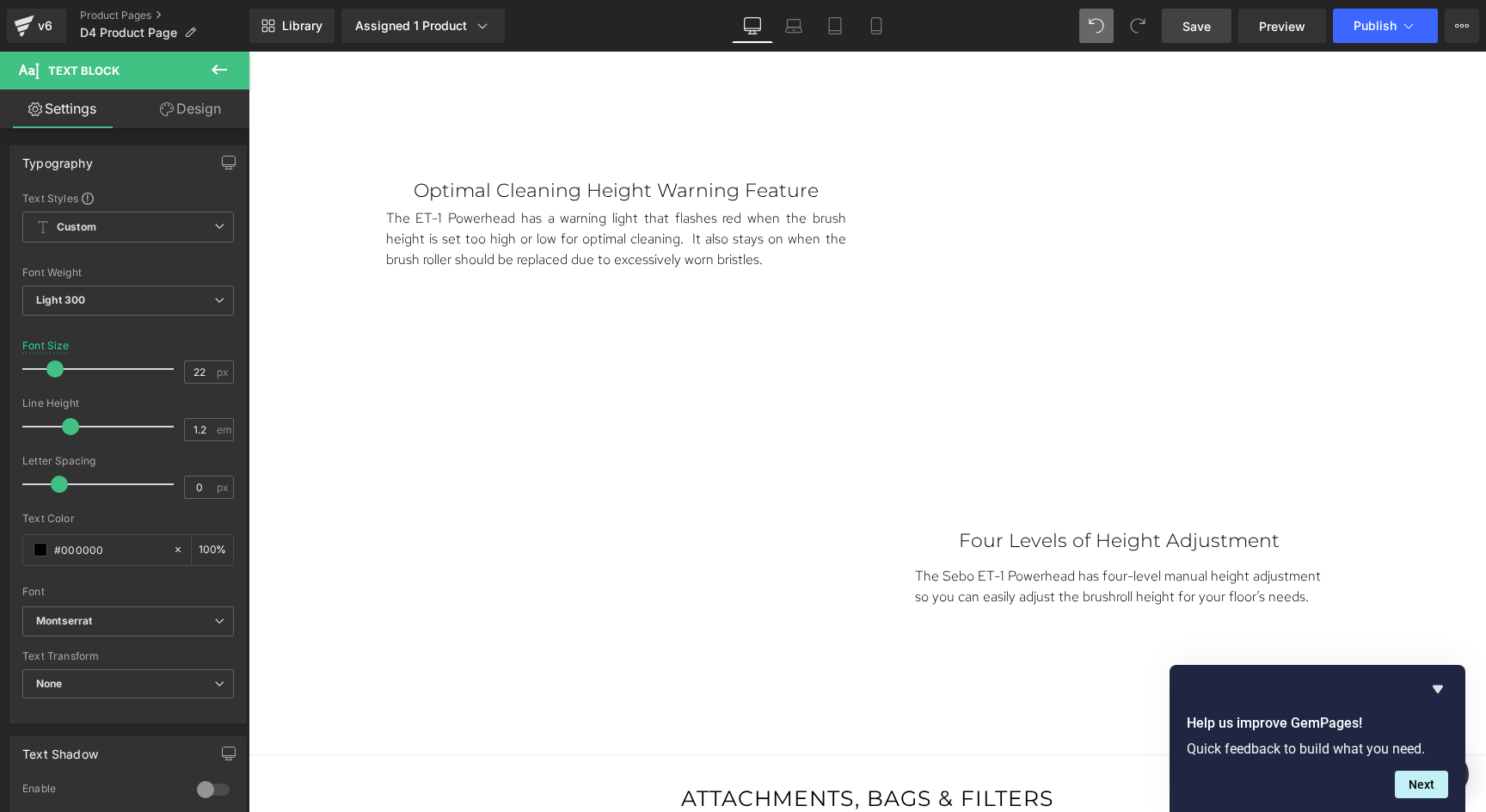
click at [207, 110] on link "Design" at bounding box center [190, 109] width 125 height 39
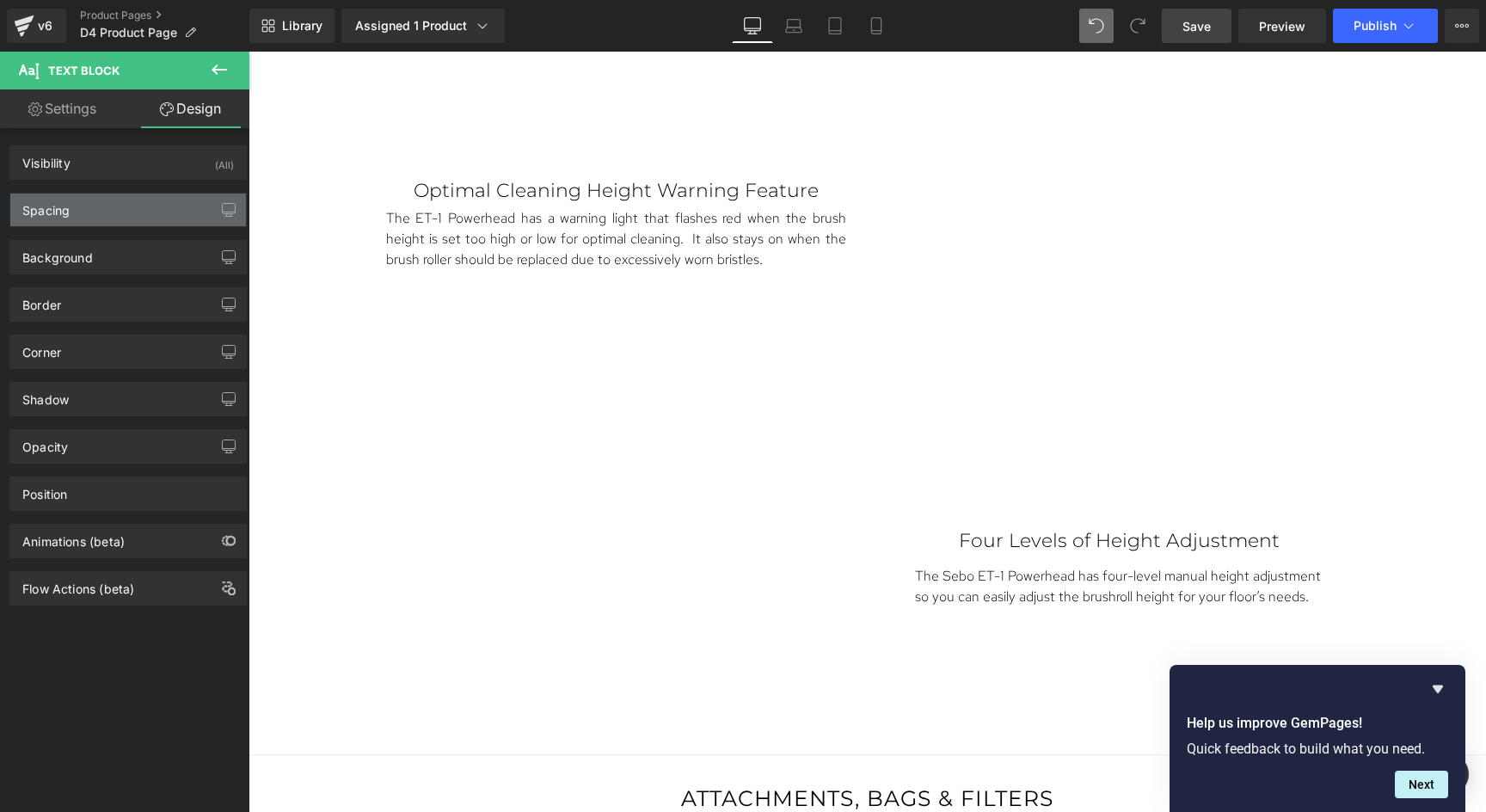
click at [120, 211] on div "Spacing" at bounding box center [127, 209] width 235 height 32
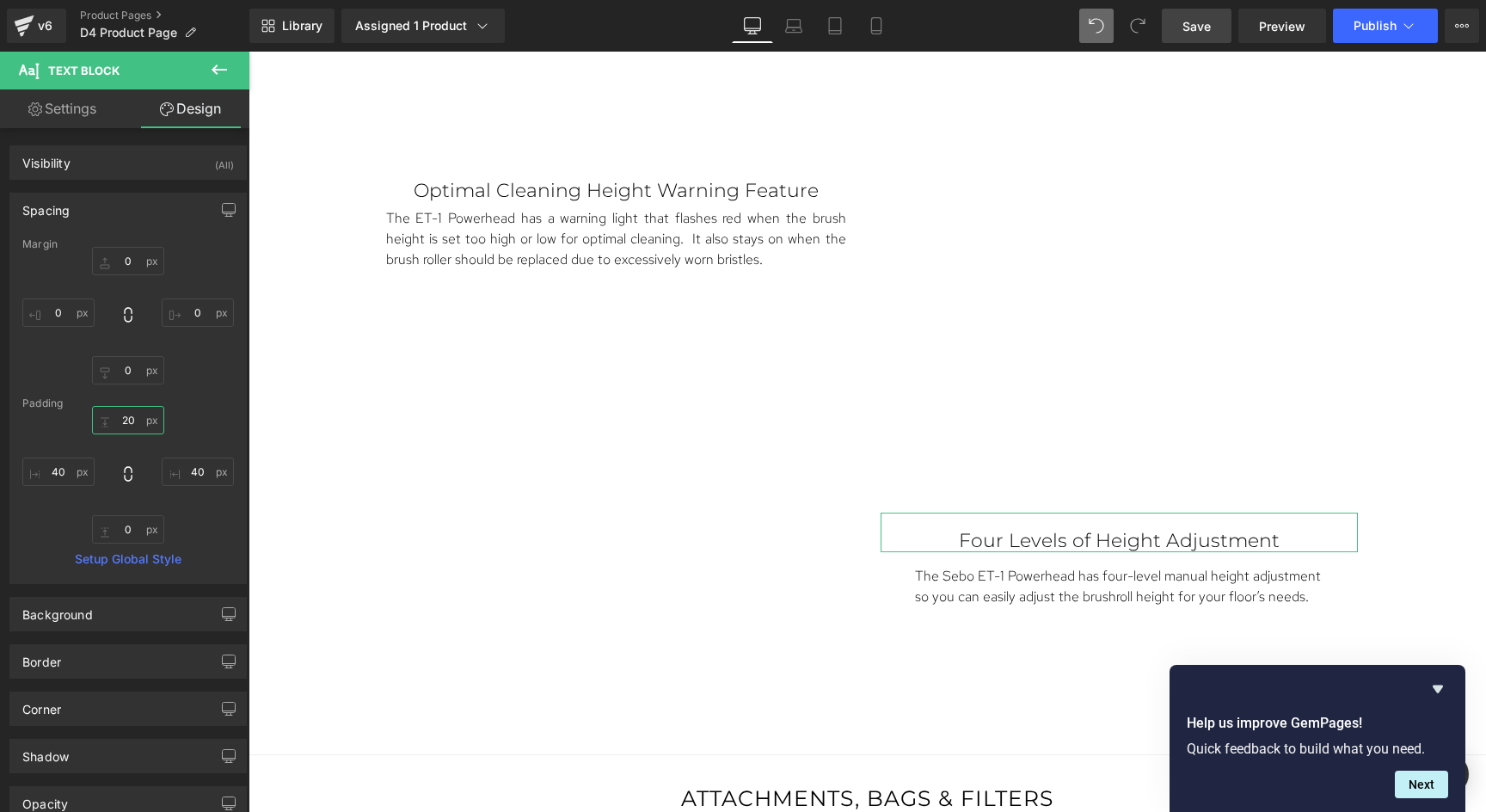
click at [112, 421] on input "text" at bounding box center [128, 420] width 72 height 29
type input "0"
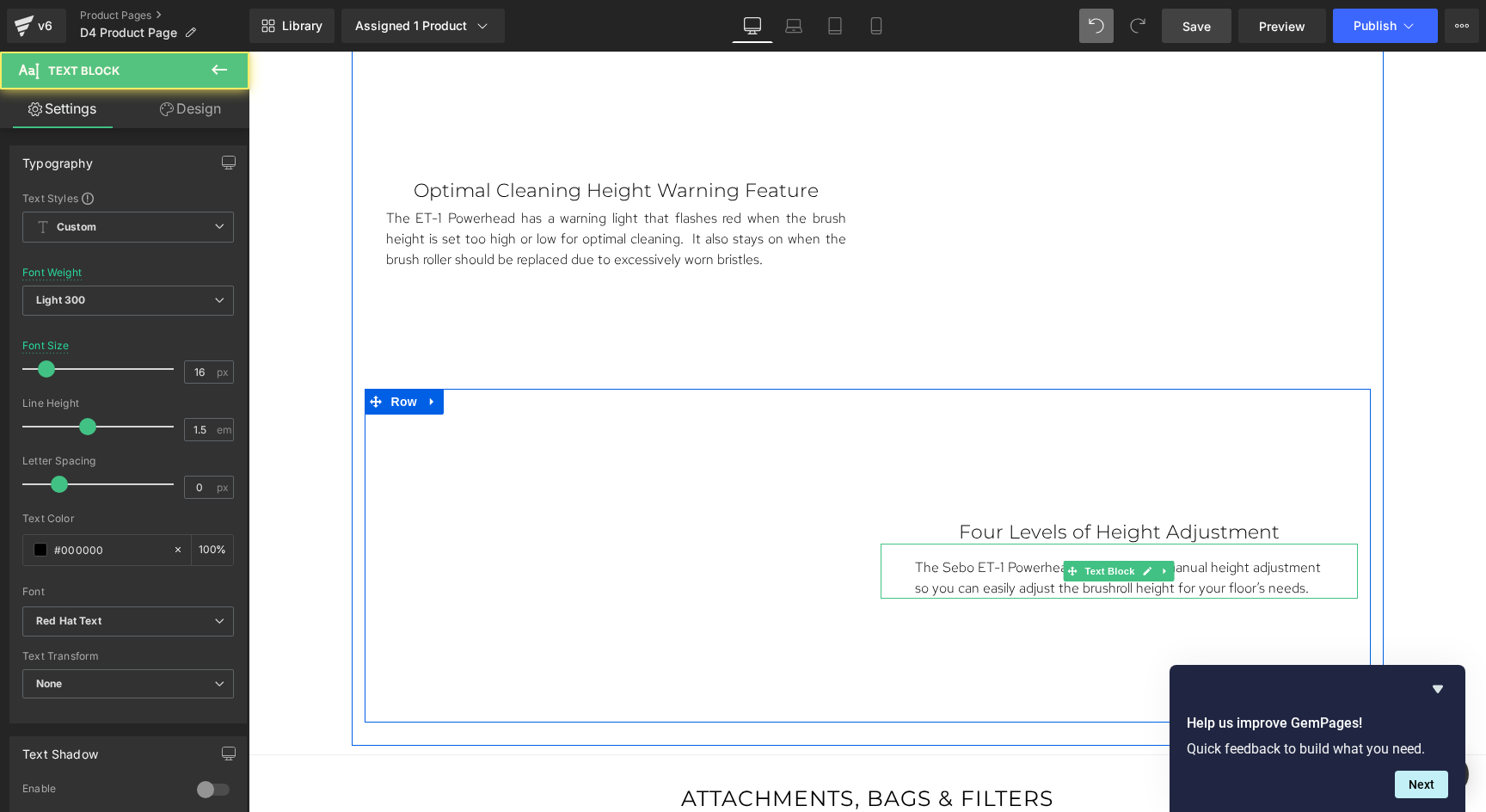
click at [1032, 562] on p "The Sebo ET-1 Powerhead has four-level manual height adjustment so you can easi…" at bounding box center [1119, 578] width 409 height 42
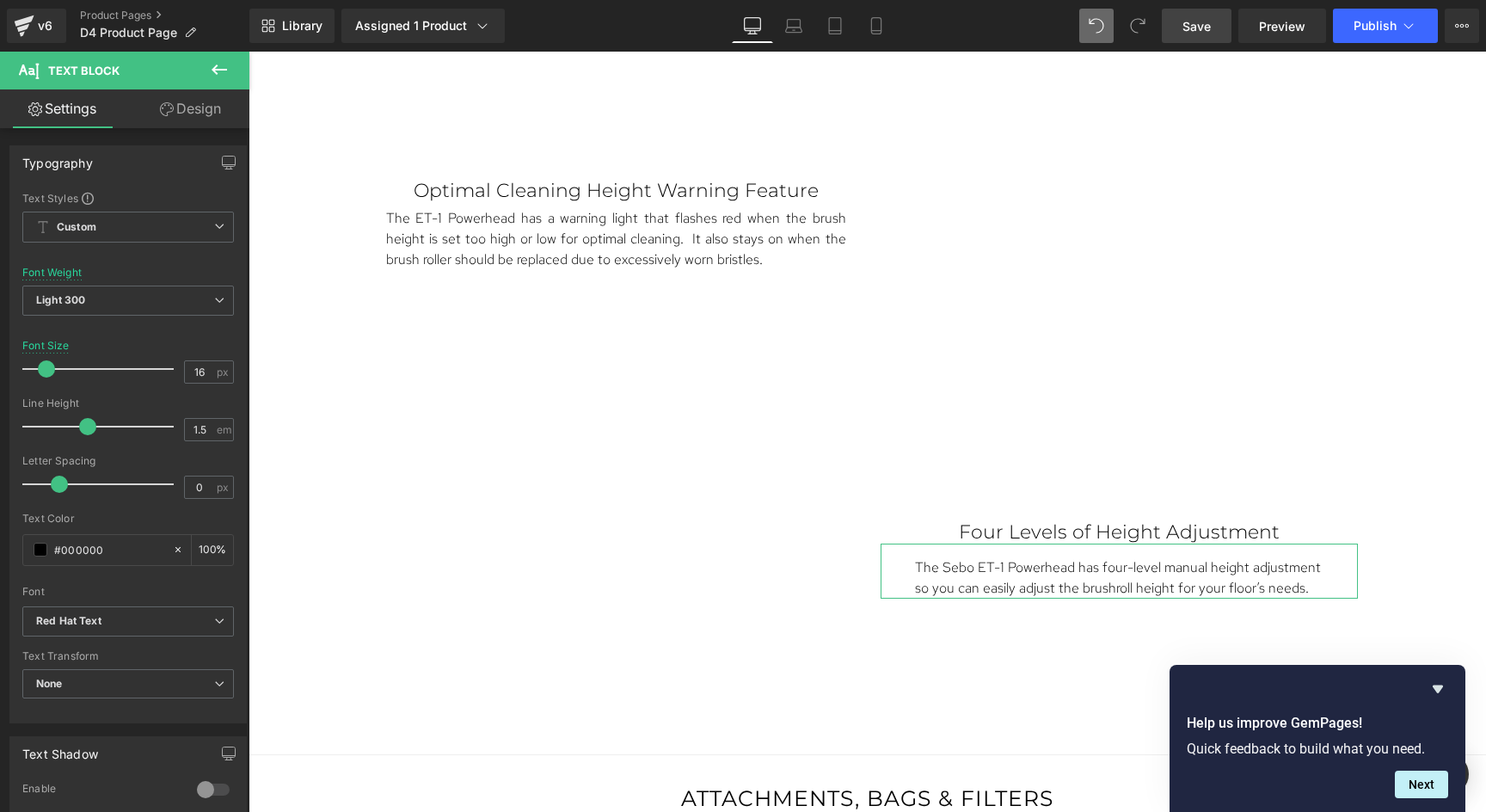
click at [201, 108] on link "Design" at bounding box center [190, 109] width 125 height 39
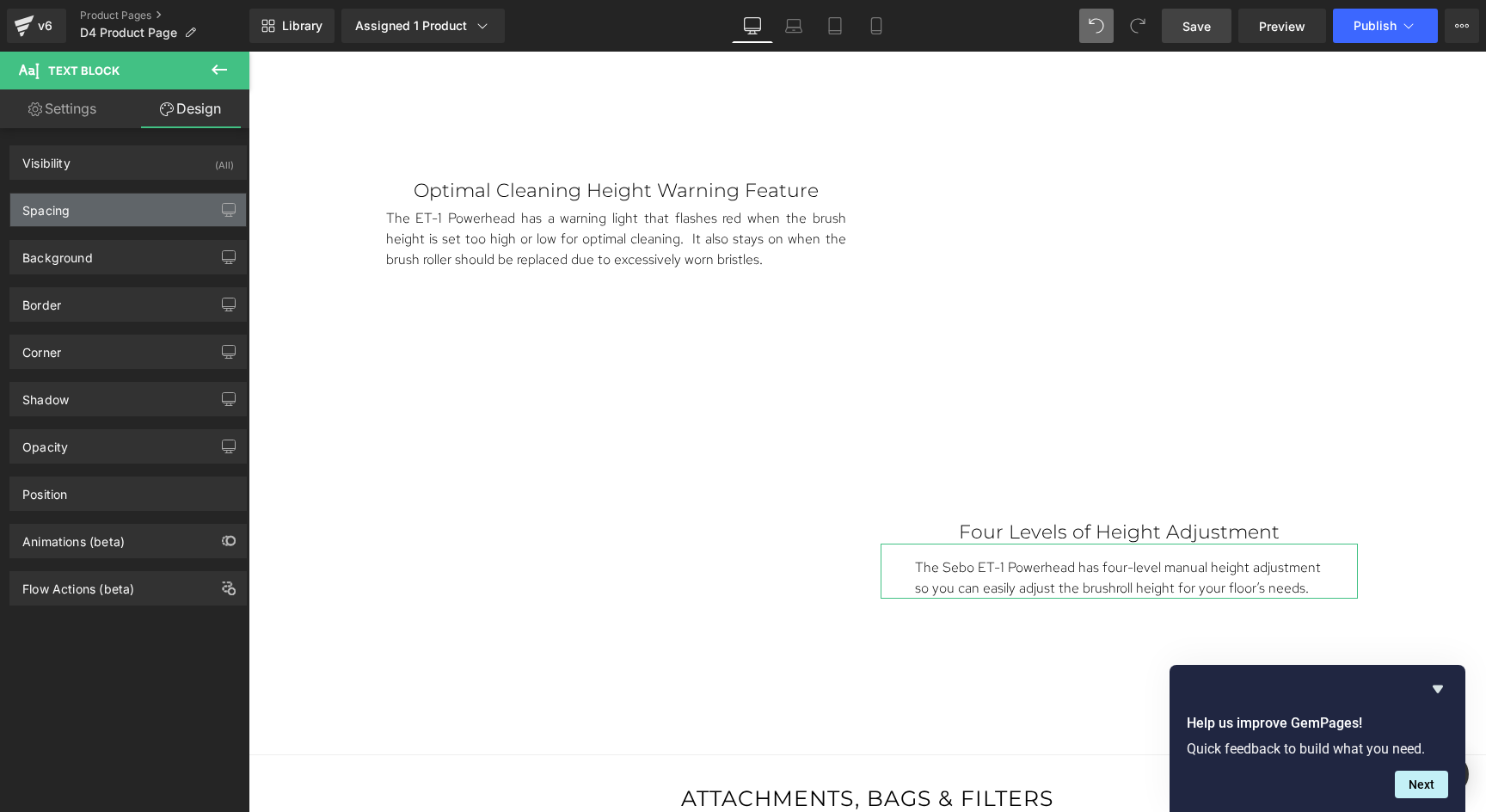
click at [67, 209] on div "Spacing" at bounding box center [45, 206] width 47 height 24
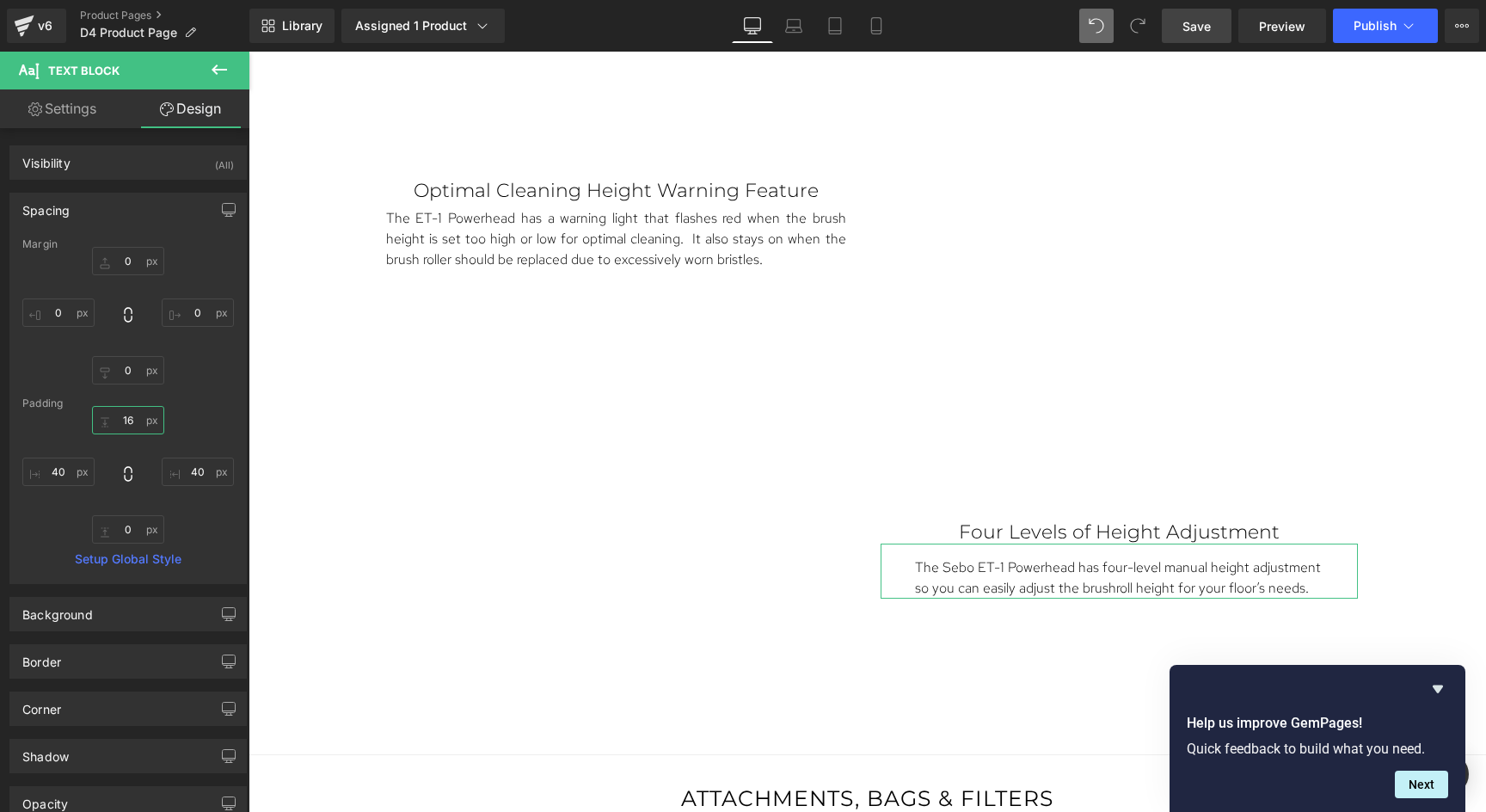
click at [122, 415] on input "16" at bounding box center [128, 420] width 72 height 29
type input "5"
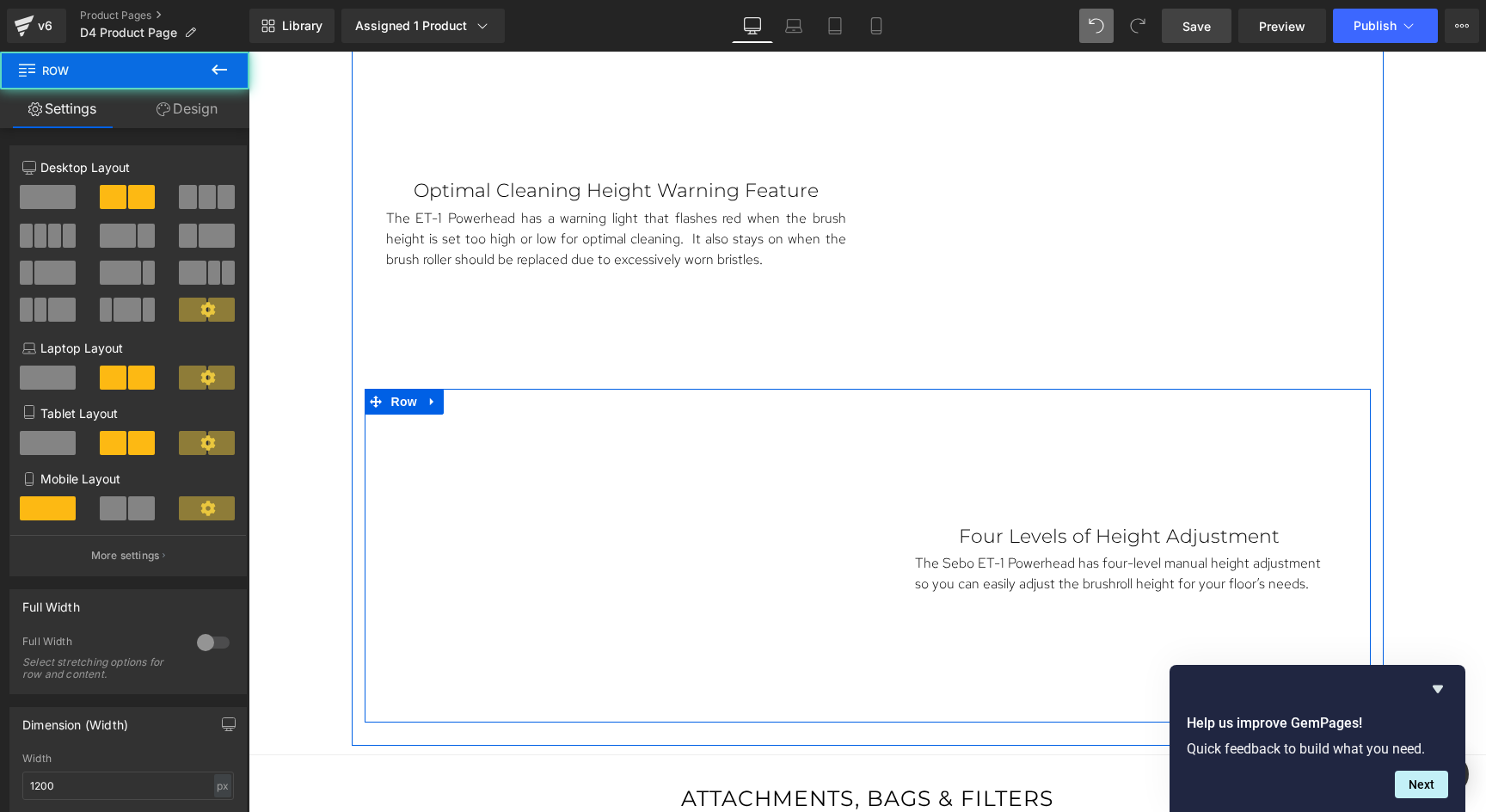
click at [1035, 475] on div "Four Levels of Height Adjustment Text Block The Sebo ET-1 Powerhead has four-le…" at bounding box center [1119, 559] width 503 height 291
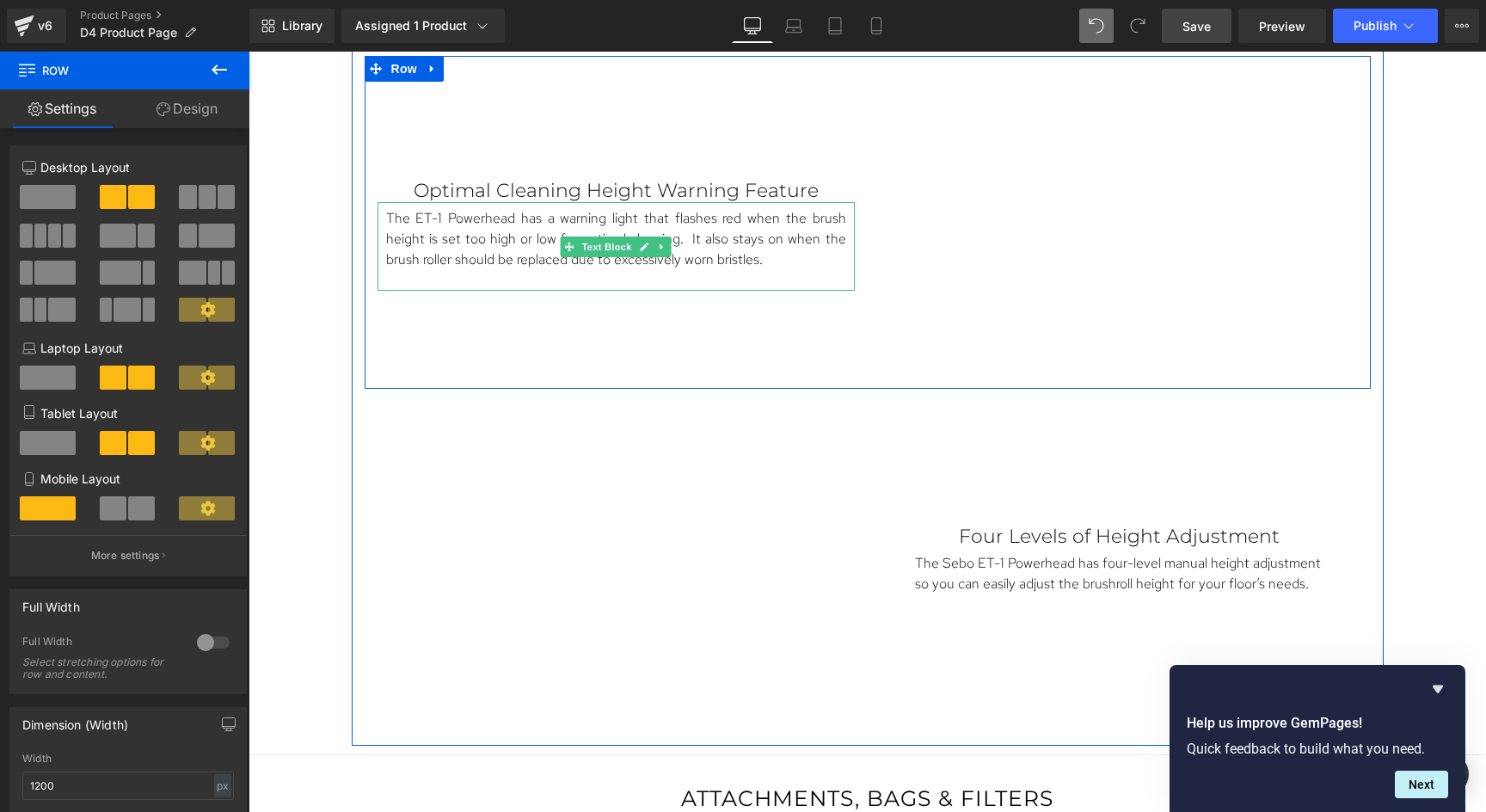
click at [813, 223] on p "The ET-1 Powerhead has a warning light that flashes red when the brush height i…" at bounding box center [616, 238] width 461 height 62
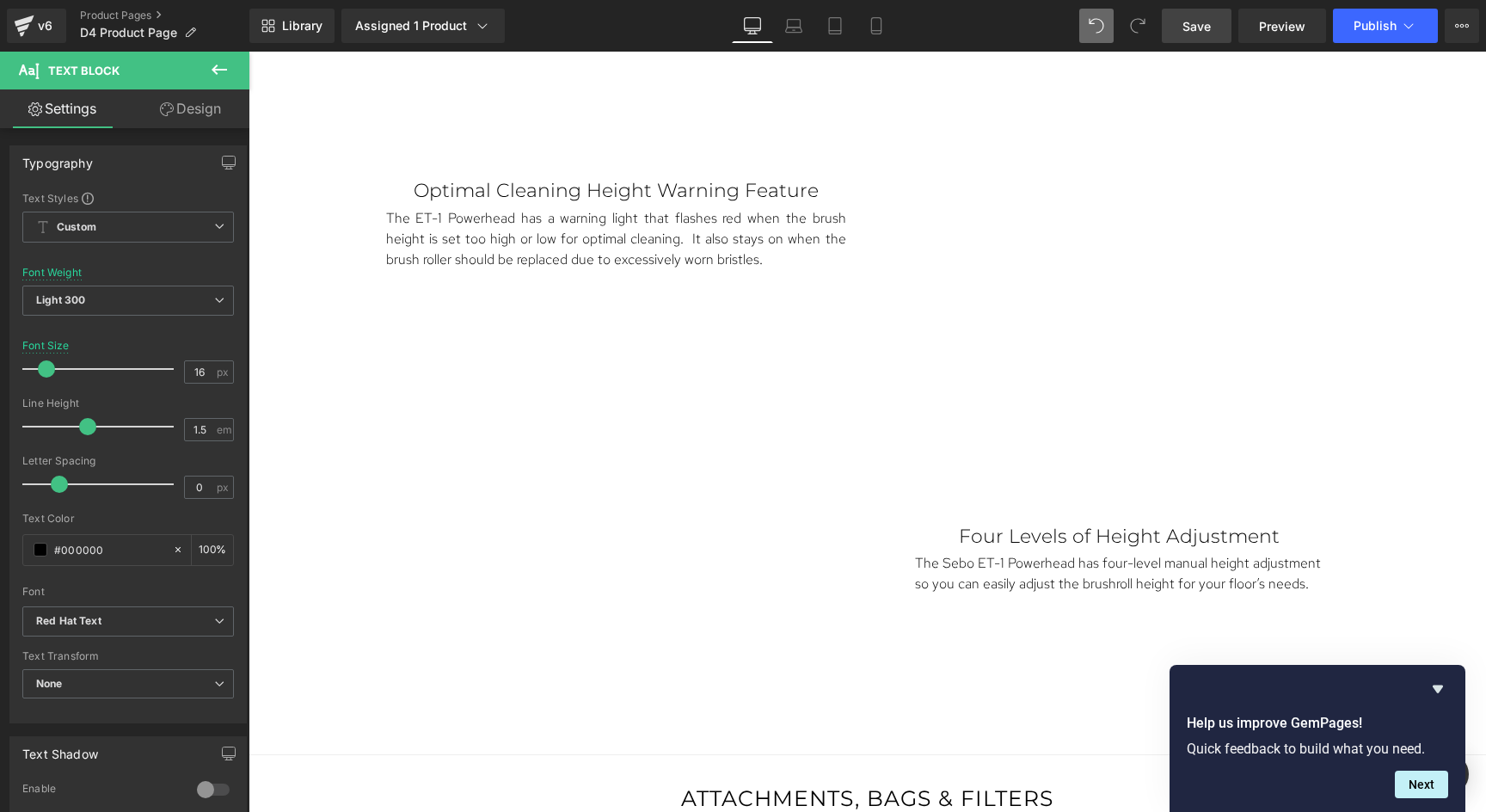
click at [193, 113] on link "Design" at bounding box center [190, 109] width 125 height 39
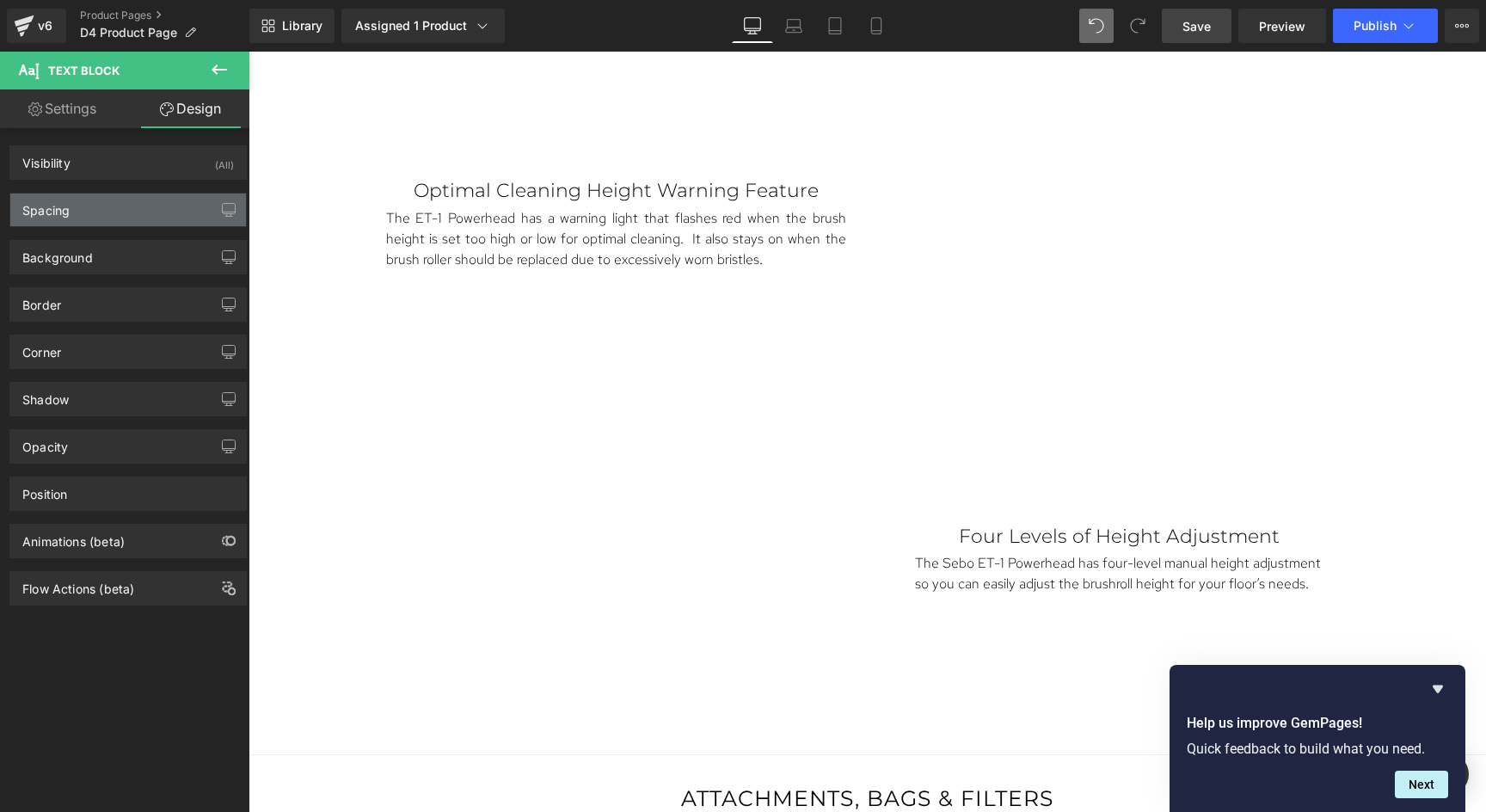
click at [95, 209] on div "Spacing" at bounding box center [127, 209] width 235 height 32
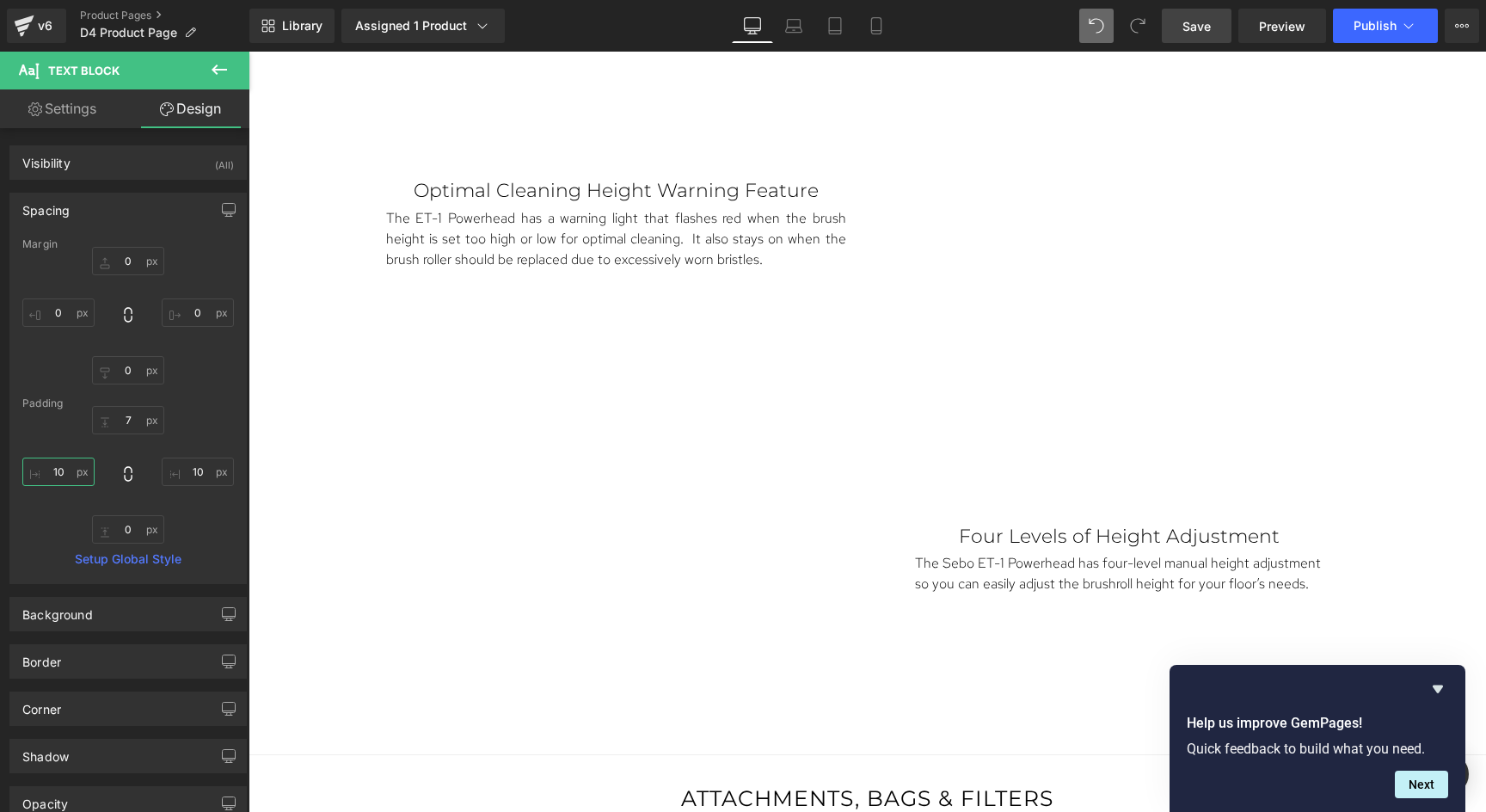
click at [66, 474] on input "text" at bounding box center [58, 472] width 72 height 29
type input "20"
click at [187, 472] on input "text" at bounding box center [198, 472] width 72 height 29
type input "20"
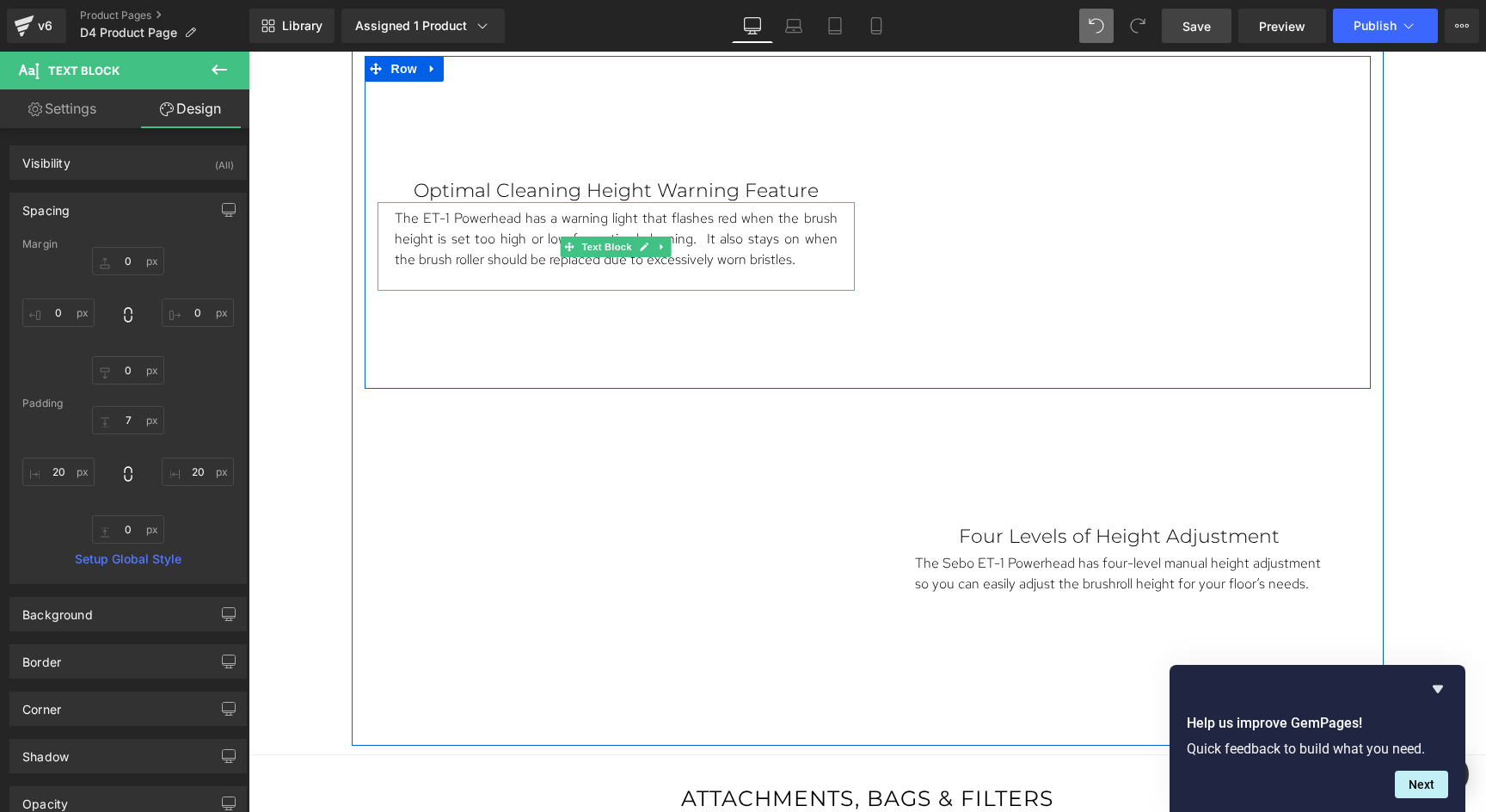
click at [770, 243] on p "The ET-1 Powerhead has a warning light that flashes red when the brush height i…" at bounding box center [617, 238] width 443 height 62
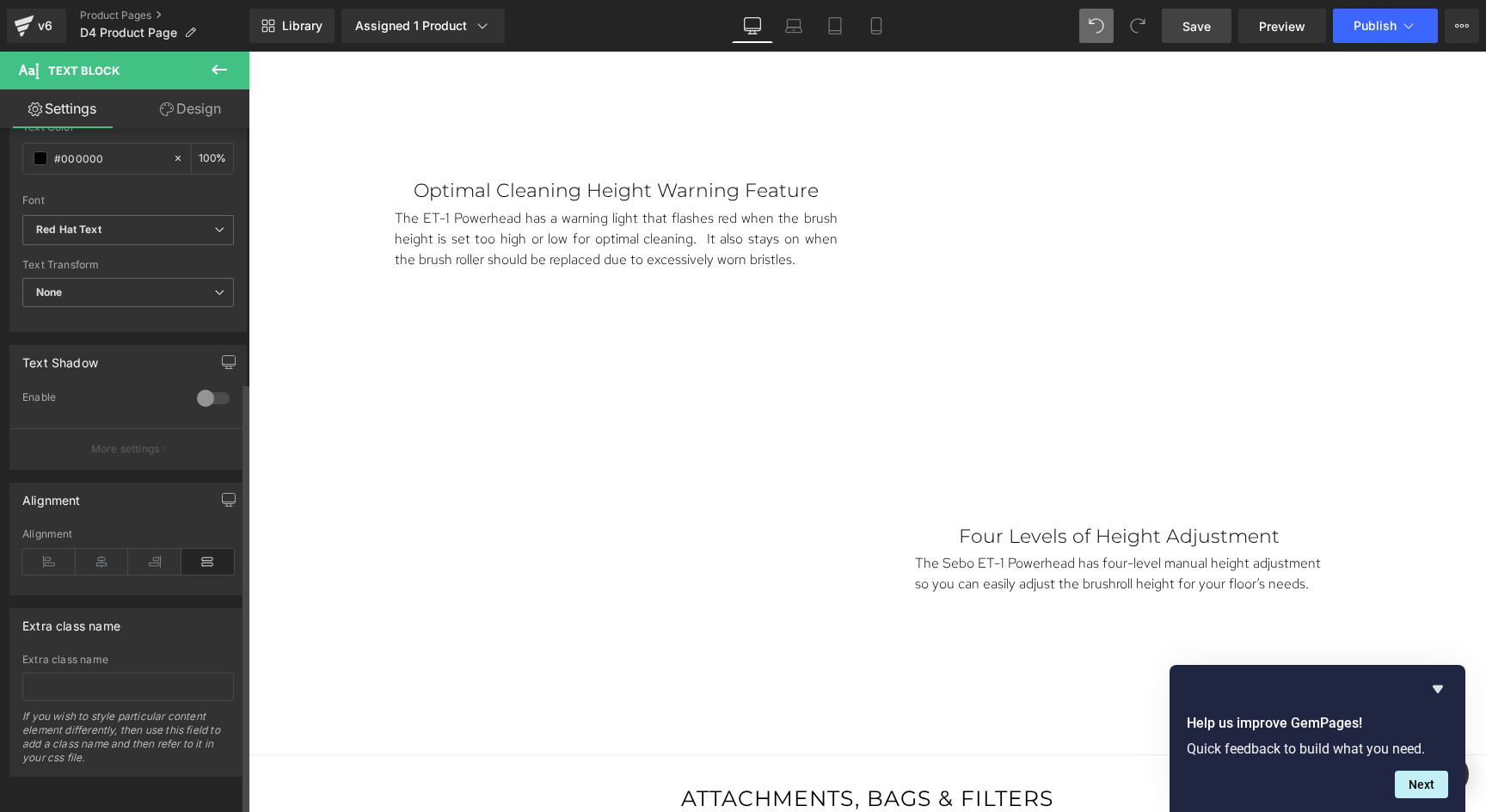
scroll to position [401, 0]
click at [105, 558] on icon at bounding box center [102, 561] width 54 height 26
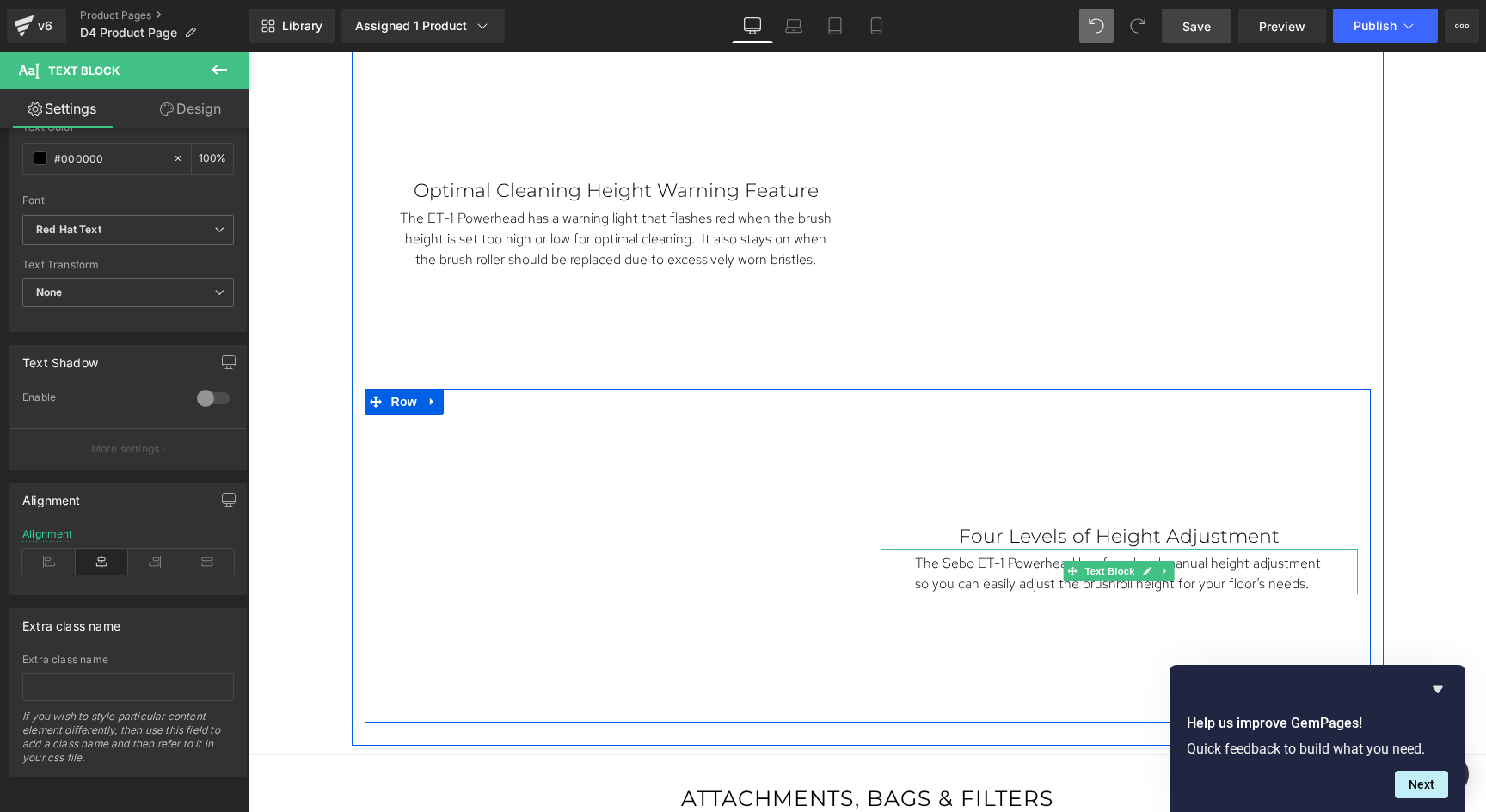
click at [1192, 570] on p "The Sebo ET-1 Powerhead has four-level manual height adjustment so you can easi…" at bounding box center [1119, 573] width 409 height 42
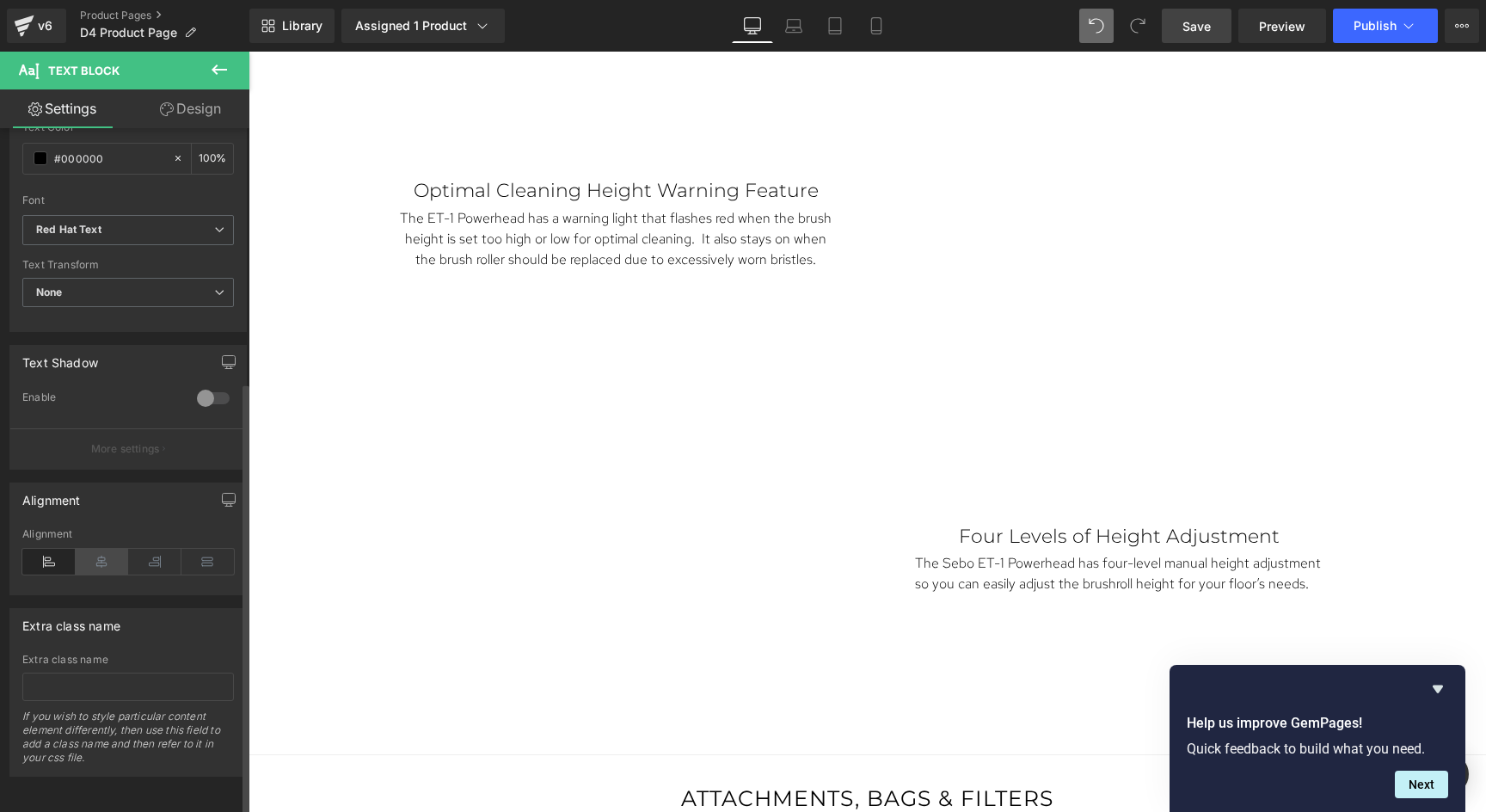
click at [97, 557] on icon at bounding box center [102, 561] width 54 height 26
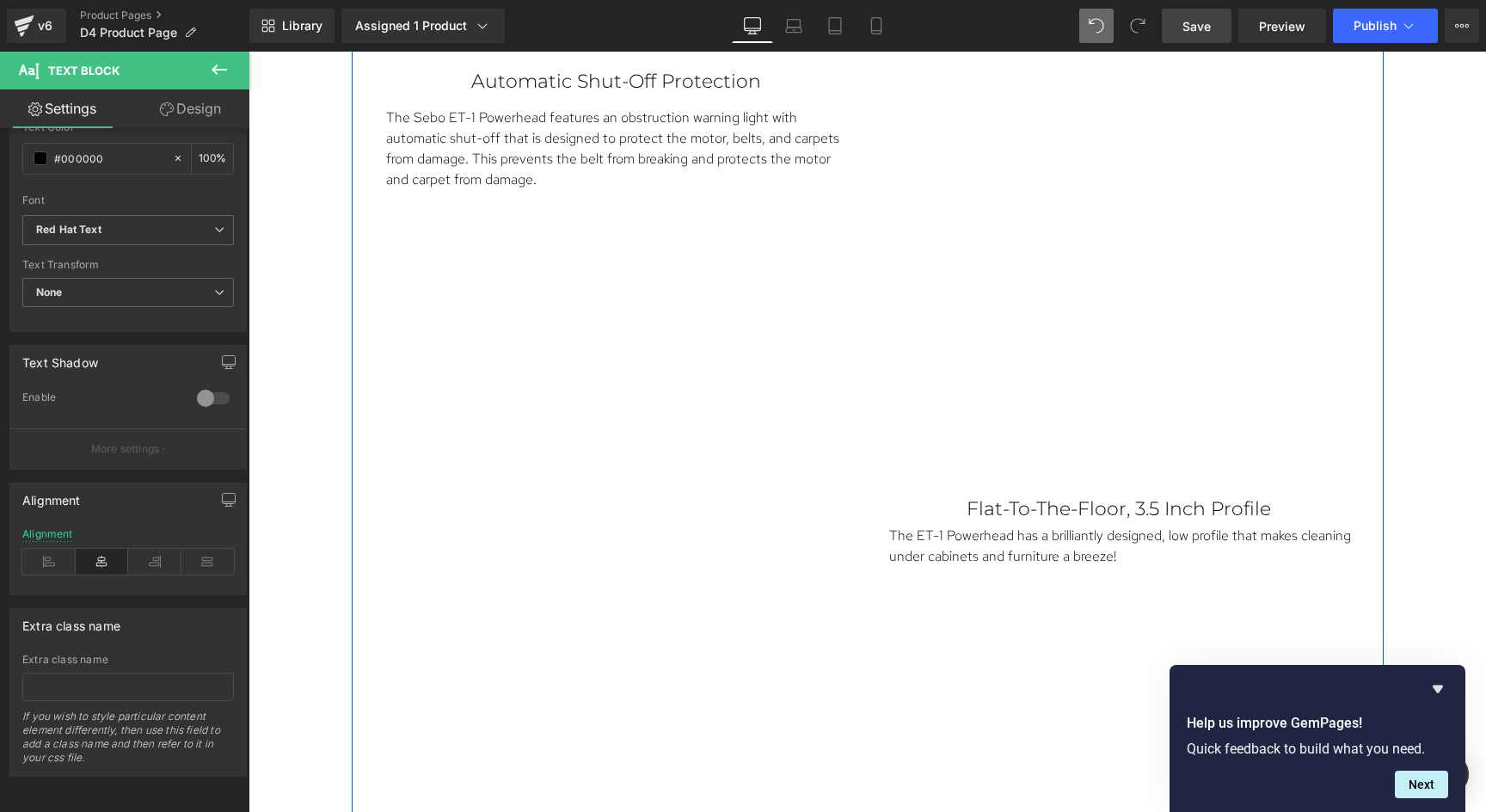
scroll to position [4586, 0]
click at [1005, 560] on p "The ET-1 Powerhead has a brilliantly designed, low profile that makes cleaning …" at bounding box center [1120, 551] width 464 height 42
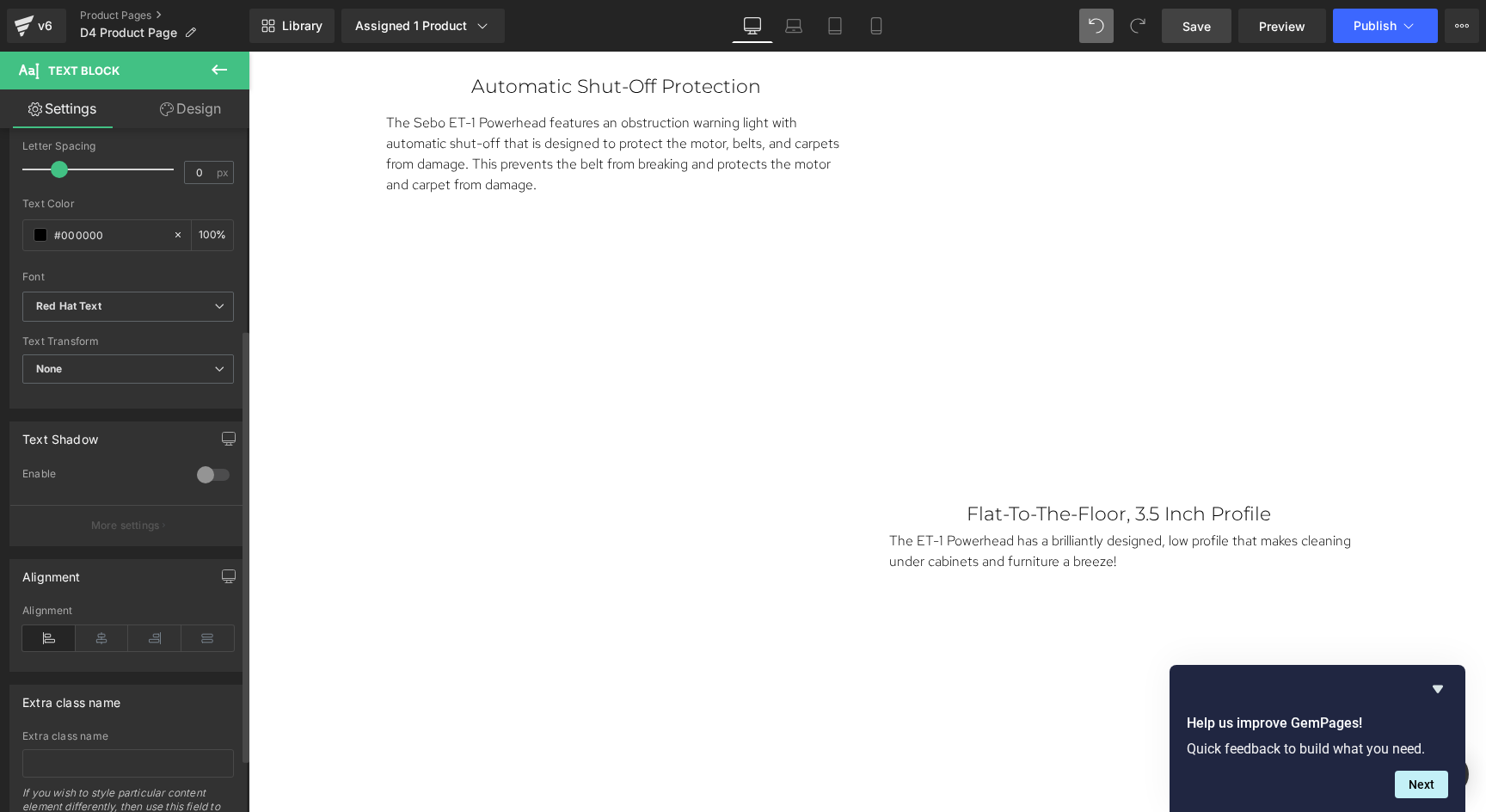
scroll to position [317, 0]
click at [98, 632] on icon at bounding box center [102, 636] width 54 height 26
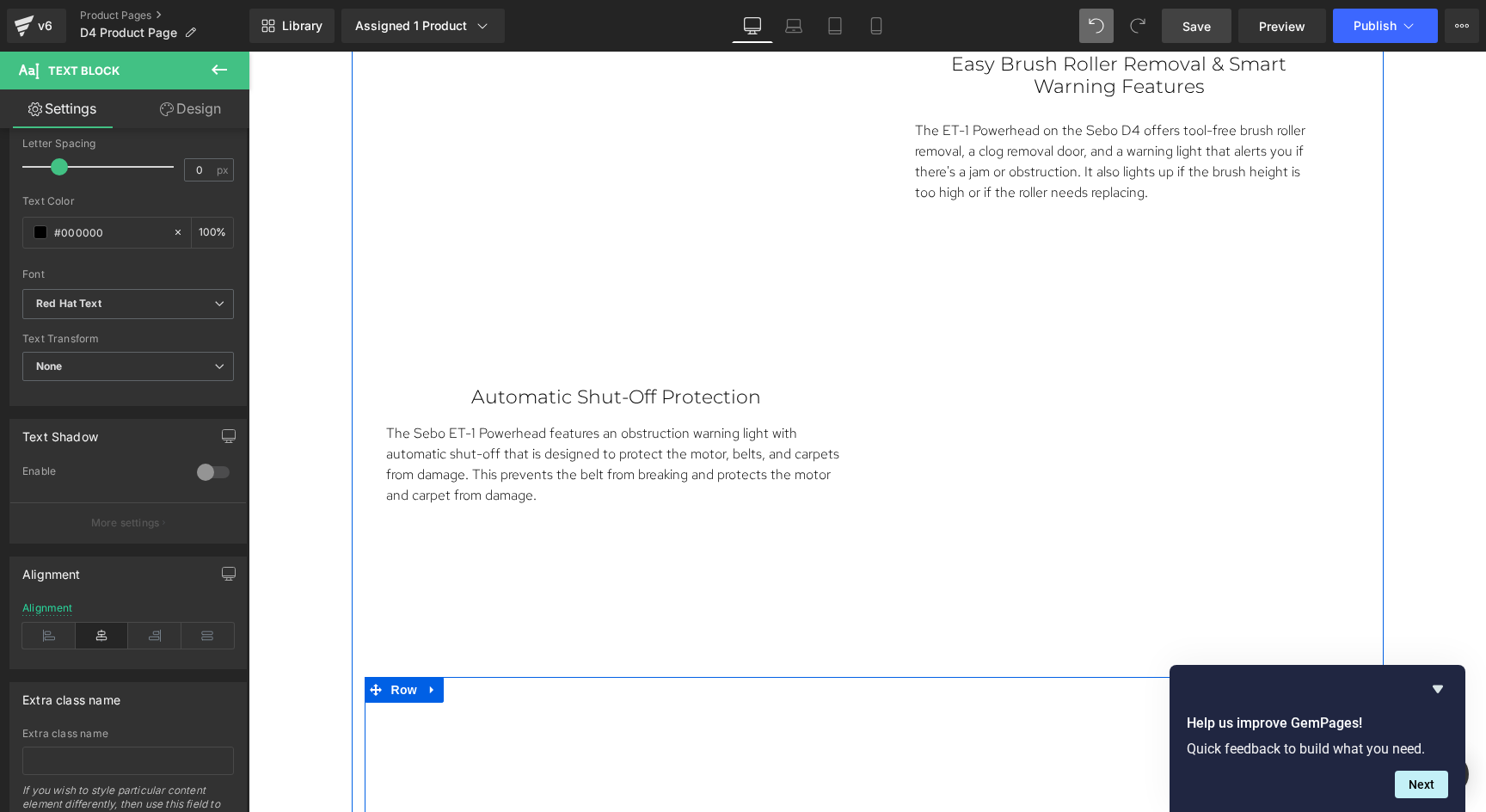
scroll to position [4255, 0]
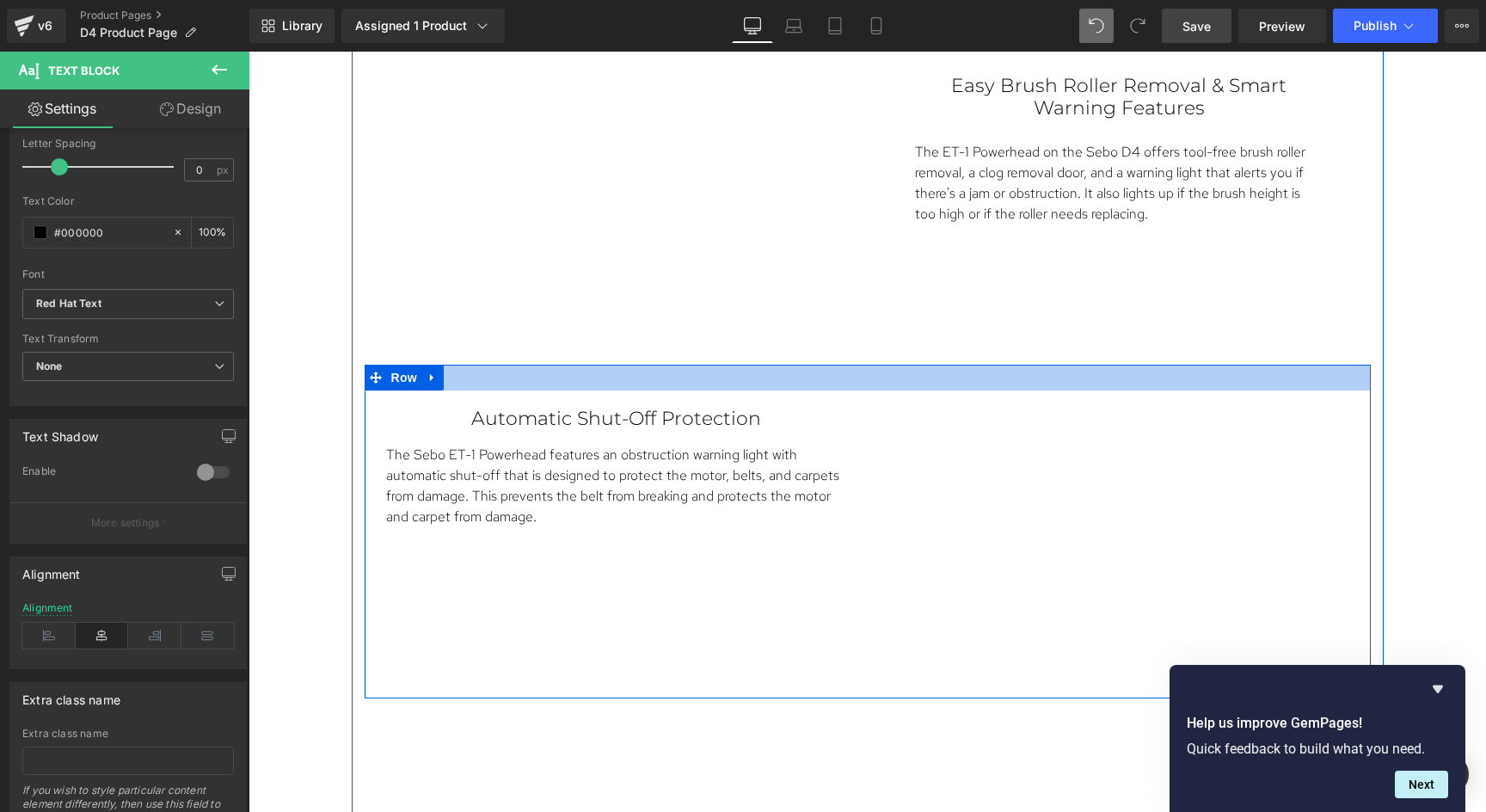
click at [915, 364] on div at bounding box center [868, 377] width 1006 height 26
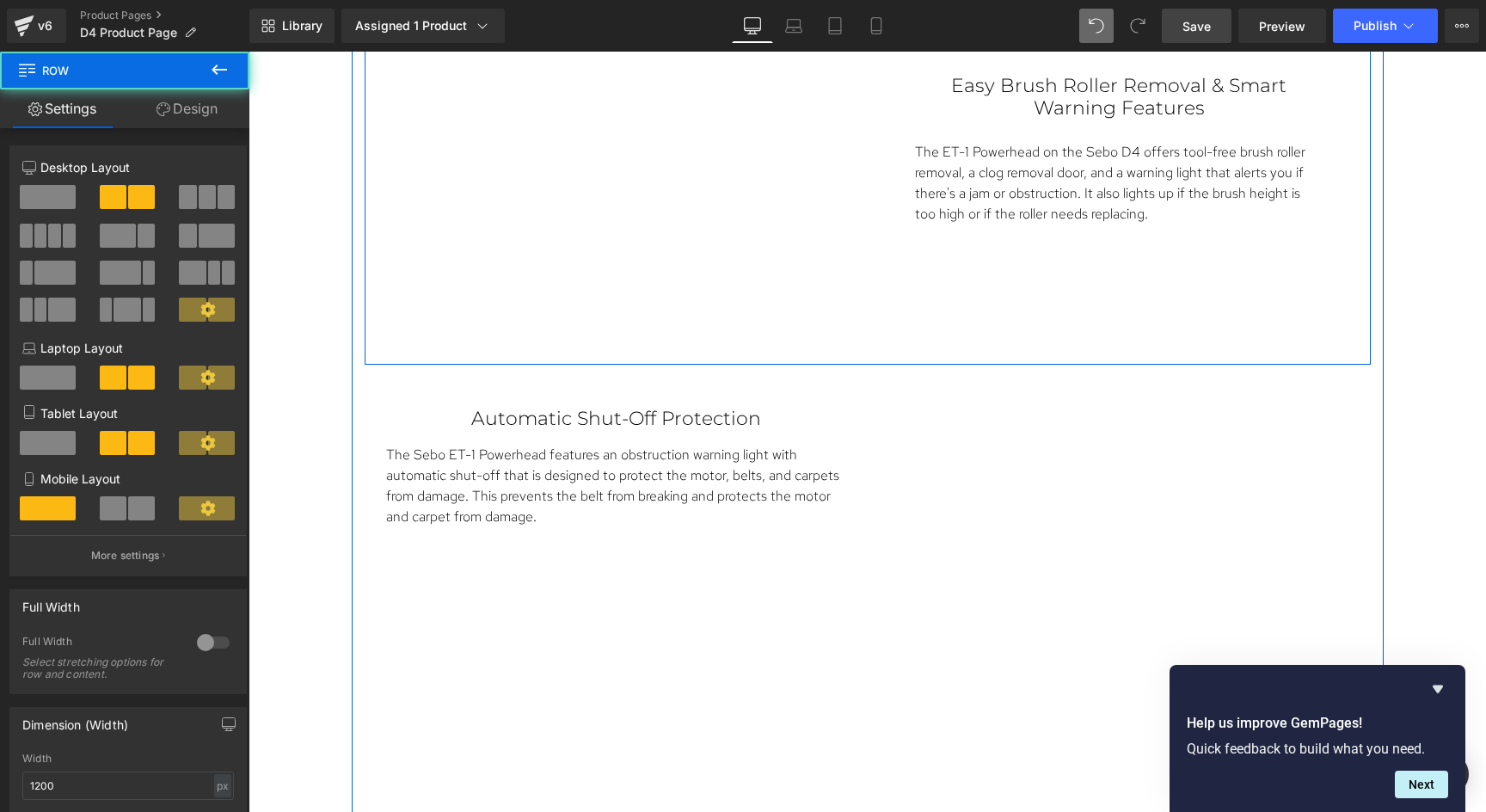
click at [914, 337] on div "Vimeo Easy Brush Roller Removal & Smart Warning Features Text Block The ET-1 Po…" at bounding box center [868, 185] width 1006 height 362
click at [902, 335] on div "Vimeo Easy Brush Roller Removal & Smart Warning Features Text Block The ET-1 Po…" at bounding box center [868, 185] width 1006 height 362
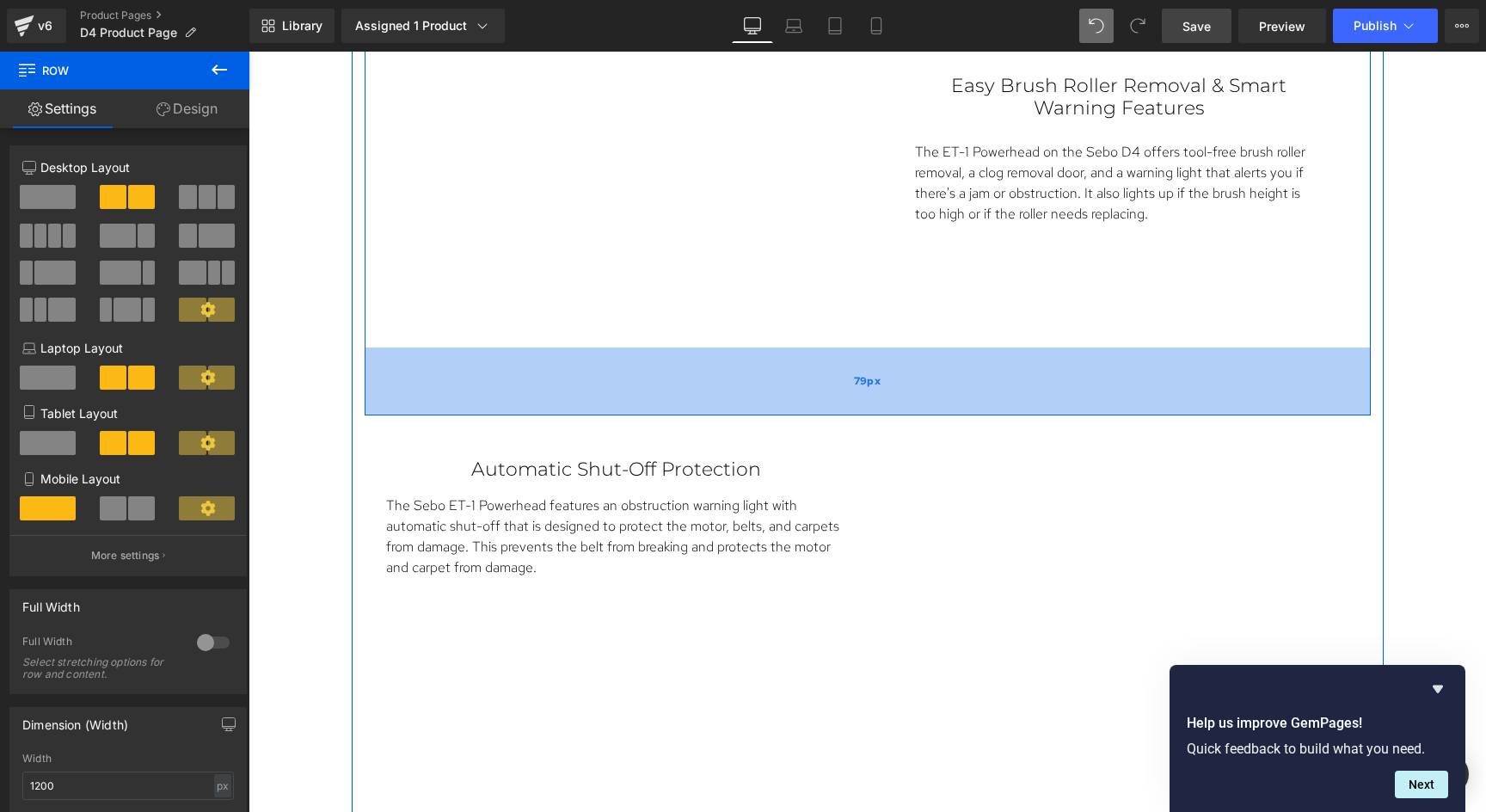
drag, startPoint x: 900, startPoint y: 349, endPoint x: 904, endPoint y: 399, distance: 50.2
click at [904, 399] on div "79px" at bounding box center [868, 381] width 1006 height 68
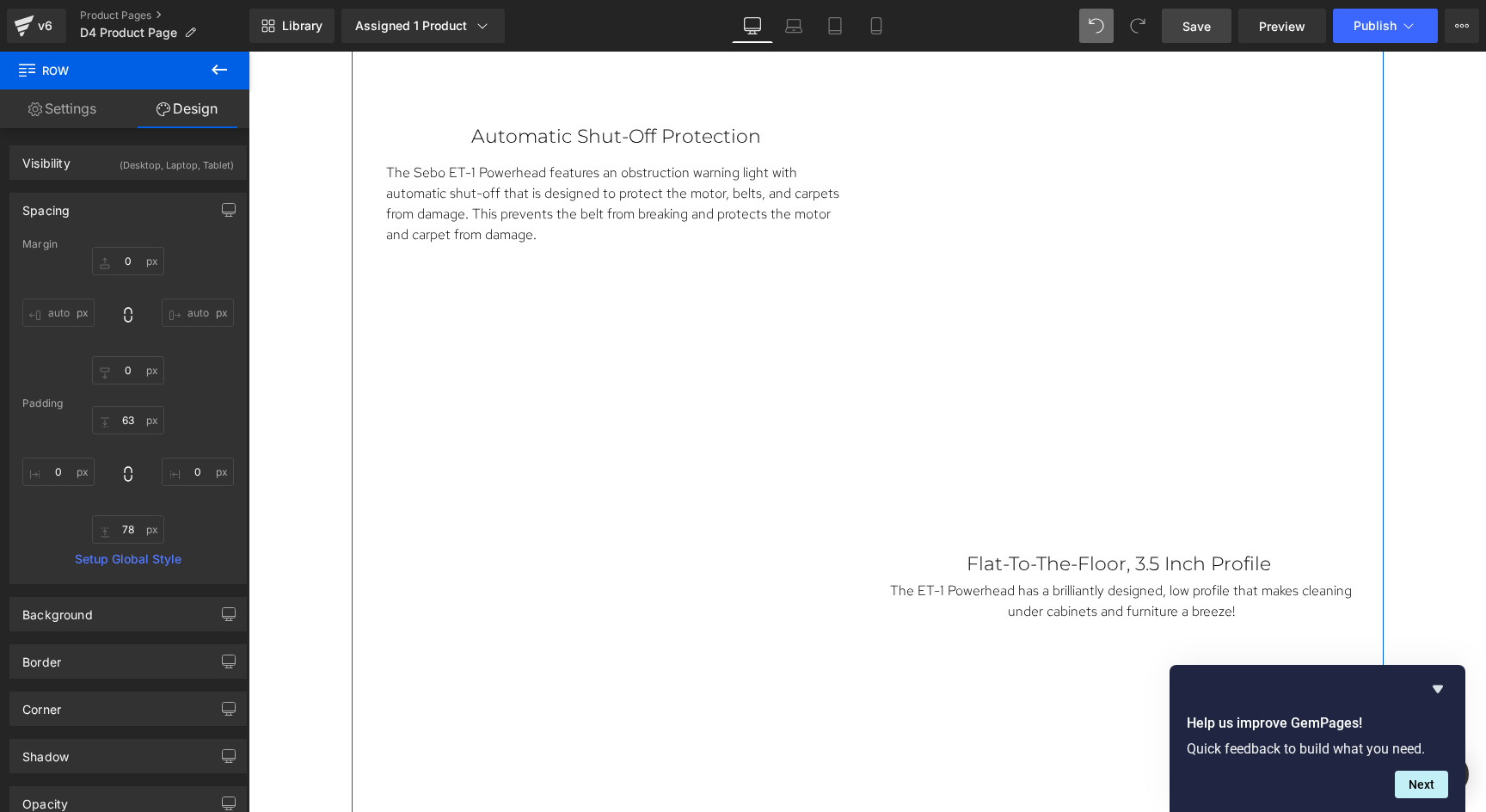
scroll to position [4598, 0]
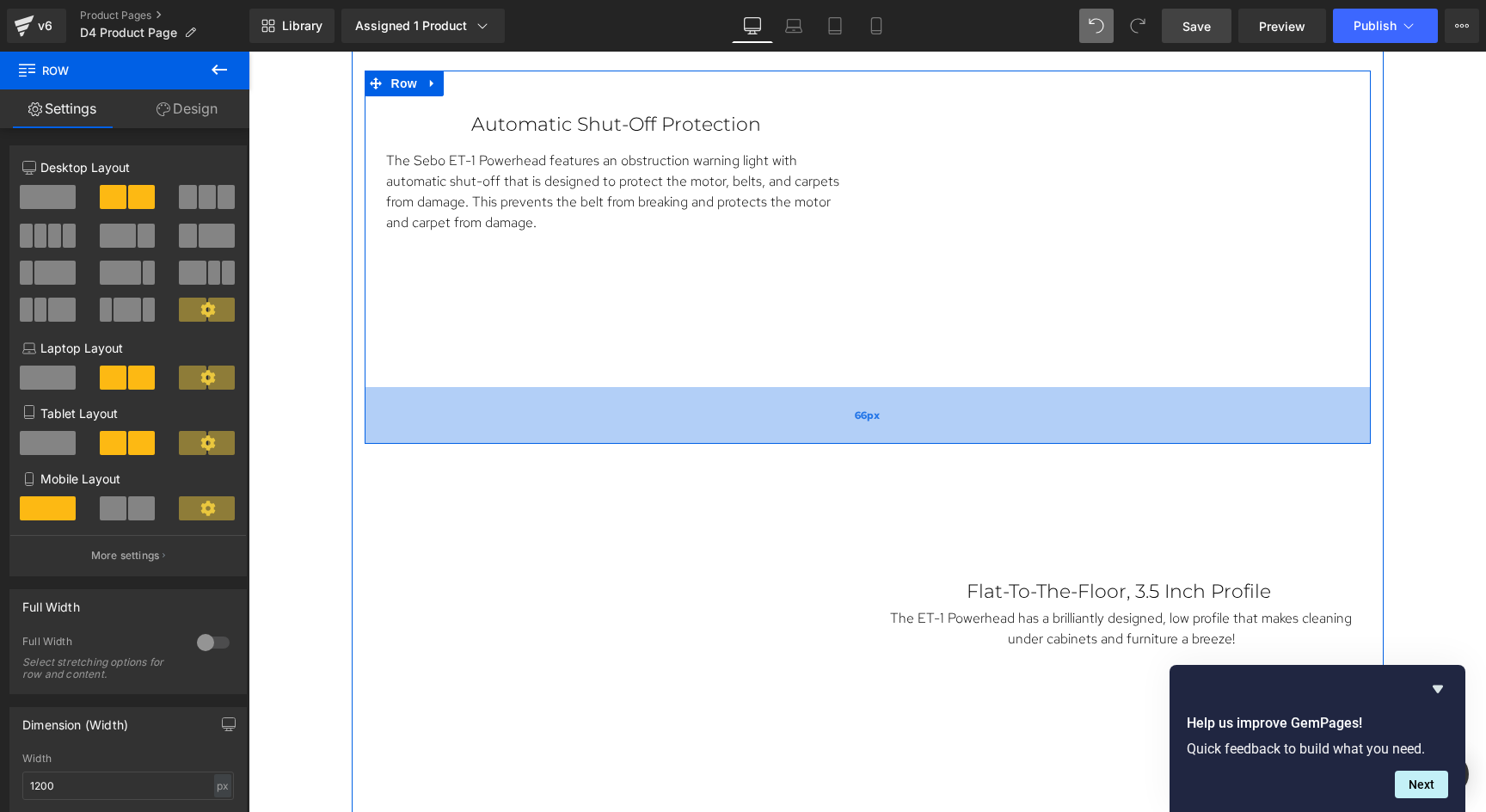
drag, startPoint x: 876, startPoint y: 396, endPoint x: 881, endPoint y: 435, distance: 39.3
click at [881, 435] on div "66px" at bounding box center [868, 414] width 1006 height 56
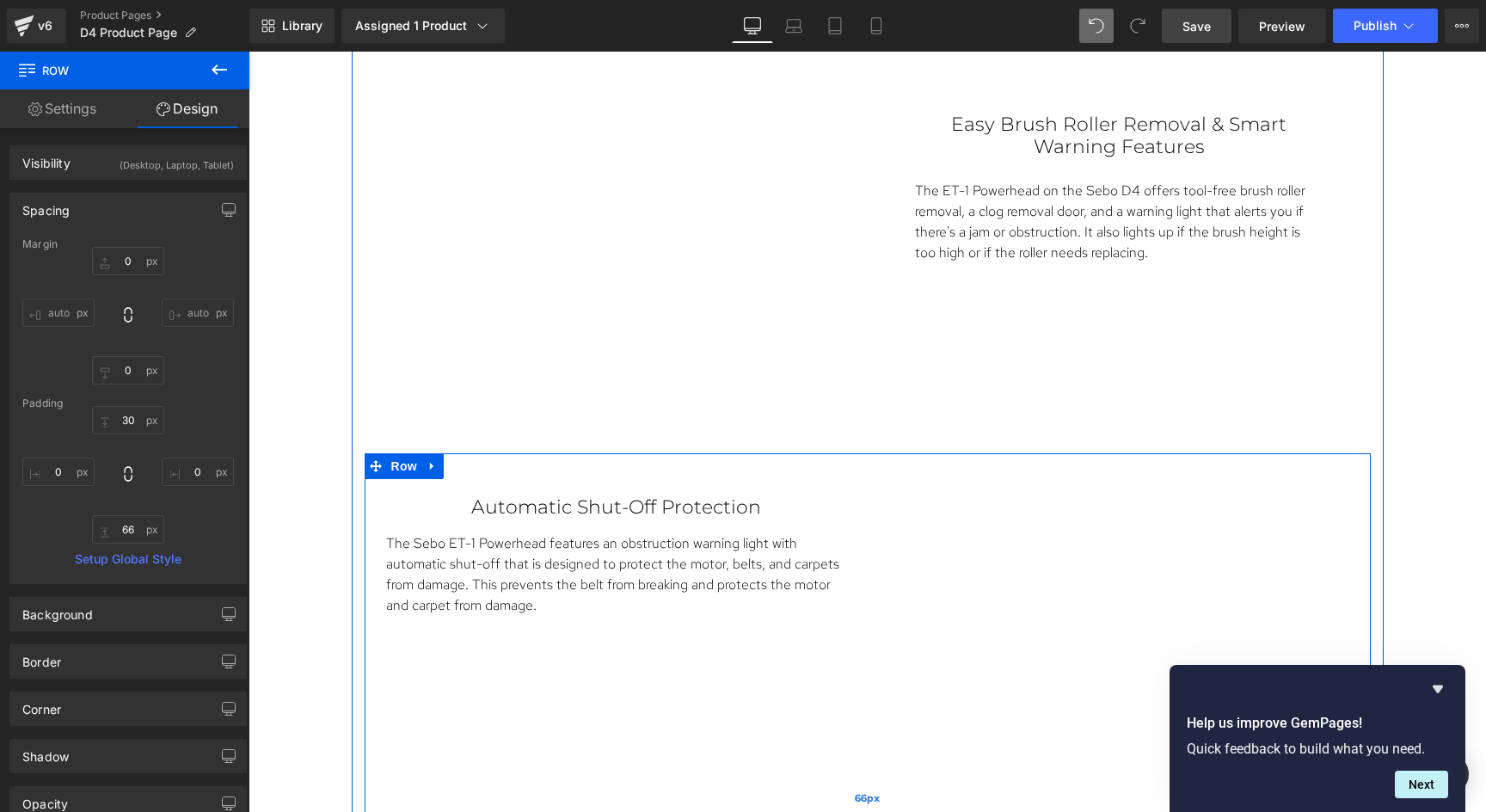
scroll to position [4215, 0]
click at [670, 503] on p "Automatic Shut-Off Protection" at bounding box center [616, 508] width 409 height 22
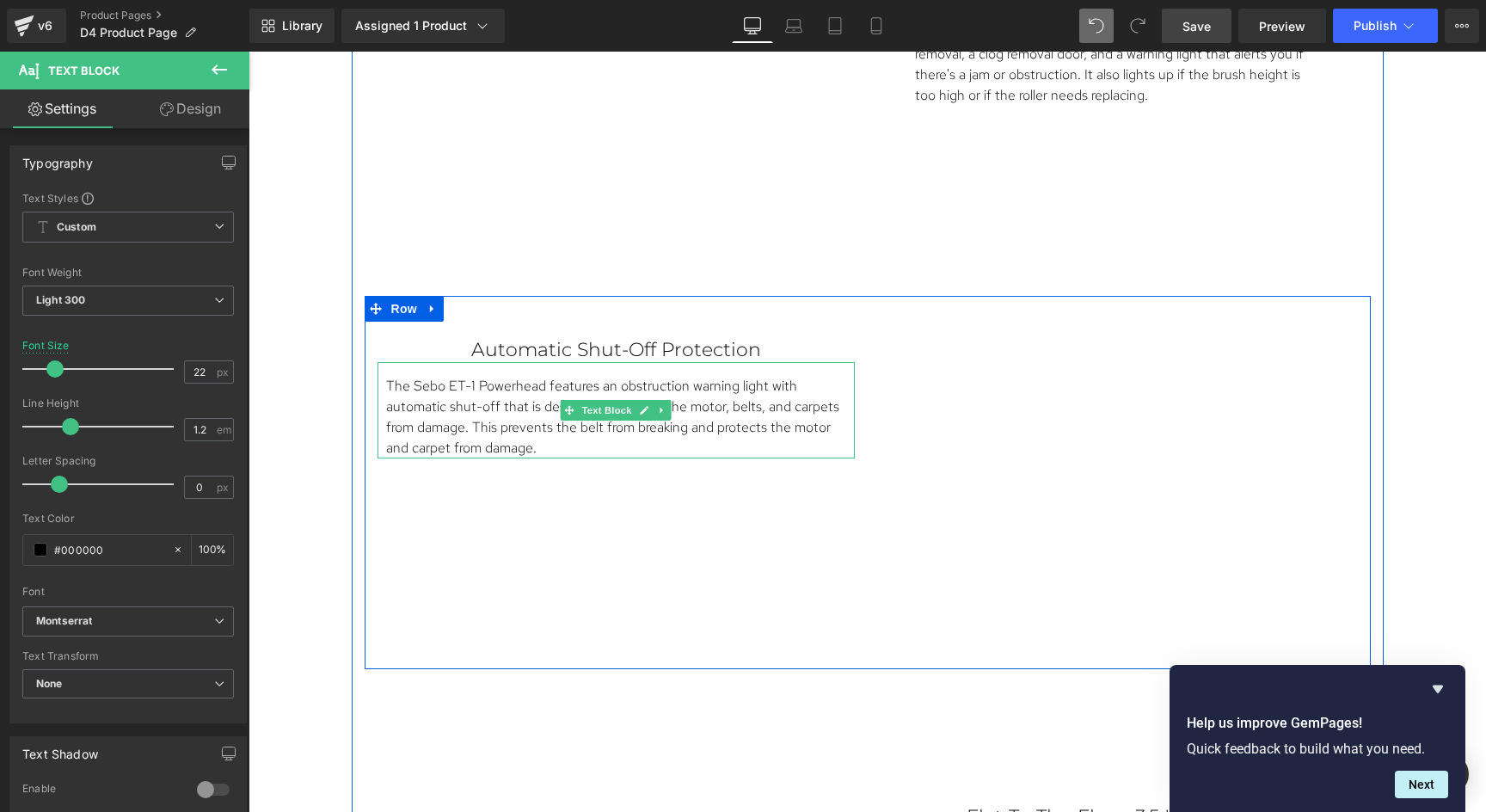
scroll to position [4383, 0]
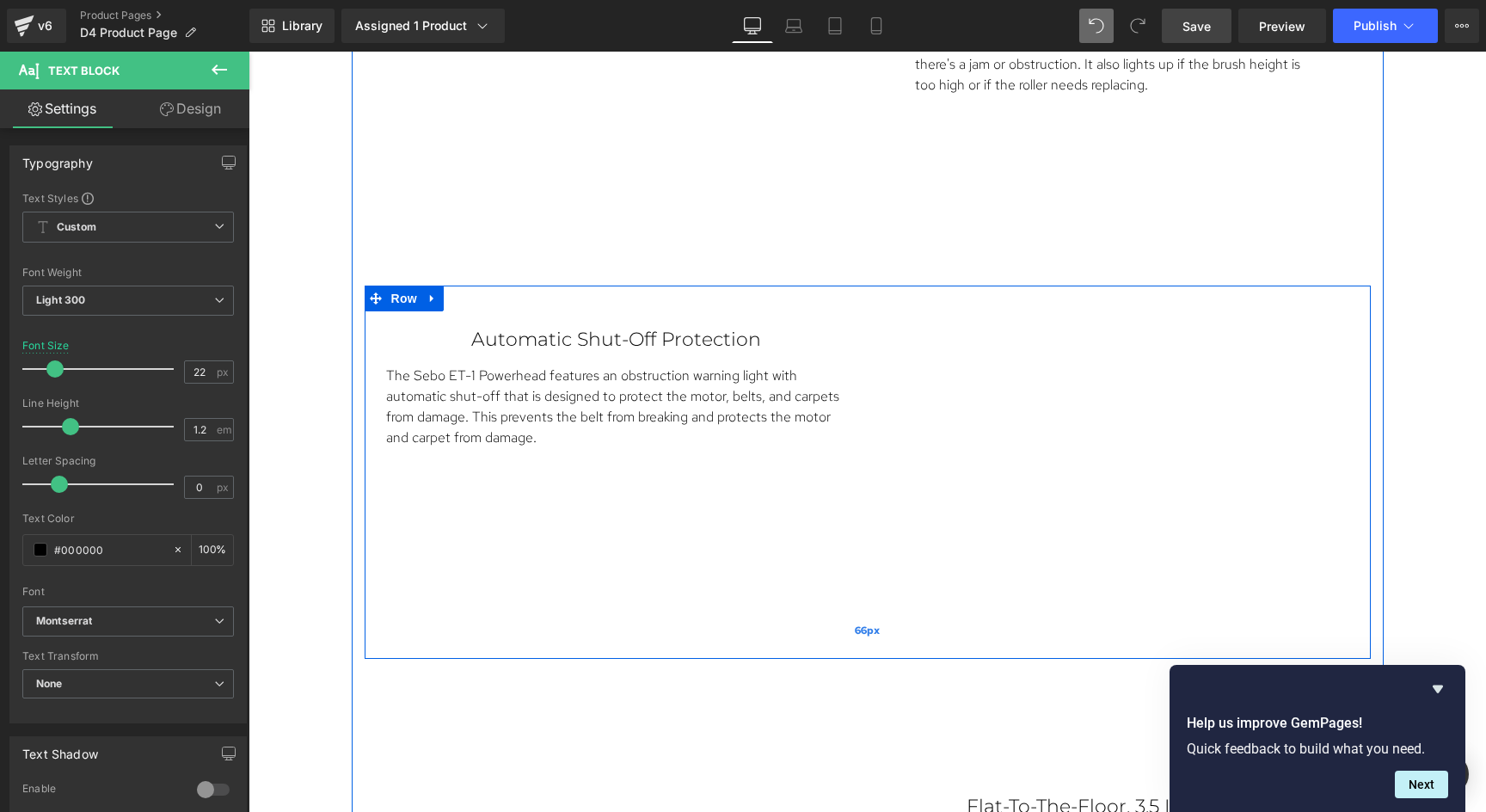
click at [627, 609] on div "66px" at bounding box center [868, 629] width 1006 height 56
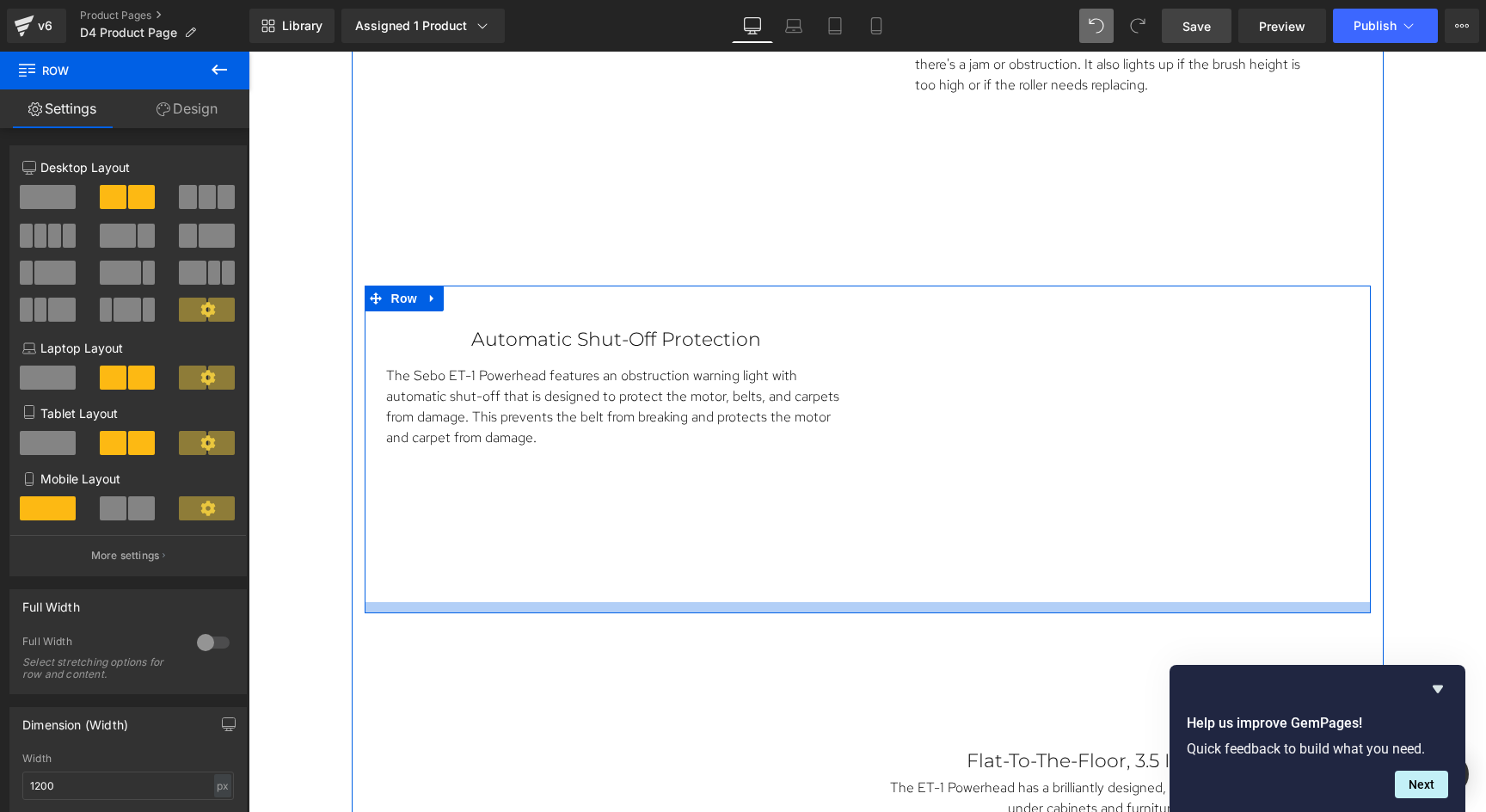
drag, startPoint x: 857, startPoint y: 625, endPoint x: 852, endPoint y: 579, distance: 46.3
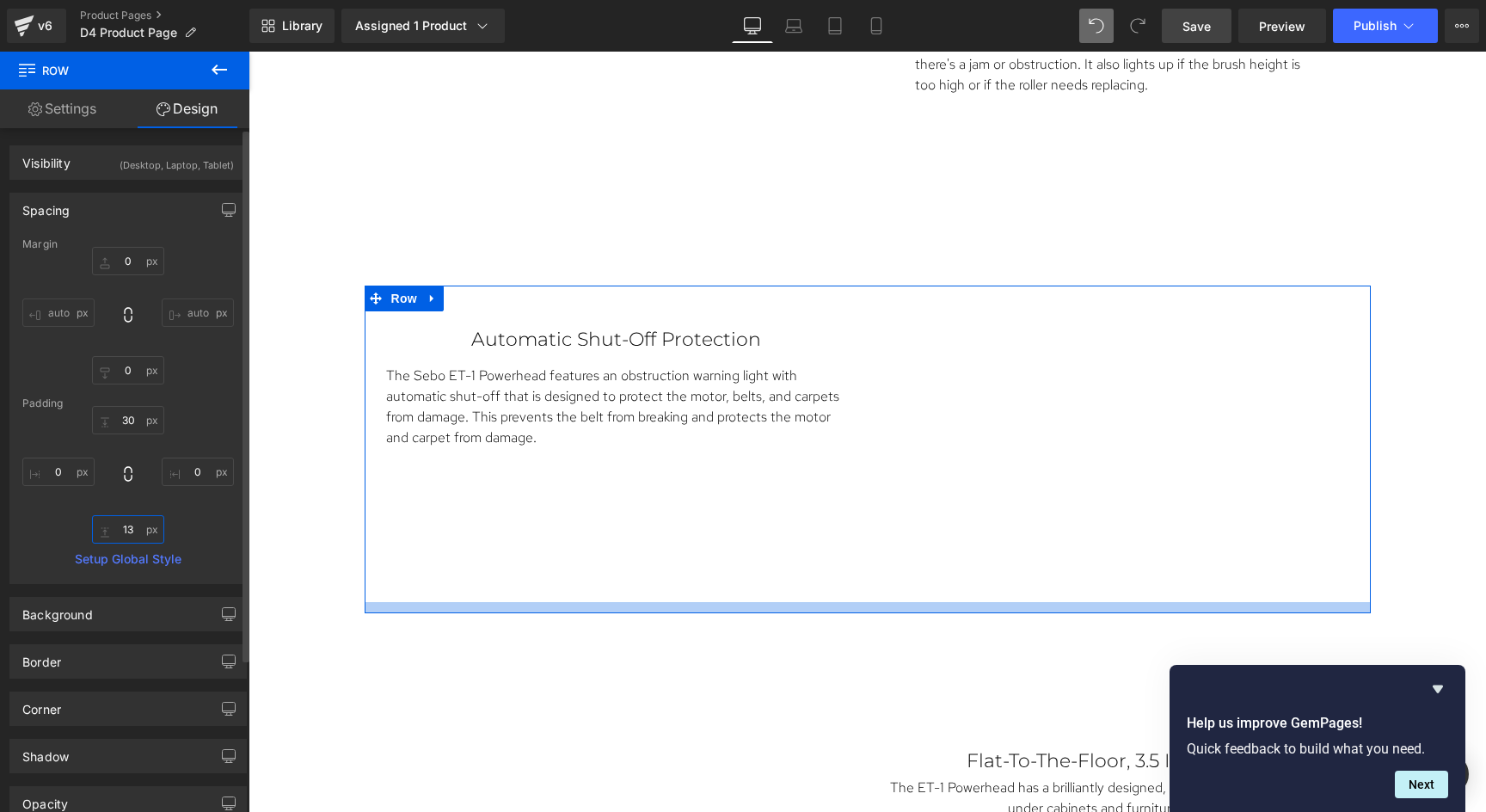
click at [133, 532] on input "13" at bounding box center [128, 529] width 72 height 29
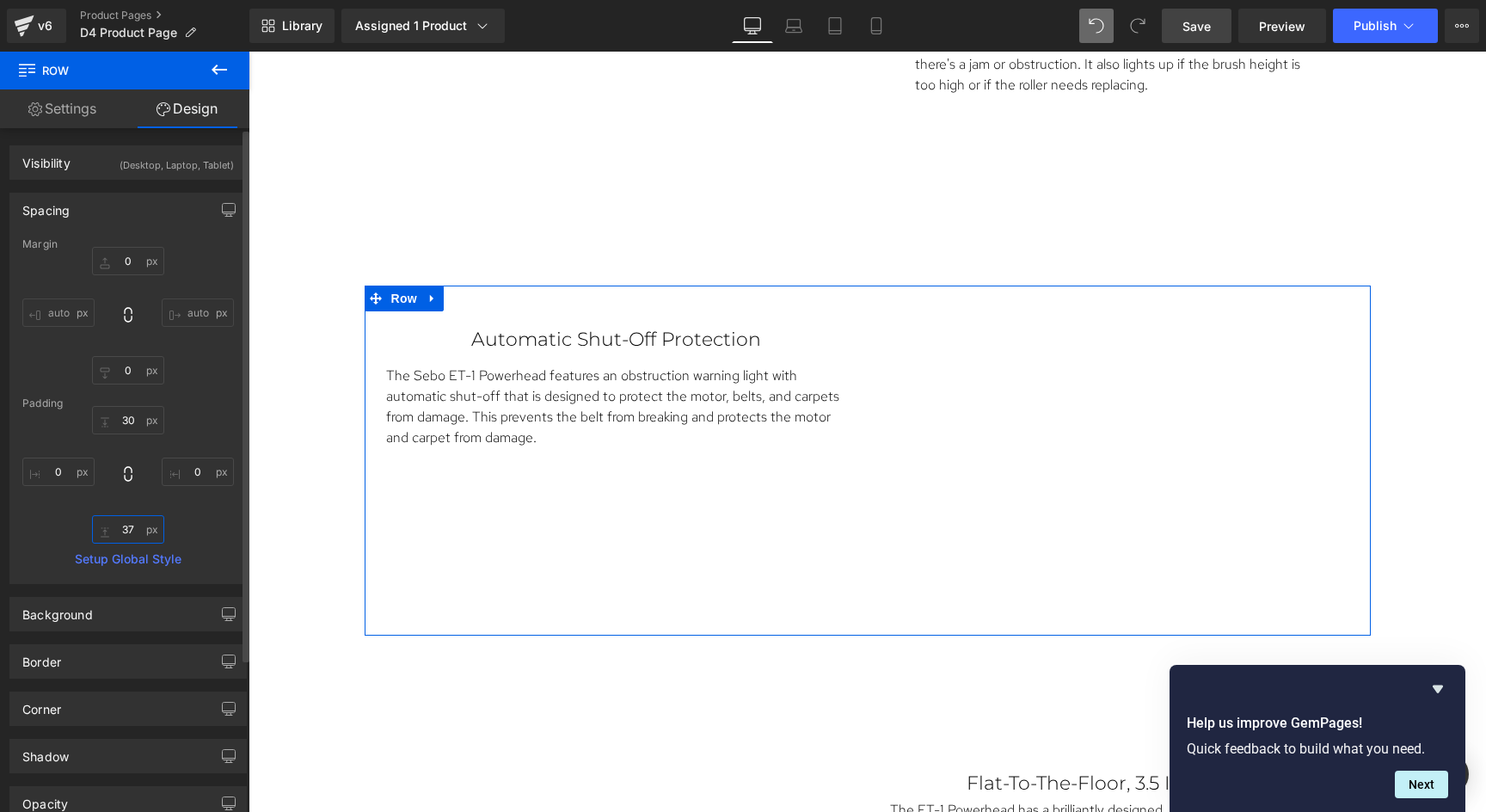
type input "36"
click at [133, 378] on input "0" at bounding box center [128, 370] width 72 height 29
type input "46"
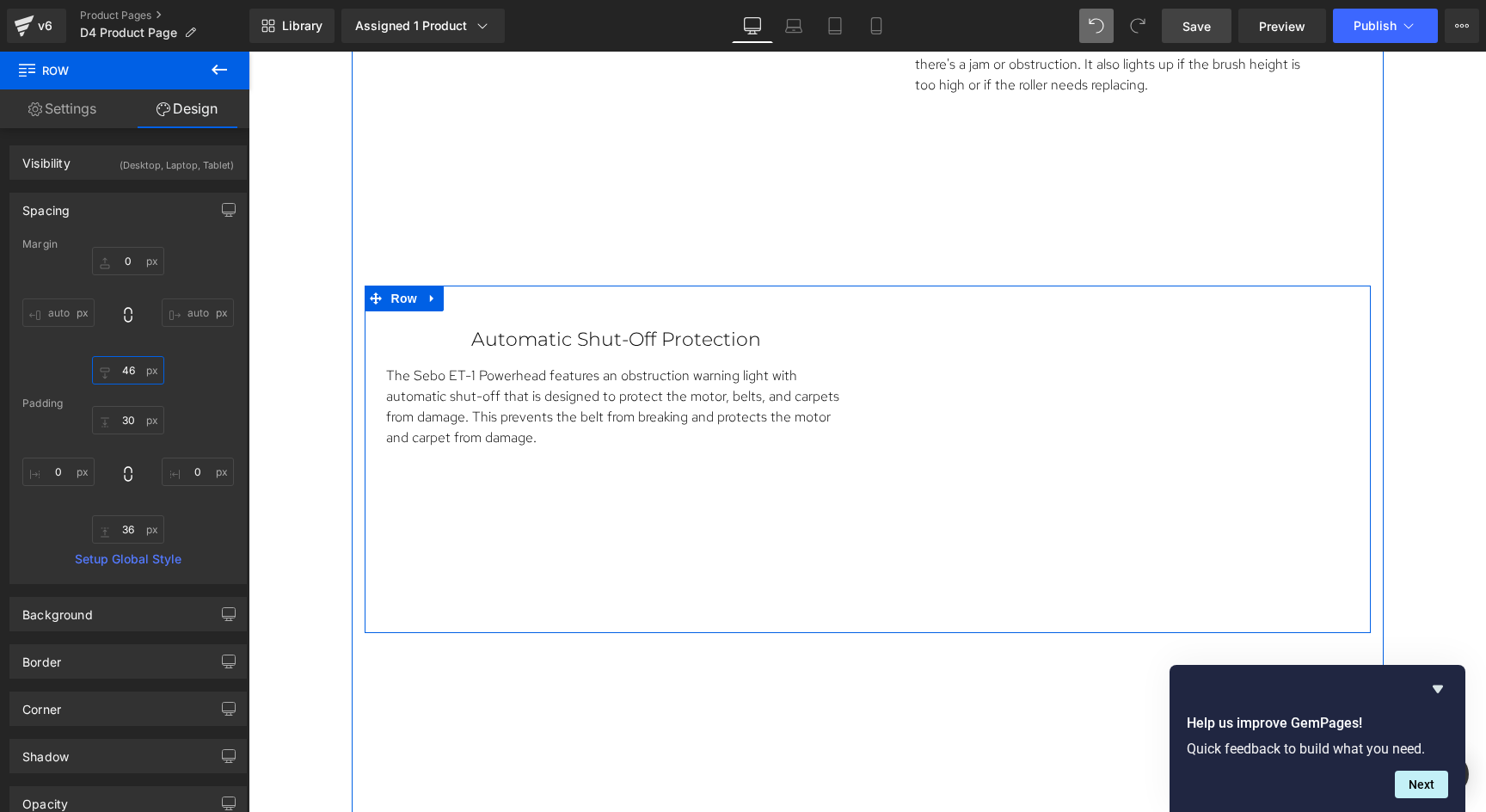
click at [372, 527] on div "Automatic Shut-Off Protection Text Block The Sebo ET-1 Powerhead features an ob…" at bounding box center [868, 459] width 1006 height 347
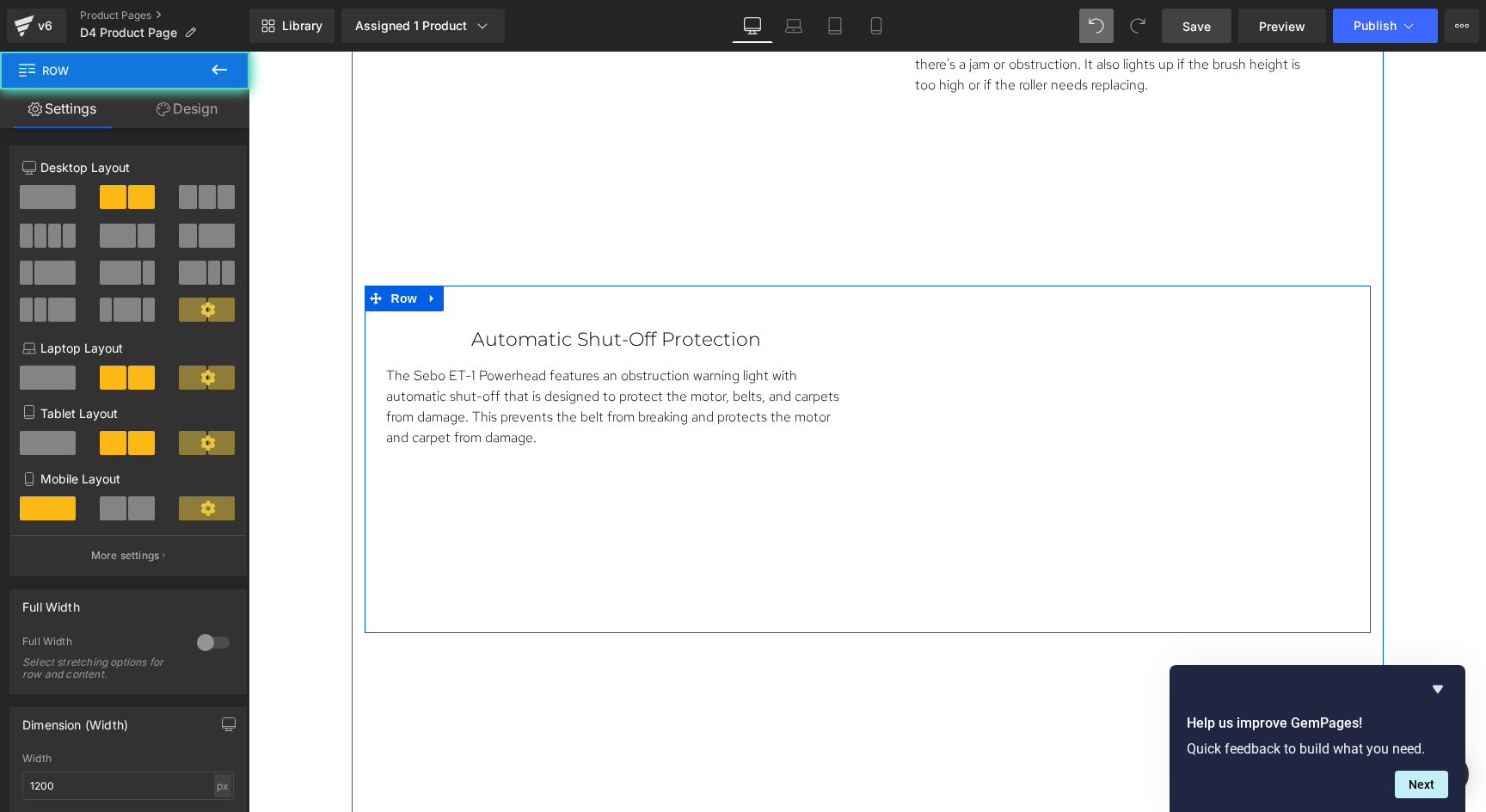
click at [372, 527] on div "Automatic Shut-Off Protection Text Block The Sebo ET-1 Powerhead features an ob…" at bounding box center [868, 459] width 1006 height 347
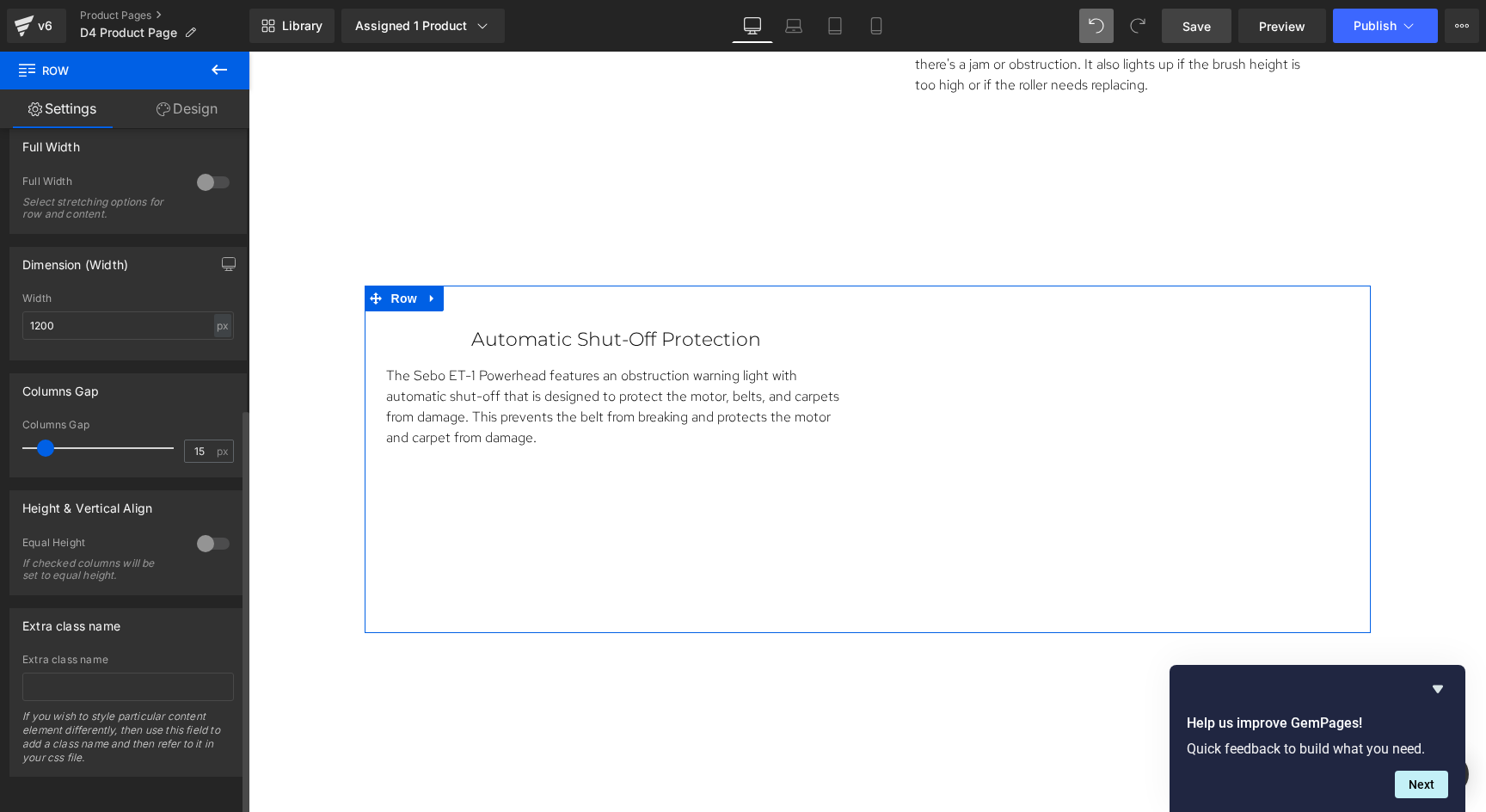
scroll to position [472, 0]
click at [208, 533] on div at bounding box center [213, 543] width 42 height 28
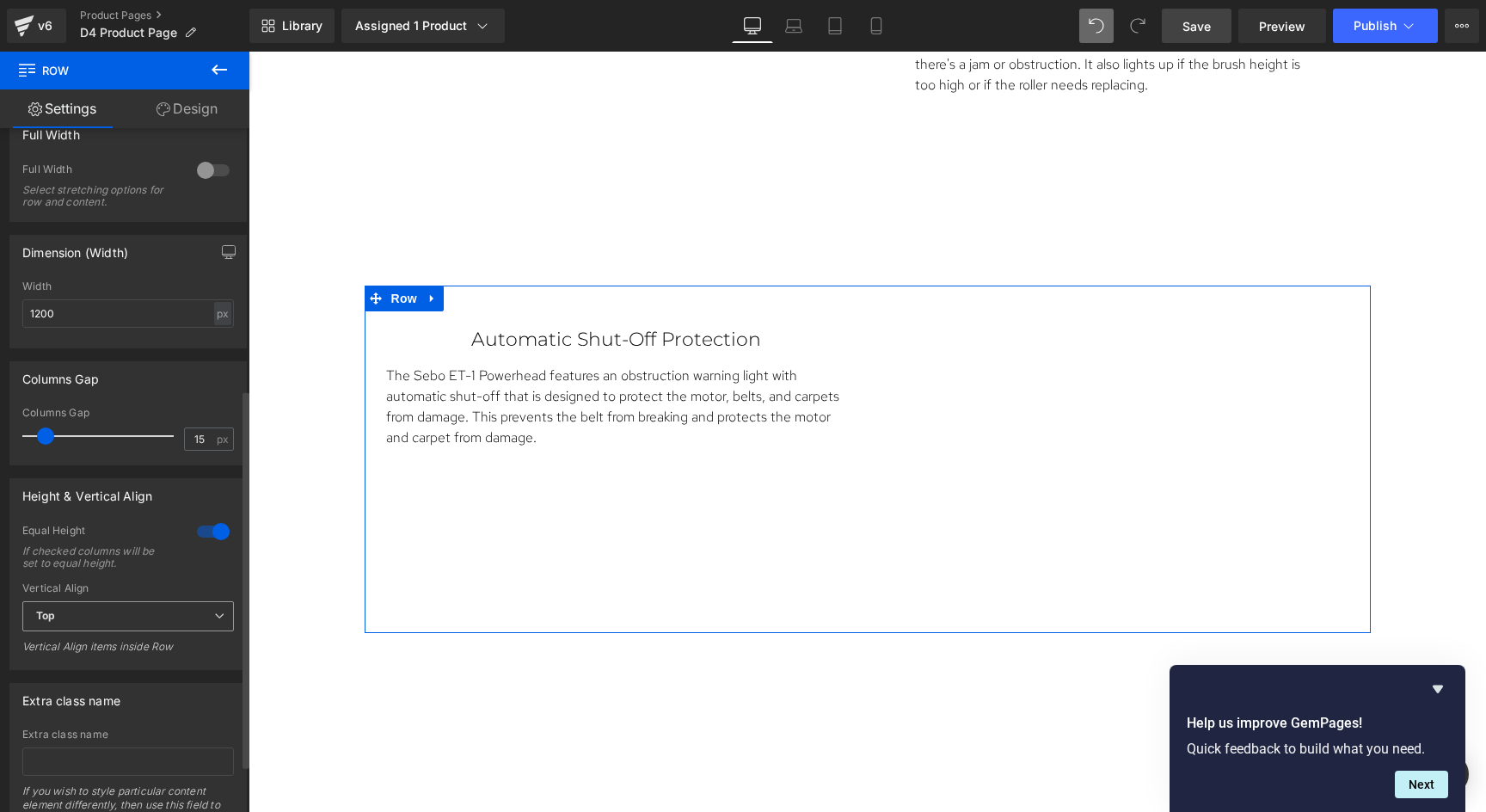
click at [158, 615] on span "Top" at bounding box center [127, 615] width 211 height 30
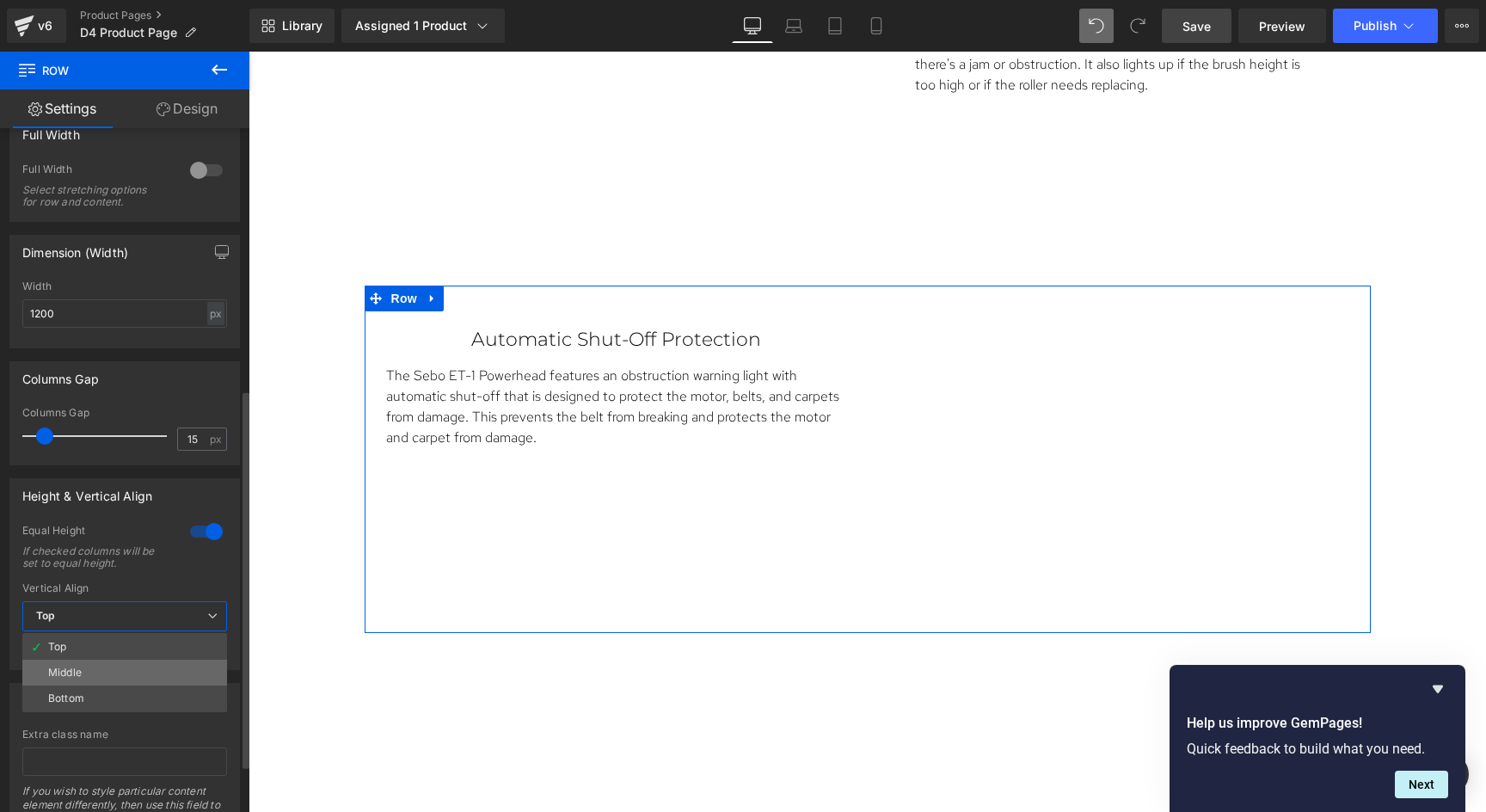
click at [102, 671] on li "Middle" at bounding box center [125, 673] width 205 height 26
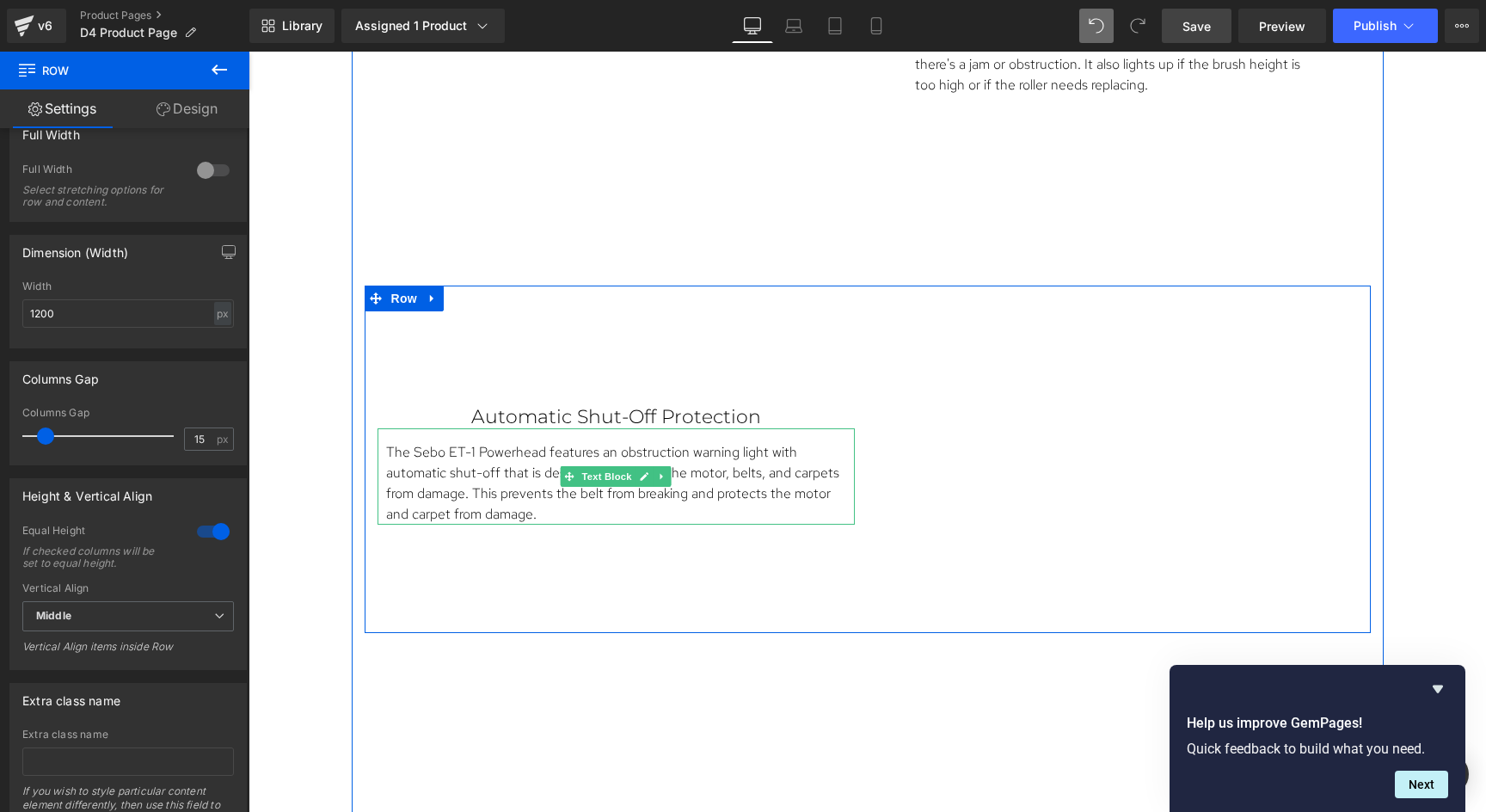
click at [679, 436] on div "The Sebo ET-1 Powerhead features an obstruction warning light with automatic sh…" at bounding box center [616, 476] width 477 height 96
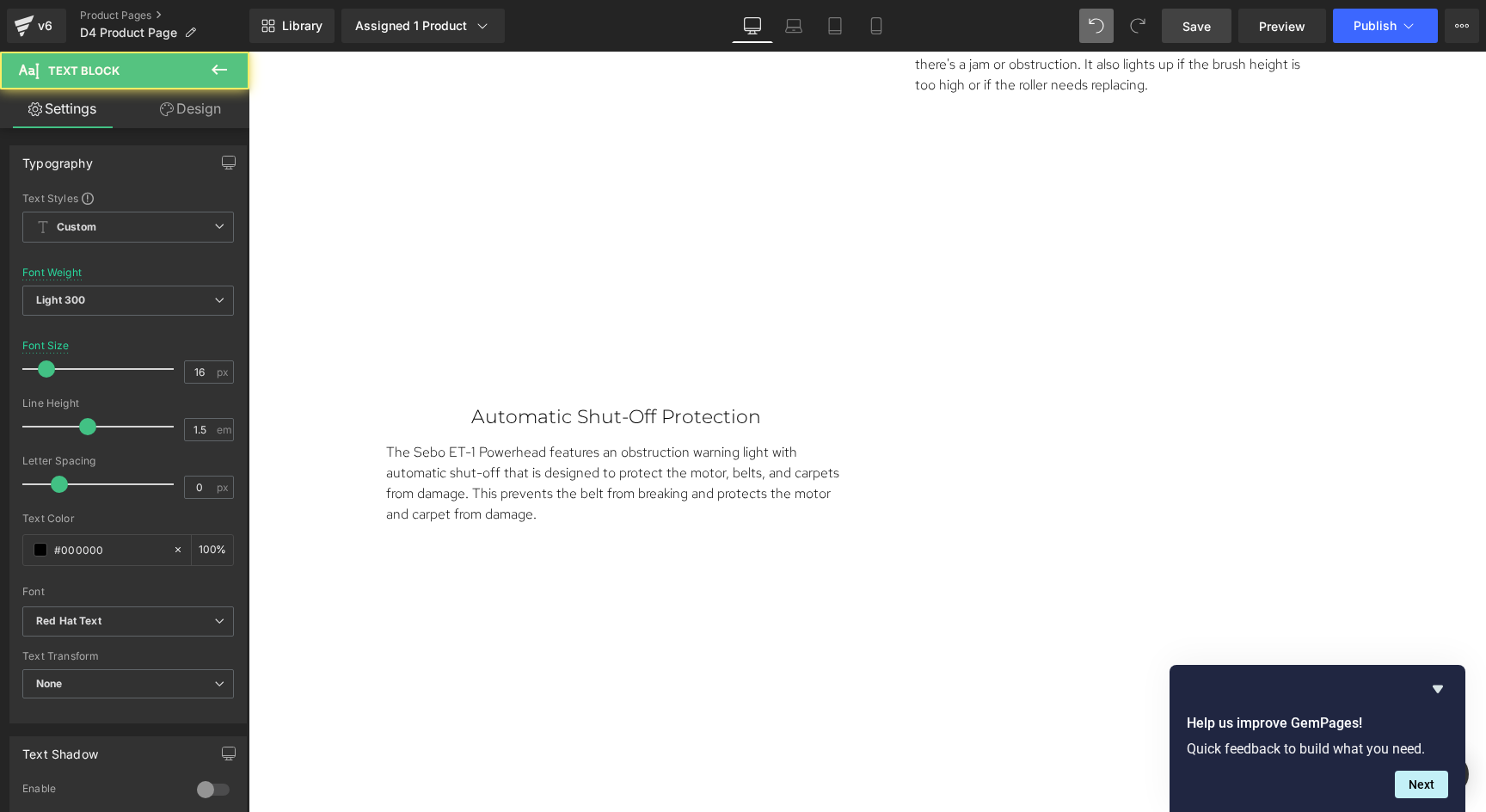
click at [213, 114] on link "Design" at bounding box center [190, 109] width 125 height 39
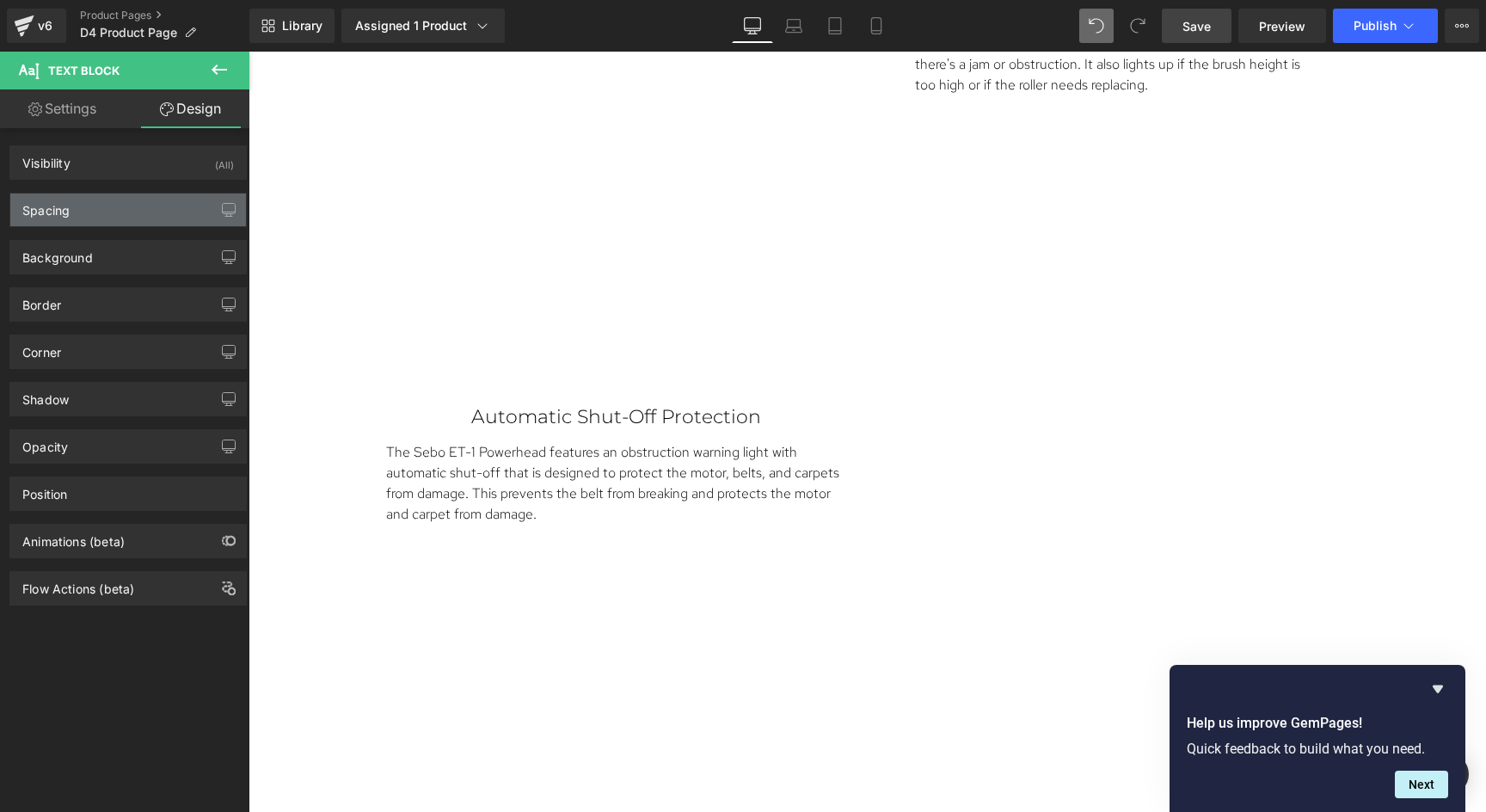
click at [94, 213] on div "Spacing" at bounding box center [127, 209] width 235 height 32
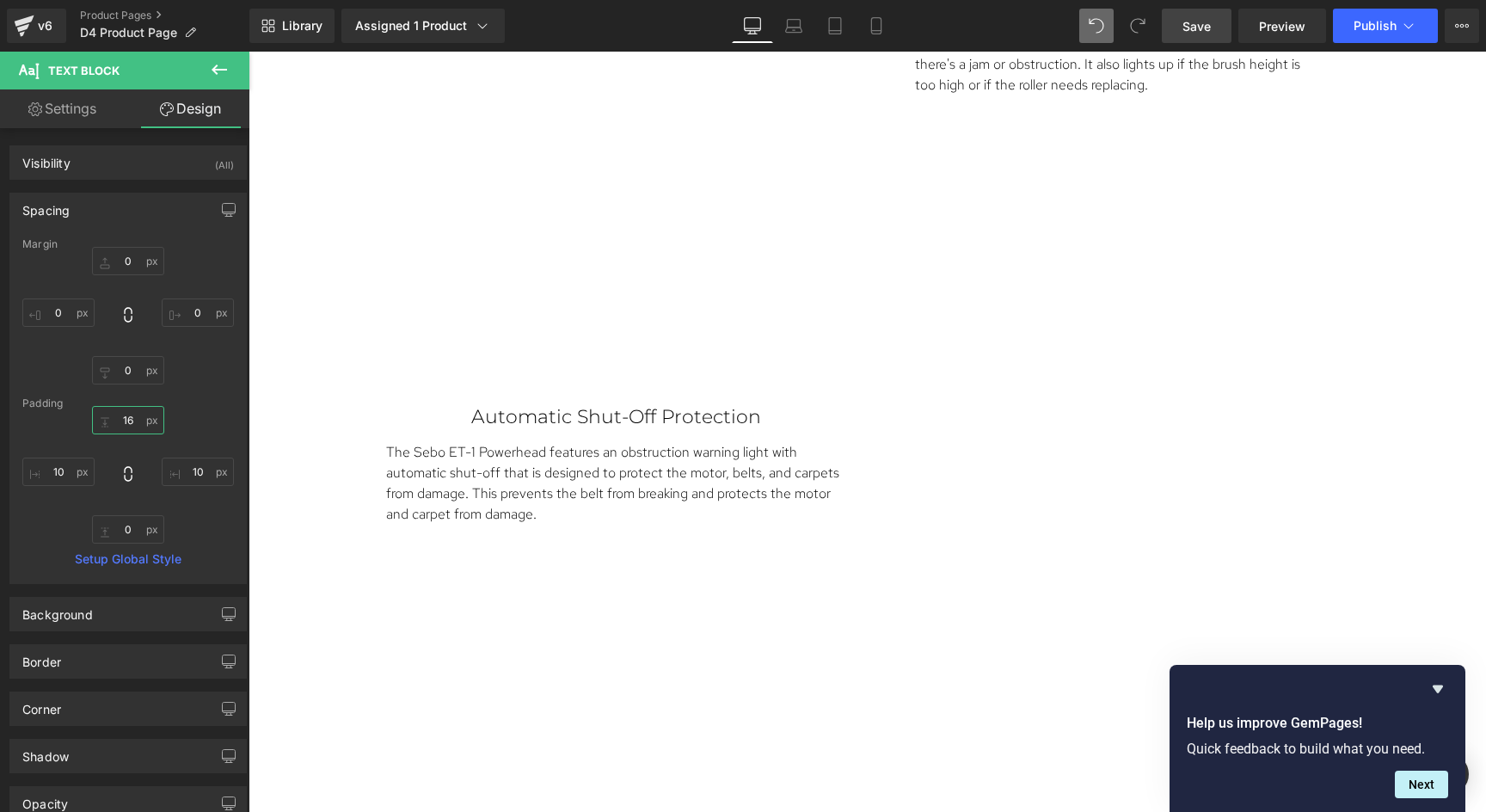
click at [117, 419] on input "16" at bounding box center [128, 420] width 72 height 29
type input "6"
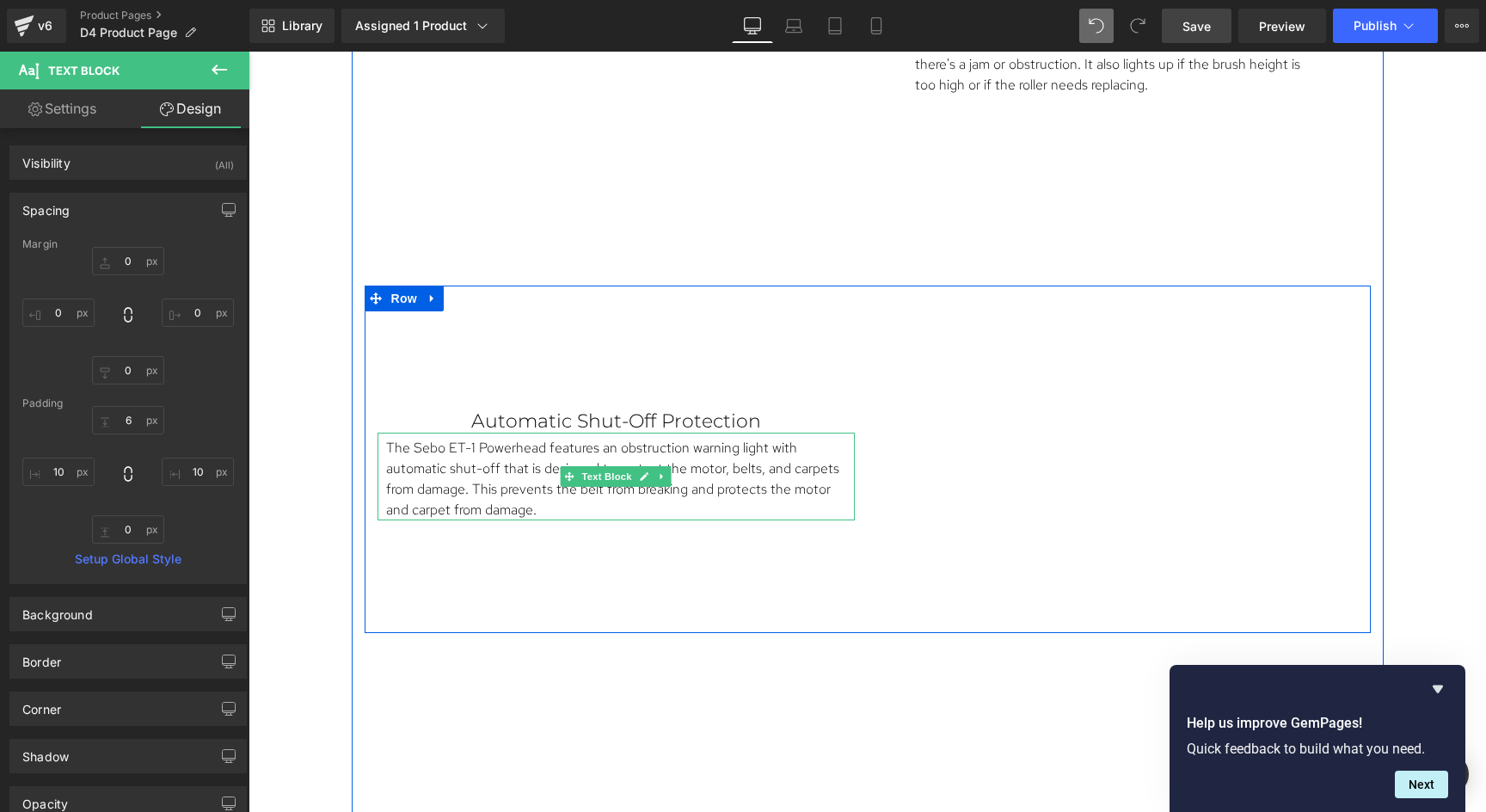
click at [503, 490] on p "The Sebo ET-1 Powerhead features an obstruction warning light with automatic sh…" at bounding box center [616, 478] width 461 height 82
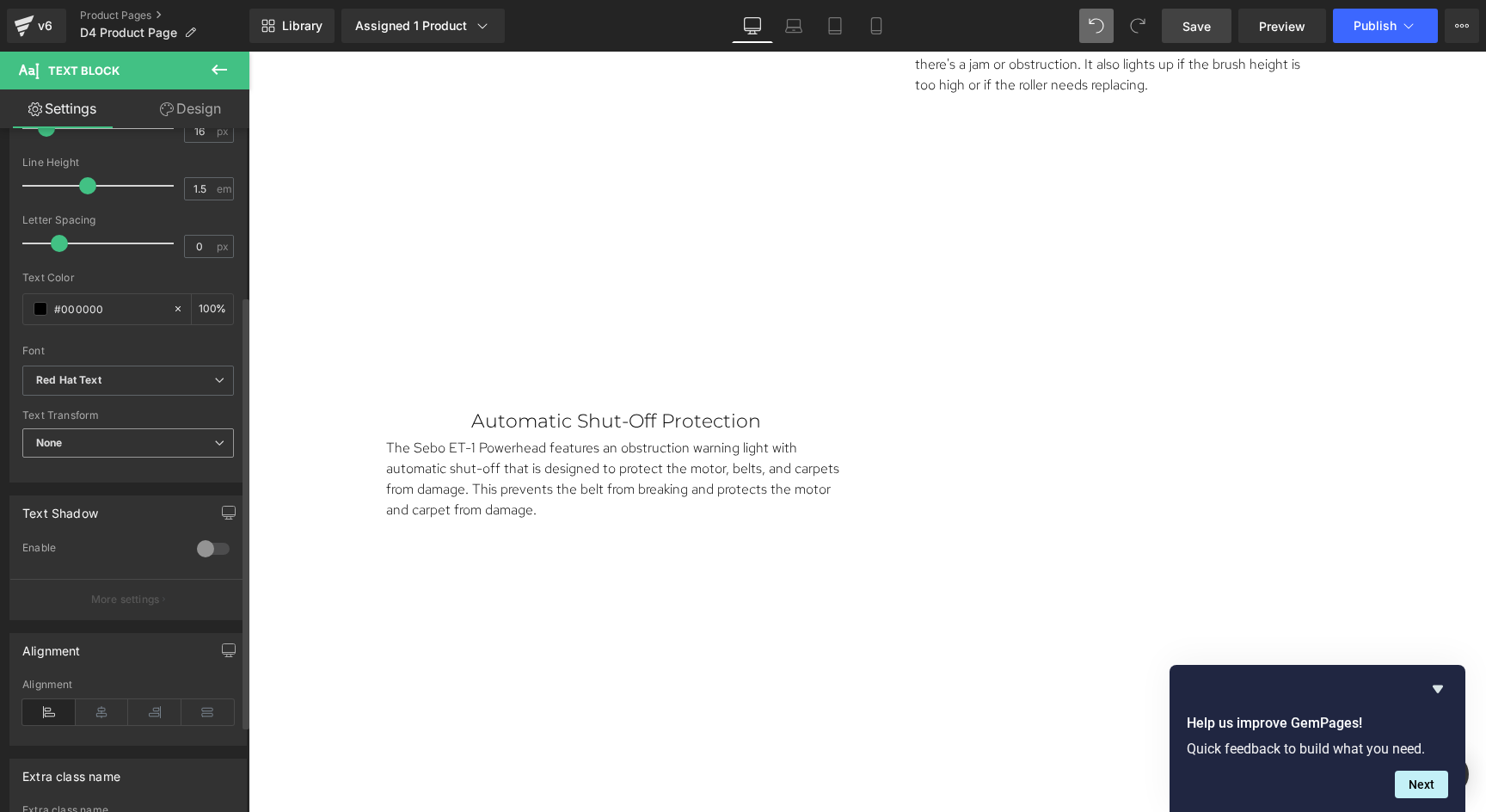
scroll to position [287, 0]
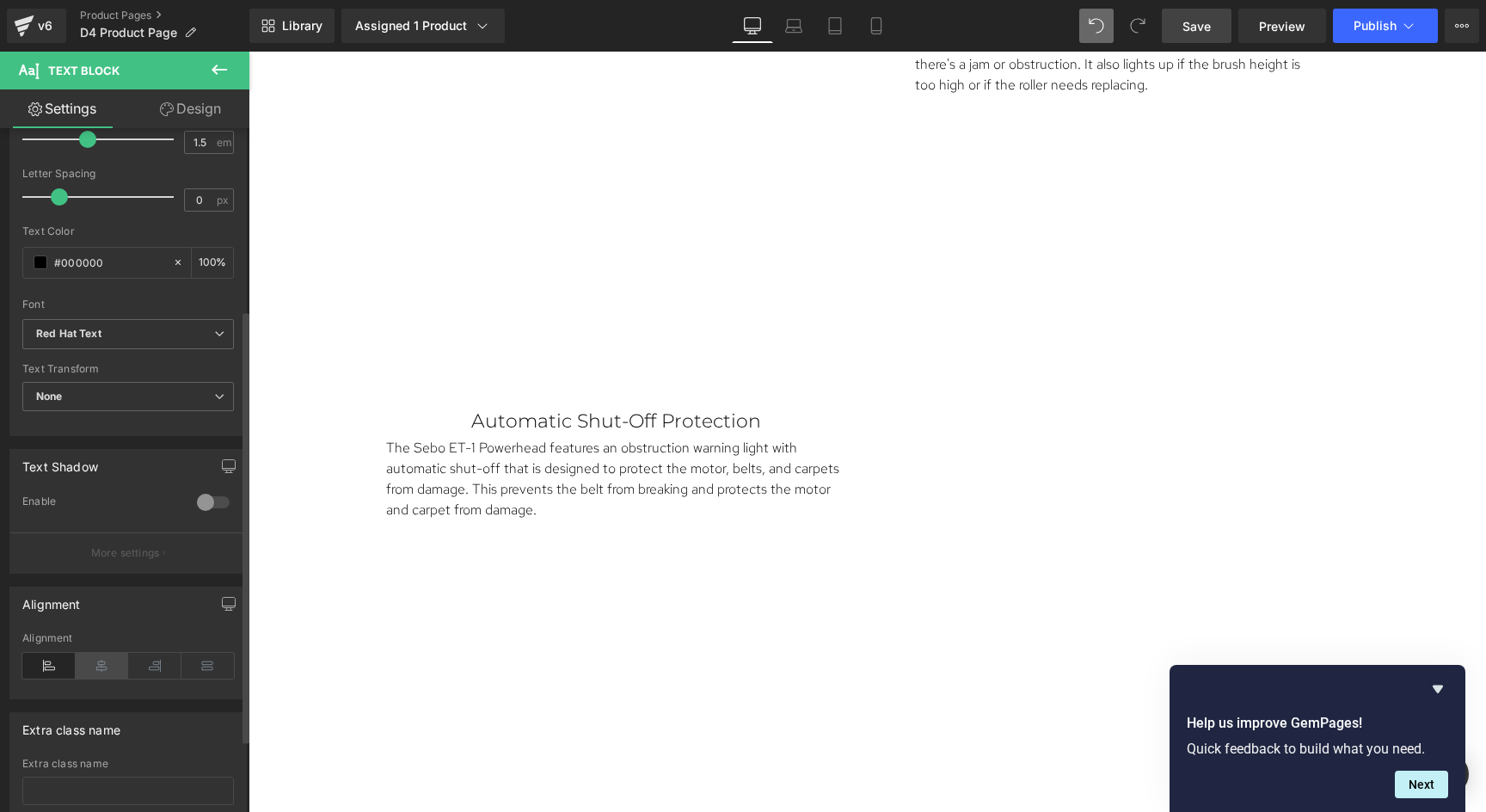
click at [90, 671] on icon at bounding box center [102, 665] width 54 height 26
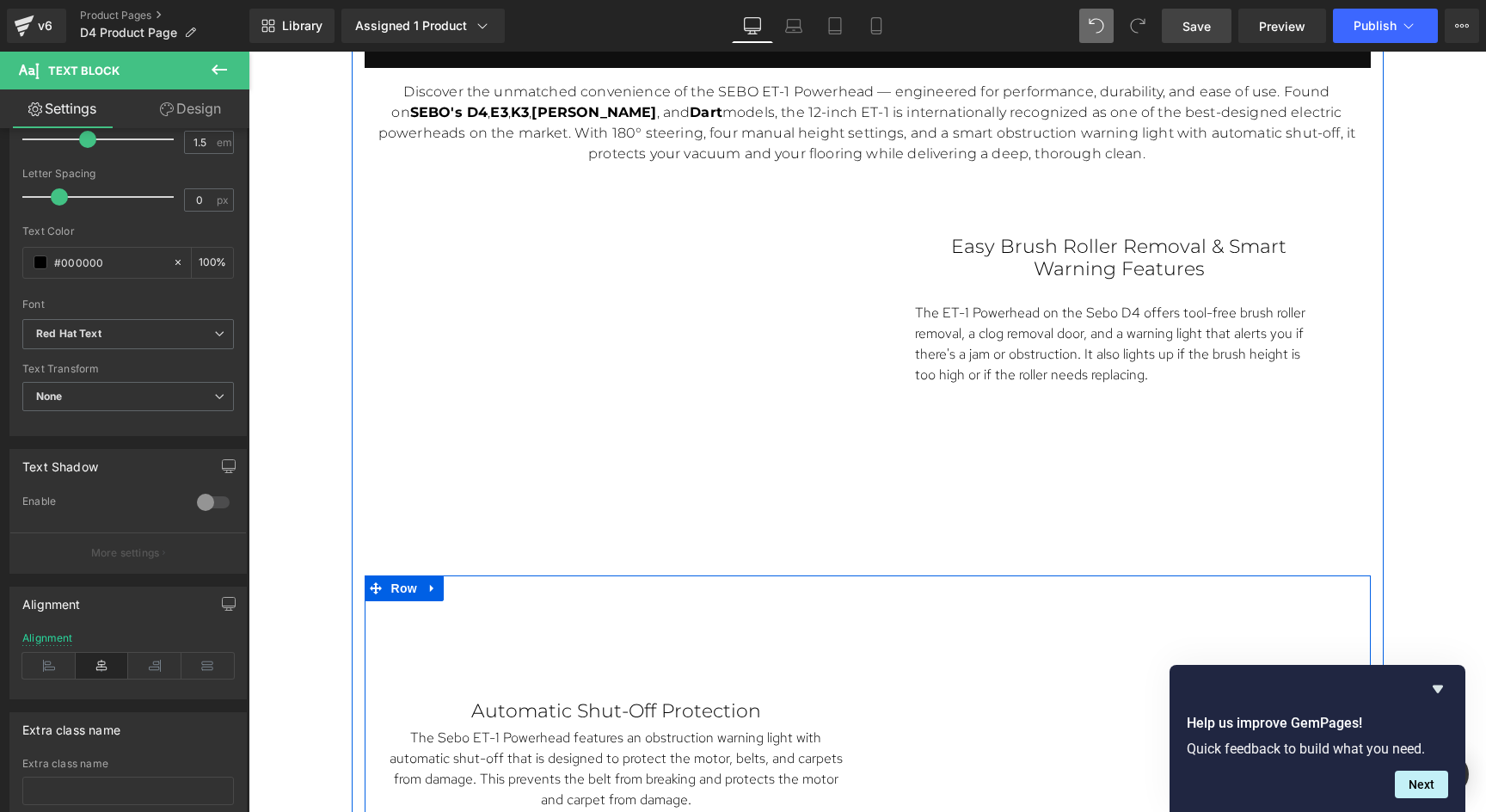
scroll to position [4069, 0]
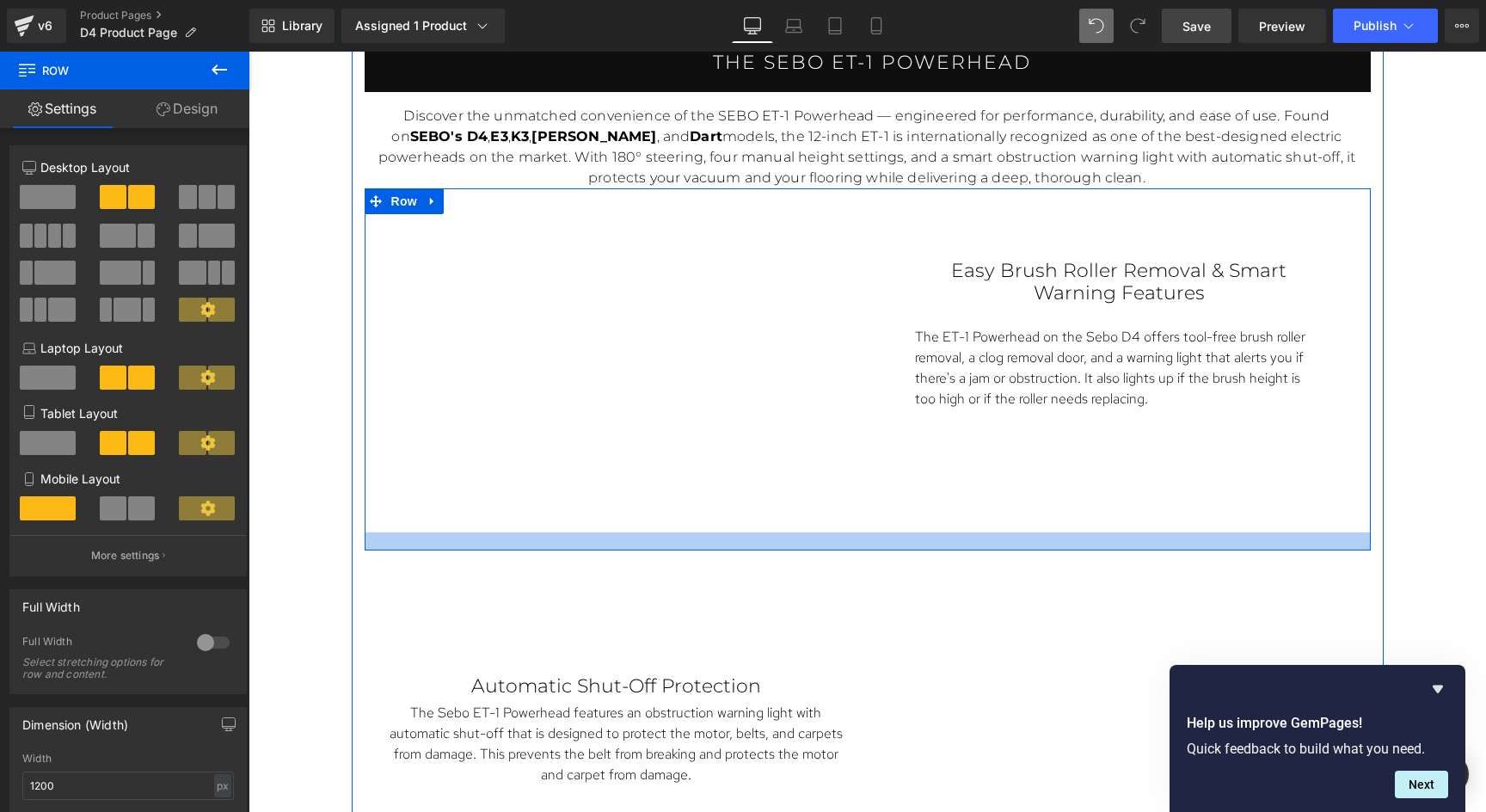
drag, startPoint x: 1021, startPoint y: 562, endPoint x: 1015, endPoint y: 513, distance: 49.4
click at [1015, 513] on div "Vimeo Easy Brush Roller Removal & Smart Warning Features Text Block The ET-1 Po…" at bounding box center [868, 369] width 1006 height 363
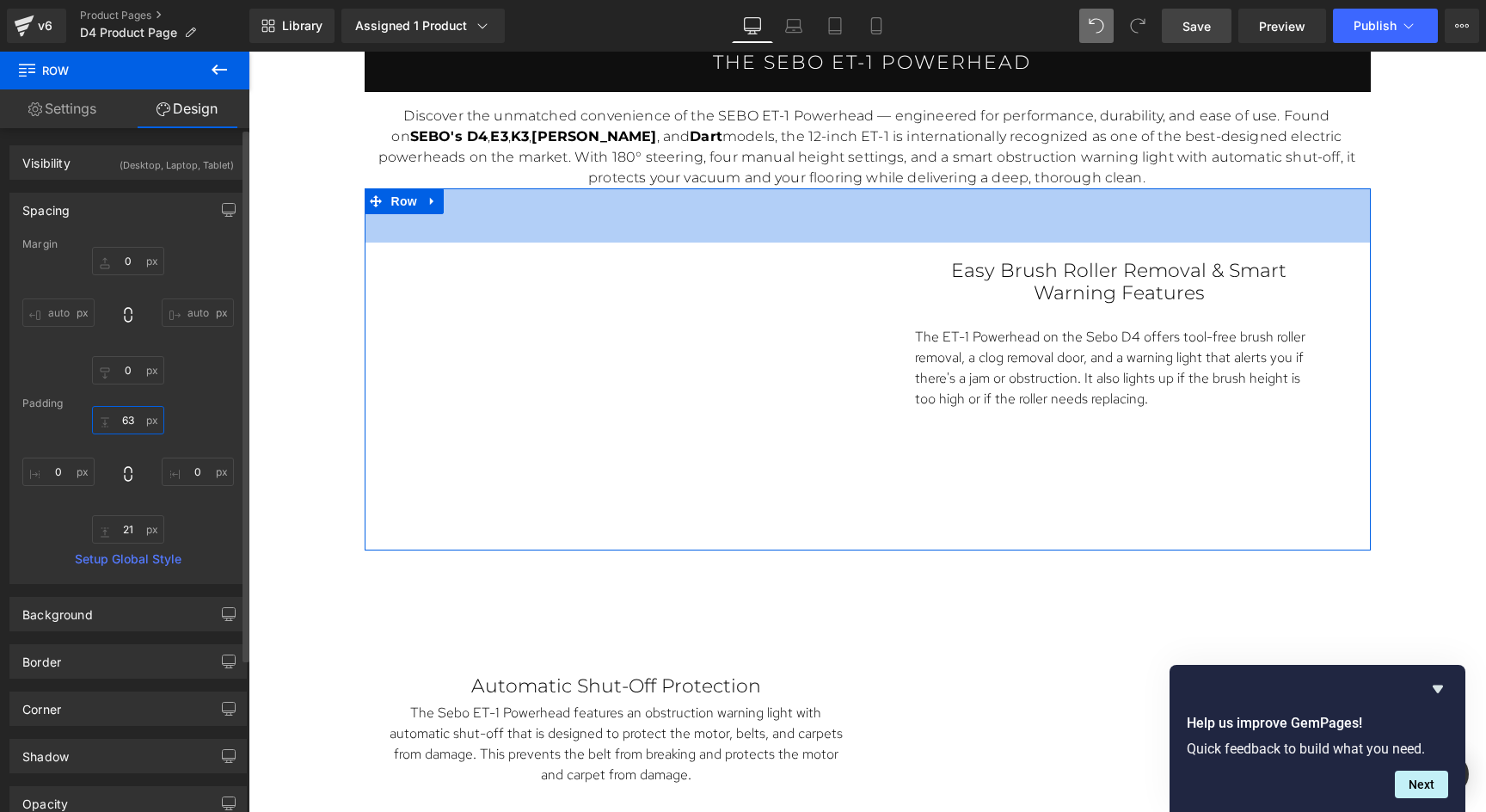
click at [128, 419] on input "text" at bounding box center [128, 420] width 72 height 29
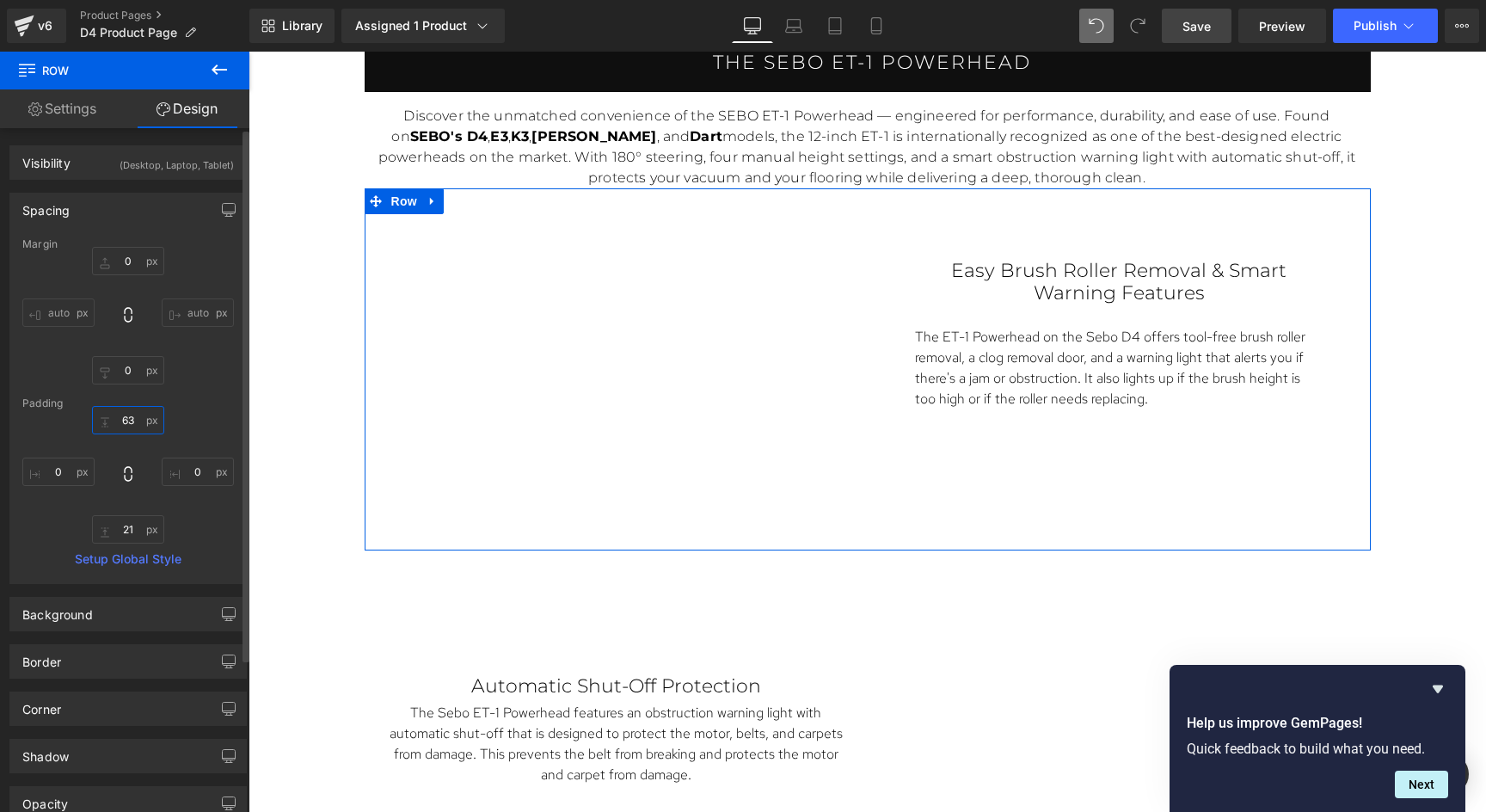
click at [127, 412] on input "text" at bounding box center [128, 420] width 72 height 29
click at [128, 423] on input "text" at bounding box center [128, 420] width 72 height 29
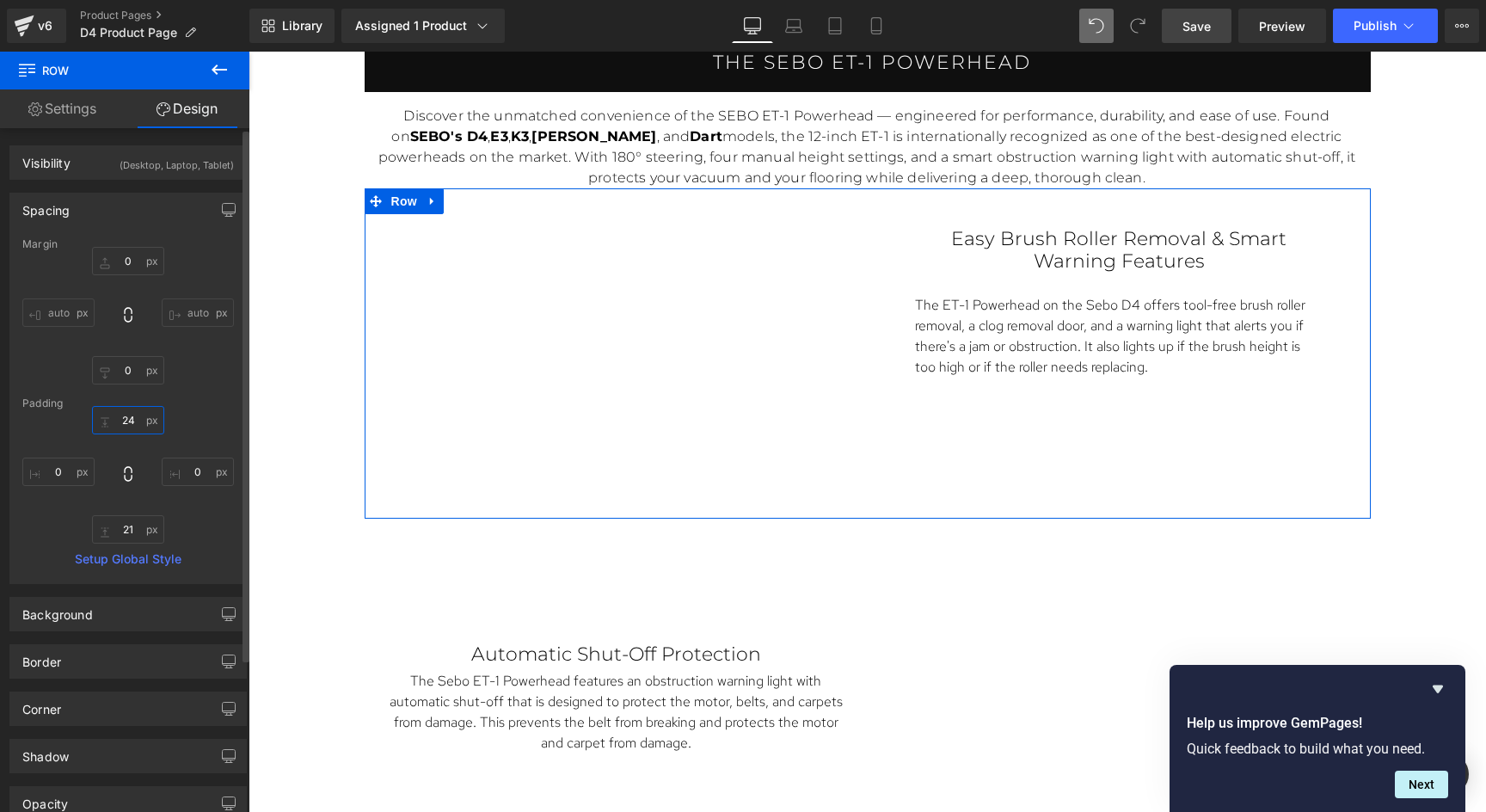
type input "23"
click at [133, 258] on input "text" at bounding box center [128, 260] width 72 height 29
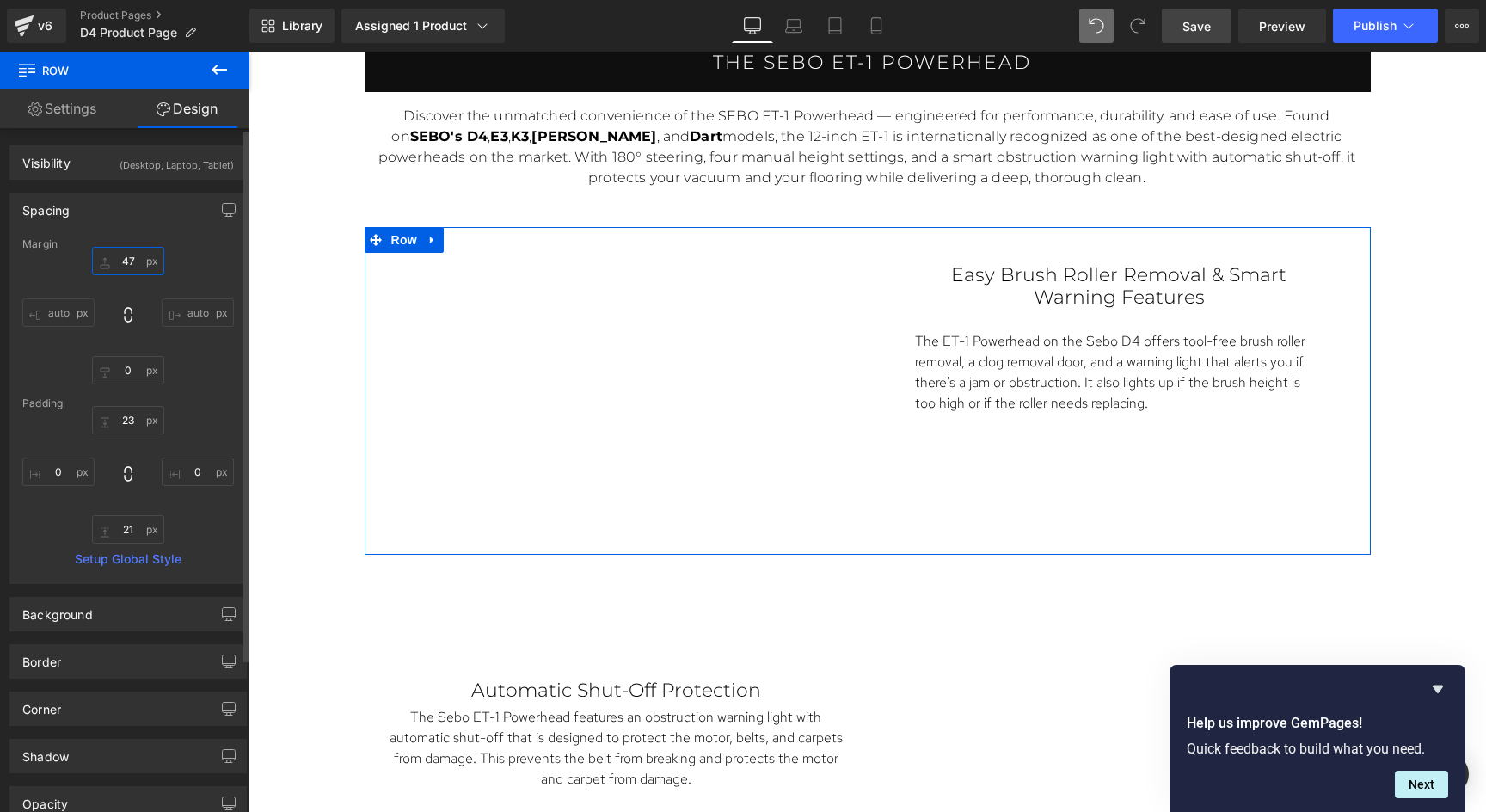
type input "48"
click at [126, 372] on input "text" at bounding box center [128, 370] width 72 height 29
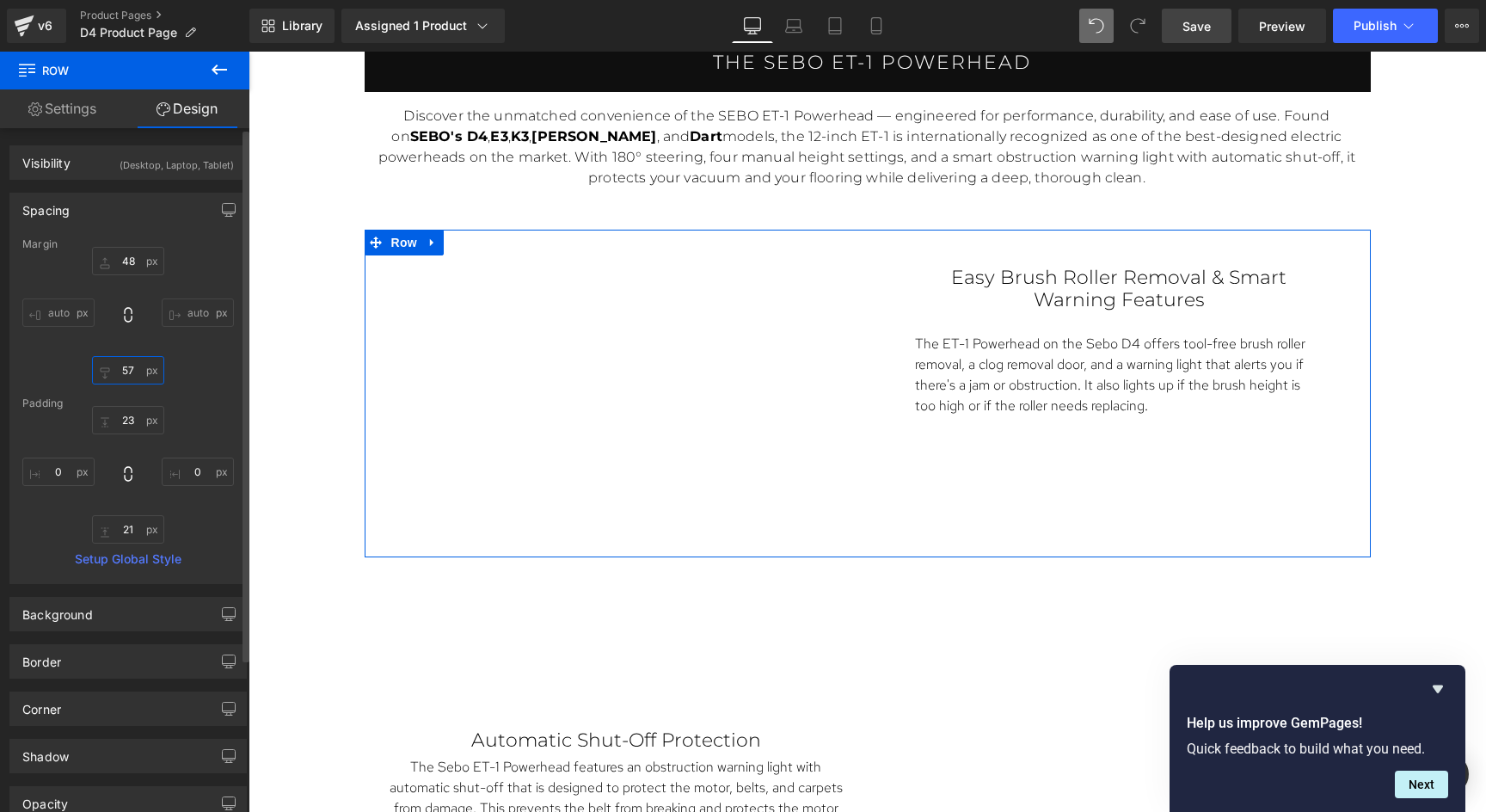
type input "58"
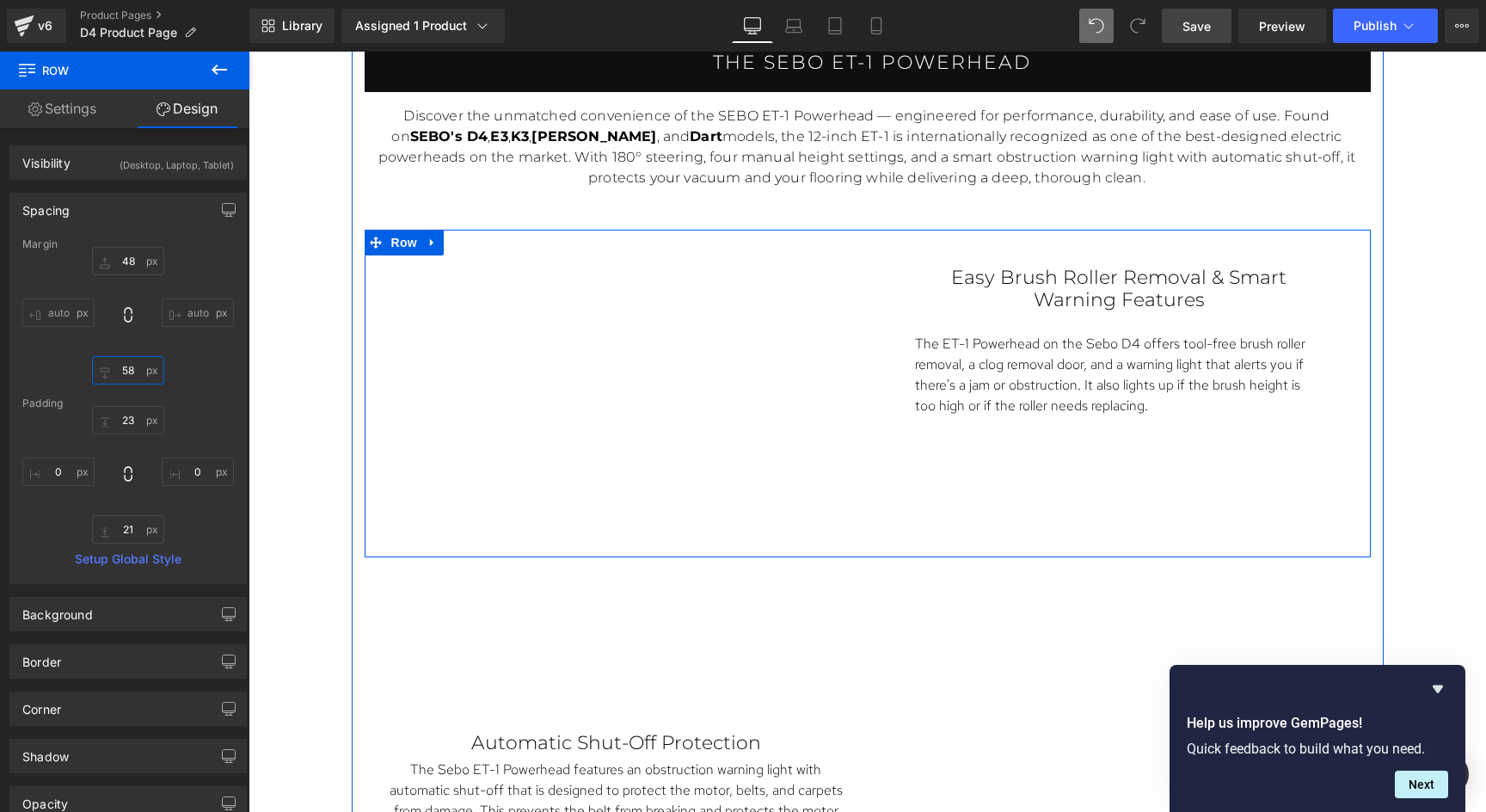
click at [962, 487] on div "Vimeo Easy Brush Roller Removal & Smart Warning Features Text Block The ET-1 Po…" at bounding box center [868, 394] width 1006 height 328
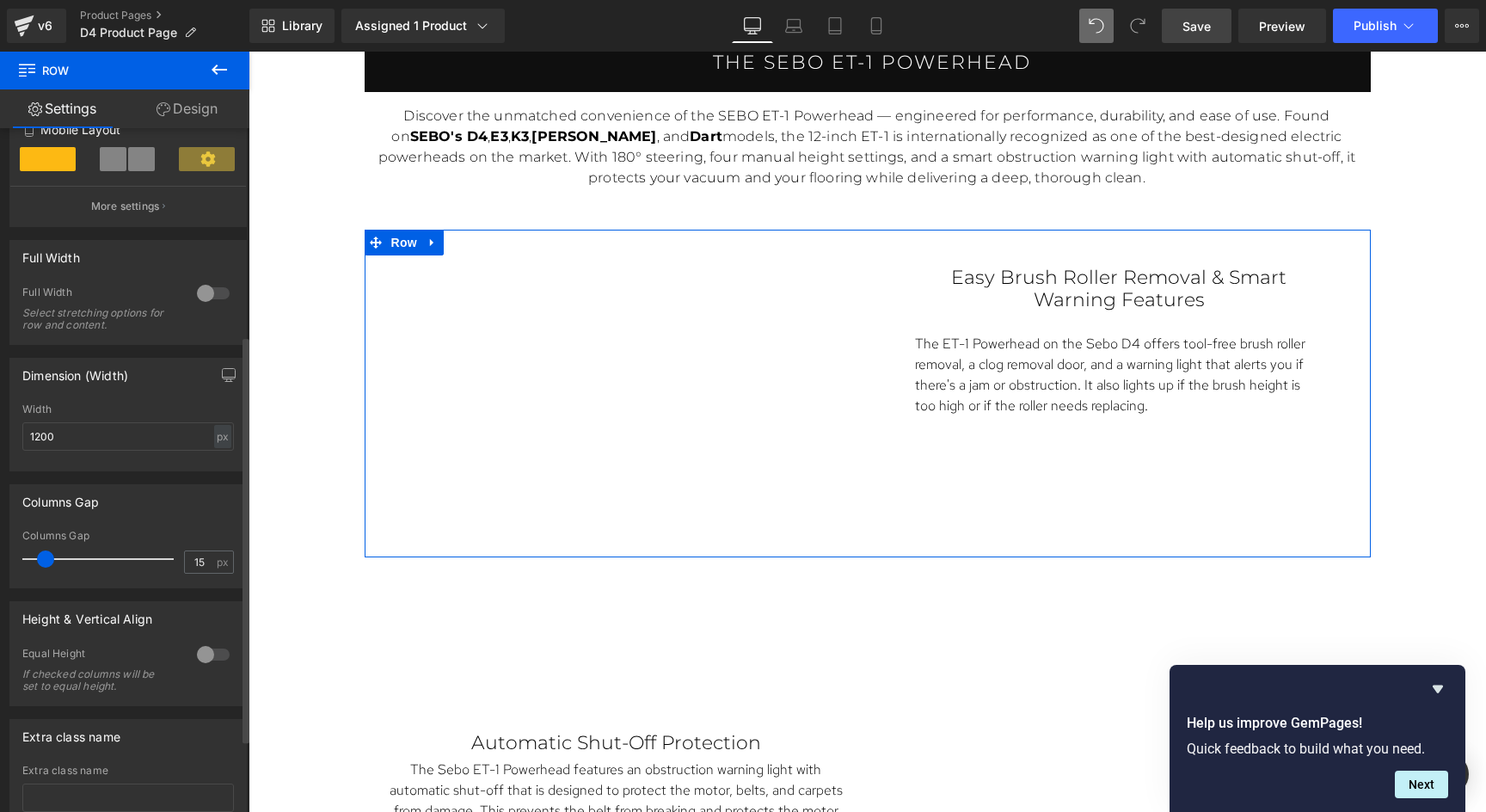
click at [196, 649] on div at bounding box center [213, 654] width 42 height 28
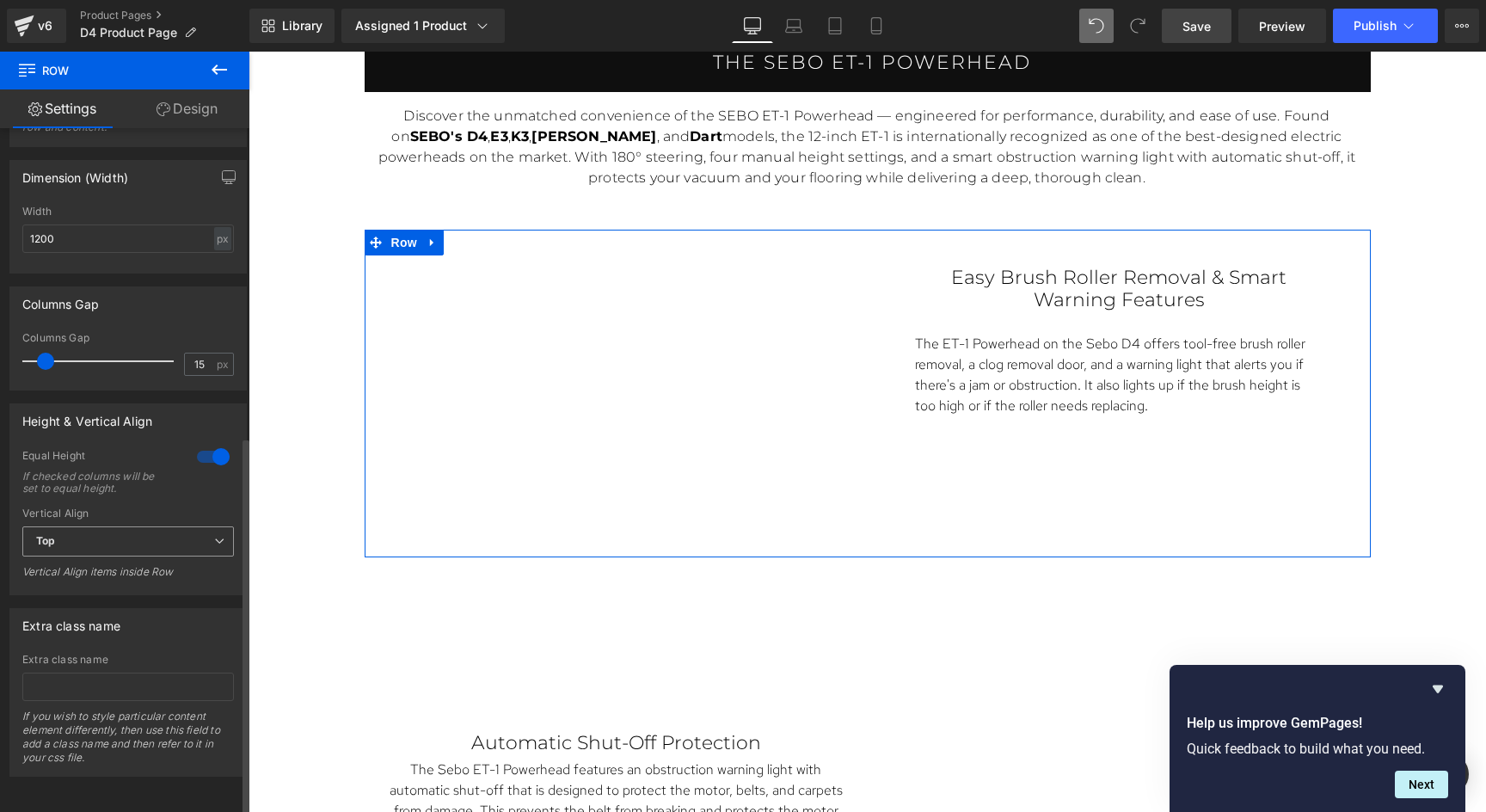
scroll to position [558, 0]
click at [177, 526] on span "Top" at bounding box center [127, 541] width 211 height 30
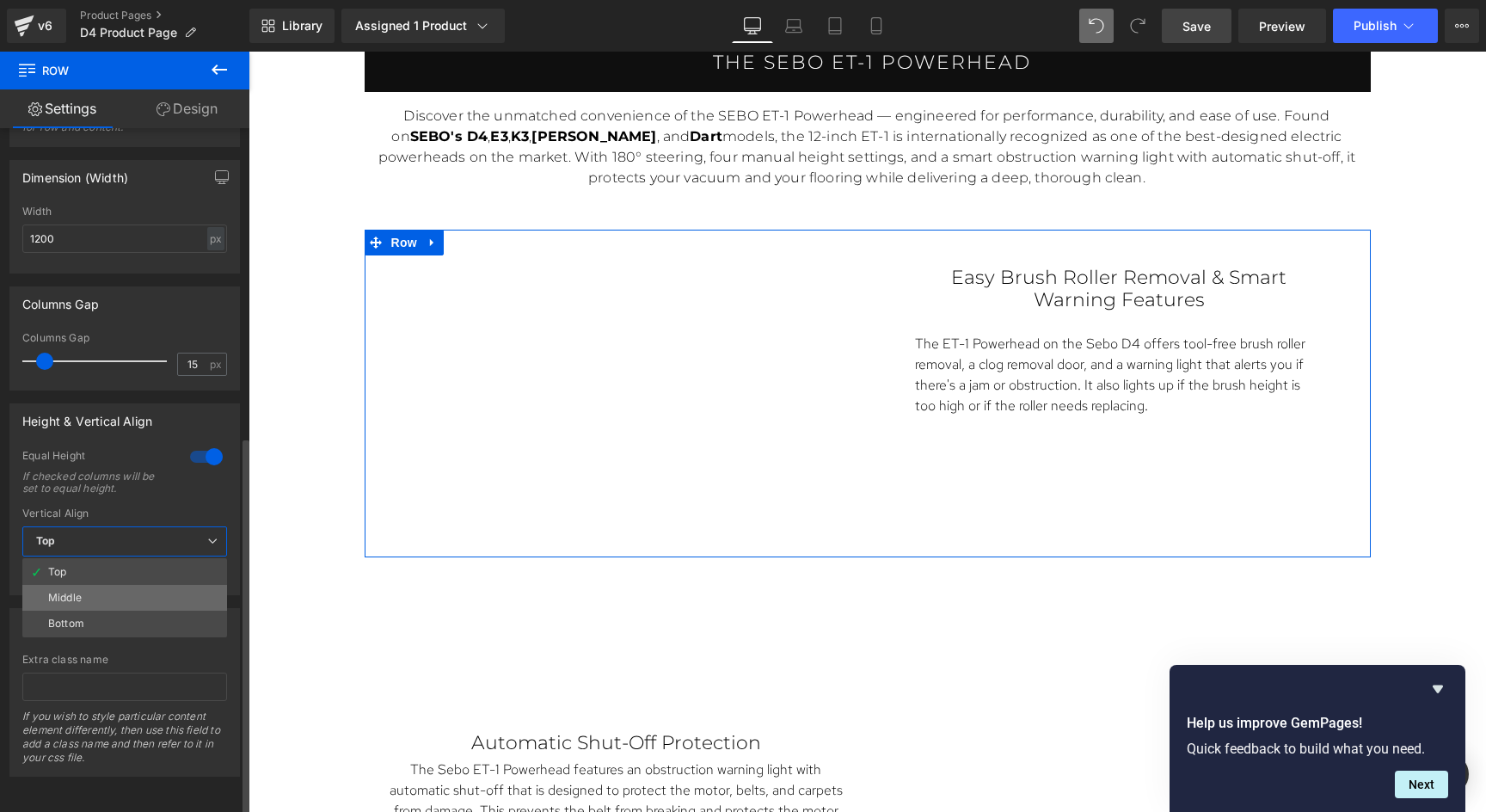
click at [109, 585] on li "Middle" at bounding box center [125, 598] width 205 height 26
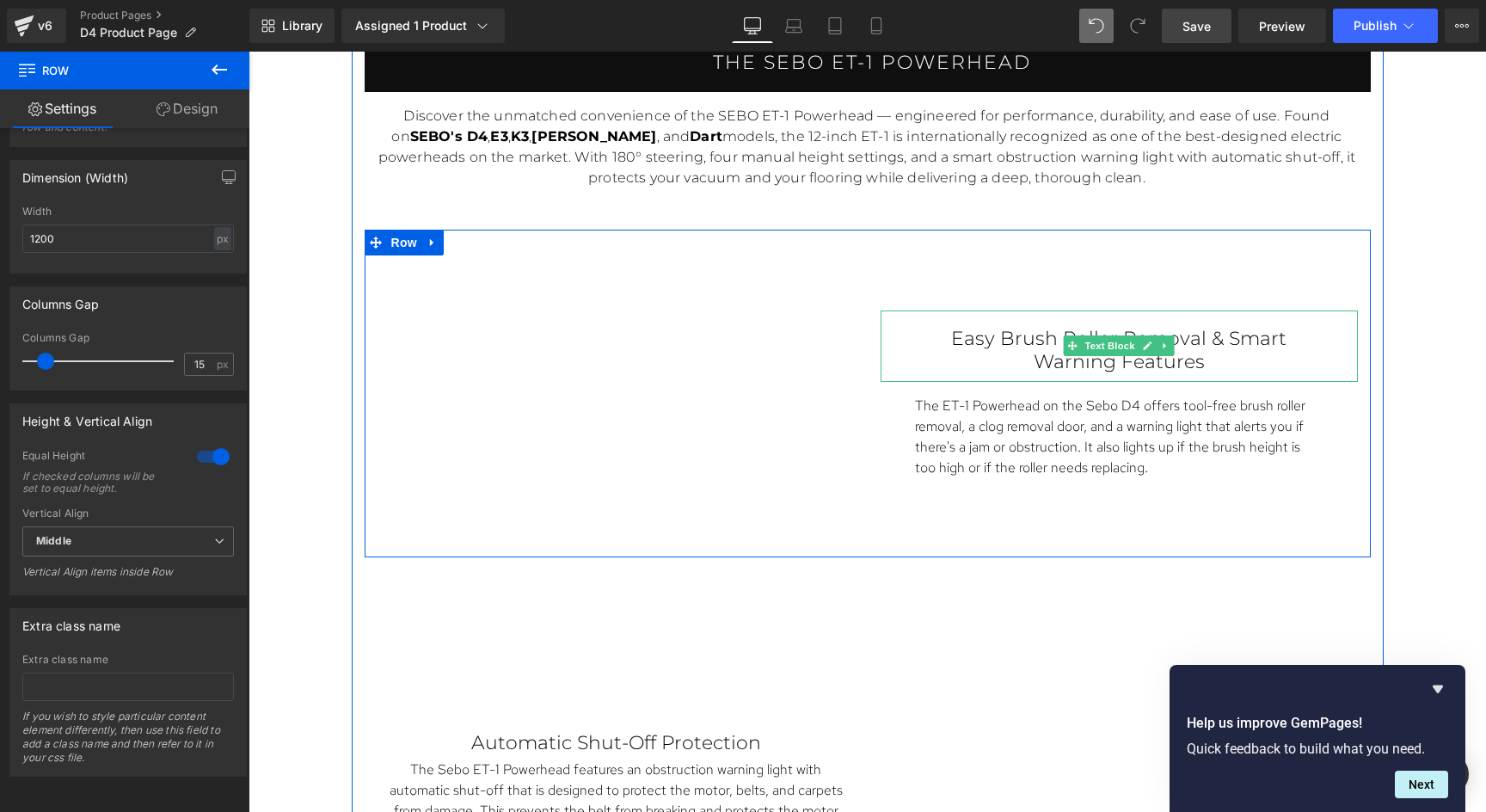
click at [1201, 352] on p "Easy Brush Roller Removal & Smart Warning Features" at bounding box center [1119, 350] width 409 height 45
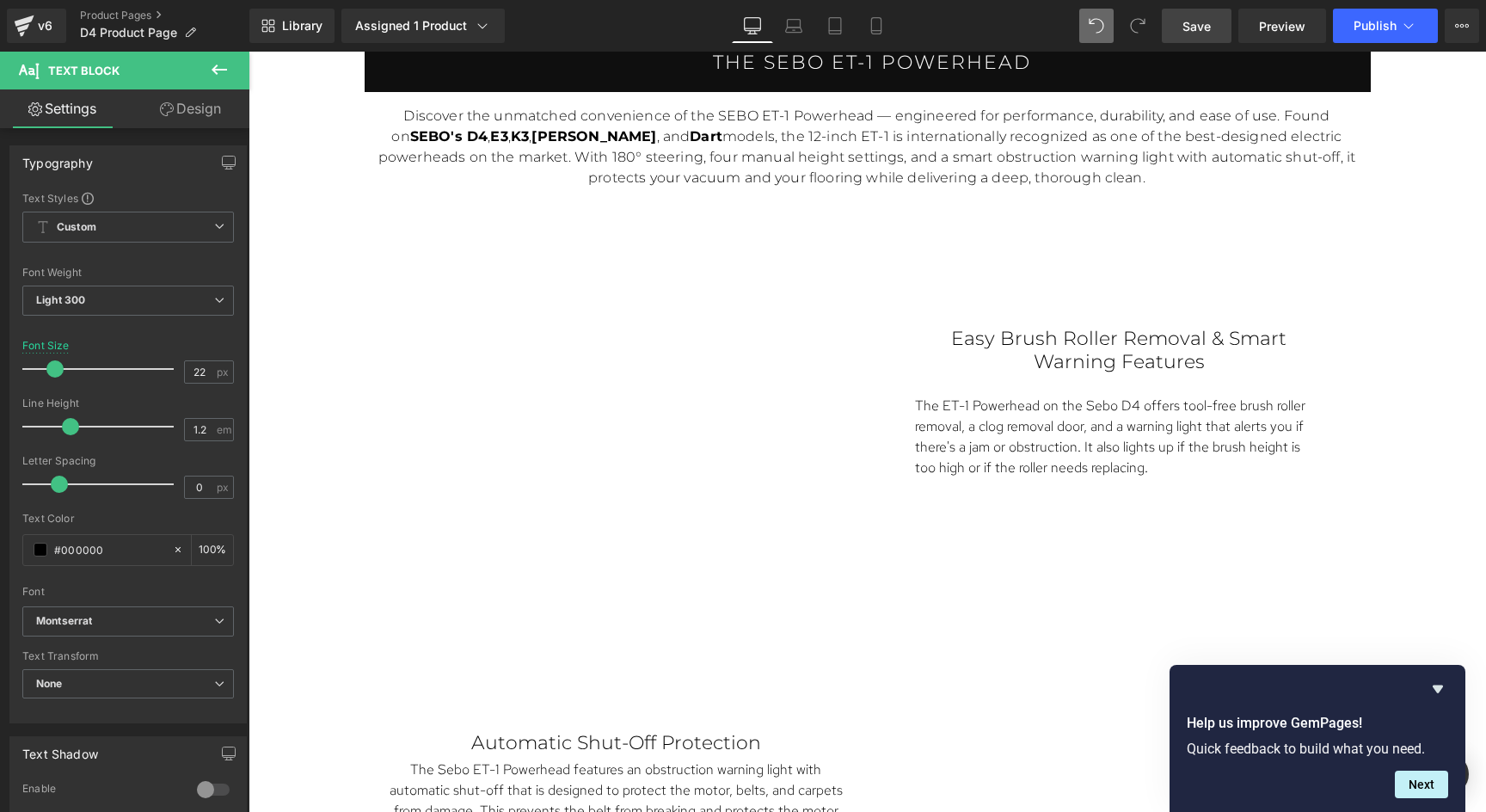
click at [194, 110] on link "Design" at bounding box center [190, 109] width 125 height 39
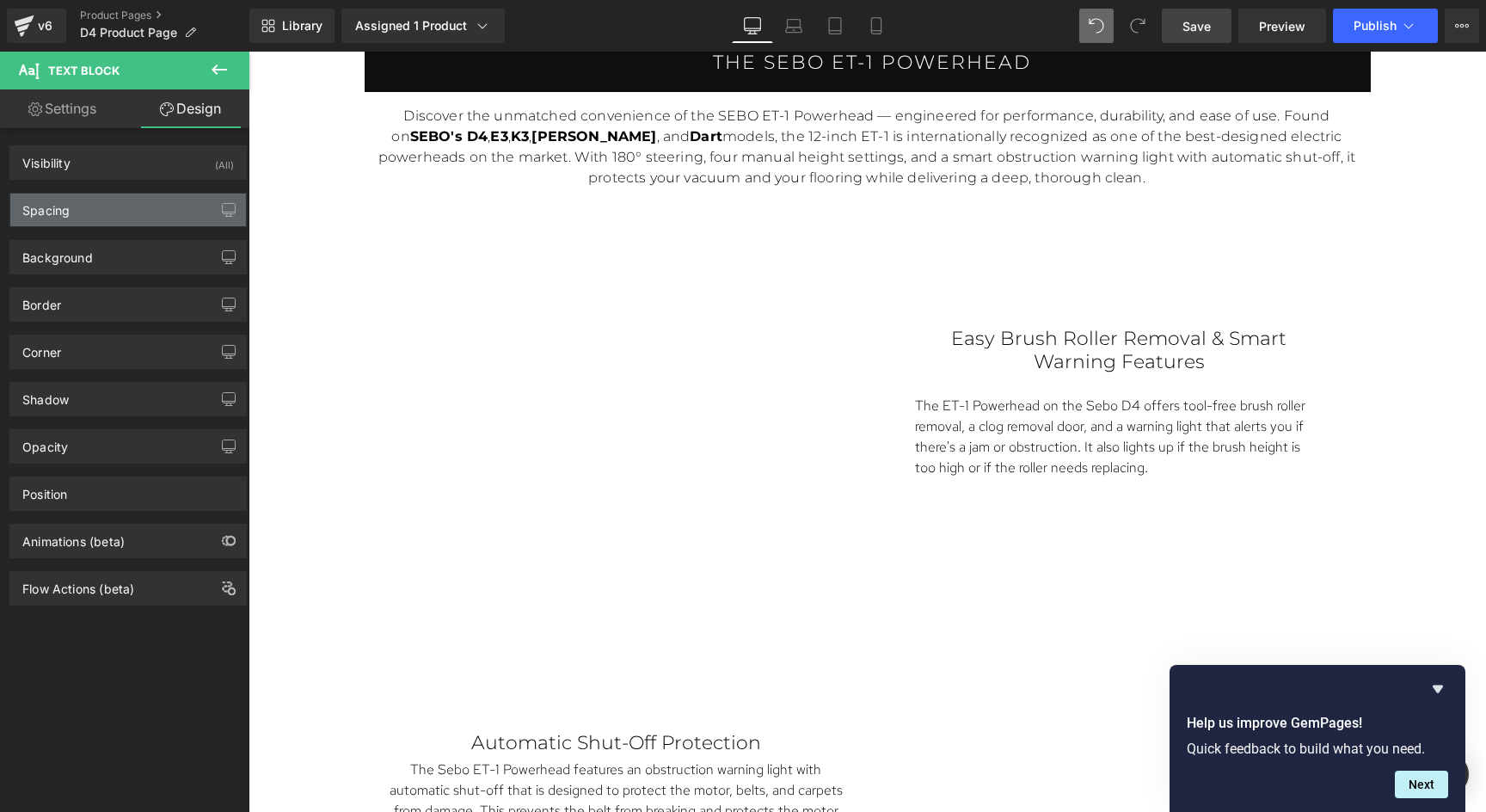
click at [107, 208] on div "Spacing" at bounding box center [127, 209] width 235 height 32
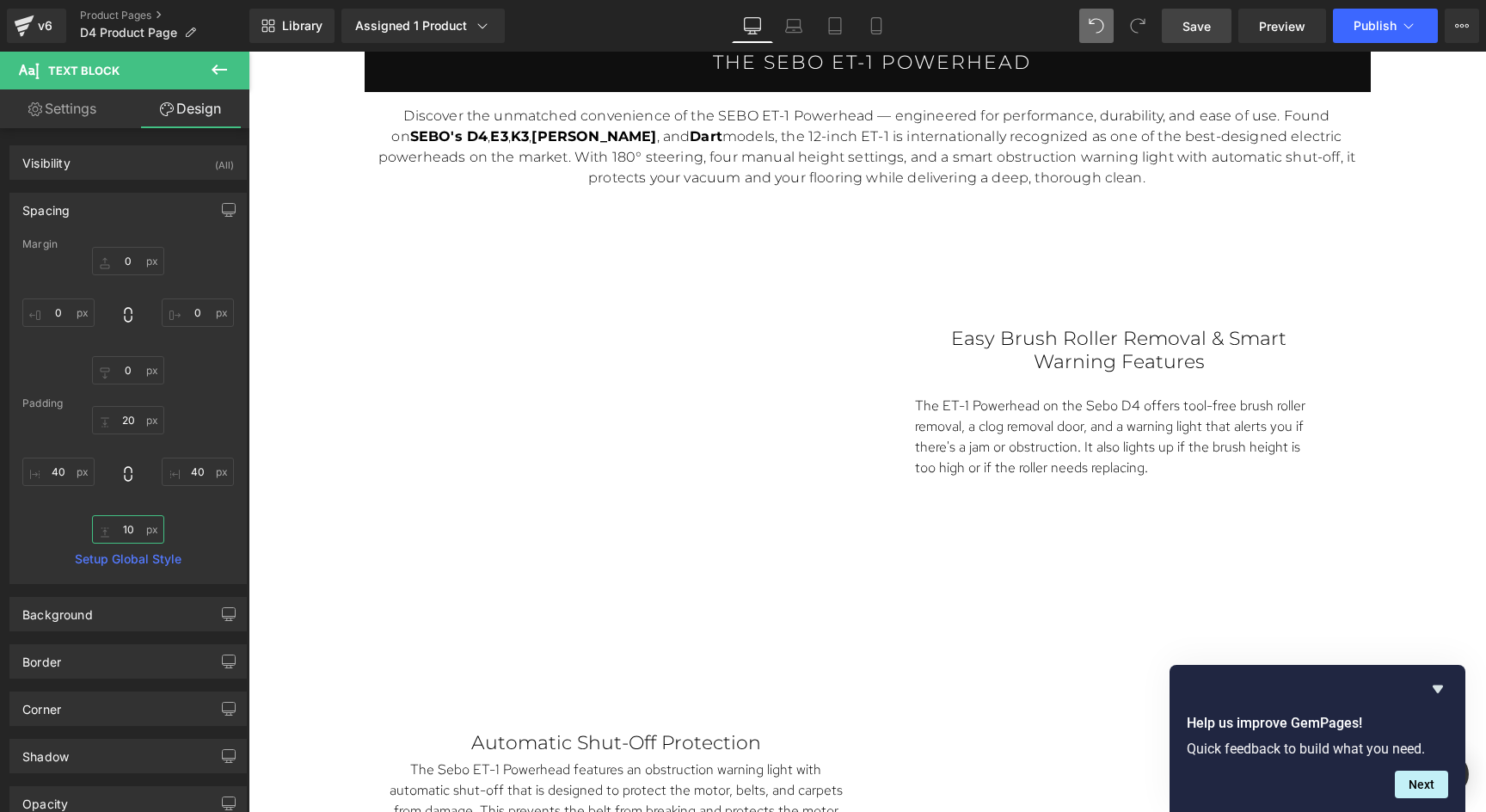
click at [135, 526] on input "10" at bounding box center [128, 529] width 72 height 29
type input "0"
click at [126, 421] on input "20" at bounding box center [128, 420] width 72 height 29
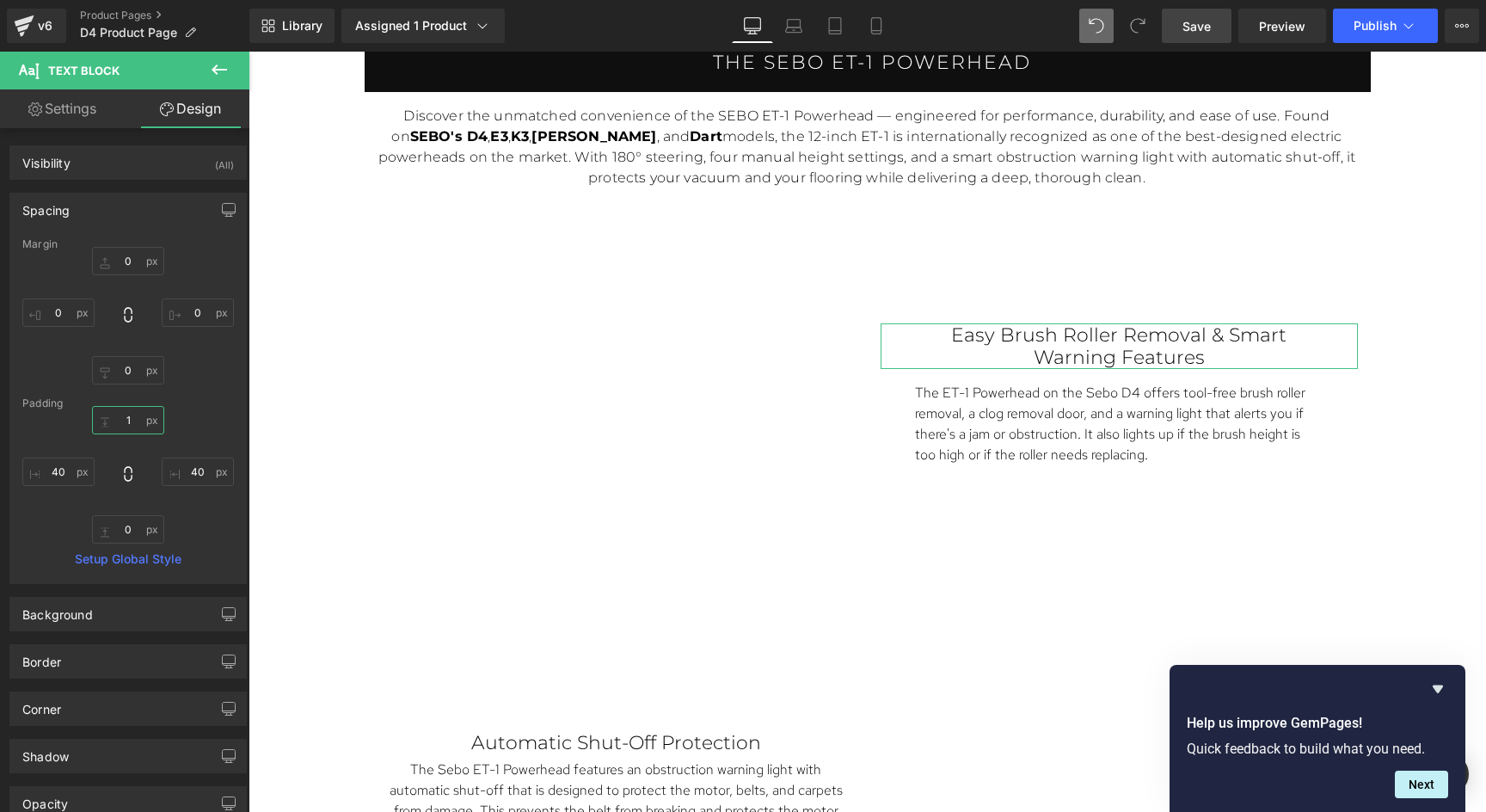
type input "0"
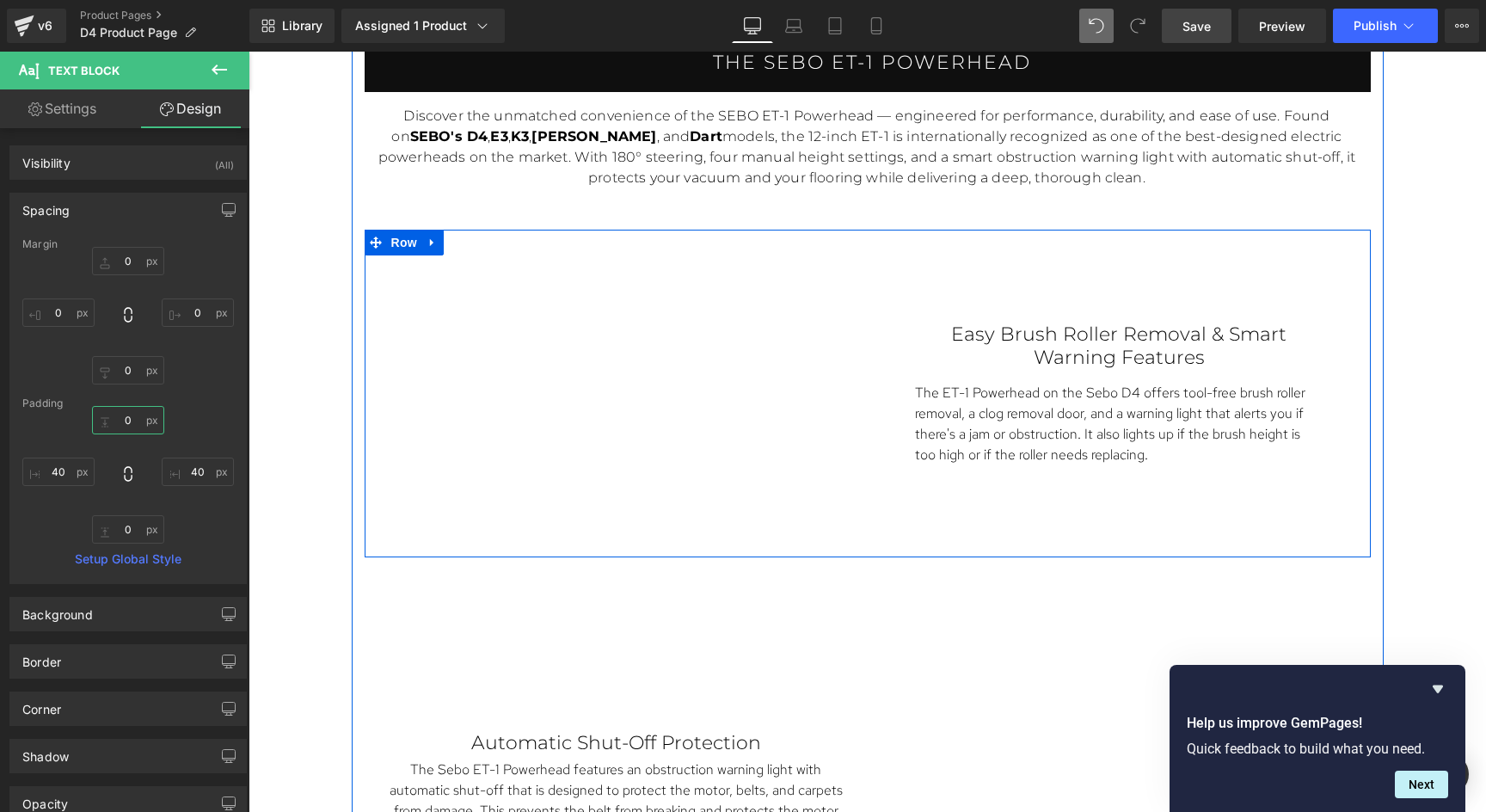
click at [1164, 500] on div "Easy Brush Roller Removal & Smart Warning Features Text Block The ET-1 Powerhea…" at bounding box center [1119, 394] width 503 height 291
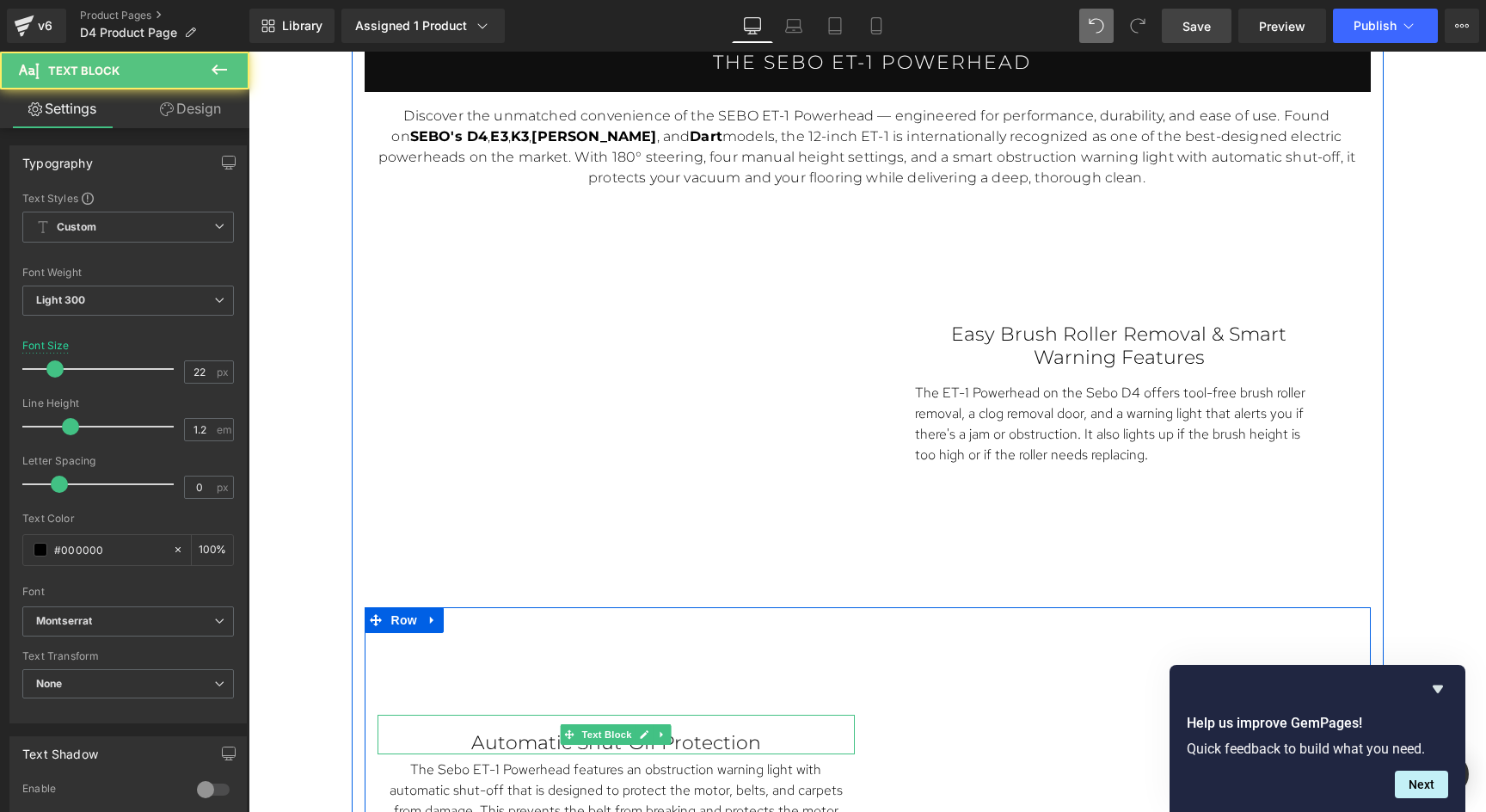
click at [675, 742] on p "Automatic Shut-Off Protection" at bounding box center [616, 743] width 409 height 22
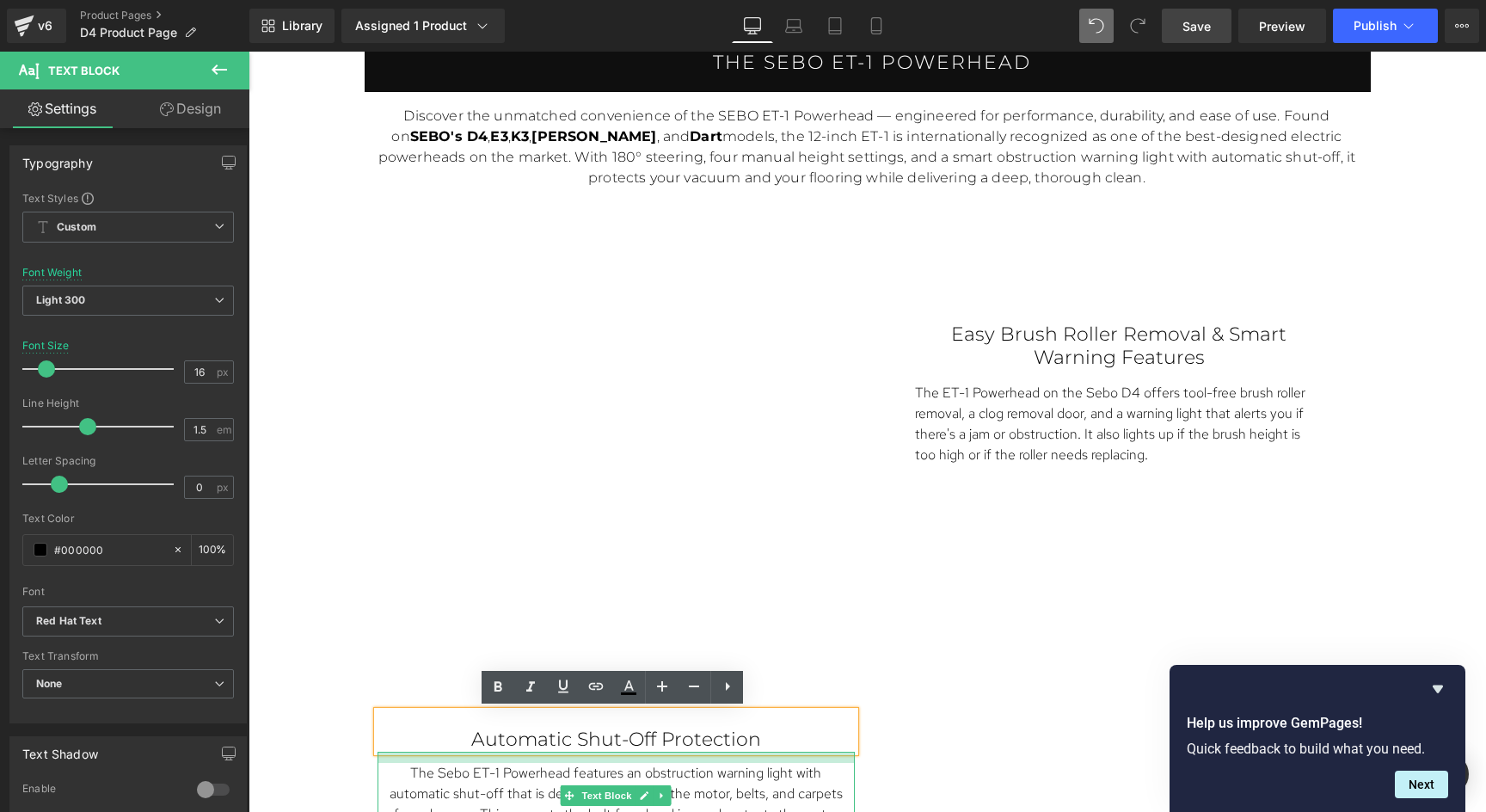
click at [701, 759] on div "The Sebo ET-1 Powerhead features an obstruction warning light with automatic sh…" at bounding box center [616, 798] width 477 height 94
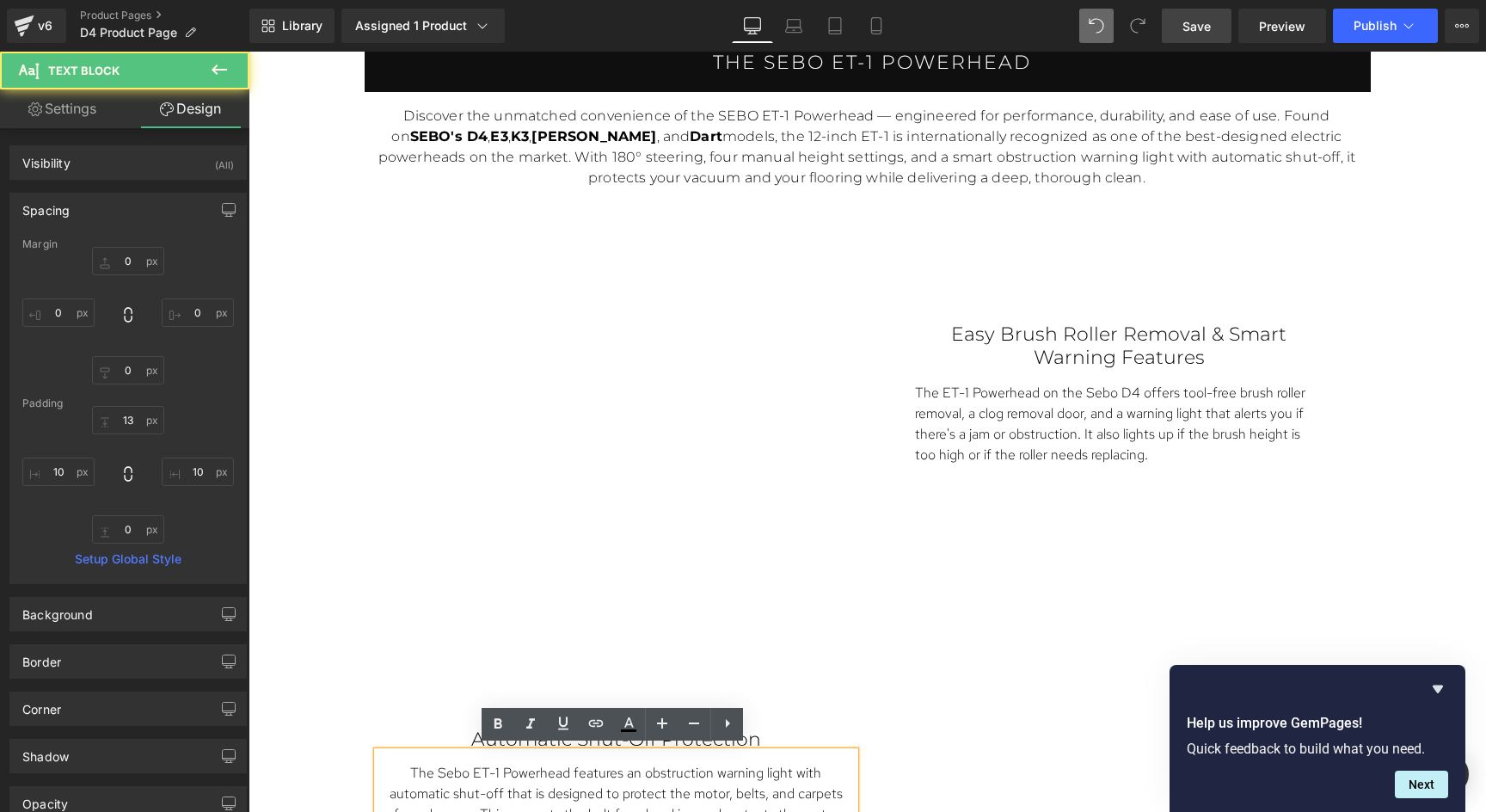
click at [778, 670] on div "Automatic Shut-Off Protection Text Block The Sebo ET-1 Powerhead features an ob…" at bounding box center [616, 778] width 503 height 291
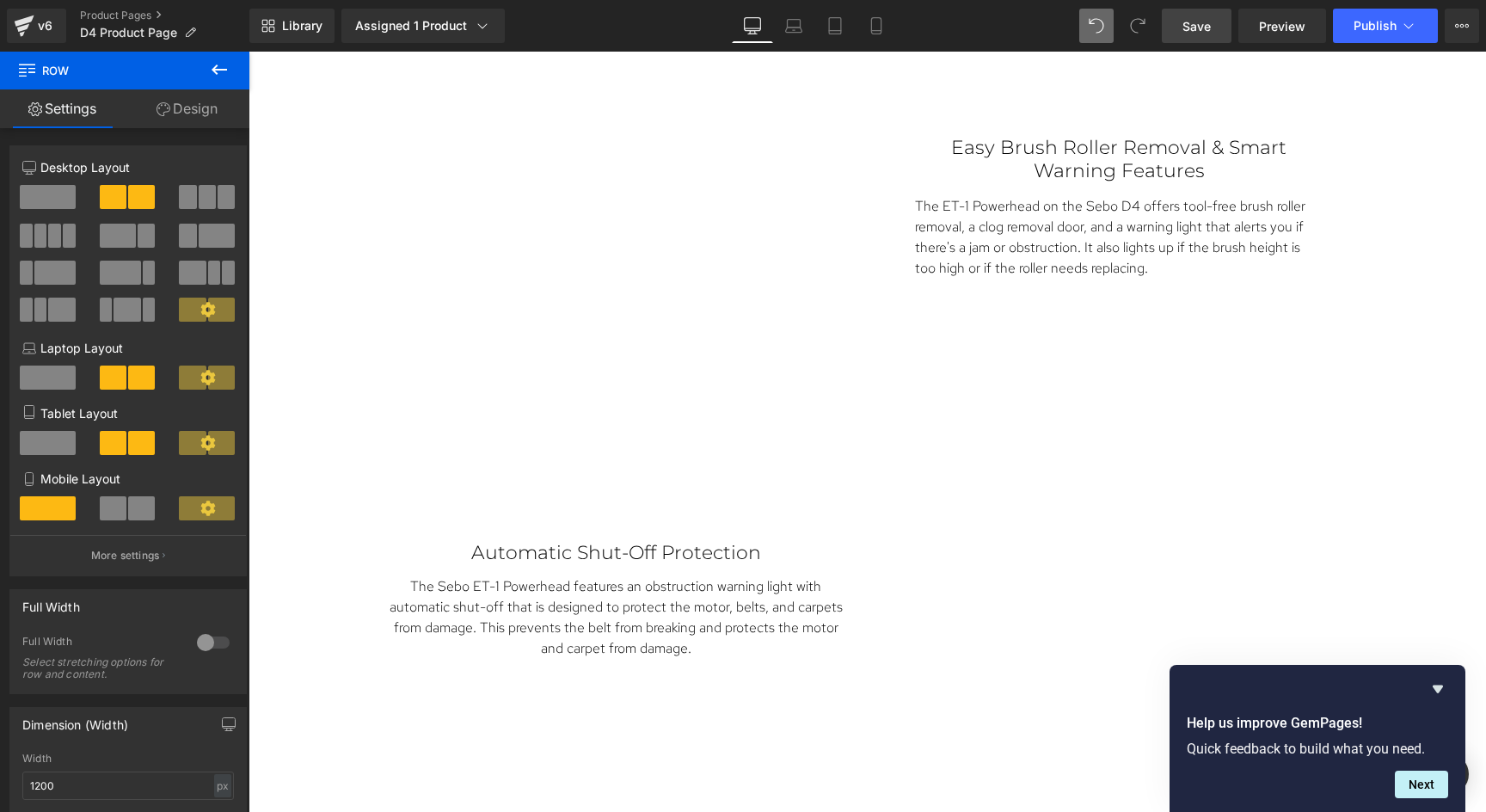
scroll to position [4247, 0]
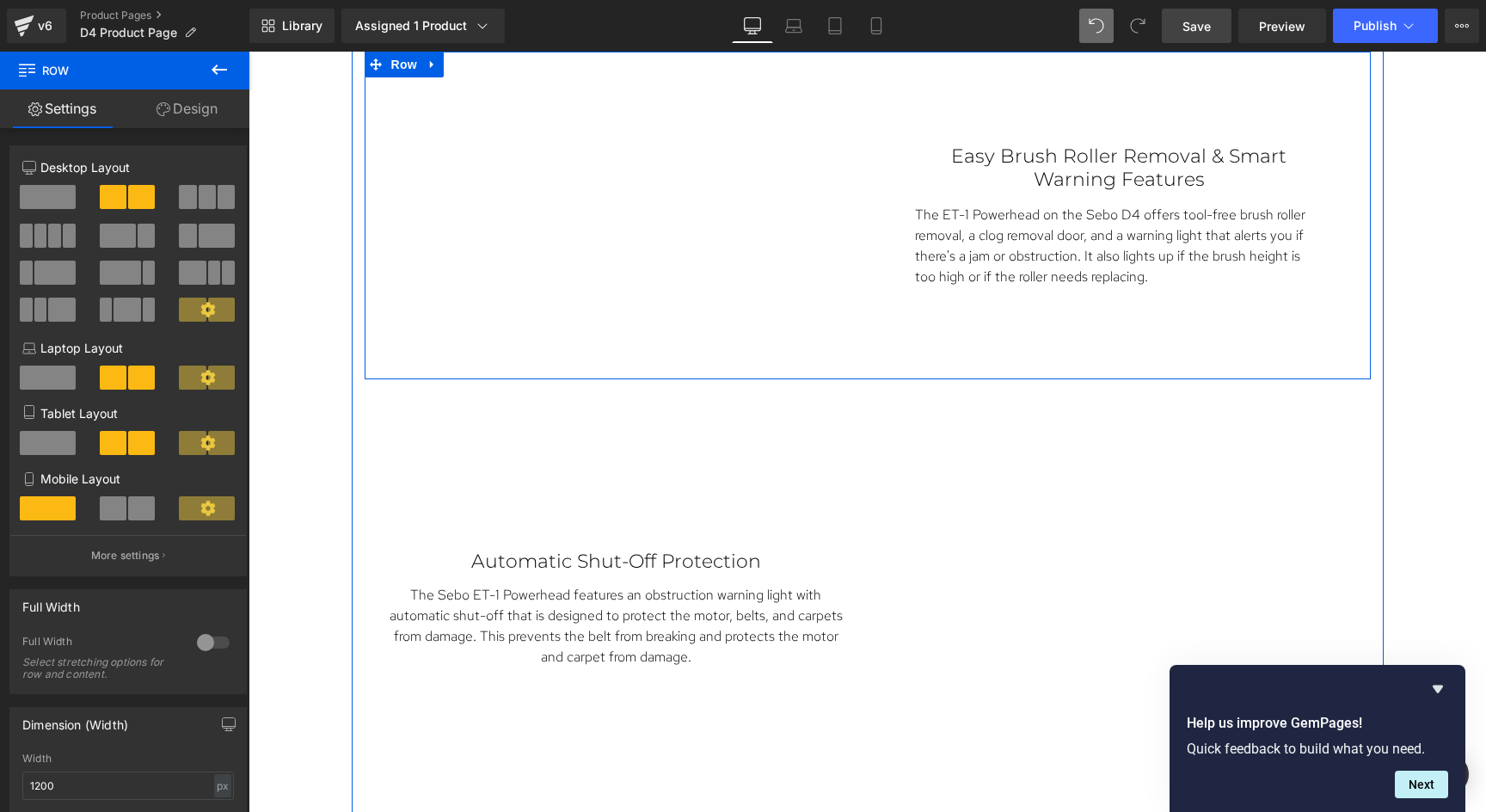
click at [1000, 283] on div "Easy Brush Roller Removal & Smart Warning Features Text Block The ET-1 Powerhea…" at bounding box center [1119, 216] width 503 height 291
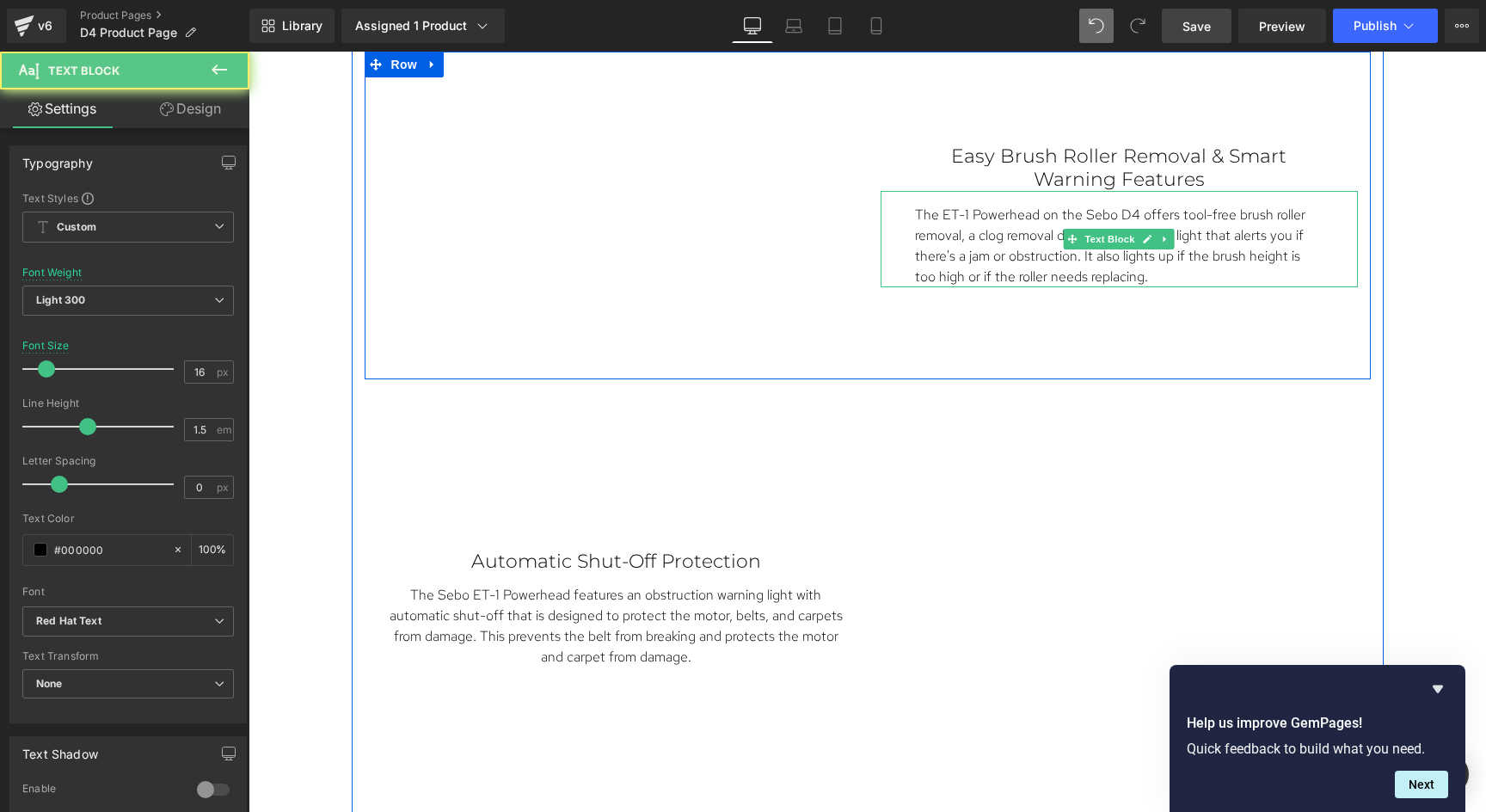
click at [994, 245] on p "The ET-1 Powerhead on the Sebo D4 offers tool-free brush roller removal, a clog…" at bounding box center [1119, 245] width 409 height 82
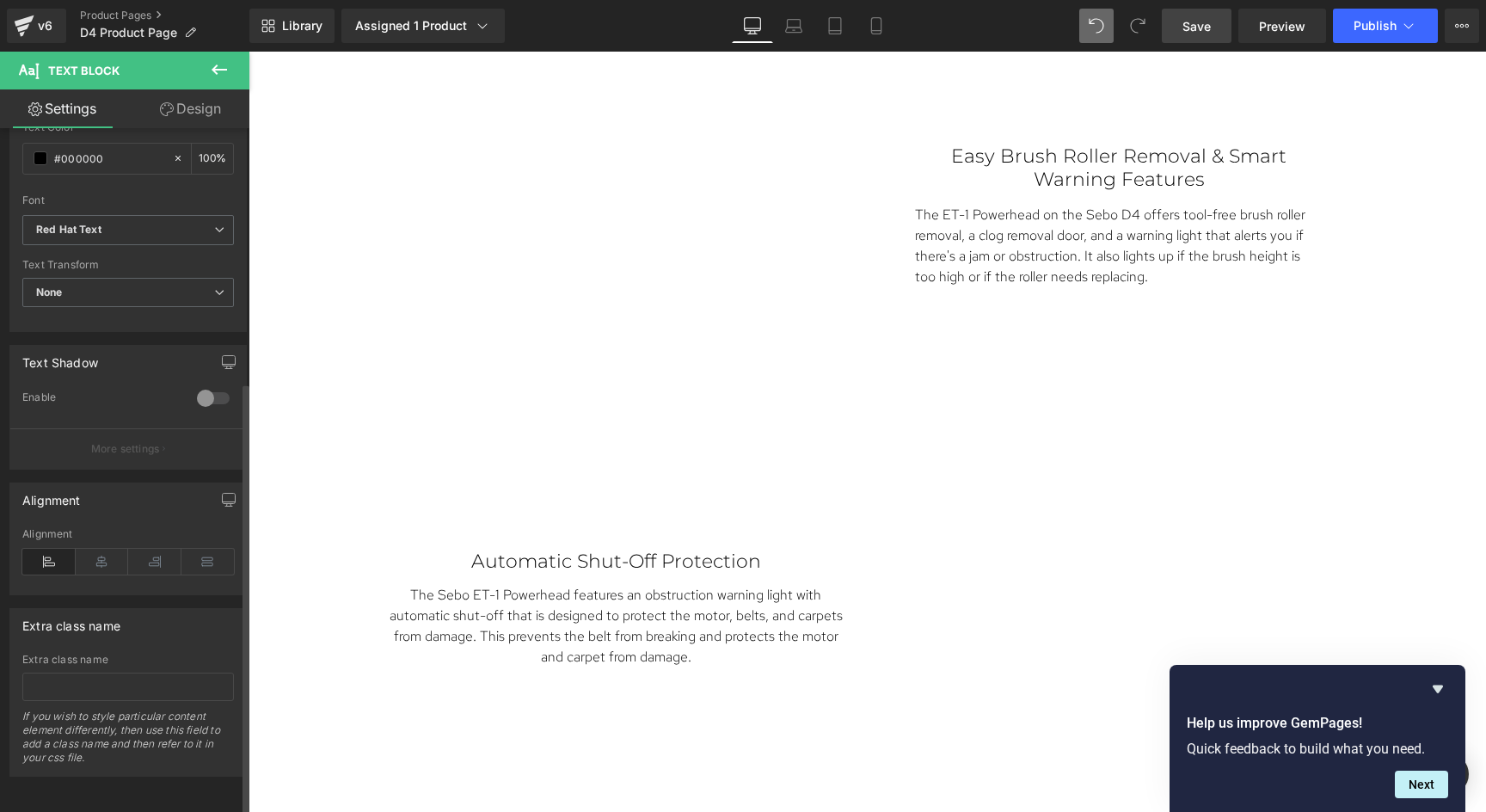
scroll to position [401, 0]
click at [101, 554] on icon at bounding box center [102, 561] width 54 height 26
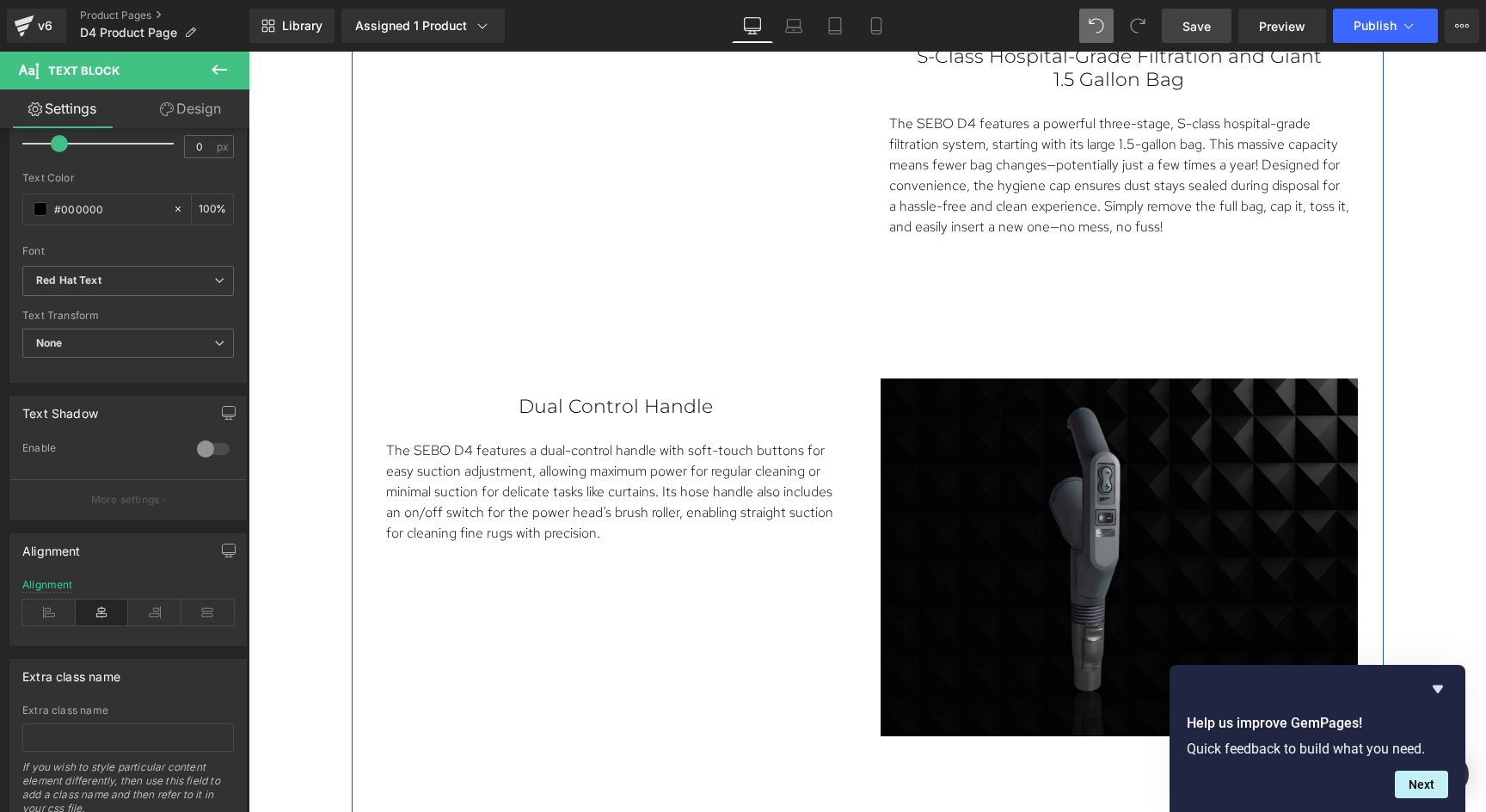
scroll to position [3284, 0]
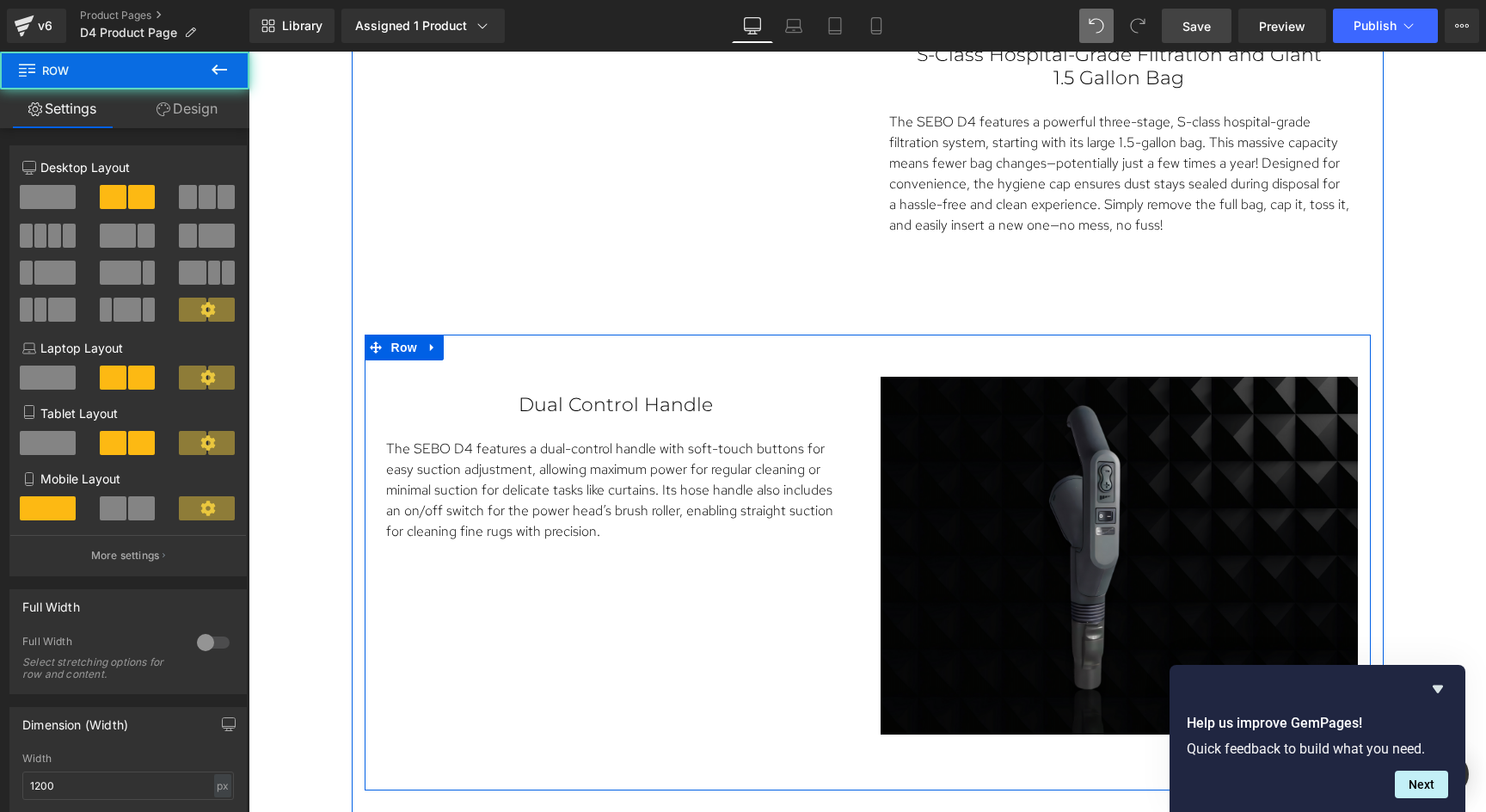
click at [855, 376] on div "Dual Control Handle Text Block The SEBO D4 features a dual-control handle with …" at bounding box center [616, 459] width 503 height 165
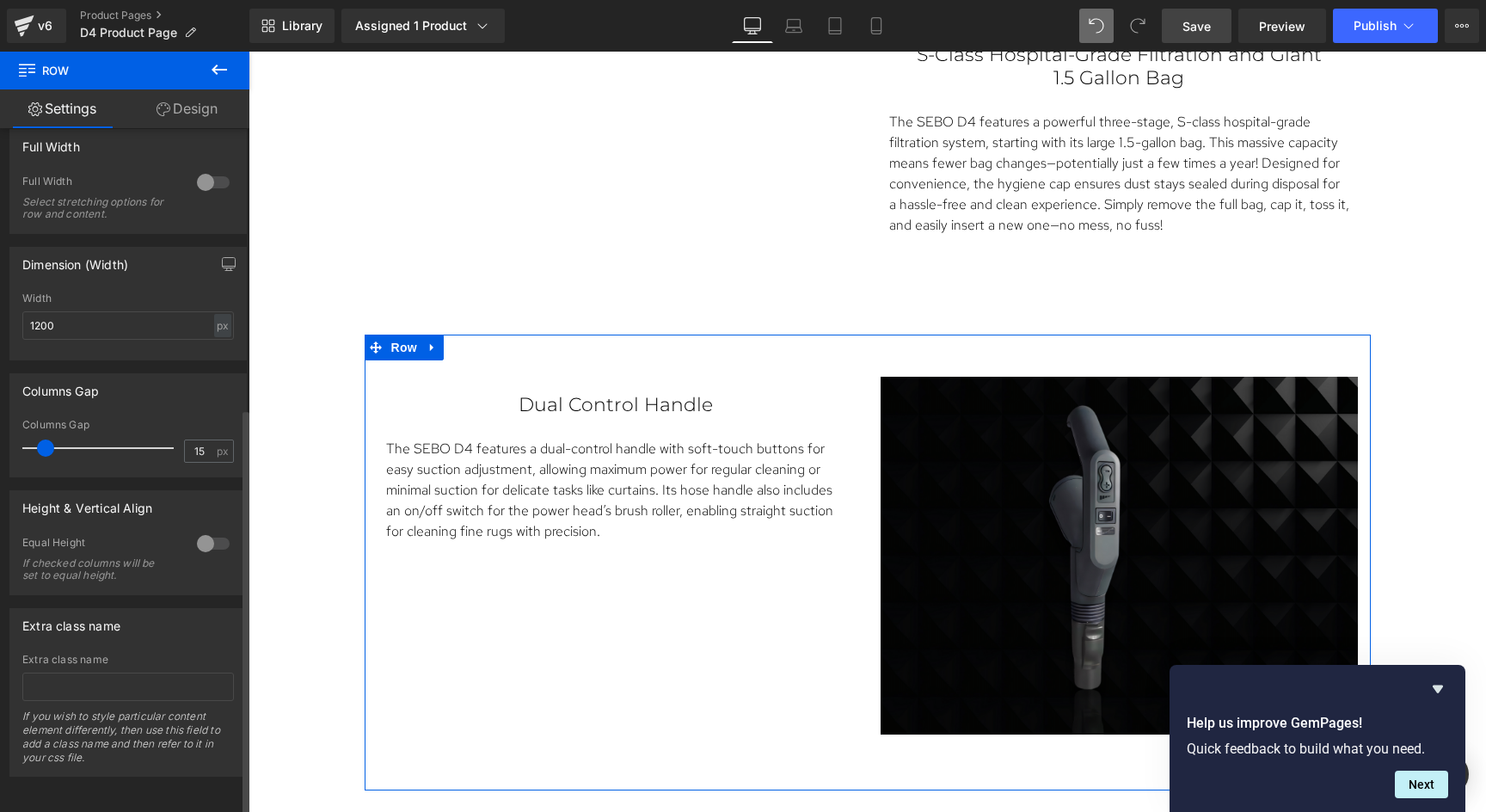
scroll to position [472, 0]
click at [209, 530] on div at bounding box center [213, 543] width 42 height 28
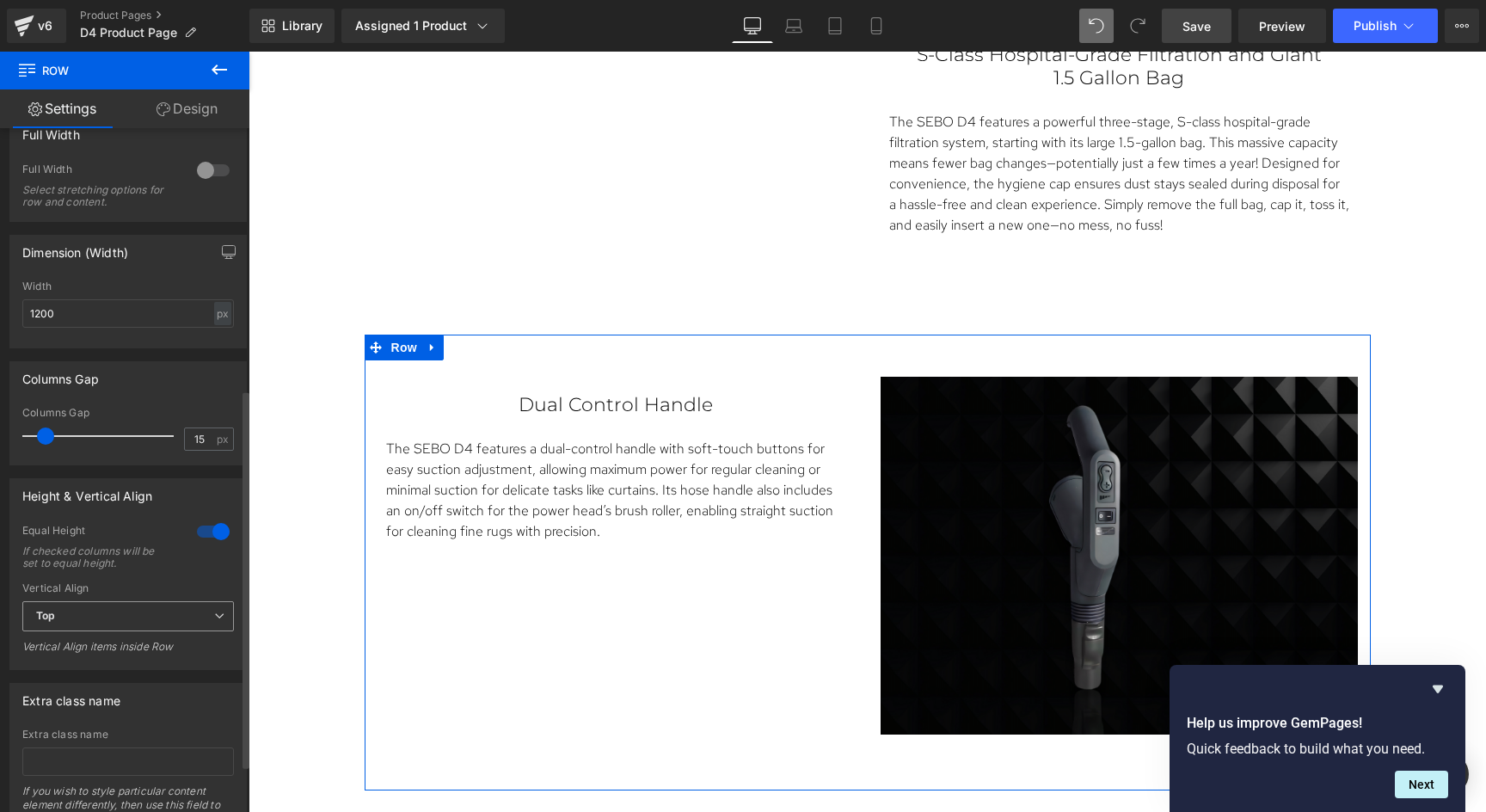
click at [184, 616] on span "Top" at bounding box center [127, 615] width 211 height 30
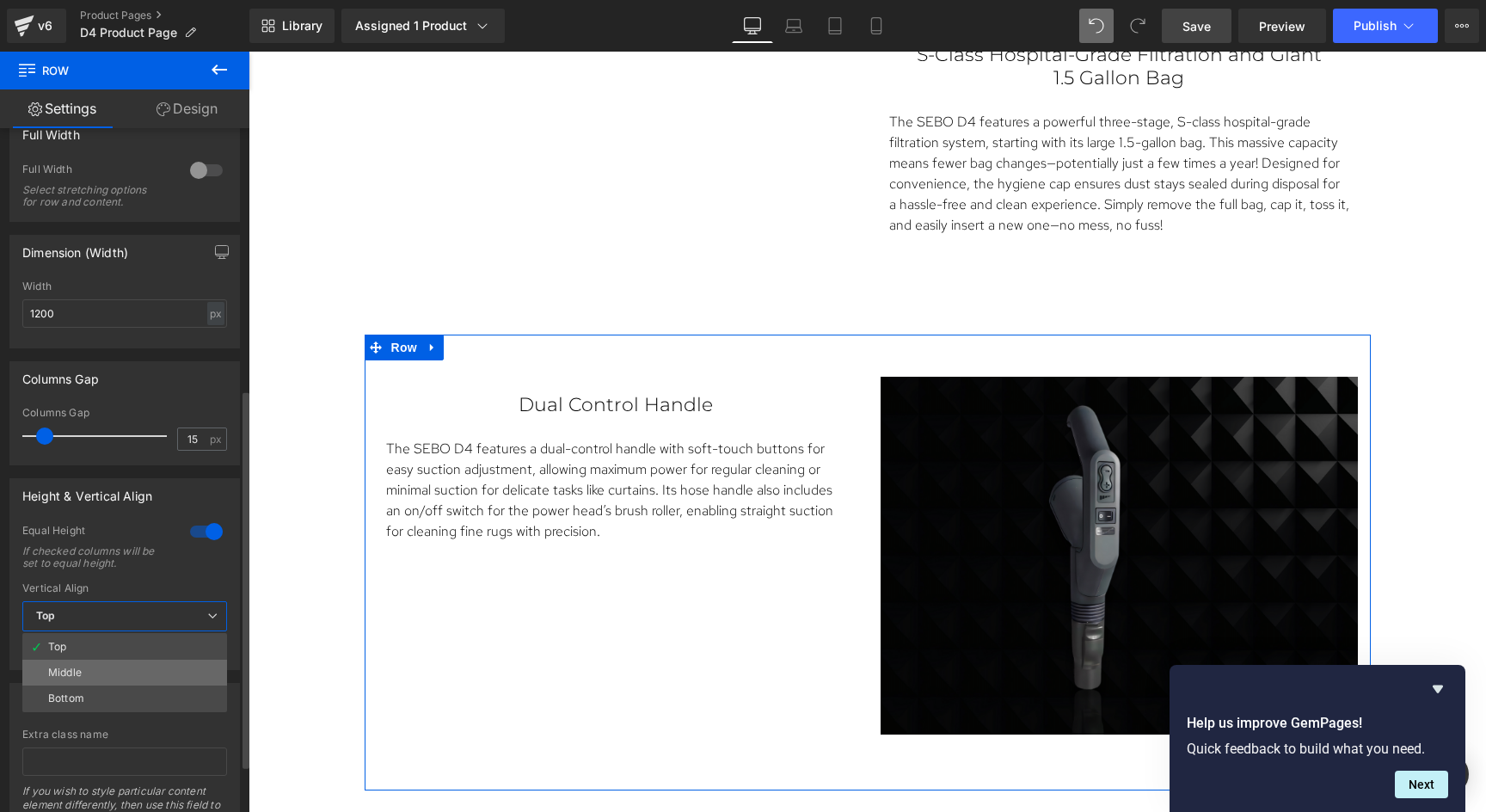
click at [94, 669] on li "Middle" at bounding box center [125, 673] width 205 height 26
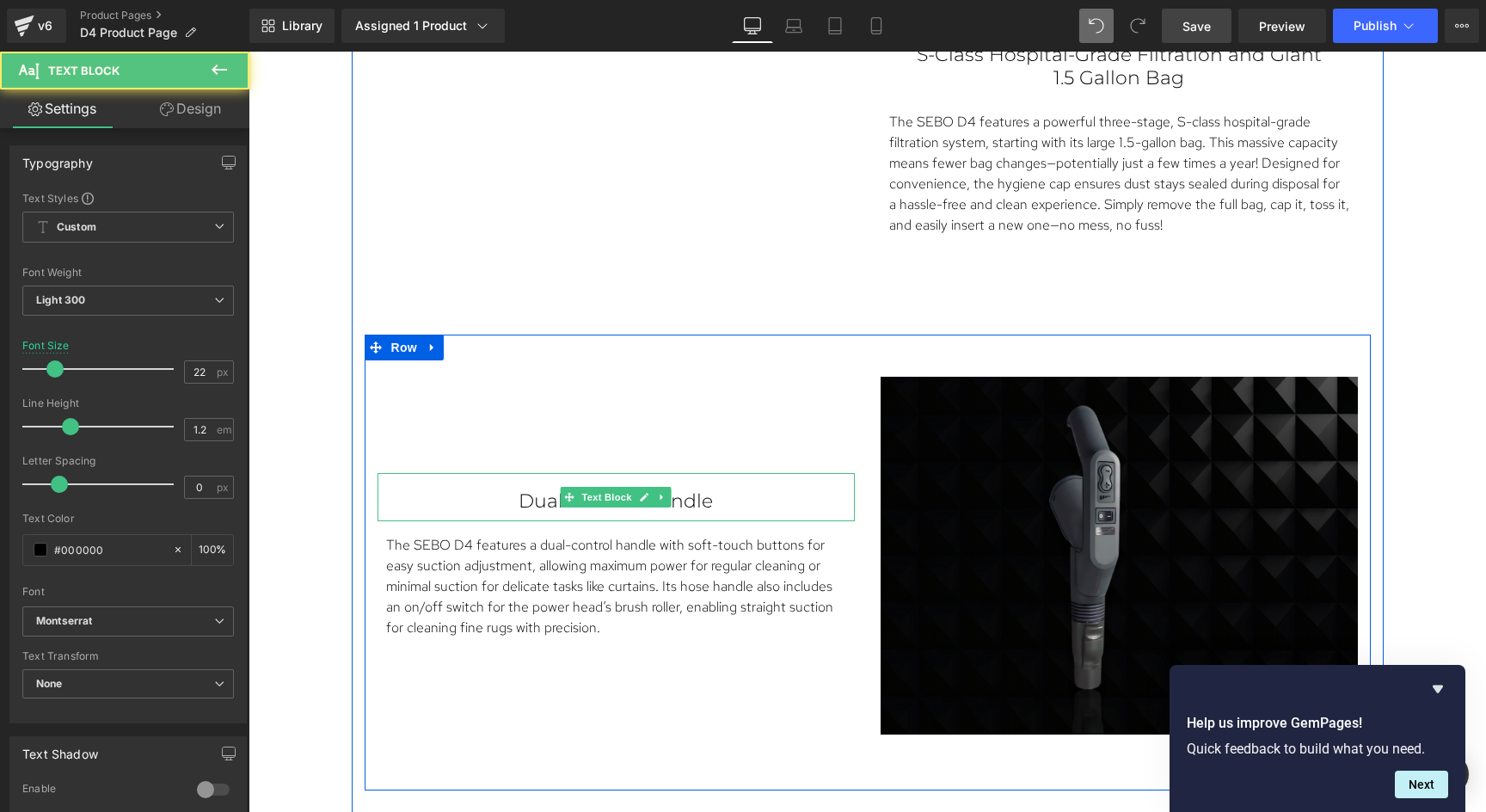
click at [599, 505] on p "Dual Control Handle" at bounding box center [616, 501] width 409 height 22
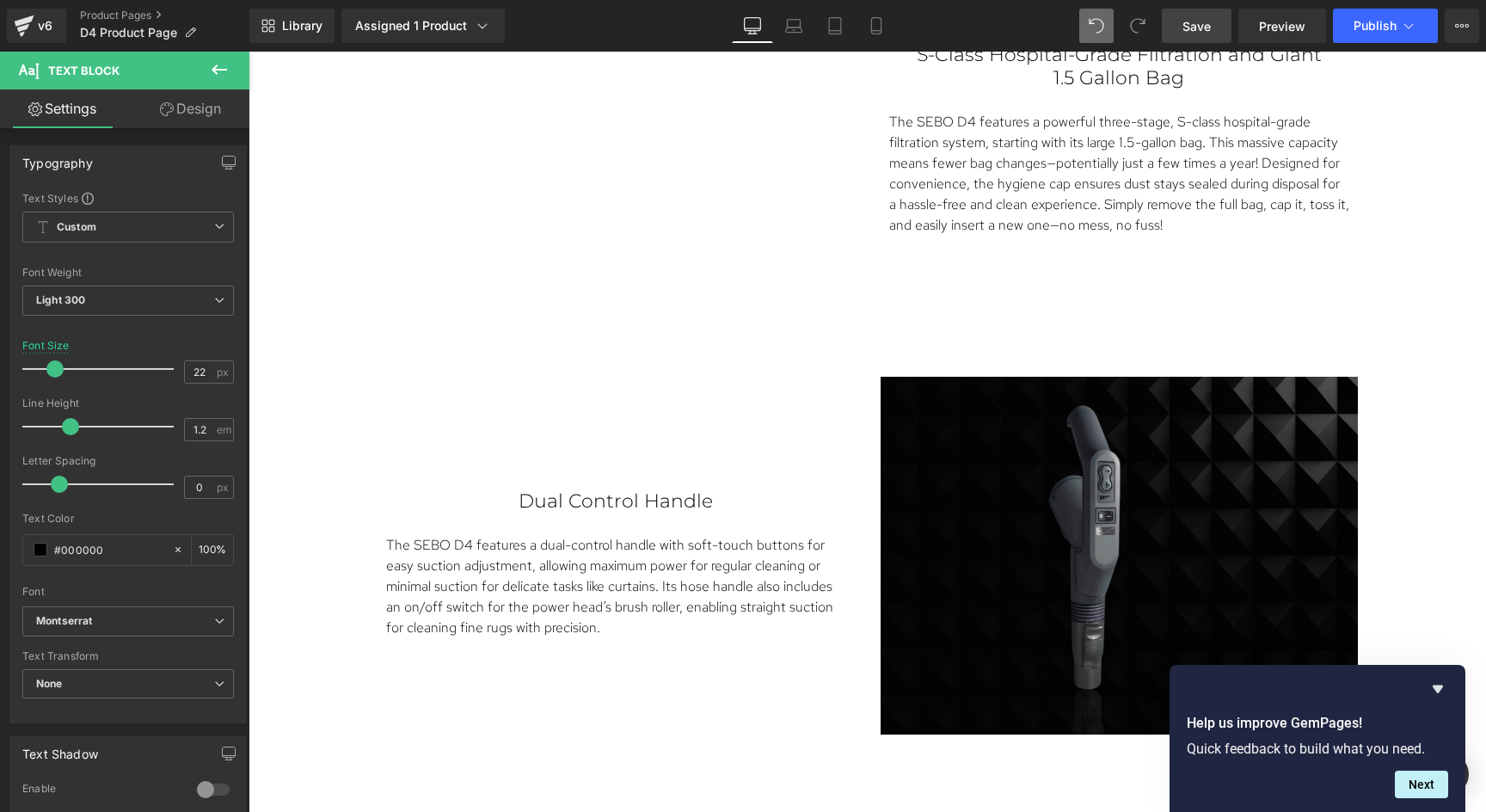
click at [193, 111] on link "Design" at bounding box center [190, 109] width 125 height 39
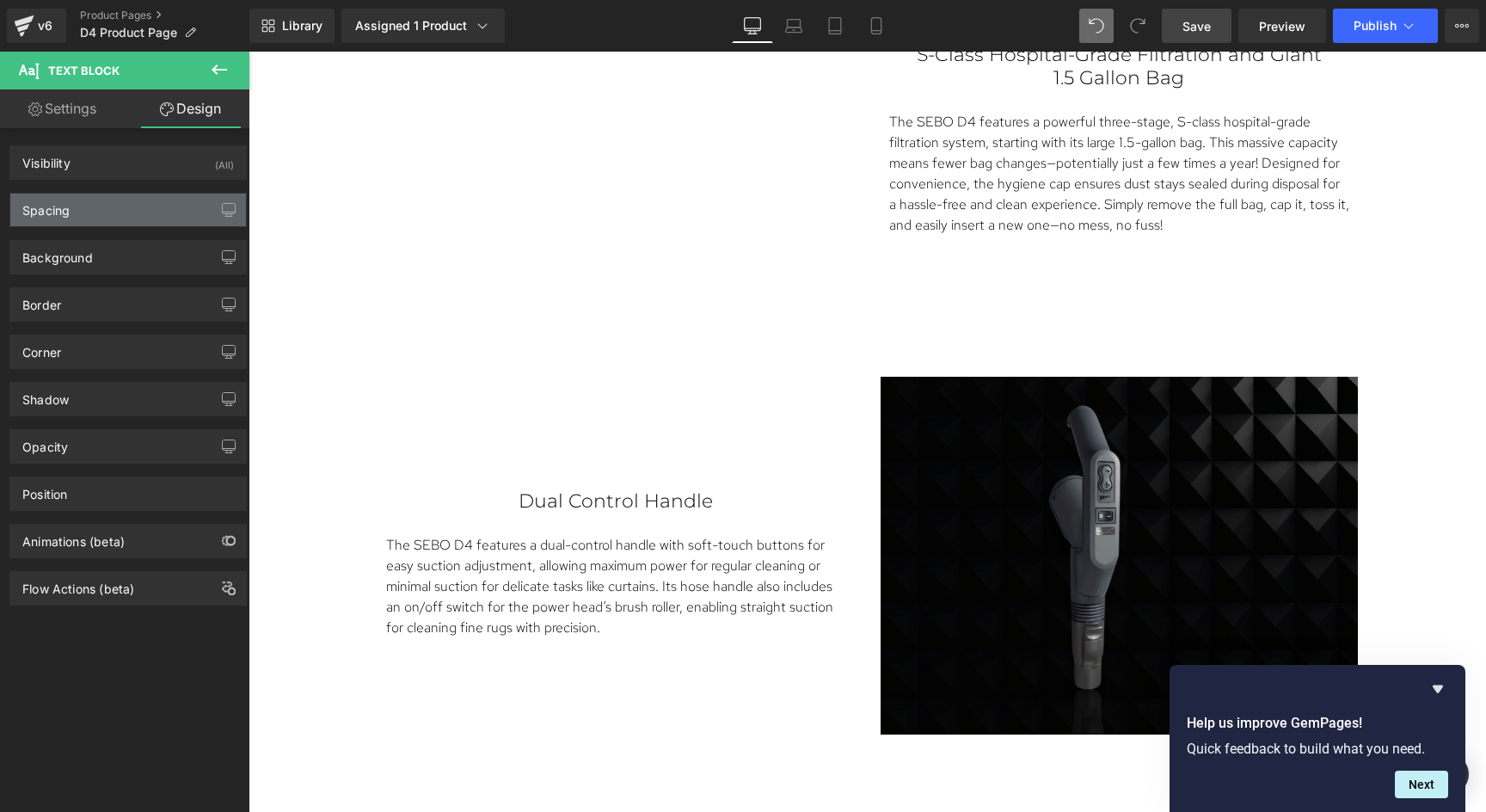
click at [125, 205] on div "Spacing" at bounding box center [127, 209] width 235 height 32
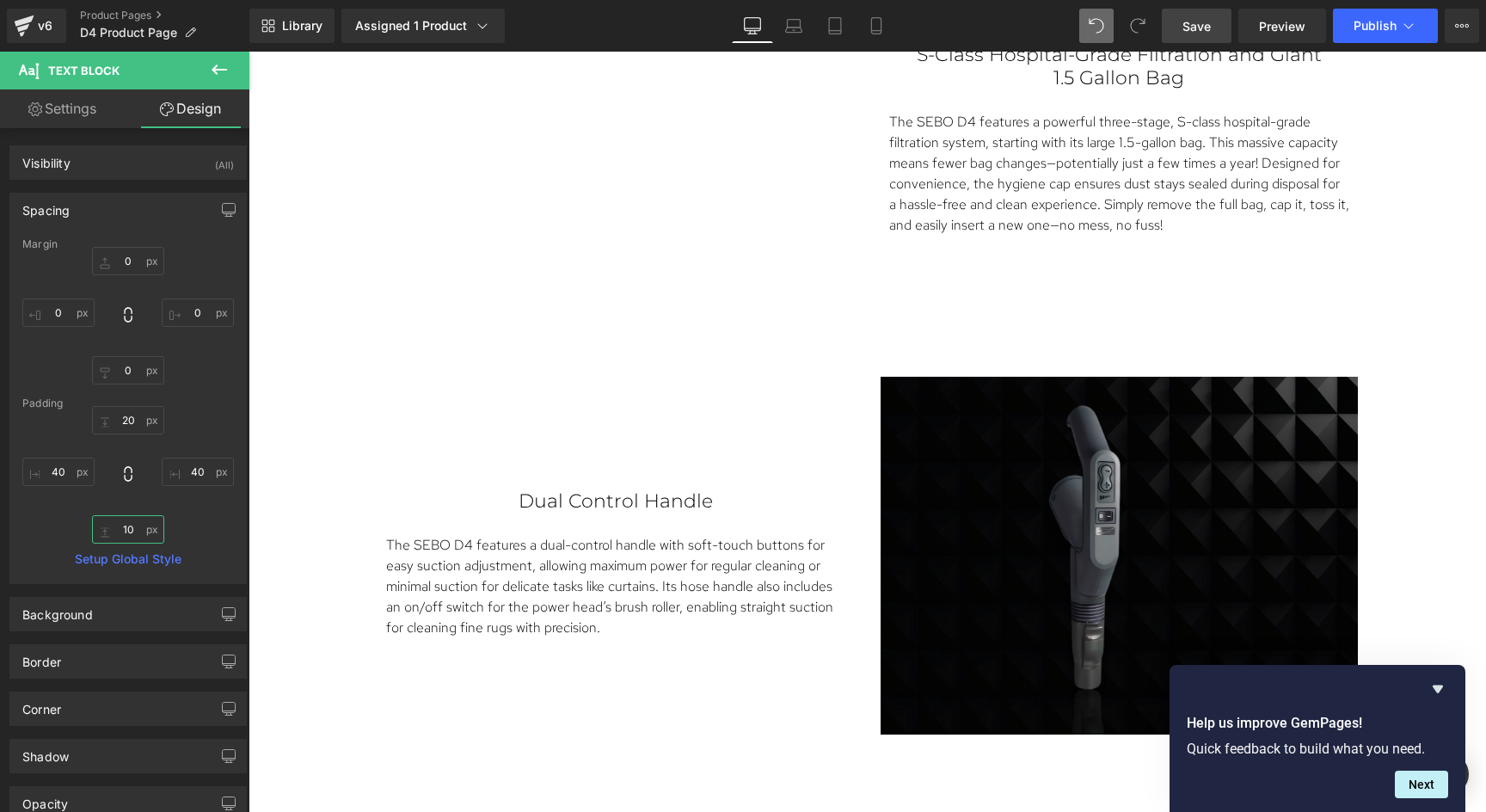
click at [124, 531] on input "10" at bounding box center [128, 529] width 72 height 29
type input "0"
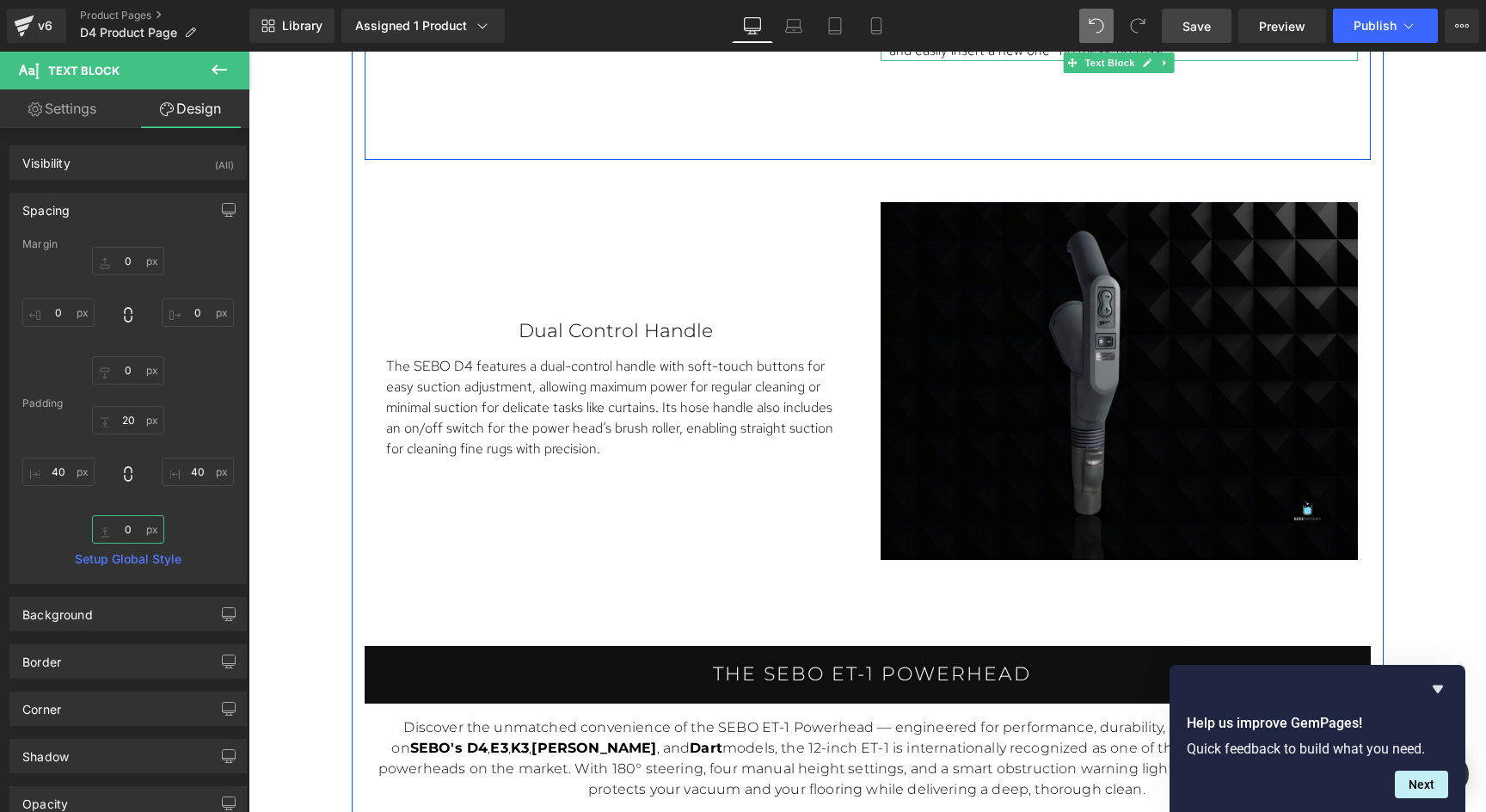
scroll to position [3464, 0]
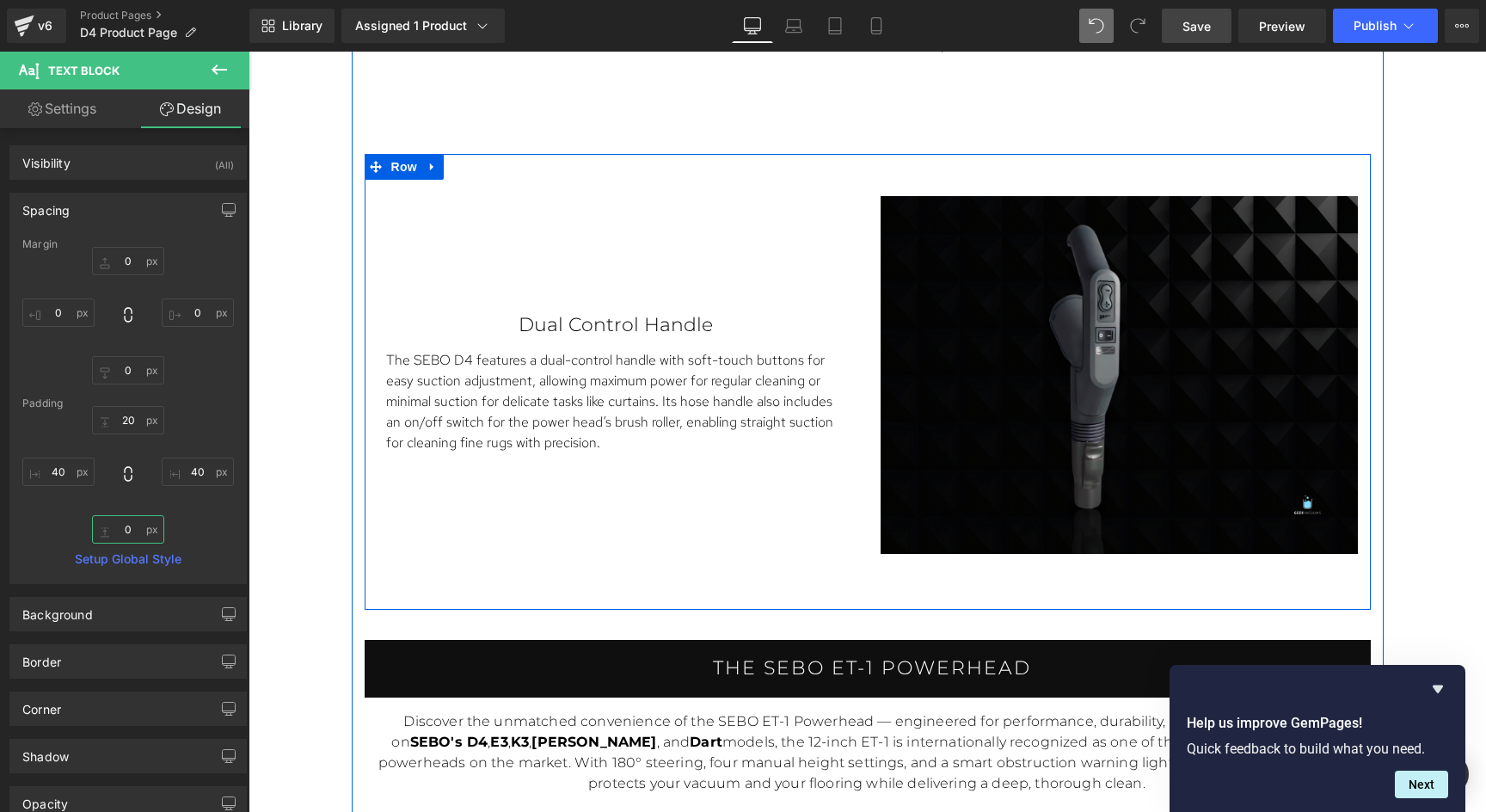
click at [691, 215] on div "Dual Control Handle Text Block The SEBO D4 features a dual-control handle with …" at bounding box center [616, 375] width 503 height 358
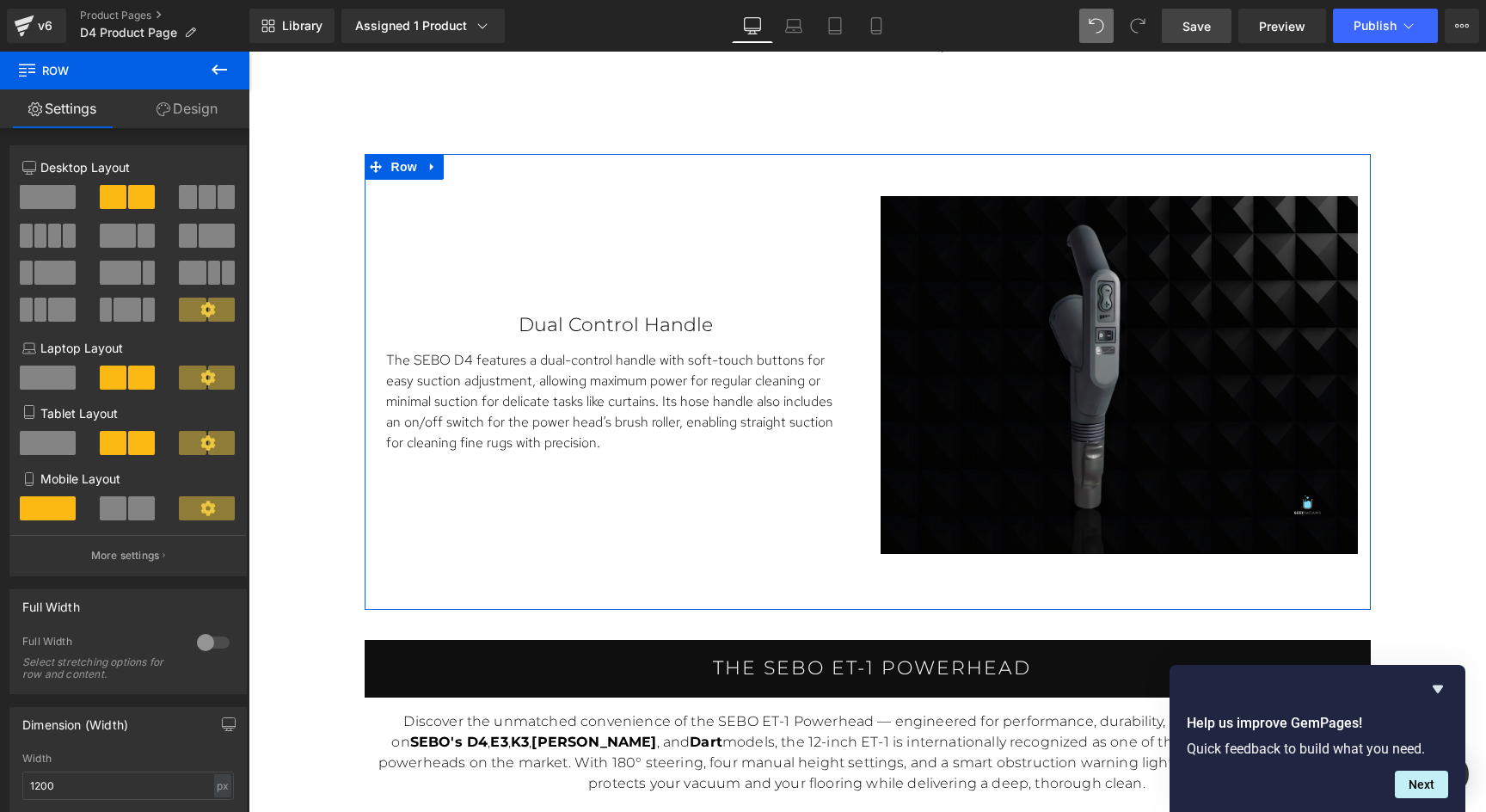
click at [199, 117] on link "Design" at bounding box center [186, 109] width 125 height 39
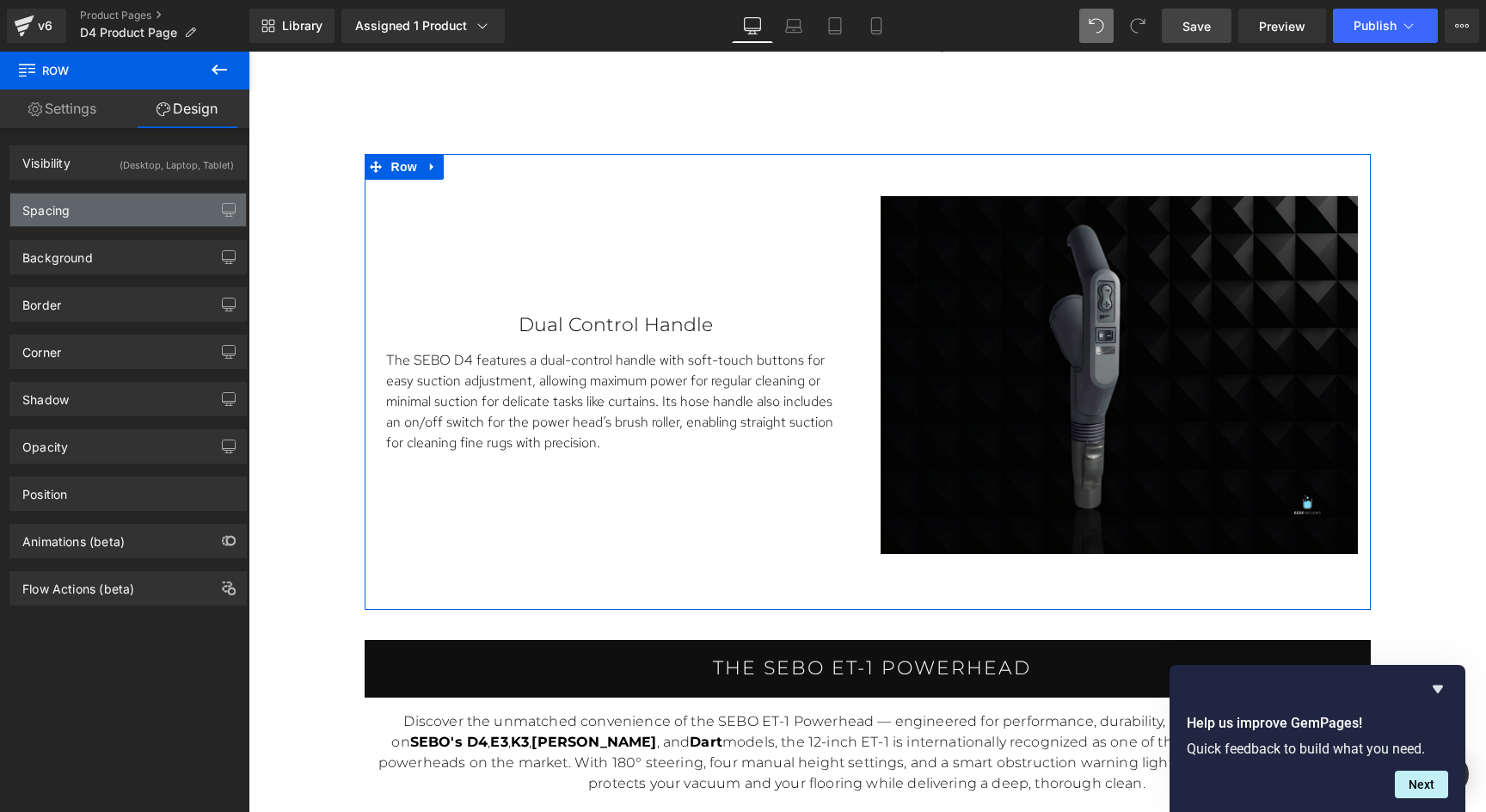
click at [118, 208] on div "Spacing" at bounding box center [127, 209] width 235 height 32
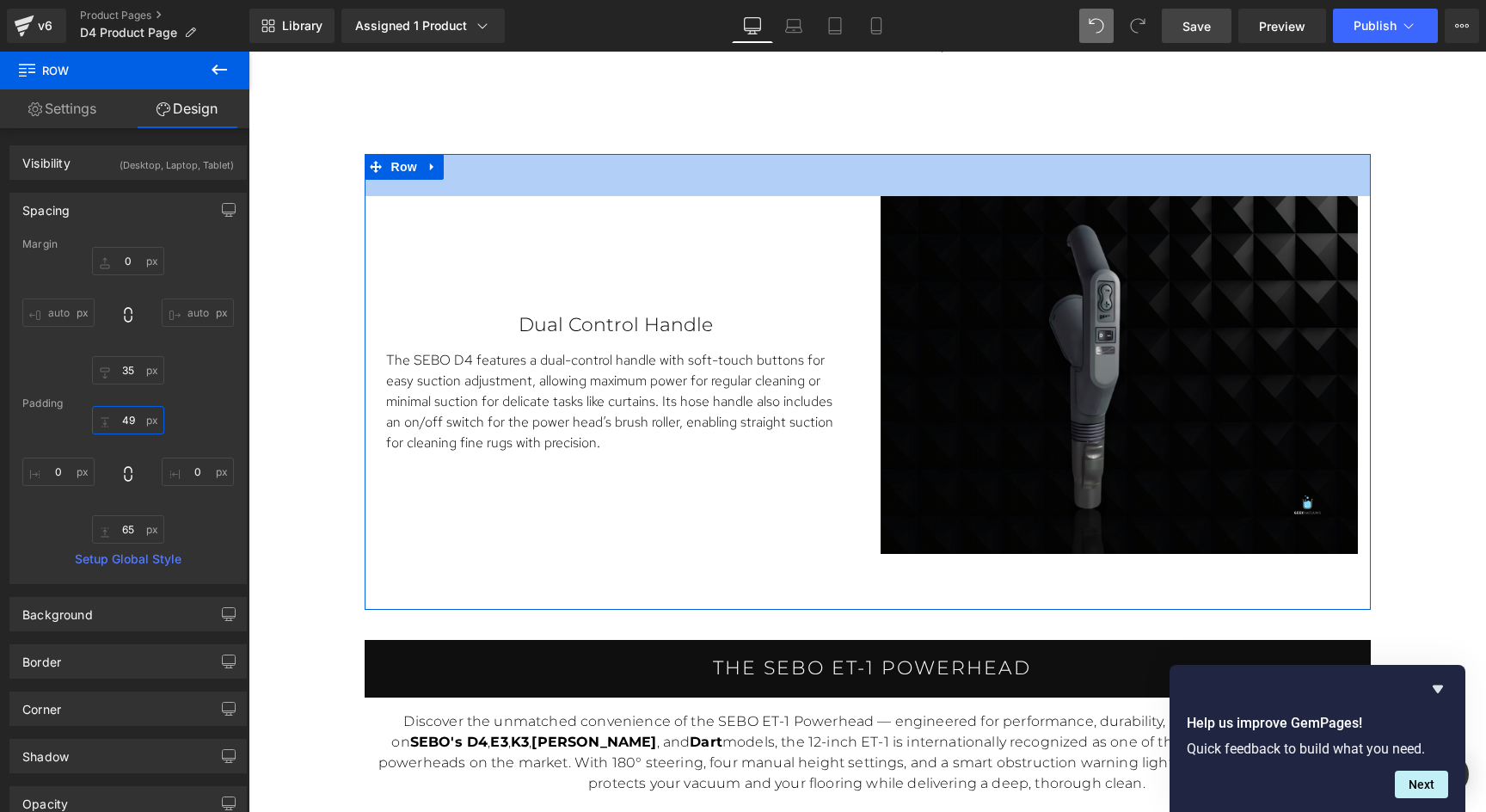
click at [130, 425] on input "49" at bounding box center [128, 420] width 72 height 29
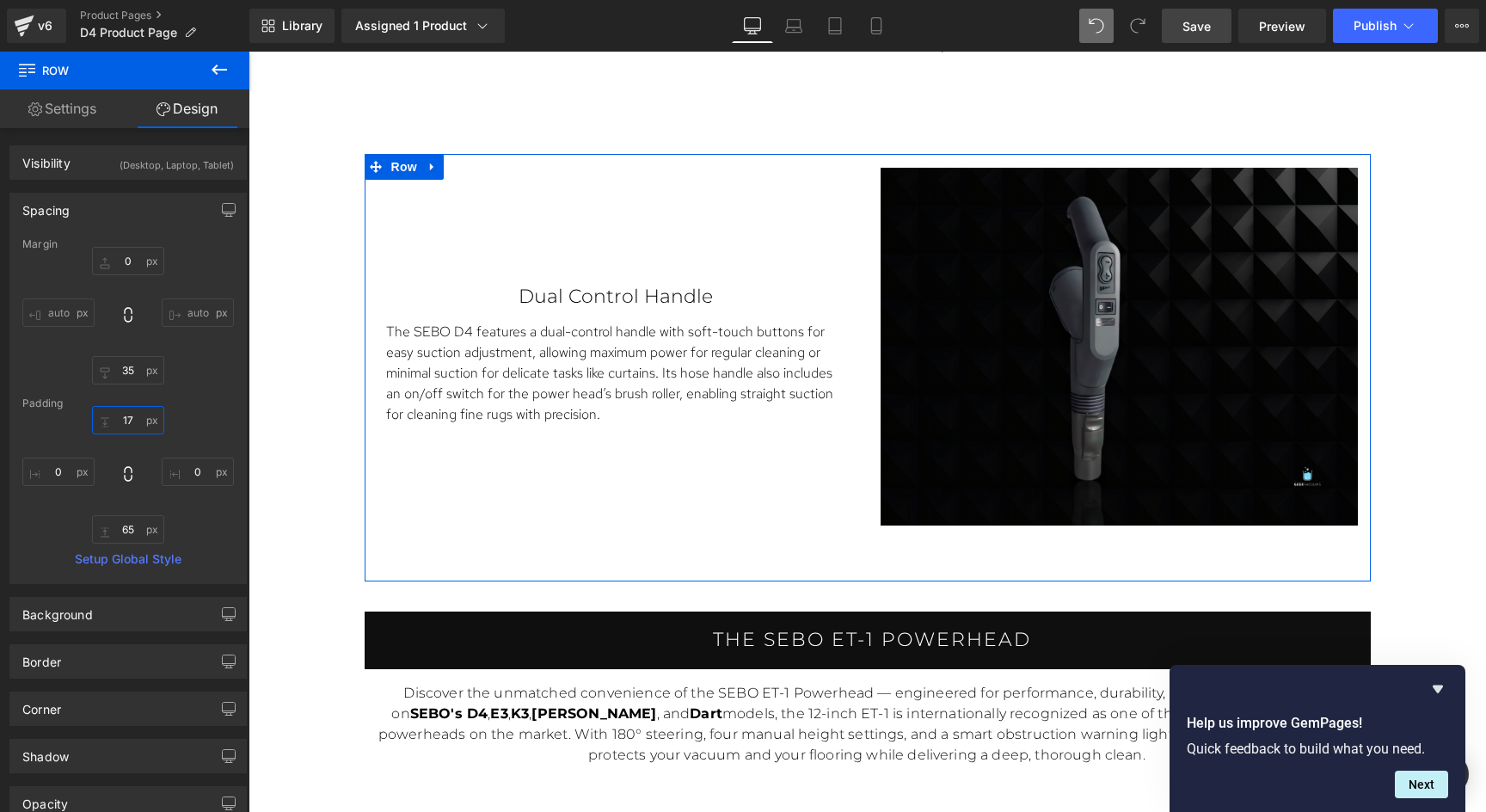
type input "16"
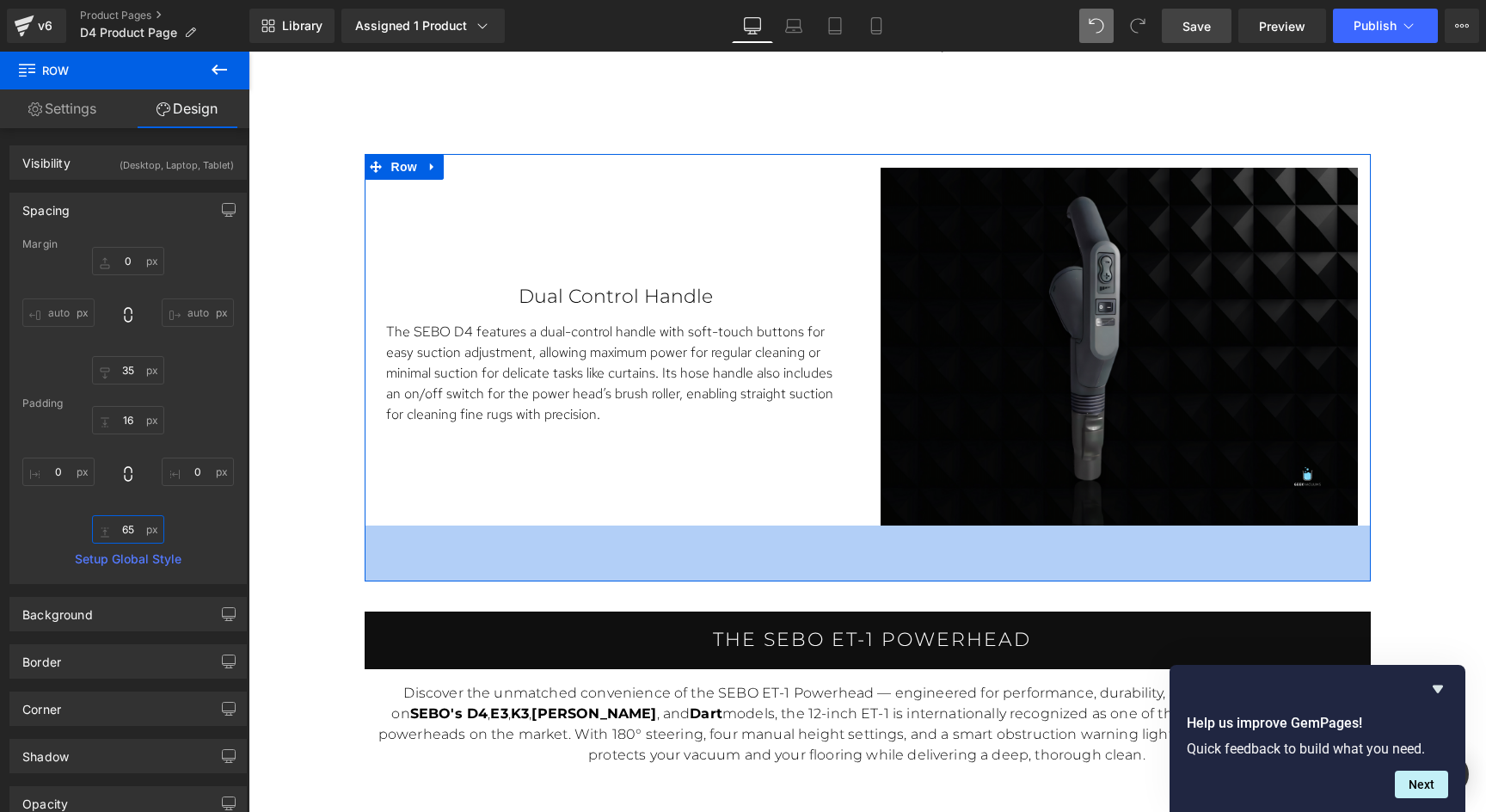
click at [138, 535] on input "65" at bounding box center [128, 529] width 72 height 29
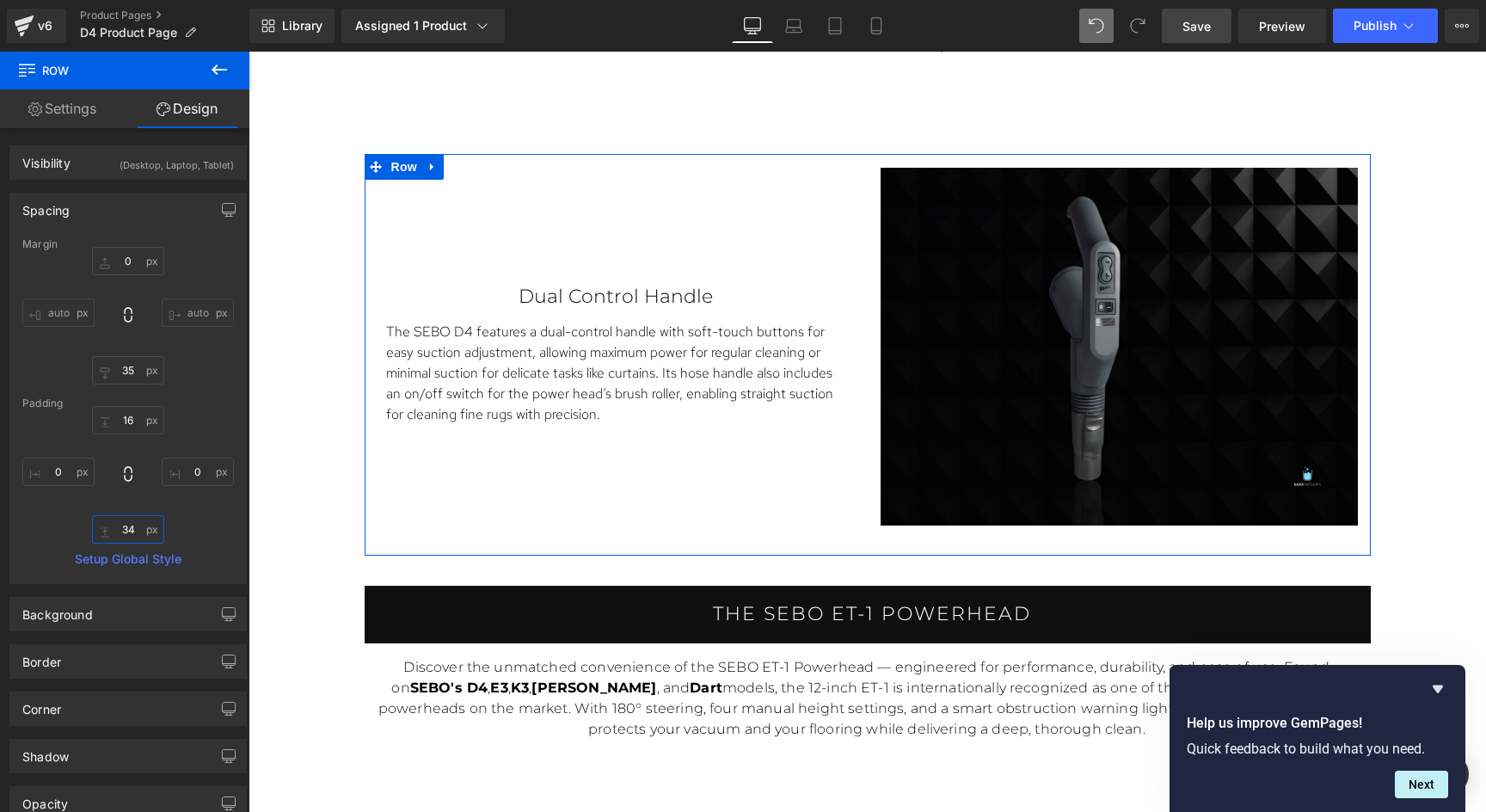
type input "33"
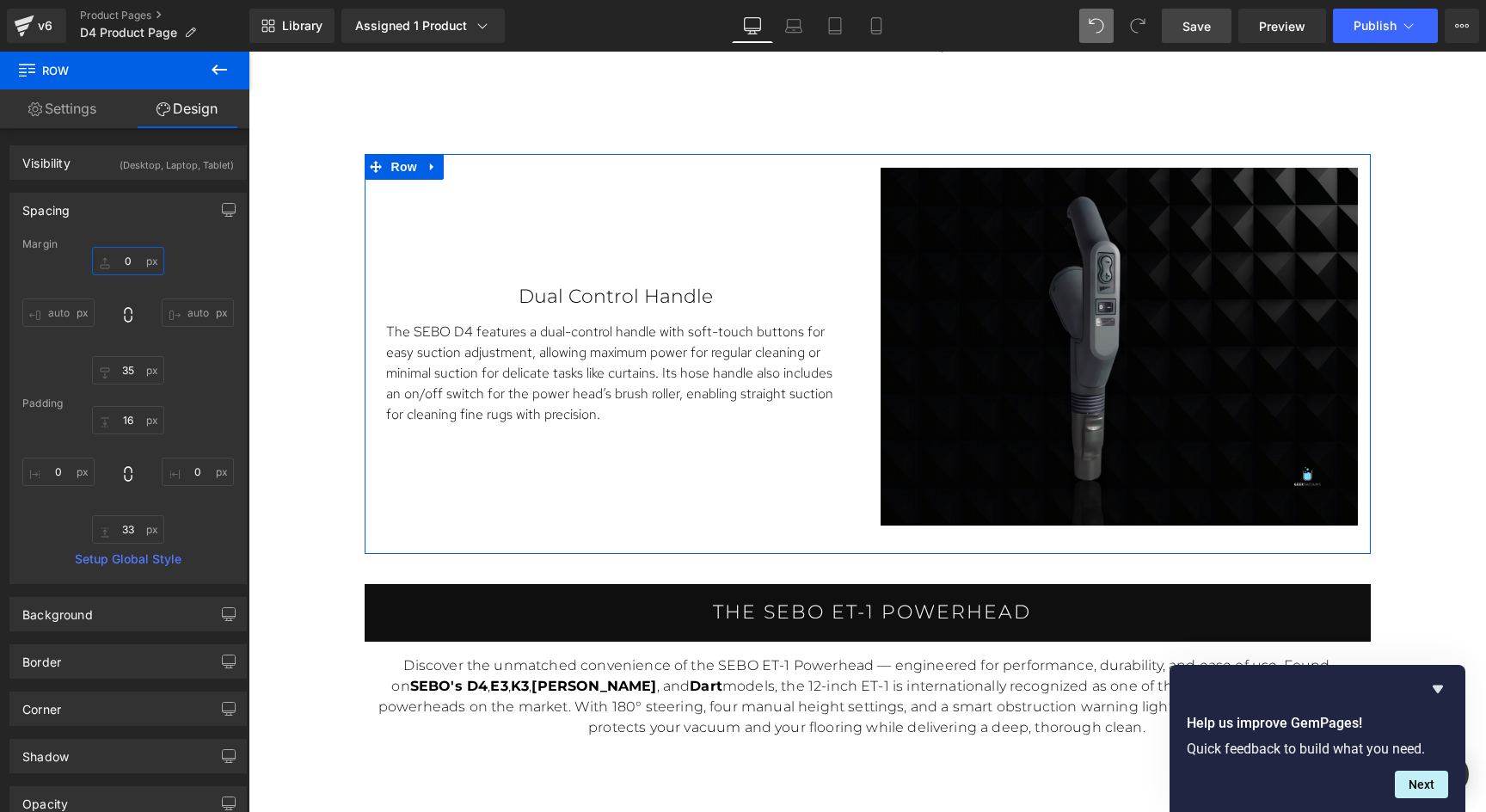
click at [128, 269] on input "0" at bounding box center [128, 260] width 72 height 29
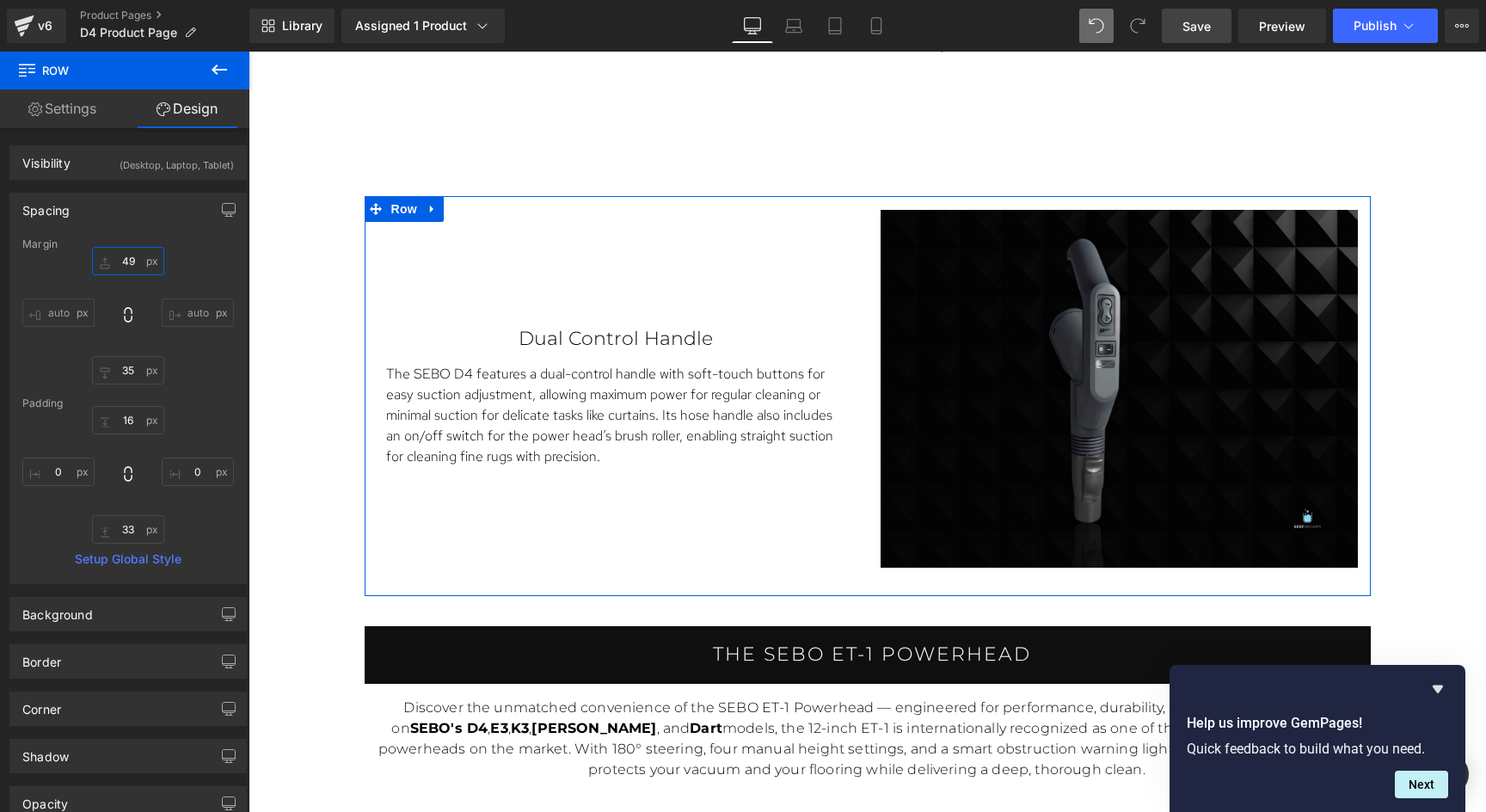
type input "50"
click at [126, 372] on input "35" at bounding box center [128, 370] width 72 height 29
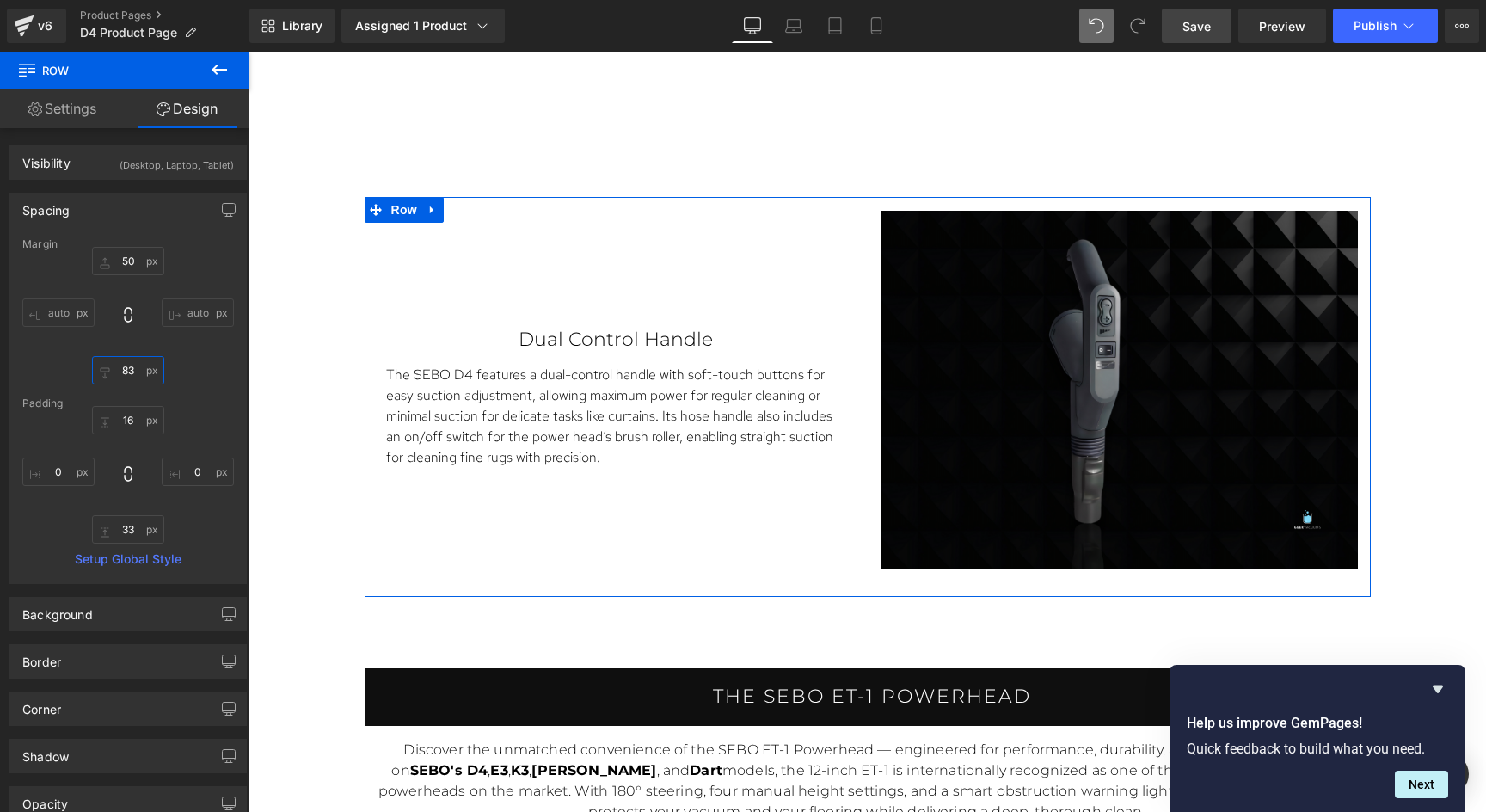
type input "84"
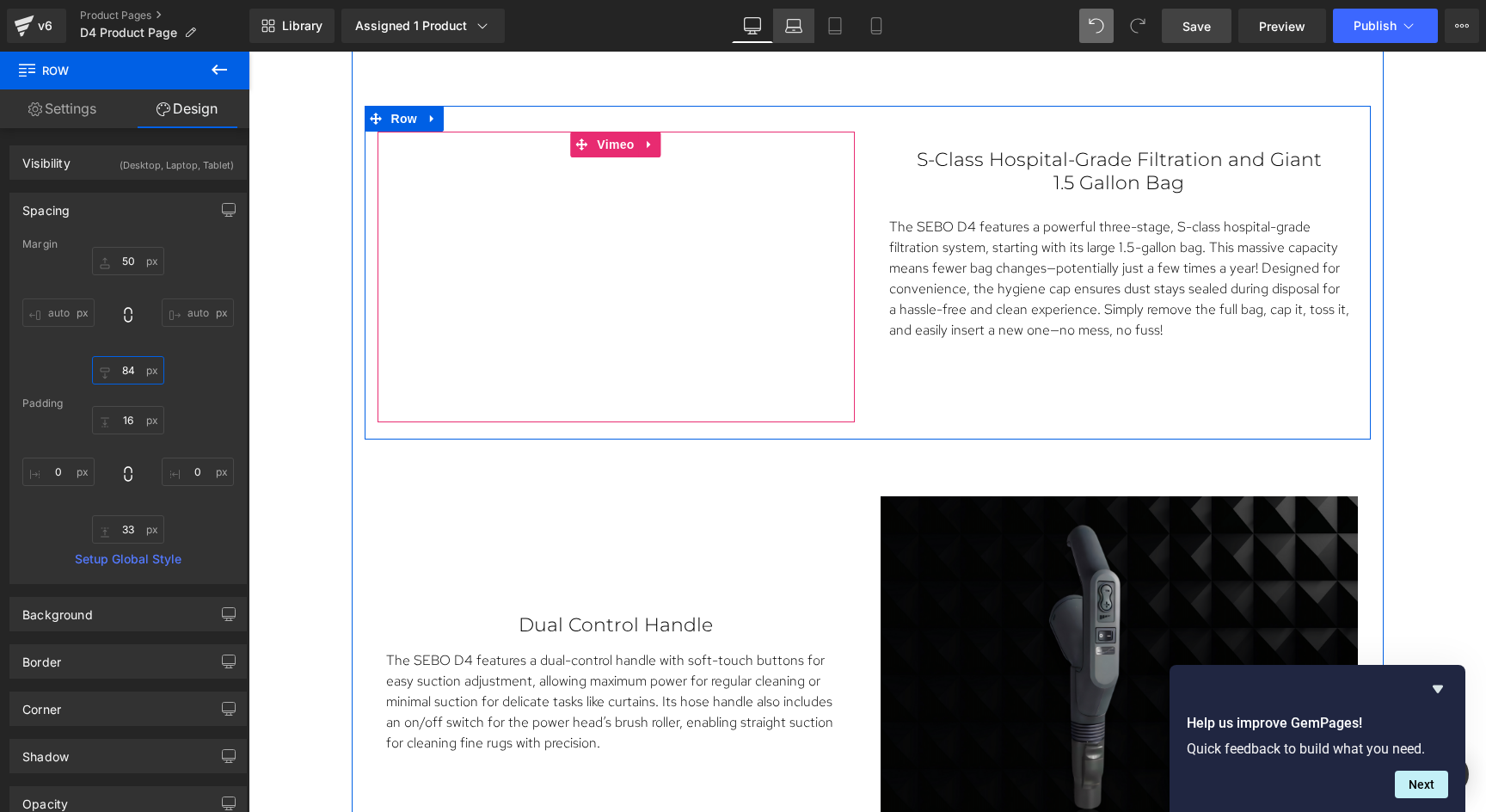
scroll to position [3158, 0]
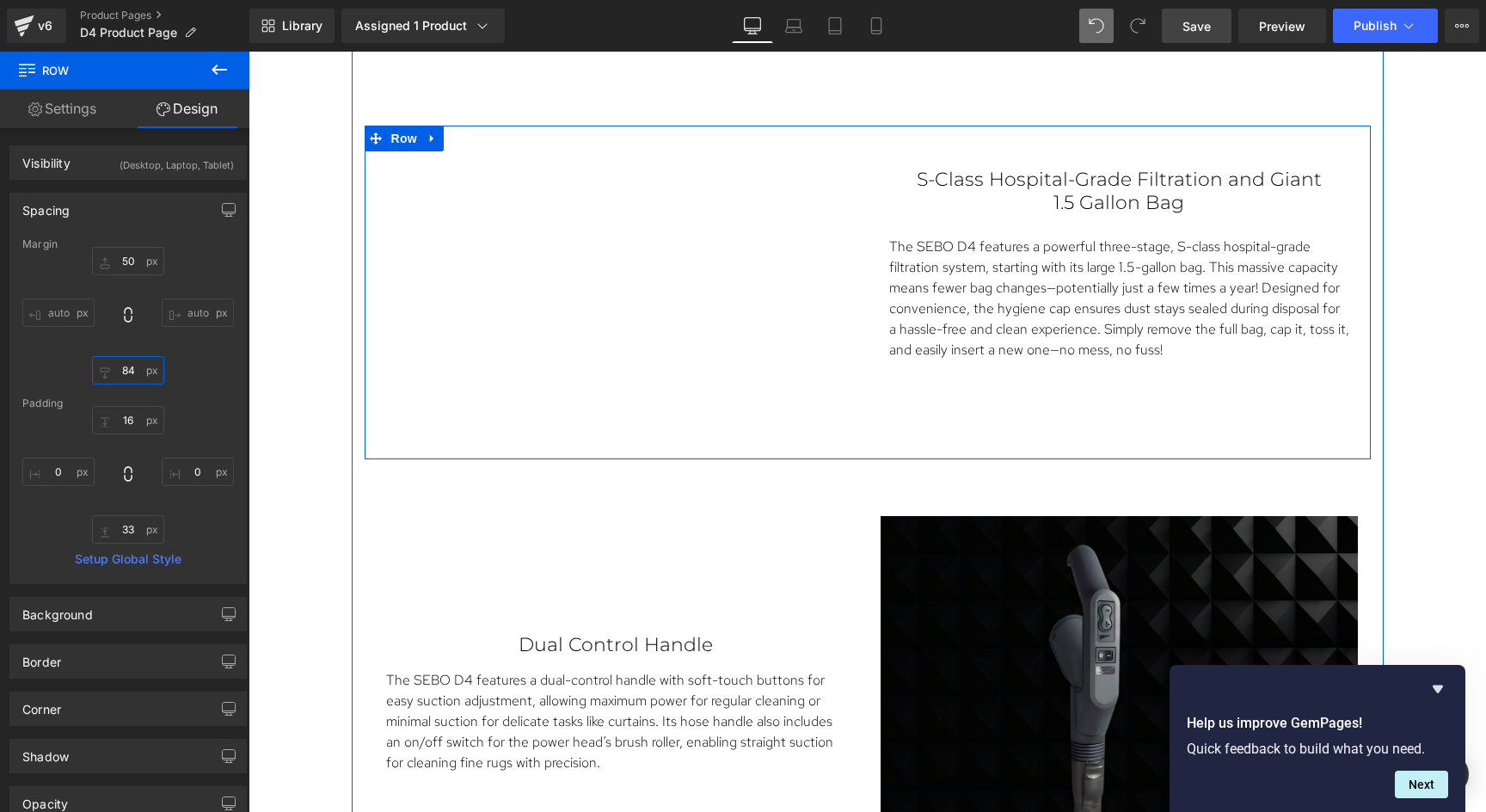
click at [892, 399] on div "Vimeo S-Class Hospital-Grade Filtration and Giant 1.5 Gallon Bag Text Block The…" at bounding box center [868, 293] width 1006 height 334
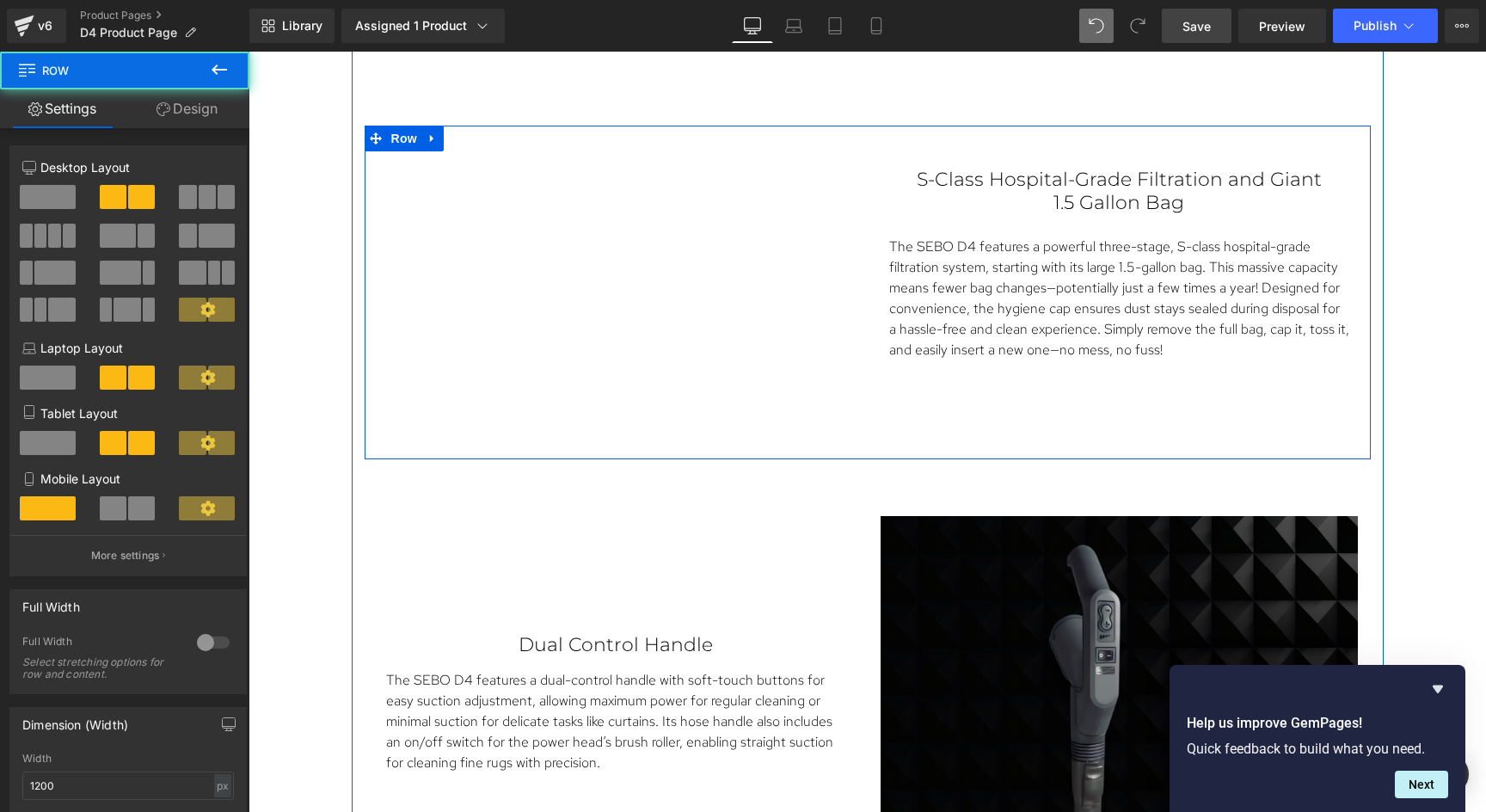
click at [892, 399] on div "Vimeo S-Class Hospital-Grade Filtration and Giant 1.5 Gallon Bag Text Block The…" at bounding box center [868, 293] width 1006 height 334
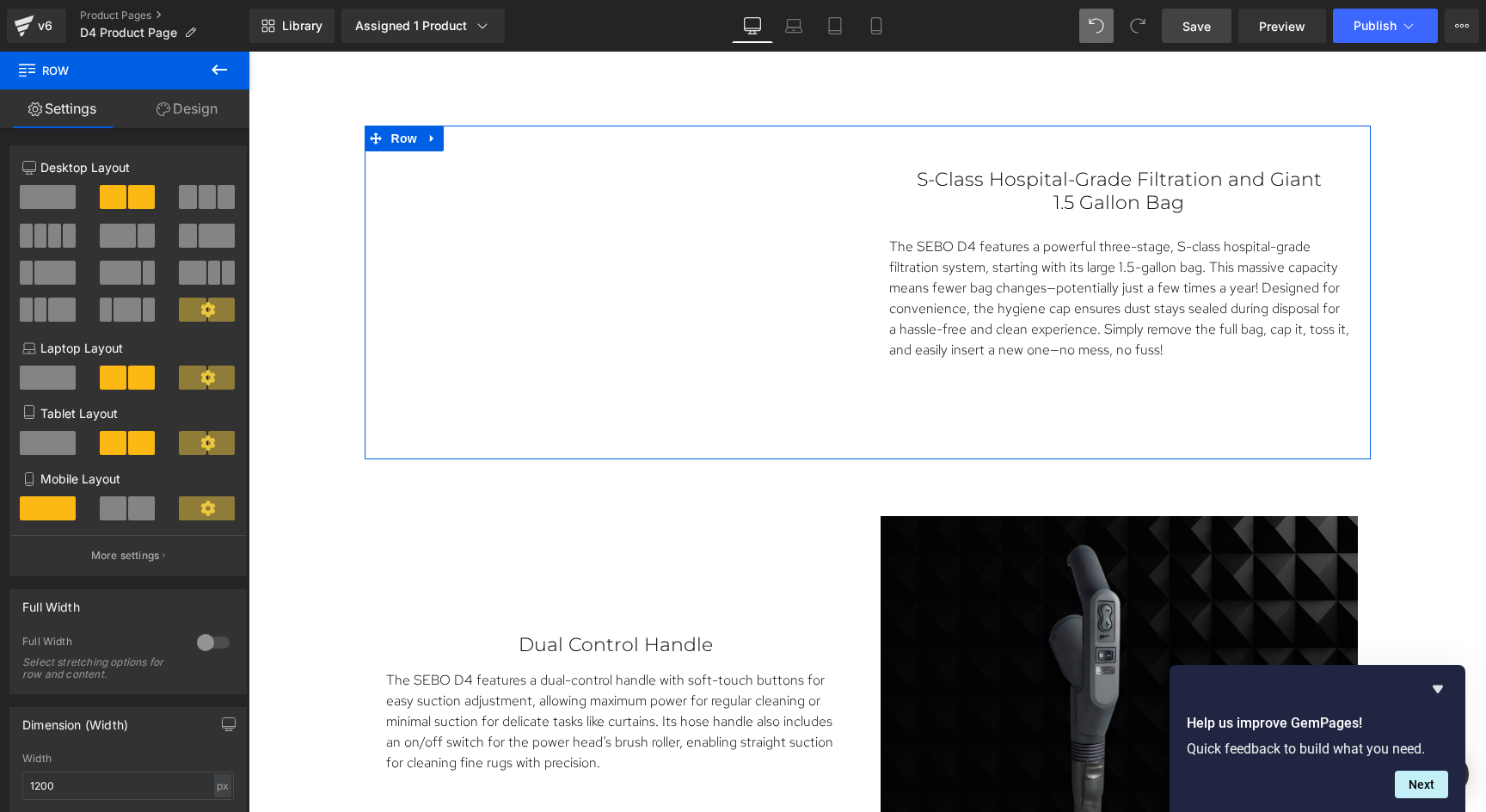
click at [188, 107] on link "Design" at bounding box center [186, 109] width 125 height 39
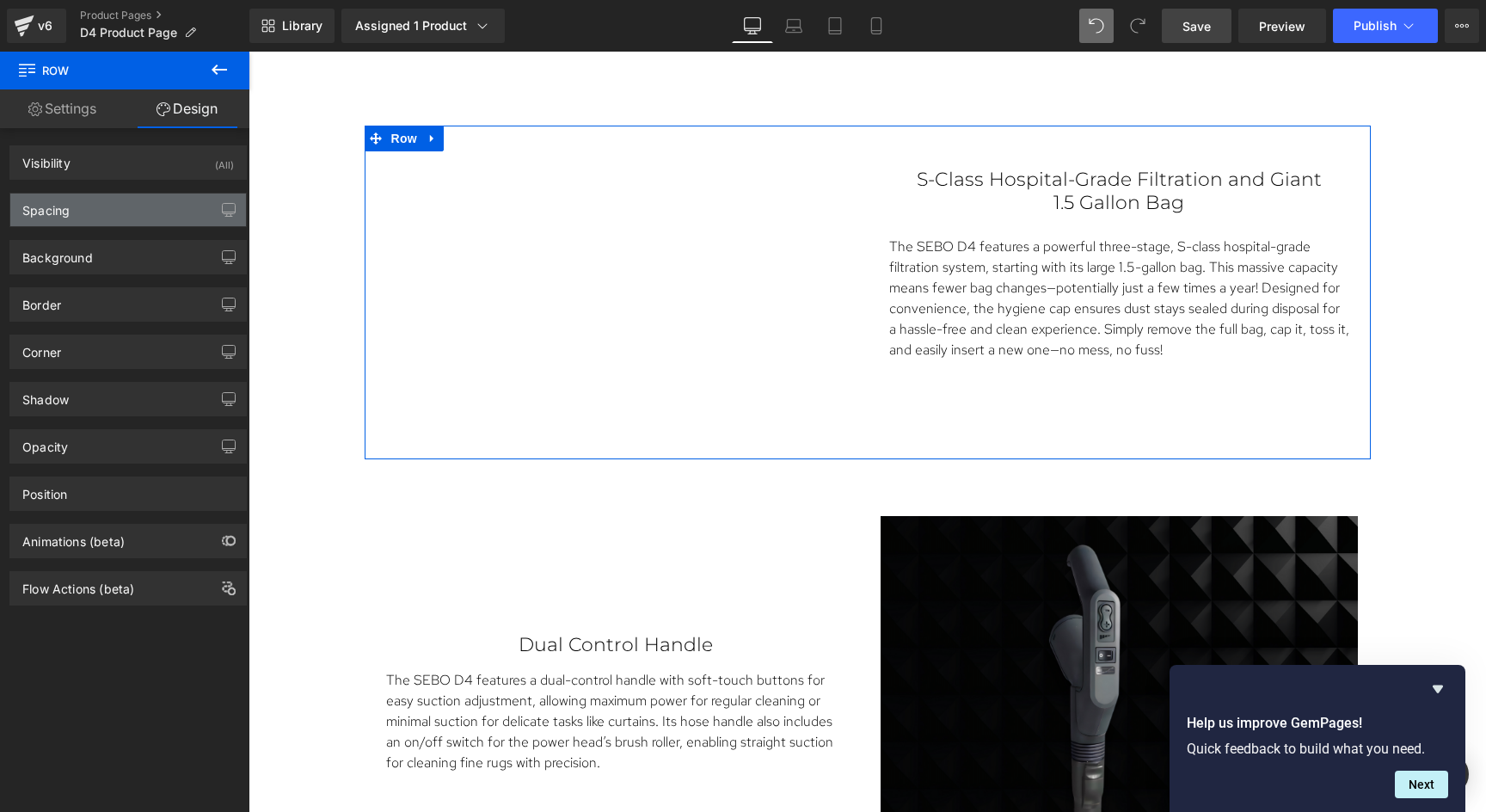
click at [128, 205] on div "Spacing" at bounding box center [127, 209] width 235 height 32
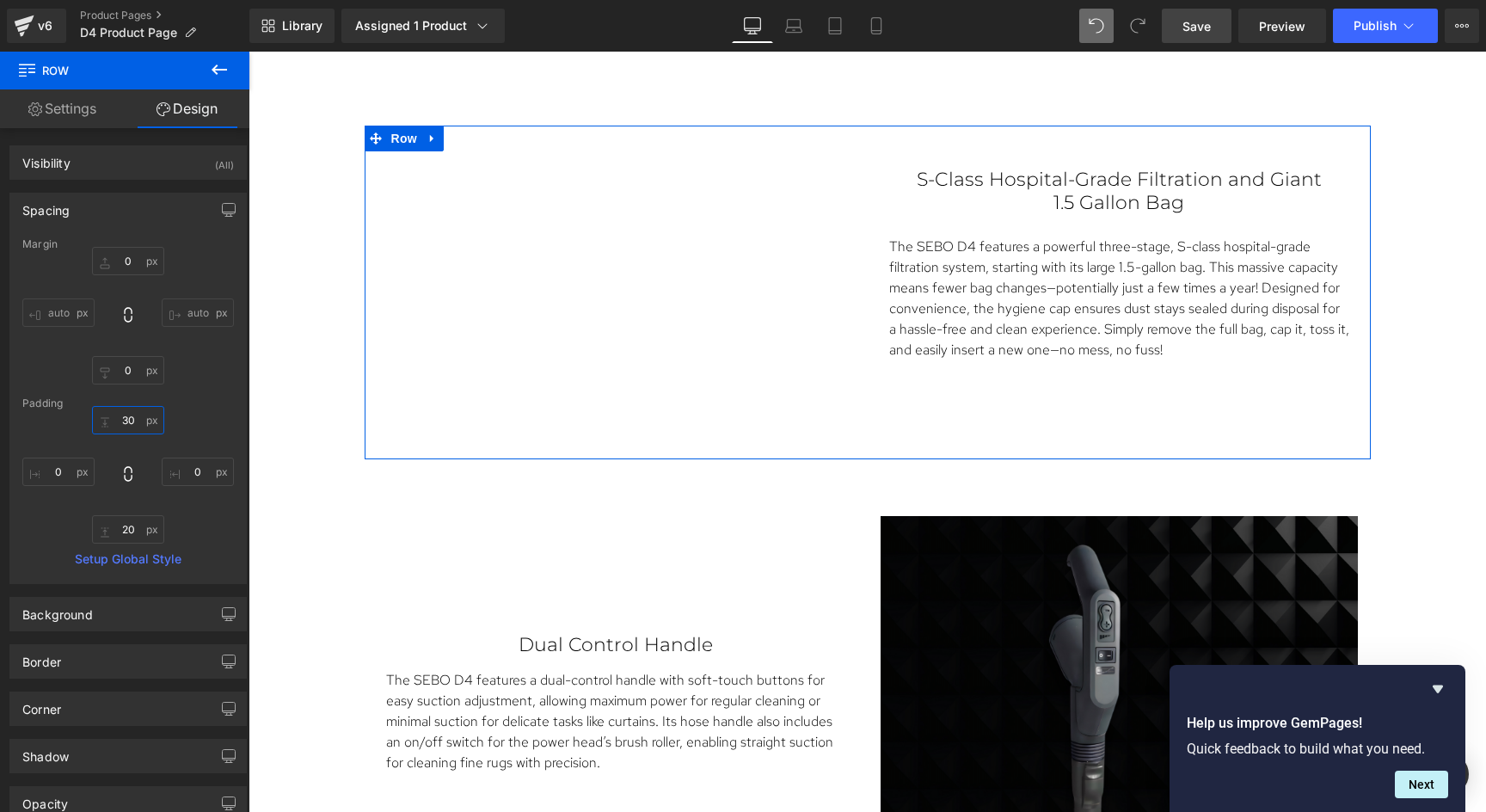
click at [129, 422] on input "30" at bounding box center [128, 420] width 72 height 29
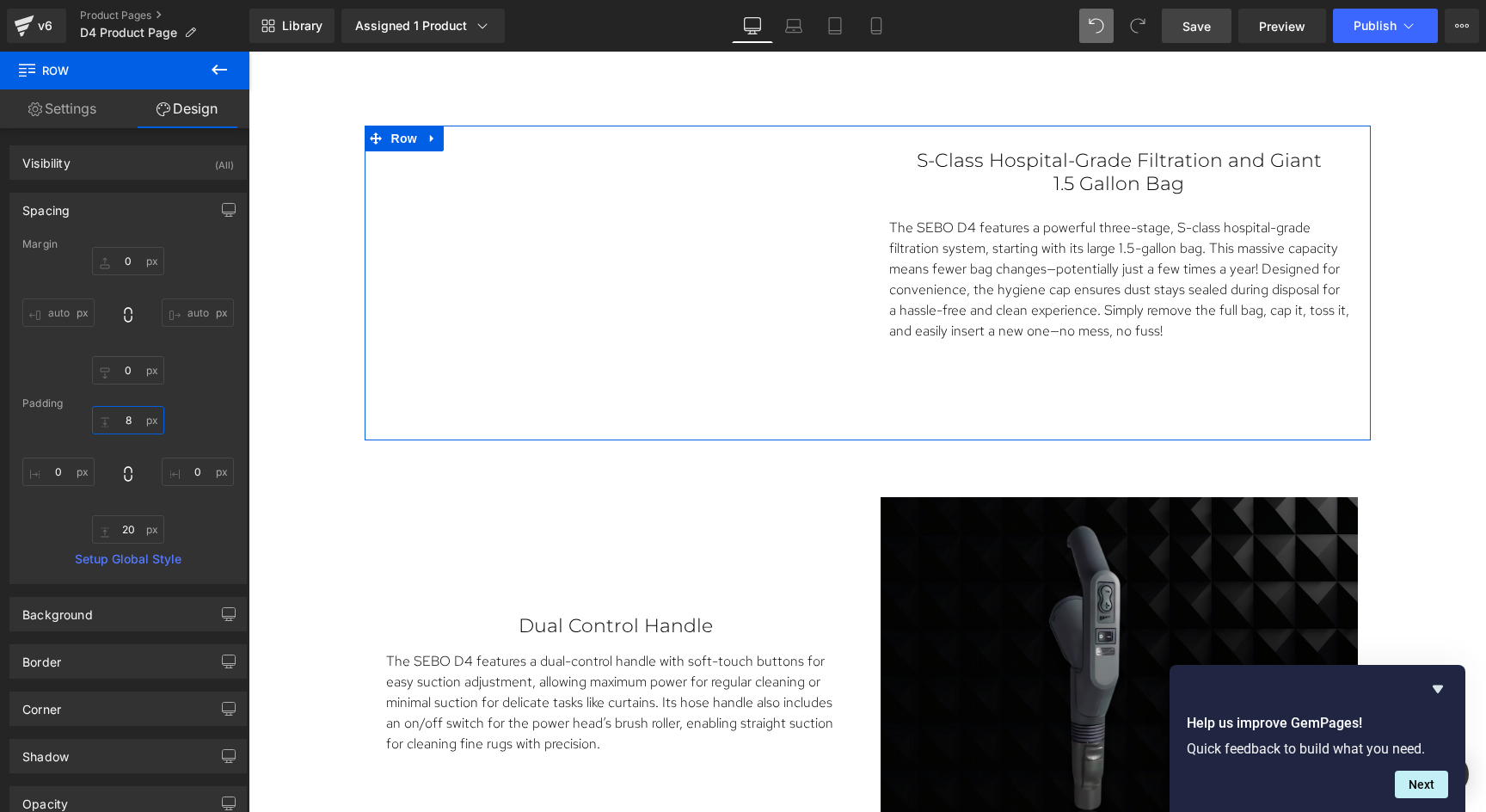
type input "7"
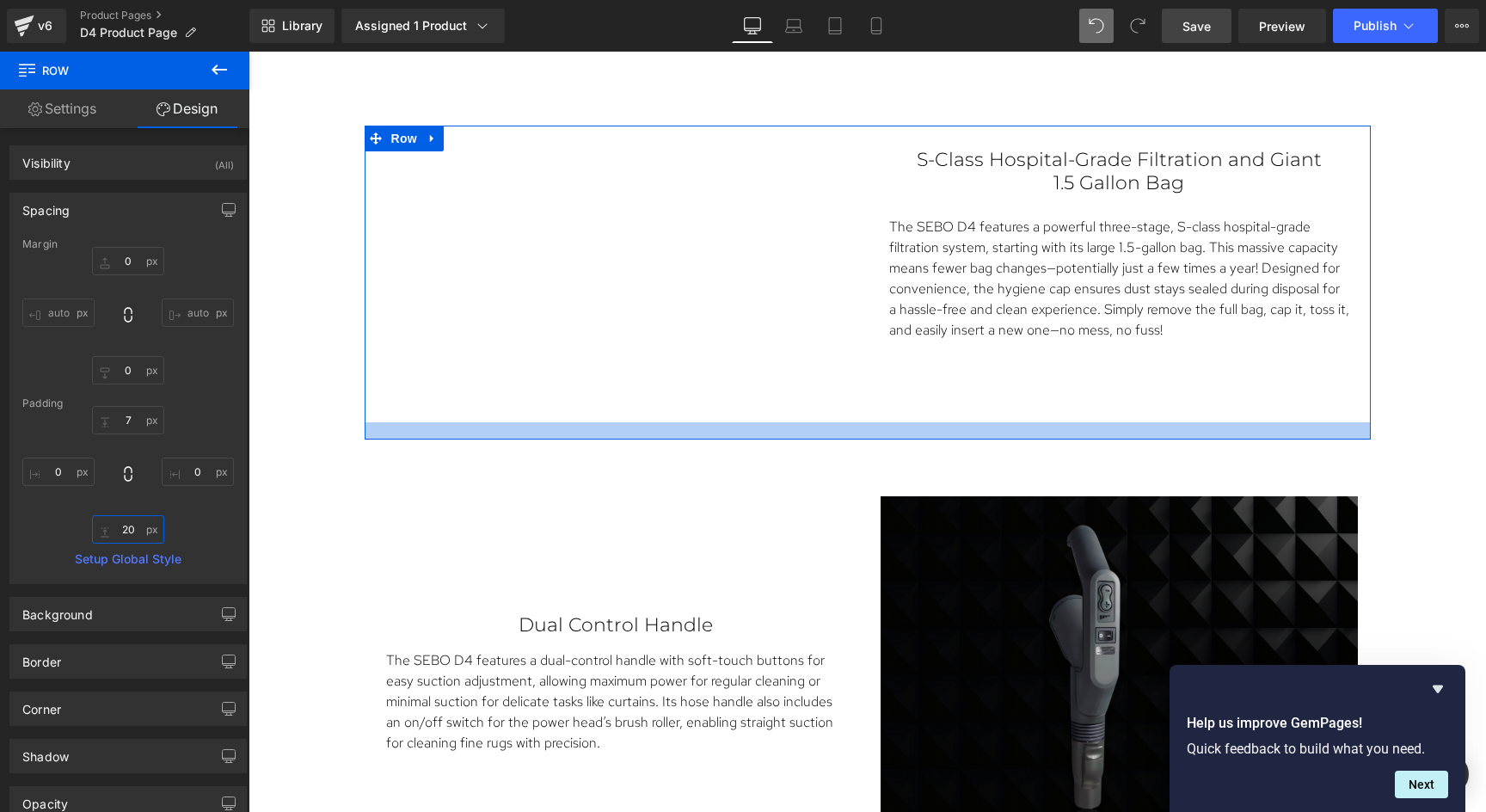
click at [122, 529] on input "20" at bounding box center [128, 529] width 72 height 29
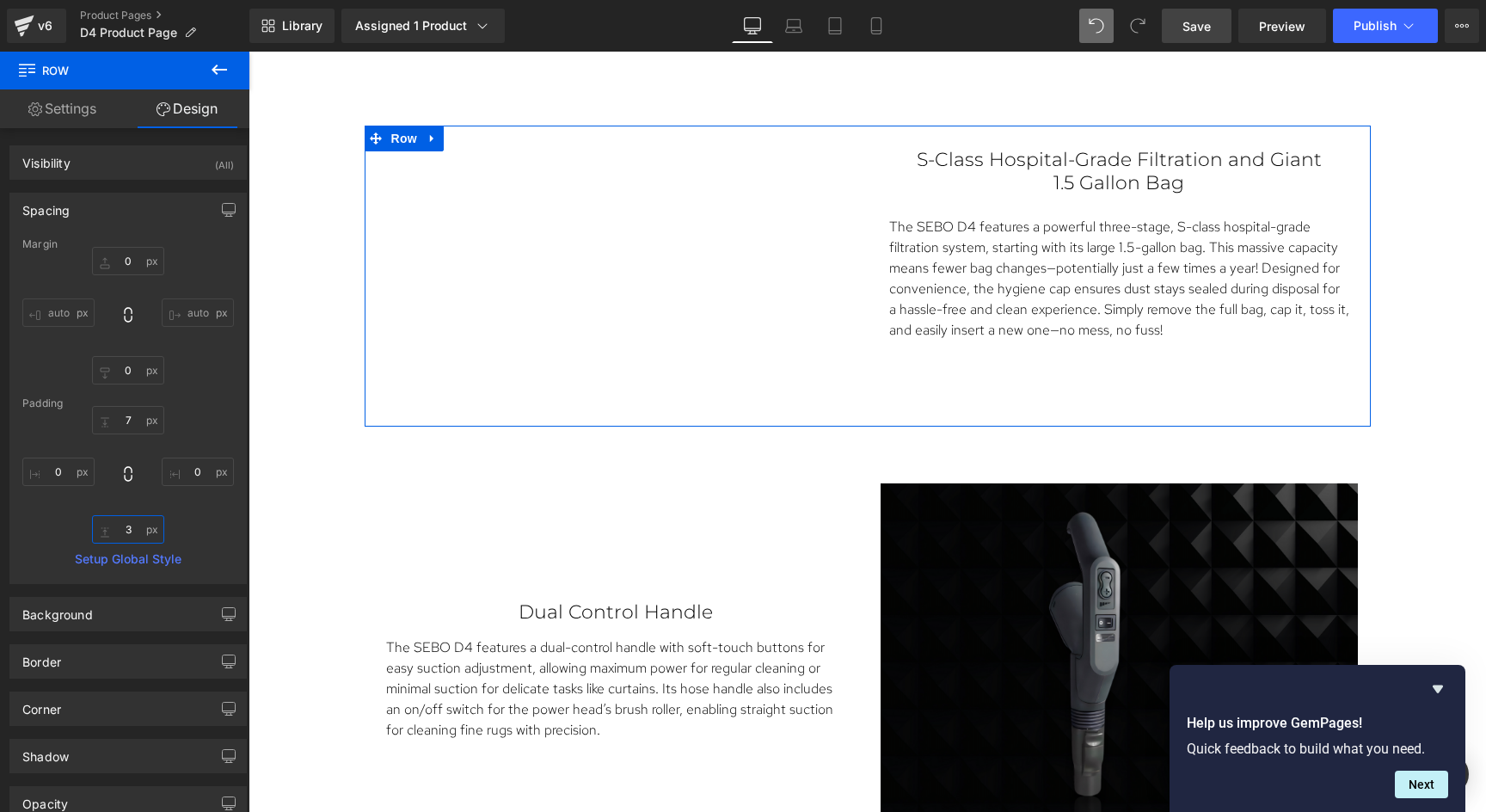
type input "2"
click at [129, 258] on input "0" at bounding box center [128, 260] width 72 height 29
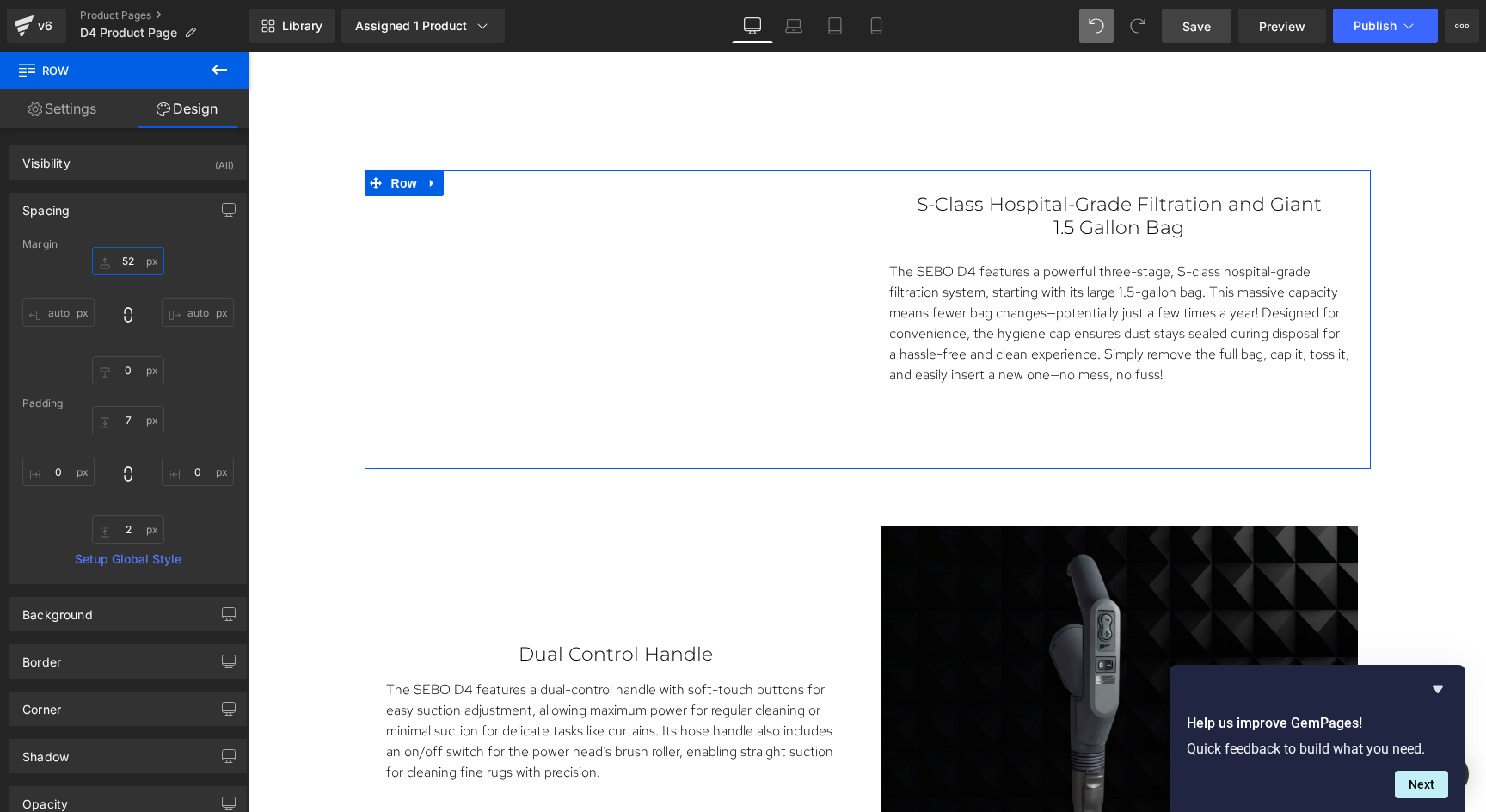
type input "51"
click at [129, 368] on input "0" at bounding box center [128, 370] width 72 height 29
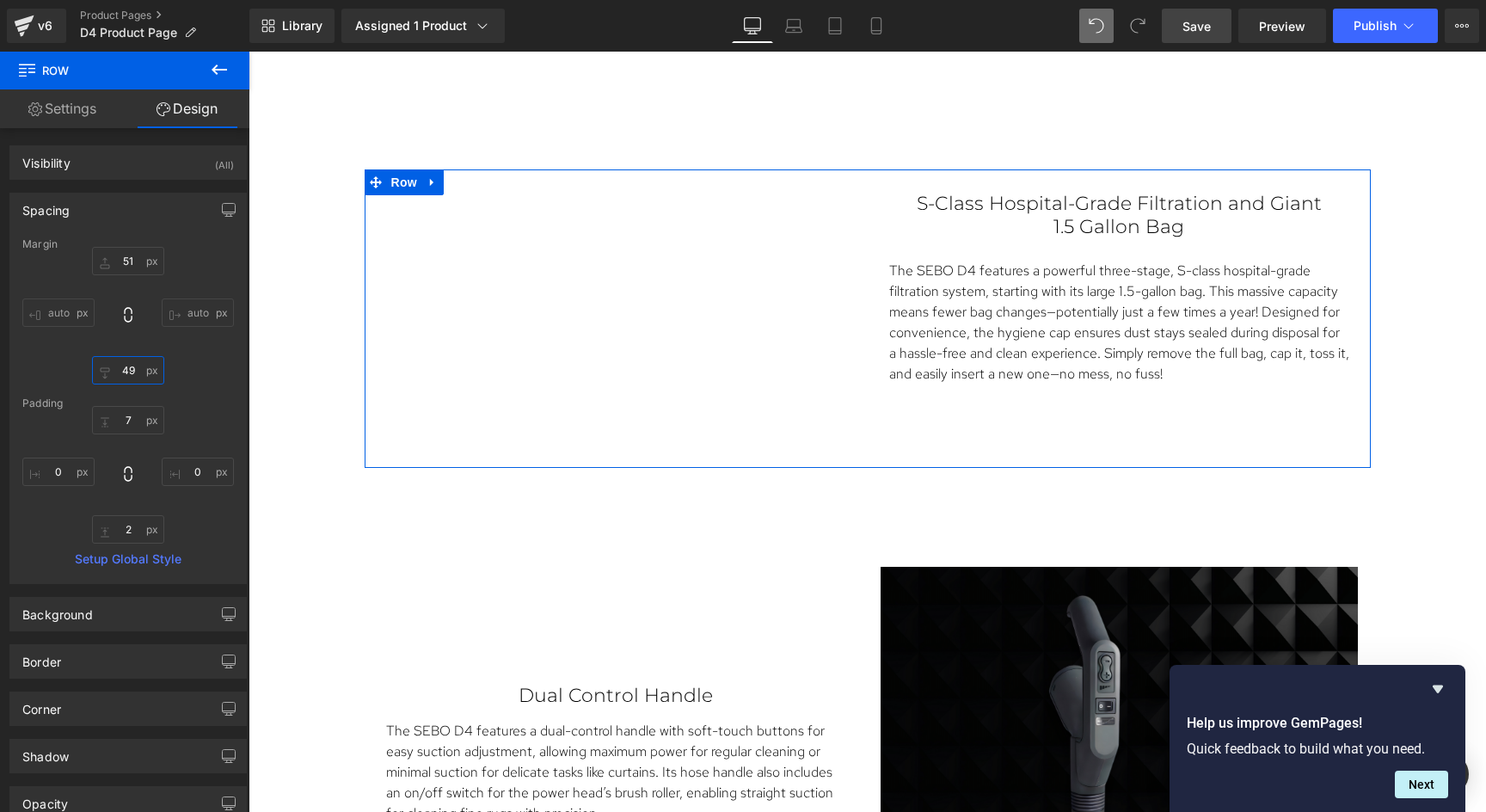
type input "50"
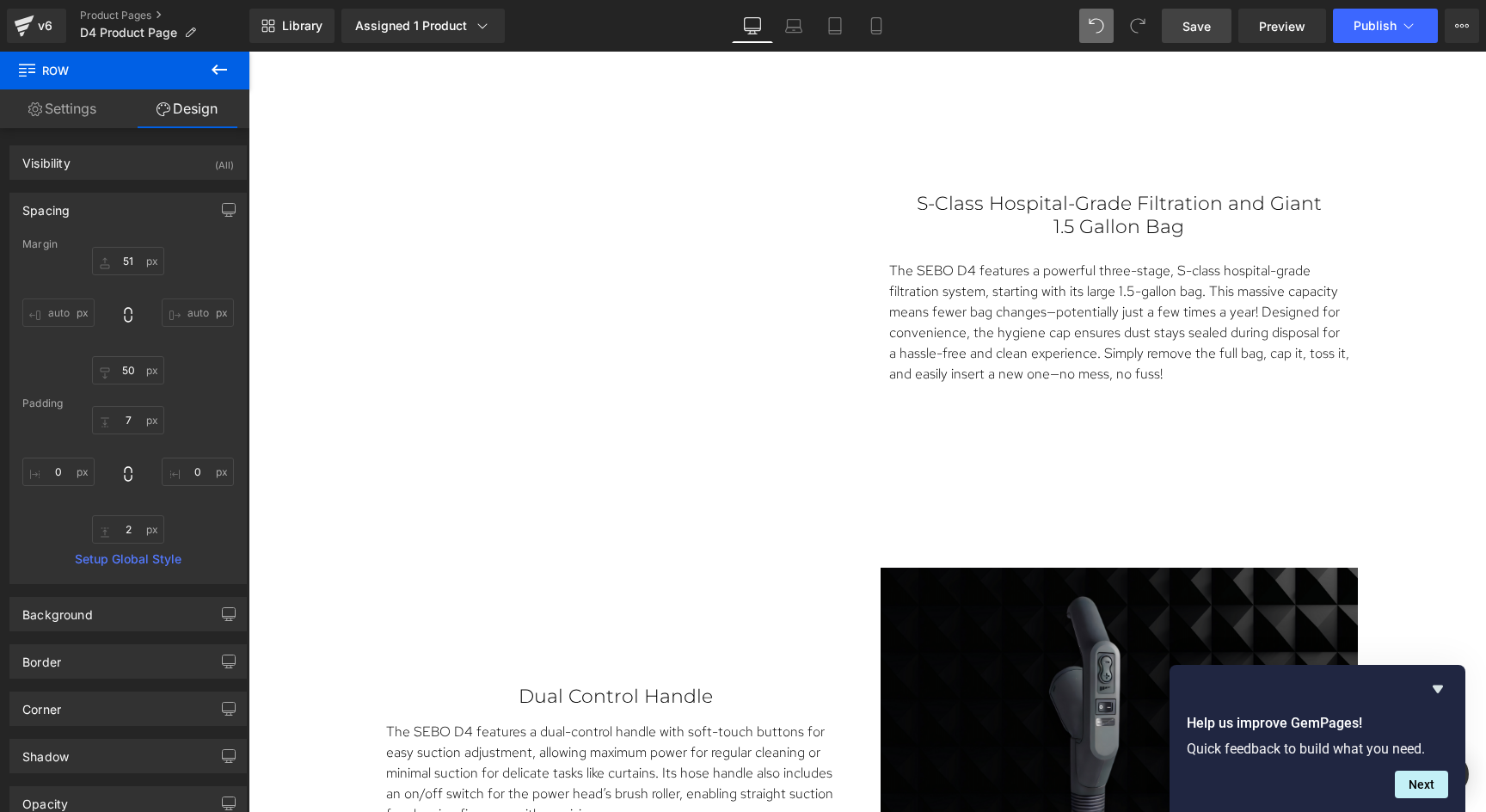
click at [1186, 30] on span "Save" at bounding box center [1196, 27] width 29 height 18
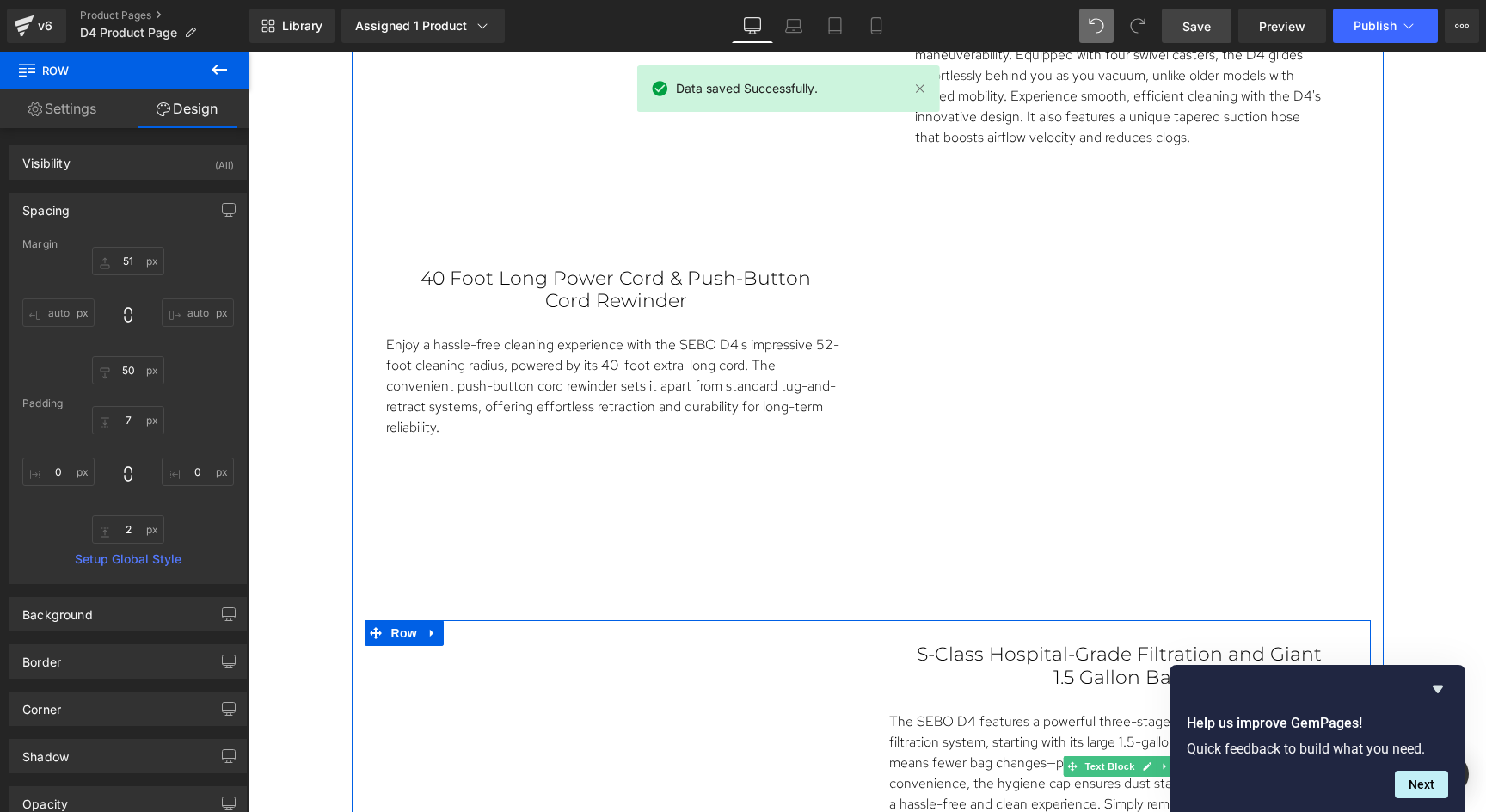
scroll to position [2705, 0]
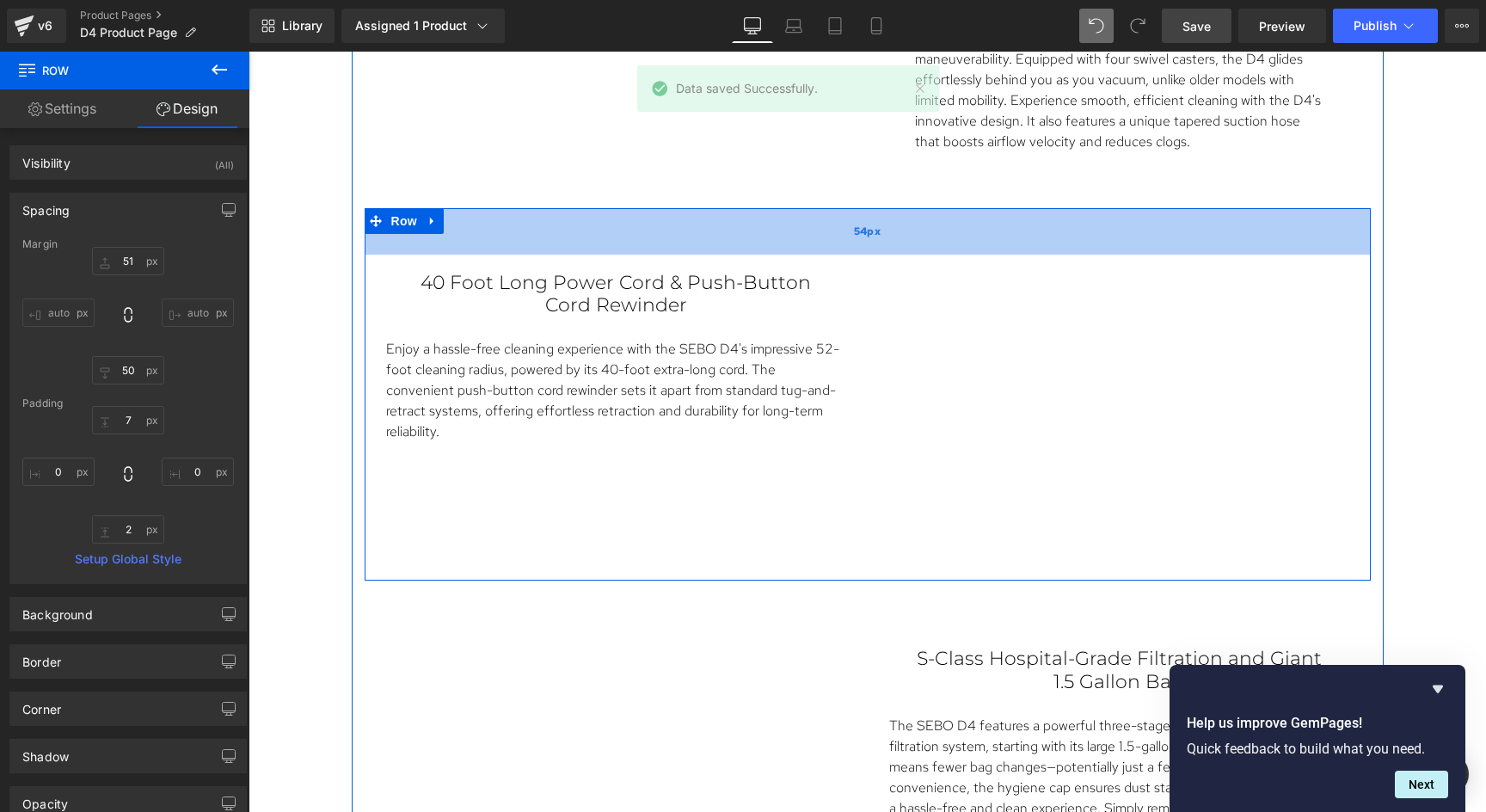
click at [993, 236] on div "54px" at bounding box center [868, 231] width 1006 height 46
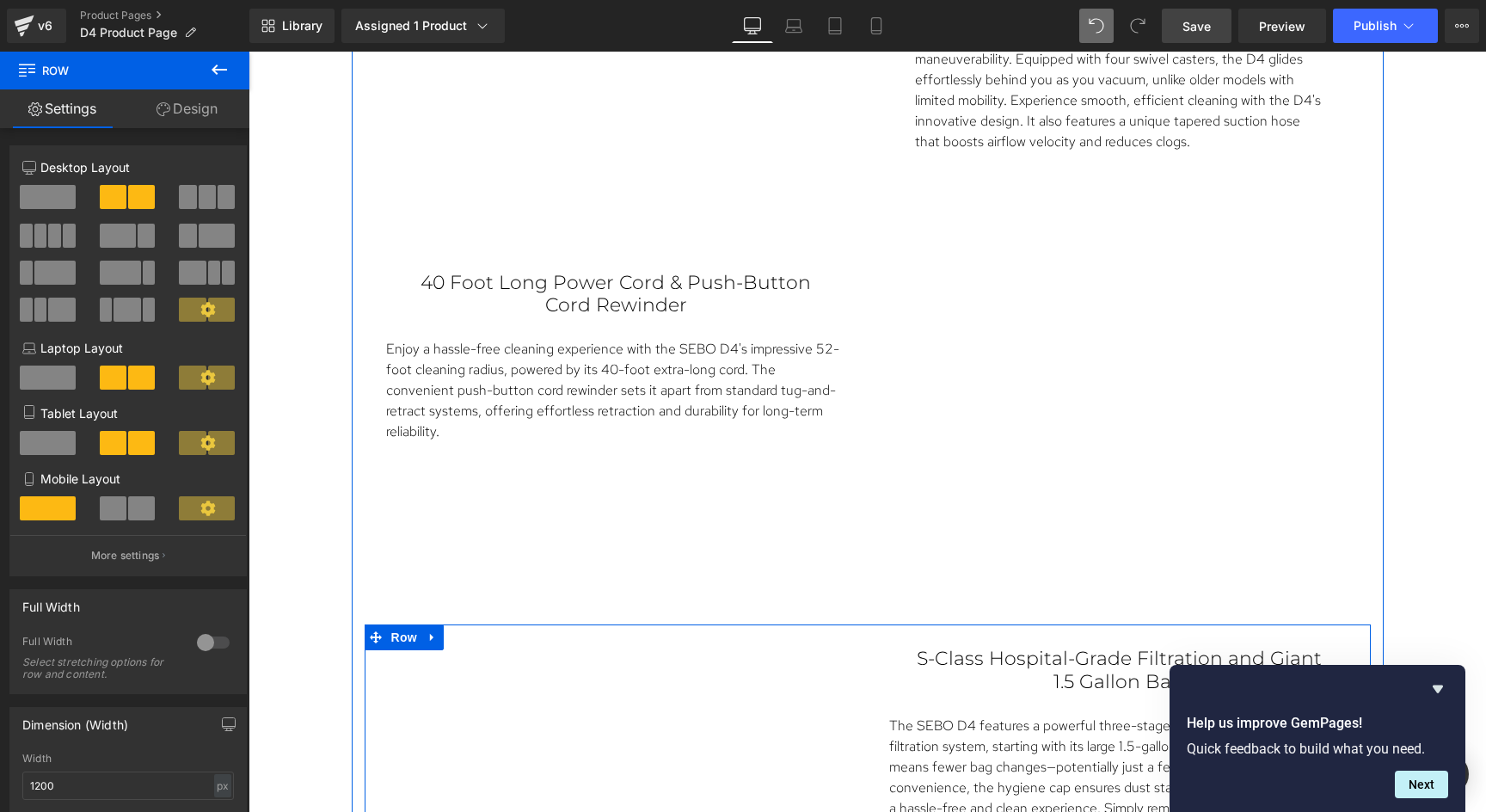
click at [868, 637] on div "S-Class Hospital-Grade Filtration and Giant 1.5 Gallon Bag Text Block The SEBO …" at bounding box center [1119, 734] width 503 height 209
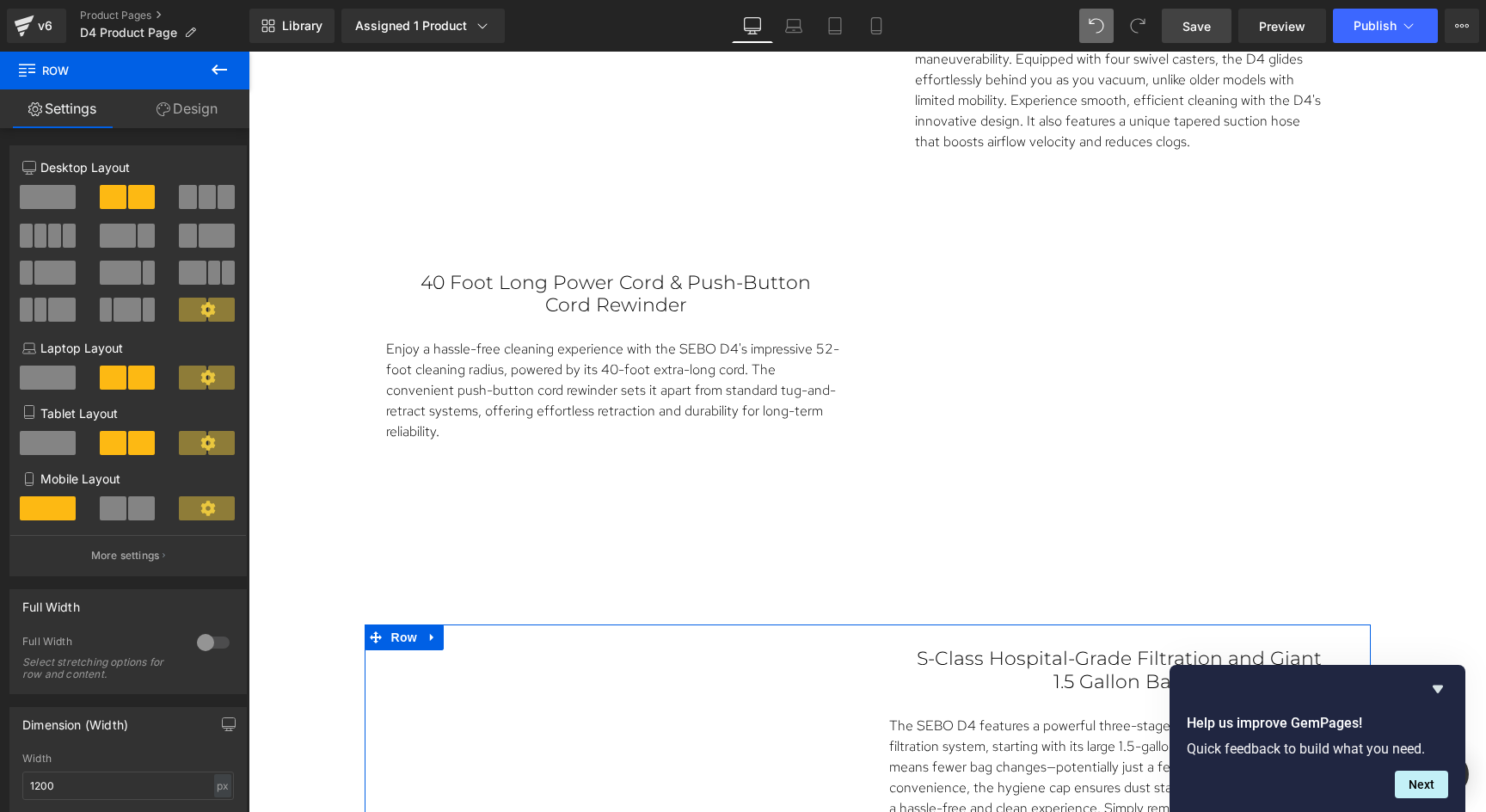
click at [71, 110] on link "Settings" at bounding box center [62, 109] width 125 height 39
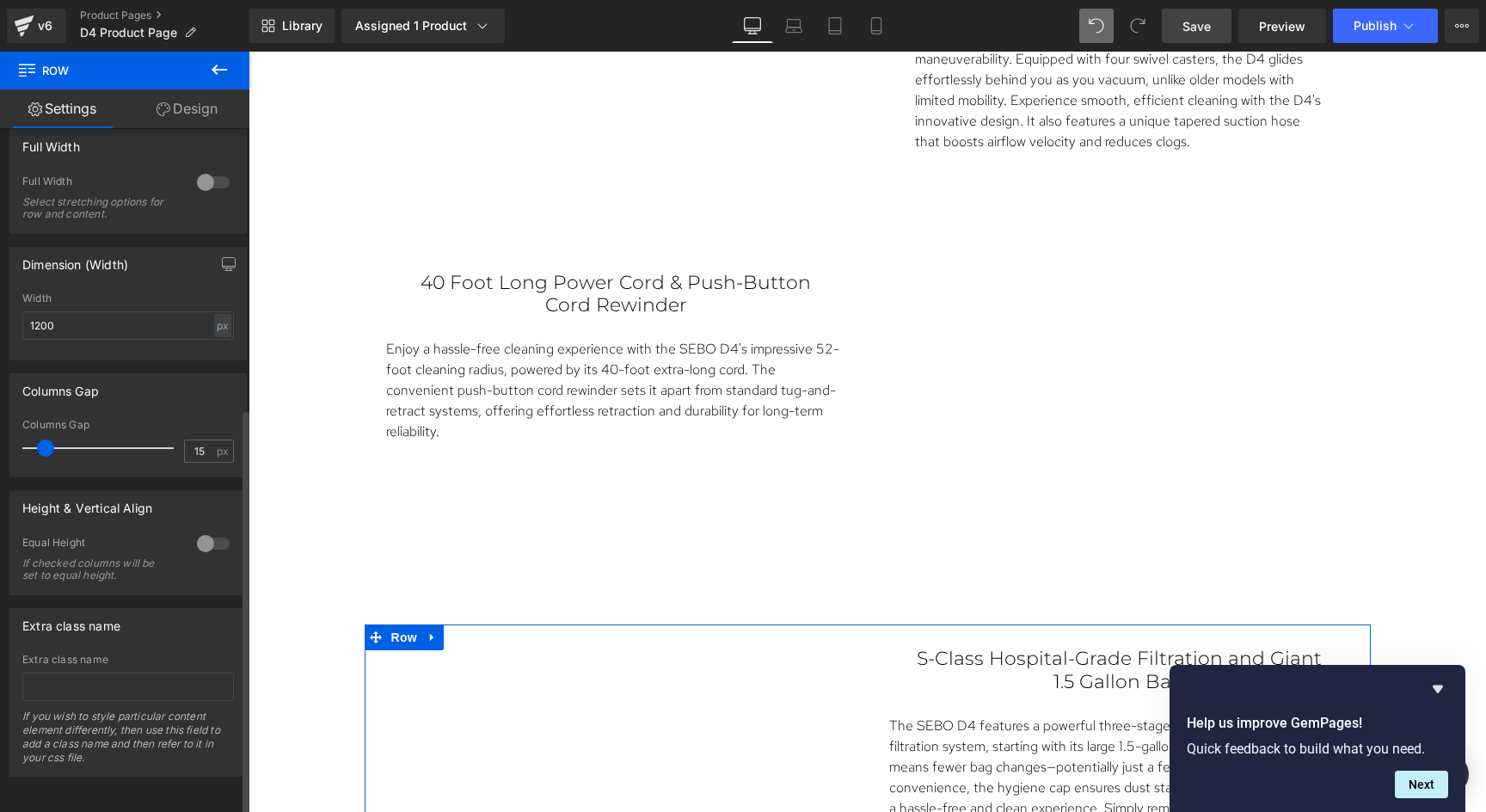
scroll to position [472, 0]
click at [206, 531] on div at bounding box center [213, 543] width 42 height 28
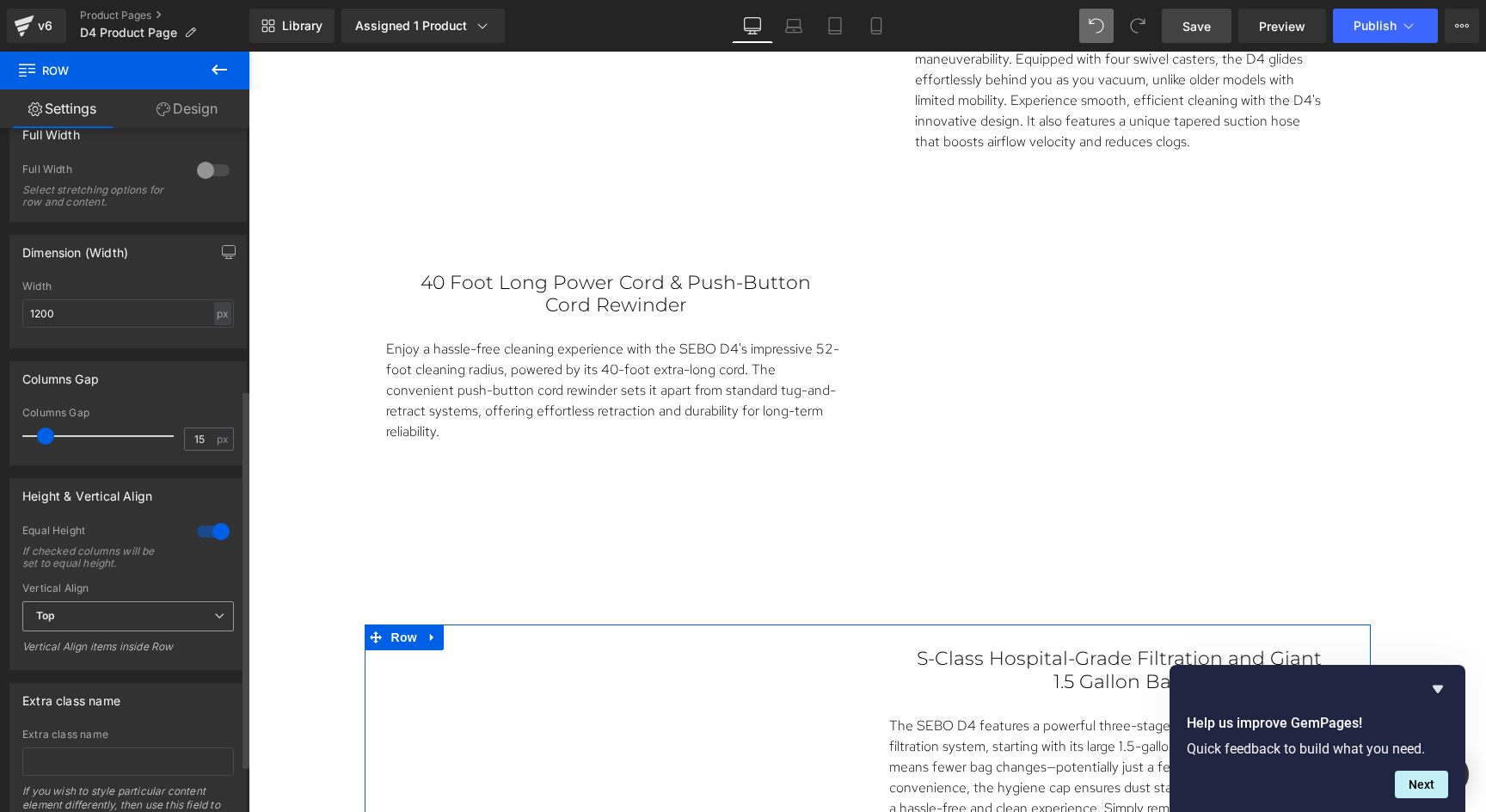
click at [159, 613] on span "Top" at bounding box center [127, 615] width 211 height 30
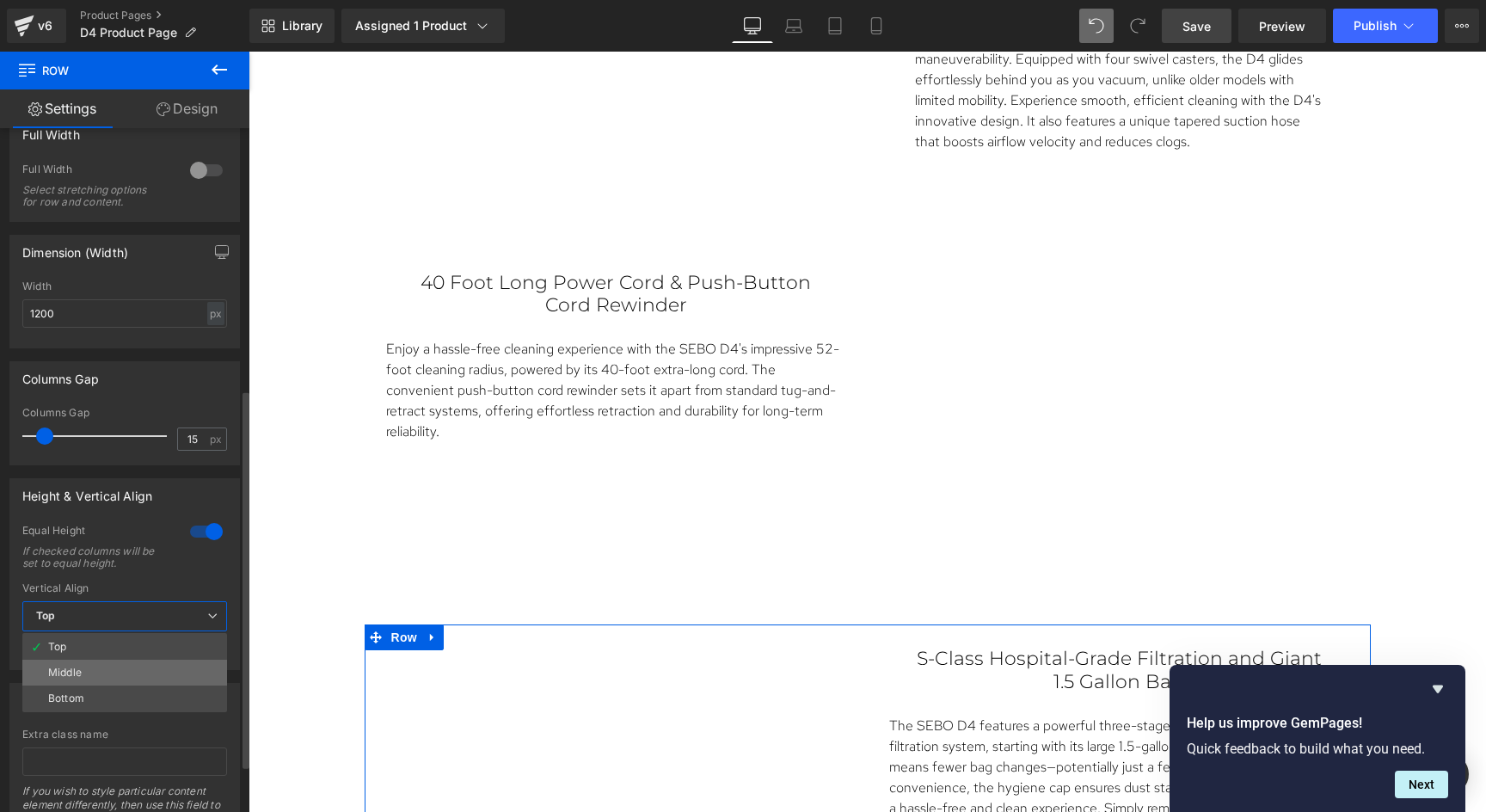
click at [114, 670] on li "Middle" at bounding box center [125, 673] width 205 height 26
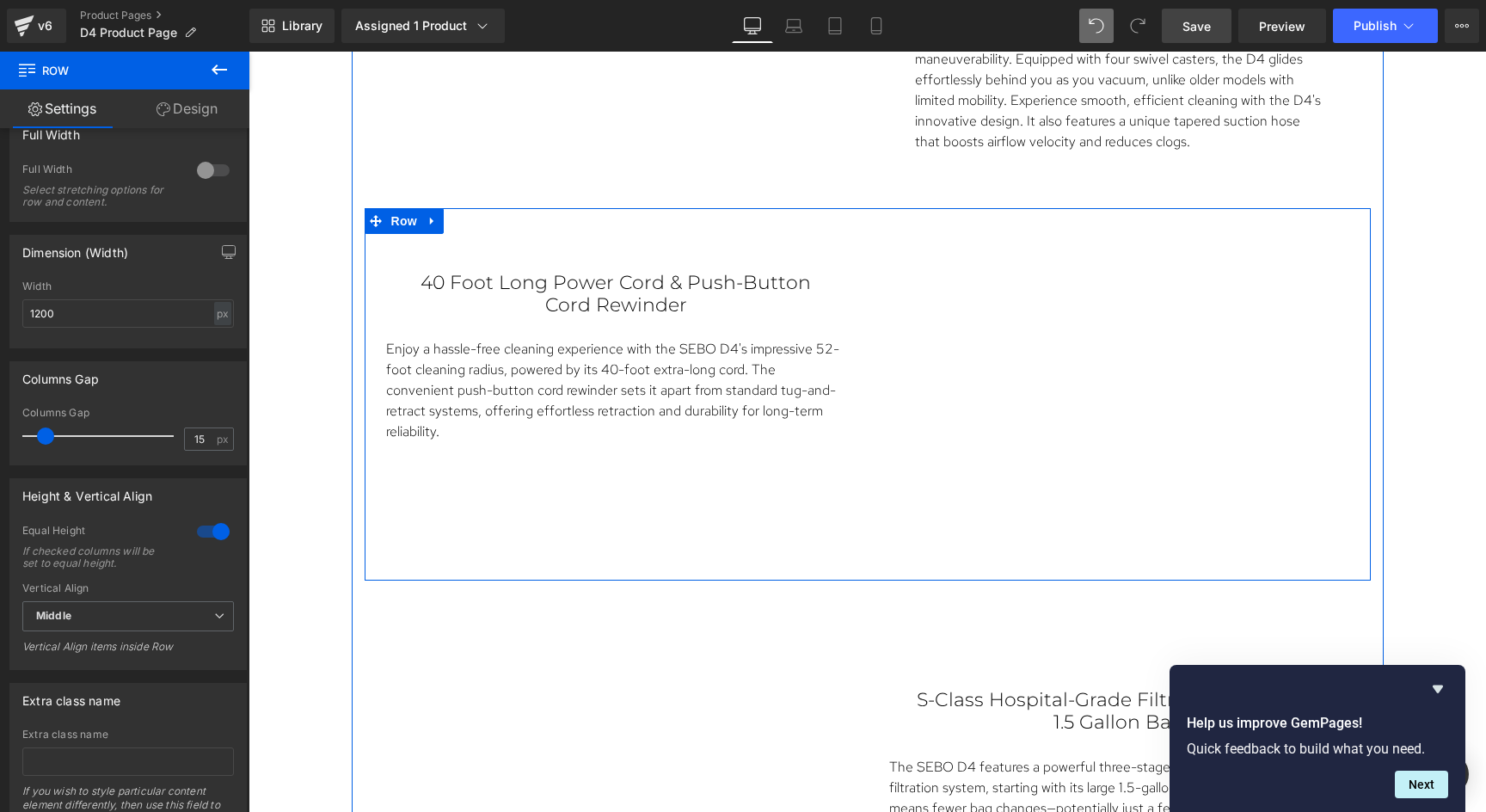
click at [681, 480] on div "40 Foot Long Power Cord & Push-Button Cord Rewinder Text Block Enjoy a hassle-f…" at bounding box center [868, 394] width 1006 height 373
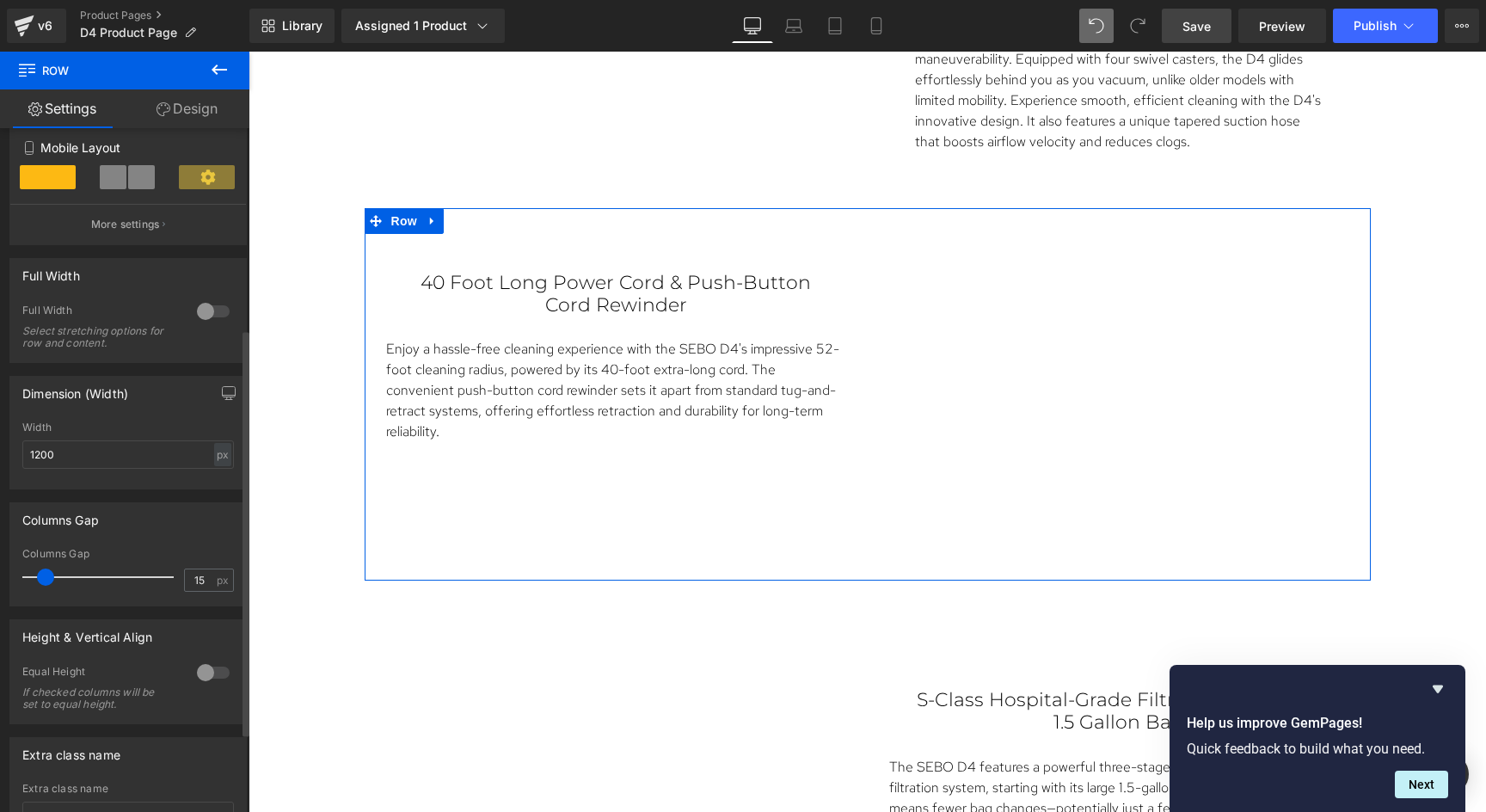
scroll to position [343, 0]
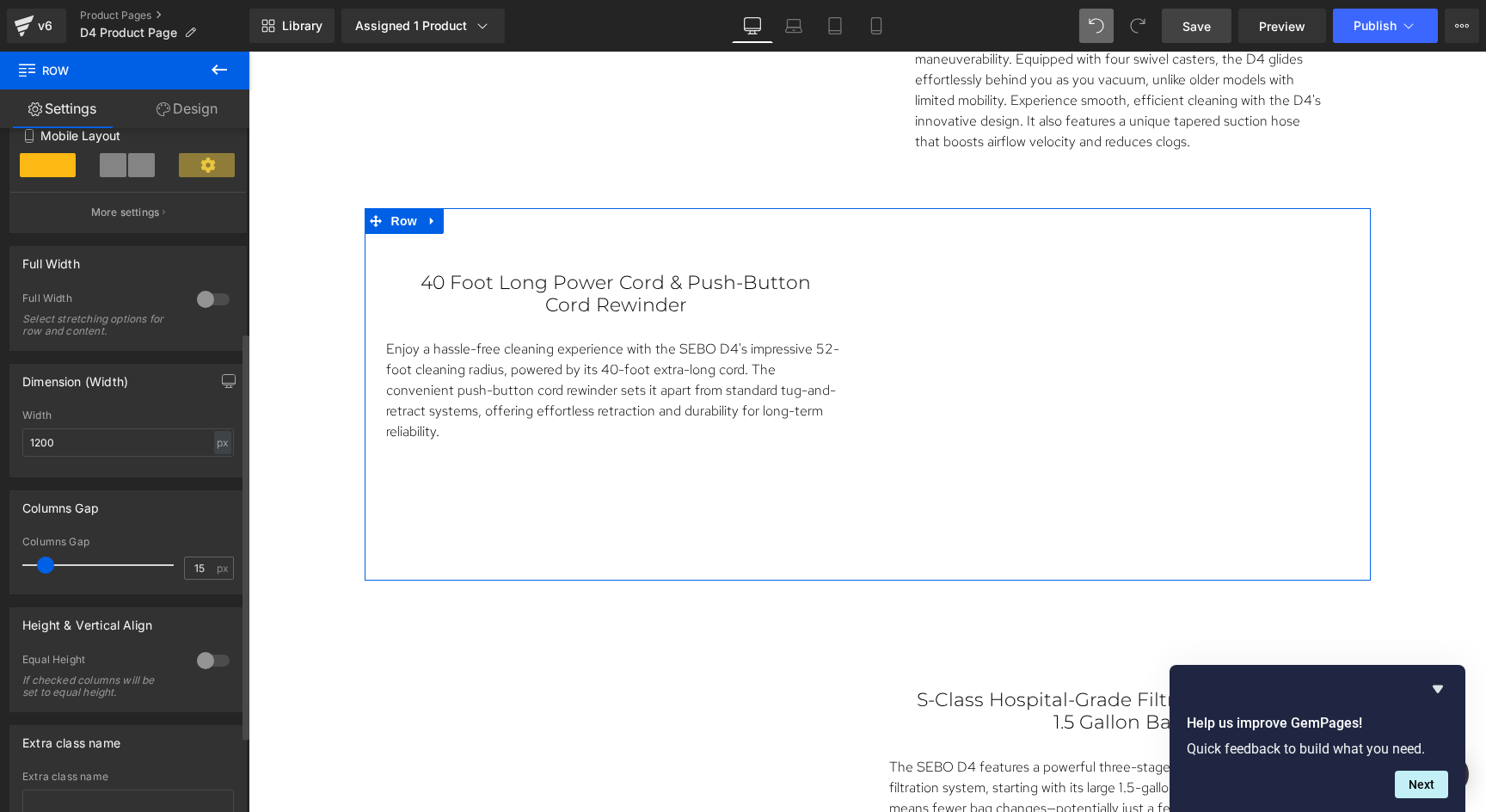
click at [210, 663] on div at bounding box center [213, 661] width 42 height 28
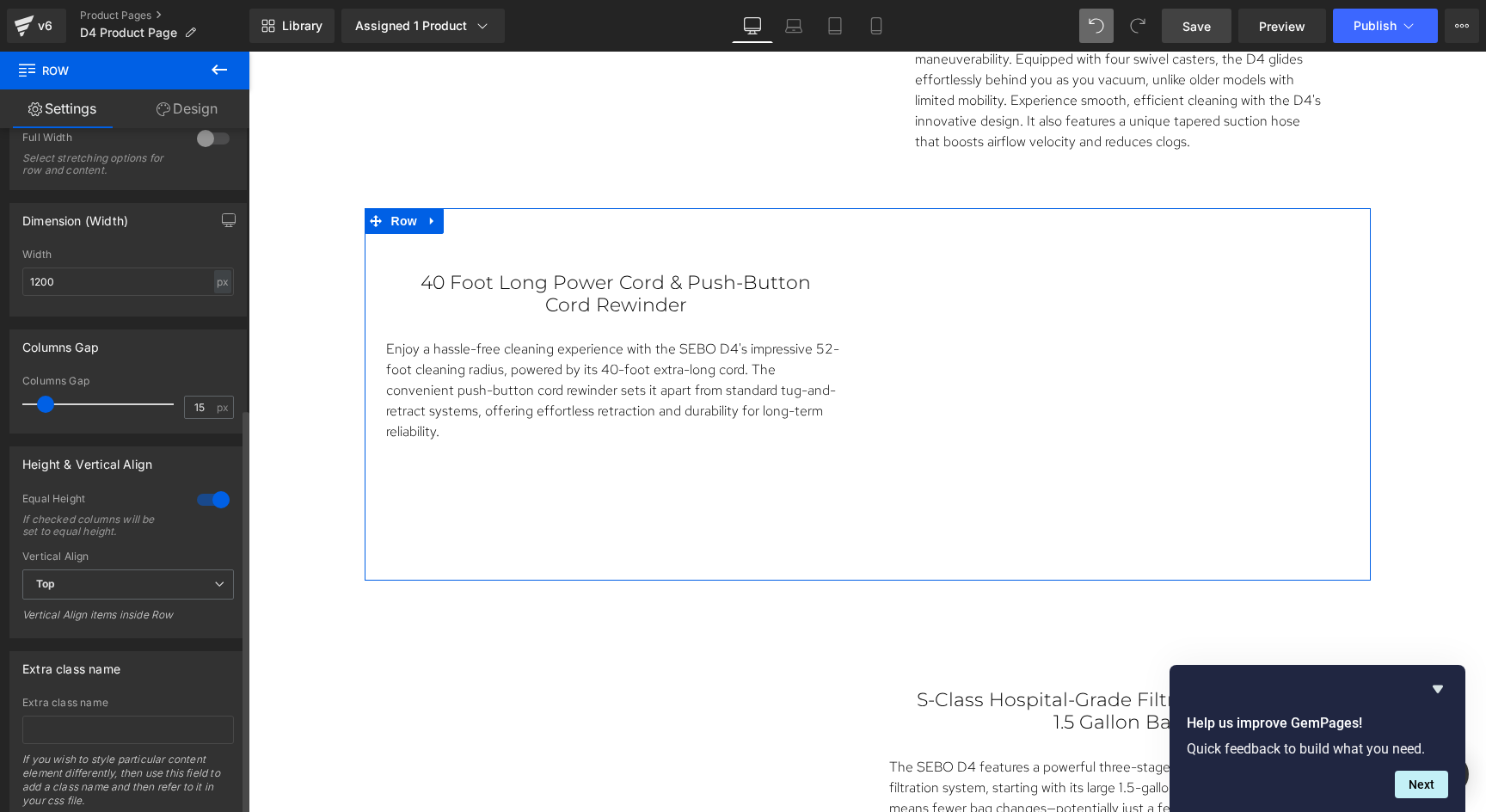
scroll to position [531, 0]
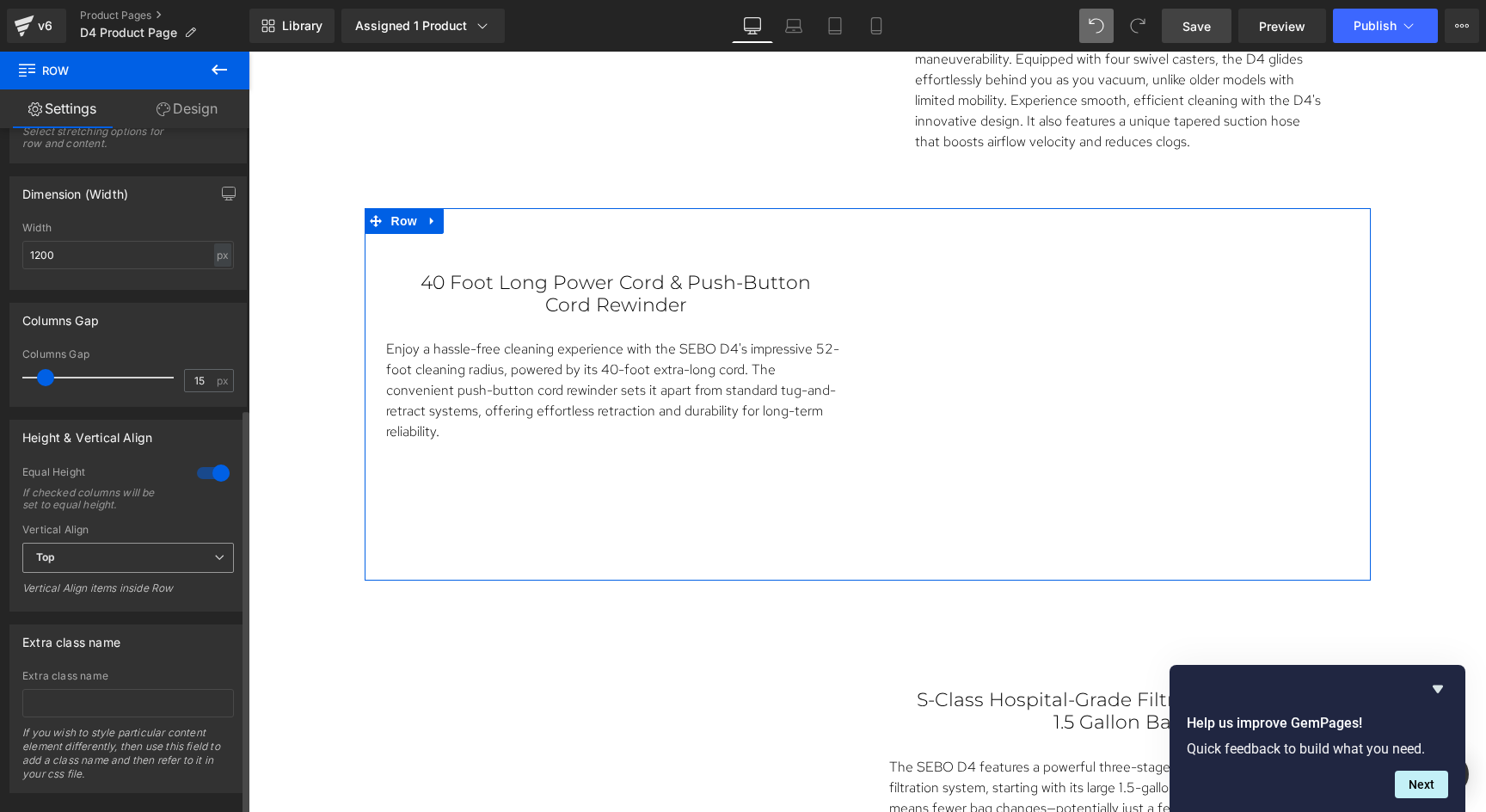
click at [156, 561] on span "Top" at bounding box center [127, 557] width 211 height 30
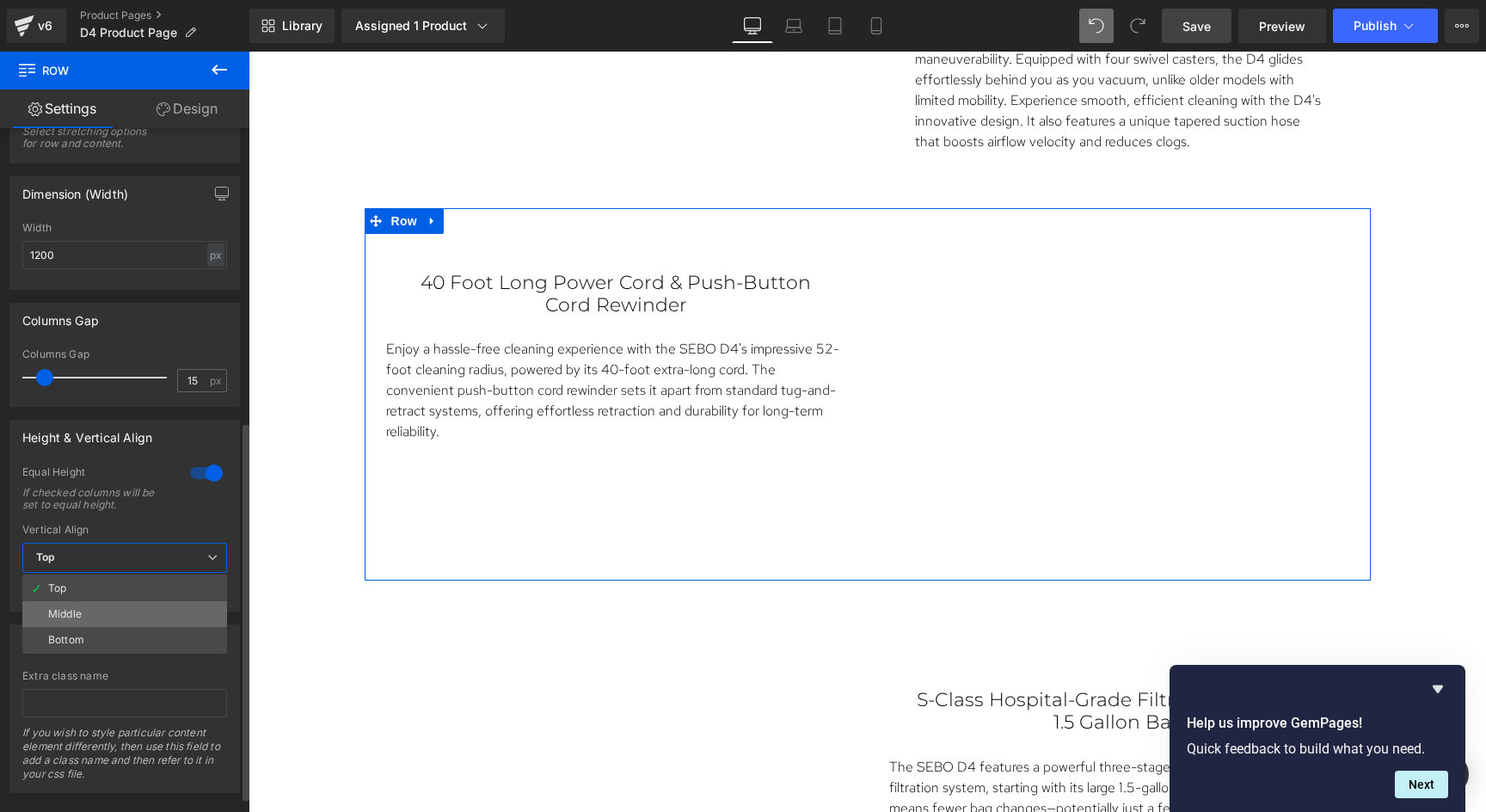
click at [112, 611] on li "Middle" at bounding box center [125, 614] width 205 height 26
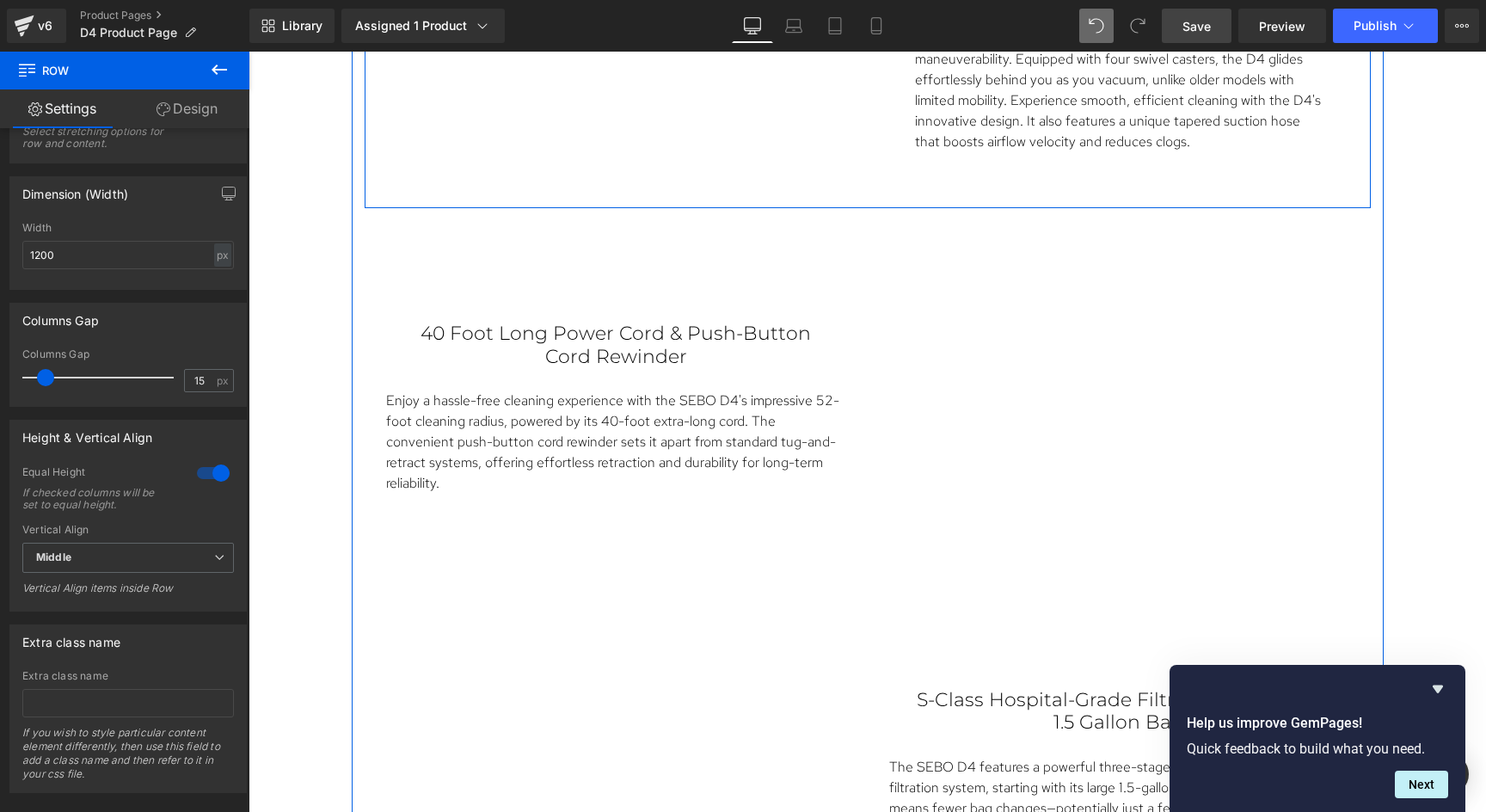
click at [1037, 178] on div "Vimeo Rotating Hose-to-Canister Connection, Rubber Coated Casters, and Tapered …" at bounding box center [868, 31] width 1006 height 352
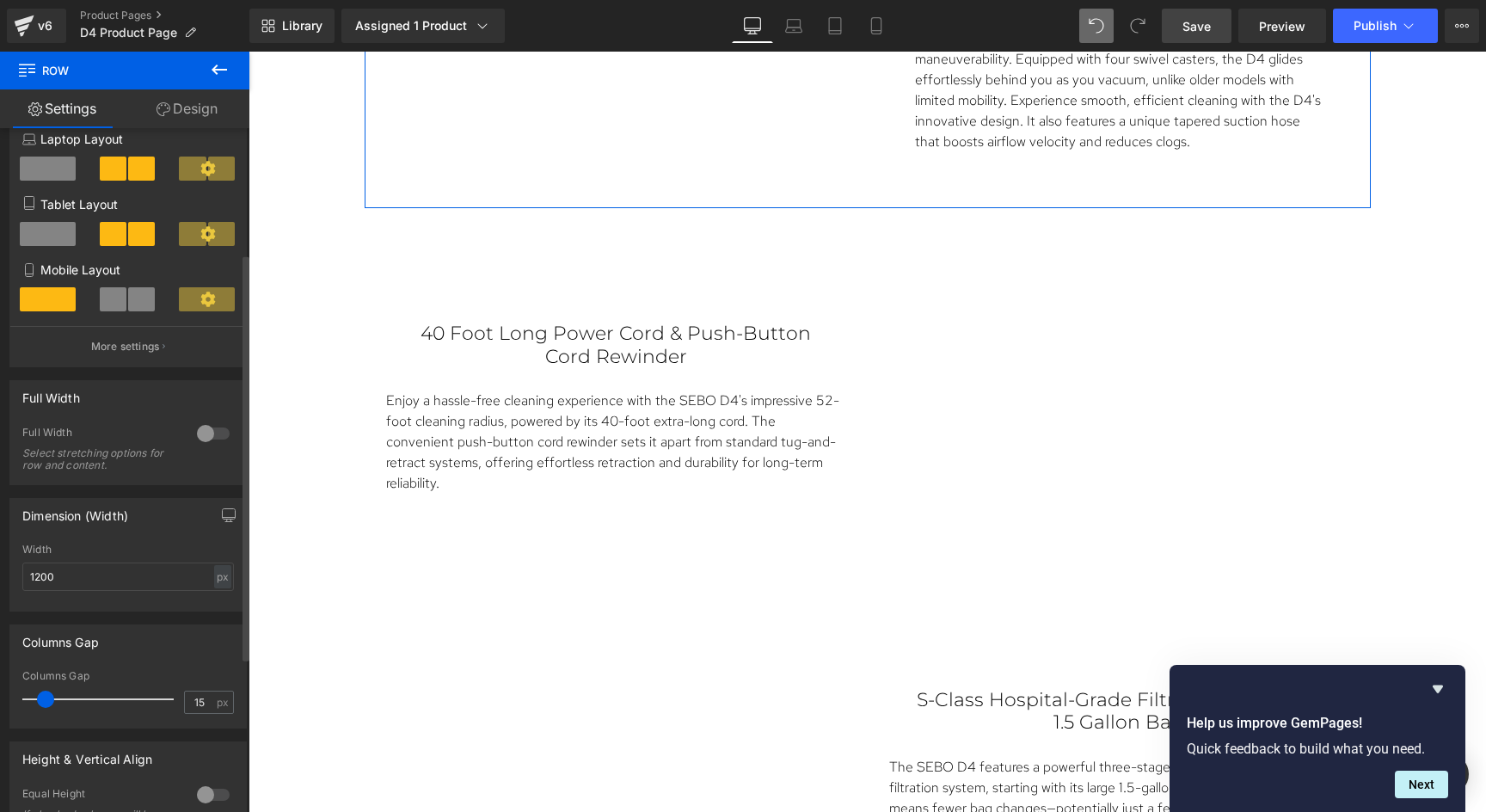
scroll to position [206, 0]
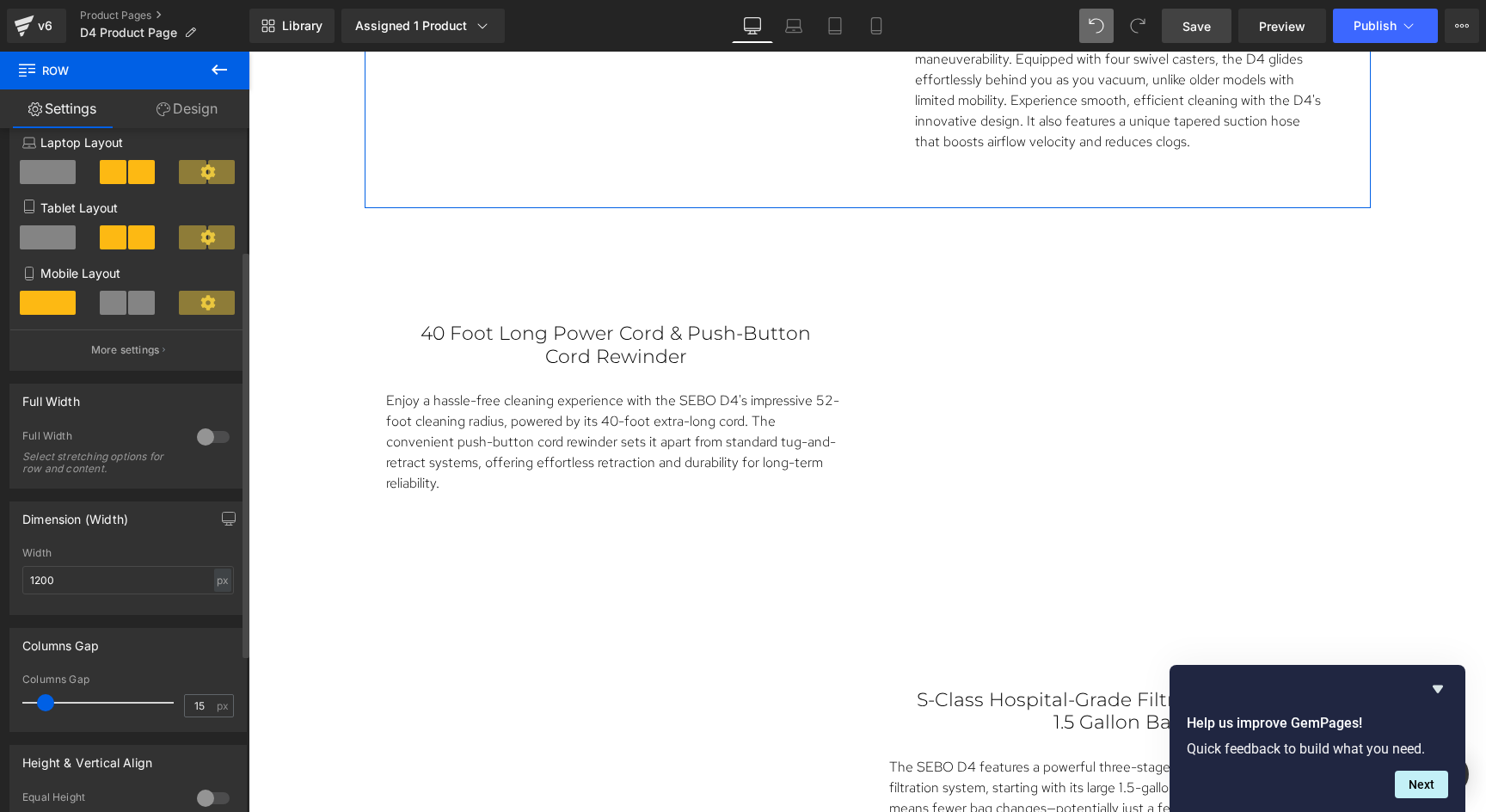
click at [61, 625] on div "Columns Gap 15px Columns Gap 15 px" at bounding box center [128, 673] width 258 height 117
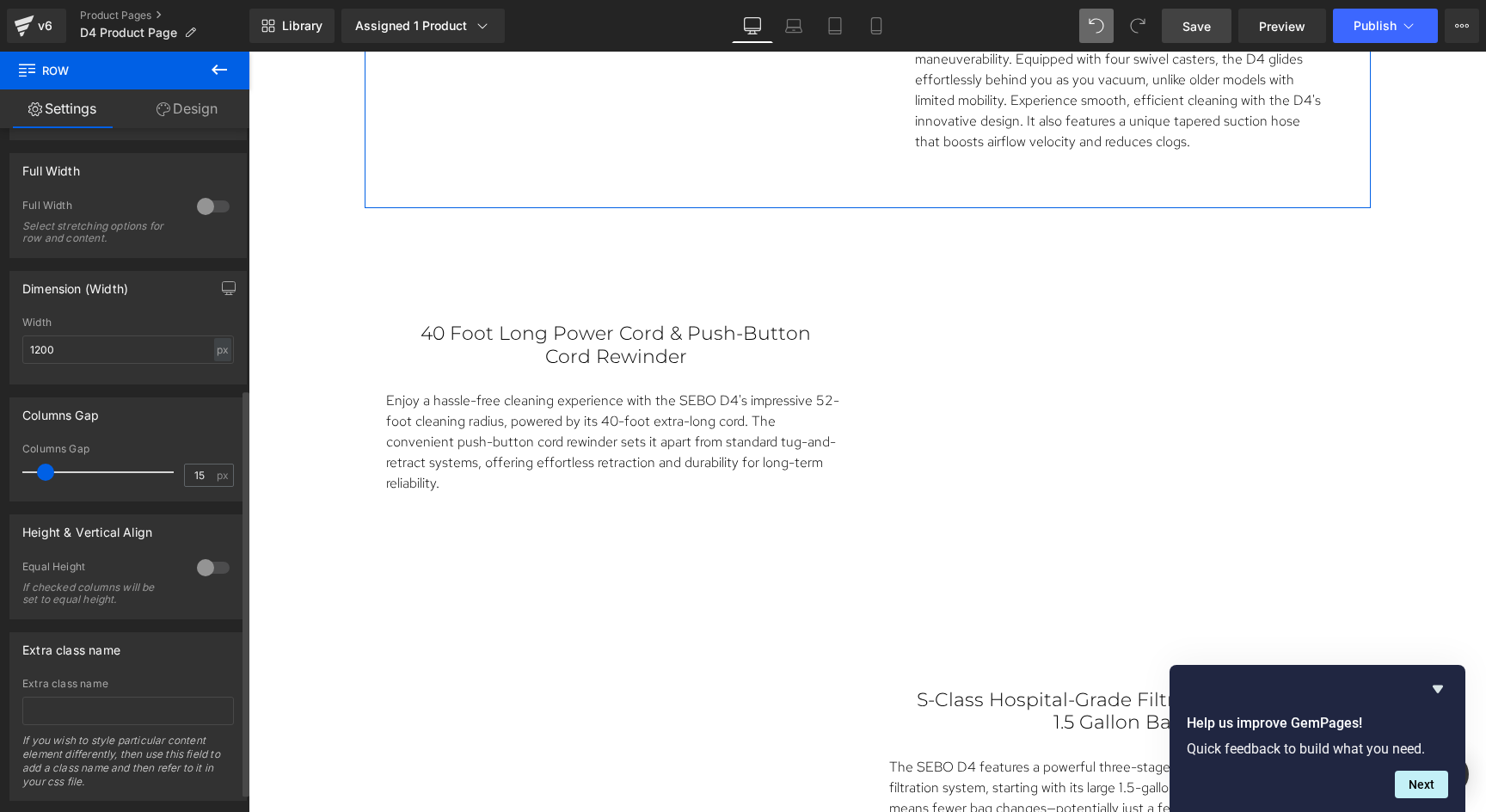
scroll to position [438, 0]
click at [201, 562] on div at bounding box center [213, 565] width 42 height 28
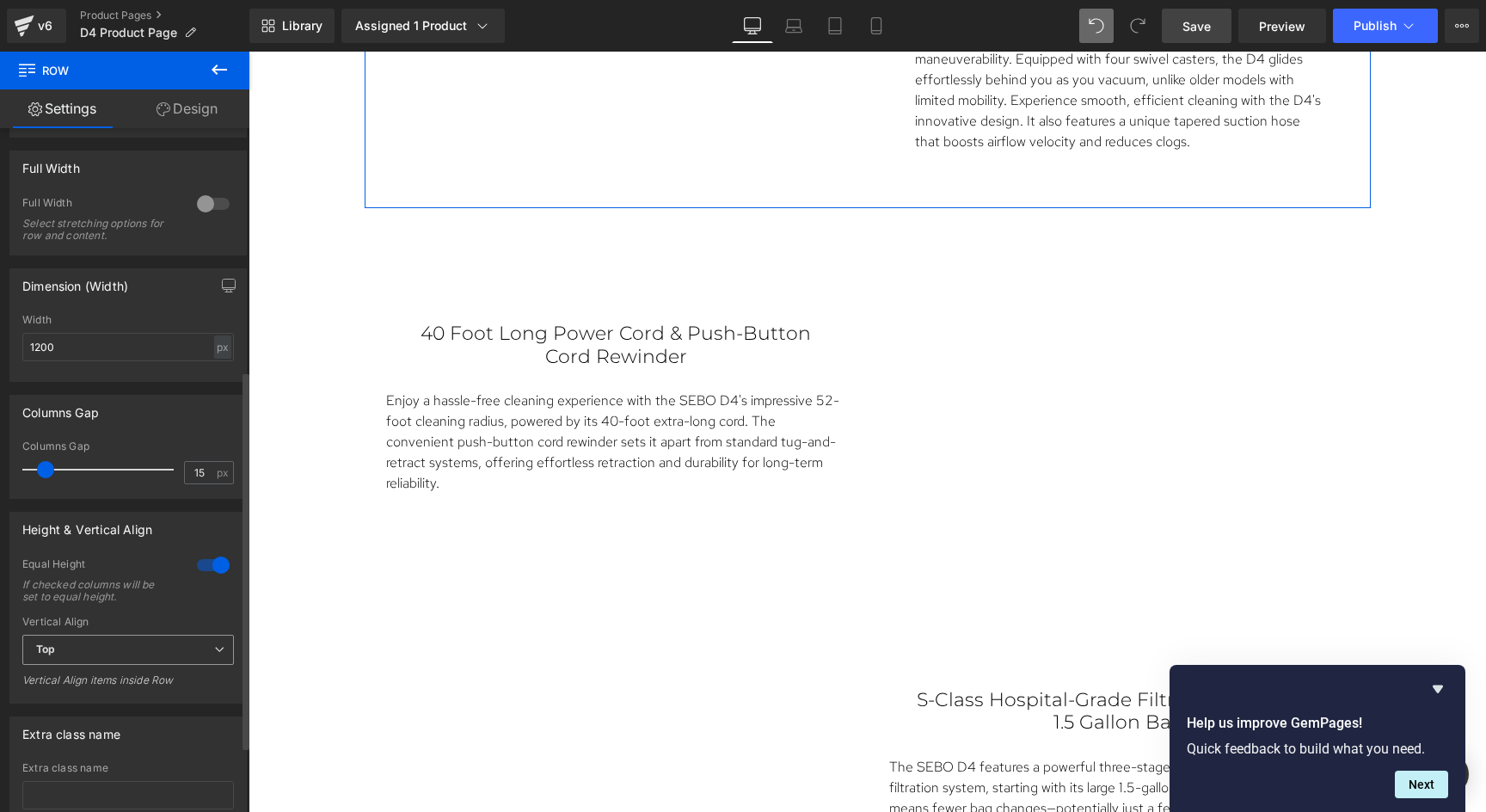
click at [147, 650] on span "Top" at bounding box center [127, 650] width 211 height 30
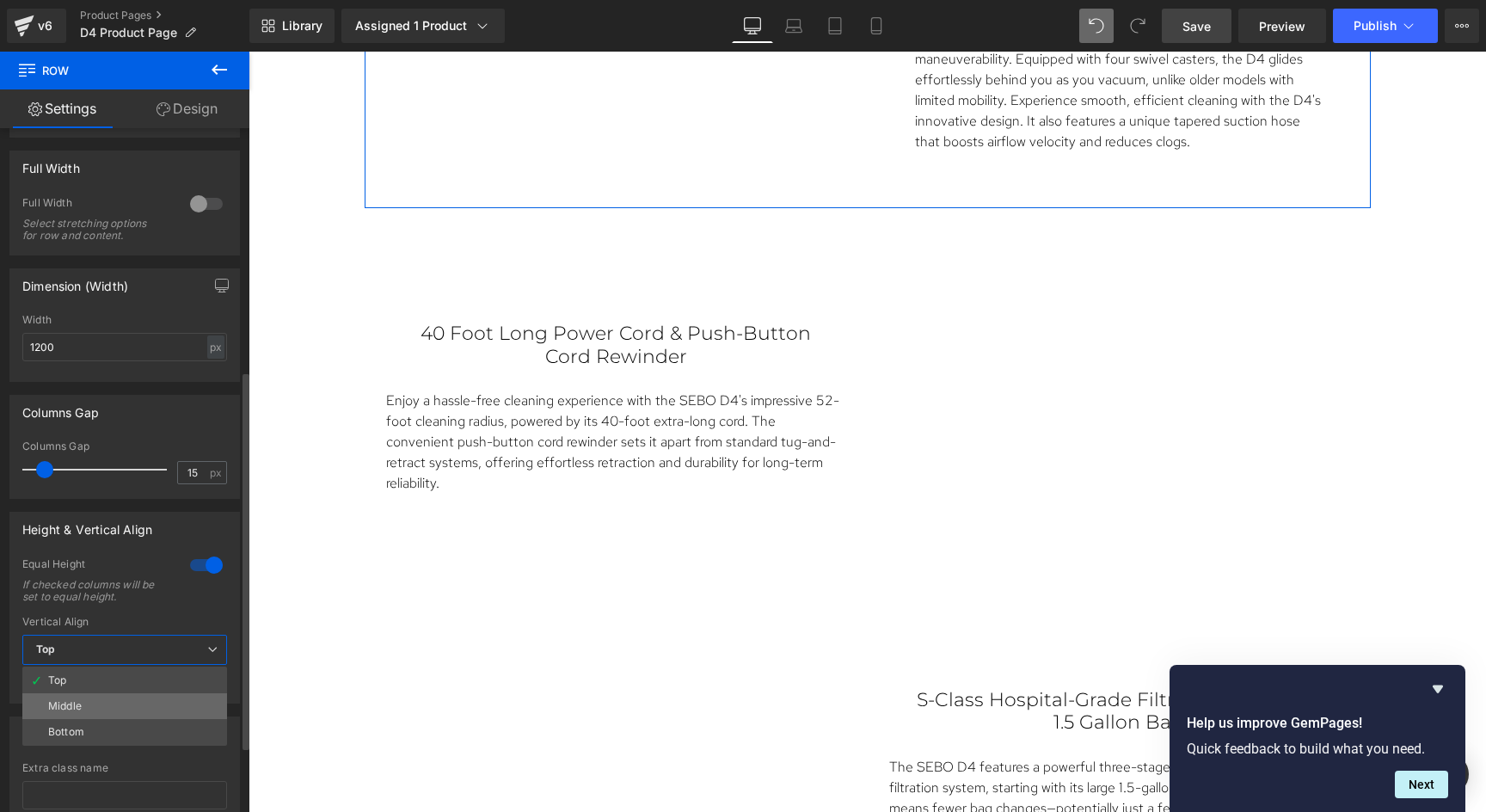
click at [120, 703] on li "Middle" at bounding box center [125, 706] width 205 height 26
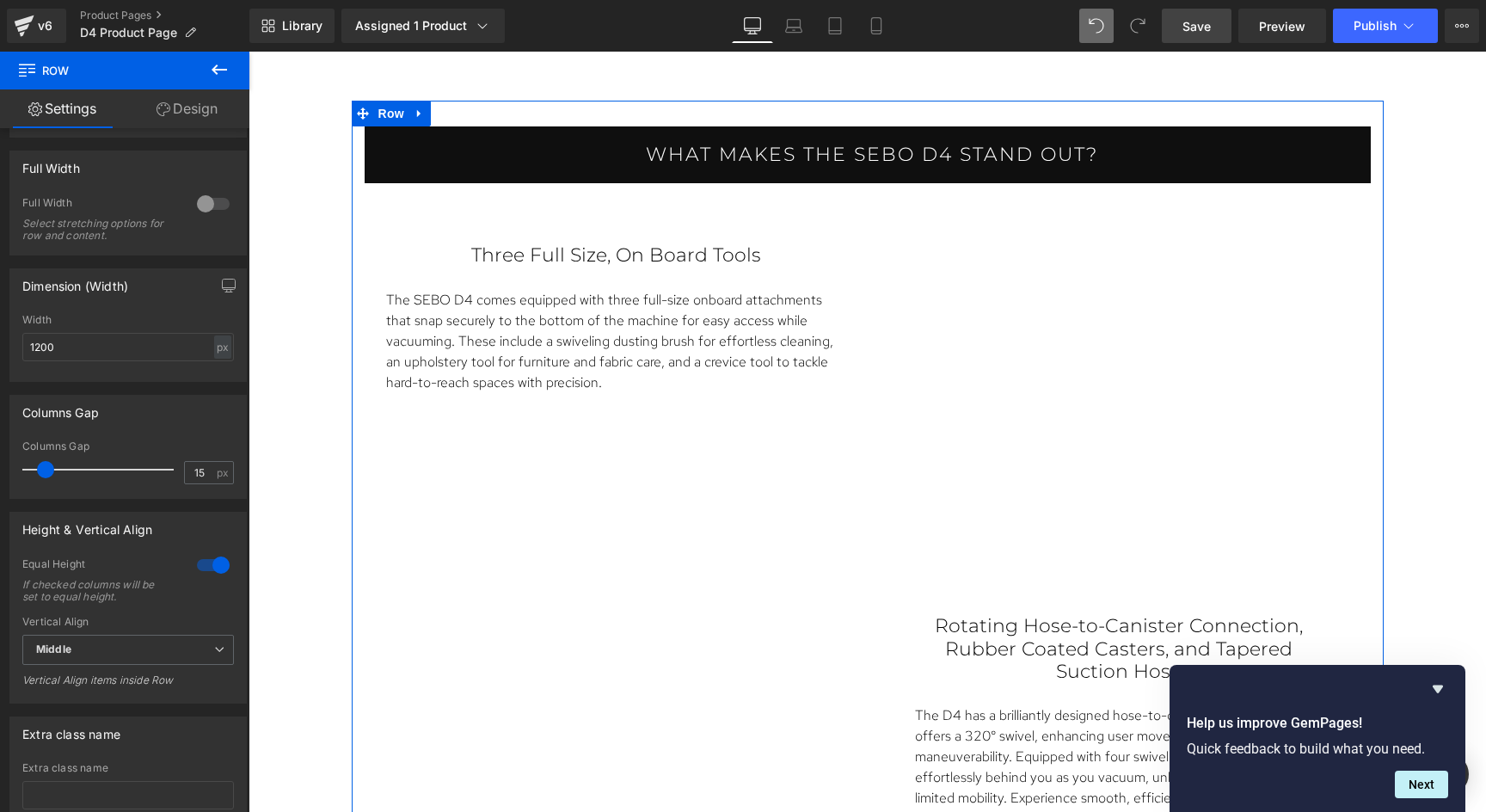
scroll to position [2016, 0]
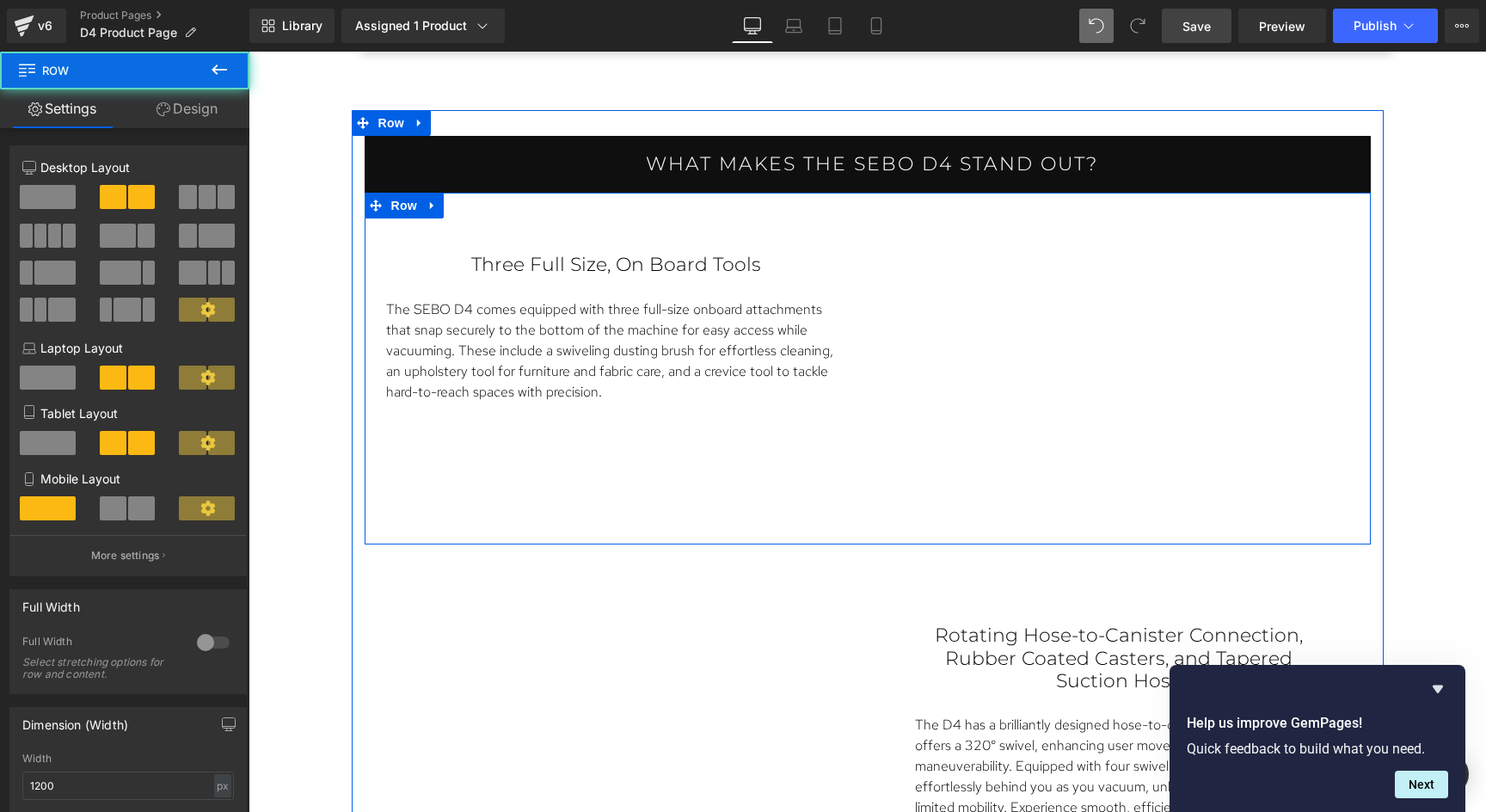
click at [721, 426] on div "Three Full Size, On Board Tools Text Block The SEBO D4 comes equipped with thre…" at bounding box center [868, 368] width 1006 height 352
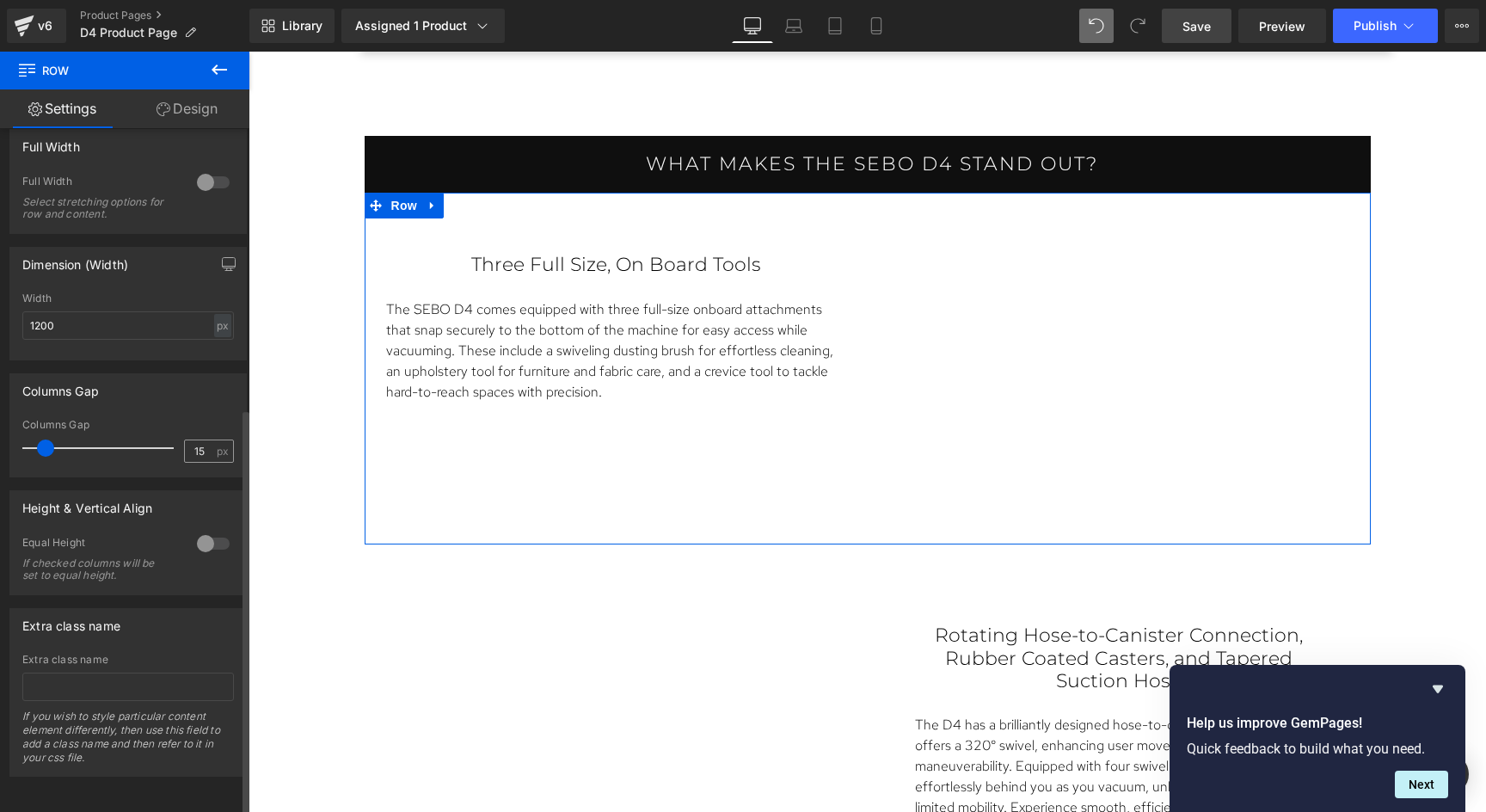
scroll to position [472, 0]
click at [204, 530] on div at bounding box center [213, 543] width 42 height 28
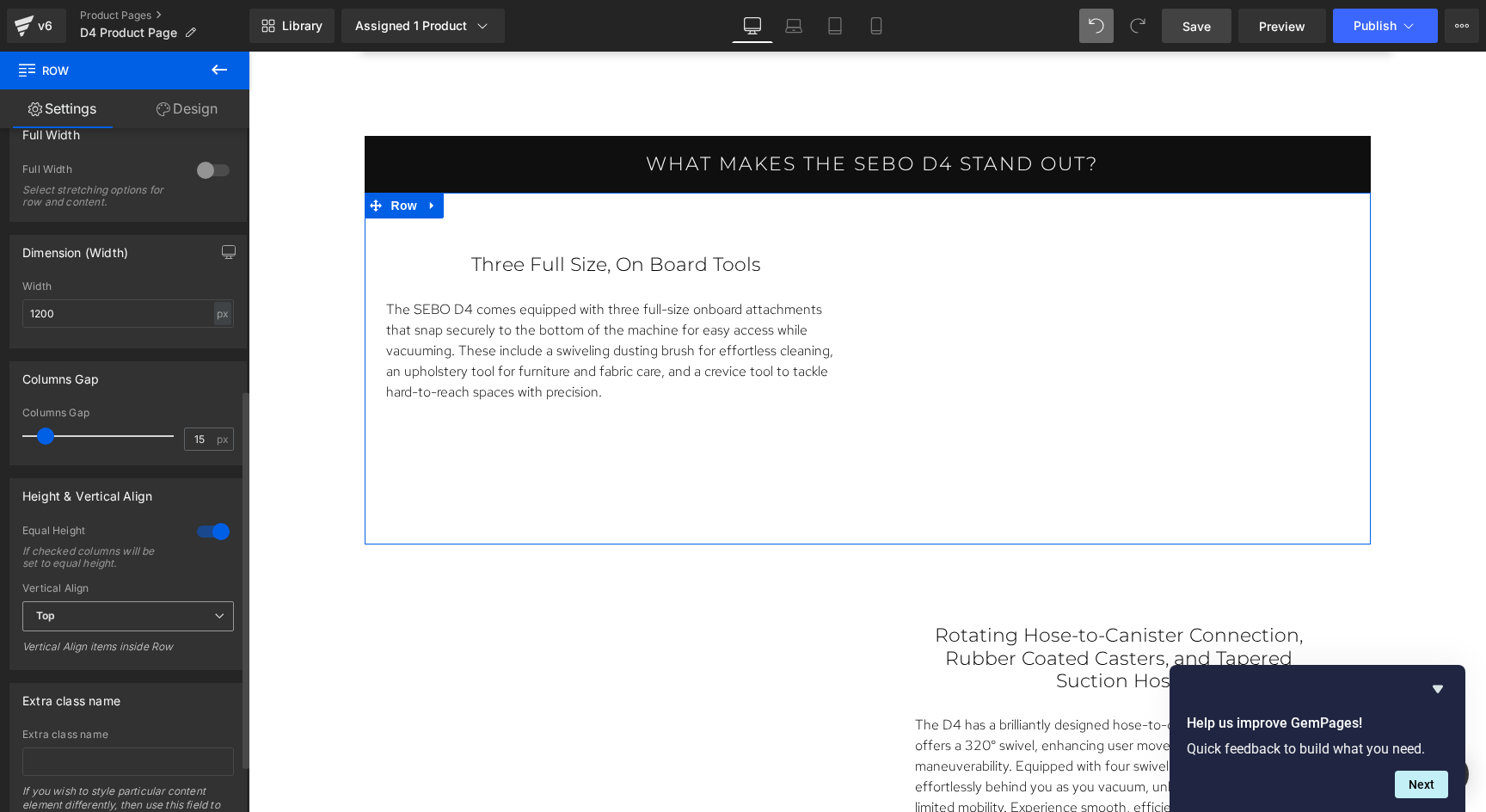
click at [117, 611] on span "Top" at bounding box center [127, 615] width 211 height 30
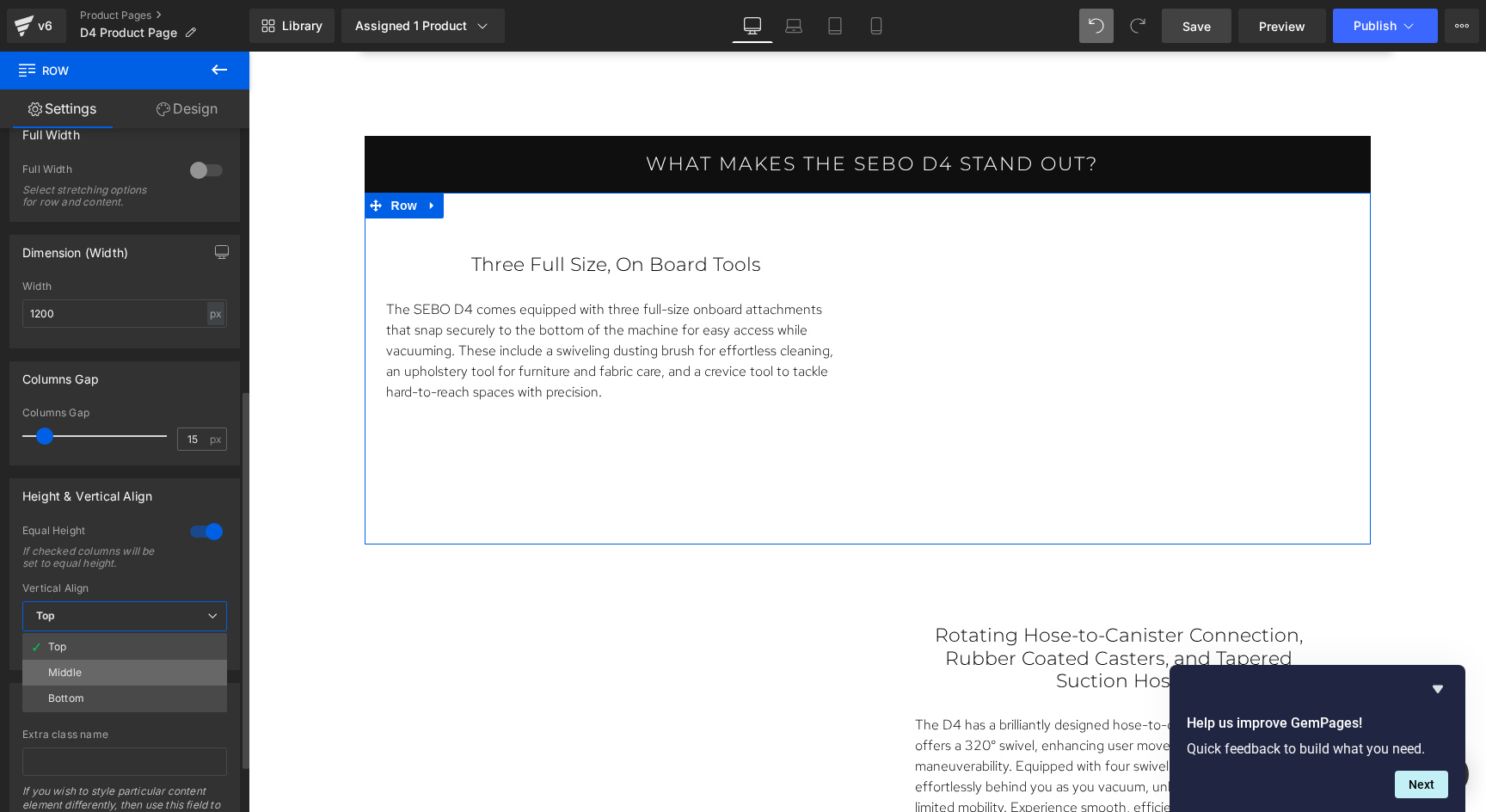
click at [91, 664] on li "Middle" at bounding box center [125, 673] width 205 height 26
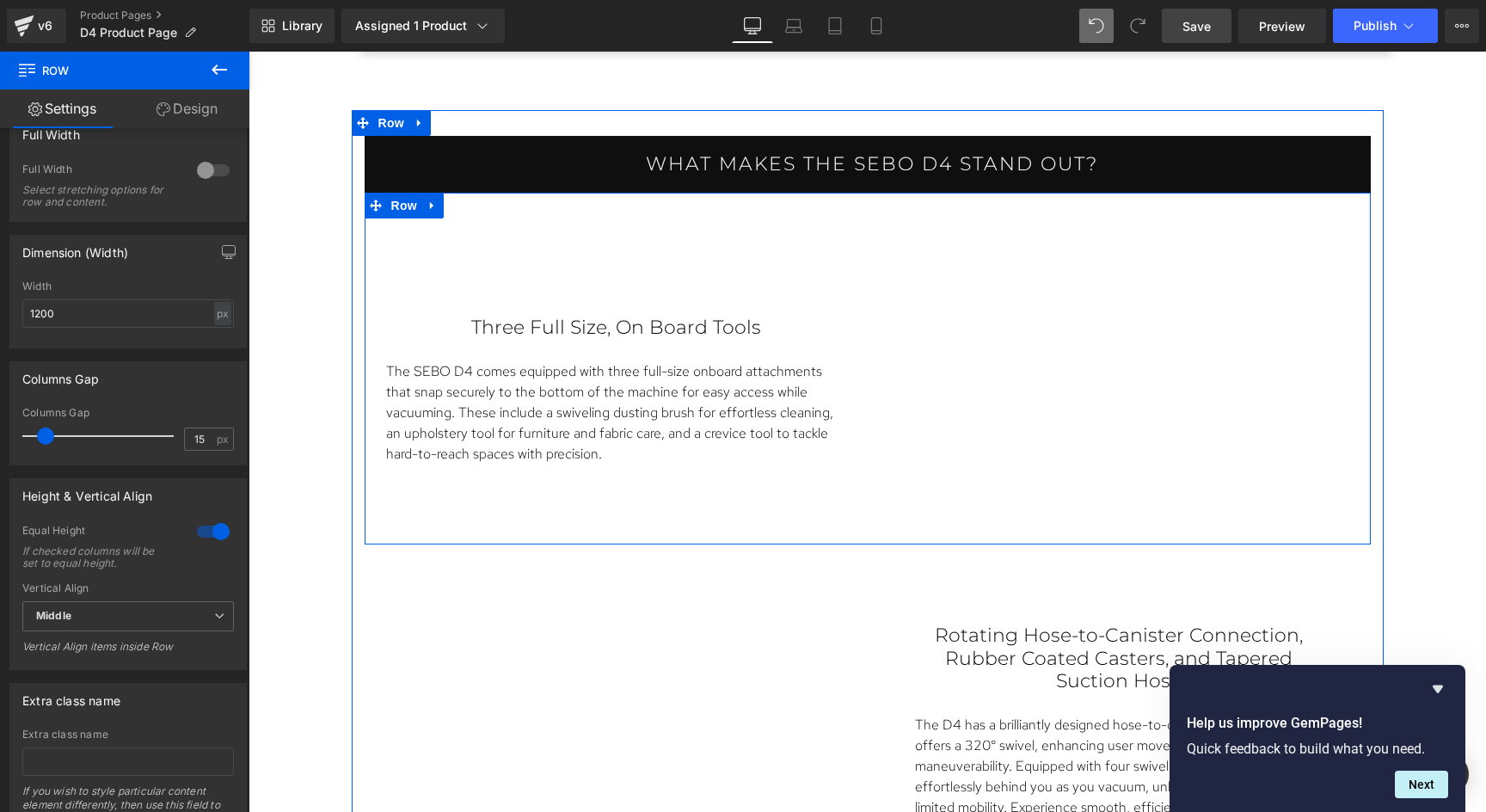
click at [741, 245] on div "Three Full Size, On Board Tools Text Block The SEBO D4 comes equipped with thre…" at bounding box center [616, 381] width 503 height 291
click at [754, 326] on p "Three Full Size, On Board Tools" at bounding box center [616, 328] width 409 height 22
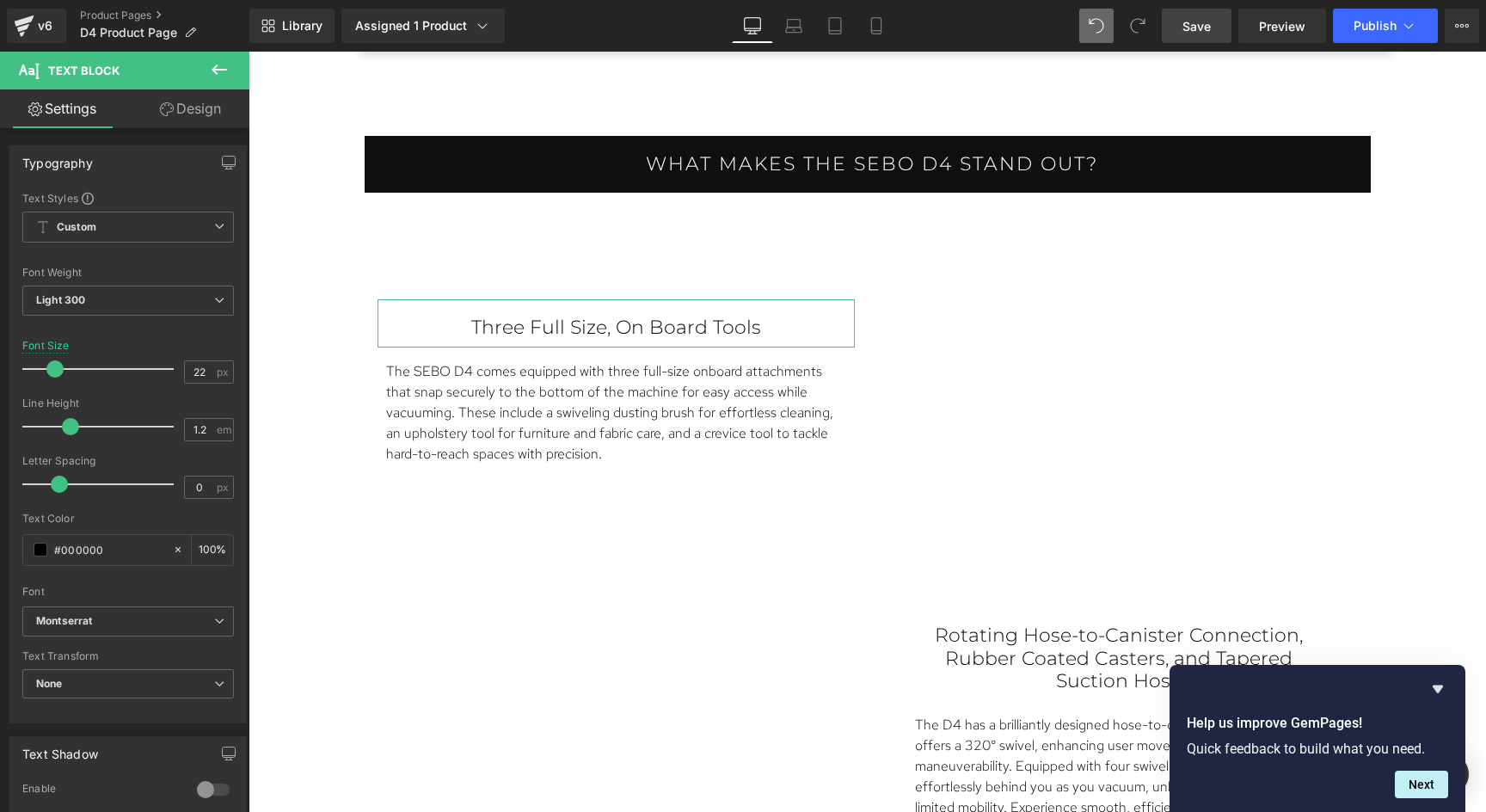
click at [187, 109] on link "Design" at bounding box center [190, 109] width 125 height 39
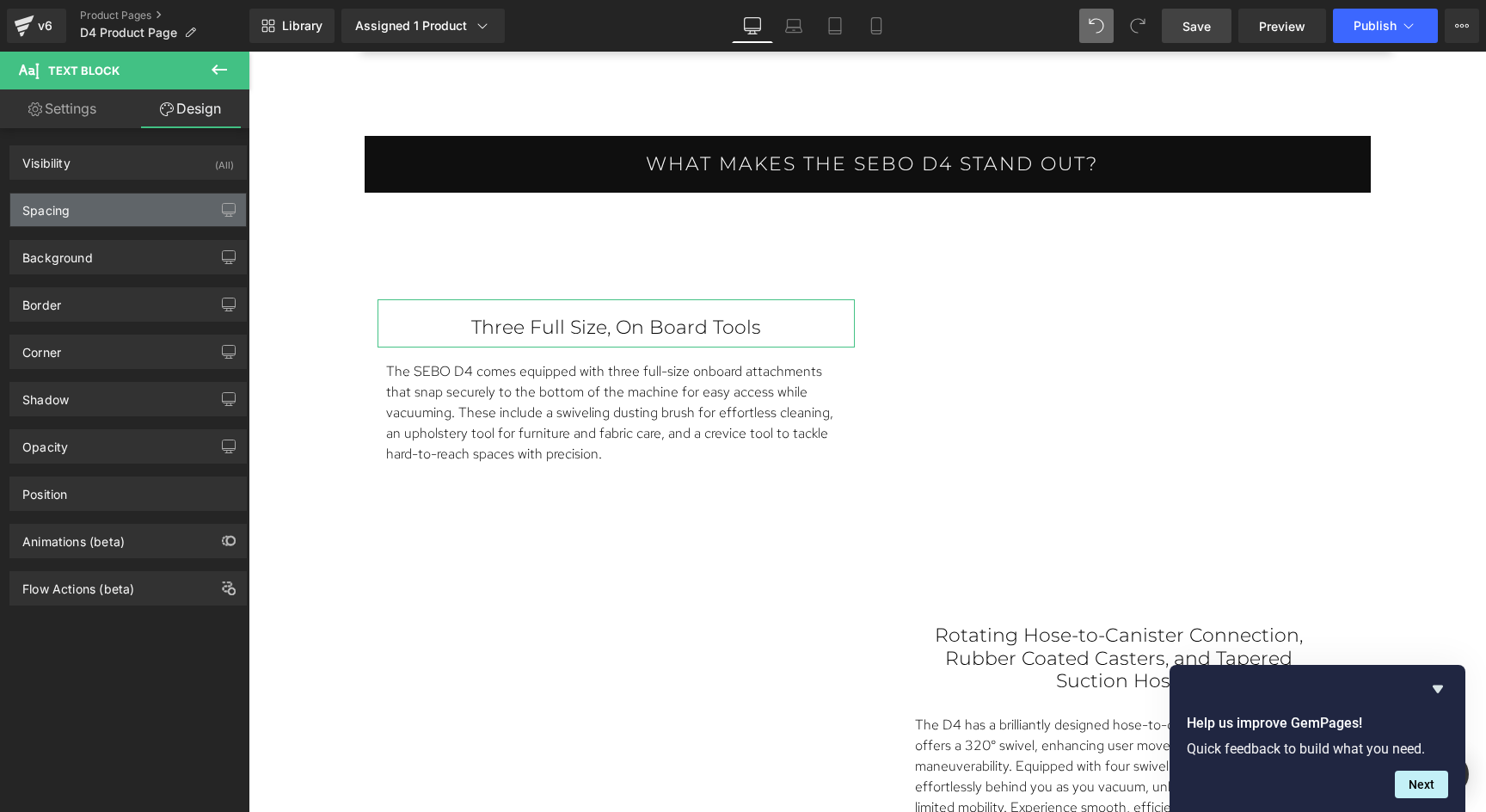
click at [94, 203] on div "Spacing" at bounding box center [127, 209] width 235 height 32
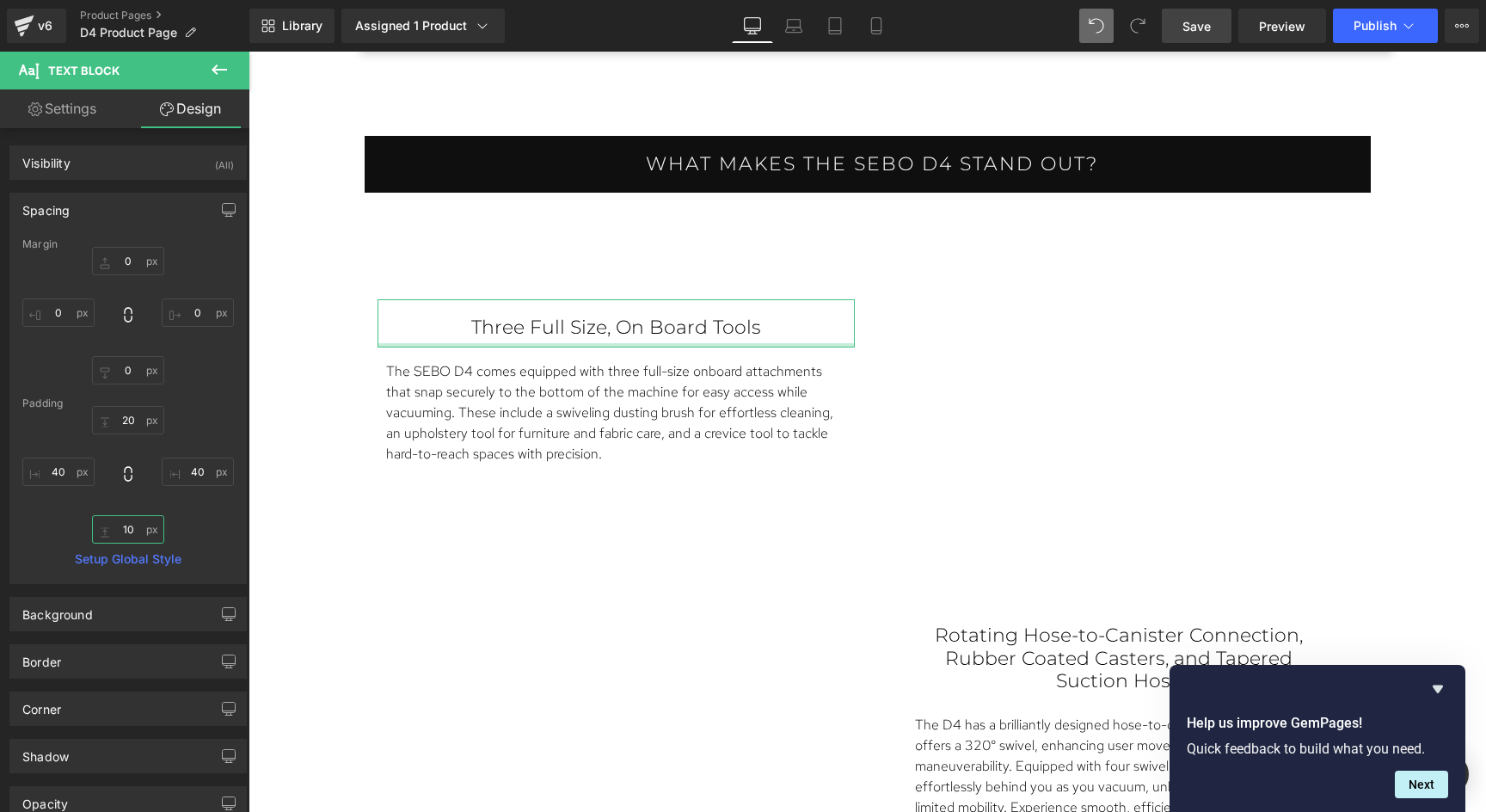
click at [133, 529] on input "10" at bounding box center [128, 529] width 72 height 29
type input "0"
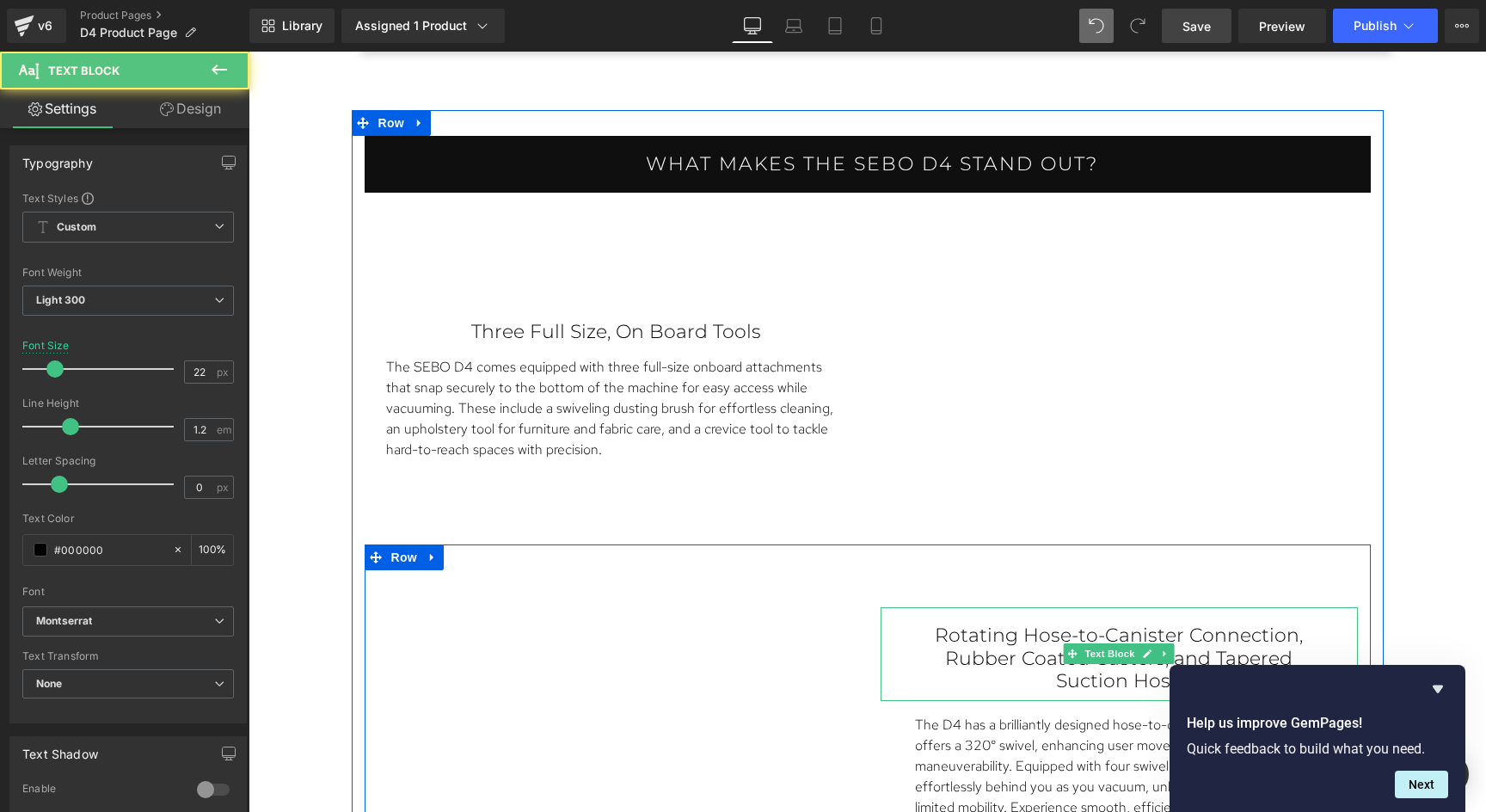
click at [1014, 644] on p "Rotating Hose-to-Canister Connection, Rubber Coated Casters, and Tapered Suctio…" at bounding box center [1119, 658] width 409 height 68
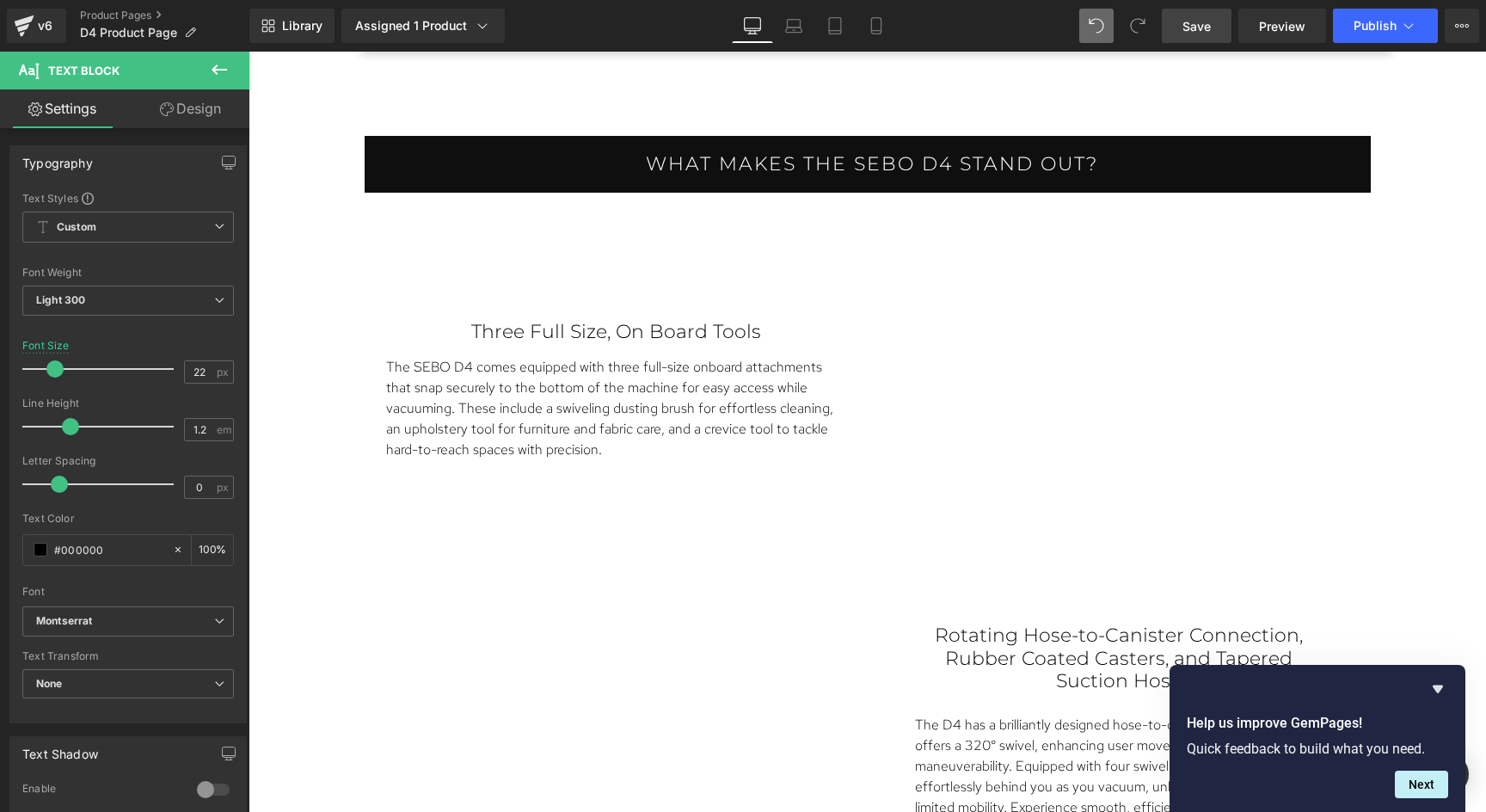
click at [204, 108] on link "Design" at bounding box center [190, 109] width 125 height 39
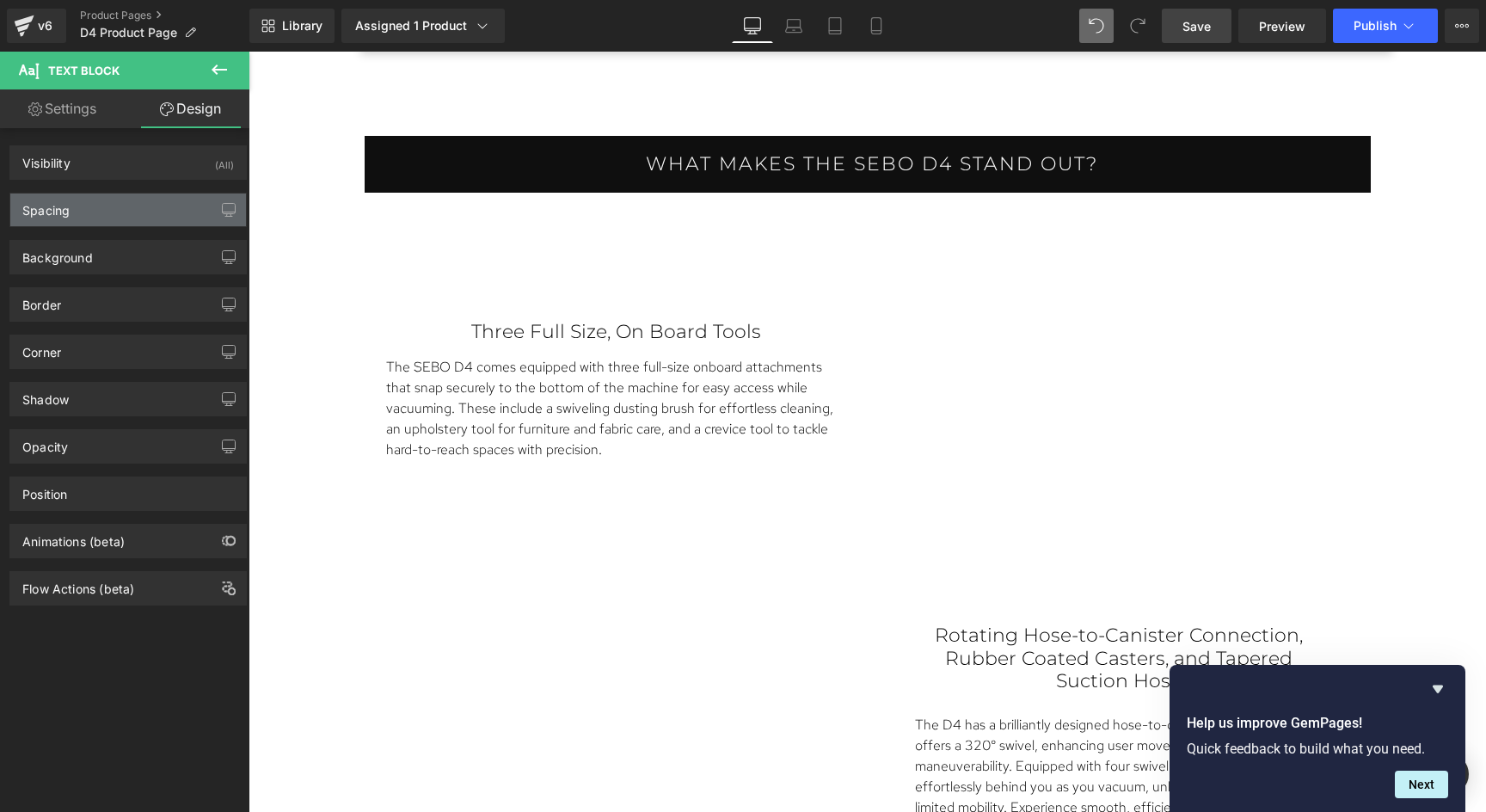
click at [100, 203] on div "Spacing" at bounding box center [127, 209] width 235 height 32
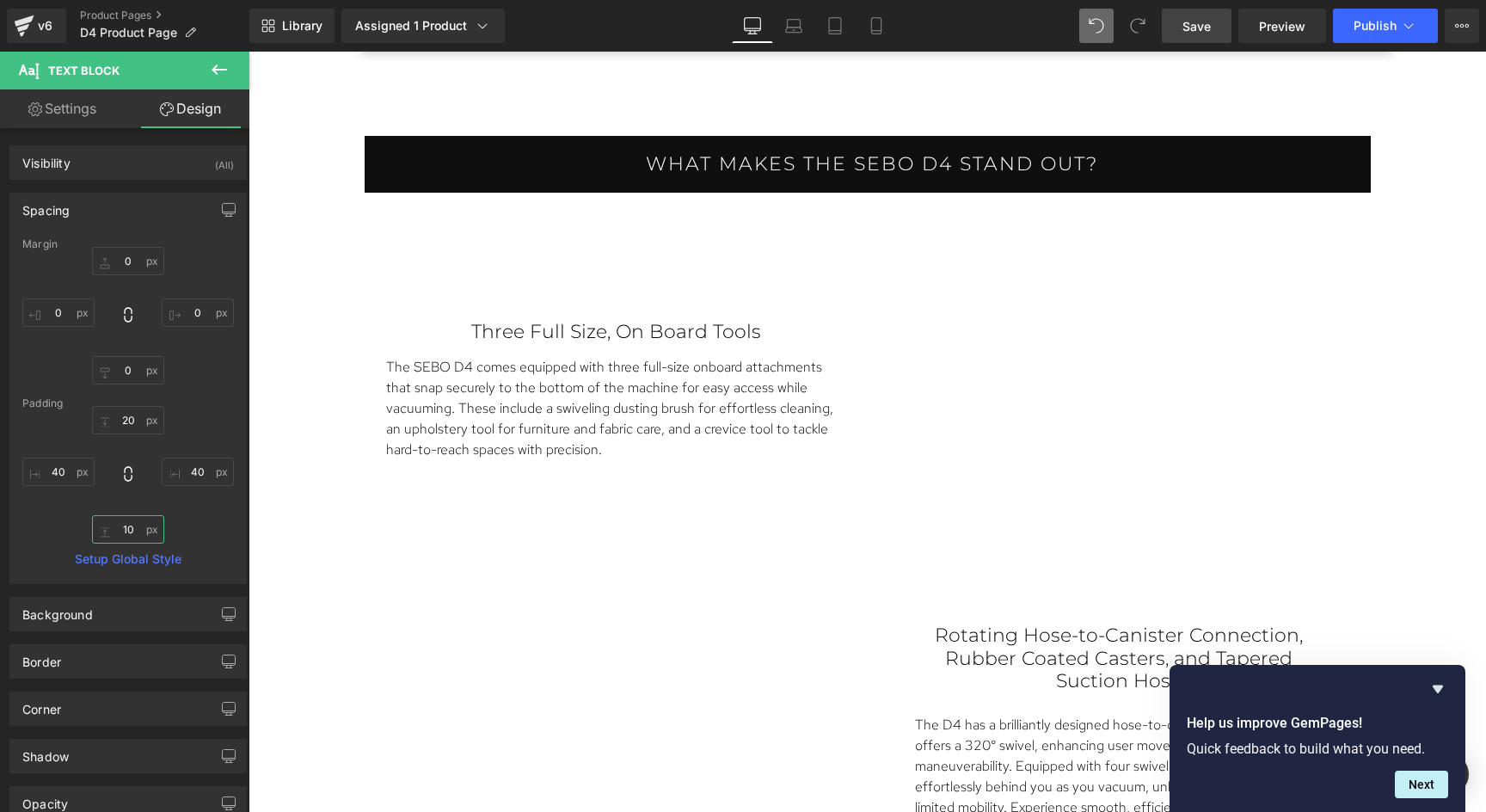
click at [125, 531] on input "10" at bounding box center [128, 529] width 72 height 29
type input "0"
